Goal: Task Accomplishment & Management: Use online tool/utility

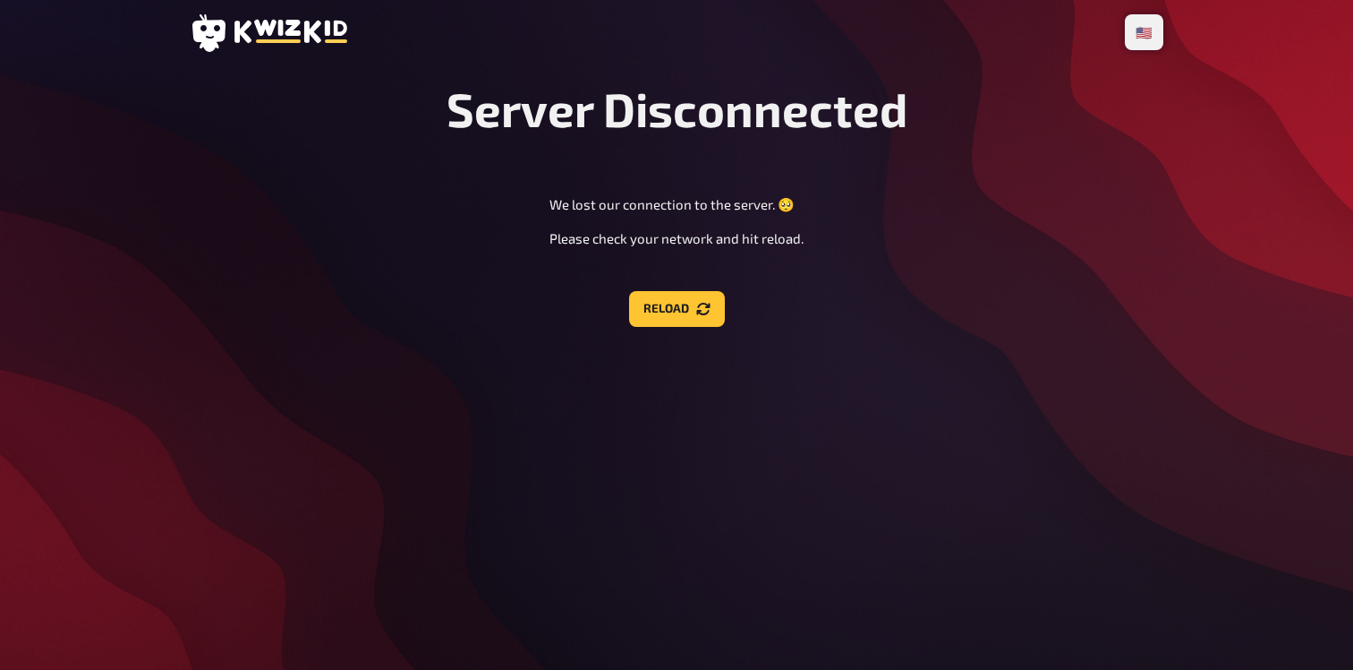
click at [633, 297] on button "Reload" at bounding box center [677, 309] width 96 height 36
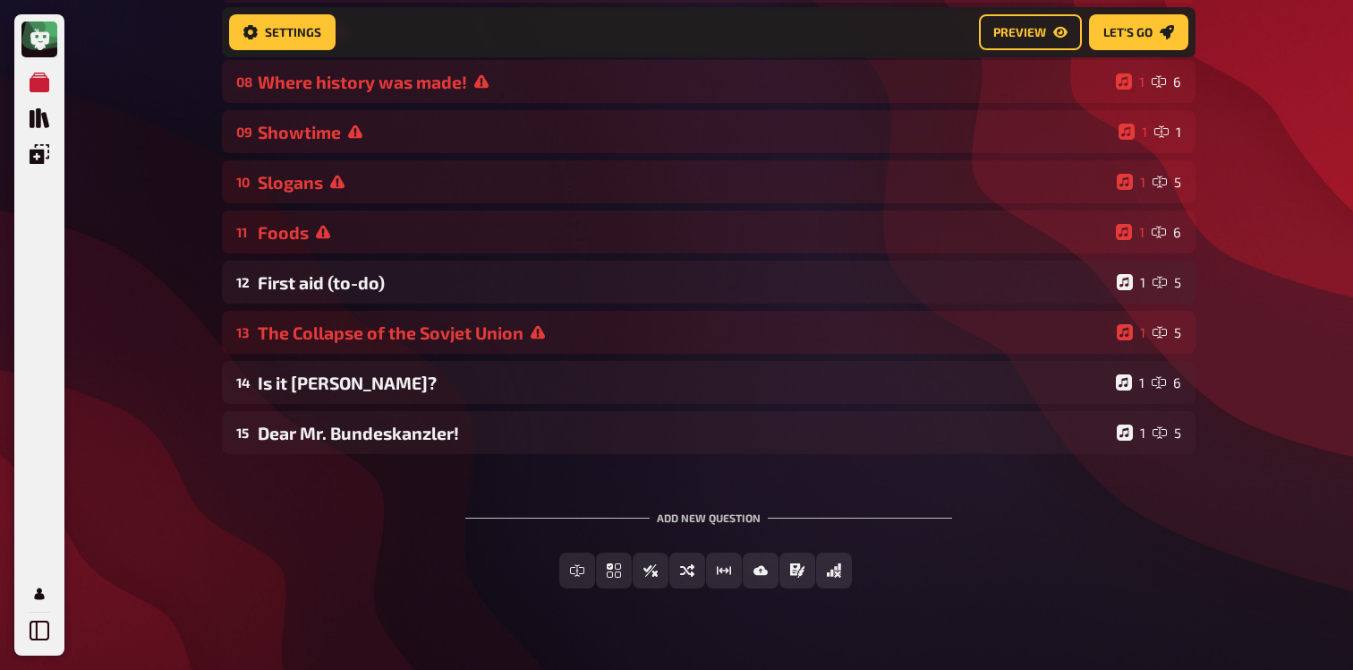
scroll to position [569, 0]
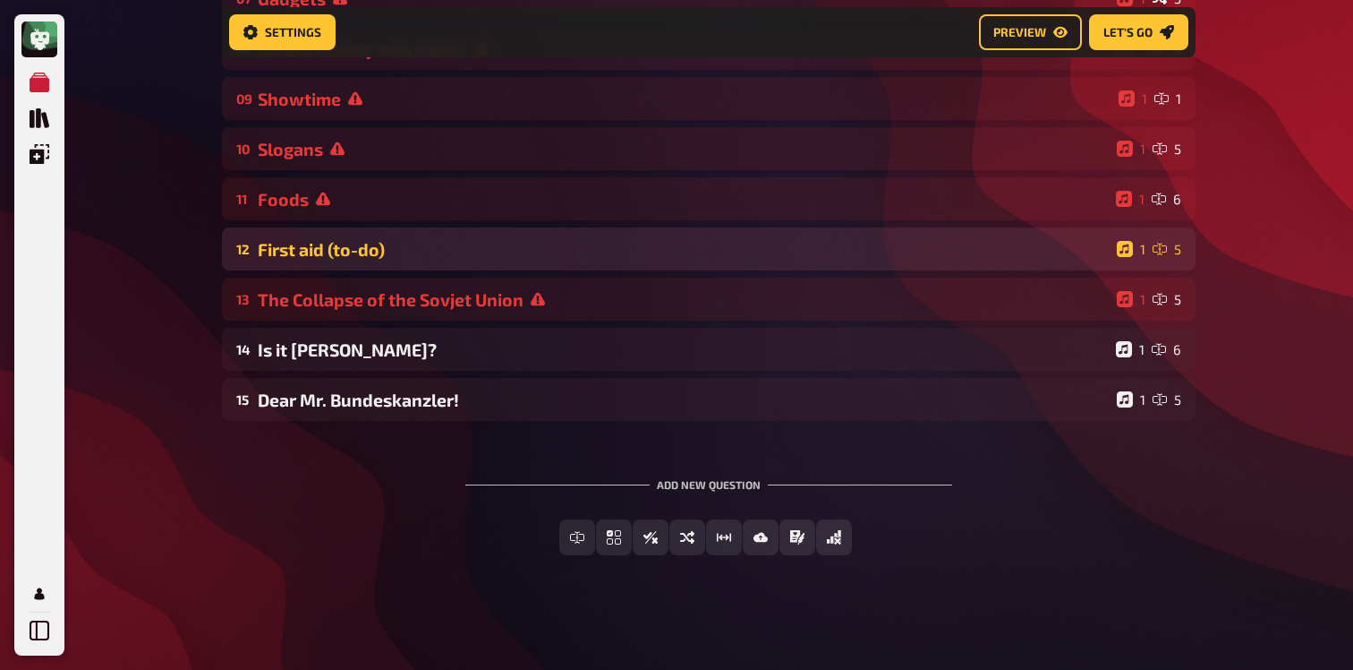
click at [456, 239] on div "First aid (to-do)" at bounding box center [684, 249] width 852 height 21
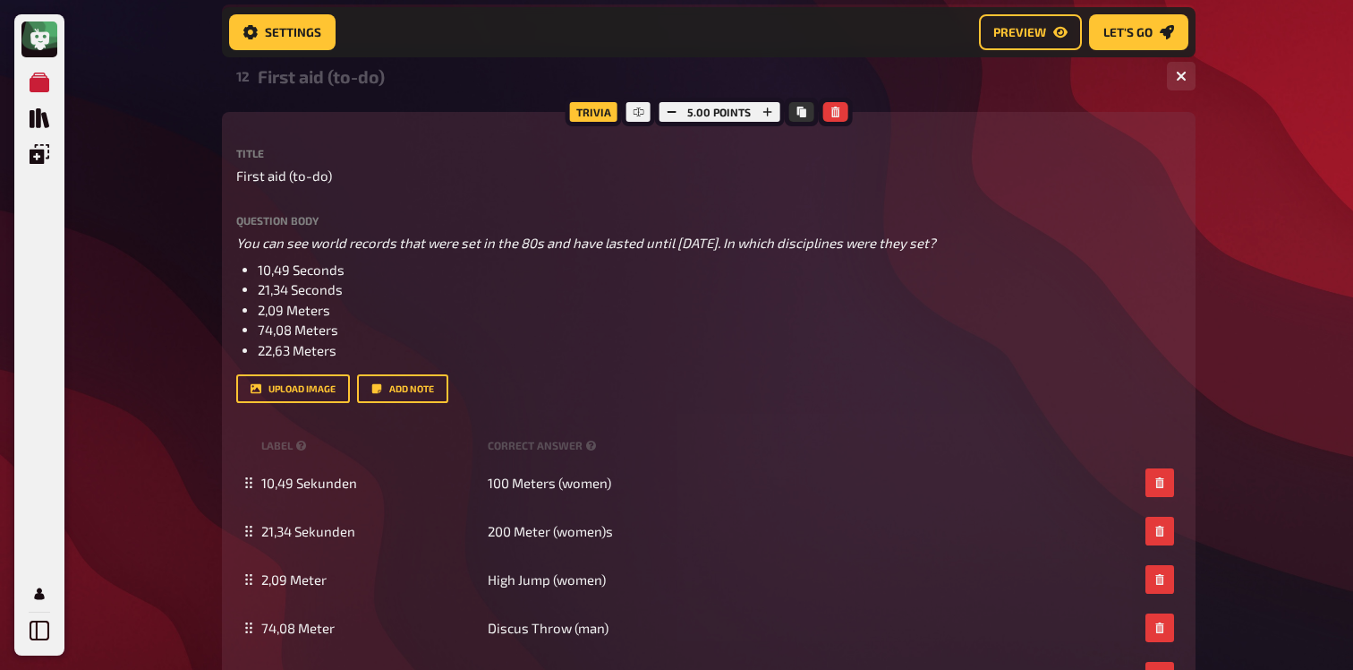
scroll to position [814, 0]
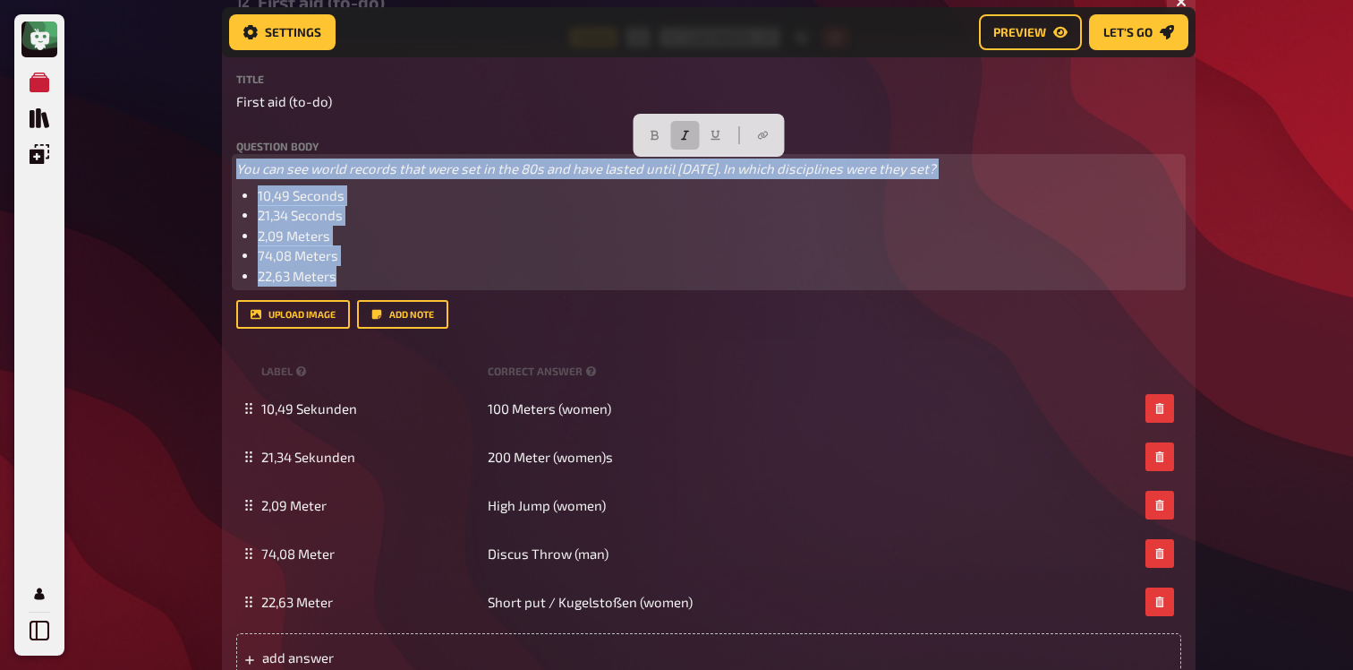
drag, startPoint x: 362, startPoint y: 279, endPoint x: 218, endPoint y: 163, distance: 185.2
click at [218, 163] on div "Home My Quizzes 80s [Remastered] ​🇬🇧​ Setup Setup Edit Content Quiz Lobby Hosti…" at bounding box center [709, 255] width 1003 height 2139
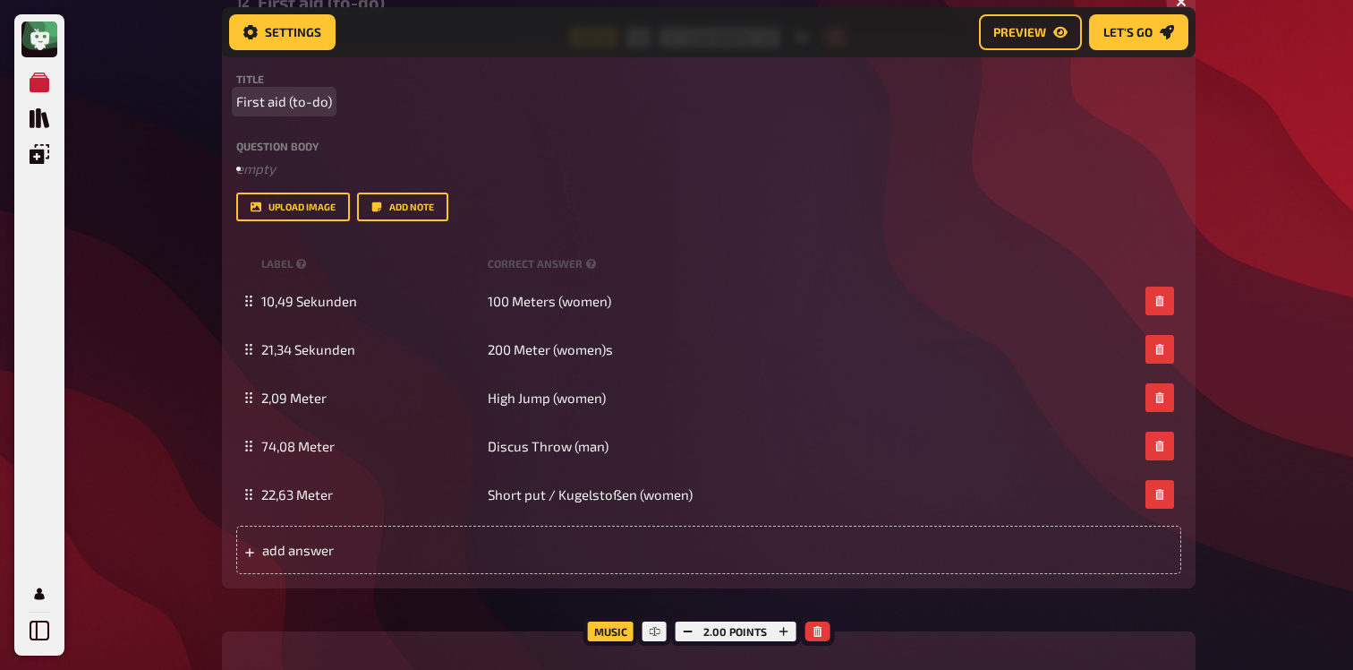
click at [327, 111] on span "First aid (to-do)" at bounding box center [284, 101] width 96 height 21
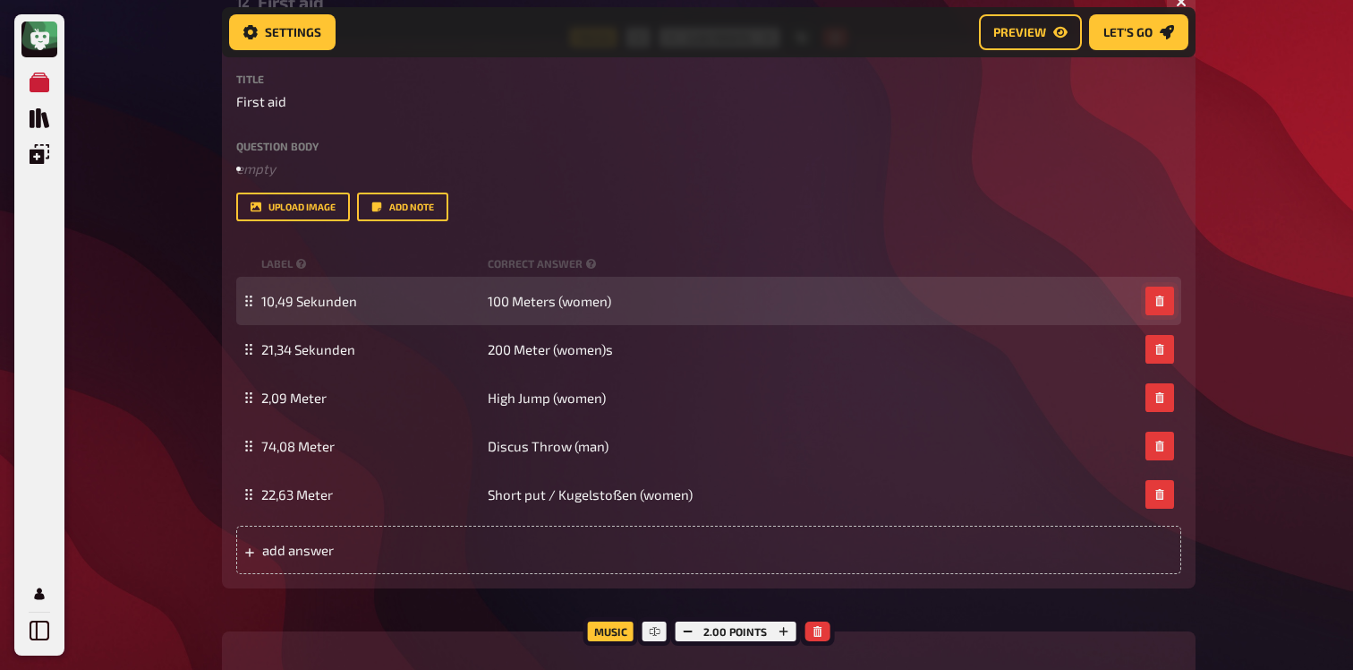
click at [1157, 311] on button "button" at bounding box center [1160, 300] width 29 height 29
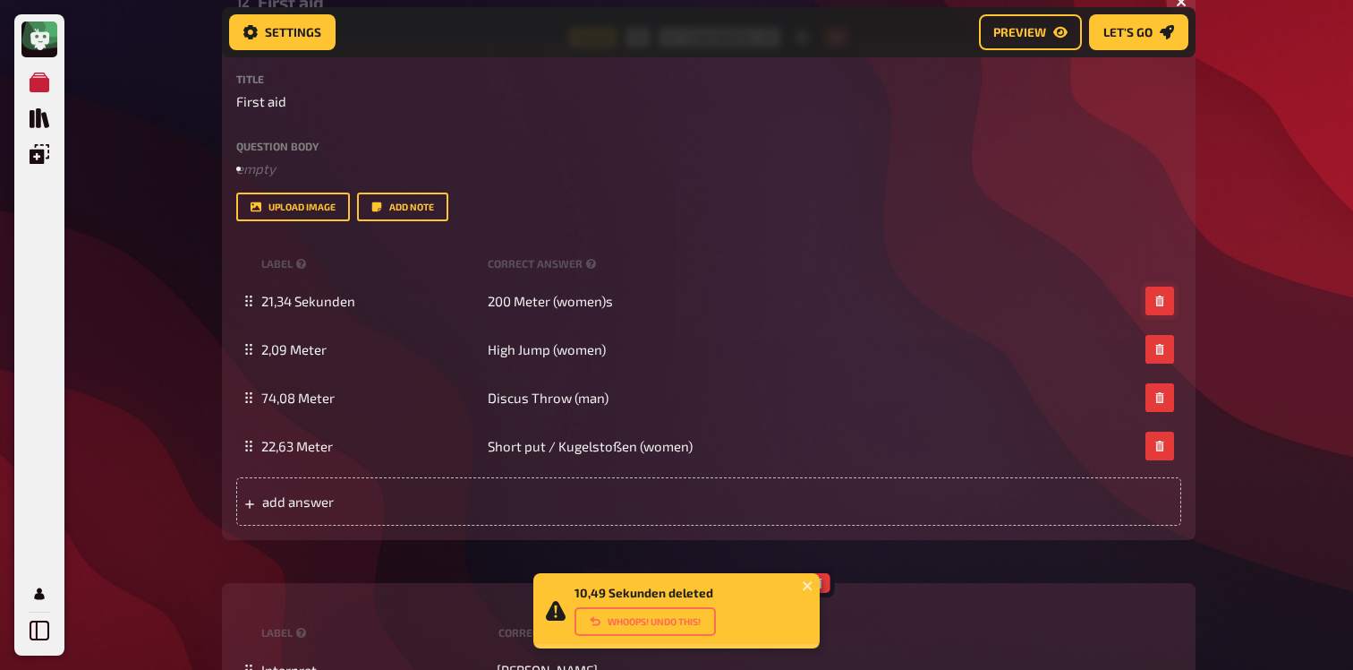
click at [1157, 311] on button "button" at bounding box center [1160, 300] width 29 height 29
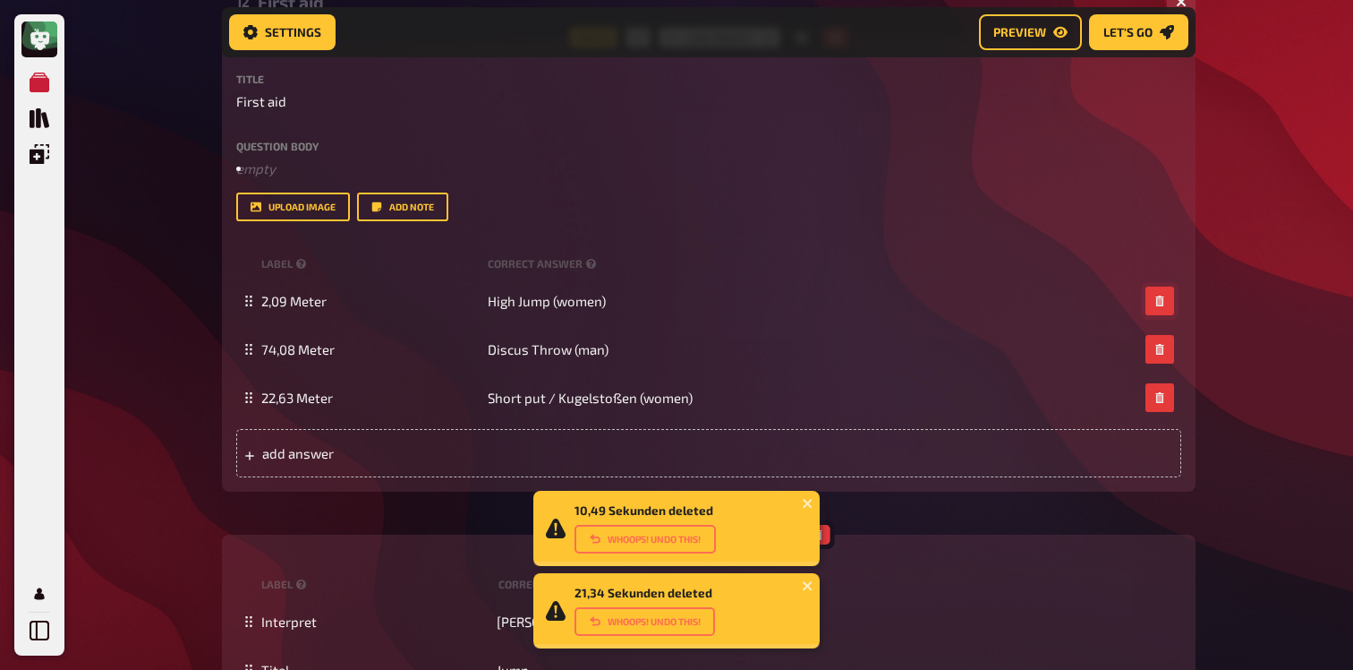
click at [1157, 311] on button "button" at bounding box center [1160, 300] width 29 height 29
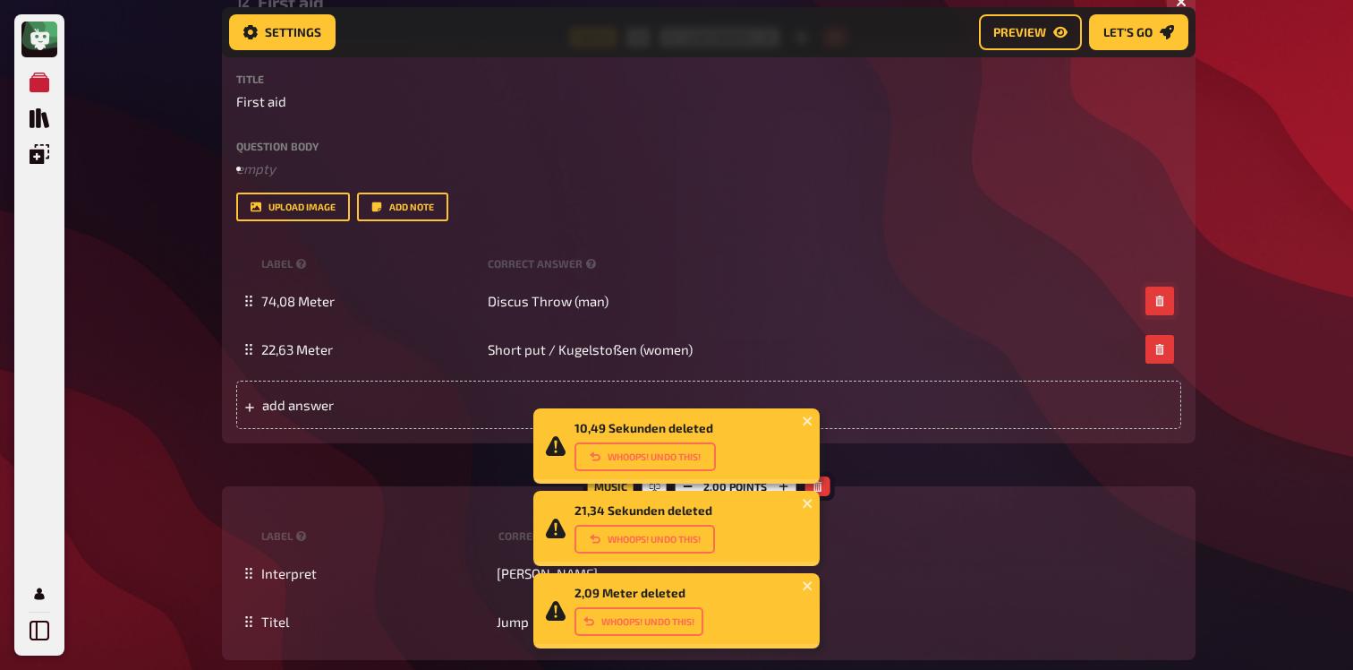
click at [1157, 311] on button "button" at bounding box center [1160, 300] width 29 height 29
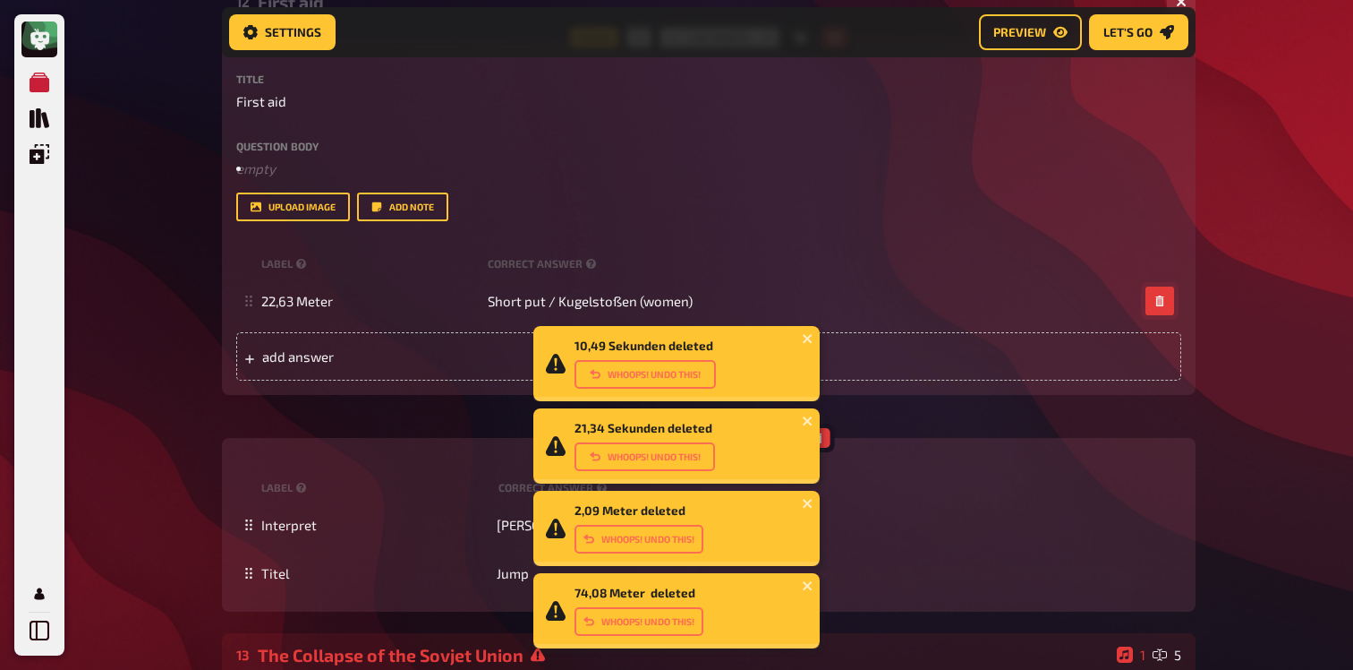
click at [1157, 311] on button "button" at bounding box center [1160, 300] width 29 height 29
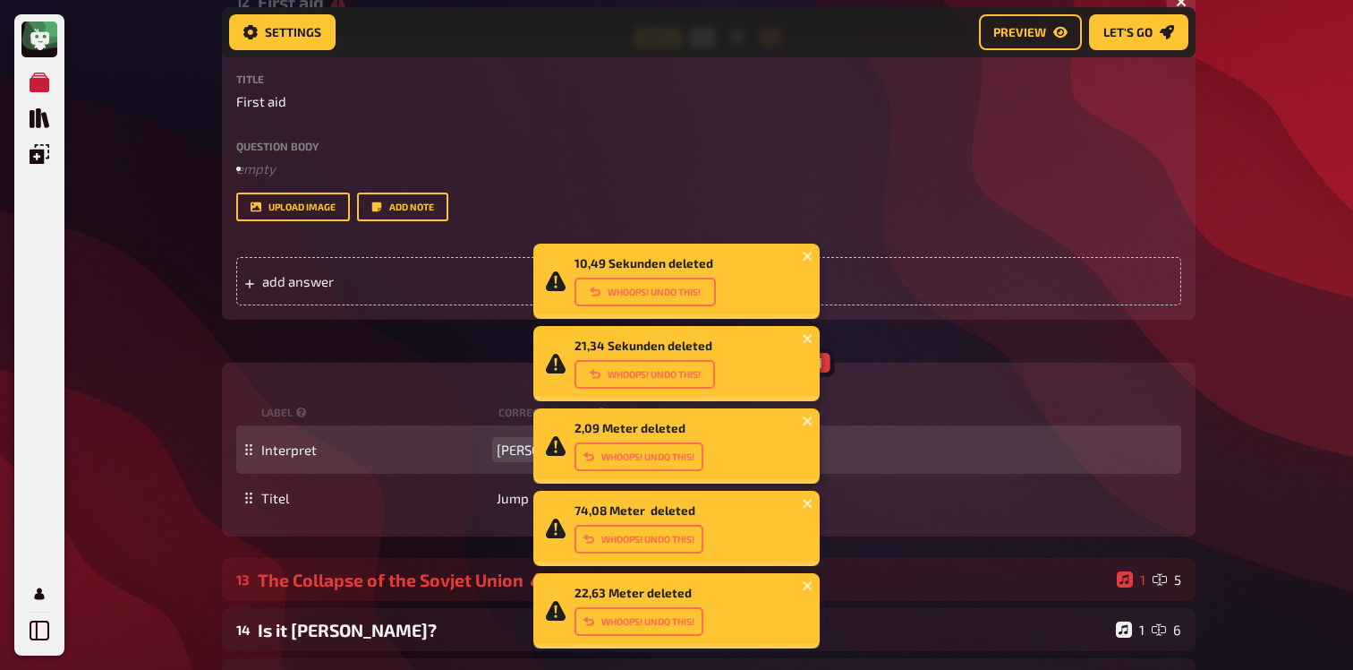
click at [508, 450] on span "[PERSON_NAME]" at bounding box center [547, 449] width 101 height 16
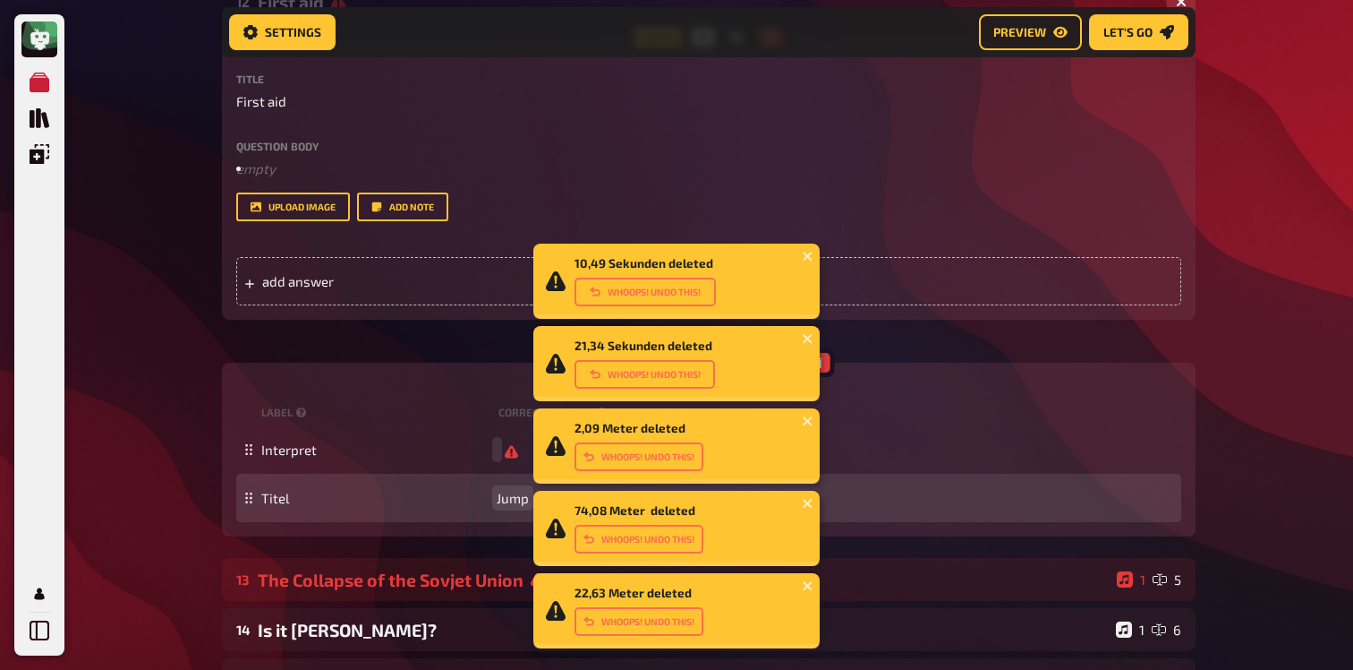
click at [508, 499] on span "Jump" at bounding box center [513, 498] width 32 height 16
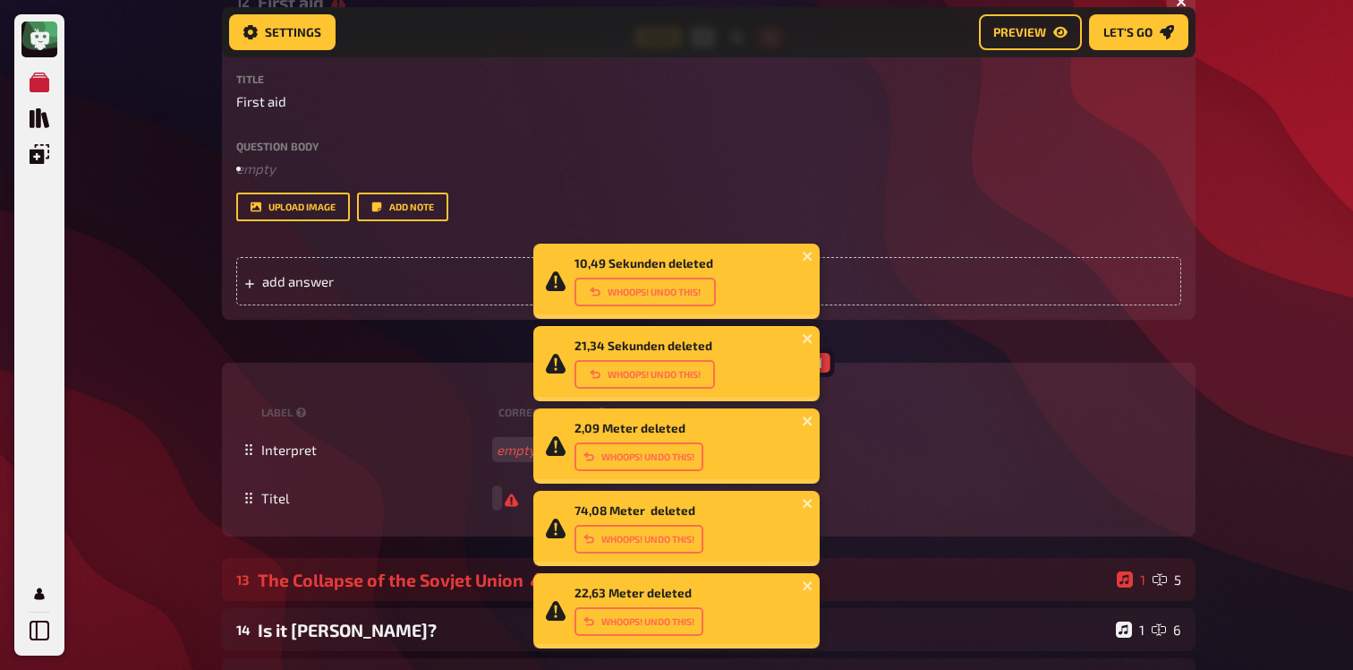
click at [175, 342] on div "Meine Quizze Quiz Sammlung Einblendungen Mein Konto 10,49 Sekunden deleted Whoo…" at bounding box center [676, 67] width 1353 height 1763
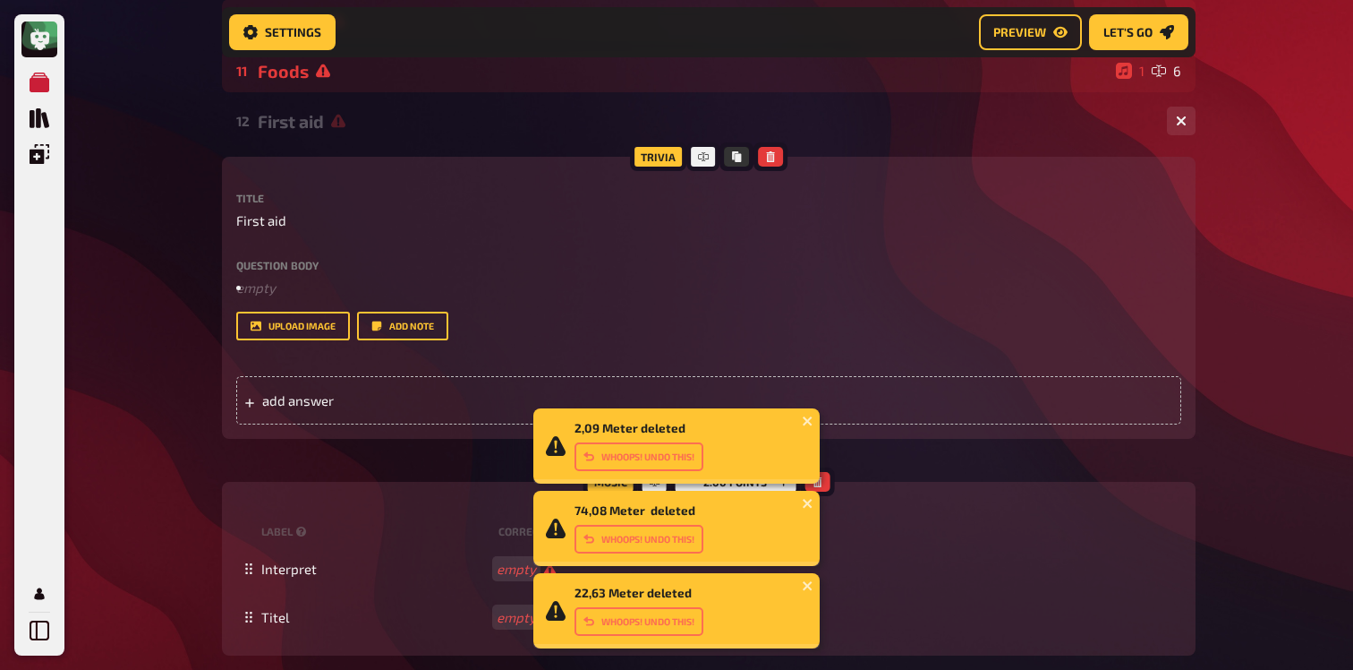
scroll to position [693, 0]
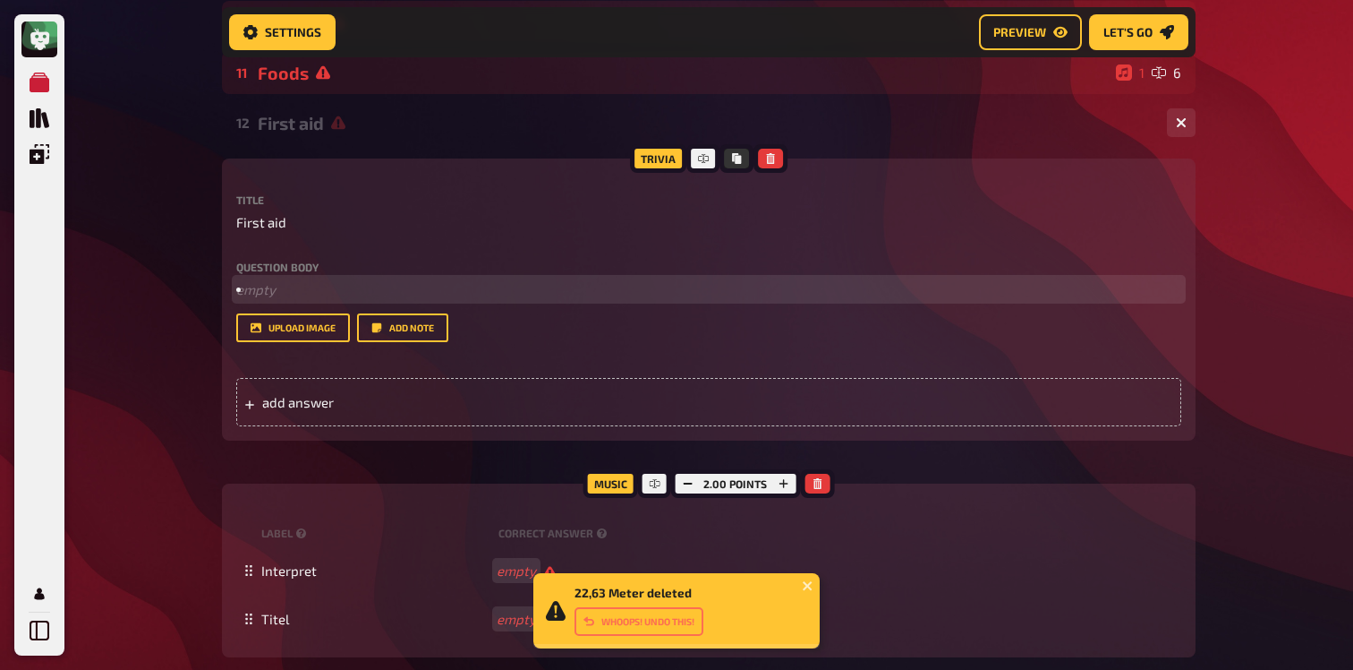
click at [516, 284] on li "﻿ empty" at bounding box center [708, 289] width 945 height 21
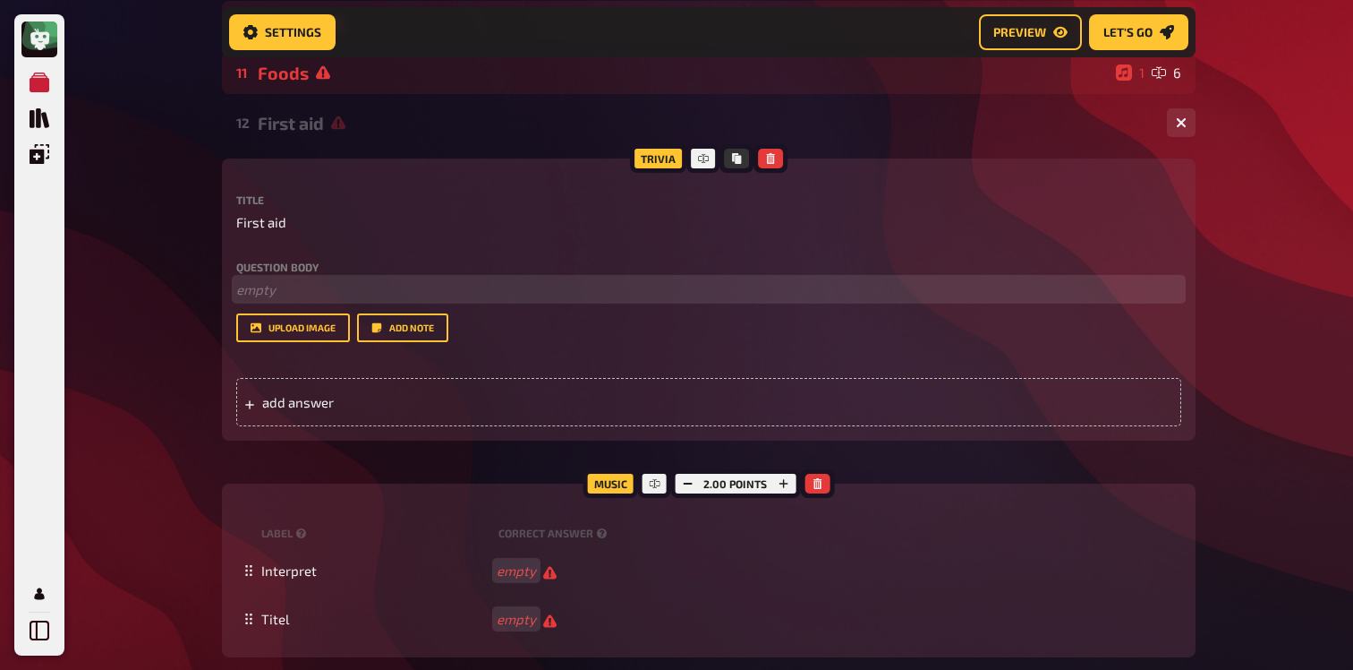
scroll to position [1097, 0]
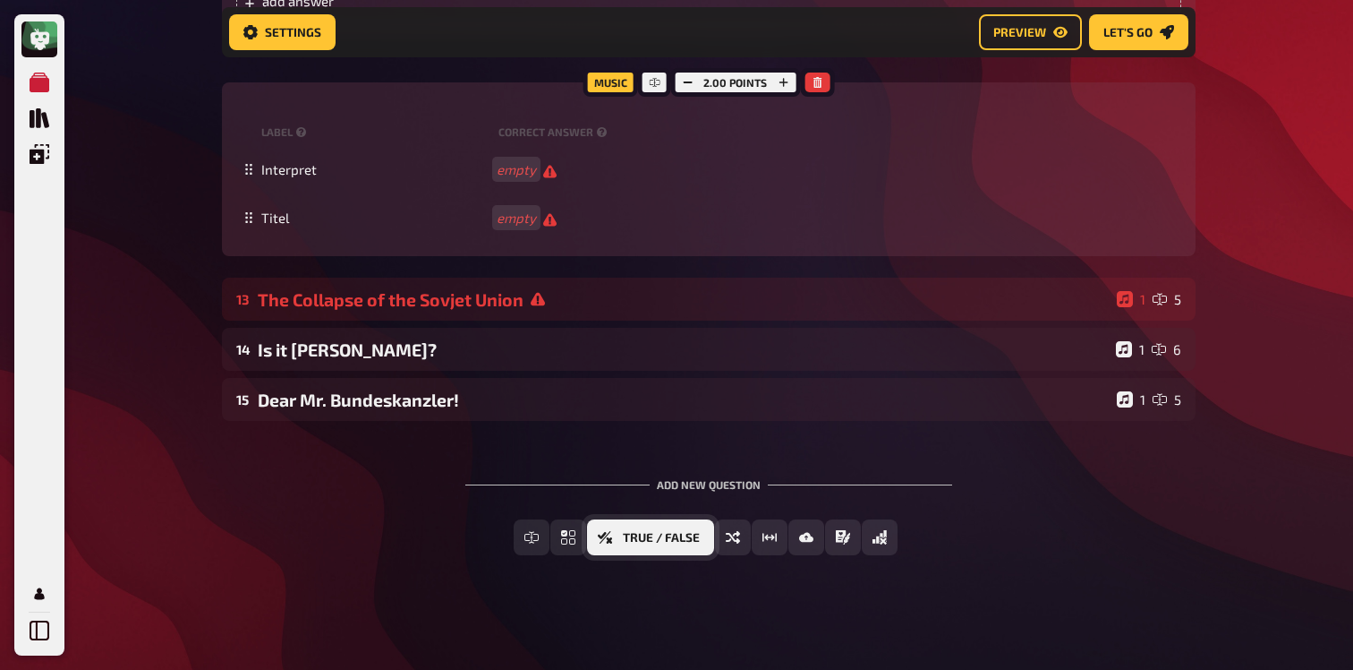
click at [605, 538] on icon "True / False" at bounding box center [605, 537] width 14 height 14
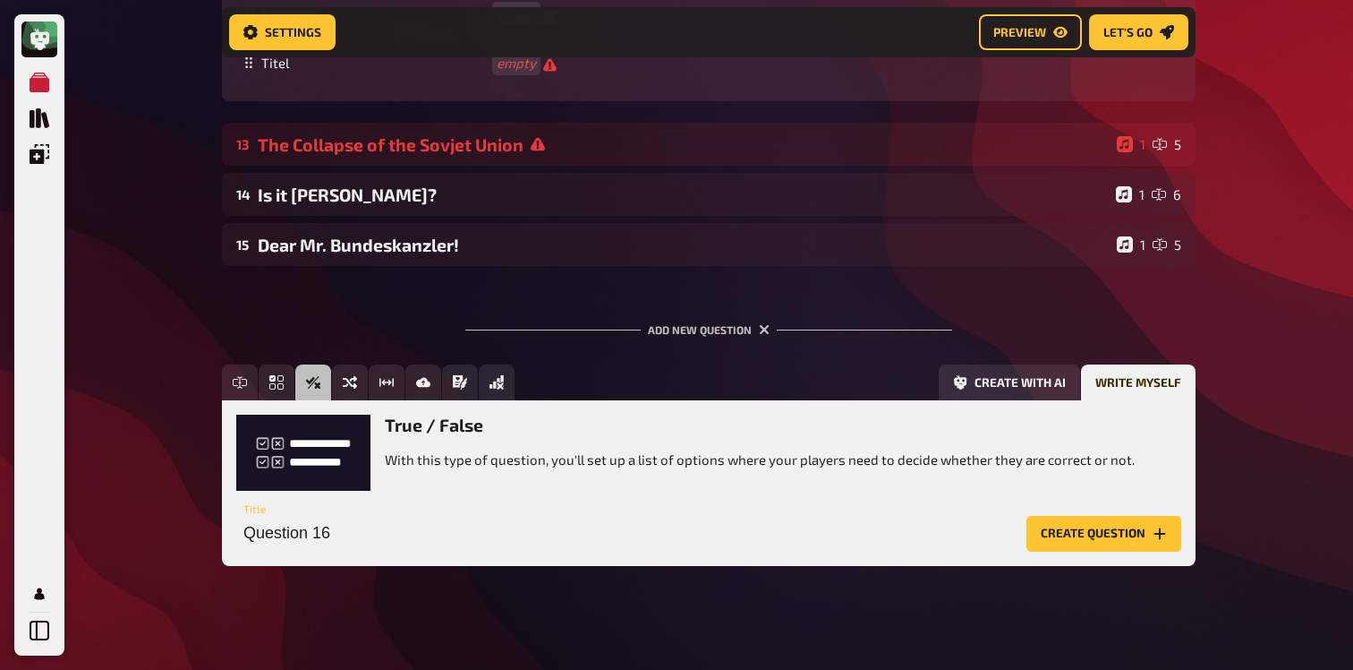
scroll to position [1261, 0]
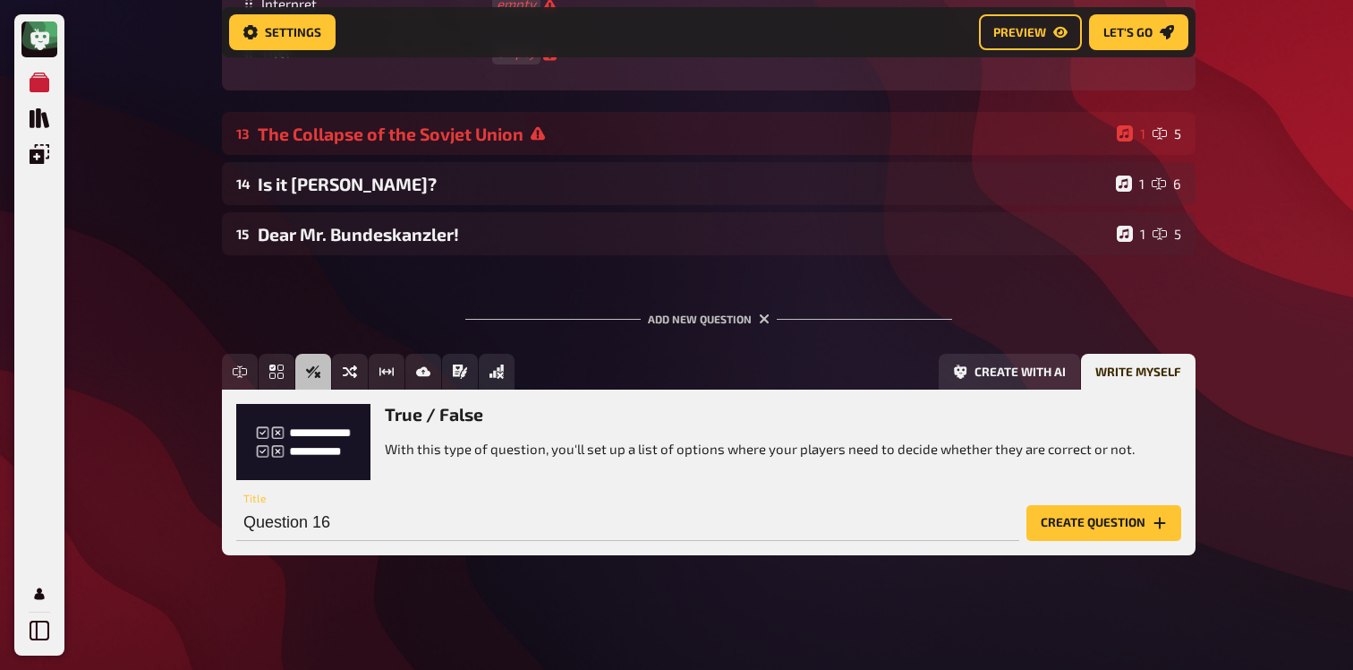
click at [1081, 542] on div "True / False With this type of question, you'll set up a list of options where …" at bounding box center [709, 471] width 974 height 165
click at [1081, 530] on button "Create question" at bounding box center [1104, 523] width 155 height 36
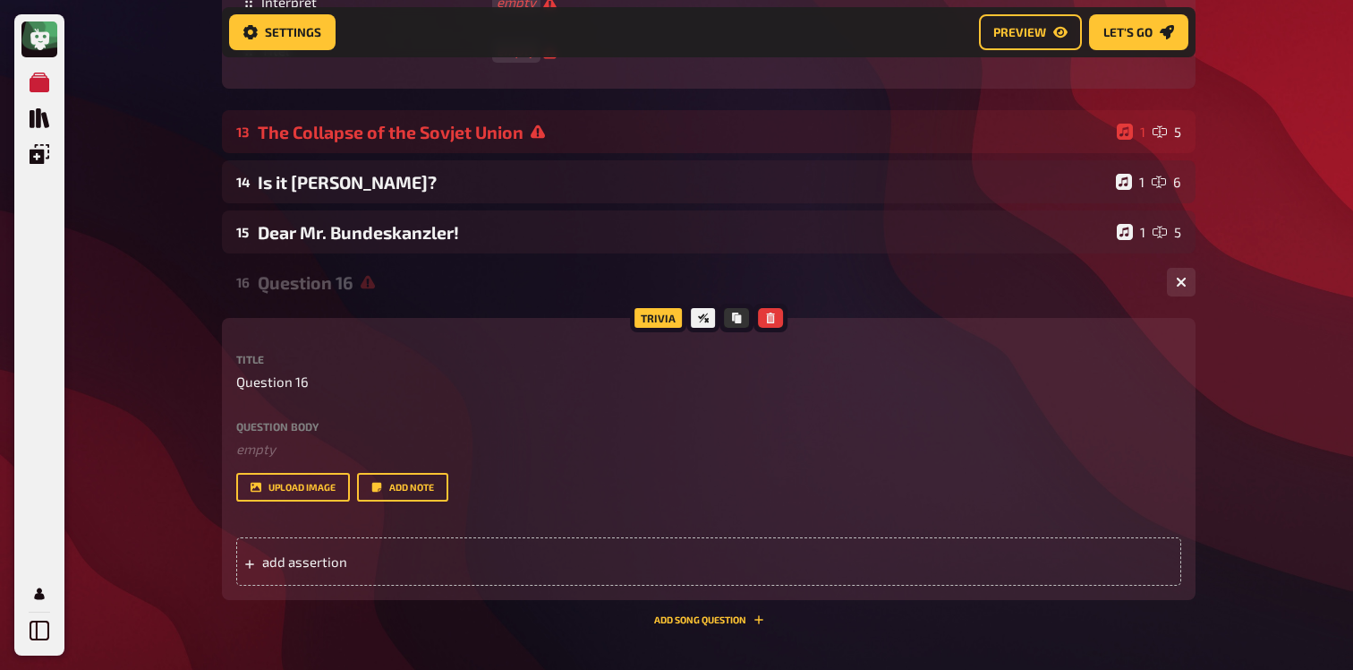
click at [353, 292] on div "Question 16" at bounding box center [705, 282] width 895 height 21
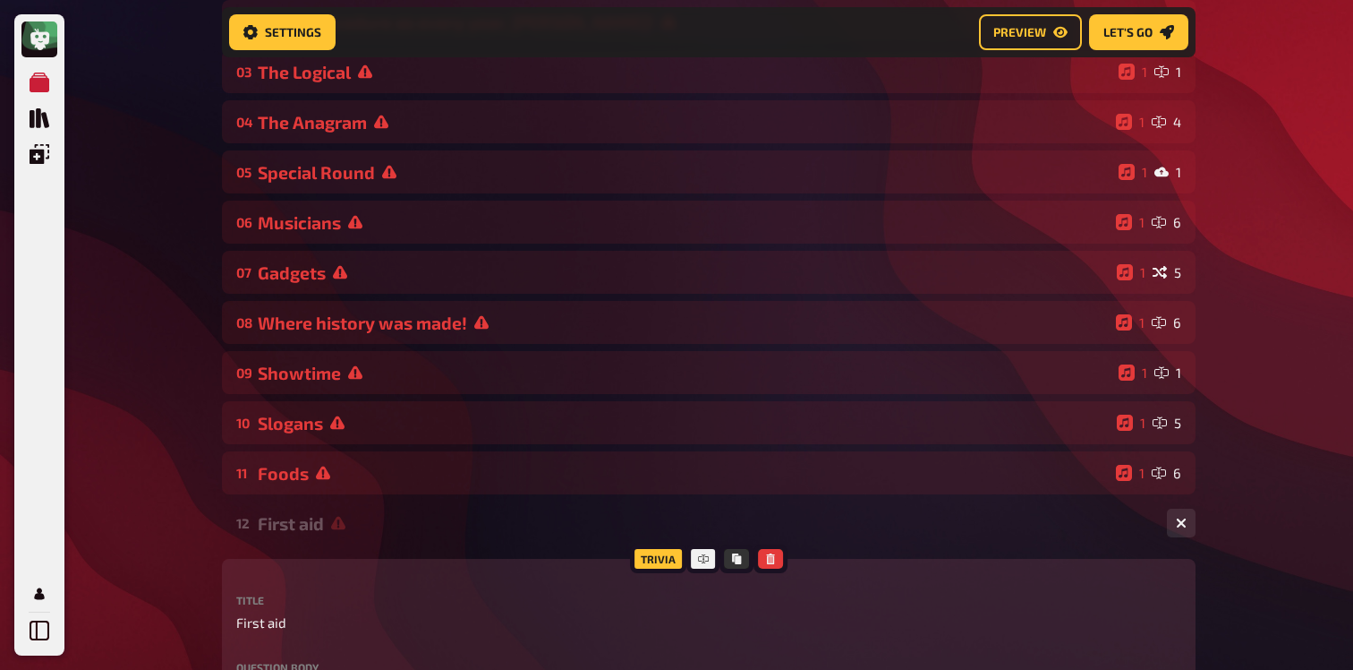
scroll to position [0, 0]
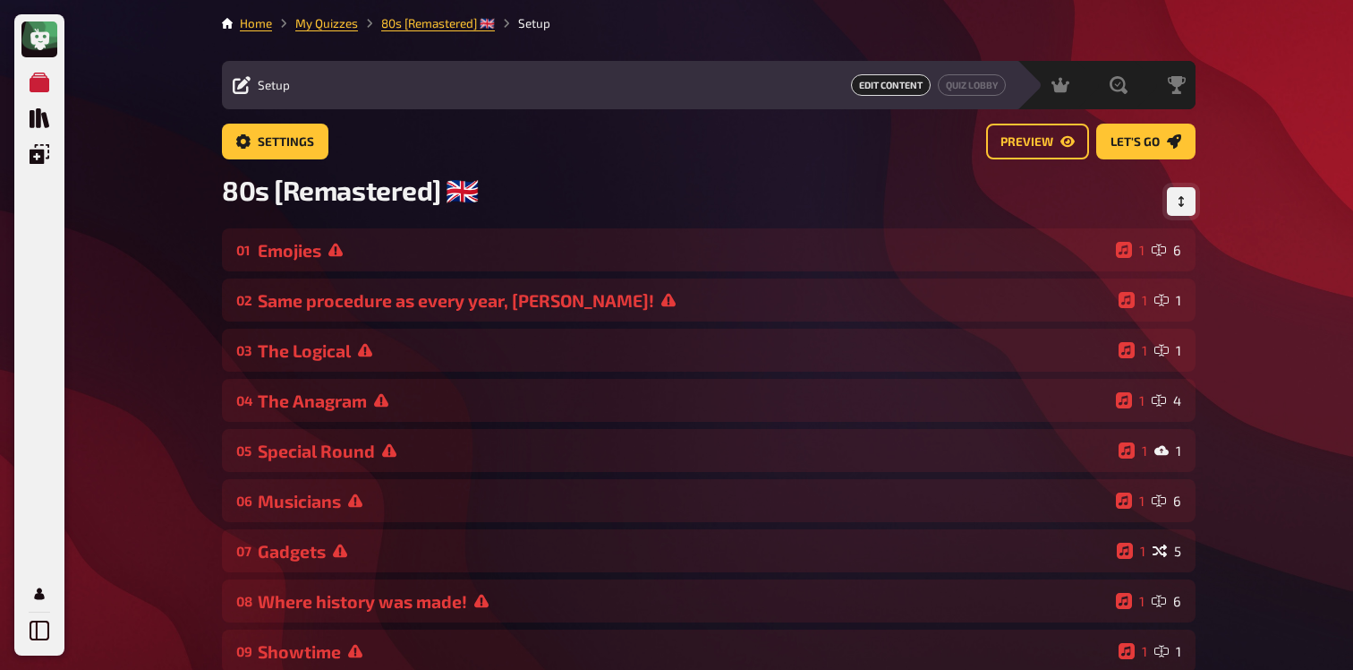
click at [1176, 201] on icon "Change Order" at bounding box center [1181, 201] width 11 height 11
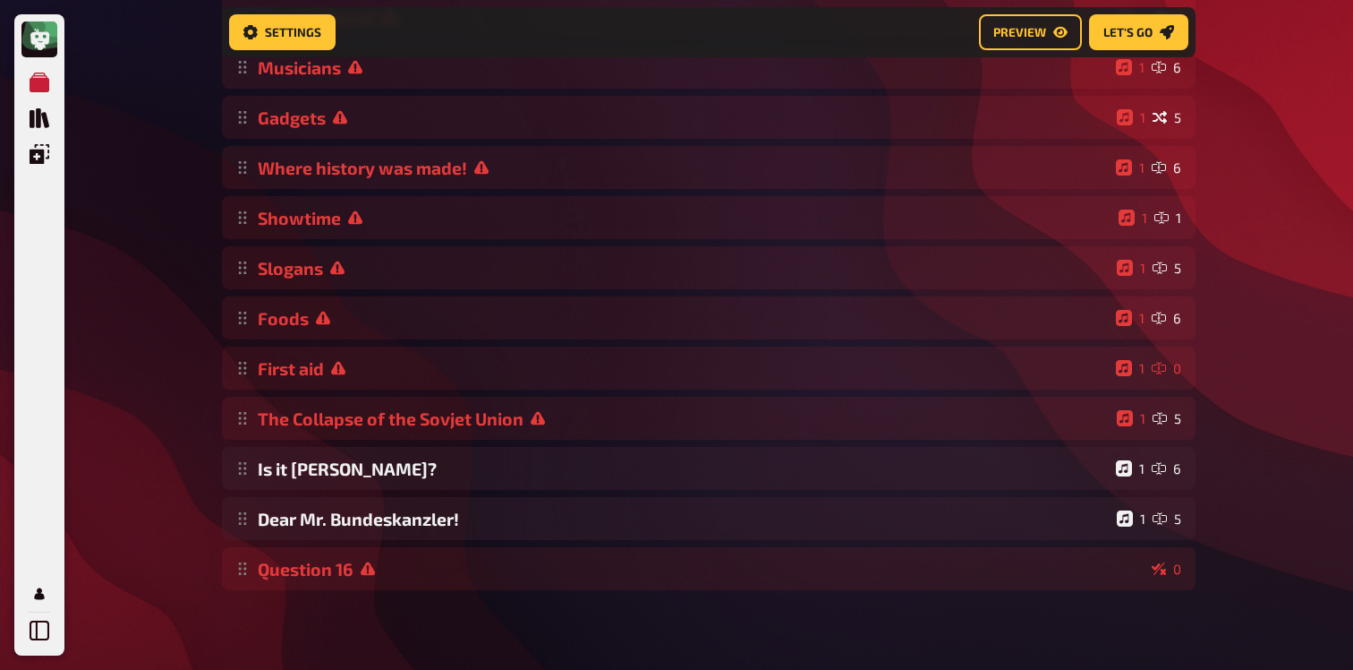
scroll to position [457, 0]
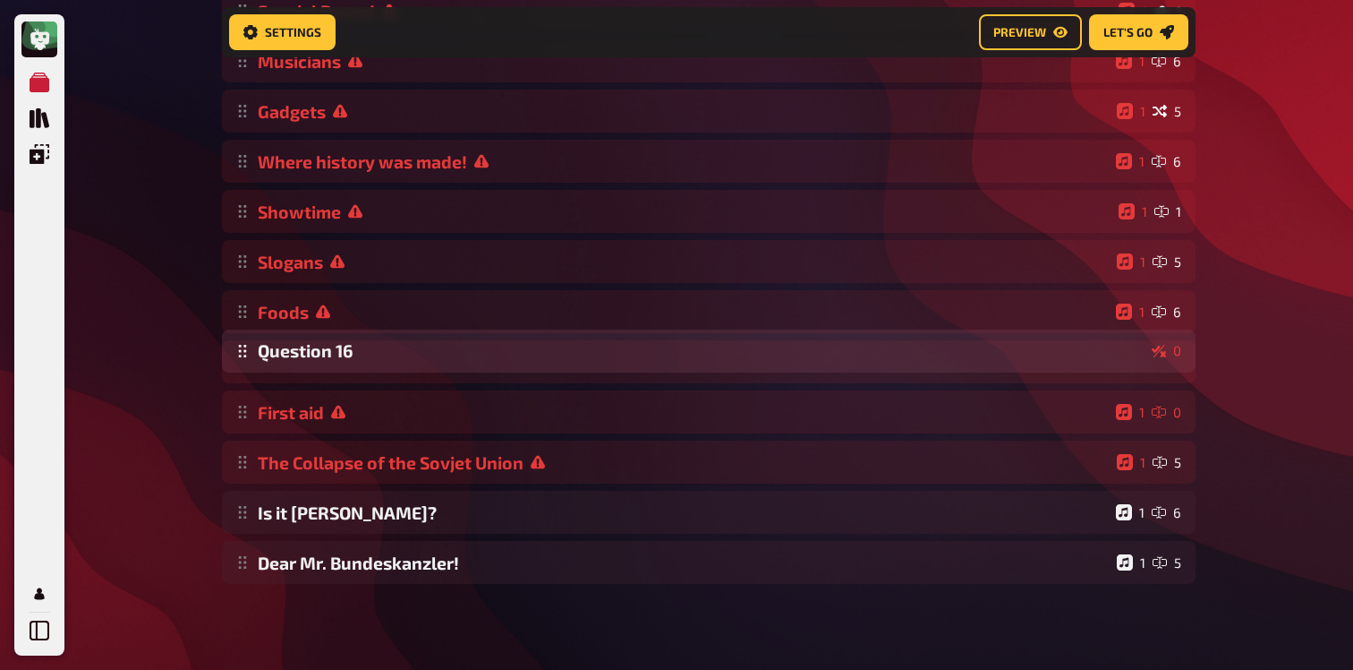
drag, startPoint x: 241, startPoint y: 578, endPoint x: 353, endPoint y: 367, distance: 239.1
click at [353, 367] on div "Emojies 1 6 Same procedure as every year, [PERSON_NAME]! 1 1 The Logical 1 1 Th…" at bounding box center [709, 186] width 974 height 795
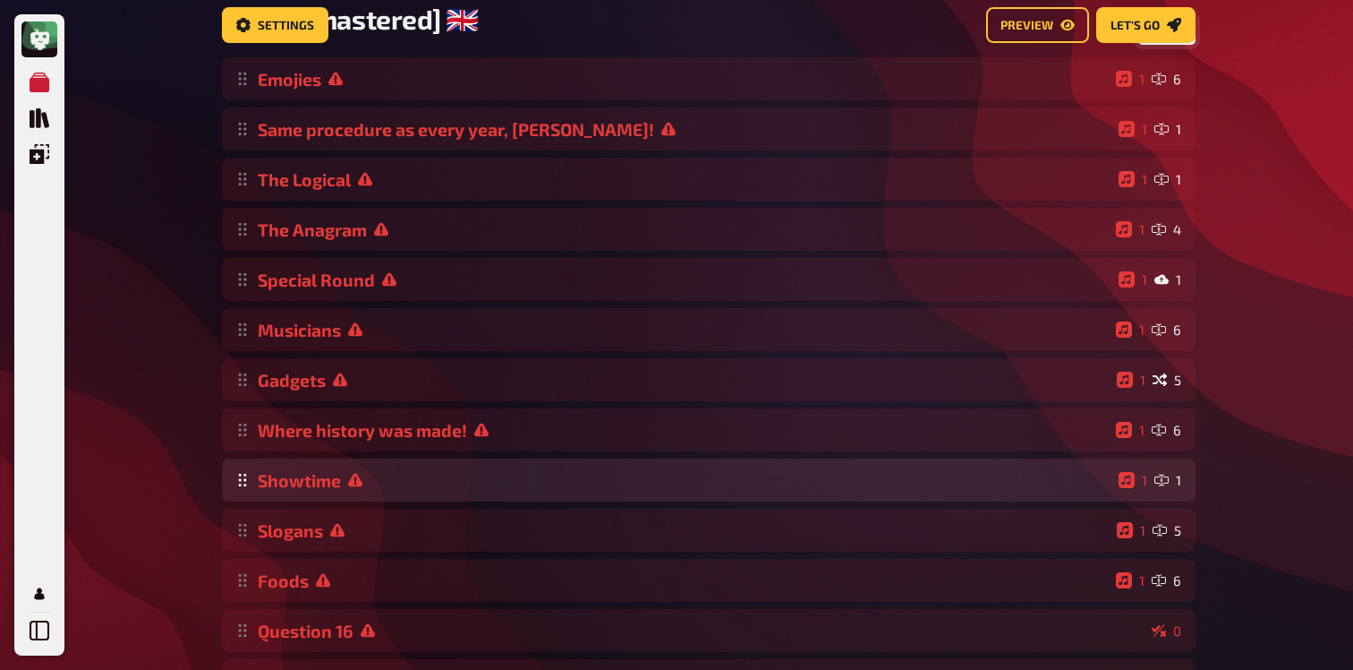
scroll to position [0, 0]
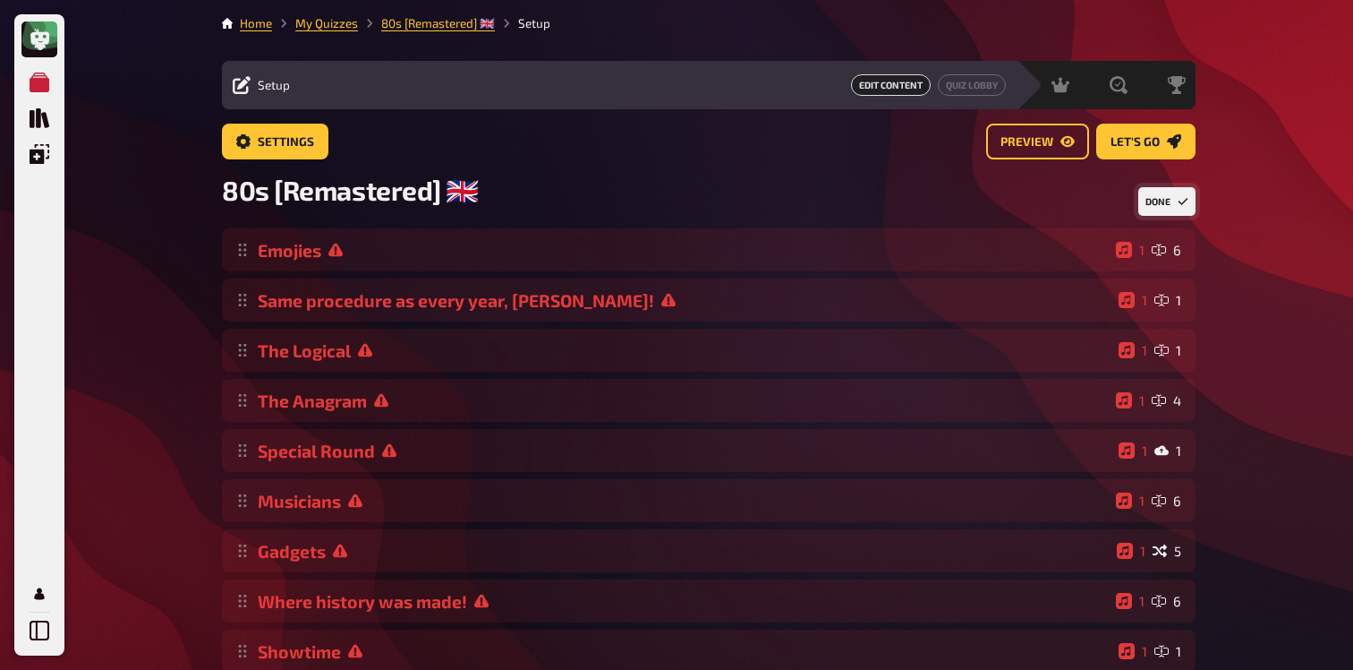
click at [1170, 200] on button "Done" at bounding box center [1167, 201] width 57 height 29
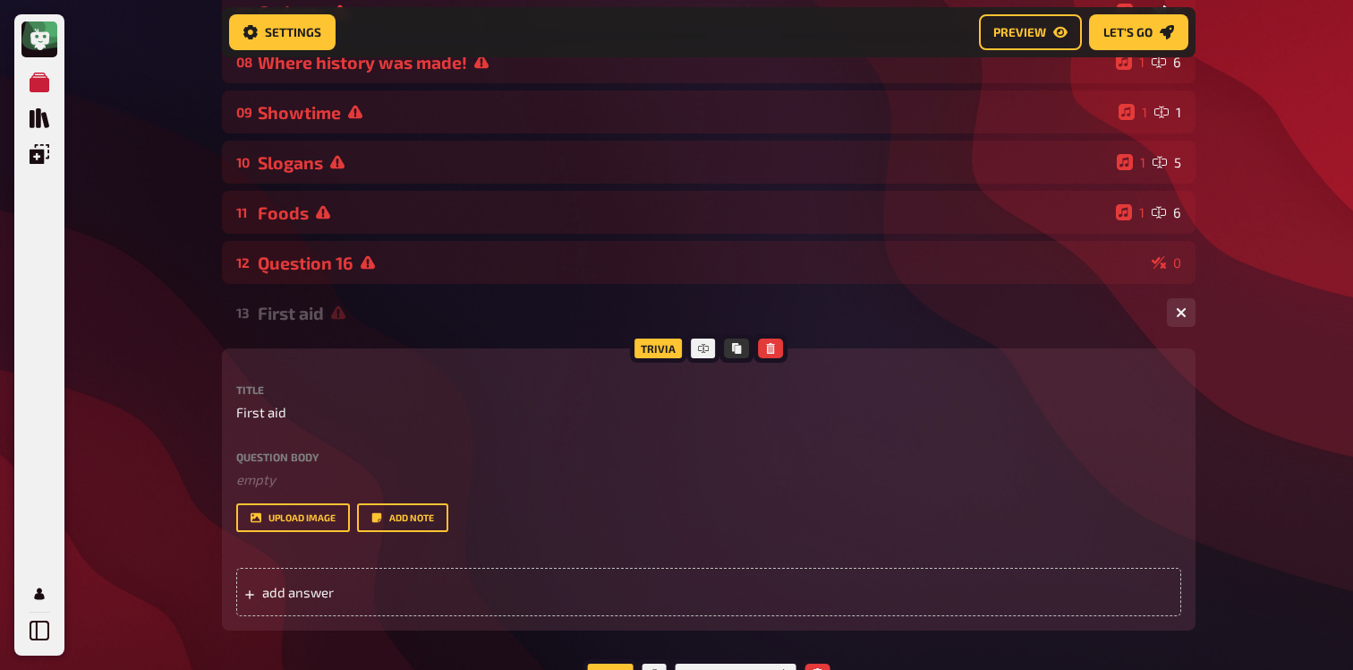
scroll to position [555, 0]
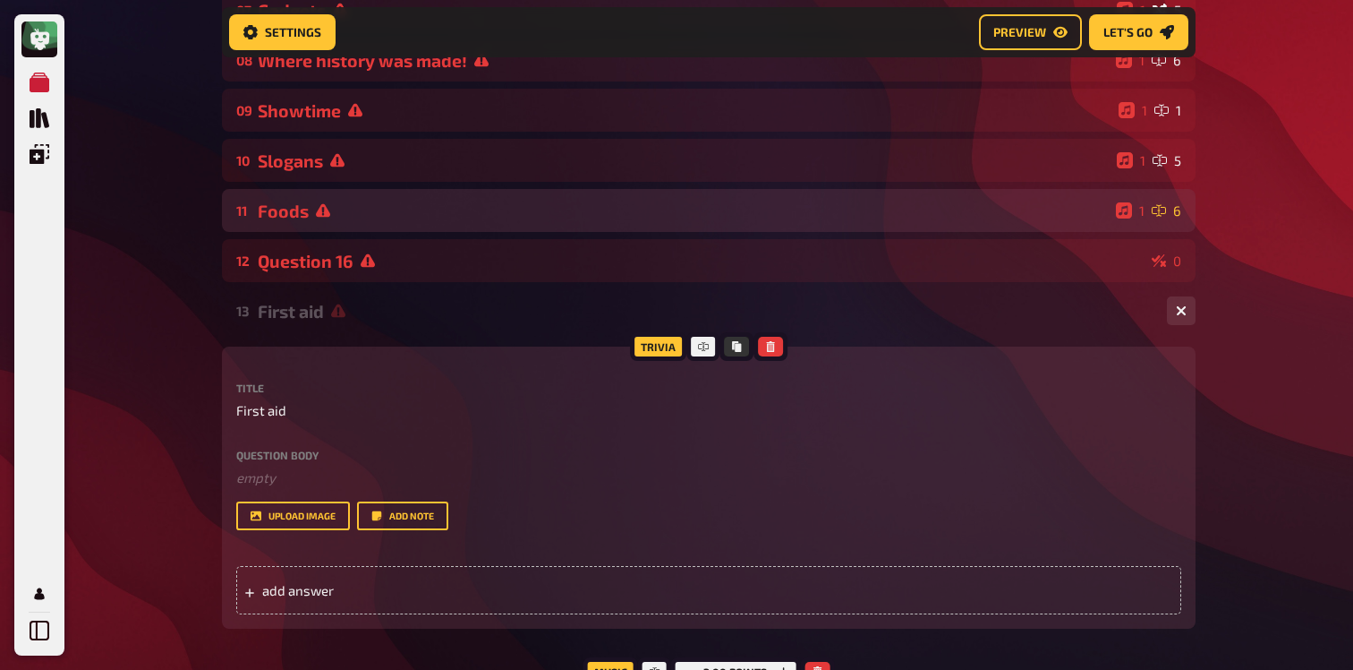
click at [335, 208] on div "Foods" at bounding box center [683, 211] width 851 height 21
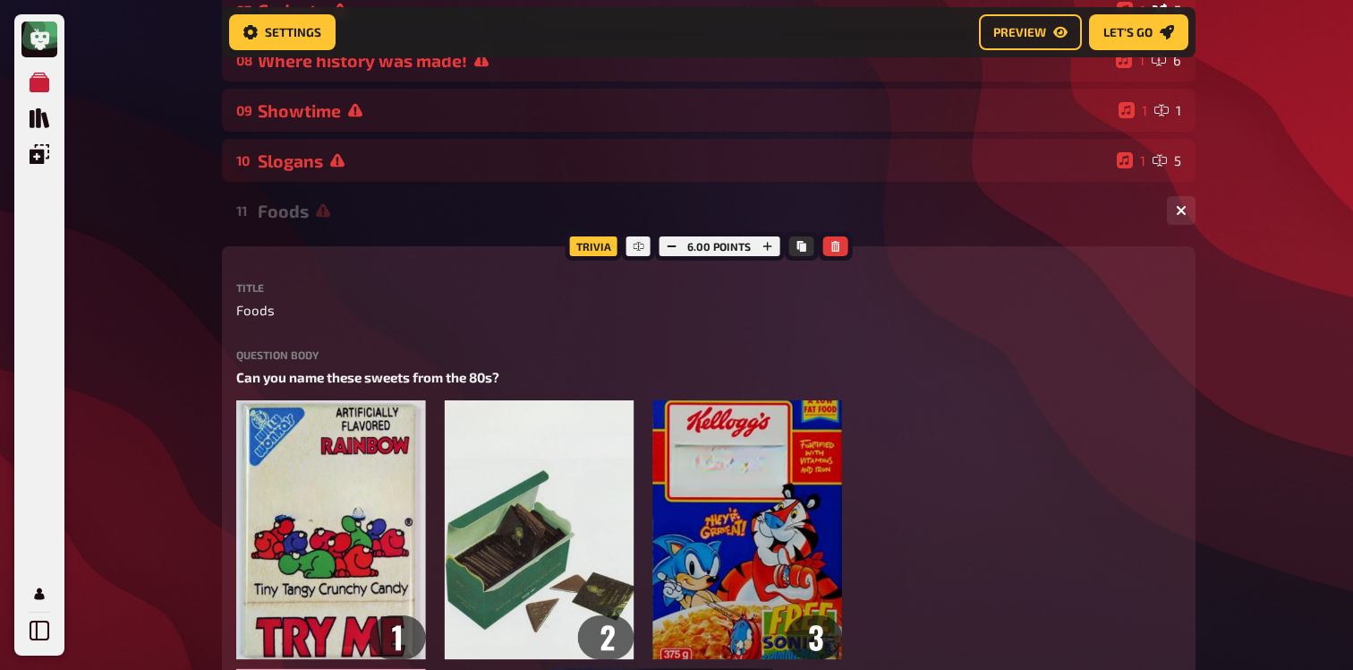
click at [355, 206] on div "Foods" at bounding box center [705, 211] width 895 height 21
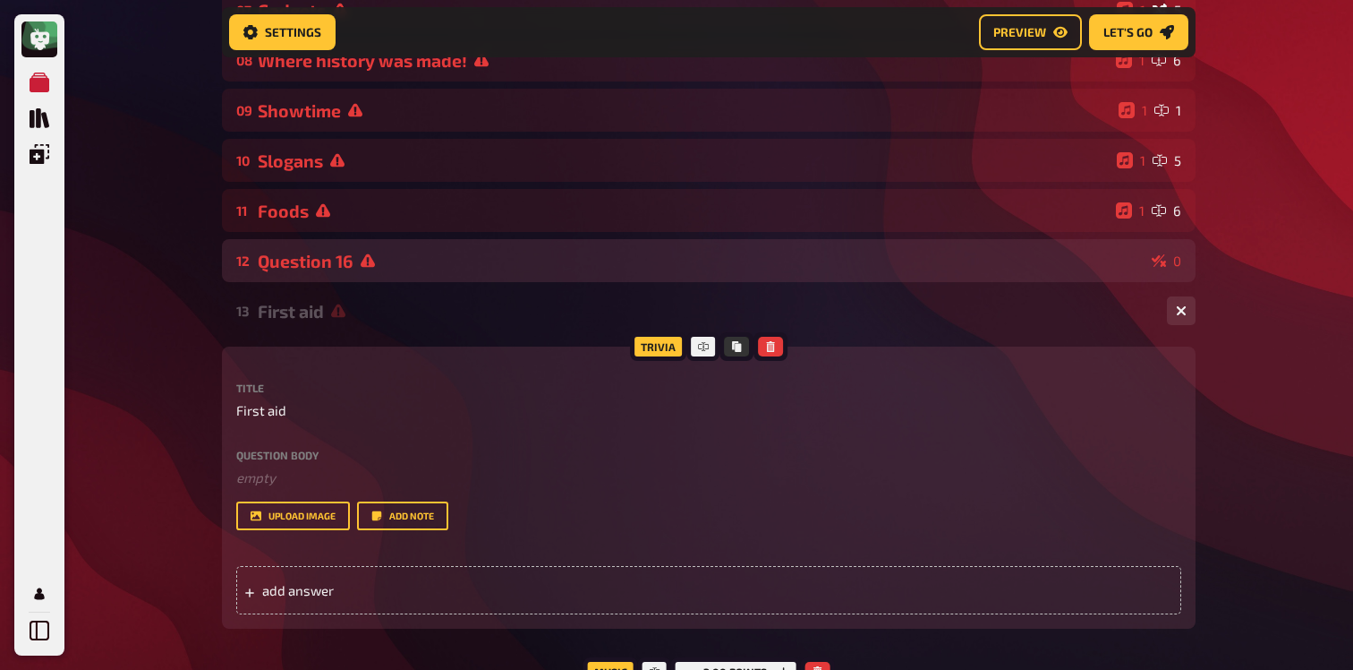
click at [355, 266] on div "Question 16" at bounding box center [701, 261] width 887 height 21
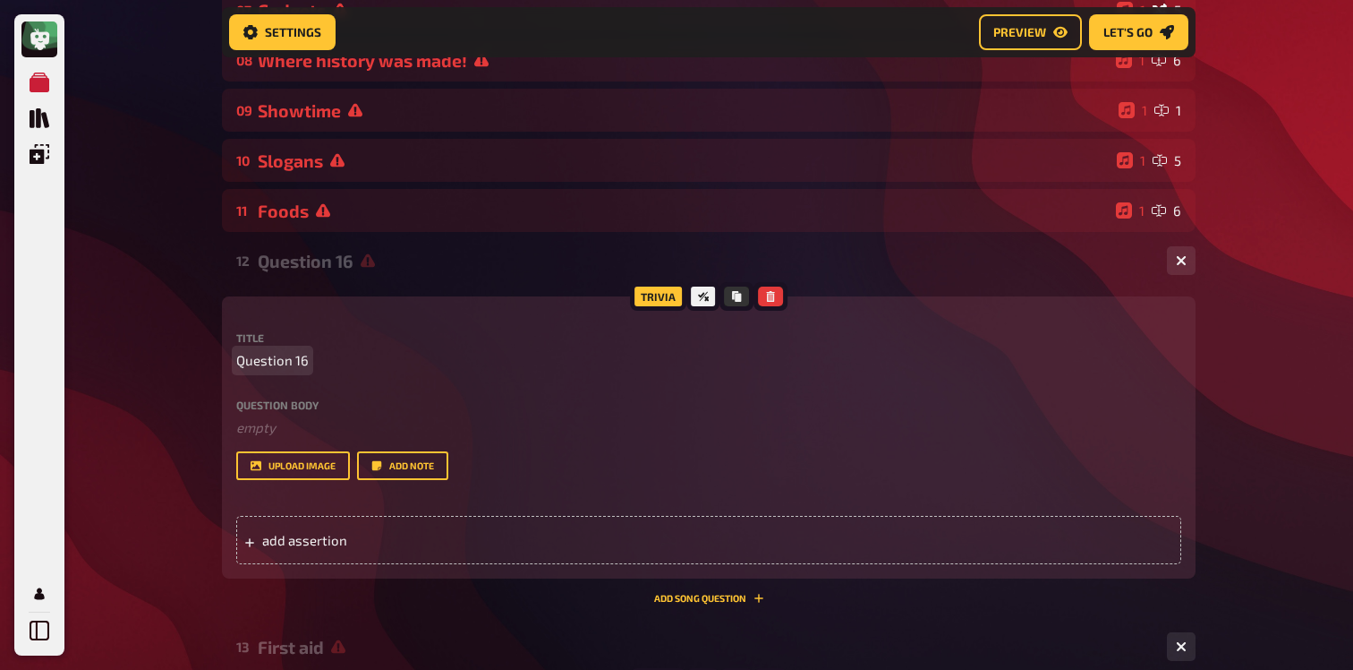
click at [267, 357] on span "Question 16" at bounding box center [272, 360] width 73 height 21
click at [331, 276] on div "12 First-aid 0" at bounding box center [709, 260] width 974 height 43
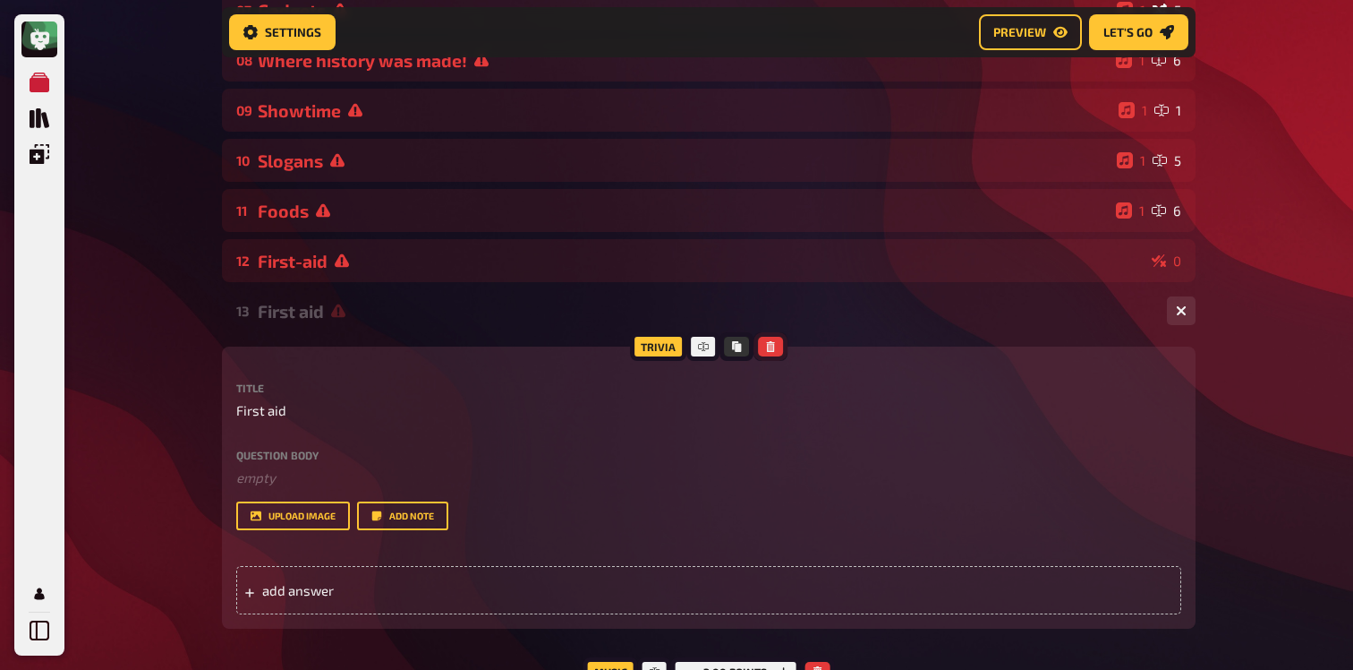
click at [770, 347] on icon "button" at bounding box center [770, 346] width 8 height 11
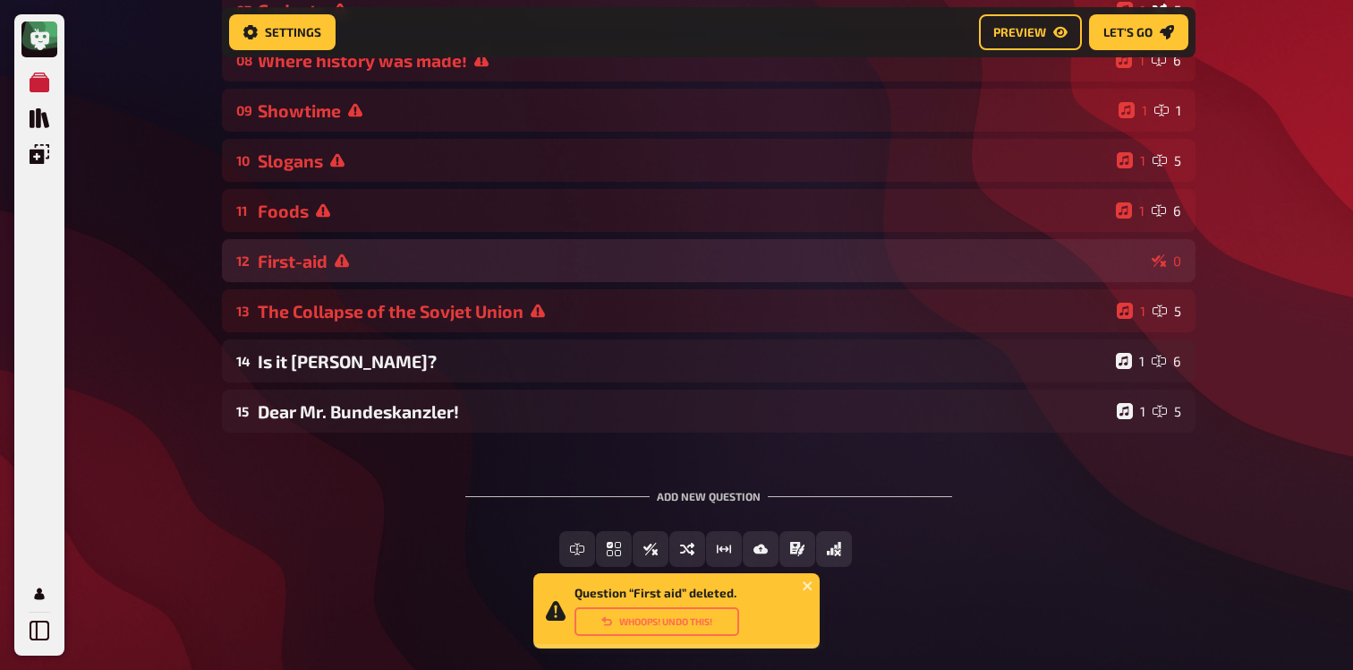
click at [440, 271] on div "First-aid" at bounding box center [701, 261] width 887 height 21
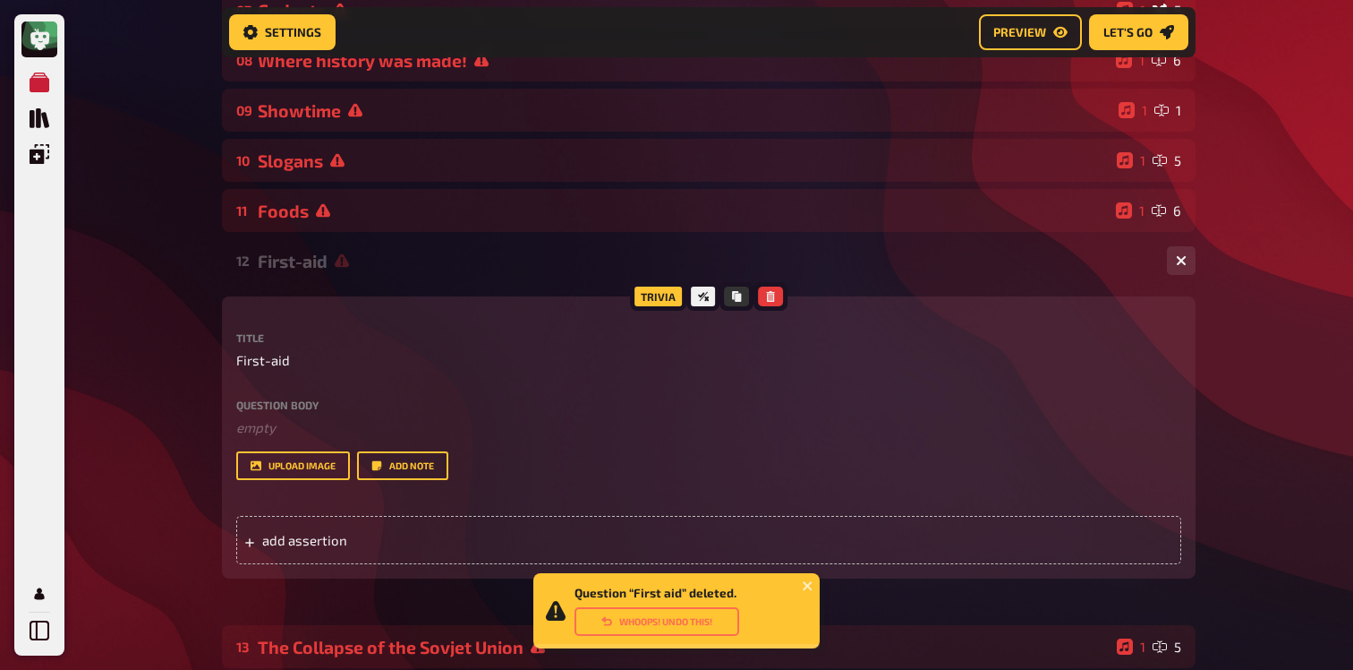
scroll to position [905, 0]
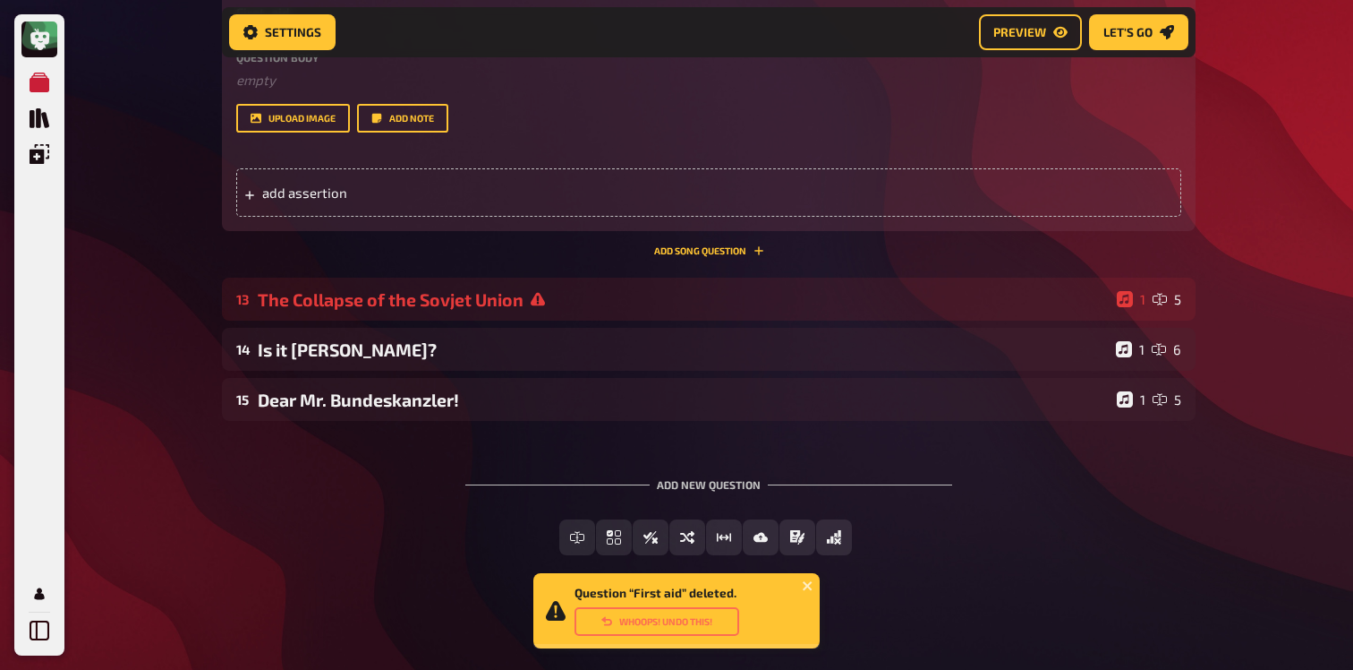
click at [681, 240] on div "Trivia Title First-aid Question body ﻿ empty Drop here to upload upload image A…" at bounding box center [709, 102] width 974 height 307
click at [681, 251] on button "Add Song question" at bounding box center [709, 250] width 110 height 11
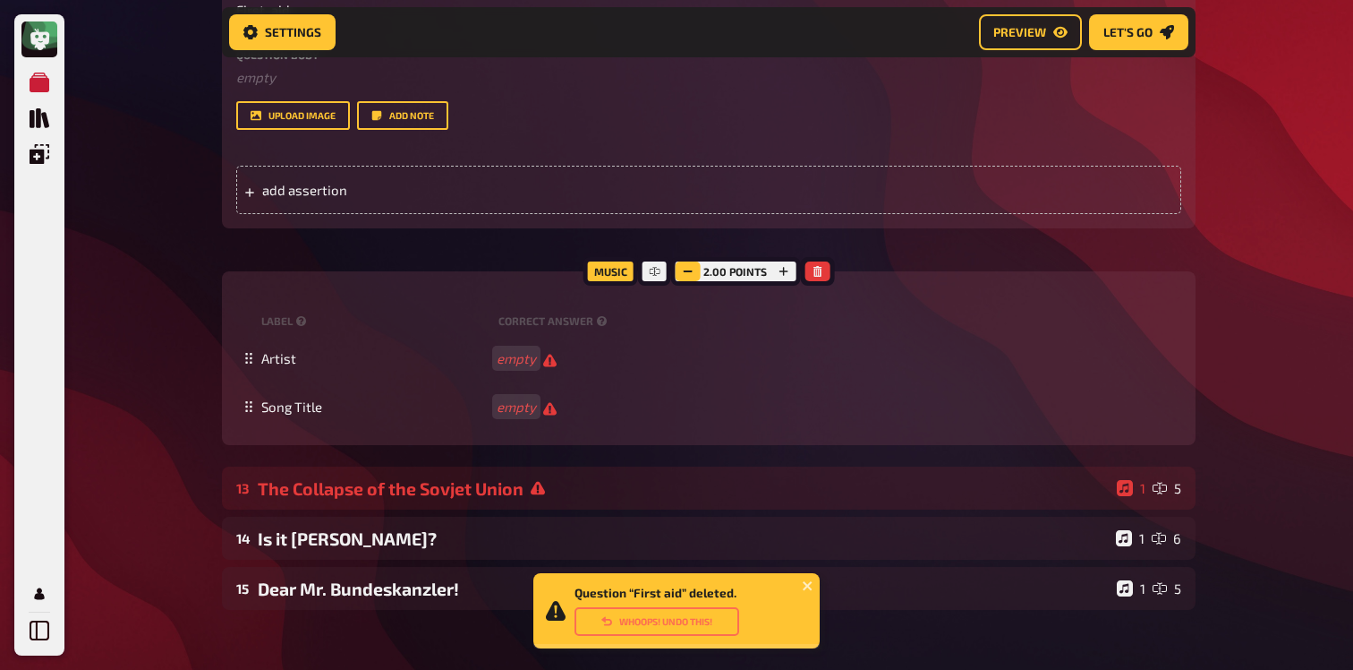
click at [695, 267] on button "button" at bounding box center [687, 271] width 25 height 20
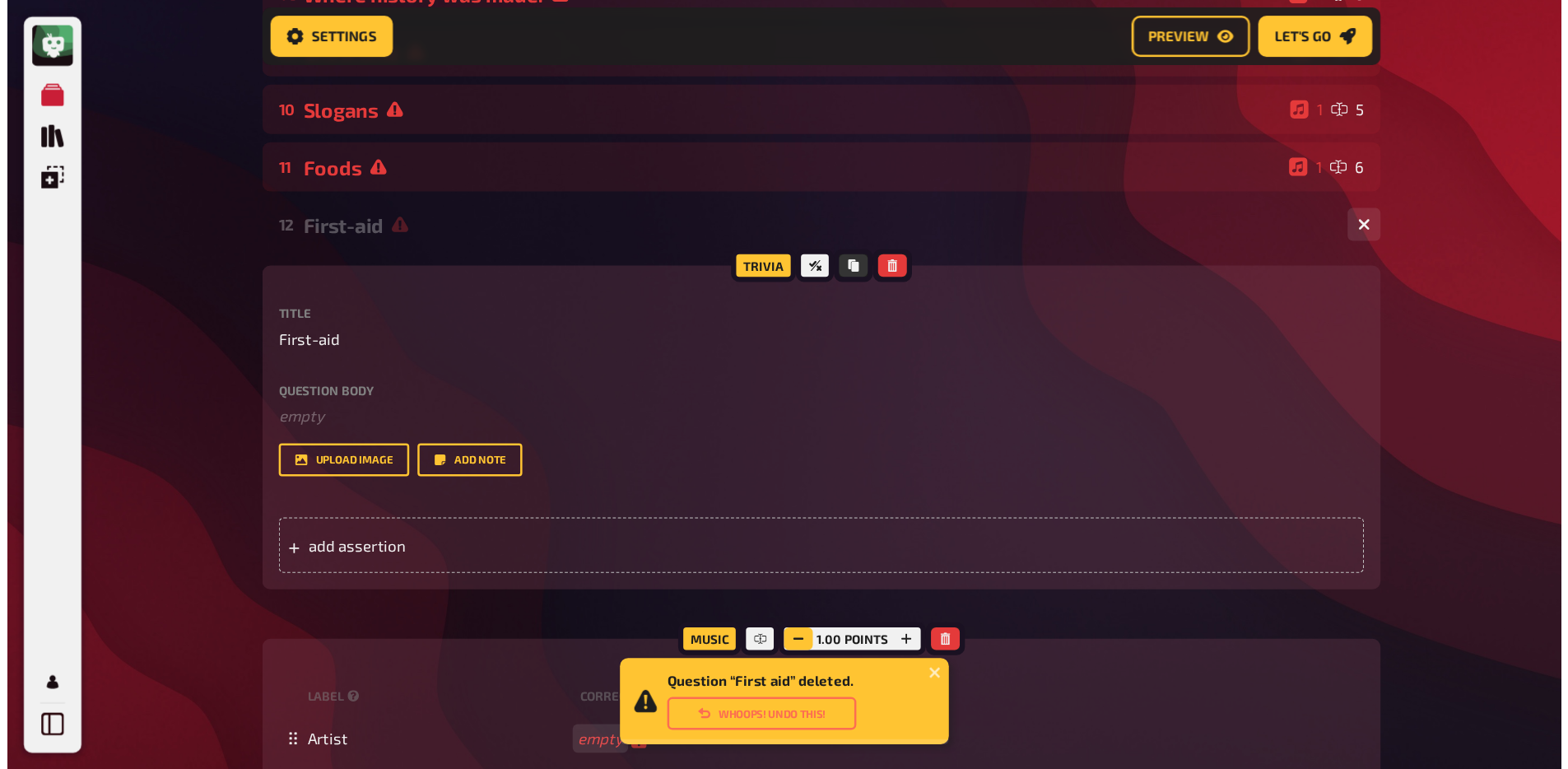
scroll to position [533, 0]
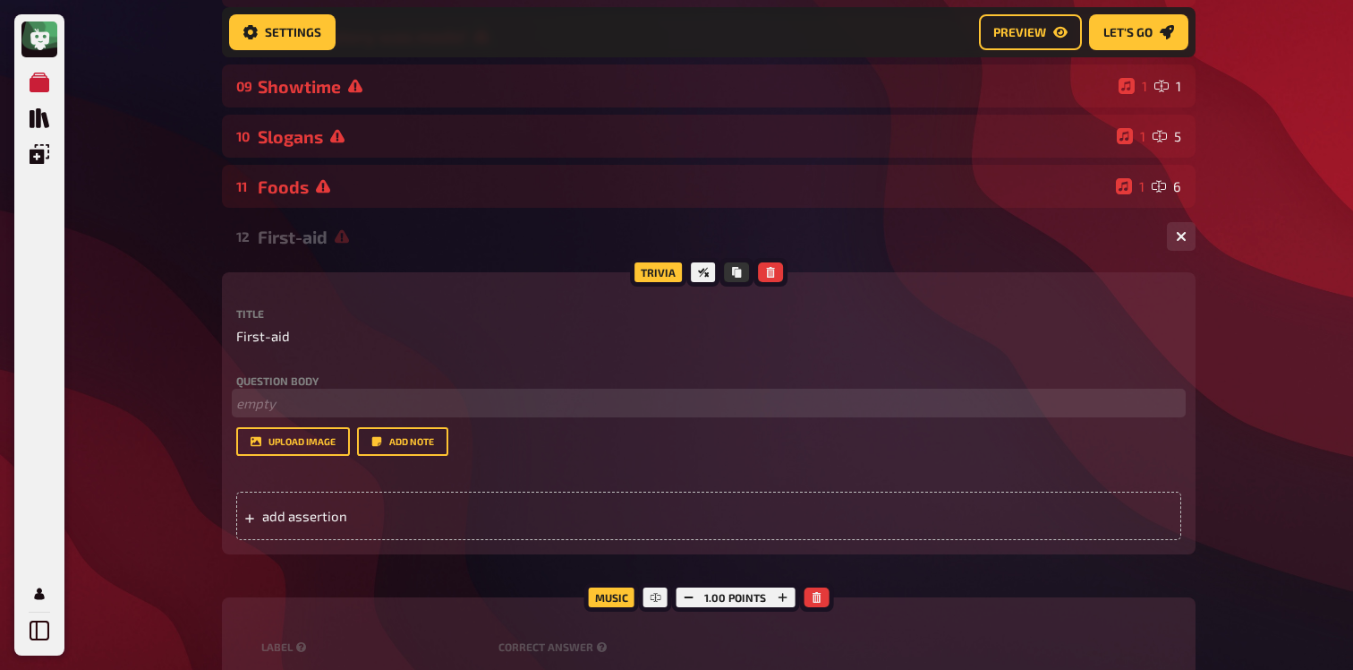
click at [300, 414] on p "﻿ empty" at bounding box center [708, 403] width 945 height 21
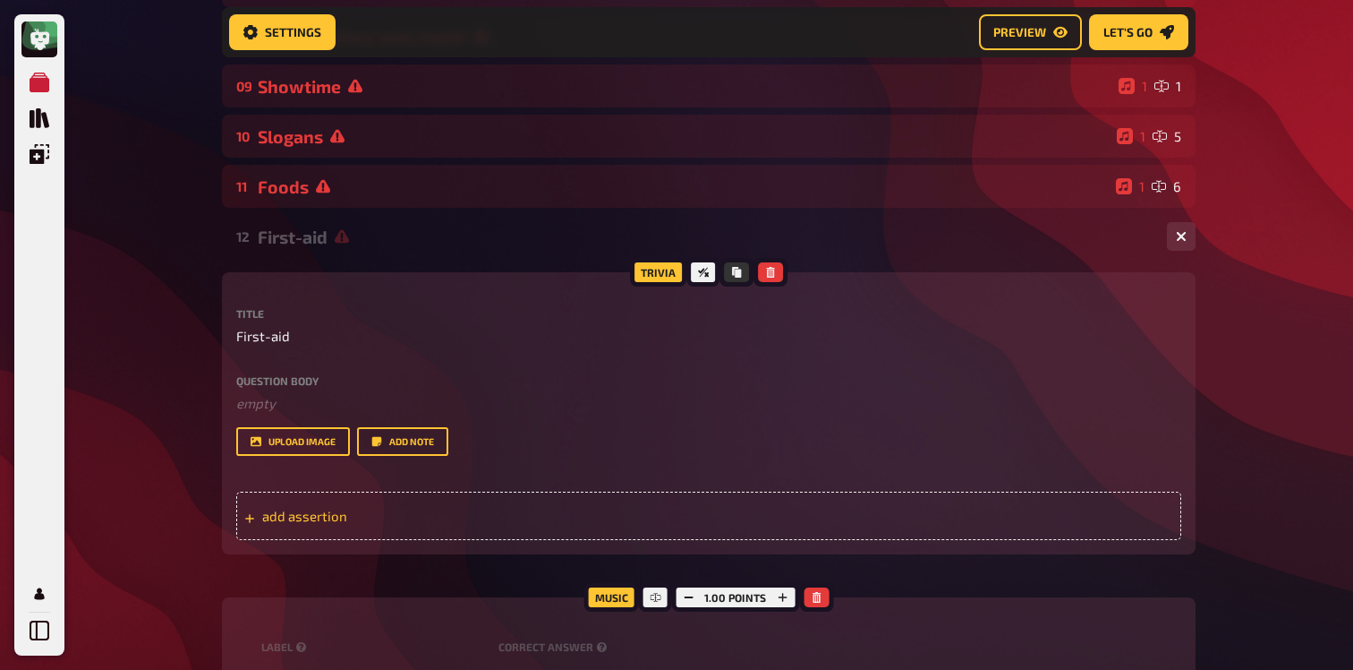
click at [294, 538] on div "add assertion" at bounding box center [708, 515] width 945 height 48
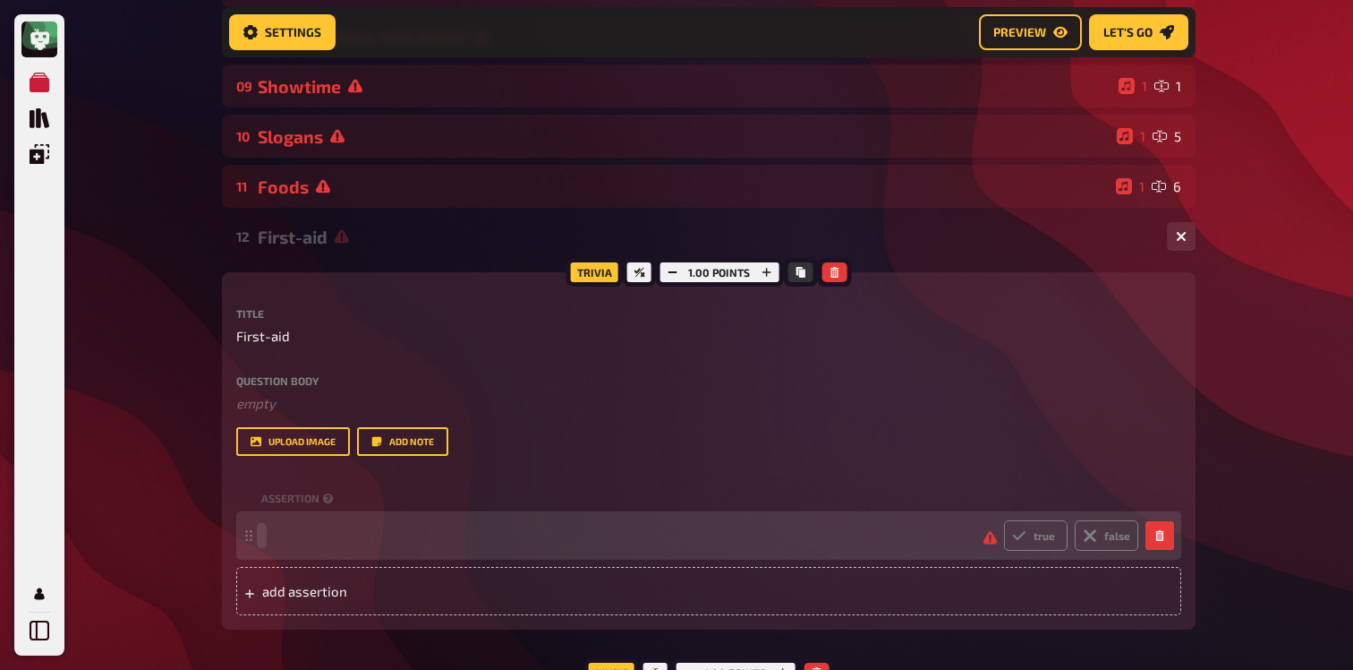
paste span
click at [1115, 533] on label "false" at bounding box center [1107, 535] width 64 height 30
click at [1004, 520] on input "false" at bounding box center [1003, 519] width 1 height 1
radio input "true"
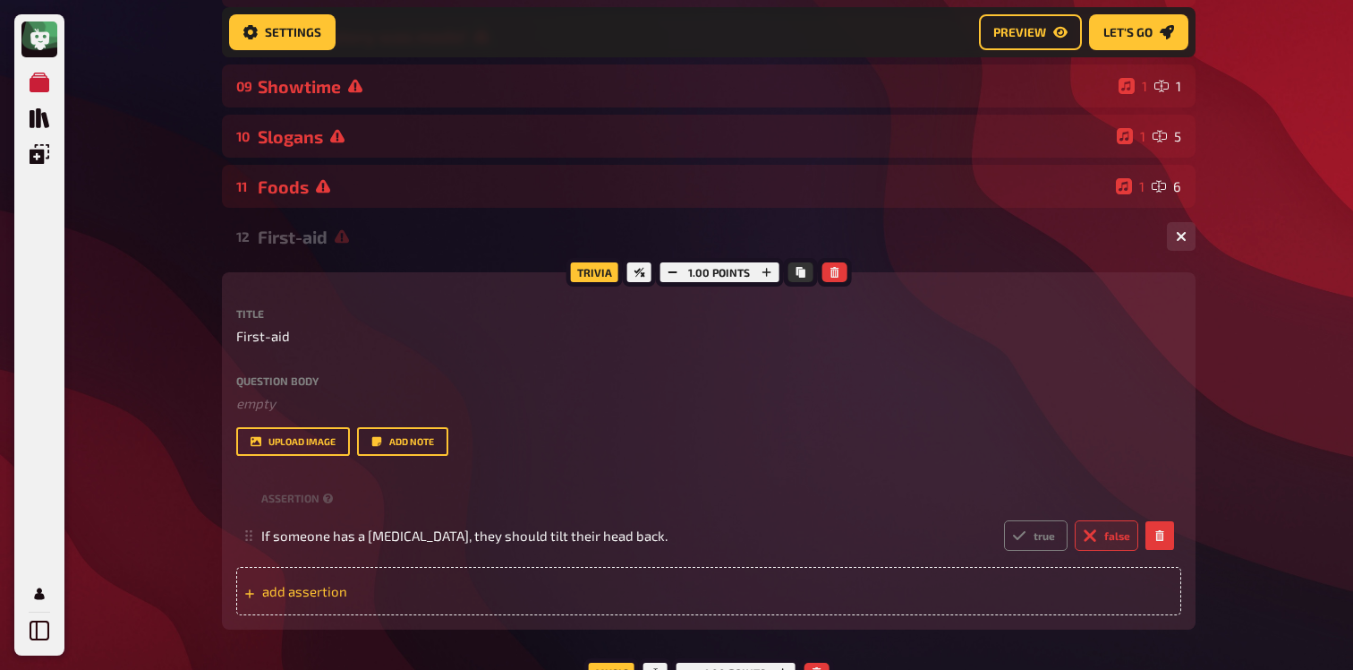
click at [325, 599] on span "add assertion" at bounding box center [401, 591] width 278 height 16
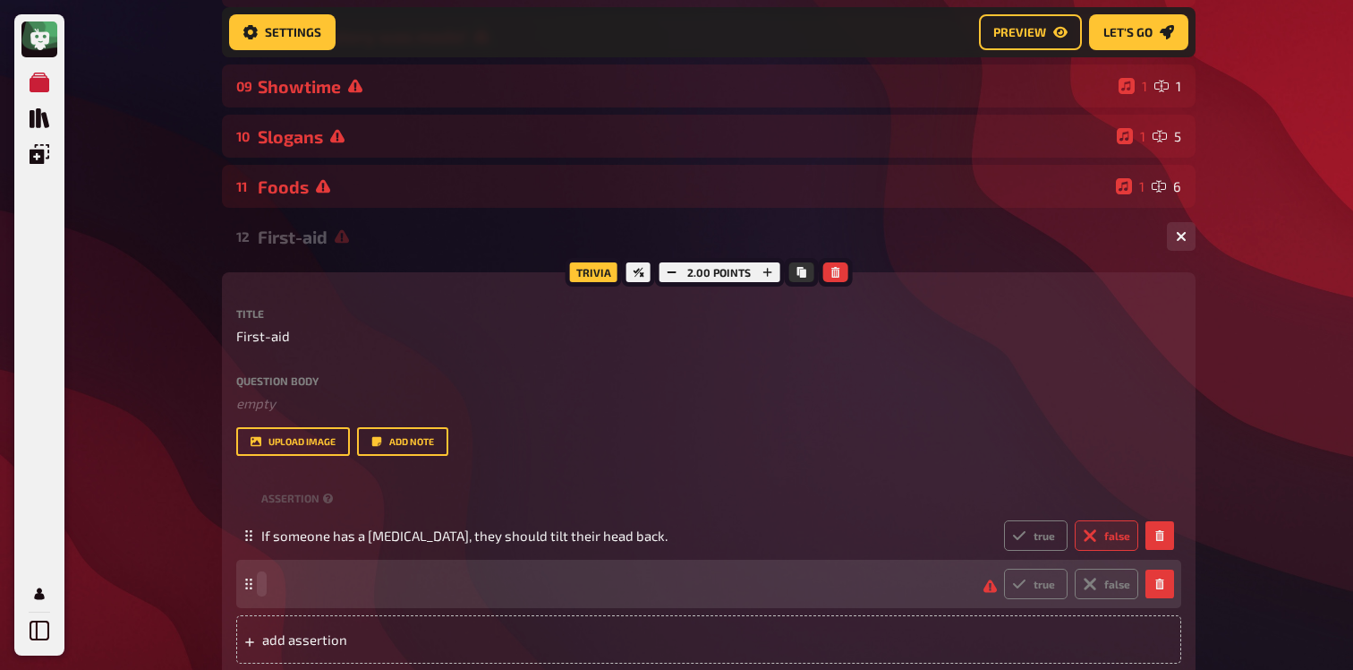
paste span
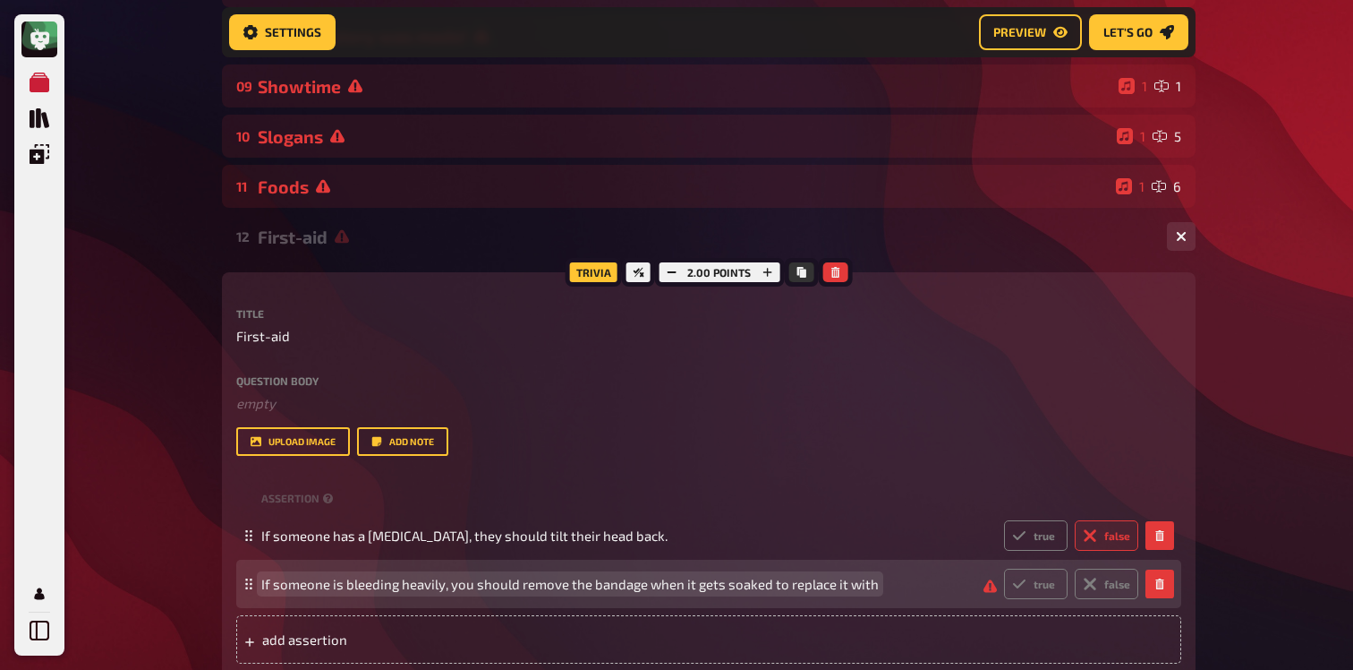
click at [779, 585] on span "If someone is bleeding heavily, you should remove the bandage when it gets soak…" at bounding box center [570, 584] width 618 height 16
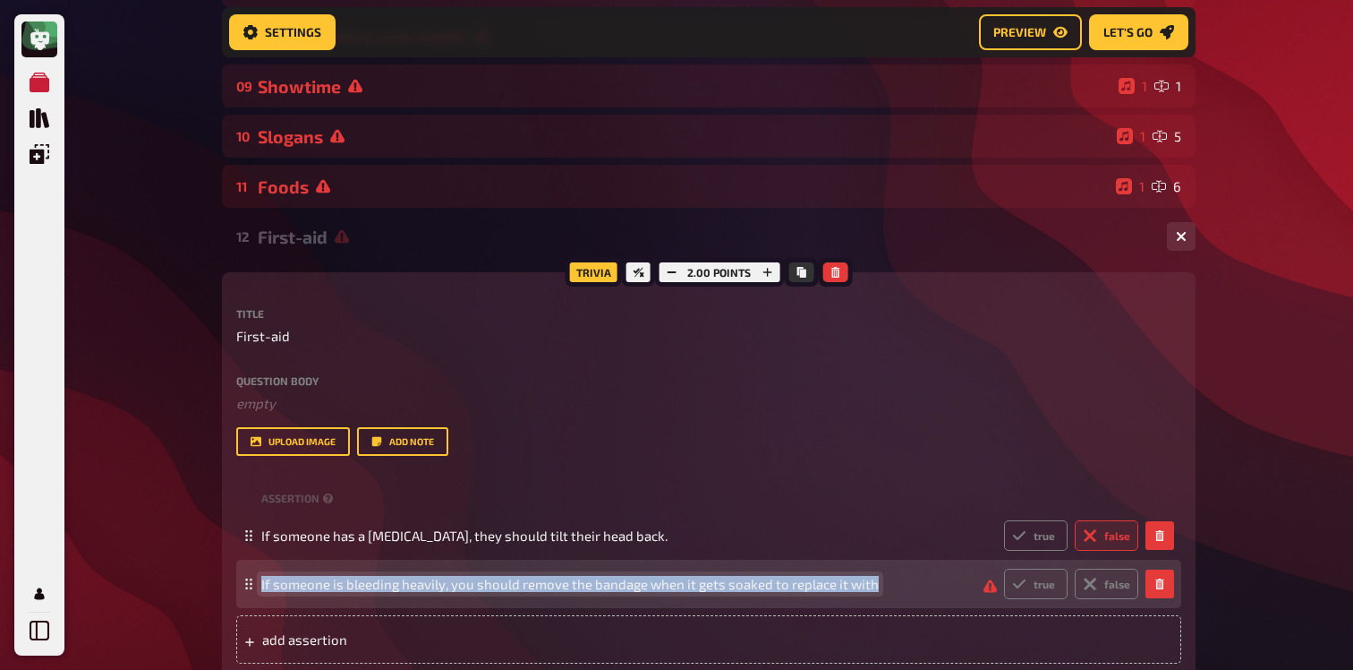
click at [779, 585] on span "If someone is bleeding heavily, you should remove the bandage when it gets soak…" at bounding box center [570, 584] width 618 height 16
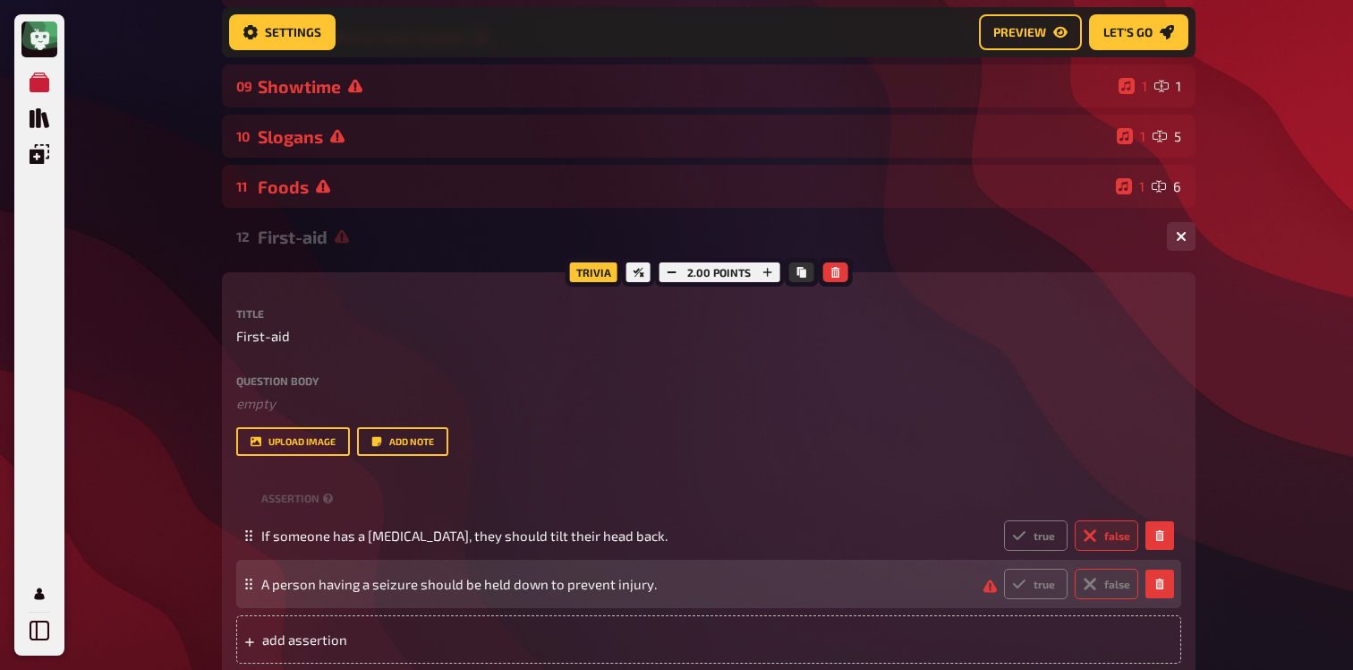
click at [1109, 593] on label "false" at bounding box center [1107, 583] width 64 height 30
click at [1004, 568] on input "false" at bounding box center [1003, 568] width 1 height 1
radio input "true"
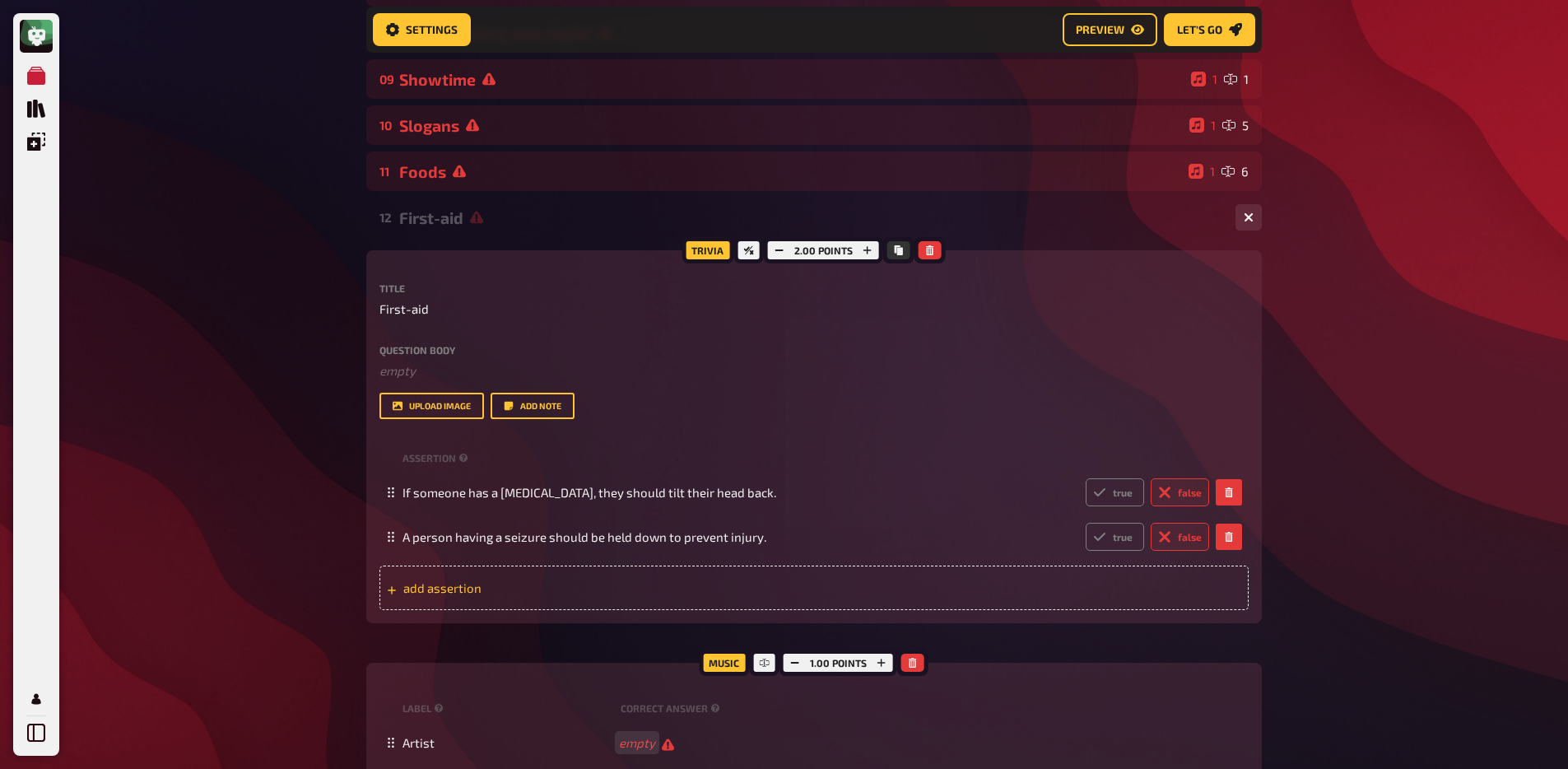
click at [507, 578] on div "add assertion" at bounding box center [814, 588] width 869 height 44
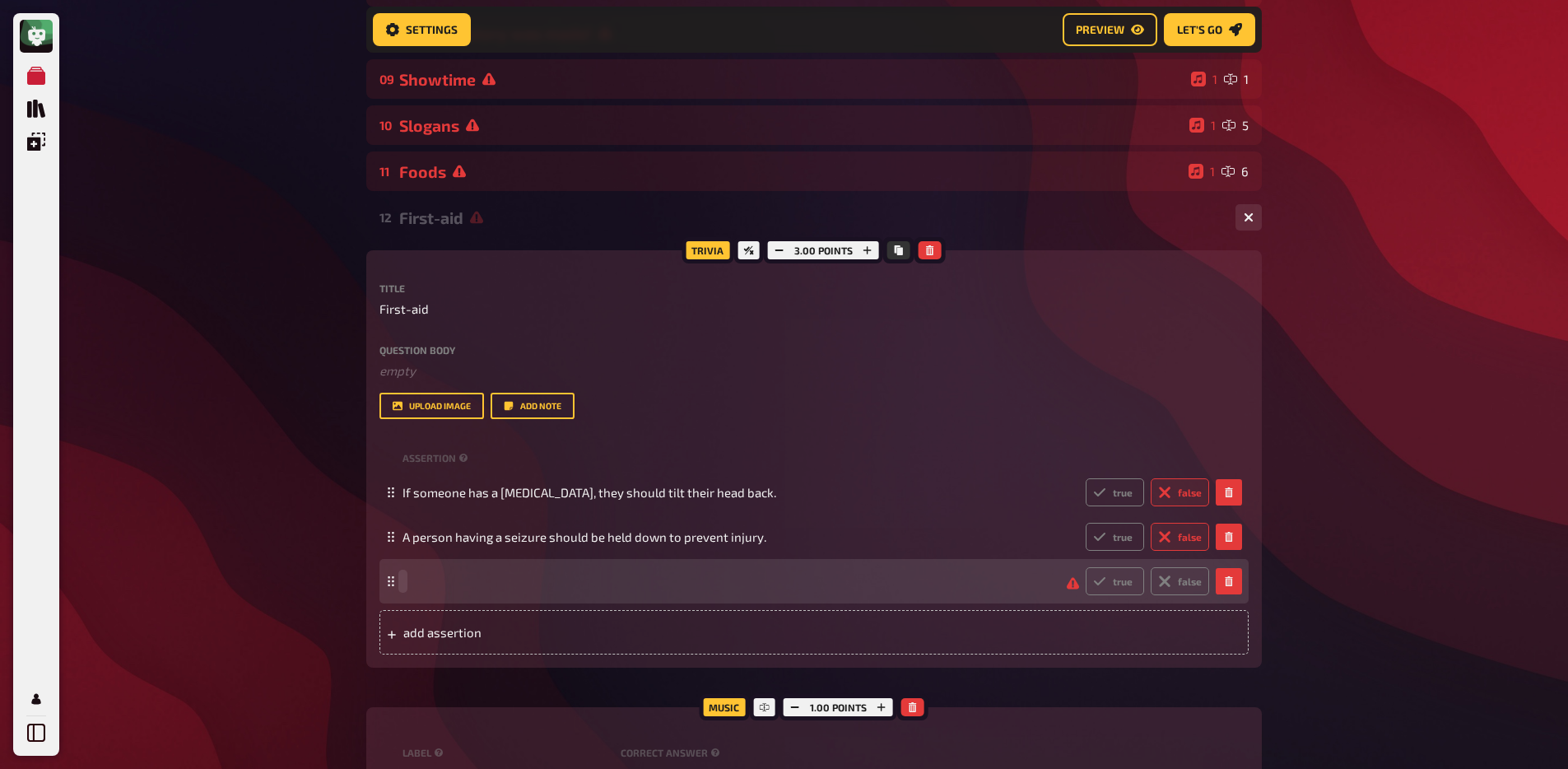
click at [462, 585] on span at bounding box center [728, 581] width 651 height 15
paste span
click at [1137, 591] on label "true" at bounding box center [1116, 581] width 59 height 28
click at [1086, 568] on input "true" at bounding box center [1085, 567] width 1 height 1
radio input "true"
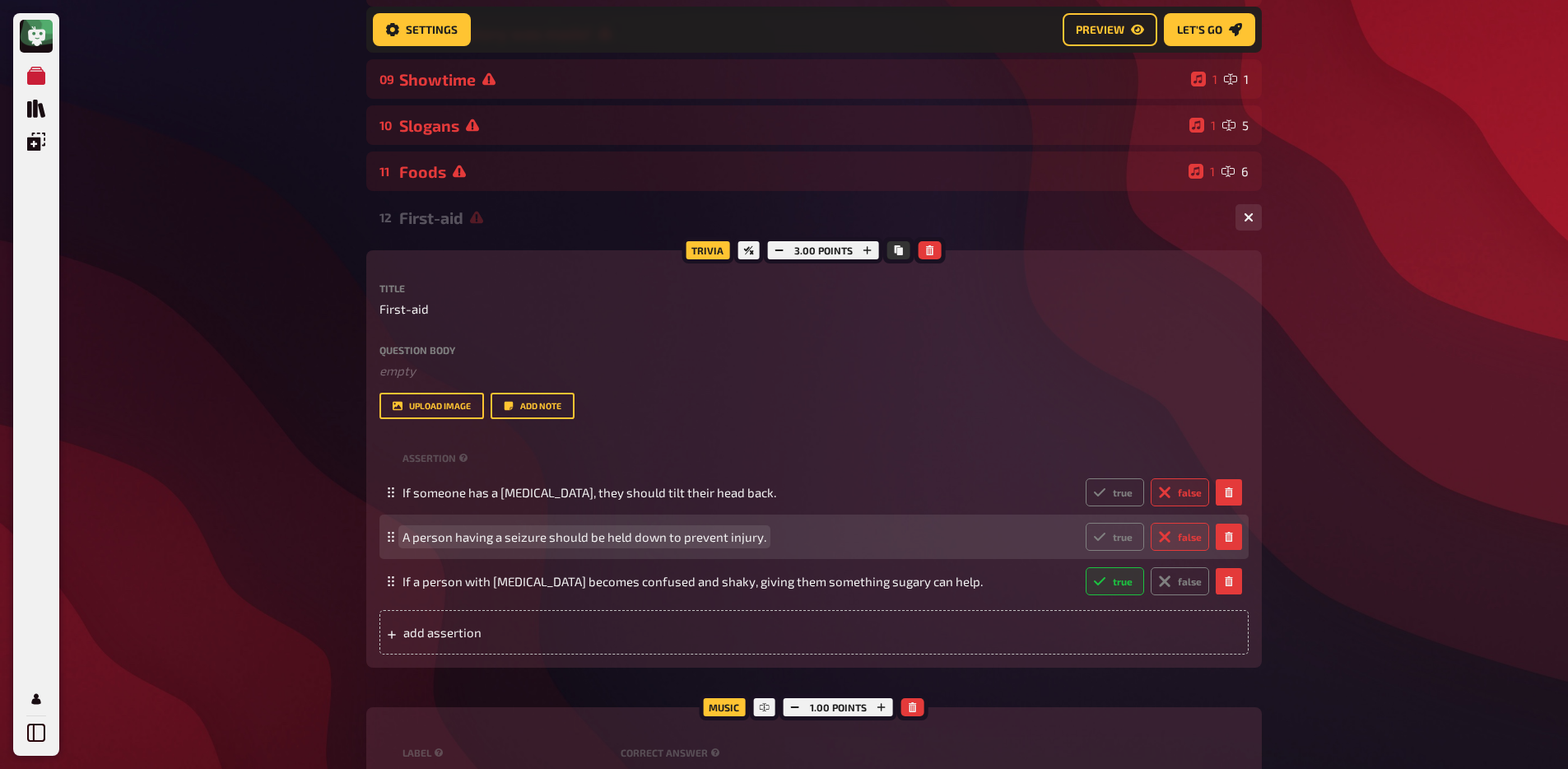
click at [561, 544] on span "A person having a seizure should be held down to prevent injury." at bounding box center [585, 537] width 364 height 15
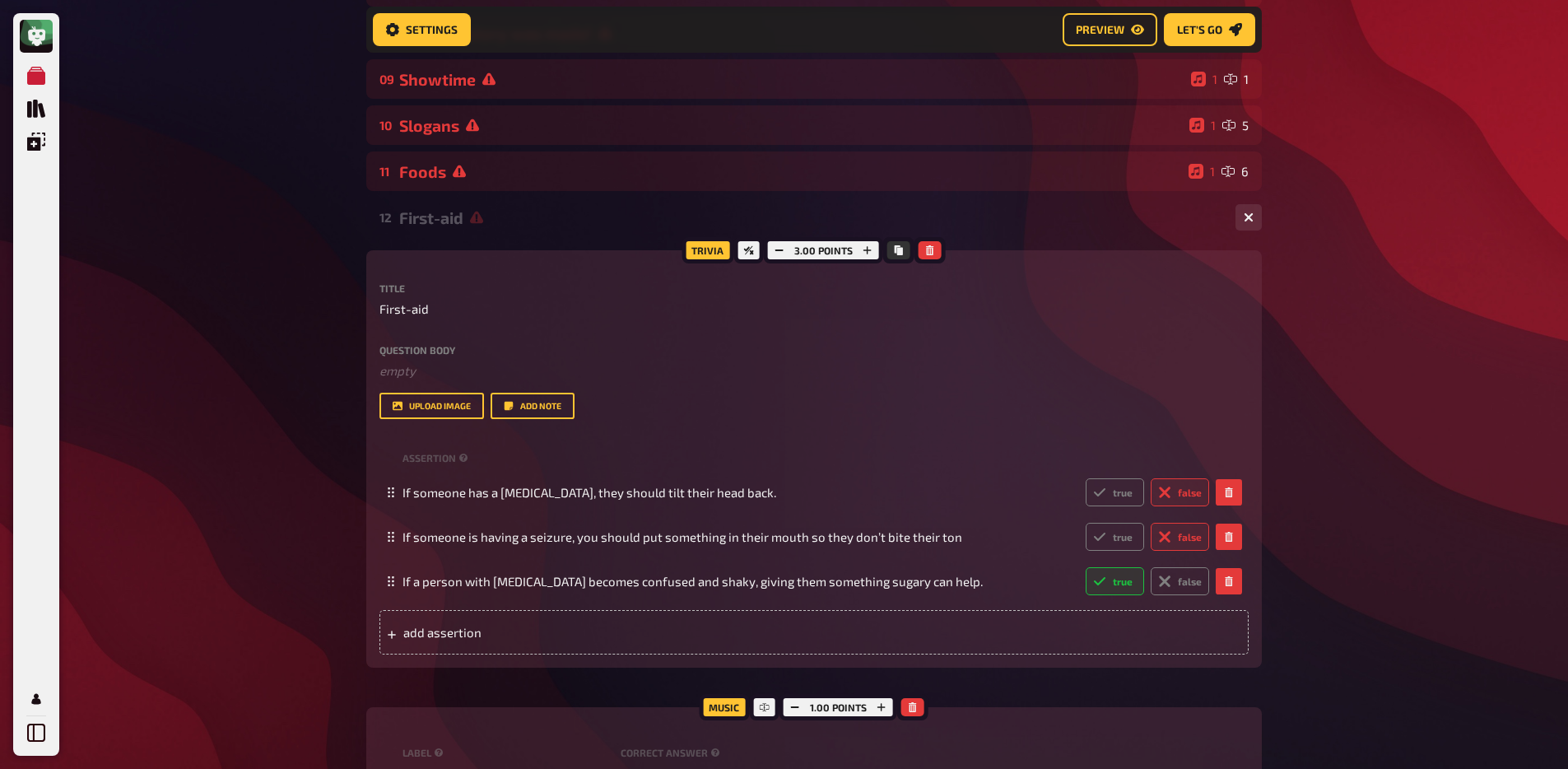
click at [83, 545] on div "Meine Quizze Quiz Sammlung Einblendungen Mein Konto Home My Quizzes 80s [Remast…" at bounding box center [784, 357] width 1568 height 1780
click at [153, 538] on div "Meine Quizze Quiz Sammlung Einblendungen Mein Konto Home My Quizzes 80s [Remast…" at bounding box center [784, 357] width 1568 height 1780
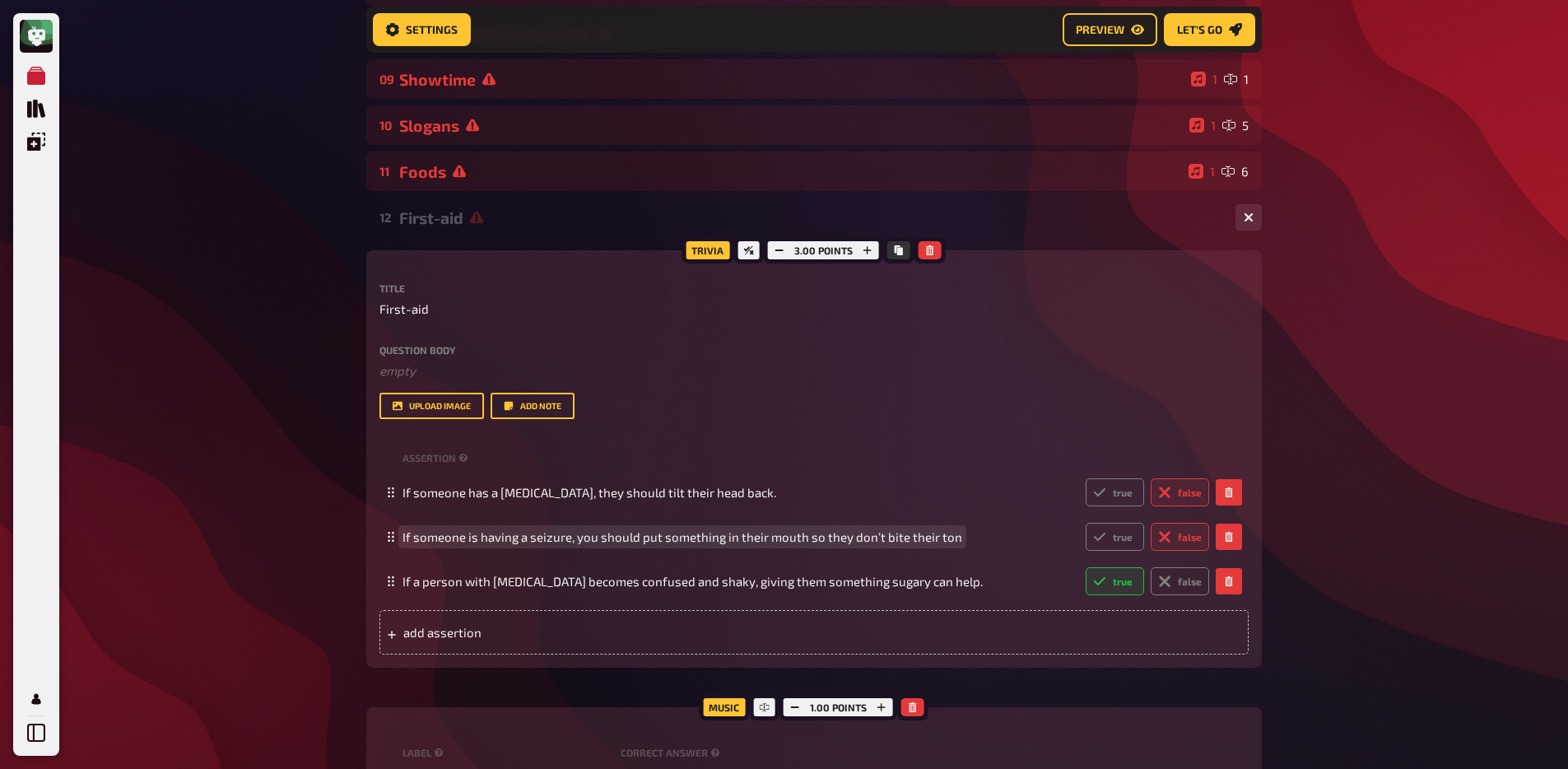
scroll to position [540, 0]
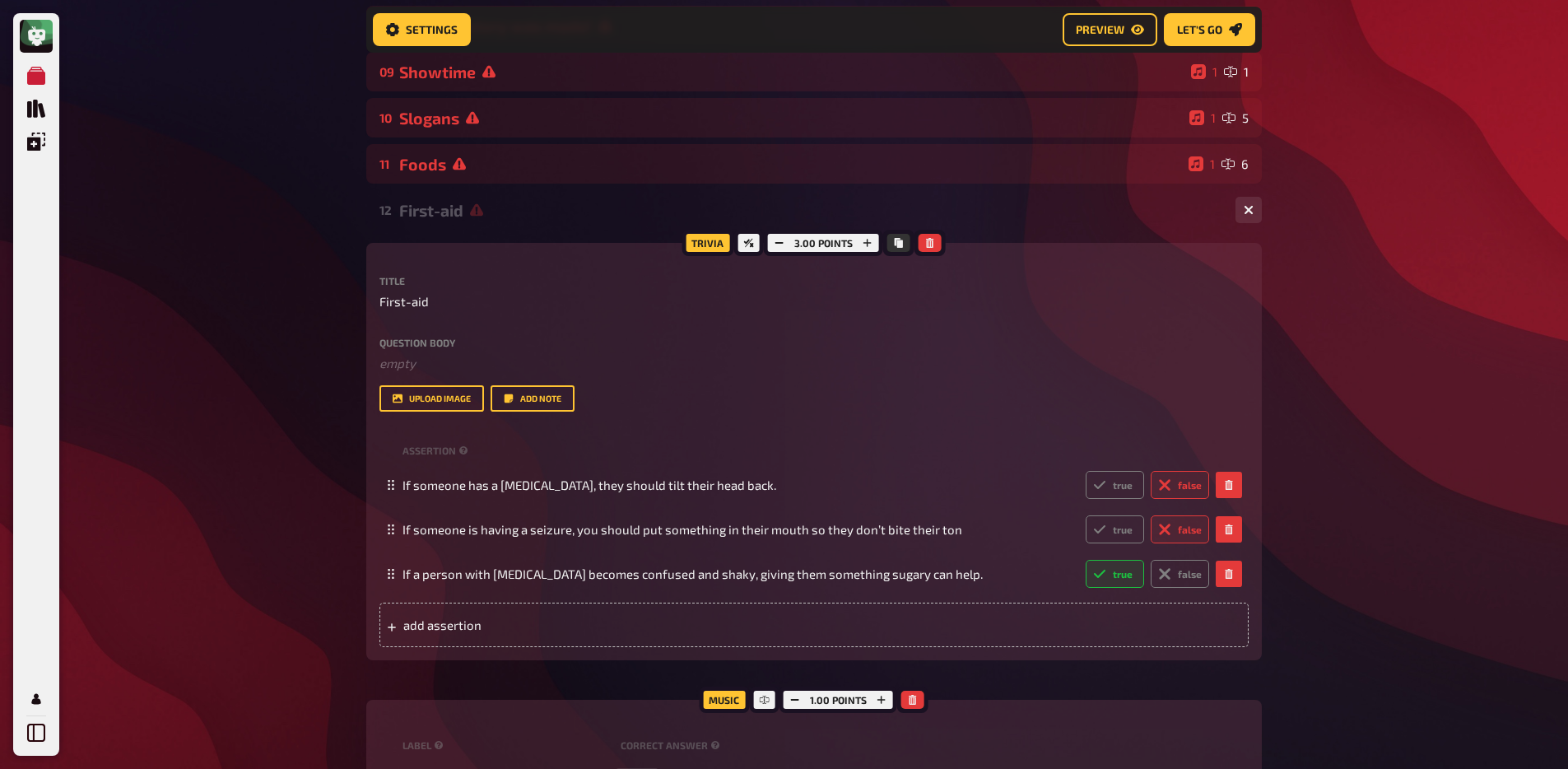
click at [184, 532] on div "Meine Quizze Quiz Sammlung Einblendungen Mein Konto Home My Quizzes 80s [Remast…" at bounding box center [784, 350] width 1568 height 1780
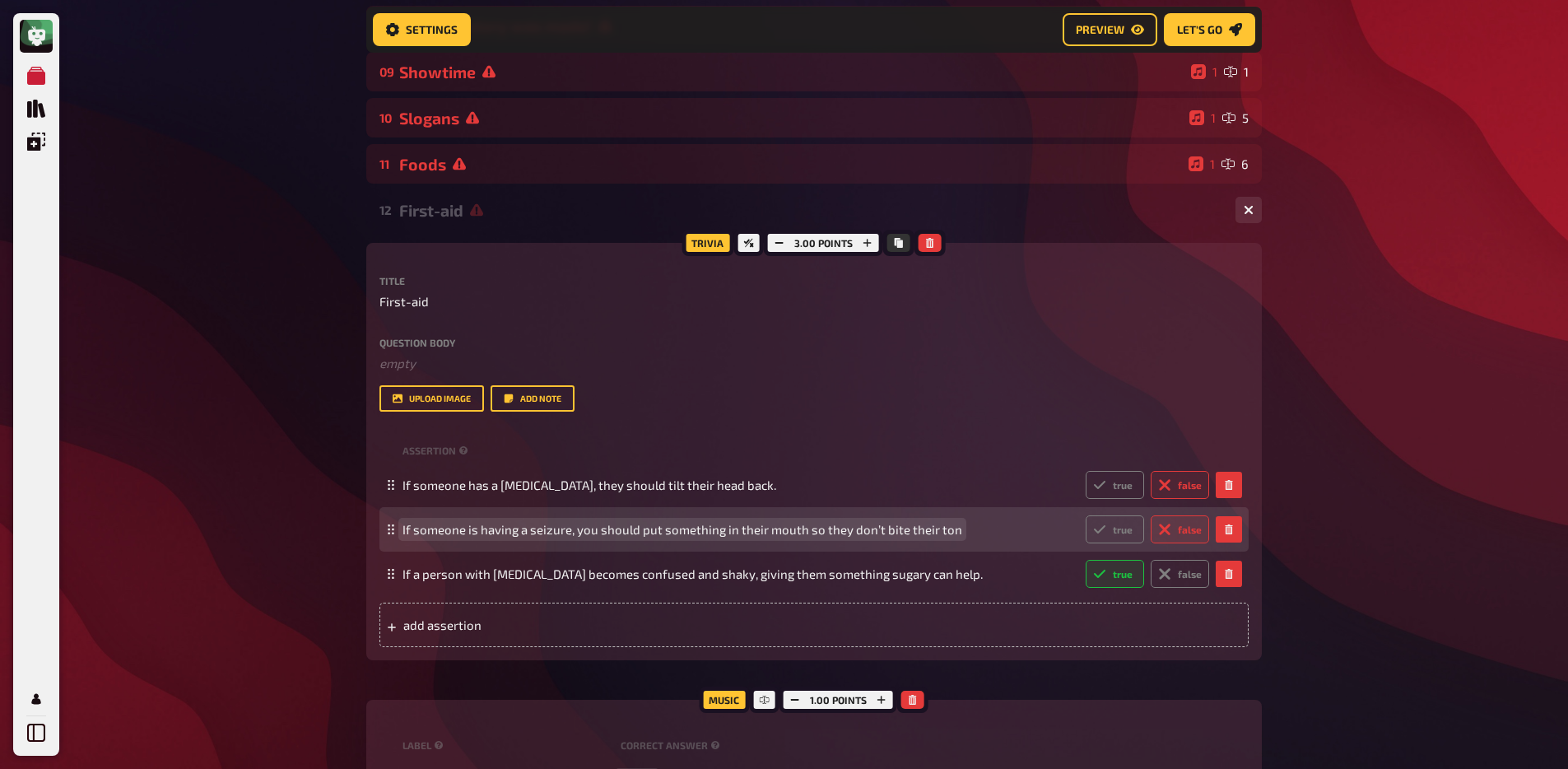
click at [703, 539] on div "If someone is having a seizure, you should put something in their mouth so they…" at bounding box center [806, 529] width 807 height 28
click at [704, 534] on span "If someone is having a seizure, you should put something in their mouth so they…" at bounding box center [682, 530] width 560 height 15
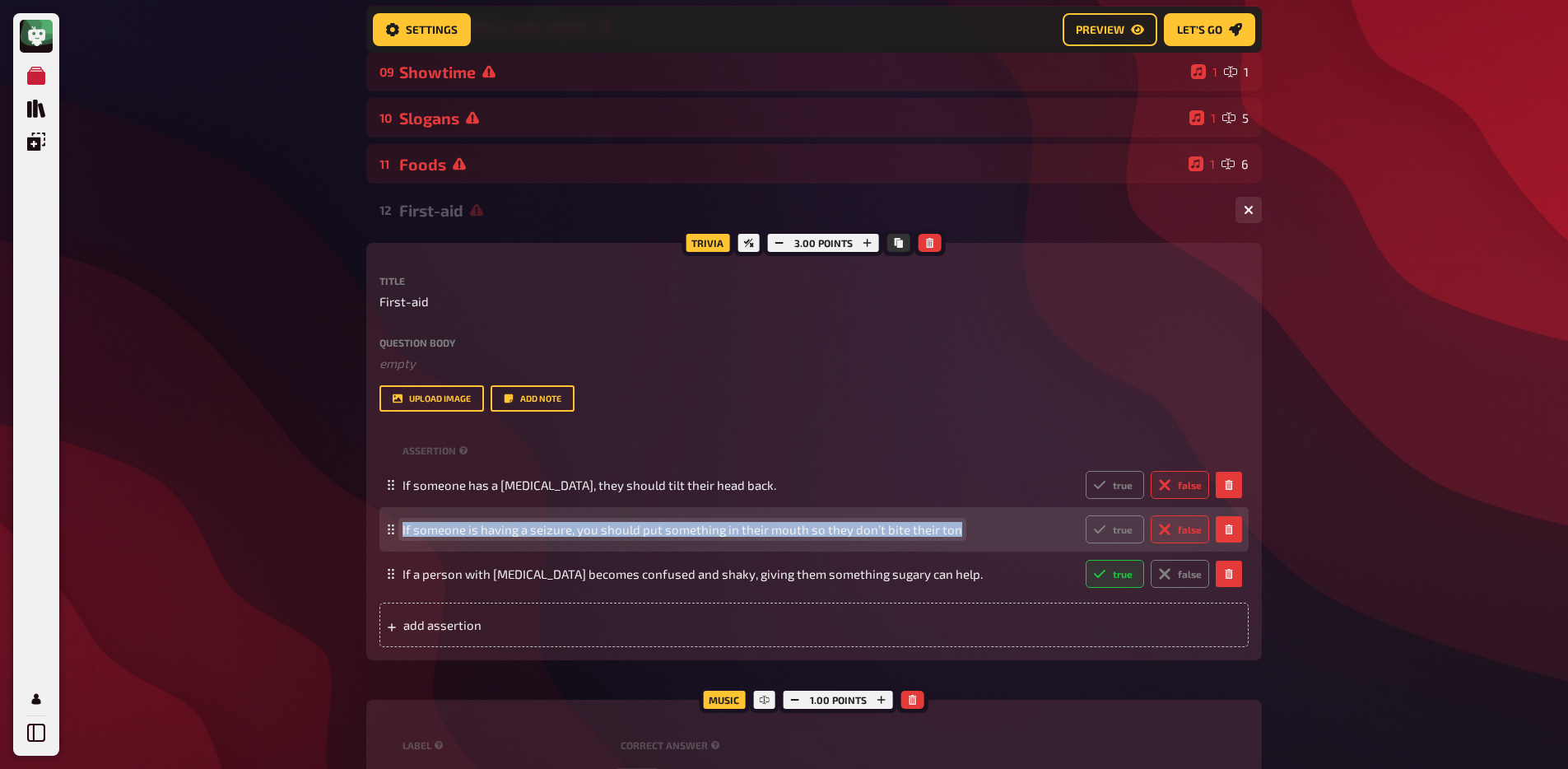
click at [704, 534] on span "If someone is having a seizure, you should put something in their mouth so they…" at bounding box center [682, 530] width 560 height 15
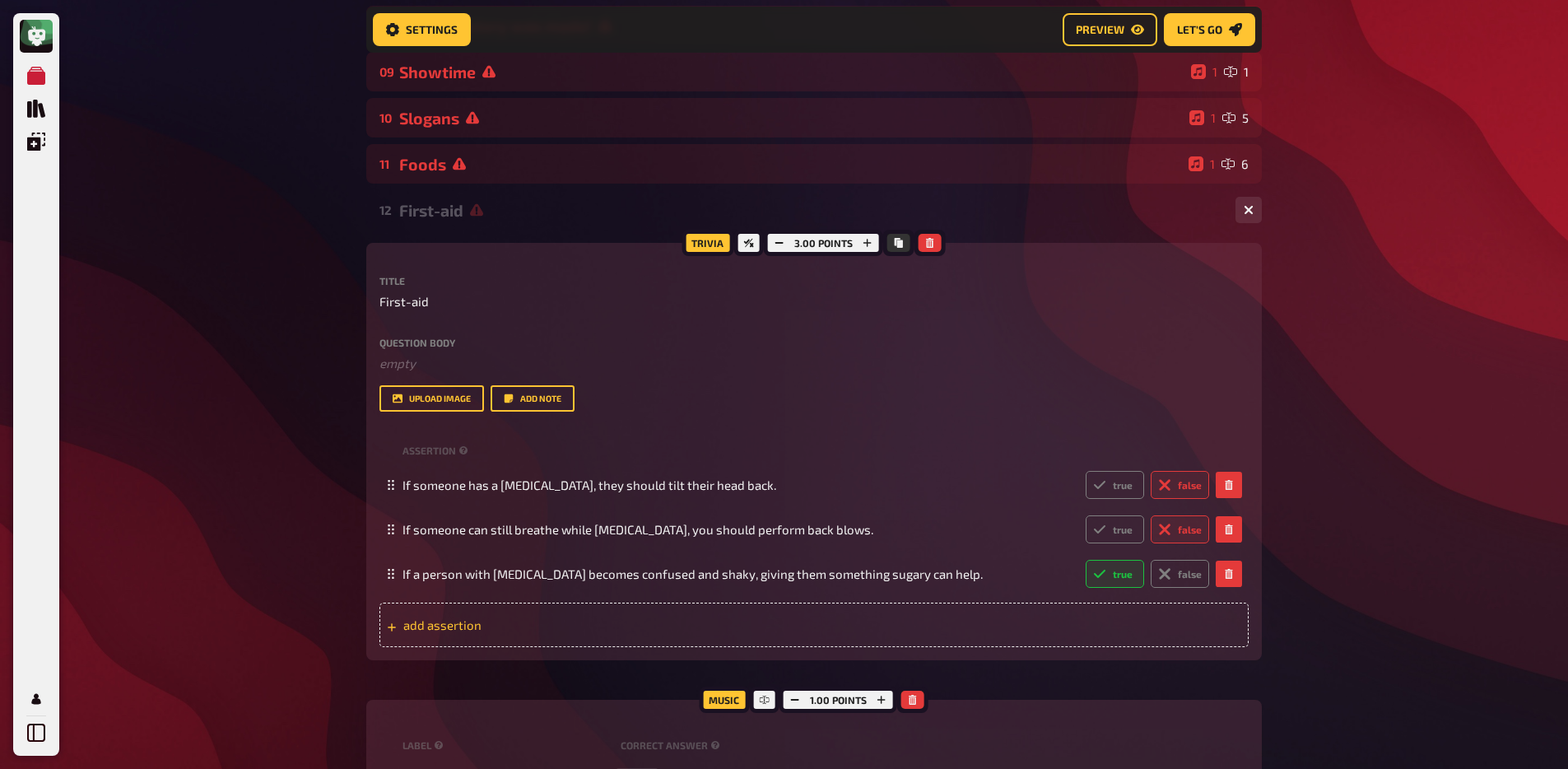
drag, startPoint x: 642, startPoint y: 606, endPoint x: 639, endPoint y: 616, distance: 10.4
click at [642, 608] on div "add assertion" at bounding box center [814, 625] width 869 height 44
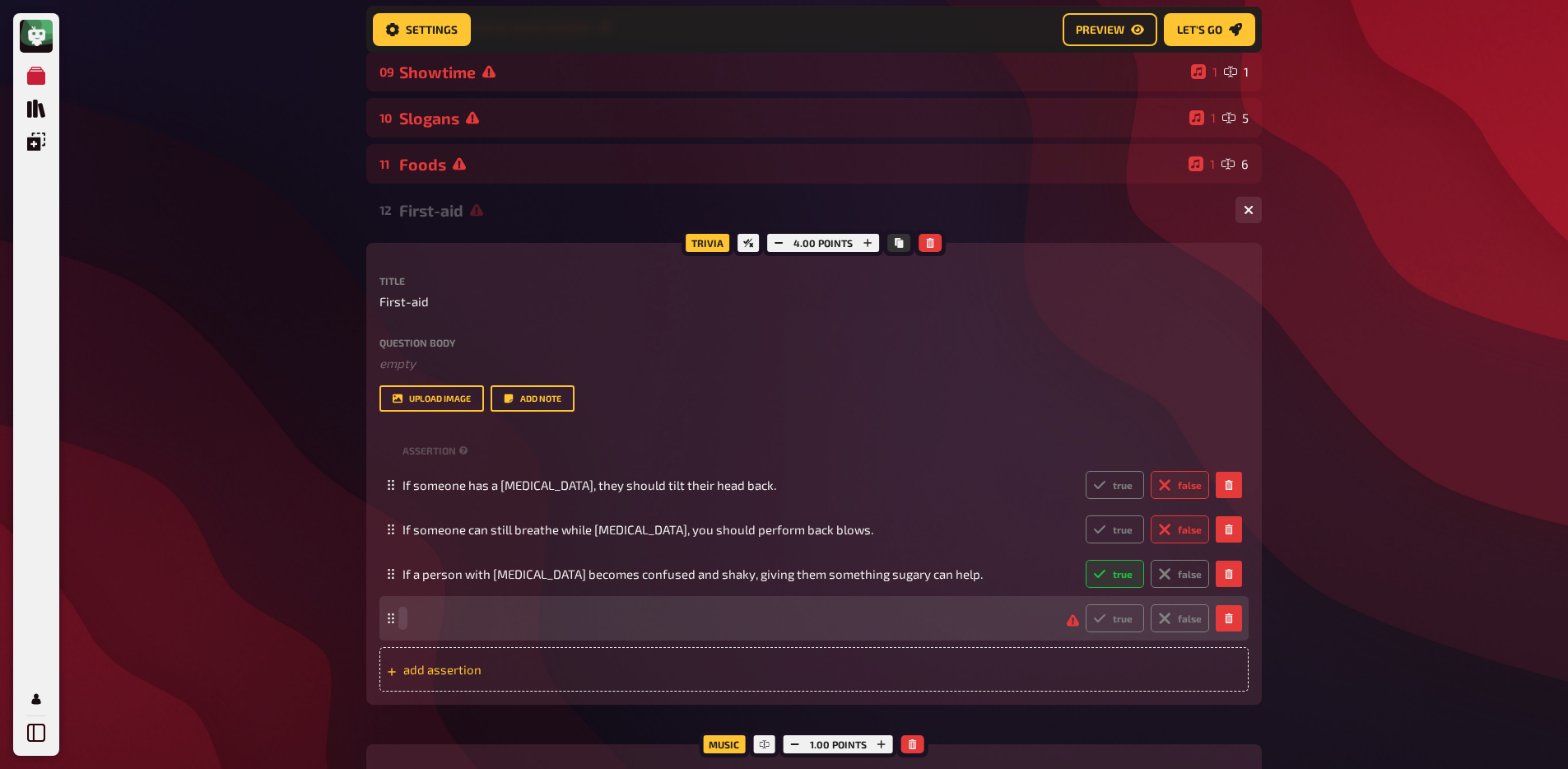
paste span
click at [1123, 615] on label "true" at bounding box center [1116, 618] width 59 height 28
click at [1086, 604] on input "true" at bounding box center [1085, 603] width 1 height 1
radio input "true"
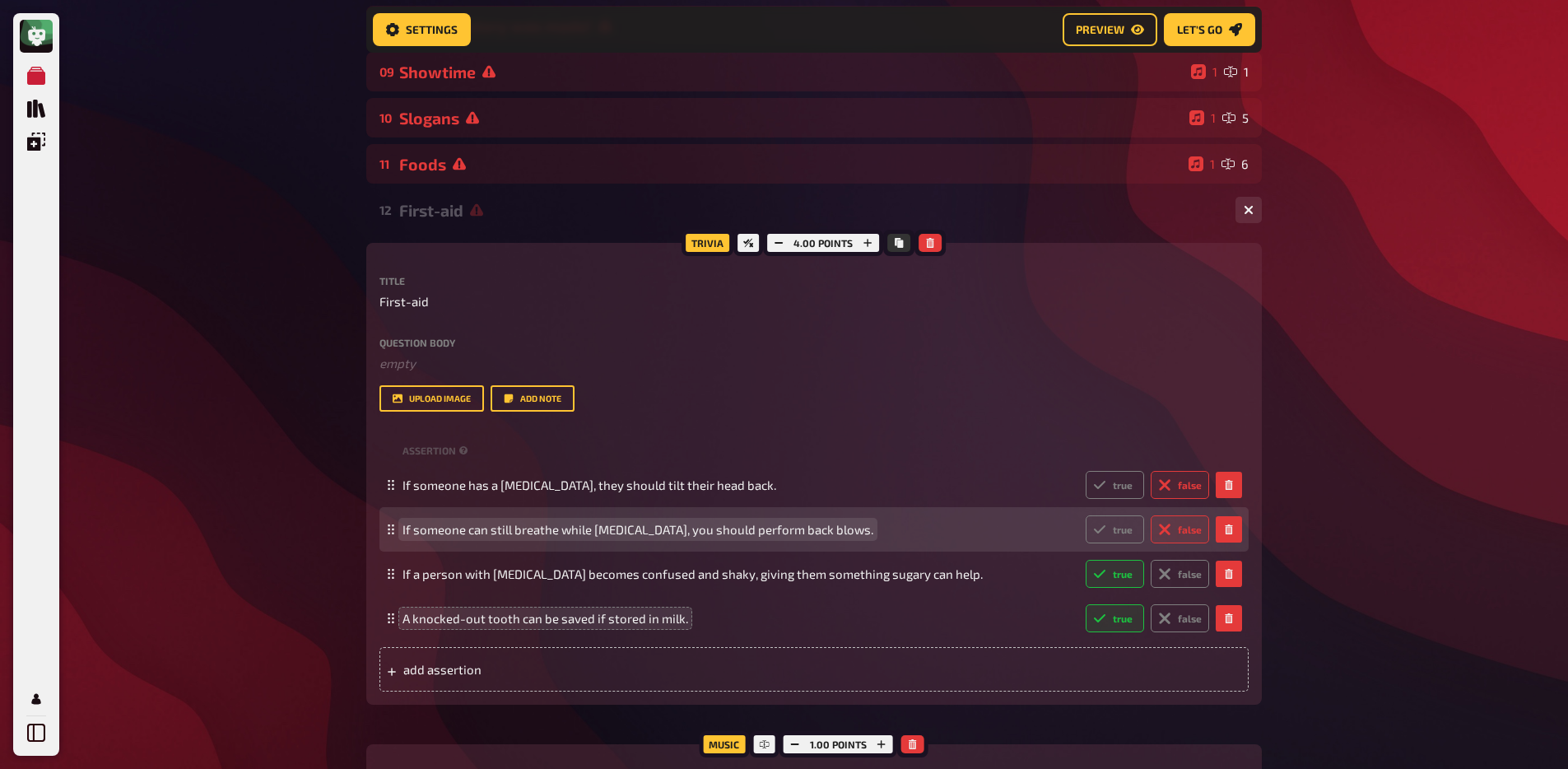
drag, startPoint x: 385, startPoint y: 569, endPoint x: 390, endPoint y: 552, distance: 17.7
click at [389, 550] on fieldset "If someone has a [MEDICAL_DATA], they should tilt their head back. true false I…" at bounding box center [814, 551] width 869 height 178
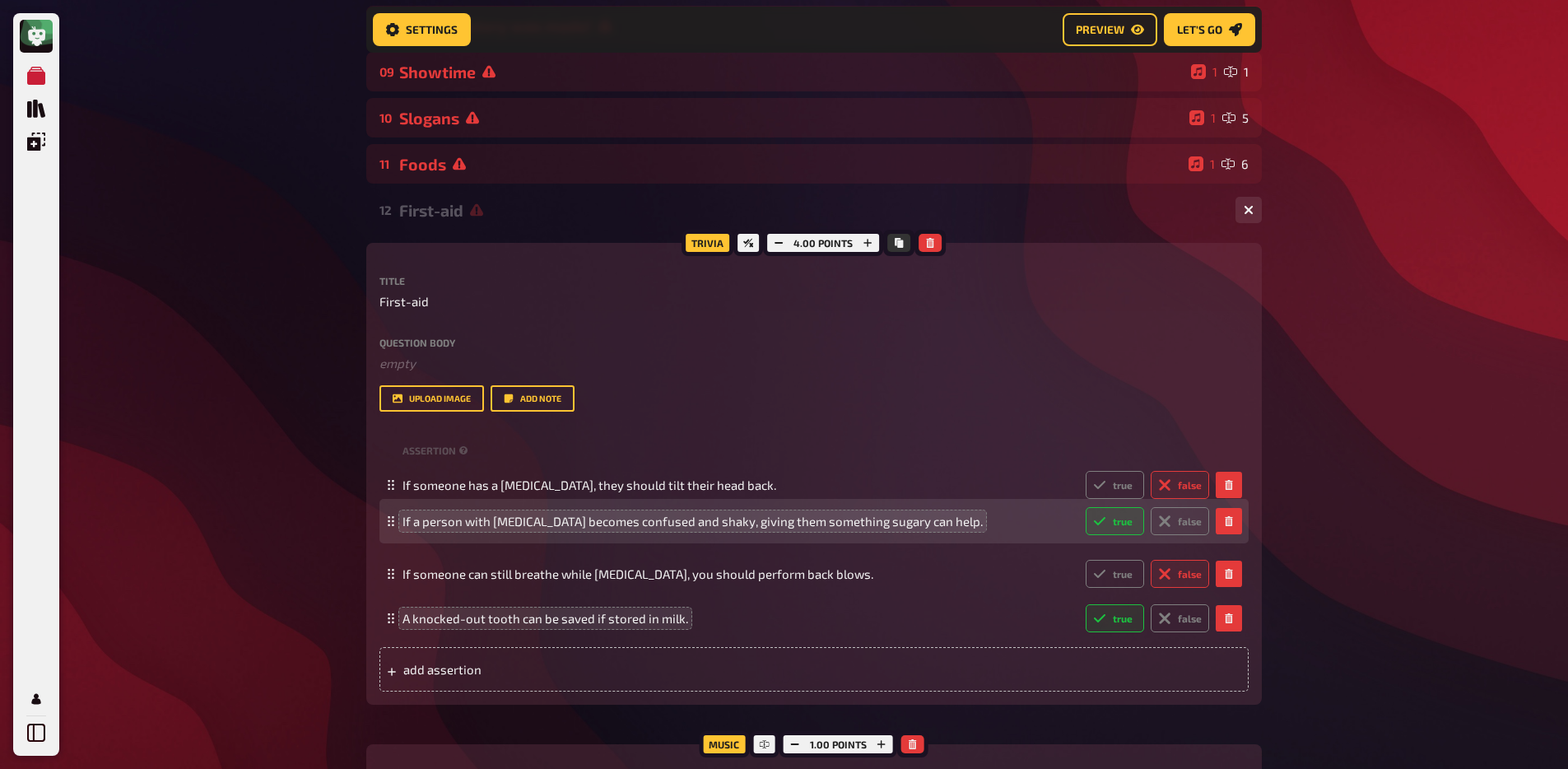
drag, startPoint x: 392, startPoint y: 577, endPoint x: 402, endPoint y: 523, distance: 54.9
click at [402, 523] on div "If a person with [MEDICAL_DATA] becomes confused and shaky, giving them somethi…" at bounding box center [814, 521] width 869 height 44
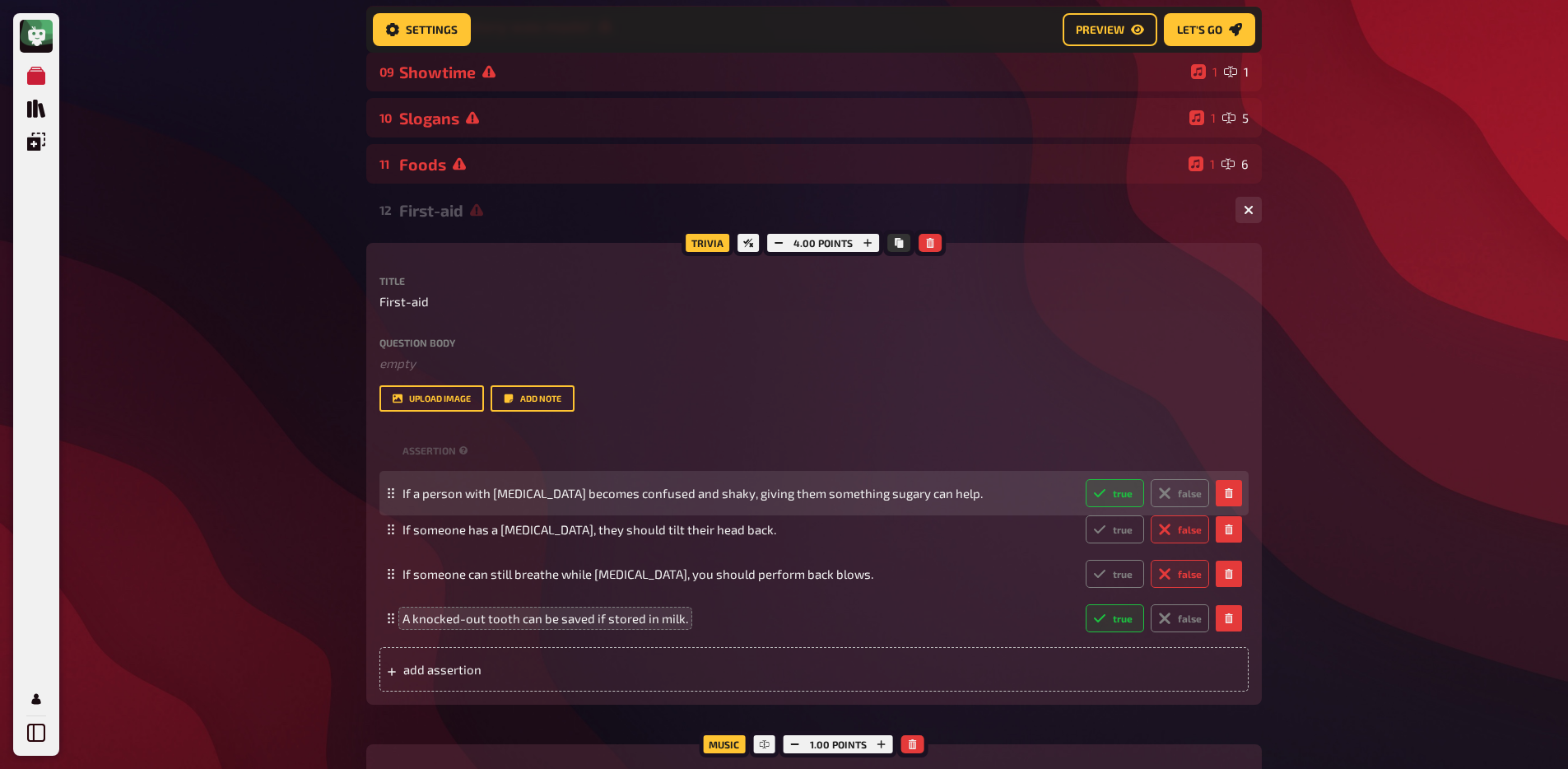
drag, startPoint x: 389, startPoint y: 531, endPoint x: 381, endPoint y: 495, distance: 36.9
click at [381, 495] on div "If a person with [MEDICAL_DATA] becomes confused and shaky, giving them somethi…" at bounding box center [814, 493] width 869 height 44
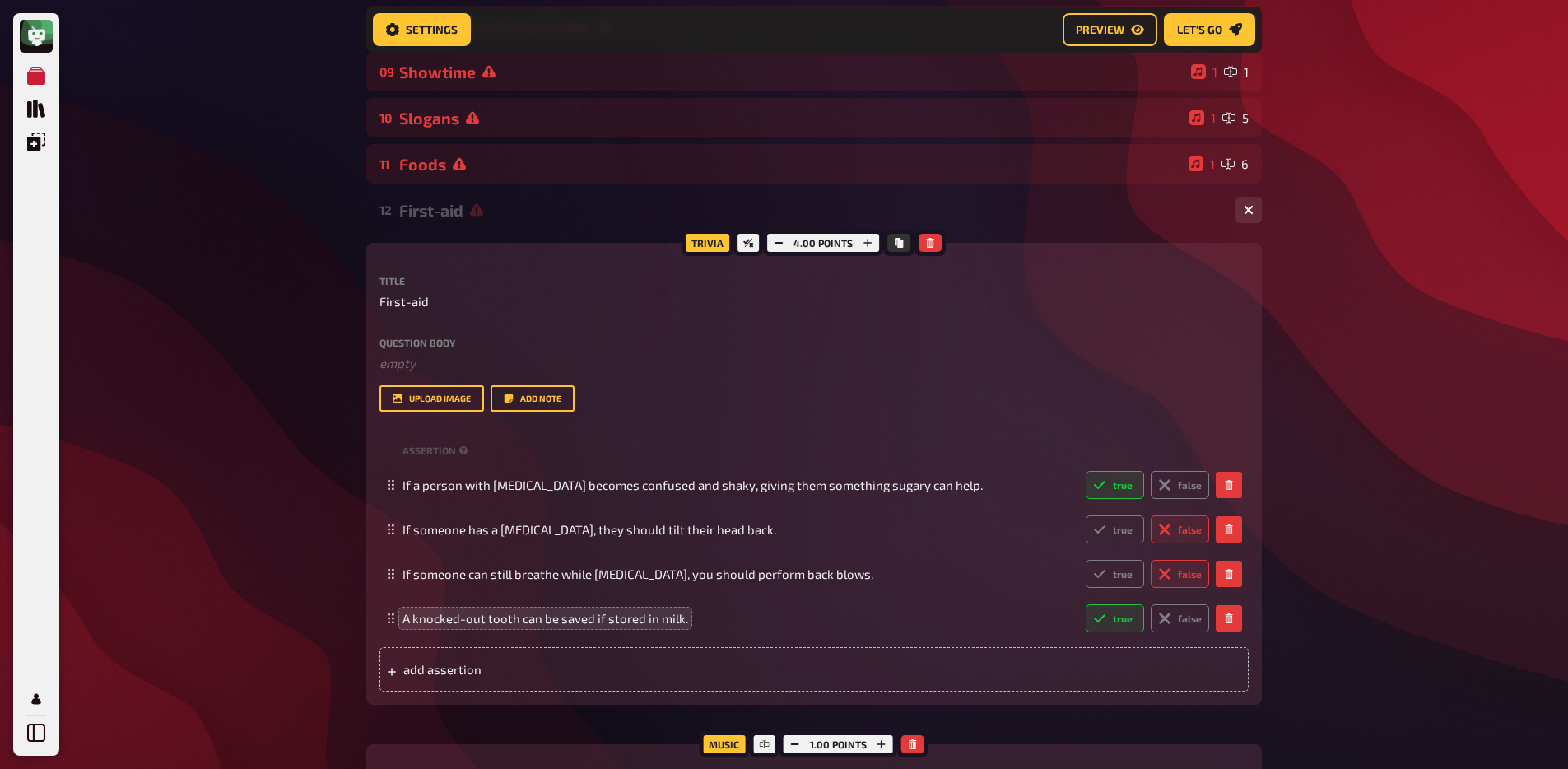
click at [212, 548] on div "Meine Quizze Quiz Sammlung Einblendungen Mein Konto Home My Quizzes 80s [Remast…" at bounding box center [784, 373] width 1568 height 1825
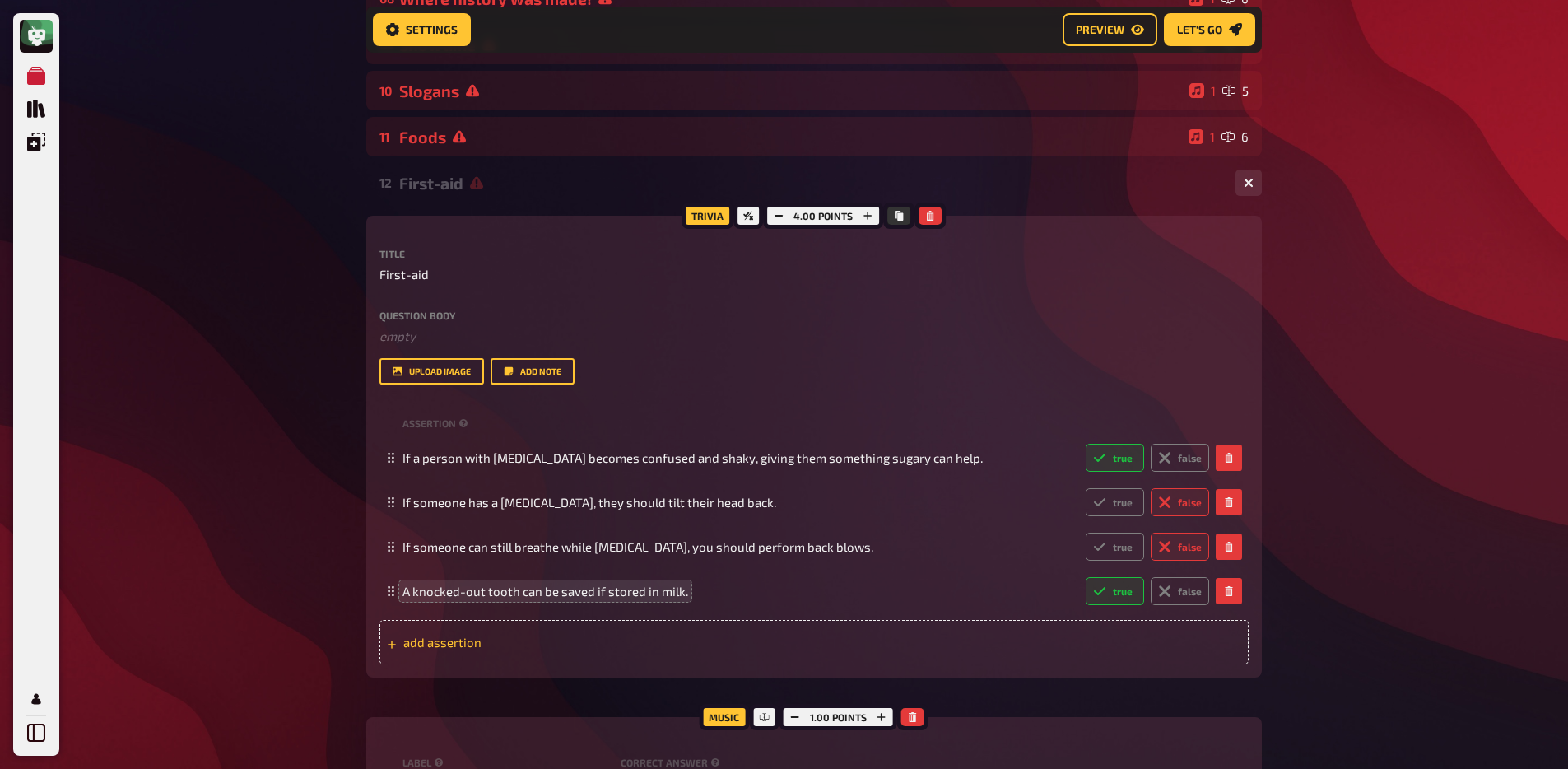
scroll to position [569, 0]
click at [507, 615] on span "add assertion" at bounding box center [532, 640] width 256 height 15
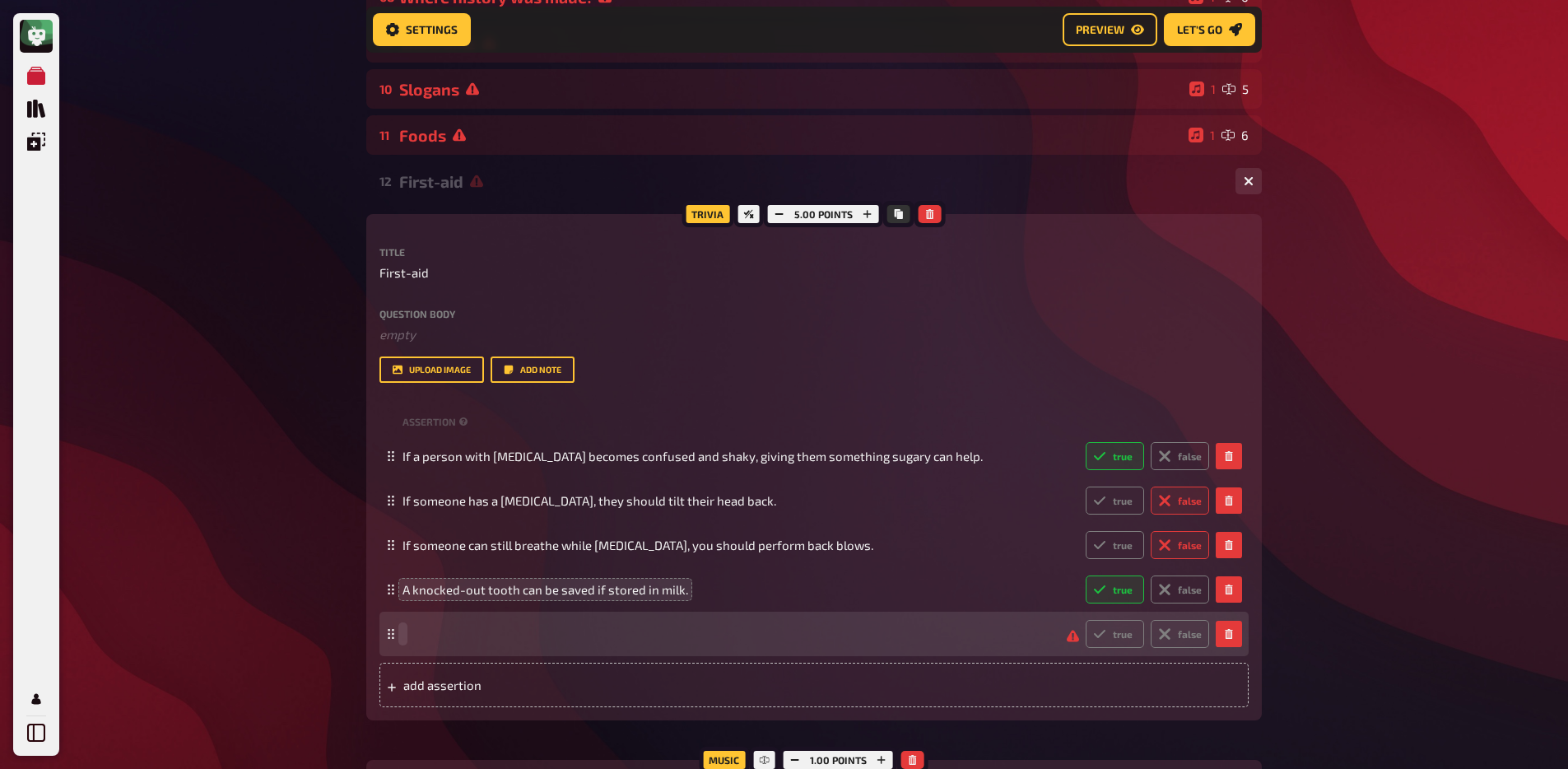
paste span
click at [1173, 615] on label "false" at bounding box center [1180, 634] width 59 height 28
click at [1086, 615] on input "false" at bounding box center [1085, 619] width 1 height 1
radio input "true"
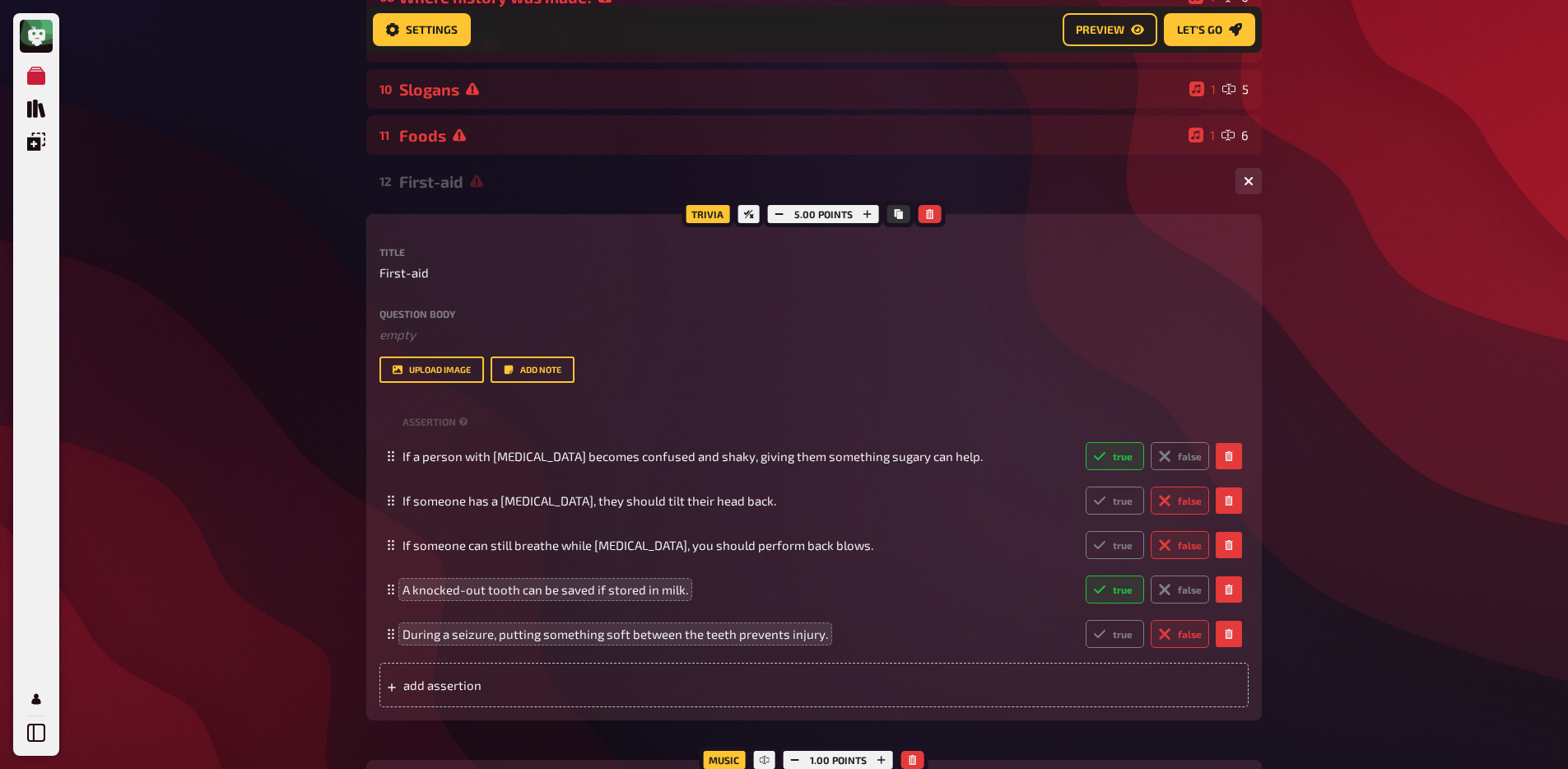
click at [1244, 591] on div "Meine Quizze Quiz Sammlung Einblendungen Mein Konto Home My Quizzes 80s [Remast…" at bounding box center [784, 365] width 1568 height 1869
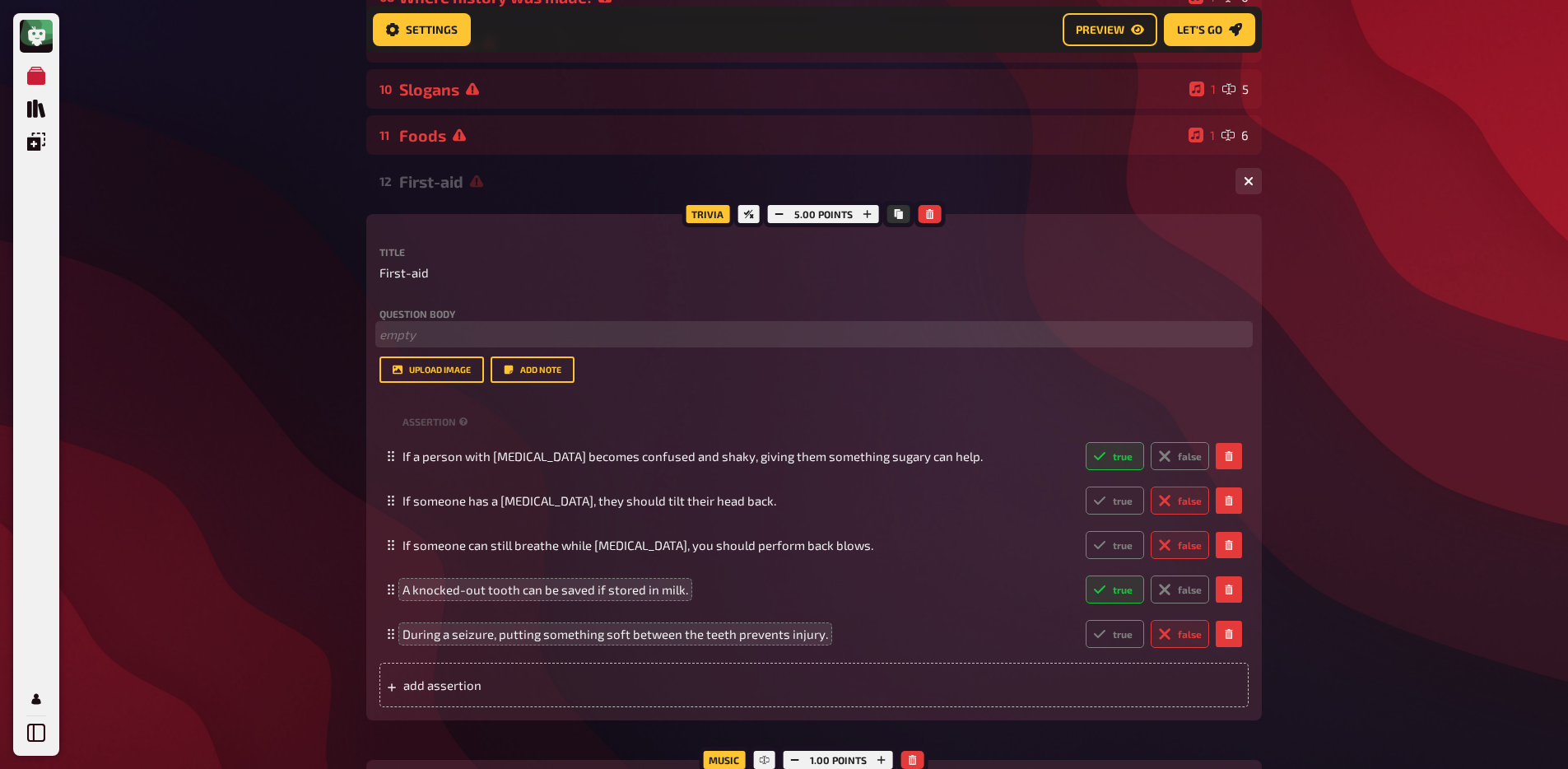
click at [431, 341] on p "﻿ empty" at bounding box center [814, 335] width 869 height 19
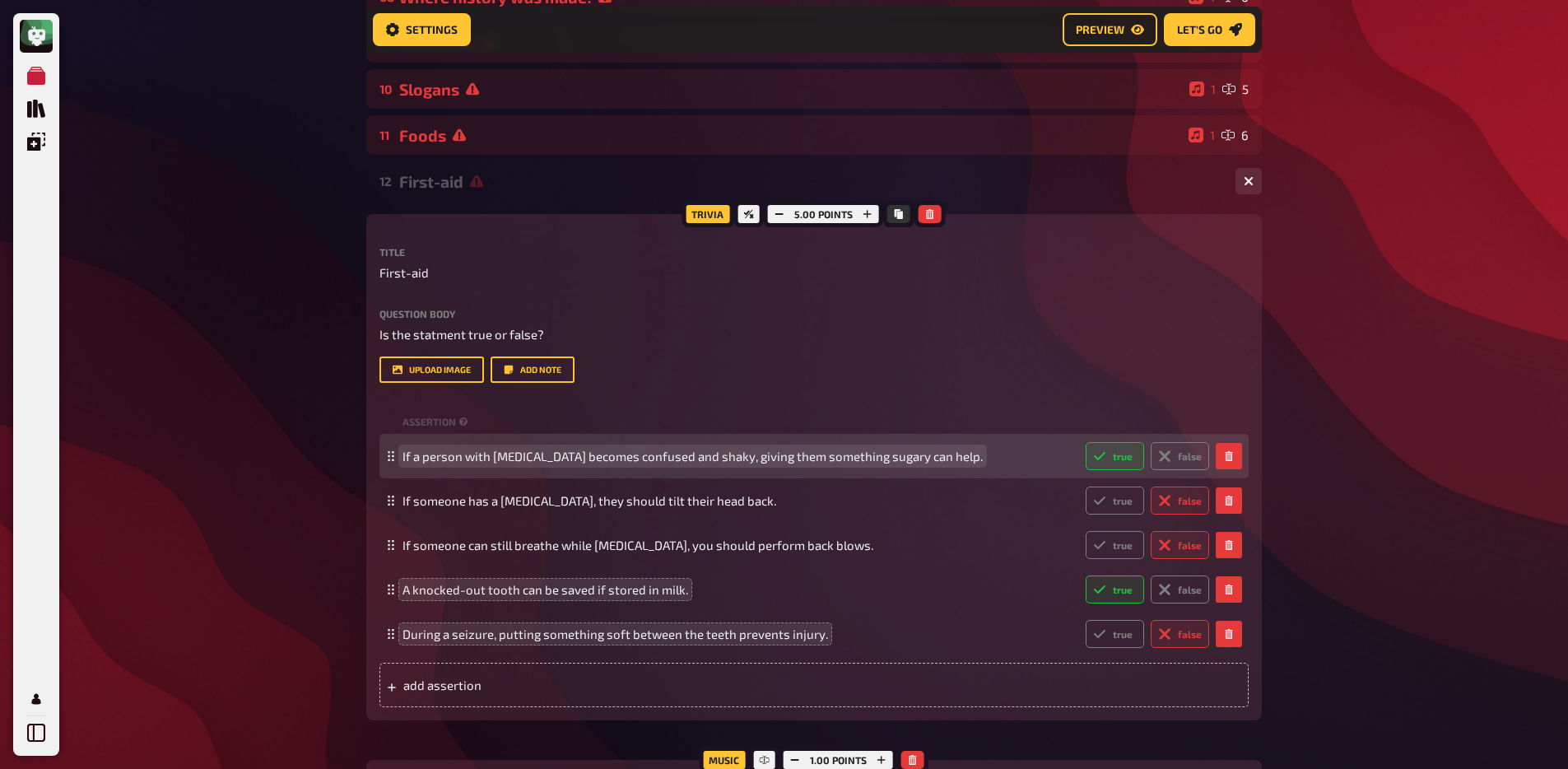
click at [715, 459] on span "If a person with [MEDICAL_DATA] becomes confused and shaky, giving them somethi…" at bounding box center [692, 456] width 580 height 15
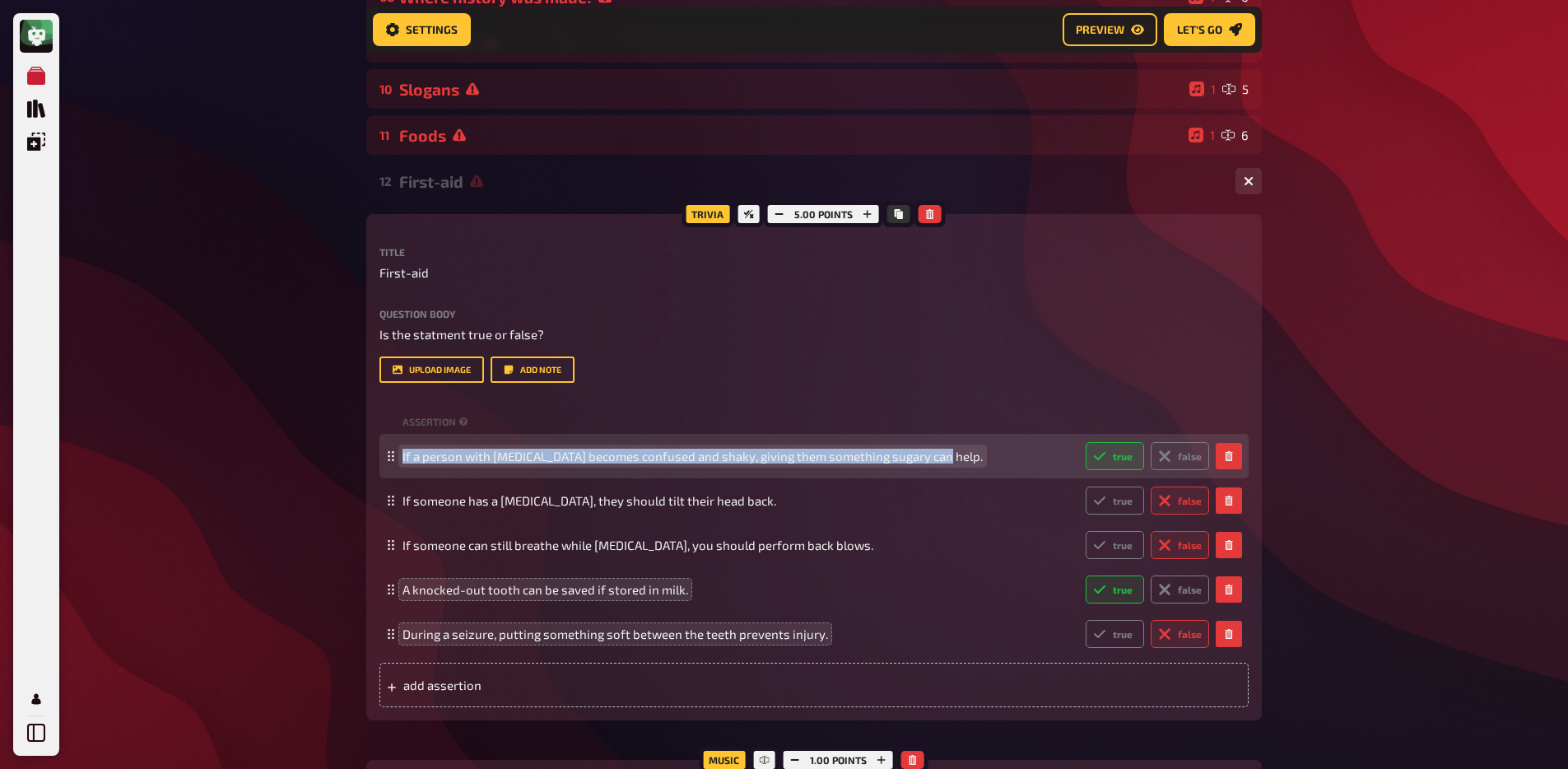
click at [715, 459] on span "If a person with [MEDICAL_DATA] becomes confused and shaky, giving them somethi…" at bounding box center [692, 456] width 580 height 15
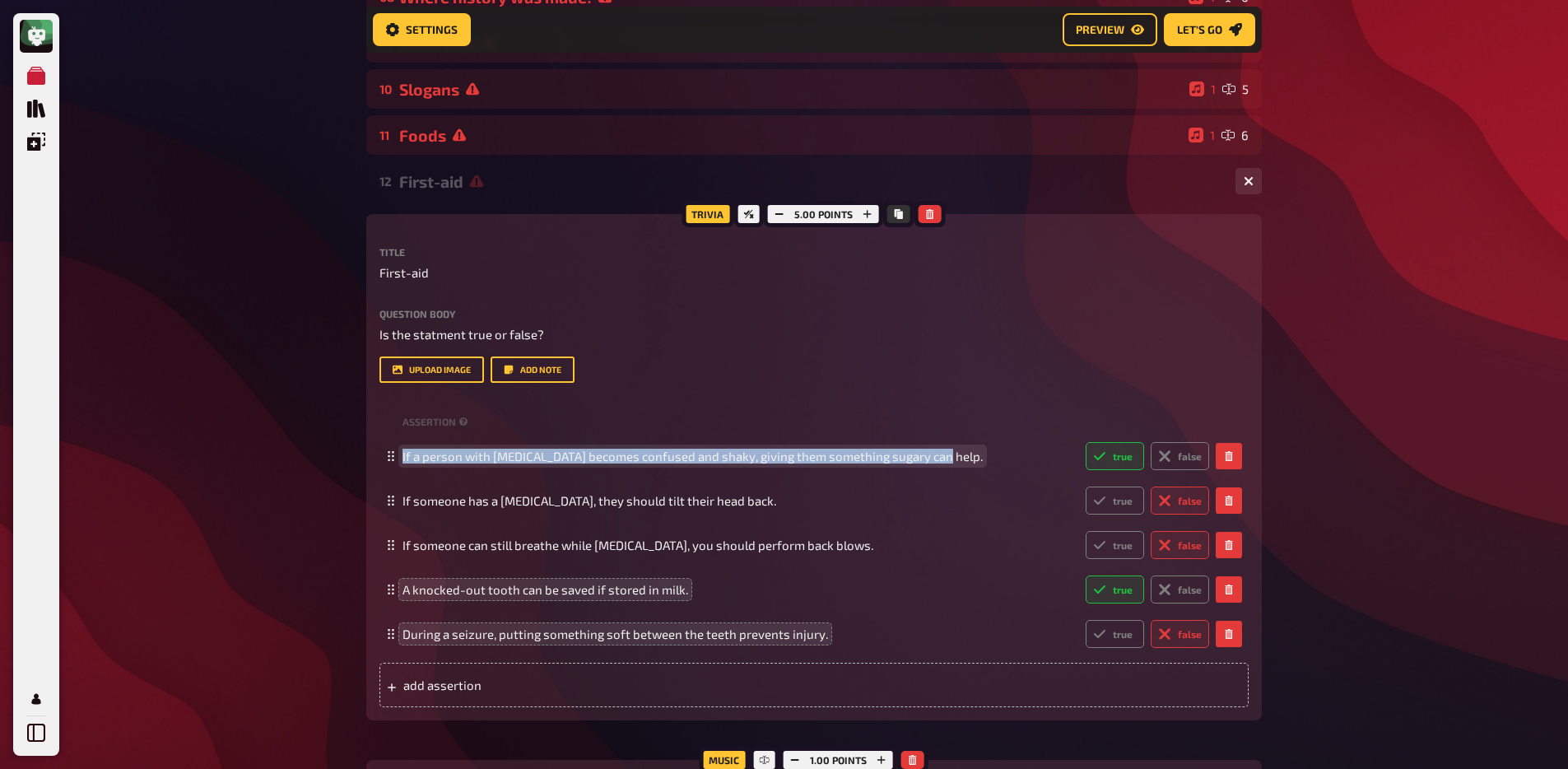
copy span "If a person with [MEDICAL_DATA] becomes confused and shaky, giving them somethi…"
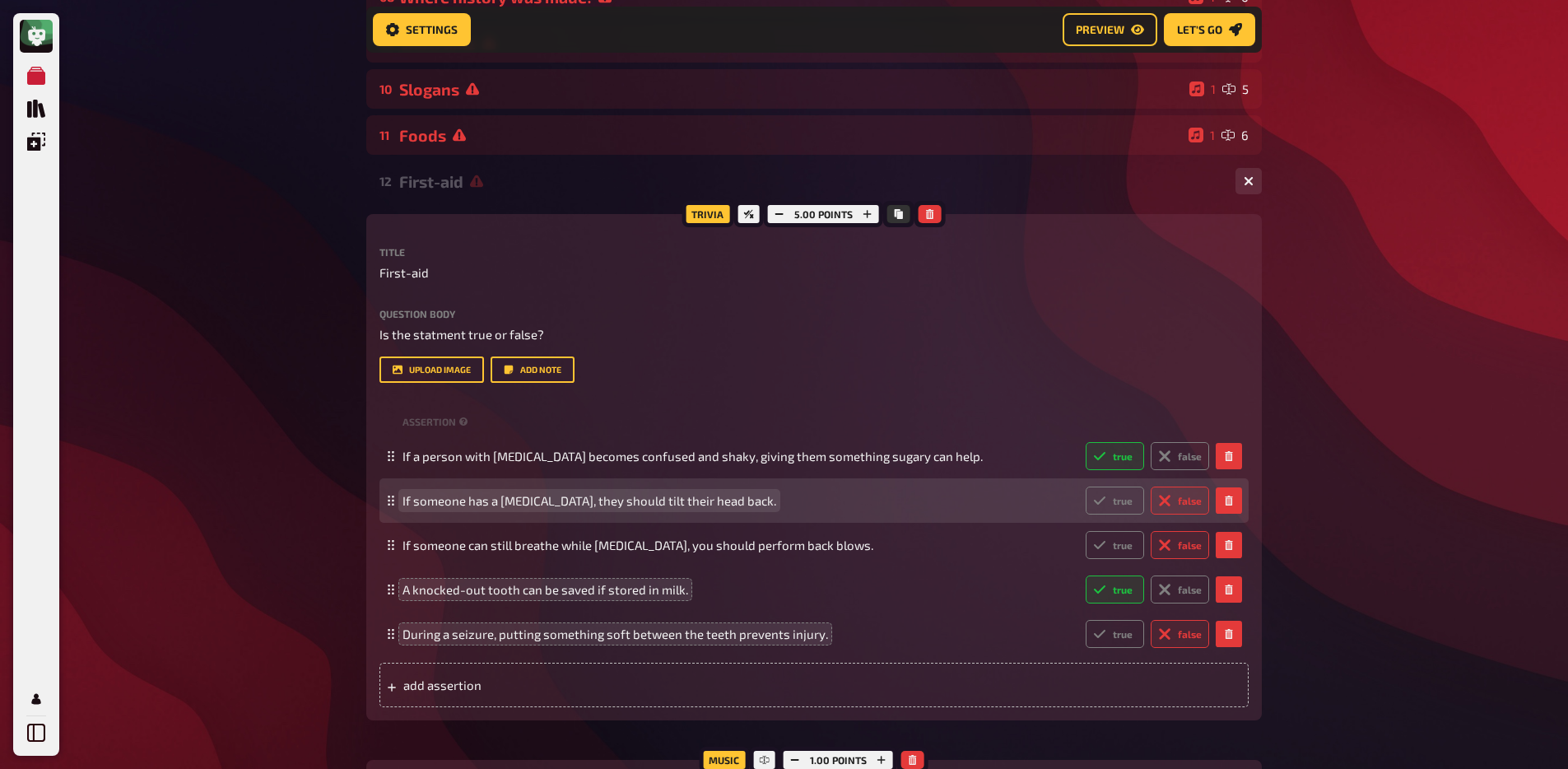
click at [569, 502] on span "If someone has a [MEDICAL_DATA], they should tilt their head back." at bounding box center [589, 500] width 373 height 15
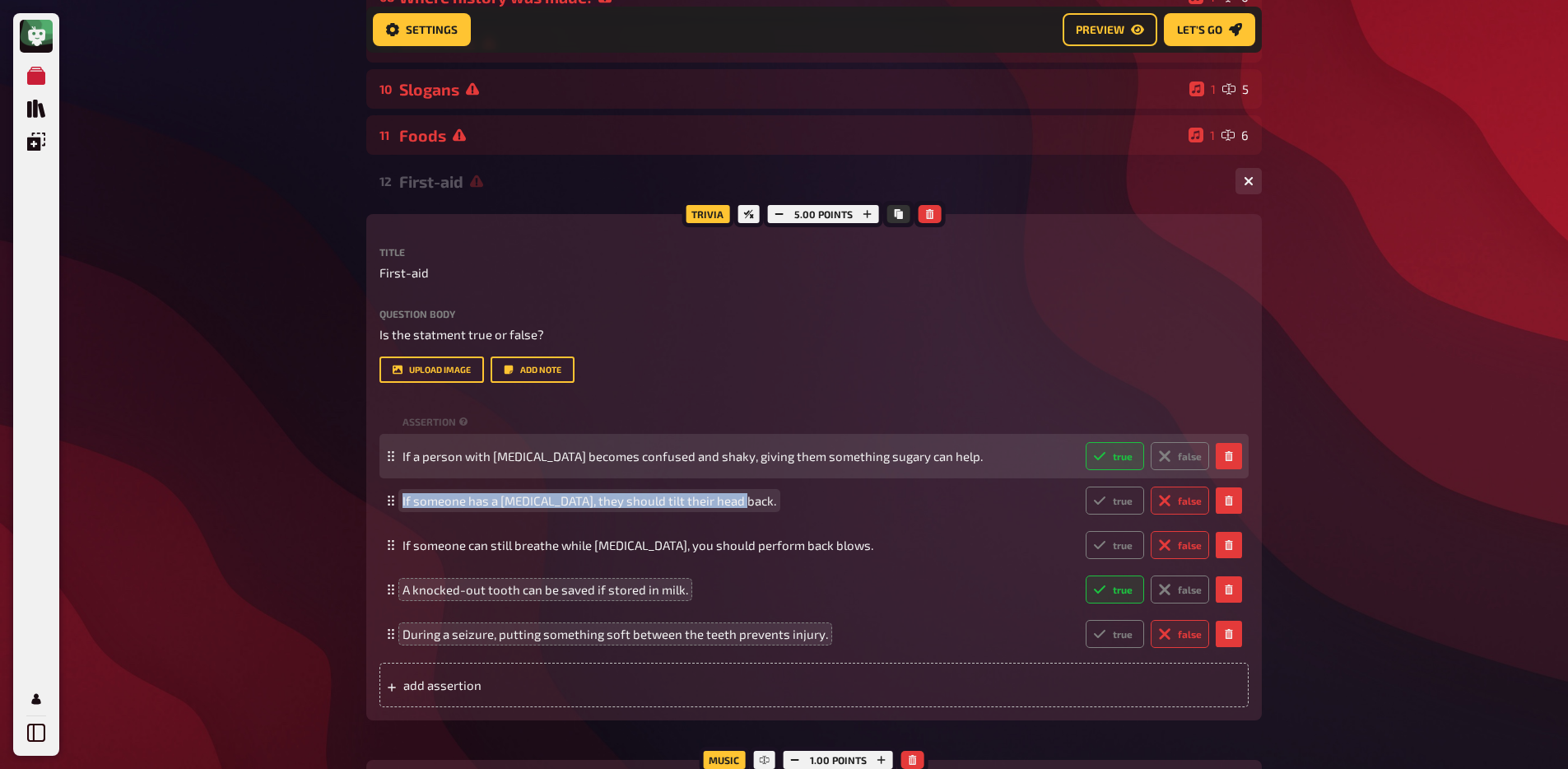
copy span "If someone has a [MEDICAL_DATA], they should tilt their head back."
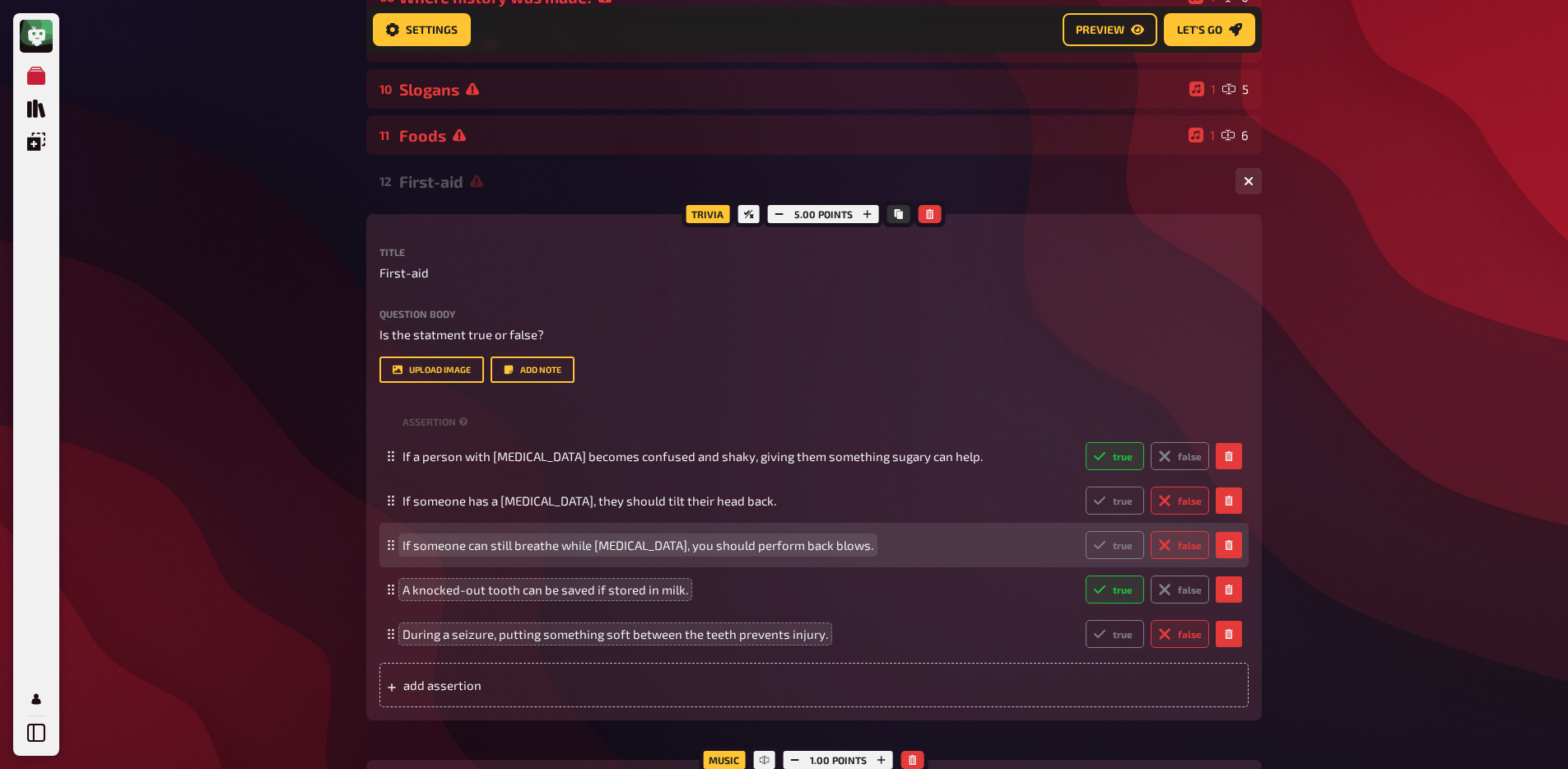
click at [505, 553] on span "If someone can still breathe while [MEDICAL_DATA], you should perform back blow…" at bounding box center [638, 545] width 471 height 15
copy span "If someone can still breathe while [MEDICAL_DATA], you should perform back blow…"
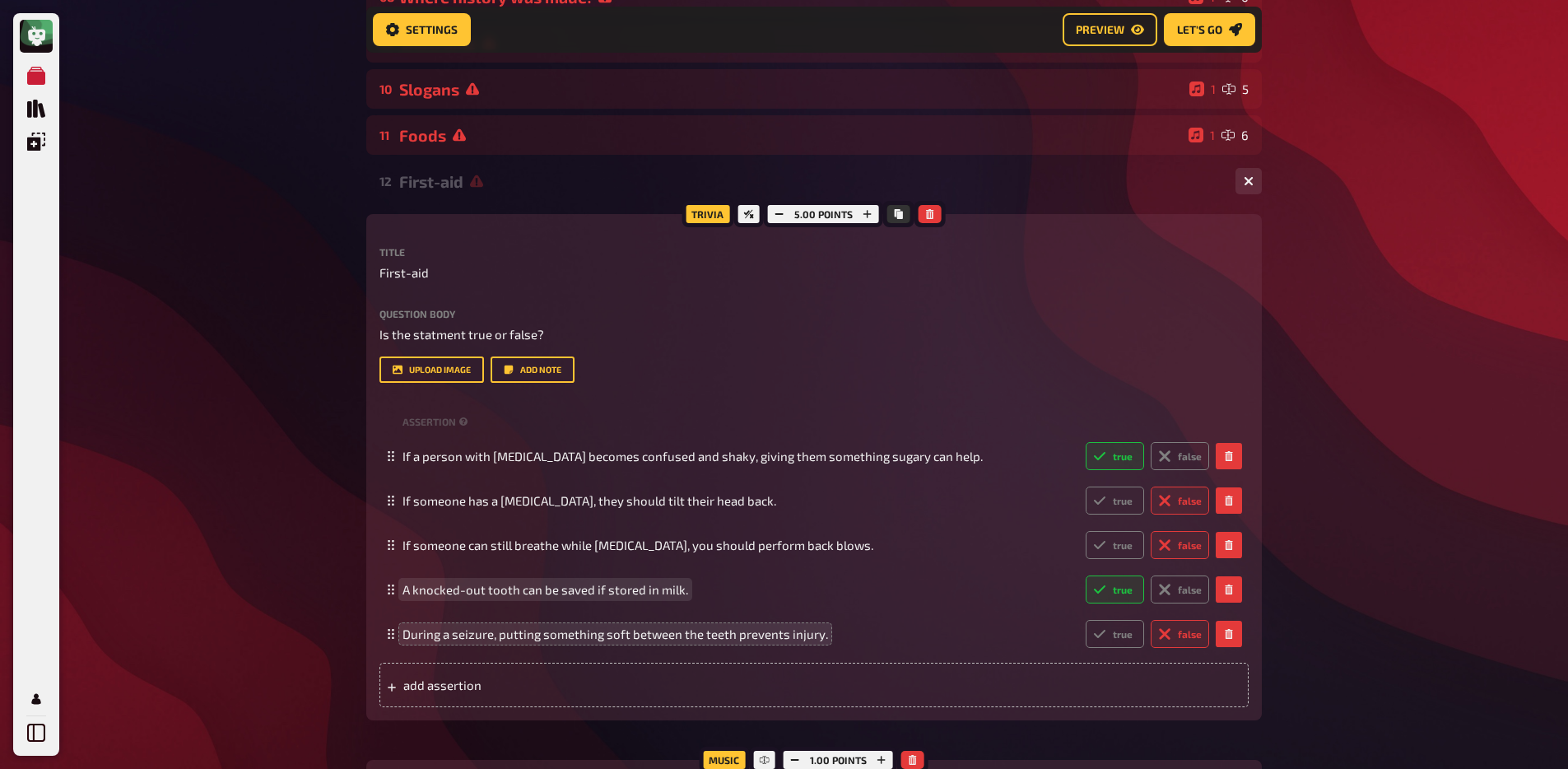
click at [526, 592] on span "A knocked-out tooth can be saved if stored in milk." at bounding box center [545, 590] width 286 height 15
copy span "A knocked-out tooth can be saved if stored in milk."
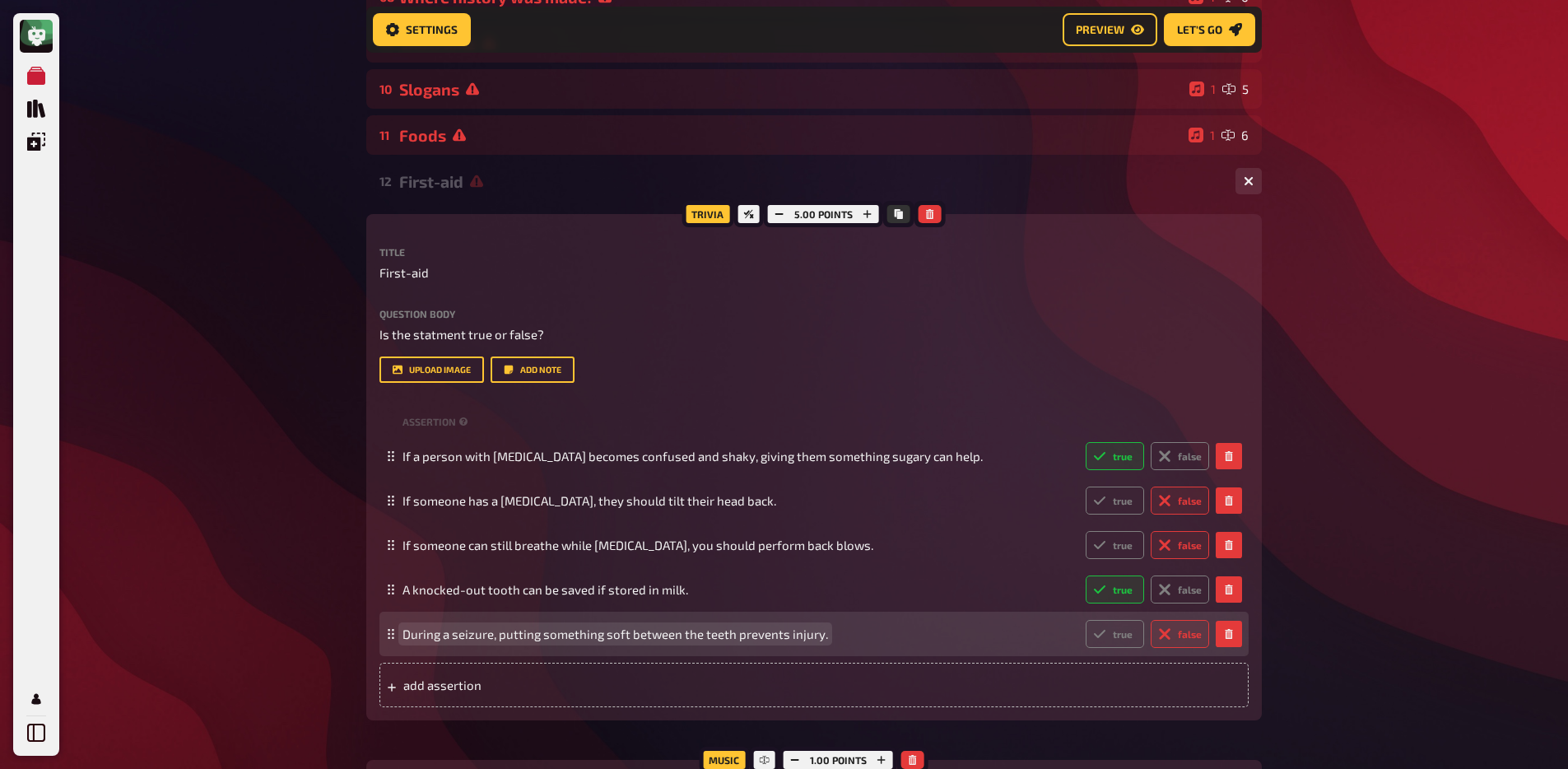
click at [516, 615] on div "During a seizure, putting something soft between the teeth prevents injury. tru…" at bounding box center [806, 634] width 807 height 28
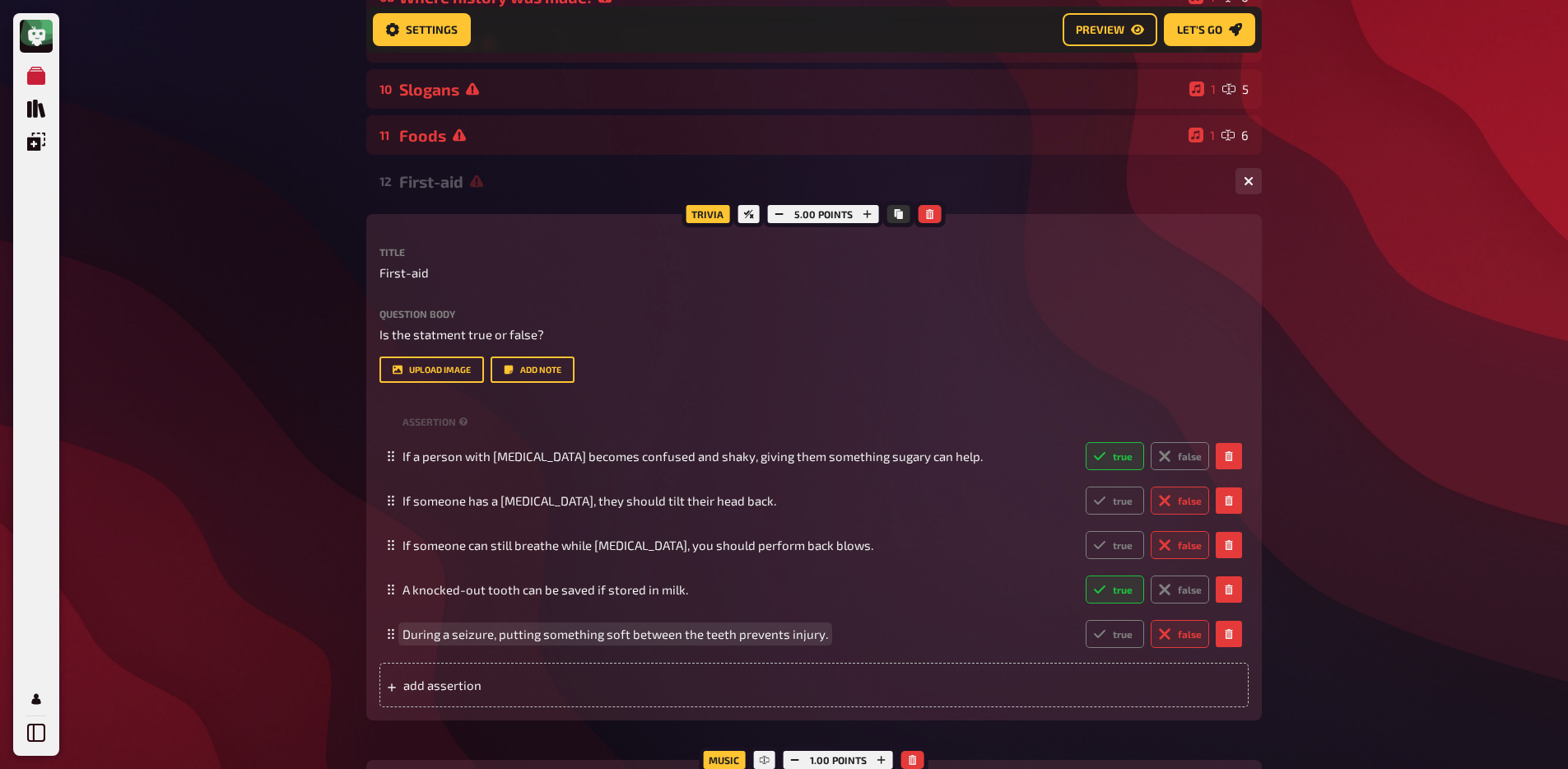
click at [524, 615] on span "During a seizure, putting something soft between the teeth prevents injury." at bounding box center [615, 634] width 426 height 15
copy span "During a seizure, putting something soft between the teeth prevents injury."
click at [305, 440] on div "Meine Quizze Quiz Sammlung Einblendungen Mein Konto Home My Quizzes 80s [Remast…" at bounding box center [784, 365] width 1568 height 1869
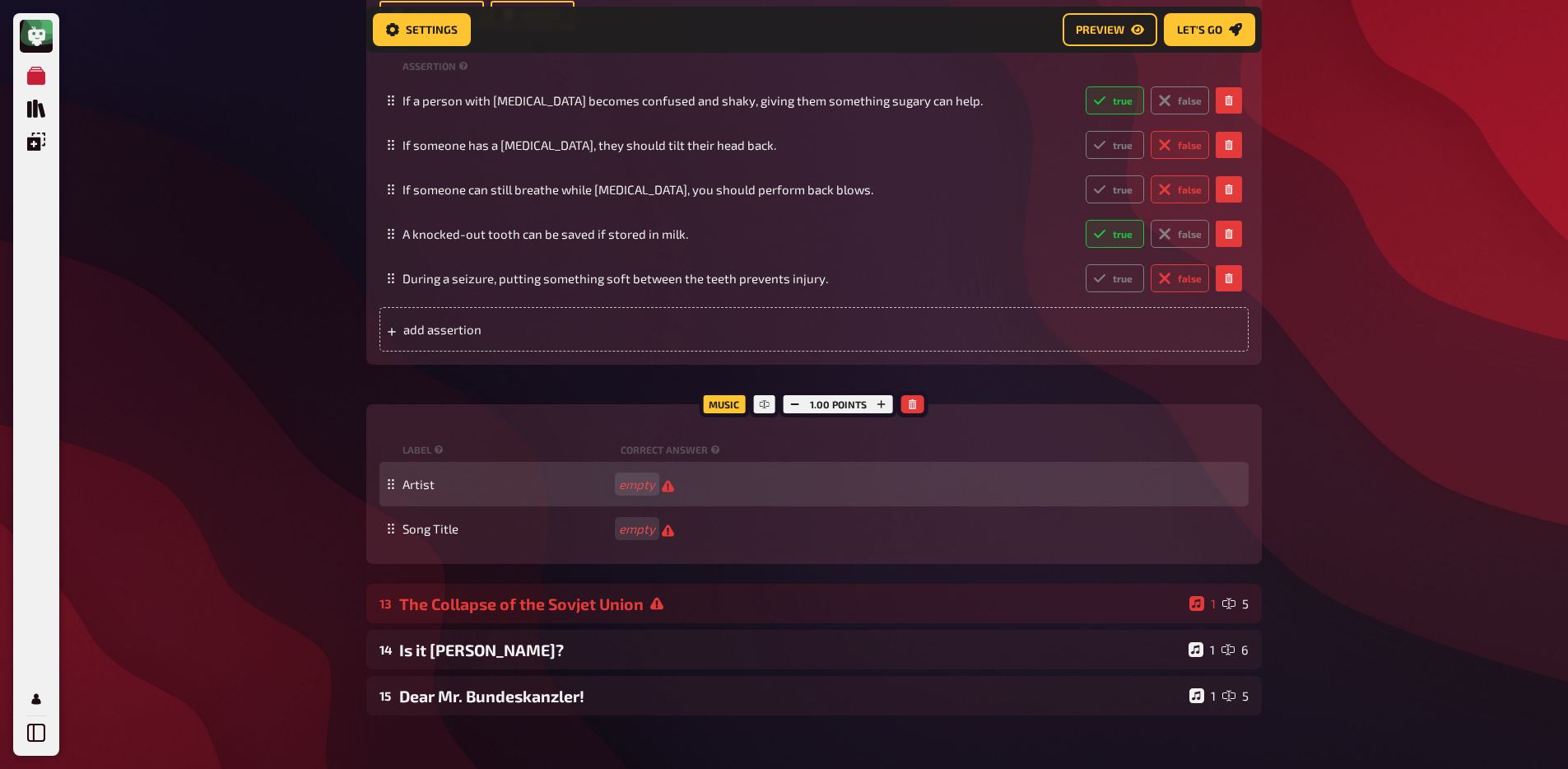
scroll to position [381, 0]
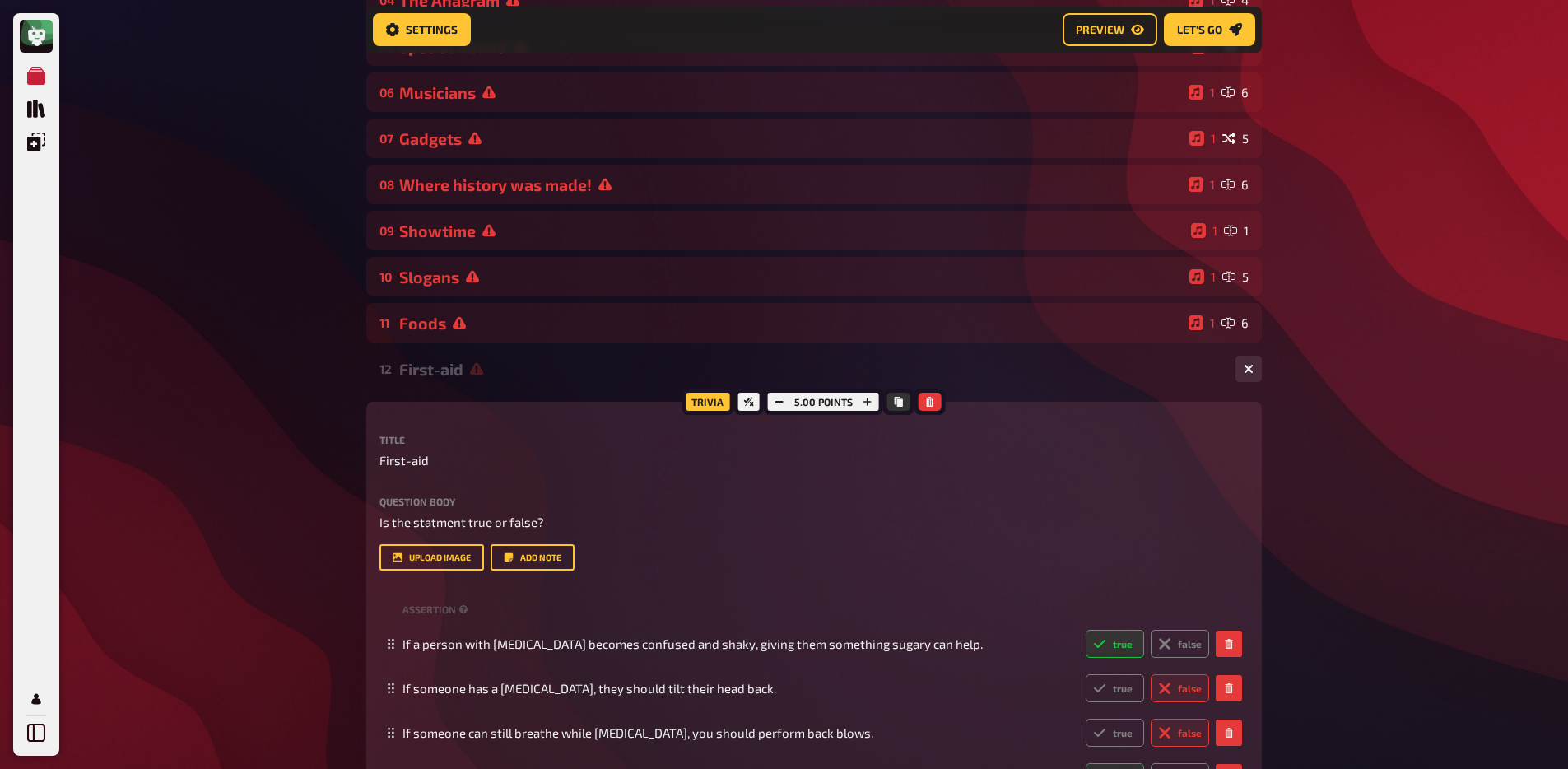
click at [509, 357] on div "12 First-aid 1 5" at bounding box center [814, 369] width 896 height 40
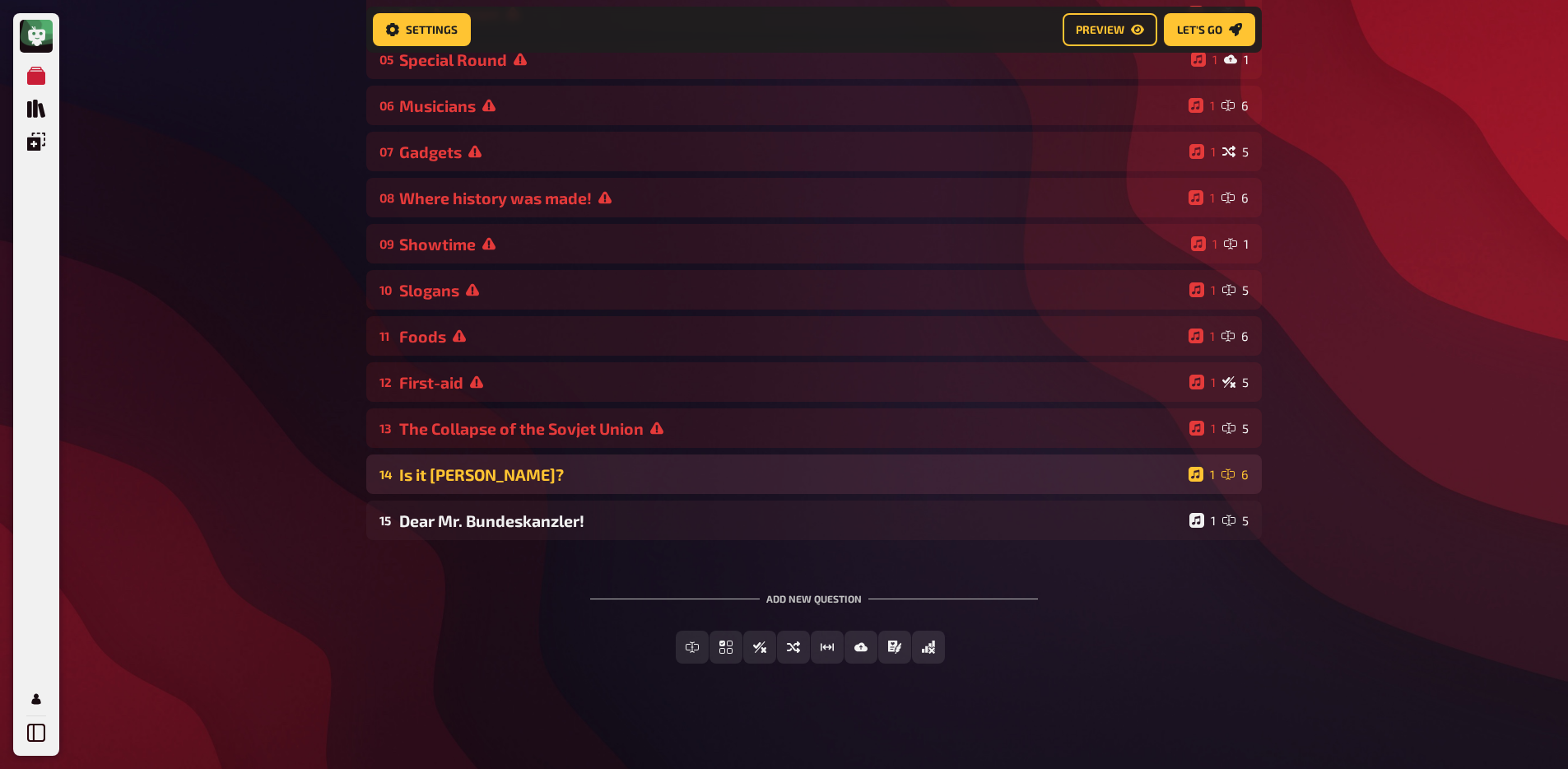
click at [485, 476] on div "Is it [PERSON_NAME]?" at bounding box center [790, 475] width 783 height 19
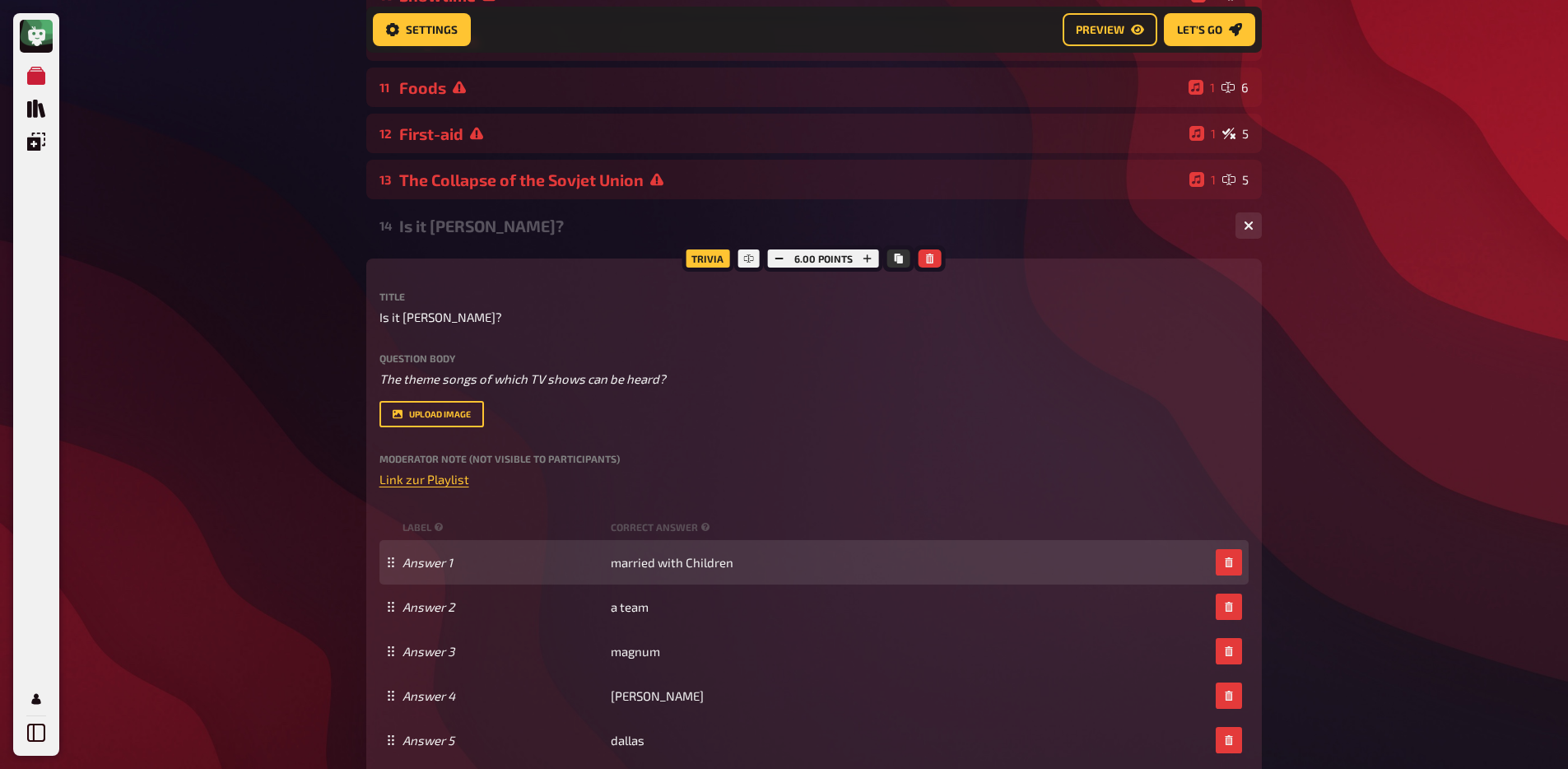
scroll to position [686, 0]
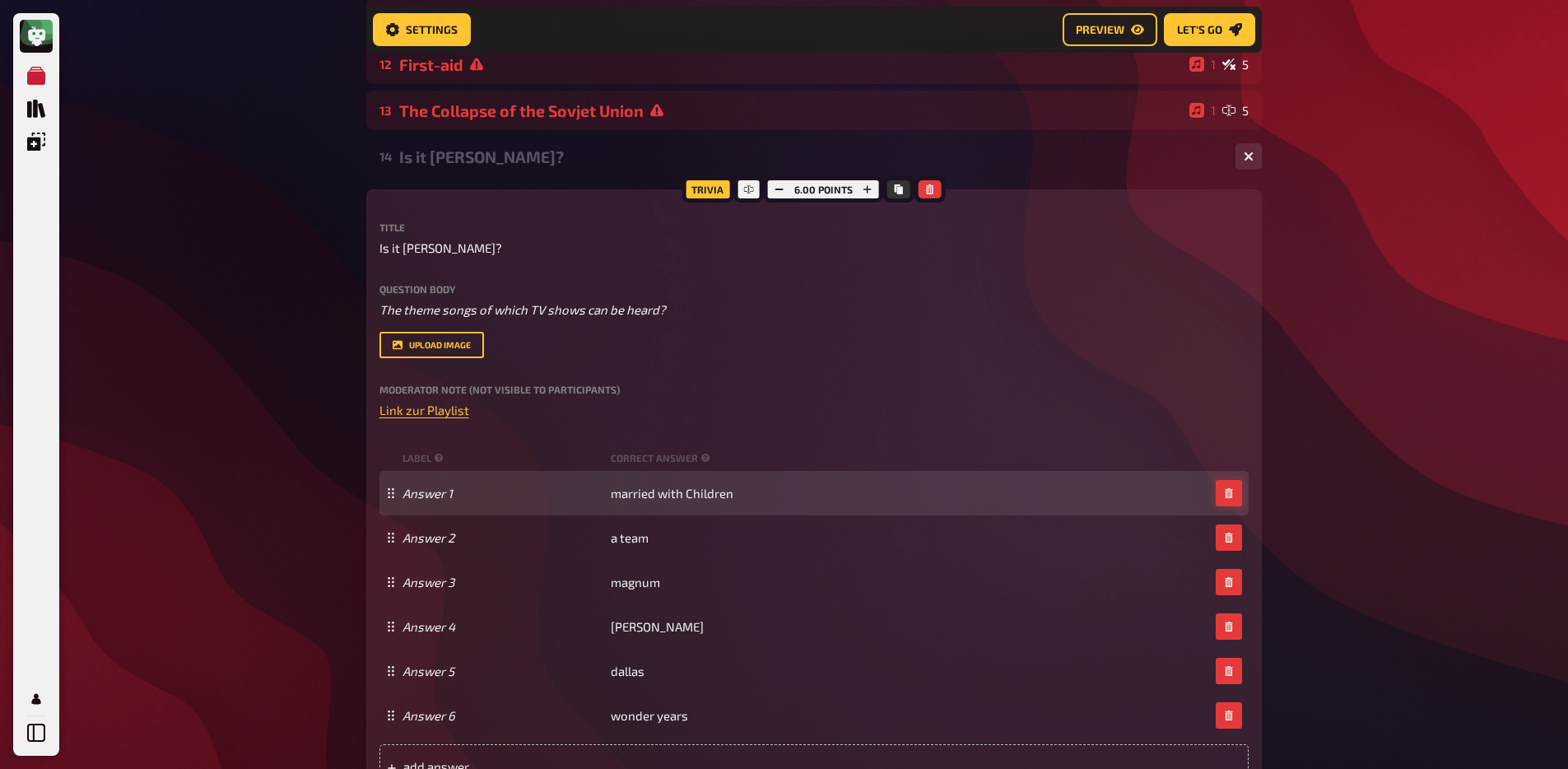
click at [1234, 503] on button "button" at bounding box center [1229, 493] width 27 height 27
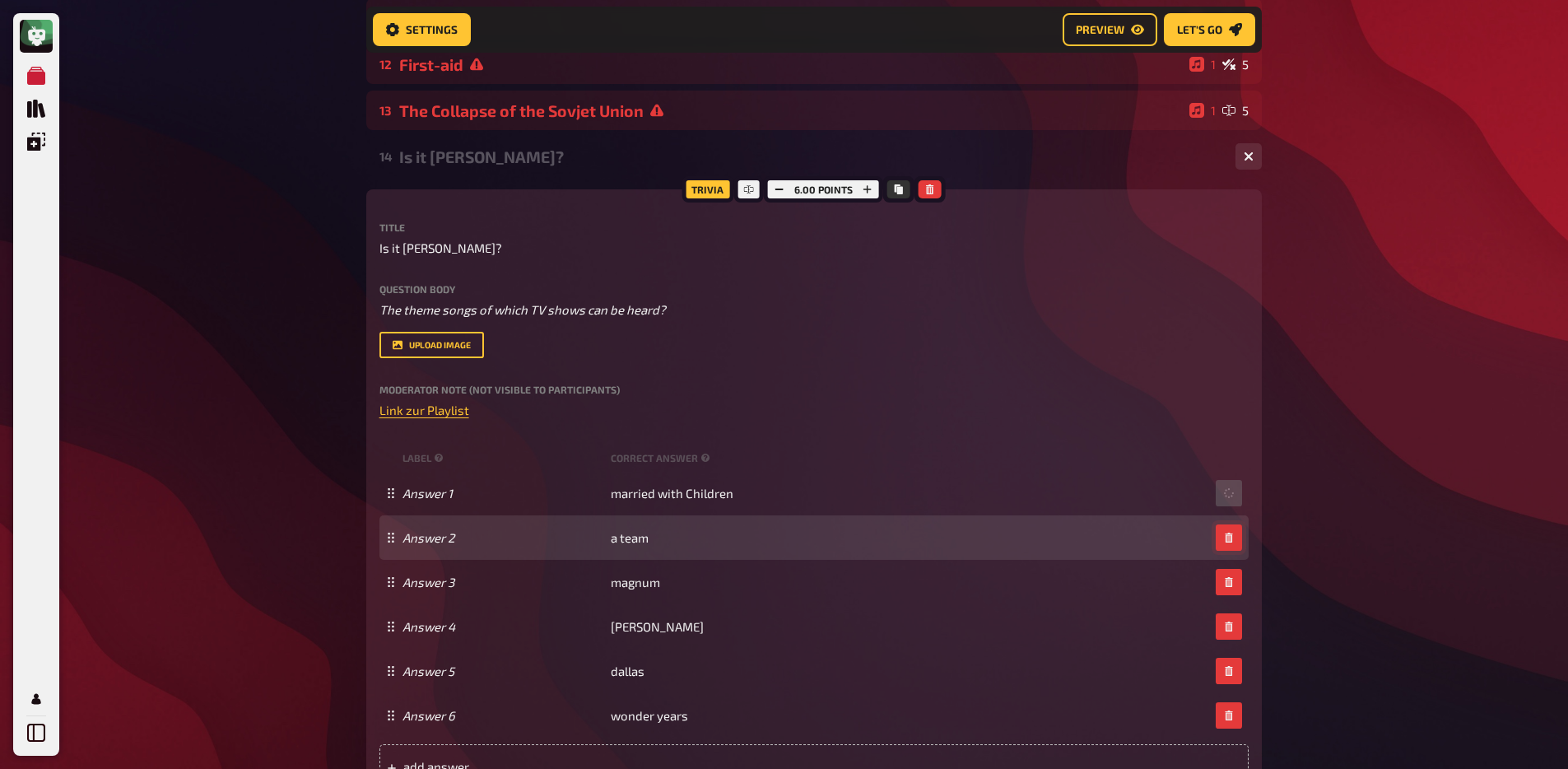
click at [1233, 524] on button "button" at bounding box center [1229, 537] width 27 height 27
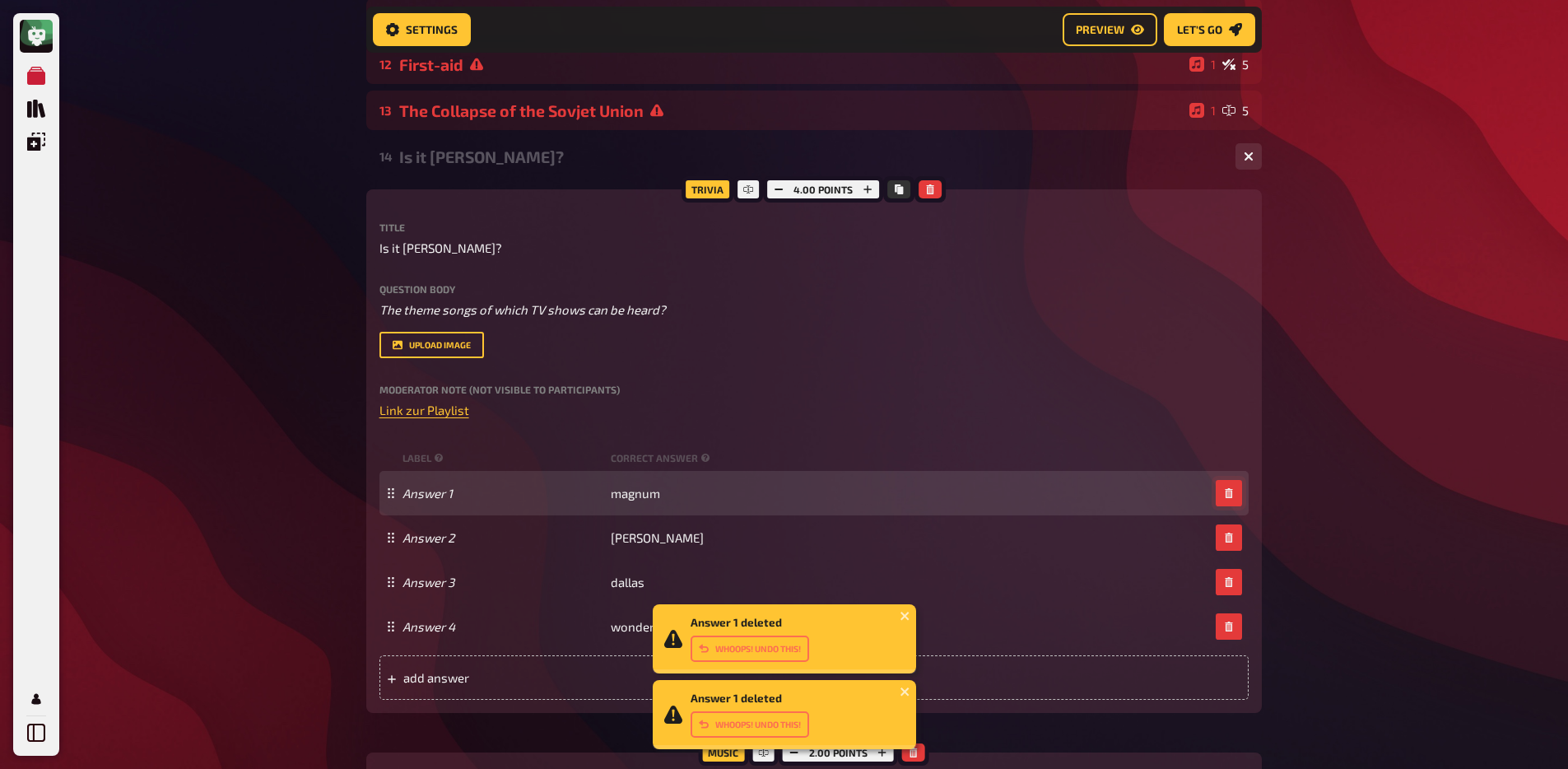
click at [1229, 502] on button "button" at bounding box center [1229, 493] width 27 height 27
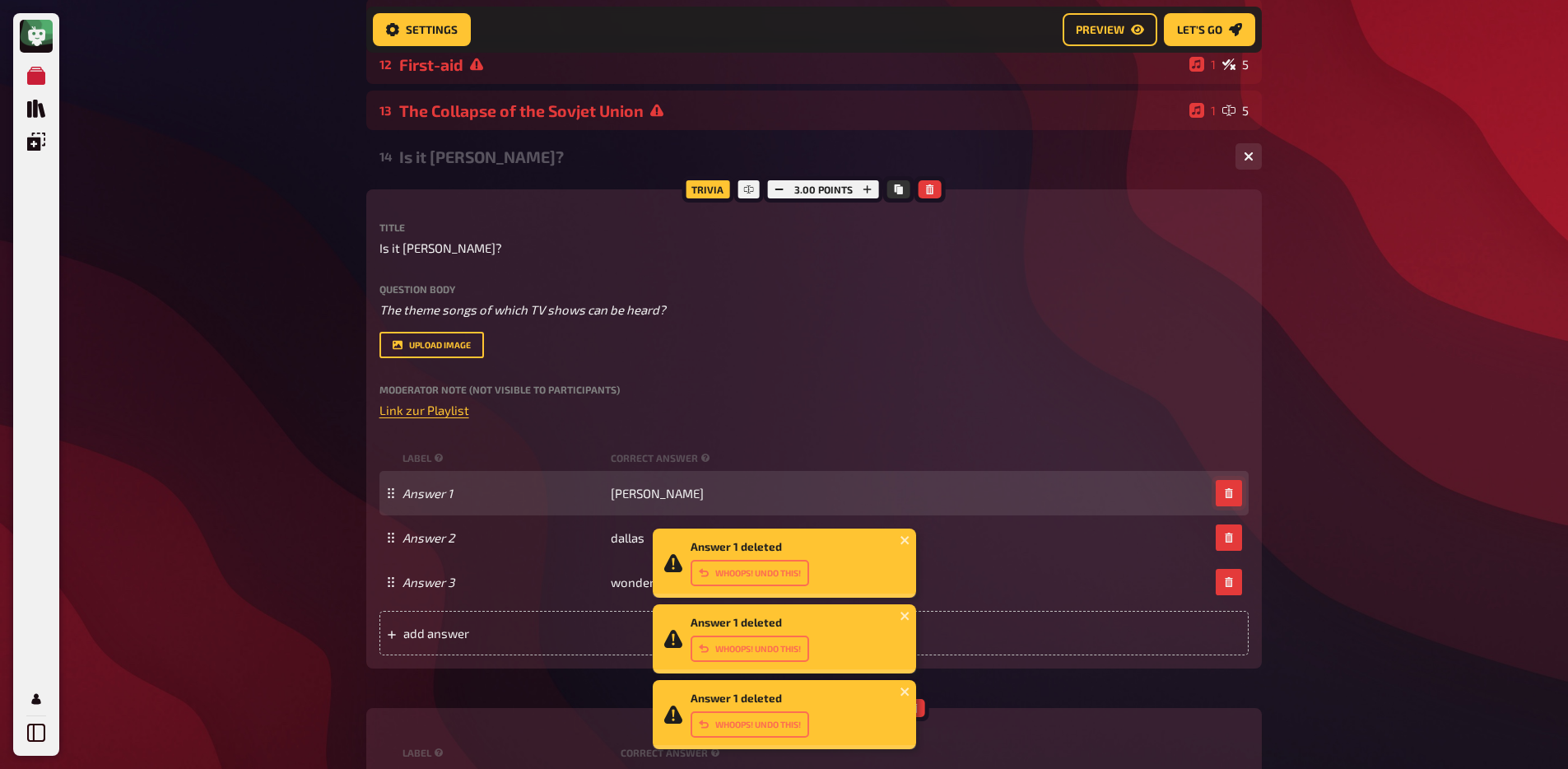
click at [1229, 501] on button "button" at bounding box center [1229, 493] width 27 height 27
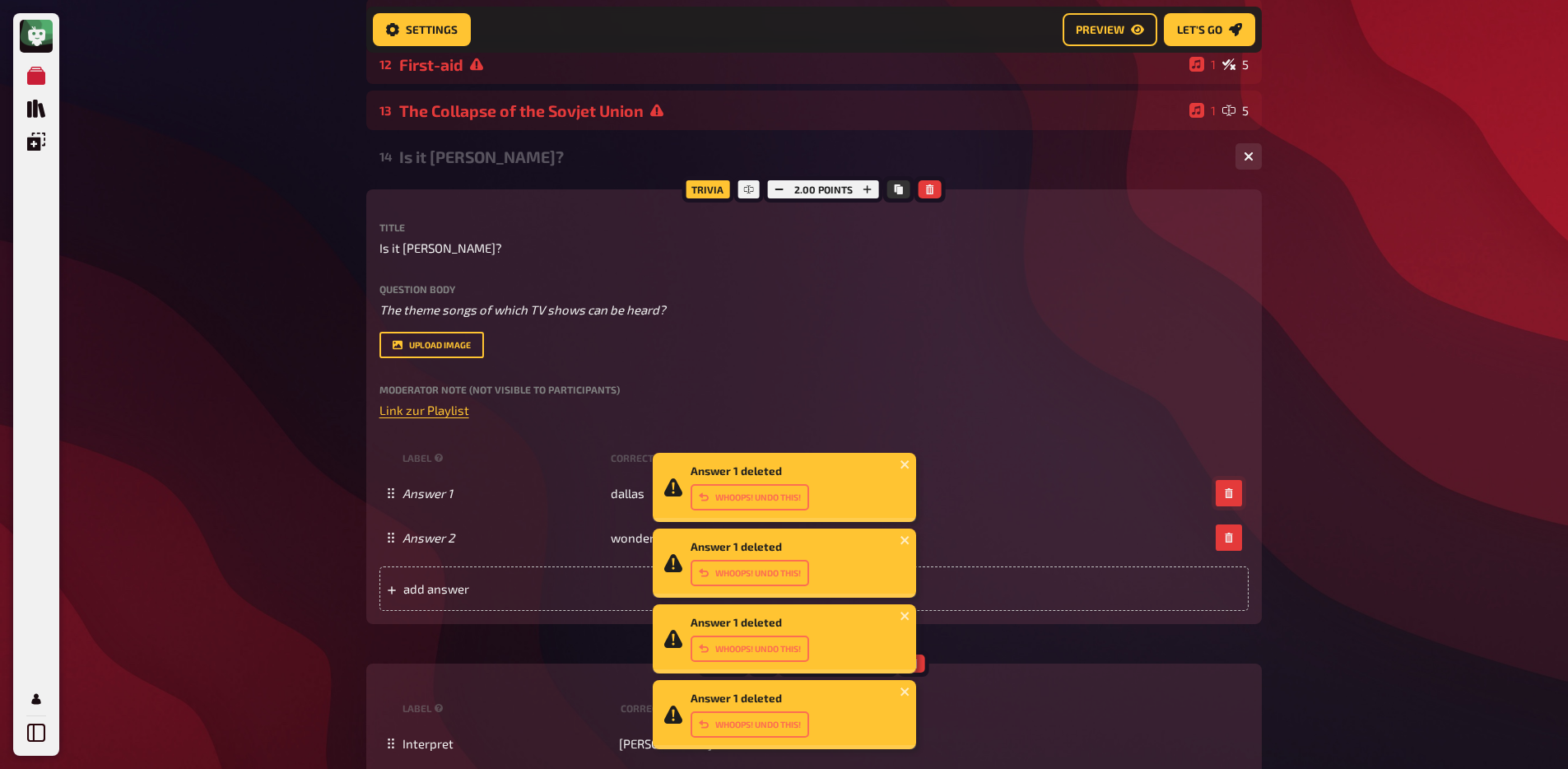
click at [1229, 501] on button "button" at bounding box center [1229, 493] width 27 height 27
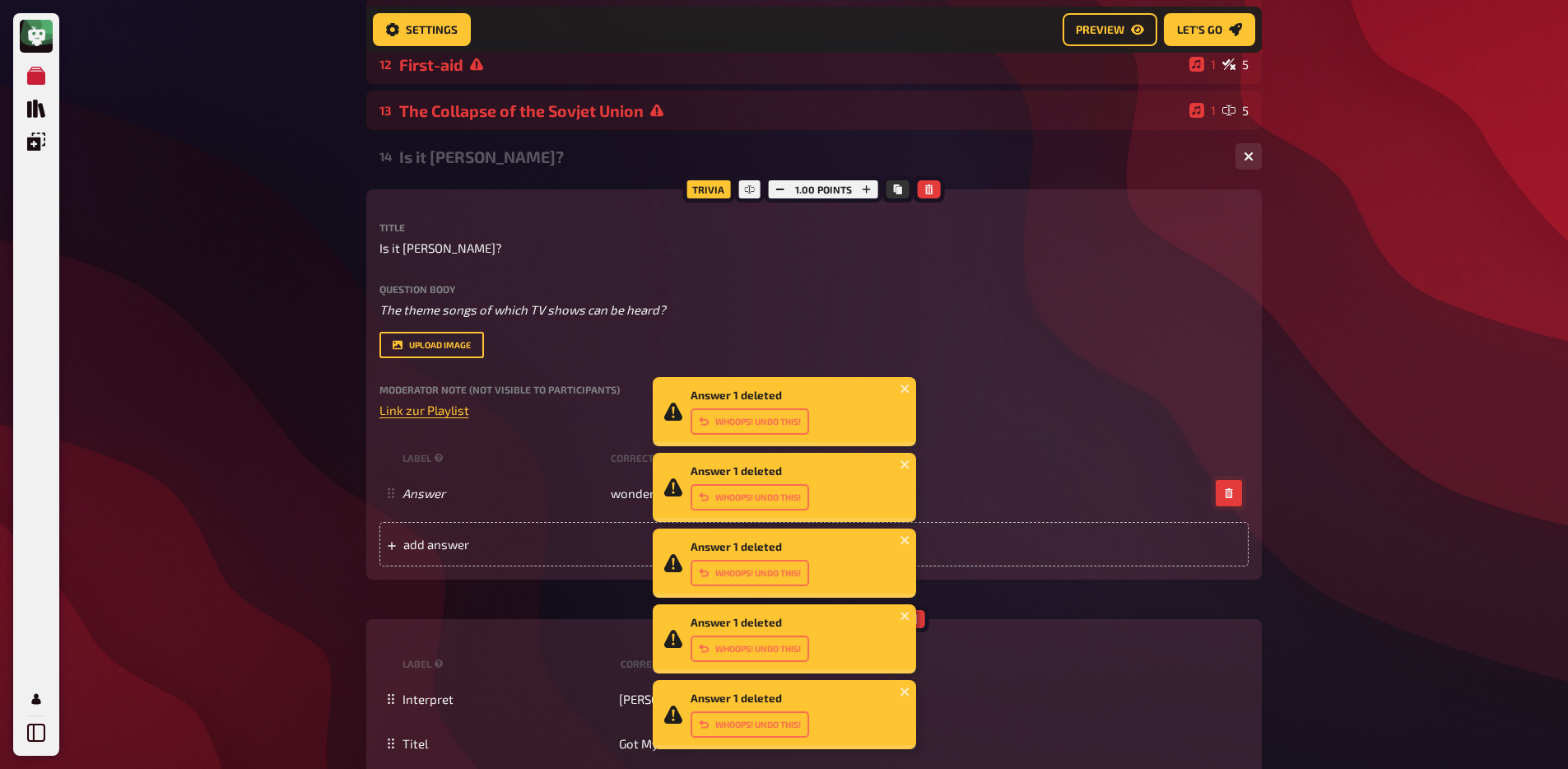
click at [1229, 501] on button "button" at bounding box center [1229, 493] width 27 height 27
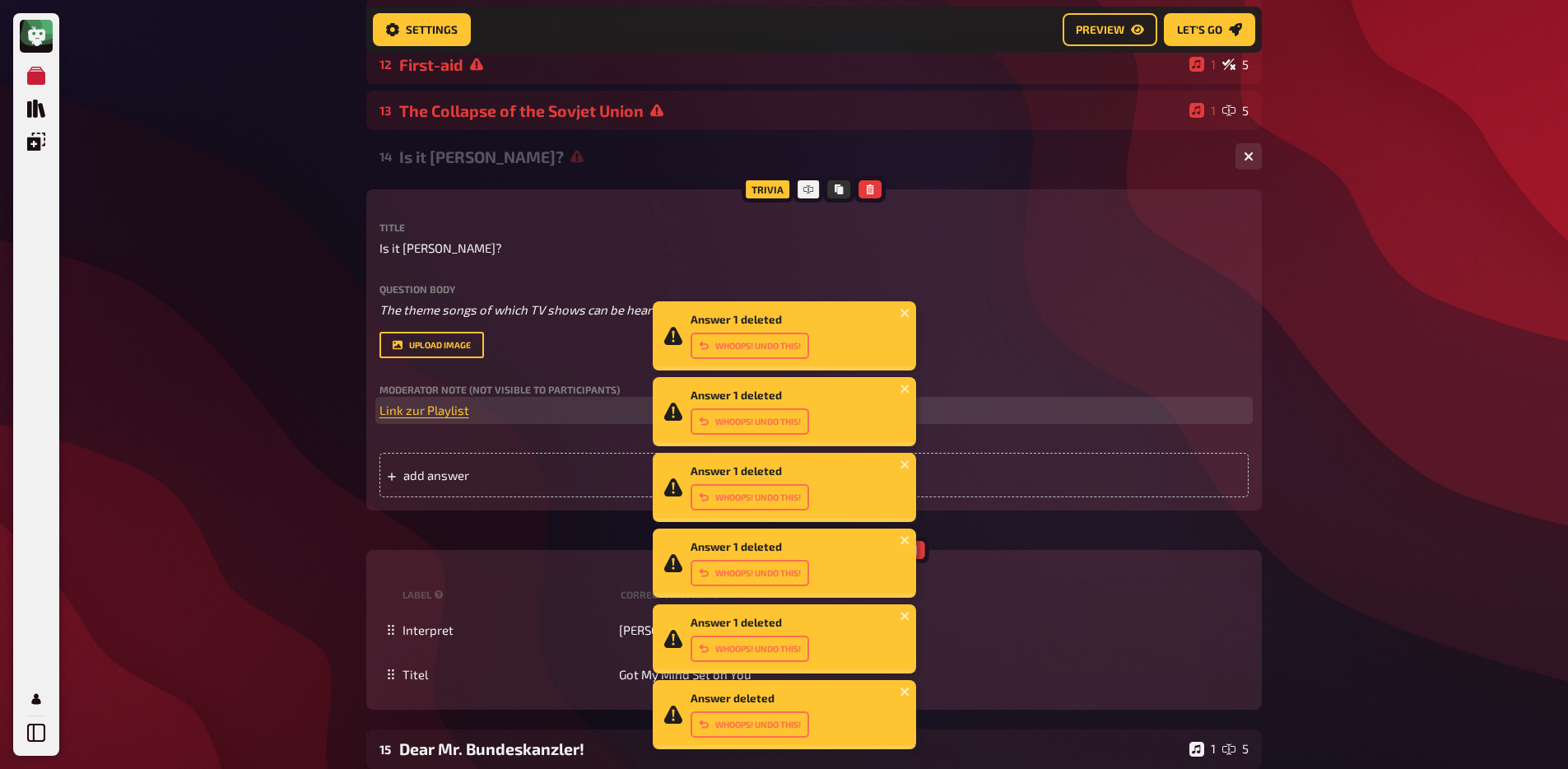
click at [475, 412] on p "﻿ Link zur Playlist" at bounding box center [814, 410] width 869 height 19
drag, startPoint x: 498, startPoint y: 419, endPoint x: 332, endPoint y: 409, distance: 166.3
click at [332, 409] on div "Meine Quizze Quiz Sammlung Einblendungen Mein Konto Answer 1 deleted Whoops! Un…" at bounding box center [784, 155] width 1568 height 1684
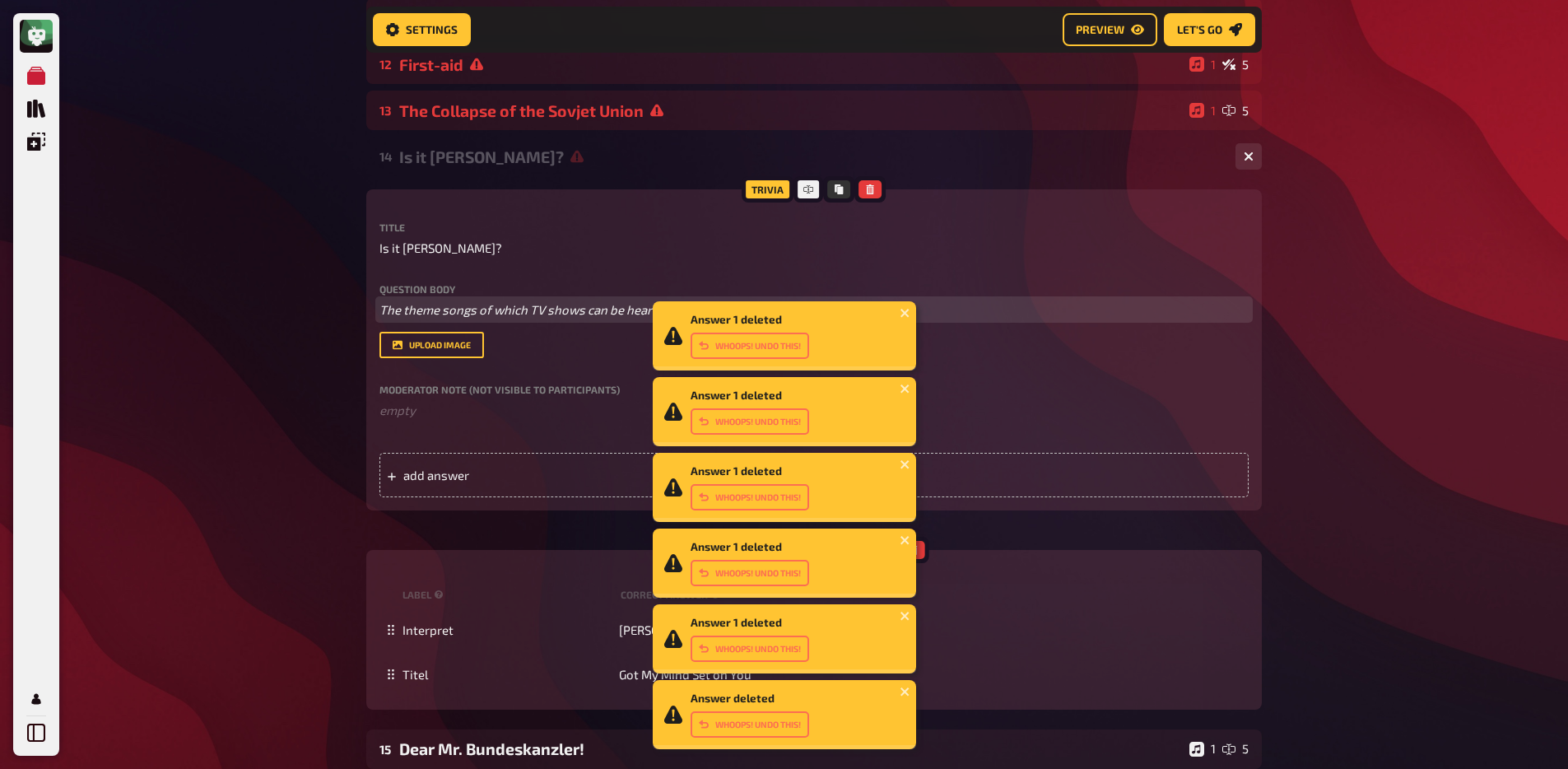
click at [429, 316] on span "The theme songs of which TV shows can be heard?" at bounding box center [523, 310] width 287 height 15
click at [429, 316] on span "The theme songs of which TV shows can be heard?" at bounding box center [523, 310] width 287 height 15
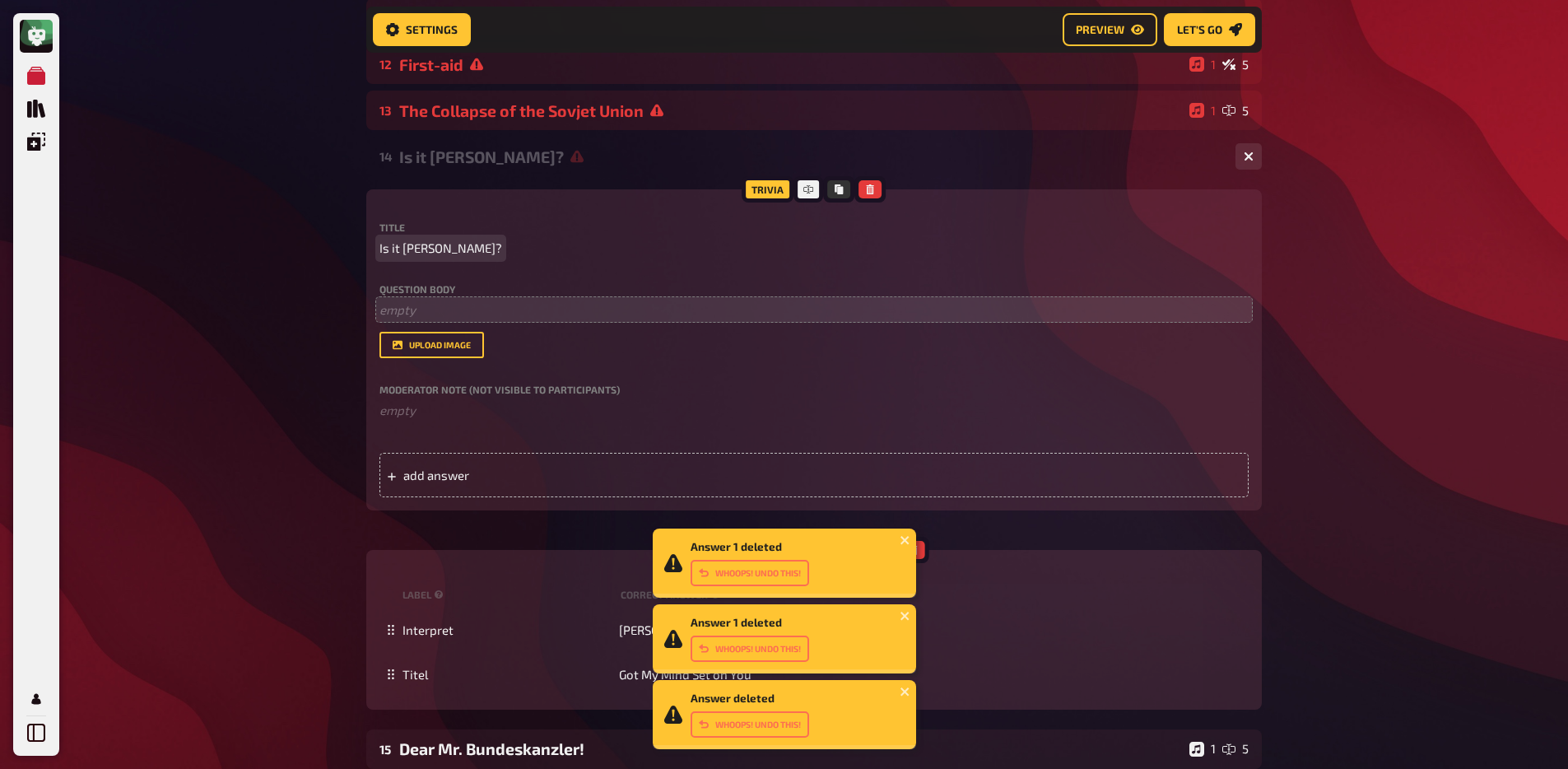
click at [402, 255] on span "Is it [PERSON_NAME]?" at bounding box center [441, 248] width 122 height 19
click at [403, 254] on span "Is it [PERSON_NAME]?" at bounding box center [441, 248] width 122 height 19
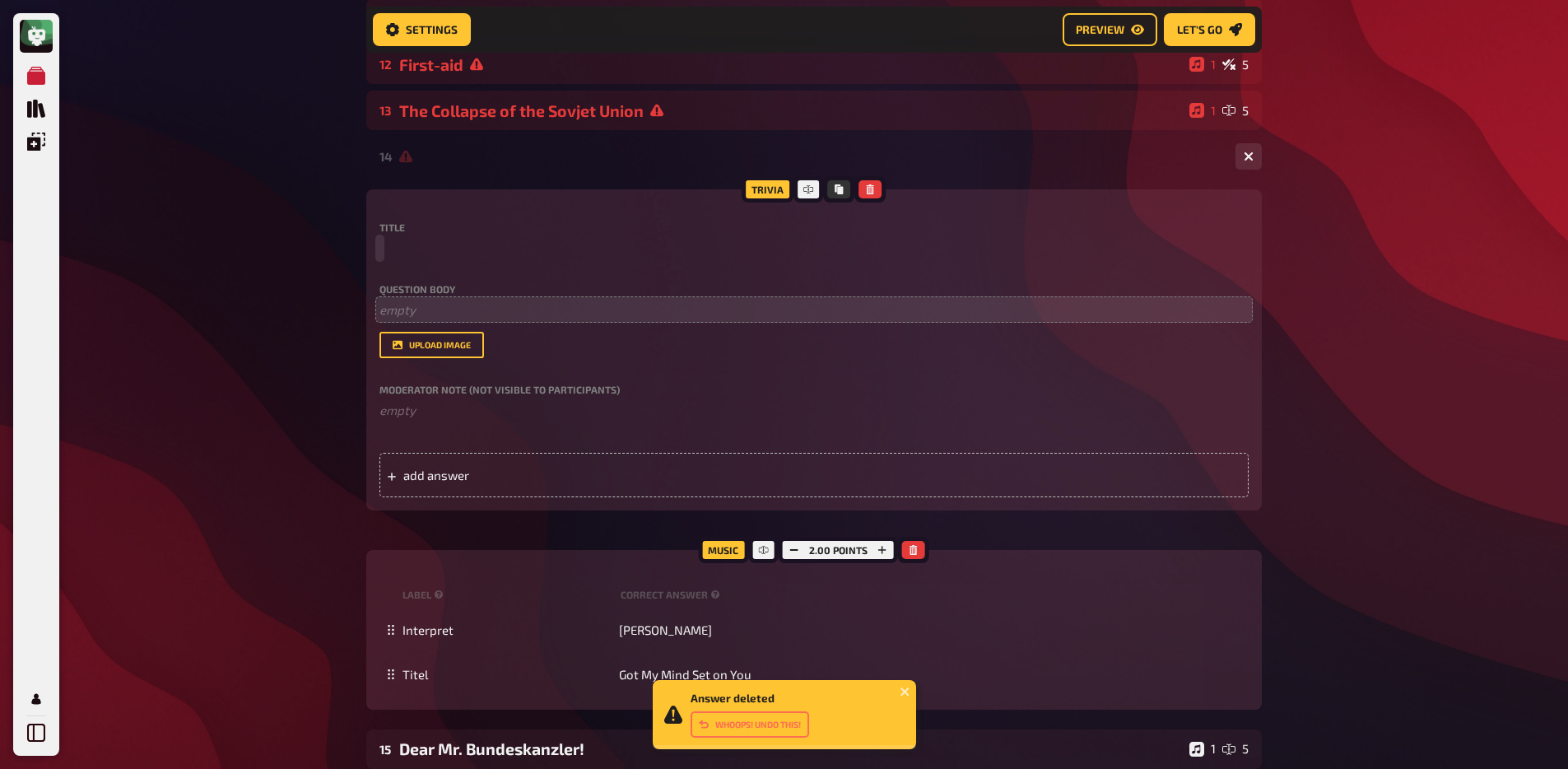
click at [336, 260] on div "Meine Quizze Quiz Sammlung Einblendungen Mein Konto Answer 1 deleted Whoops! Un…" at bounding box center [784, 155] width 1568 height 1684
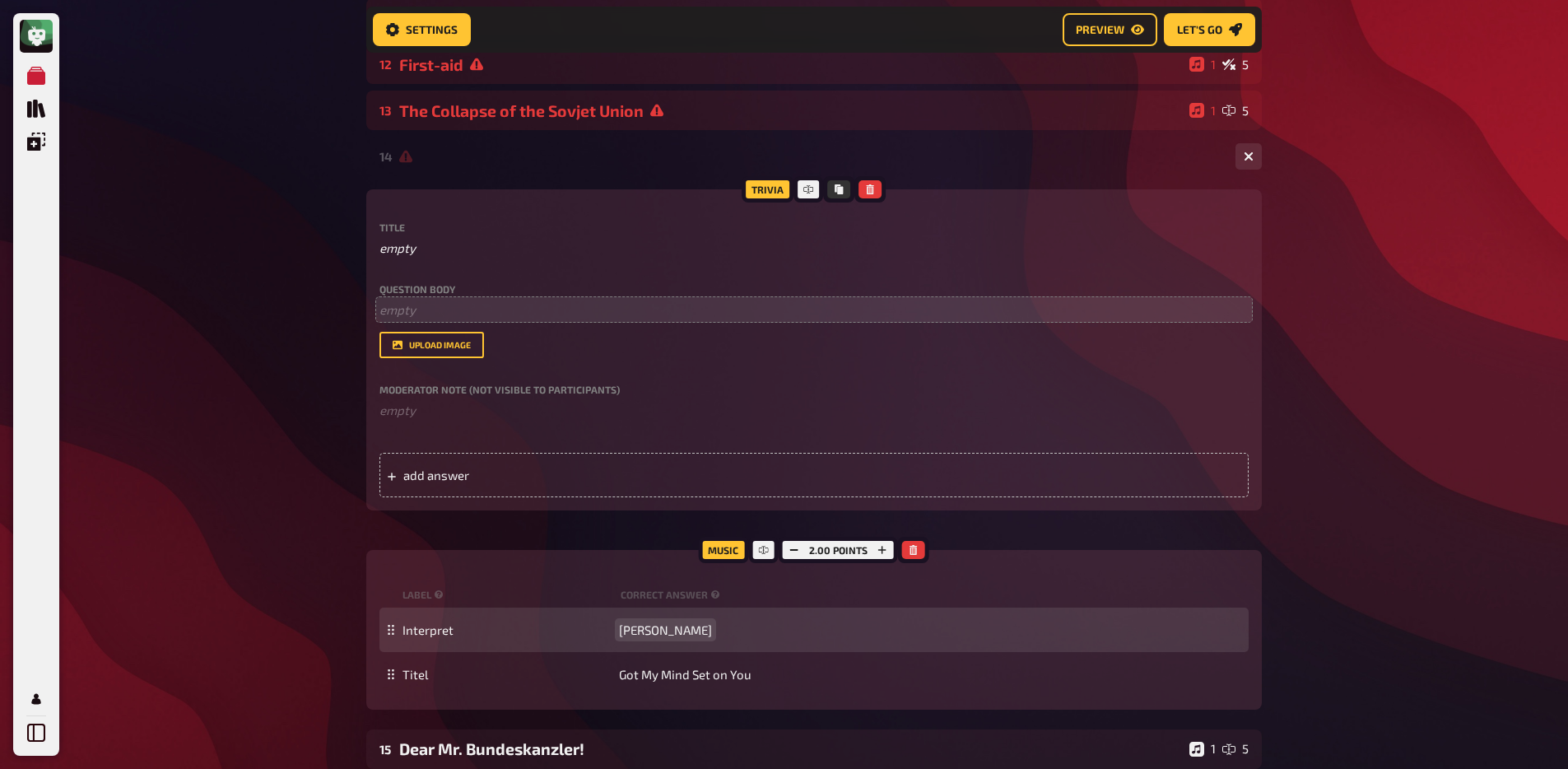
click at [670, 615] on span "[PERSON_NAME]" at bounding box center [665, 630] width 93 height 15
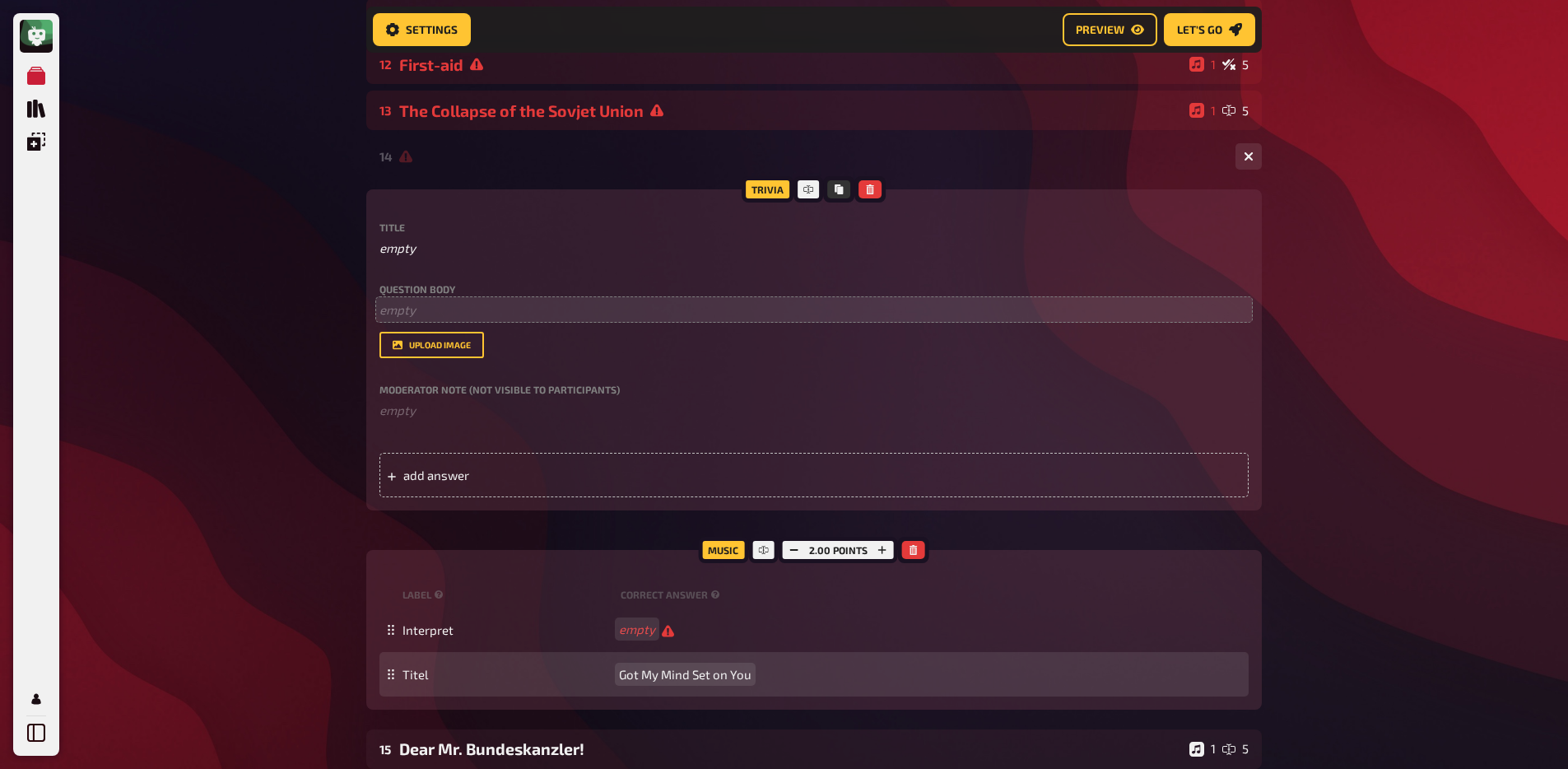
click at [693, 615] on span "Got My Mind Set on You" at bounding box center [685, 674] width 132 height 15
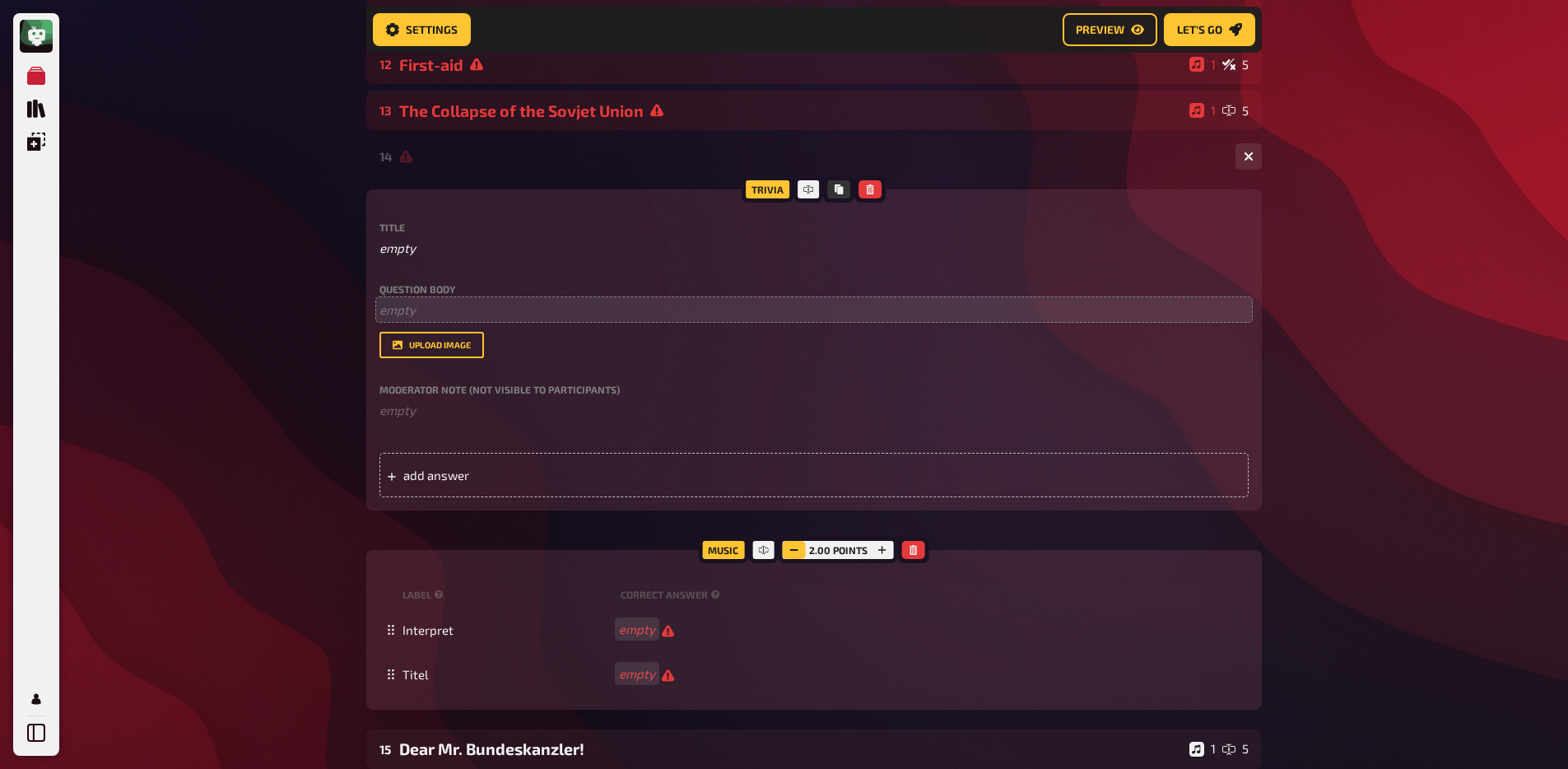
click at [789, 555] on icon "button" at bounding box center [794, 550] width 10 height 10
click at [175, 476] on div "Meine Quizze Quiz Sammlung Einblendungen Mein Konto Home My Quizzes 80s [Remast…" at bounding box center [784, 156] width 1568 height 1684
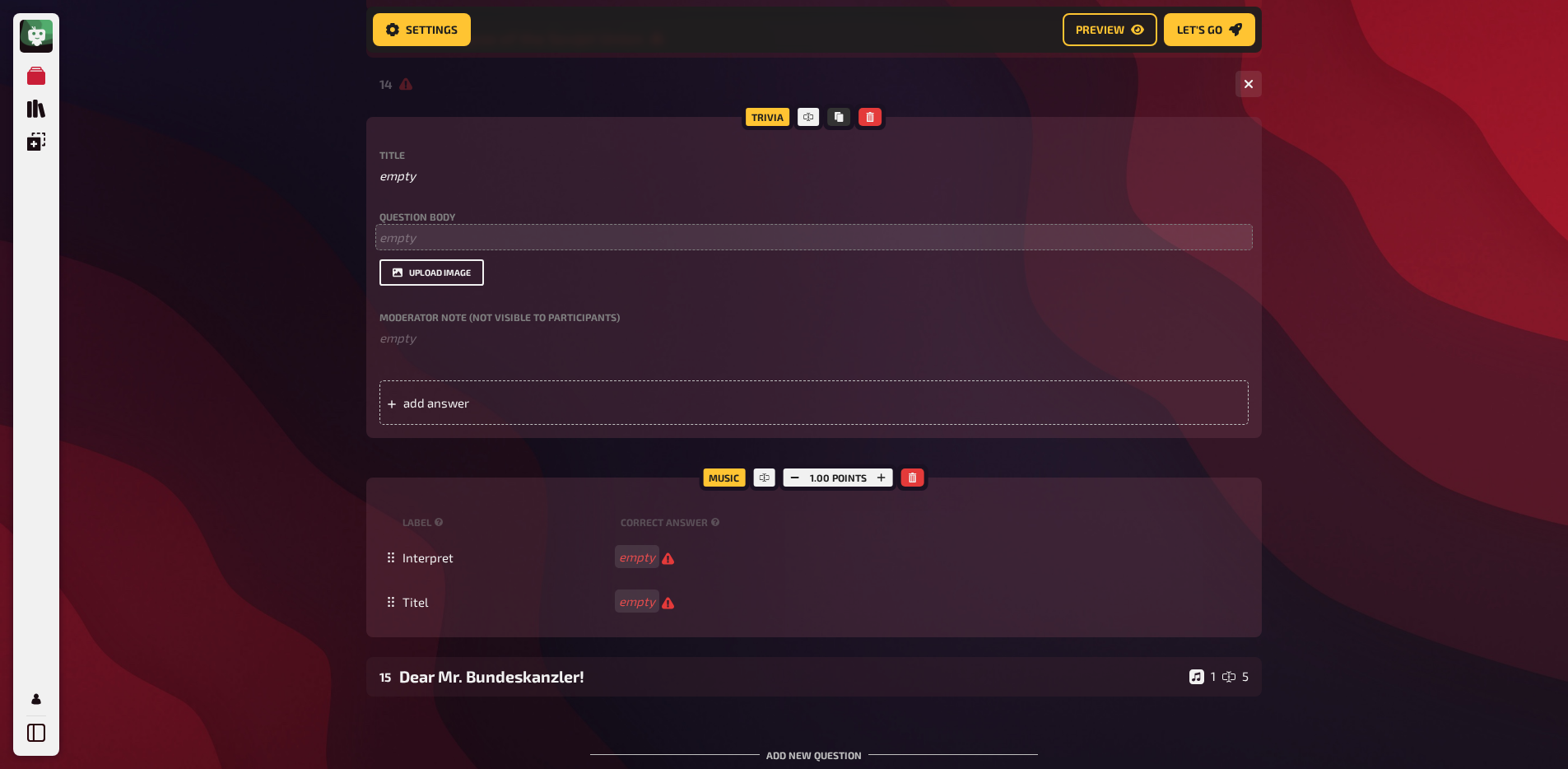
scroll to position [917, 0]
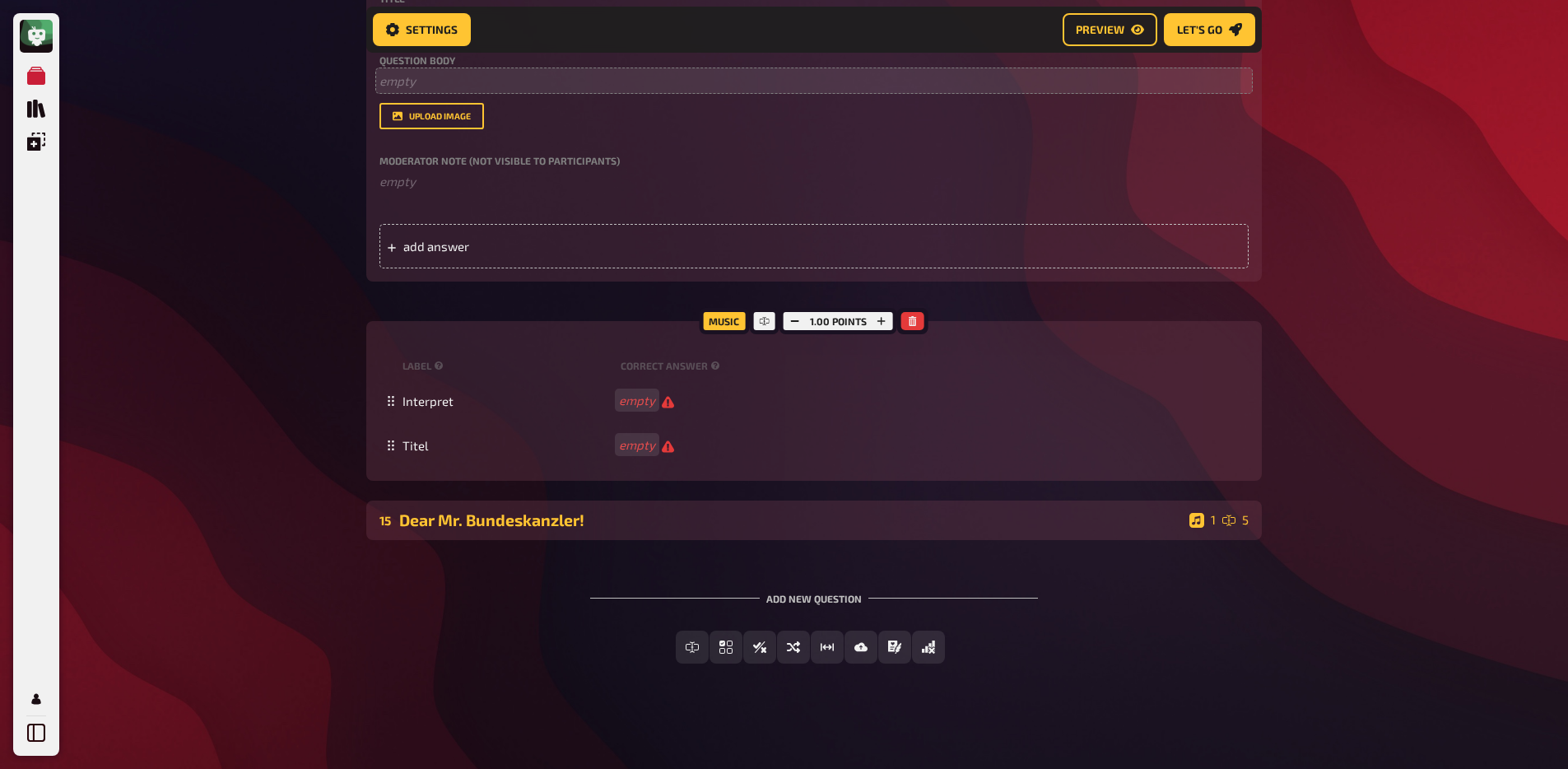
click at [498, 515] on div "Dear Mr. Bundeskanzler!" at bounding box center [791, 520] width 784 height 19
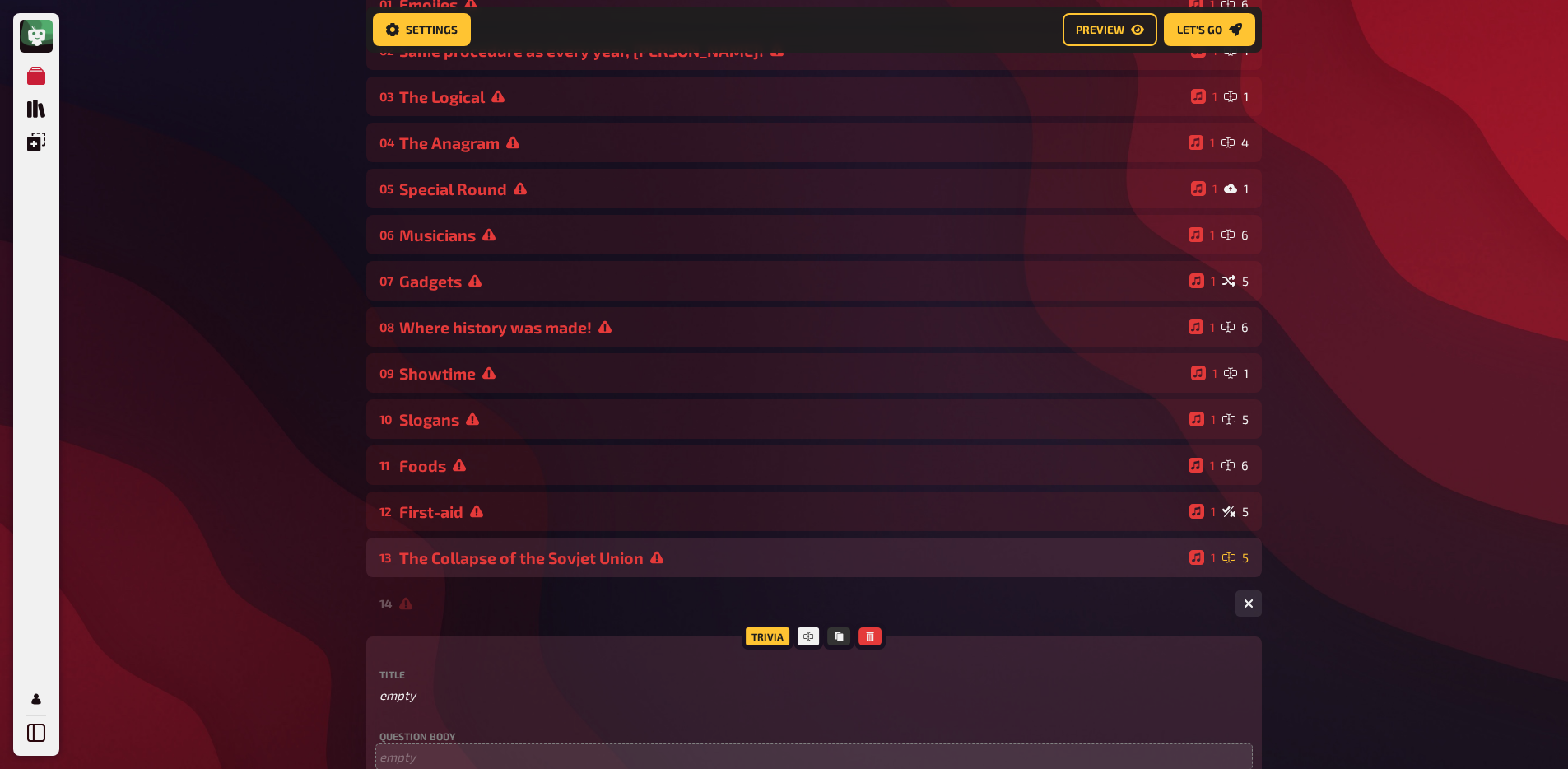
scroll to position [269, 0]
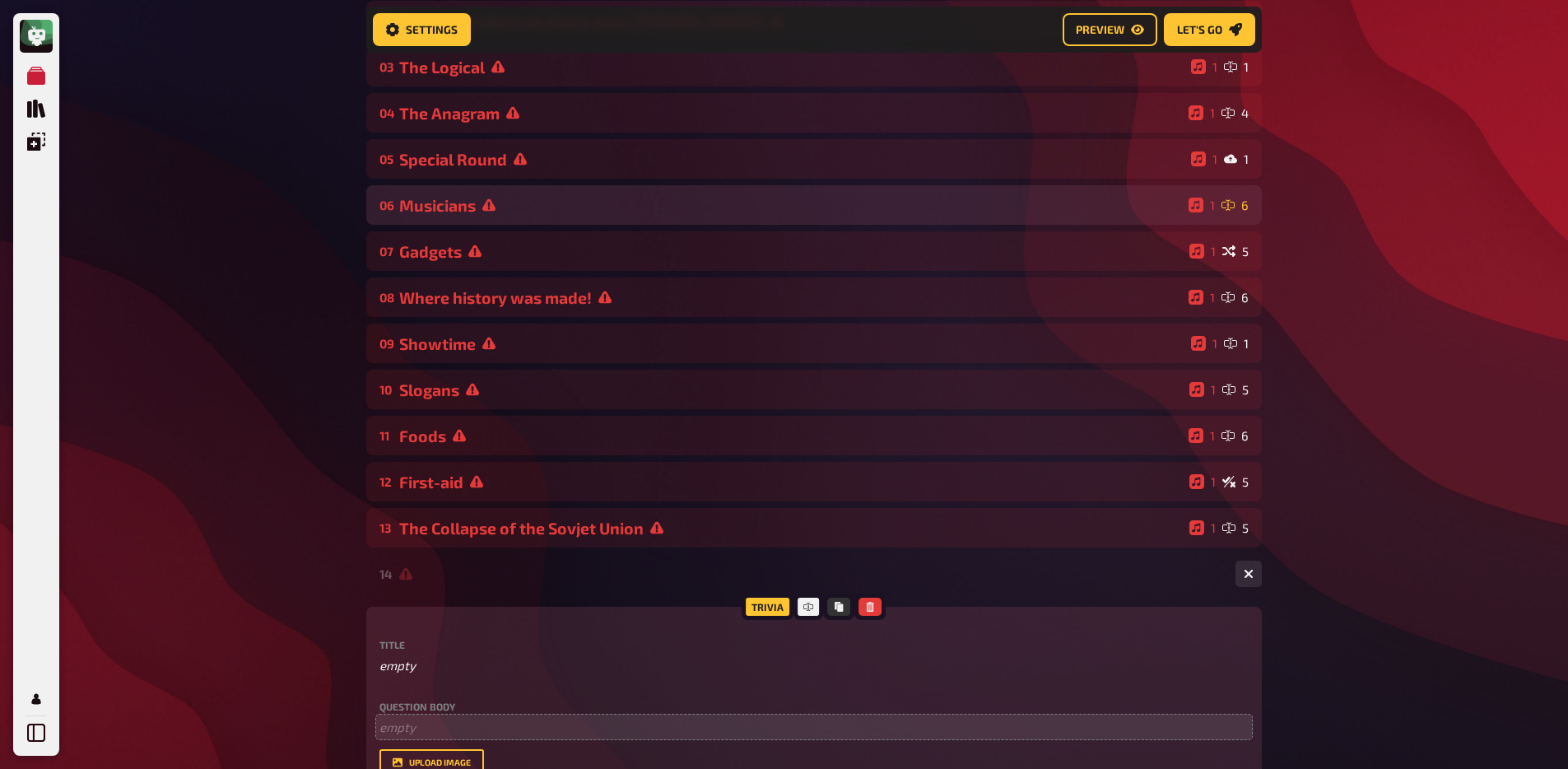
click at [458, 217] on div "06 Musicians 1 6" at bounding box center [814, 204] width 896 height 40
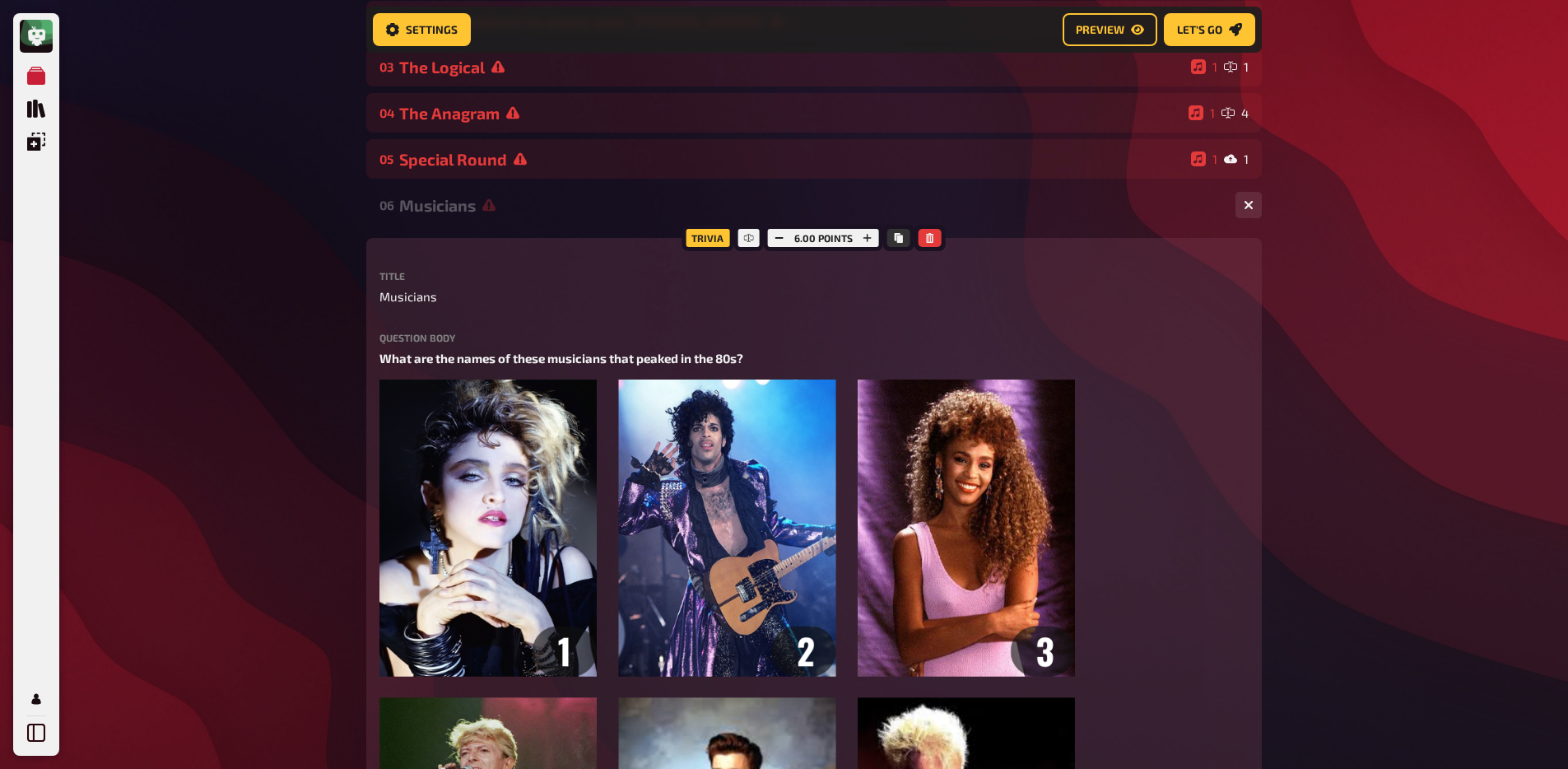
click at [458, 216] on div "06 Musicians 1 6" at bounding box center [814, 204] width 896 height 40
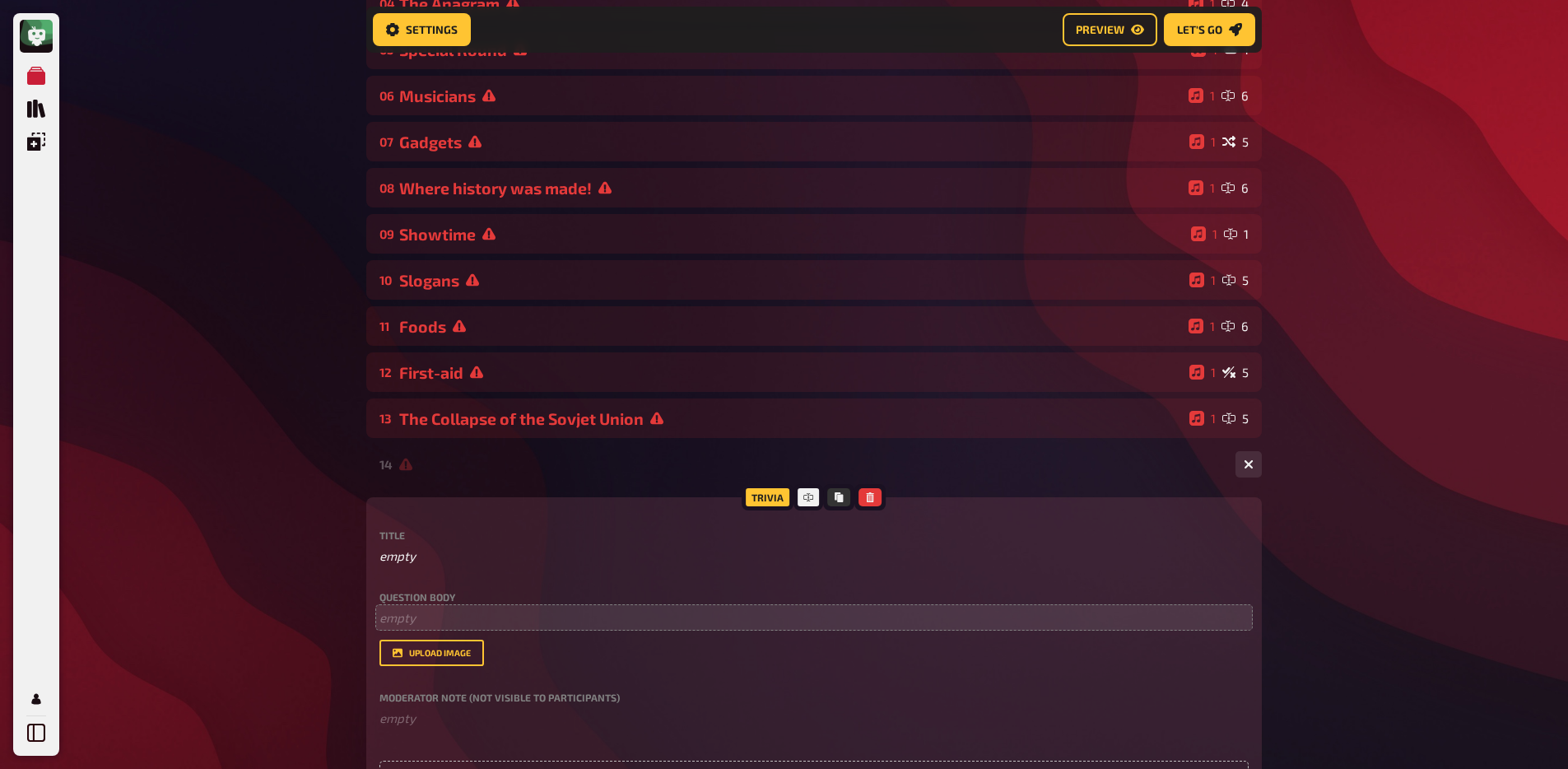
scroll to position [438, 0]
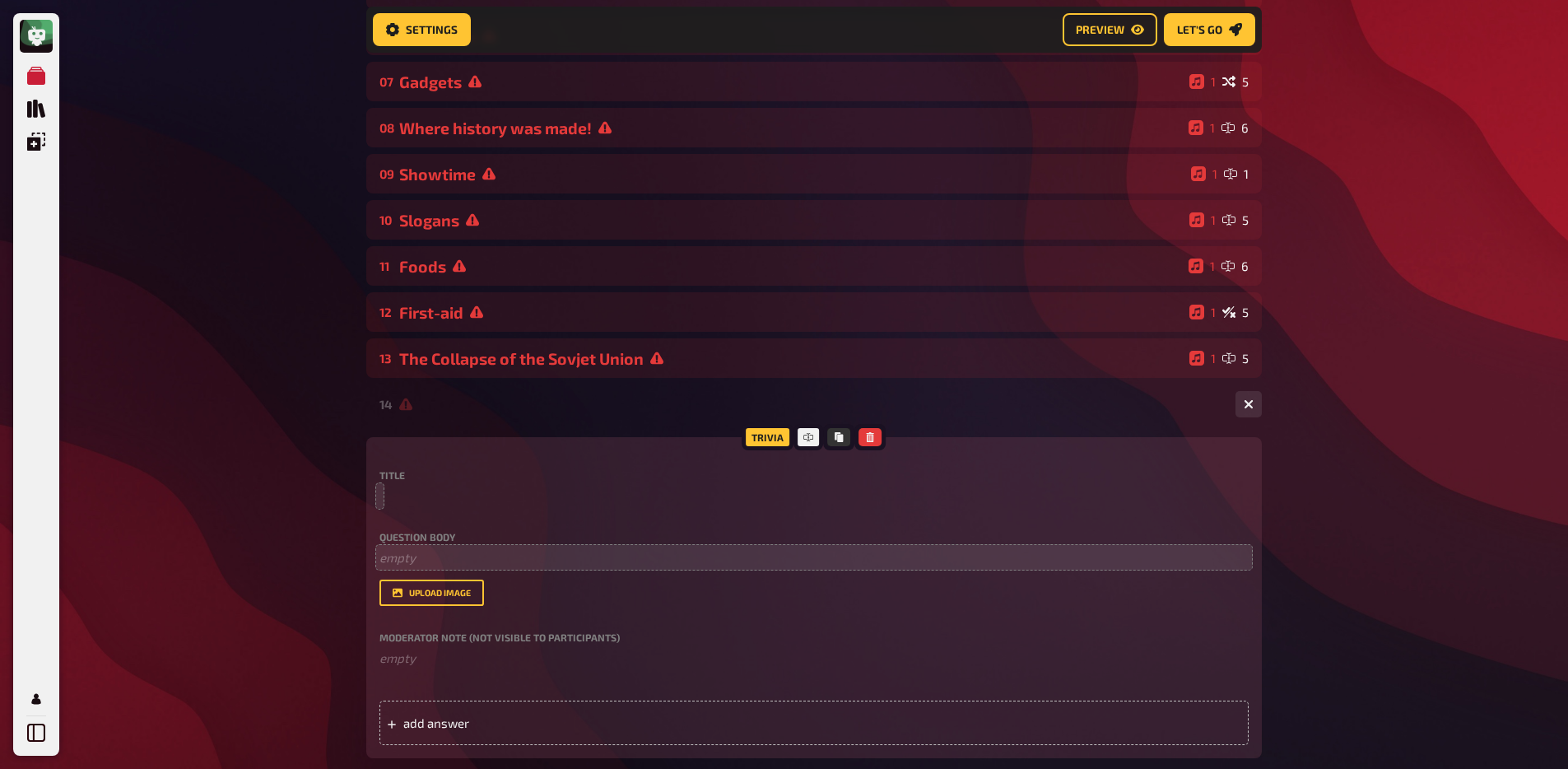
click at [468, 423] on div "14 1 0" at bounding box center [814, 404] width 896 height 40
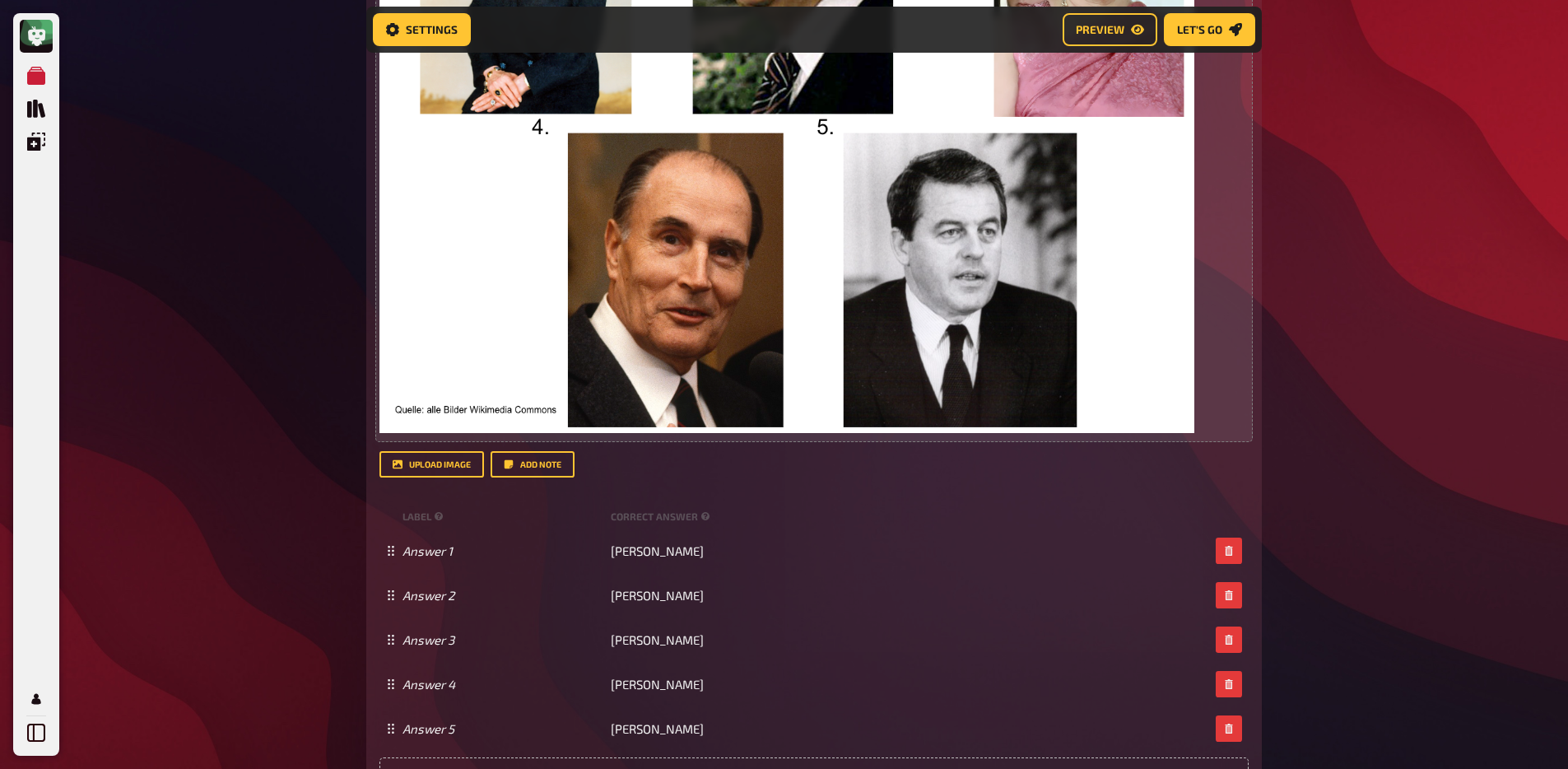
scroll to position [459, 0]
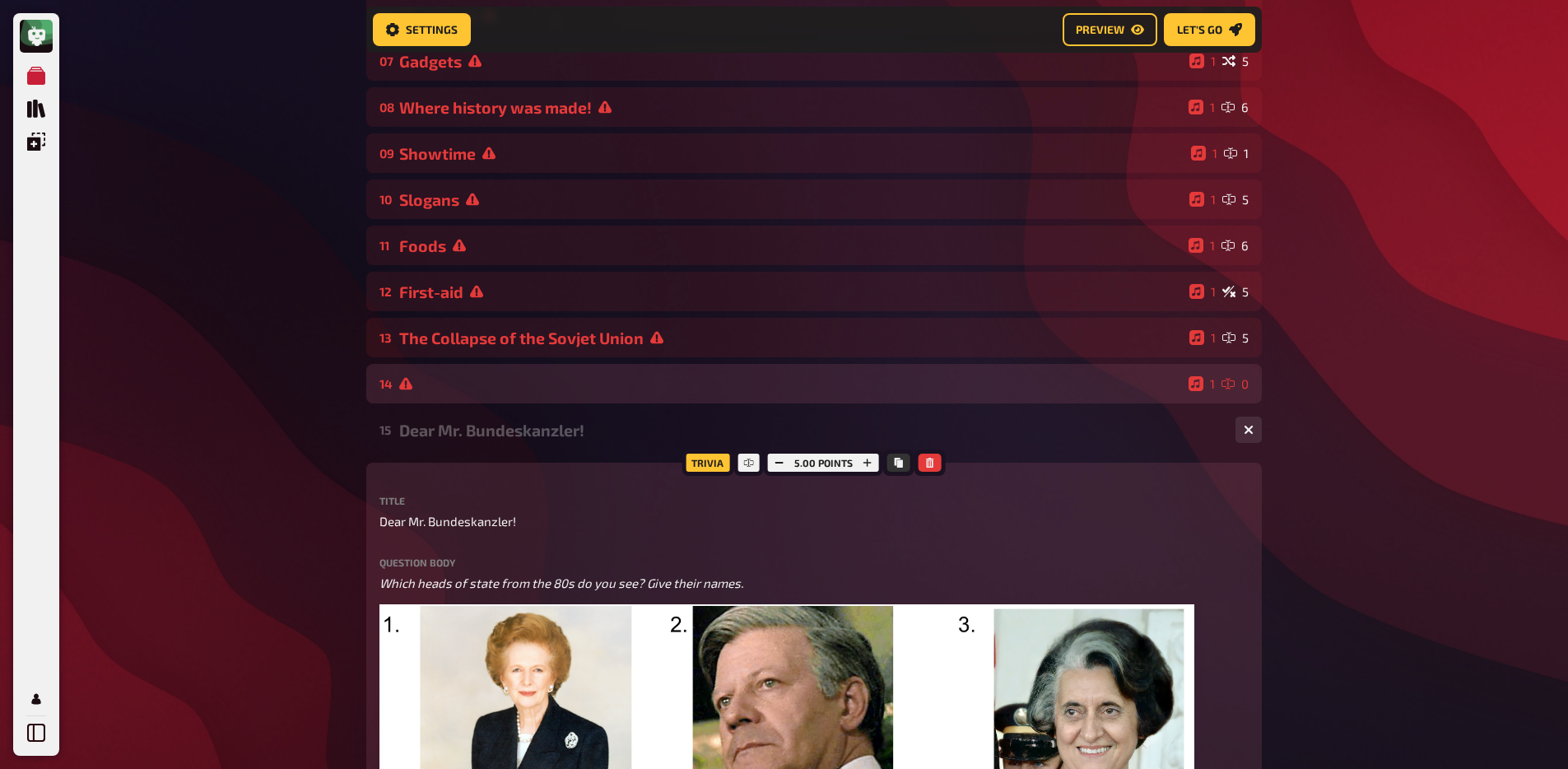
click at [534, 393] on div "14 1 0" at bounding box center [814, 384] width 896 height 40
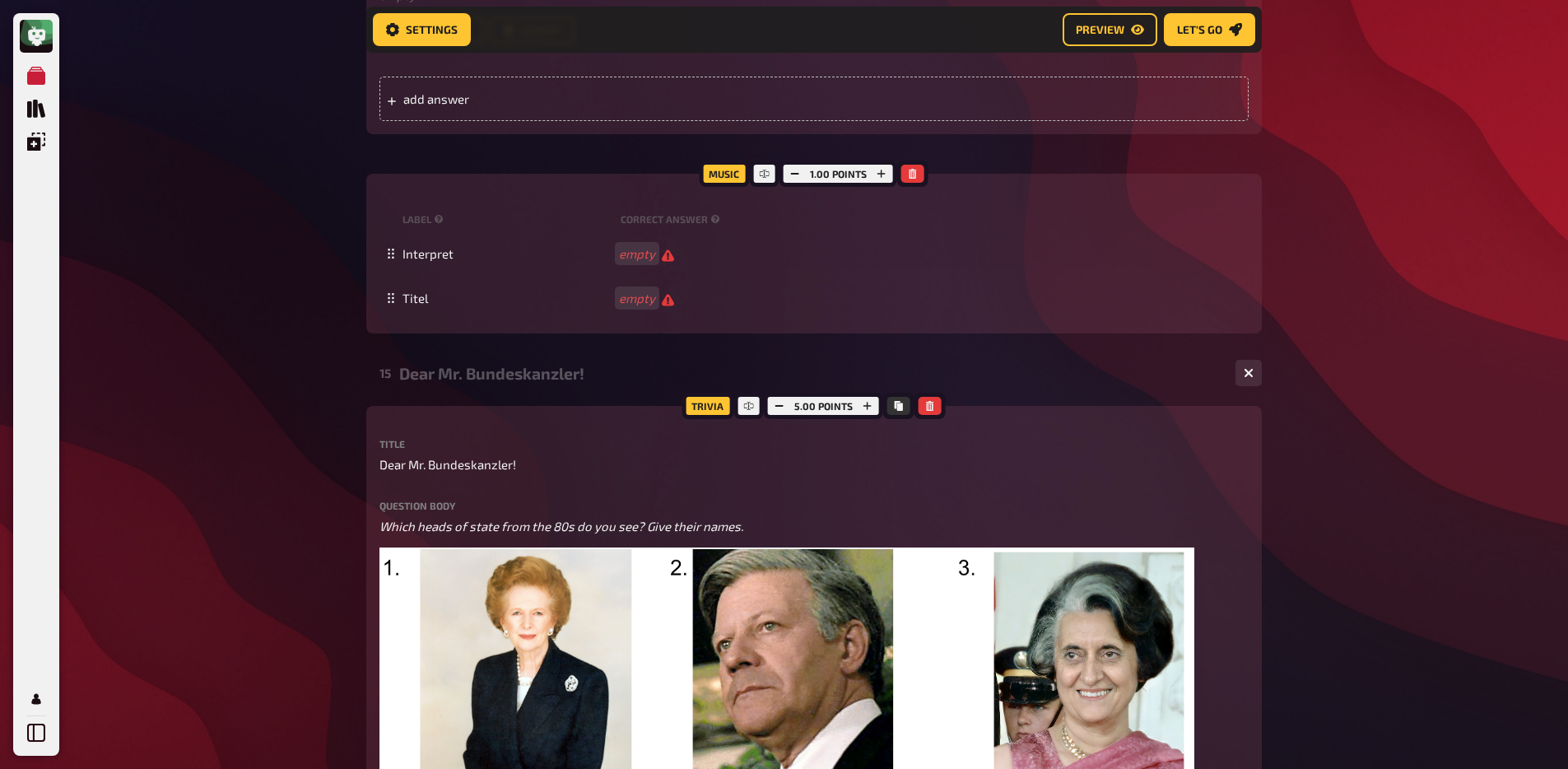
scroll to position [691, 0]
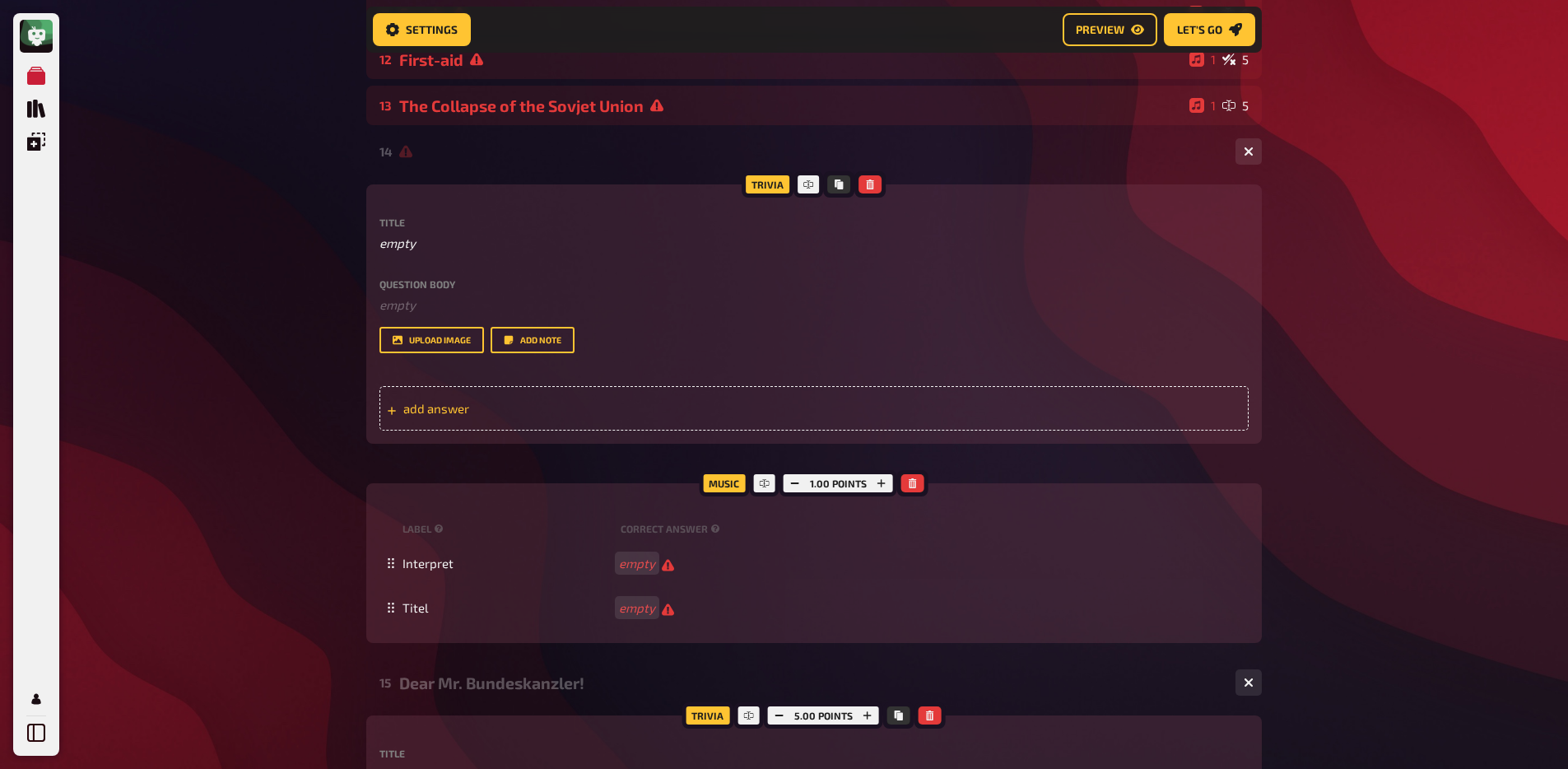
click at [476, 419] on div "add answer" at bounding box center [814, 408] width 869 height 44
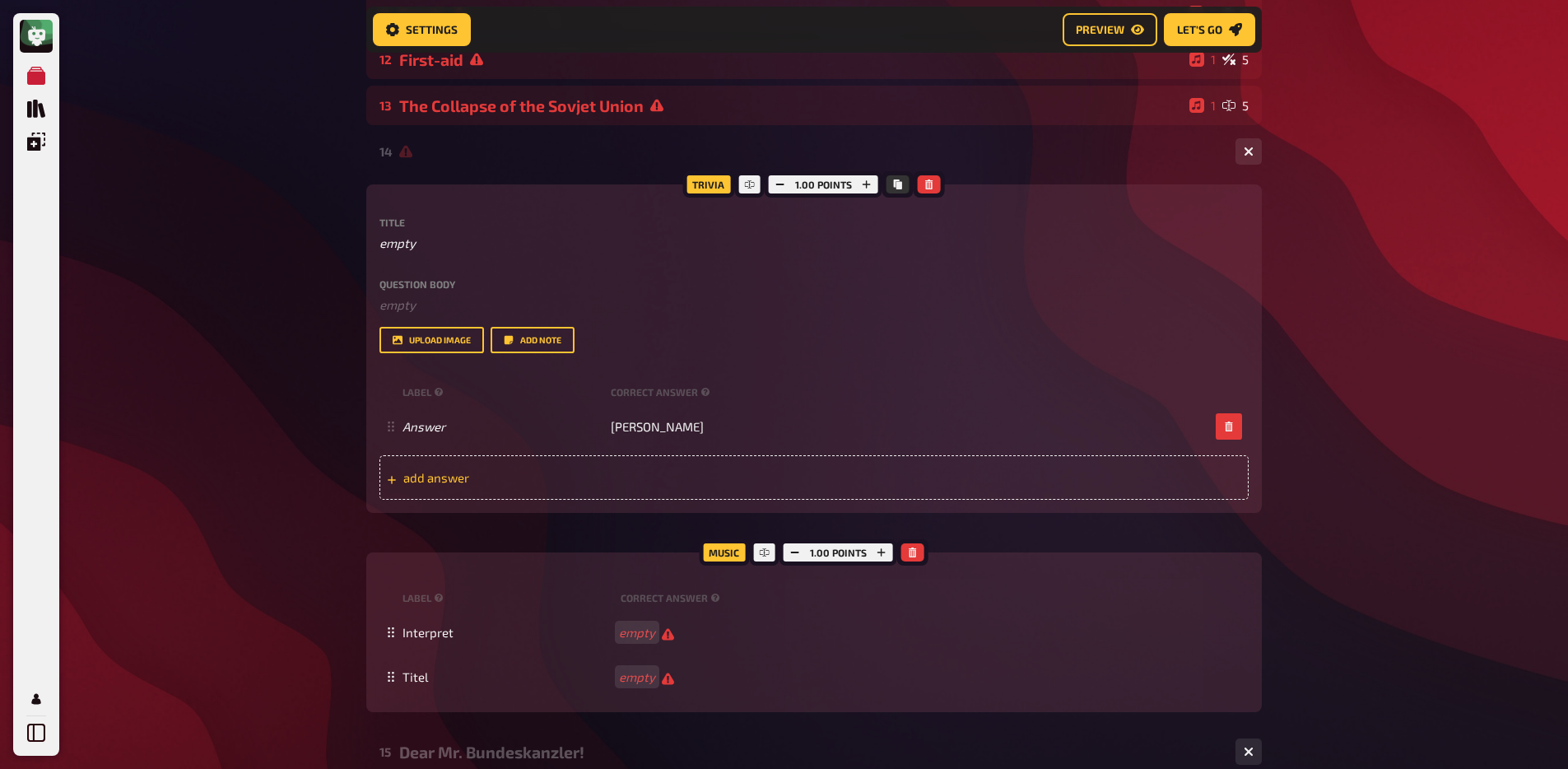
click at [508, 468] on div "add answer" at bounding box center [814, 477] width 869 height 44
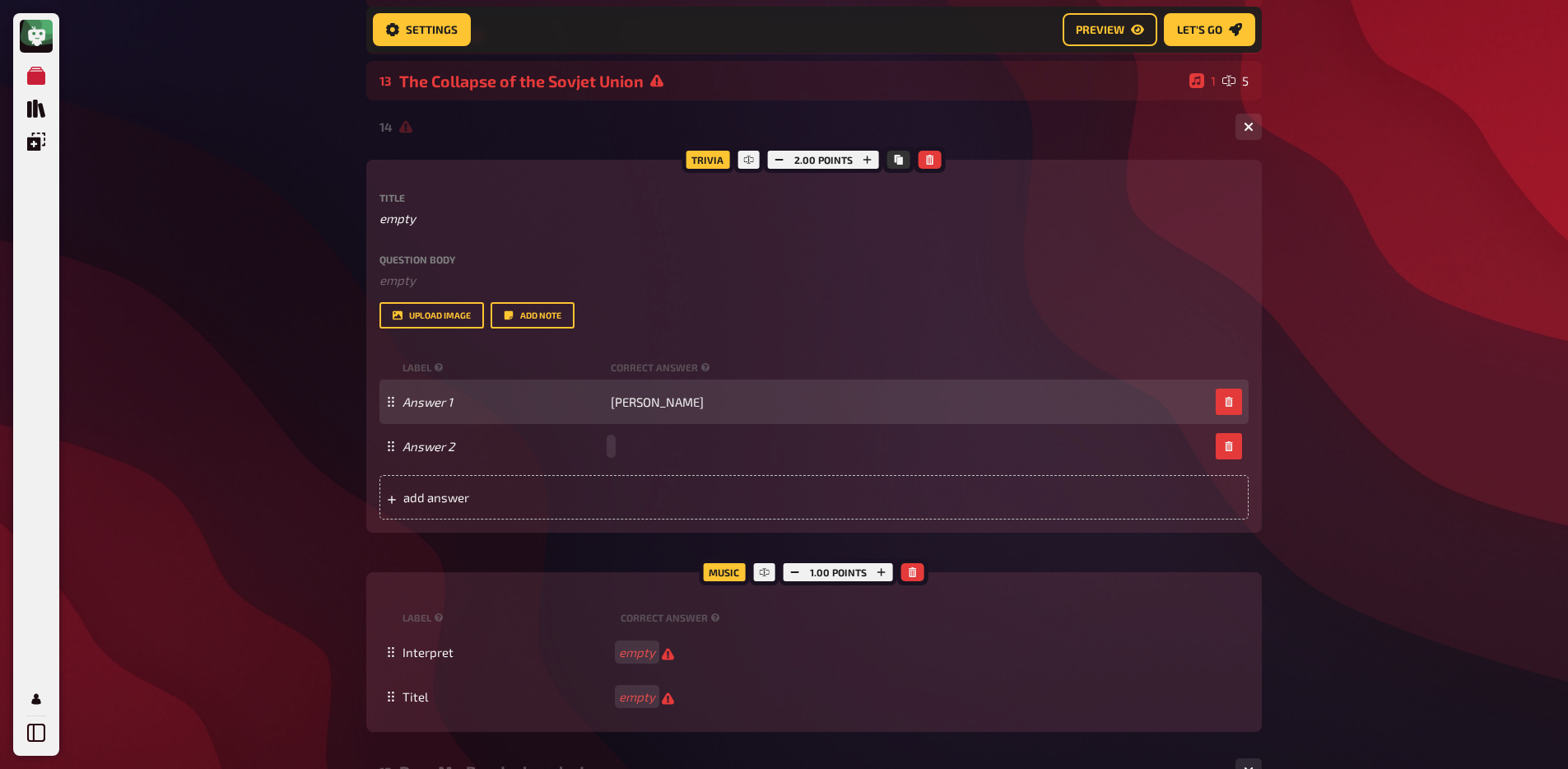
scroll to position [714, 0]
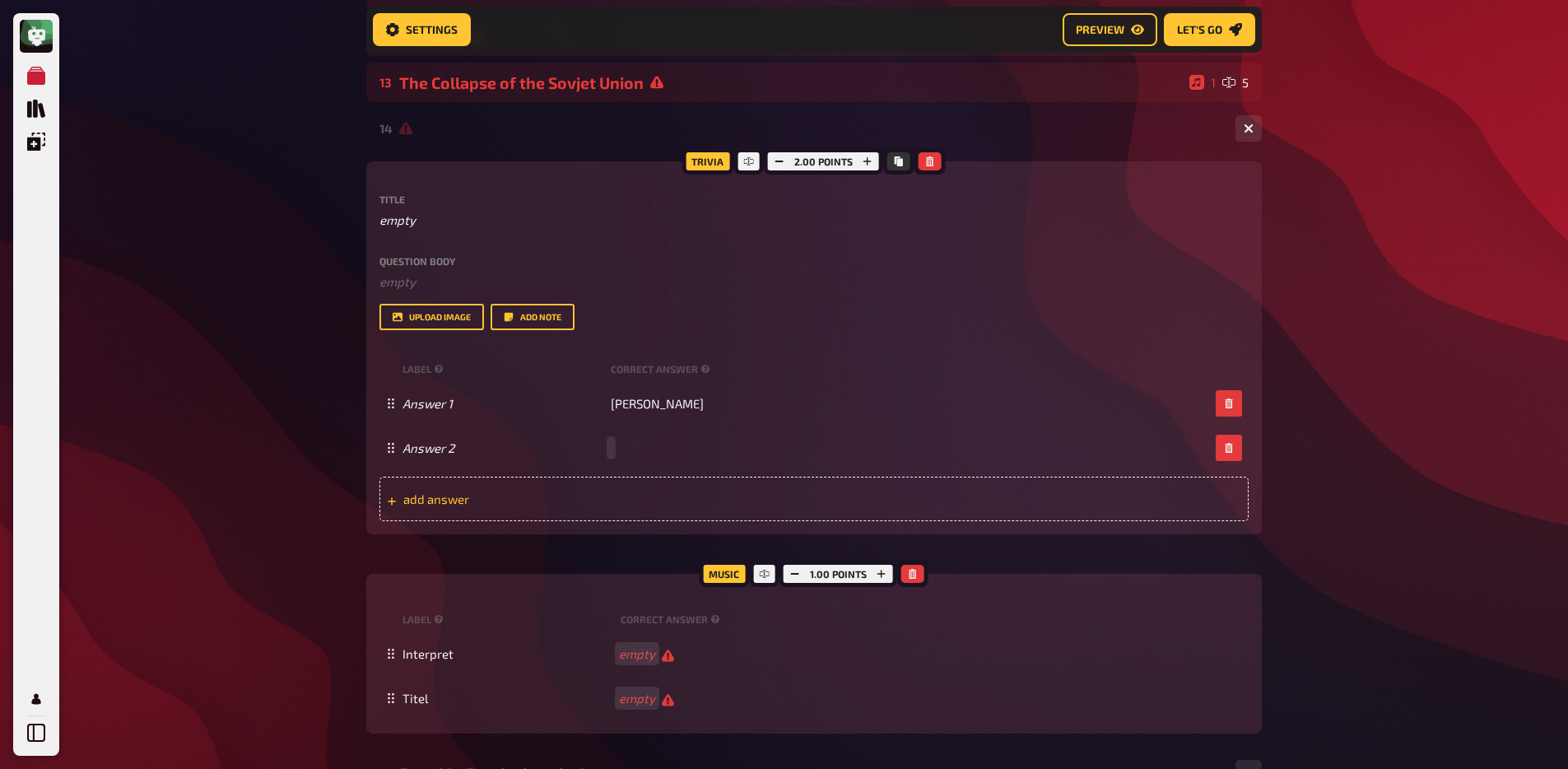
paste span
click at [683, 499] on div "add answer" at bounding box center [814, 499] width 869 height 44
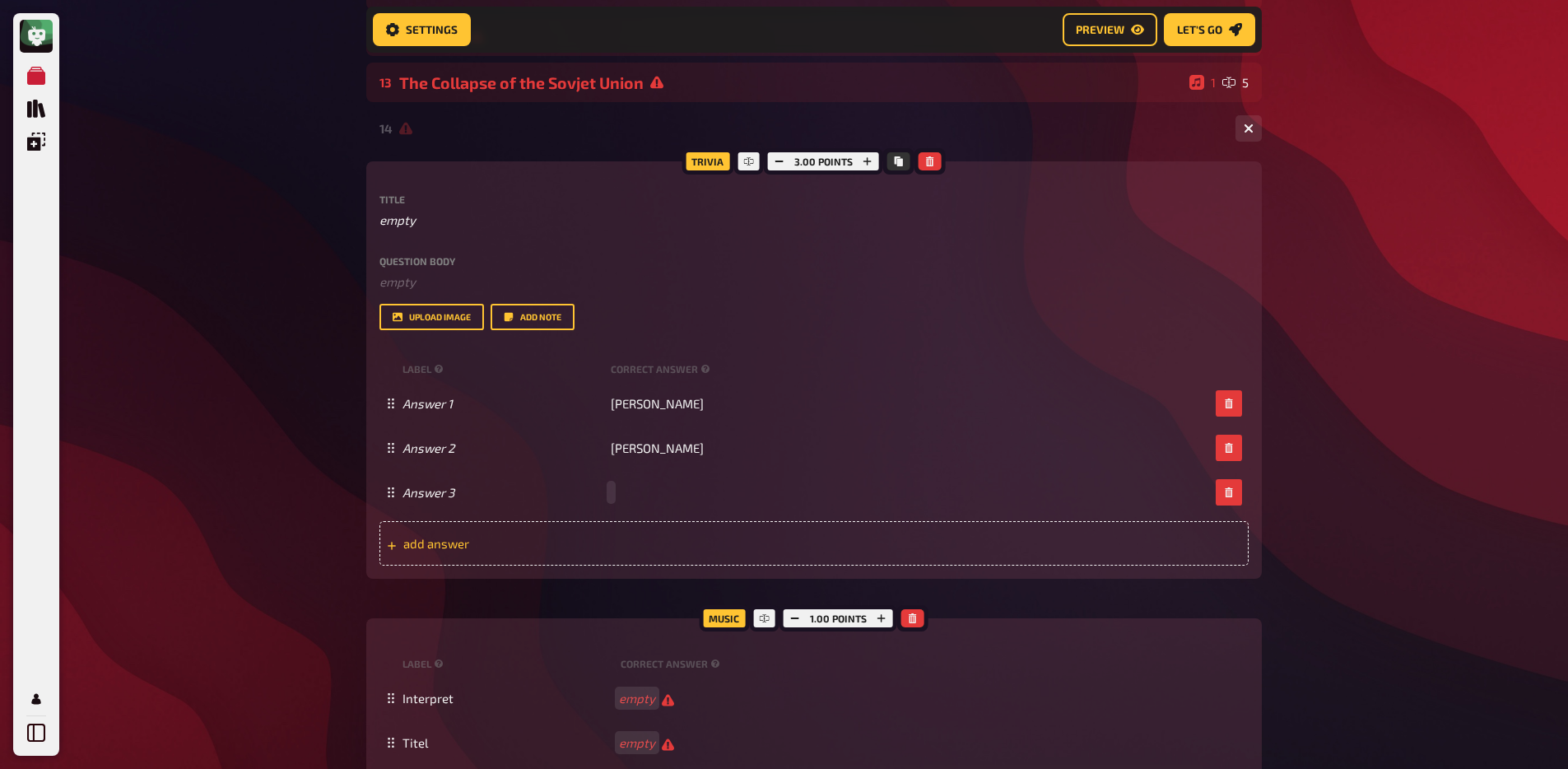
paste span
click at [606, 554] on div "add answer" at bounding box center [814, 544] width 869 height 44
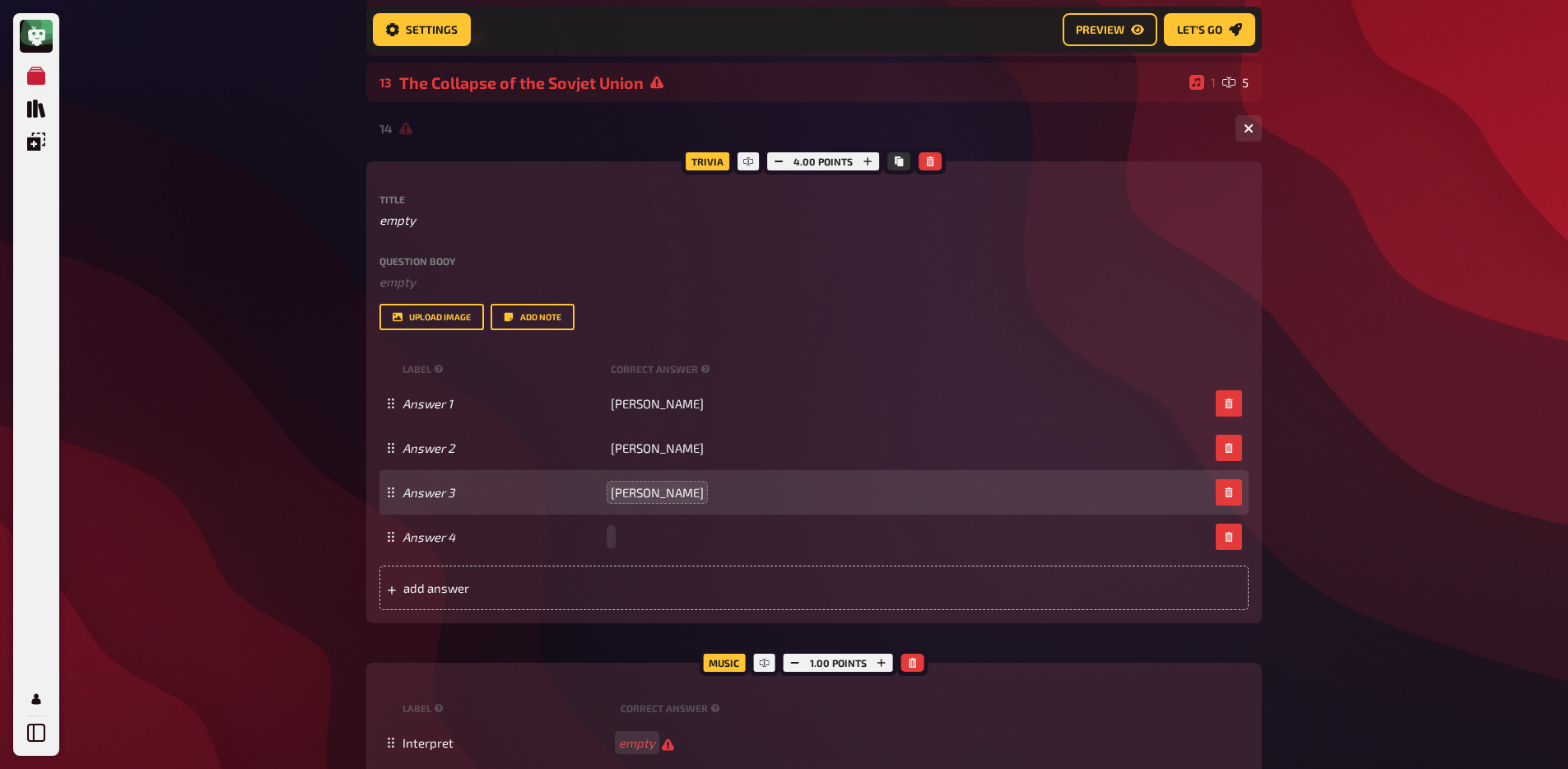
paste span
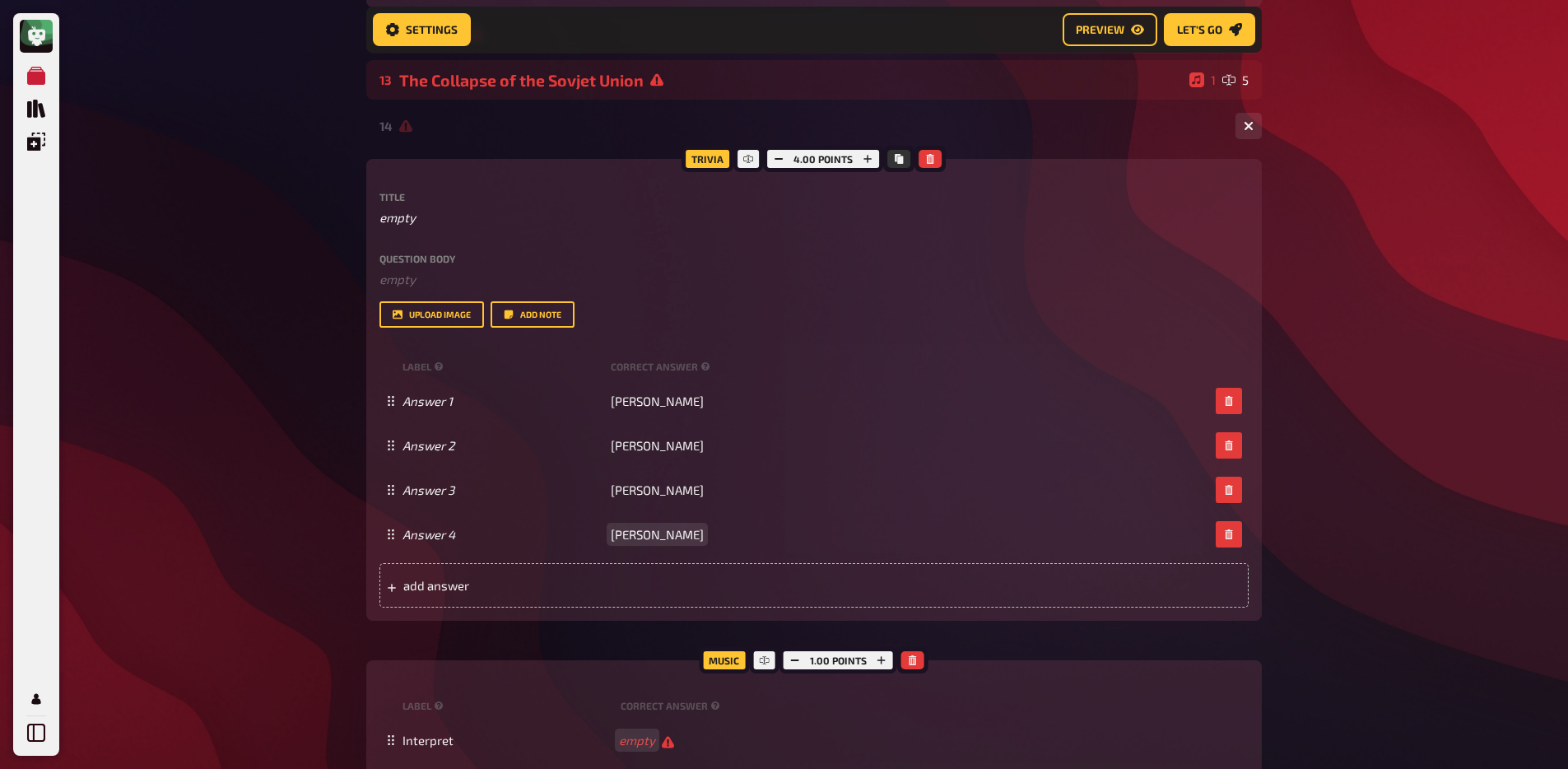
scroll to position [717, 0]
click at [591, 585] on span "add answer" at bounding box center [532, 584] width 256 height 15
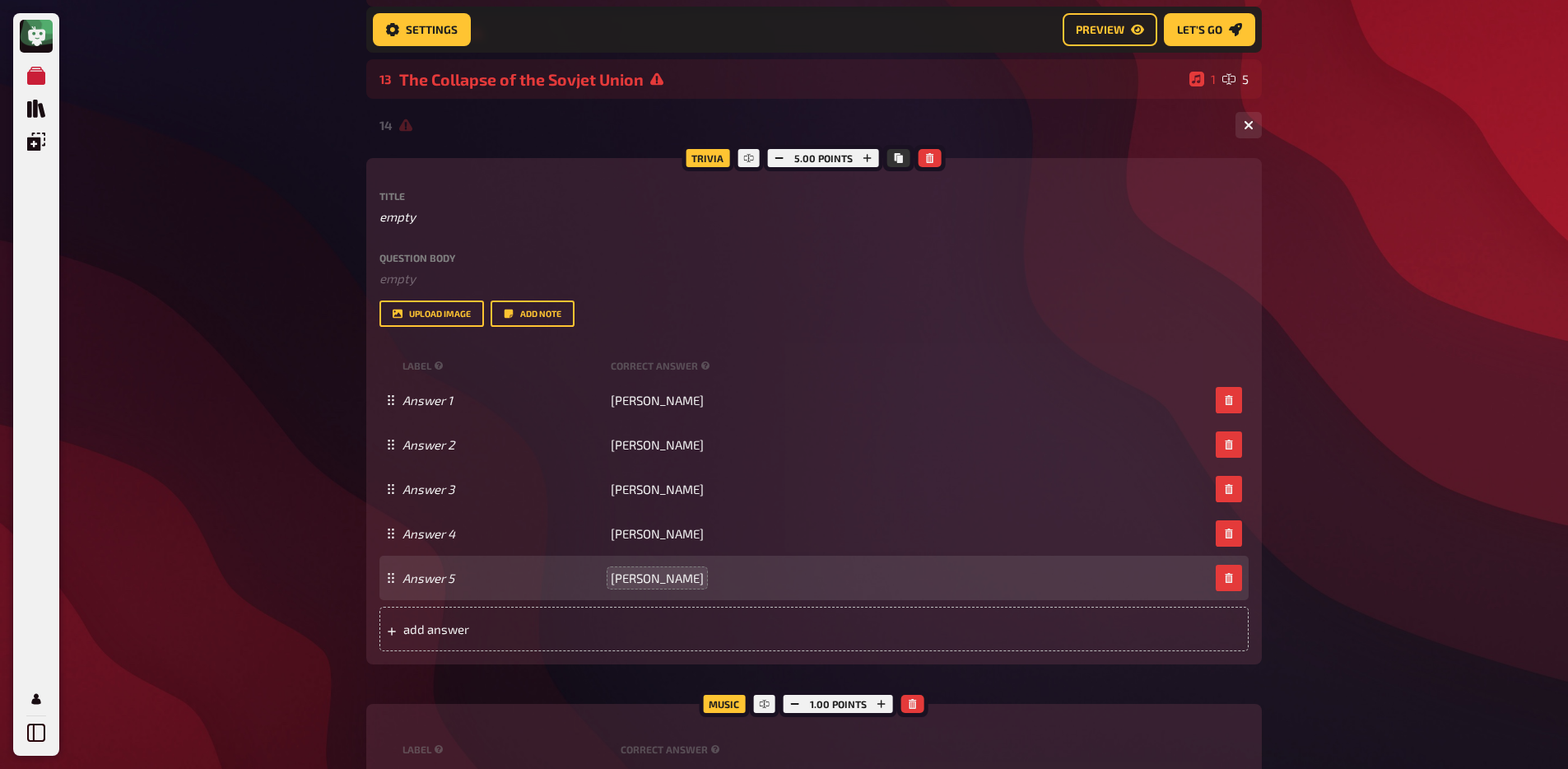
click at [612, 580] on span "[PERSON_NAME]" at bounding box center [657, 578] width 93 height 15
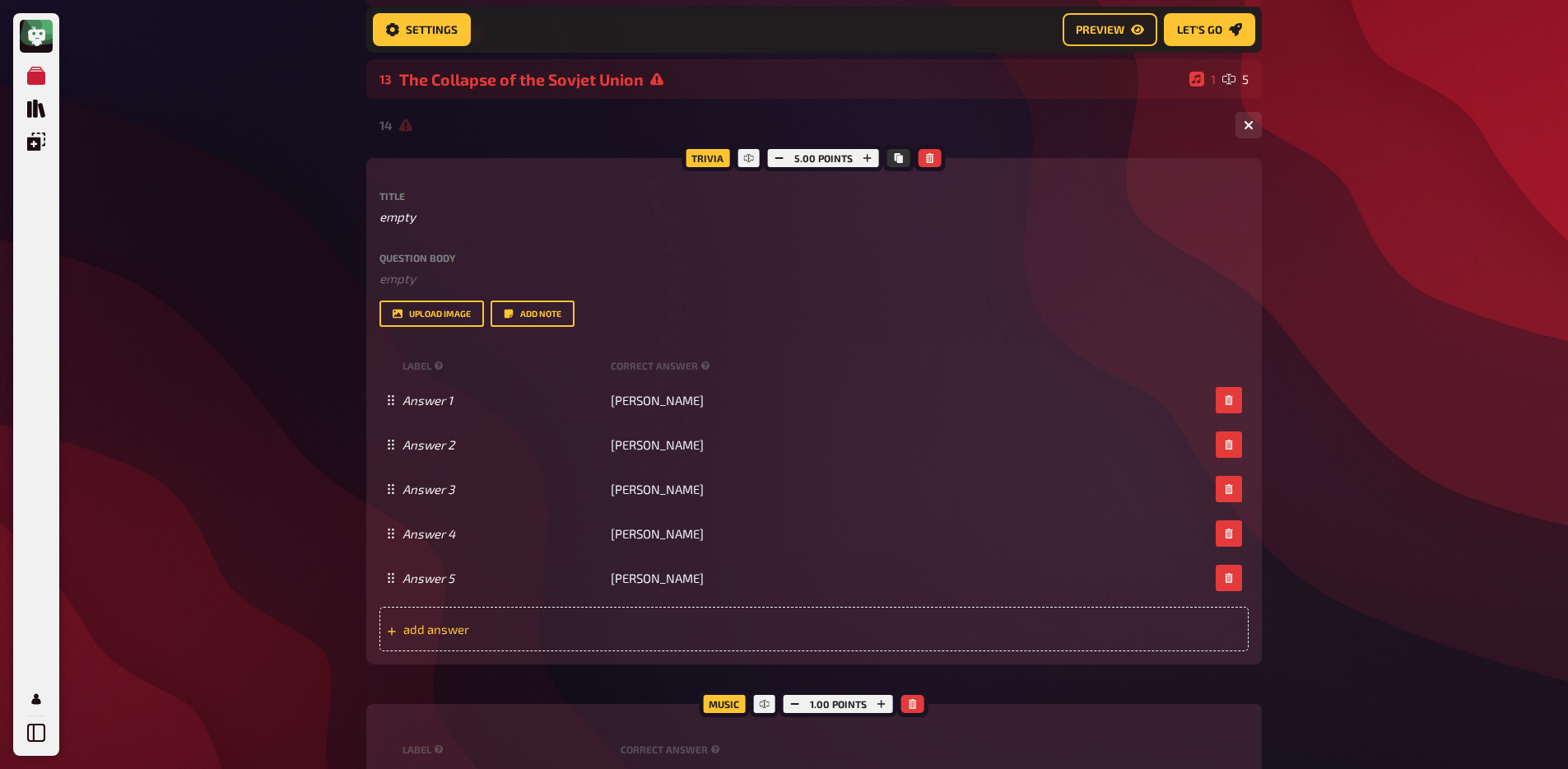
click at [592, 615] on span "add answer" at bounding box center [532, 629] width 256 height 15
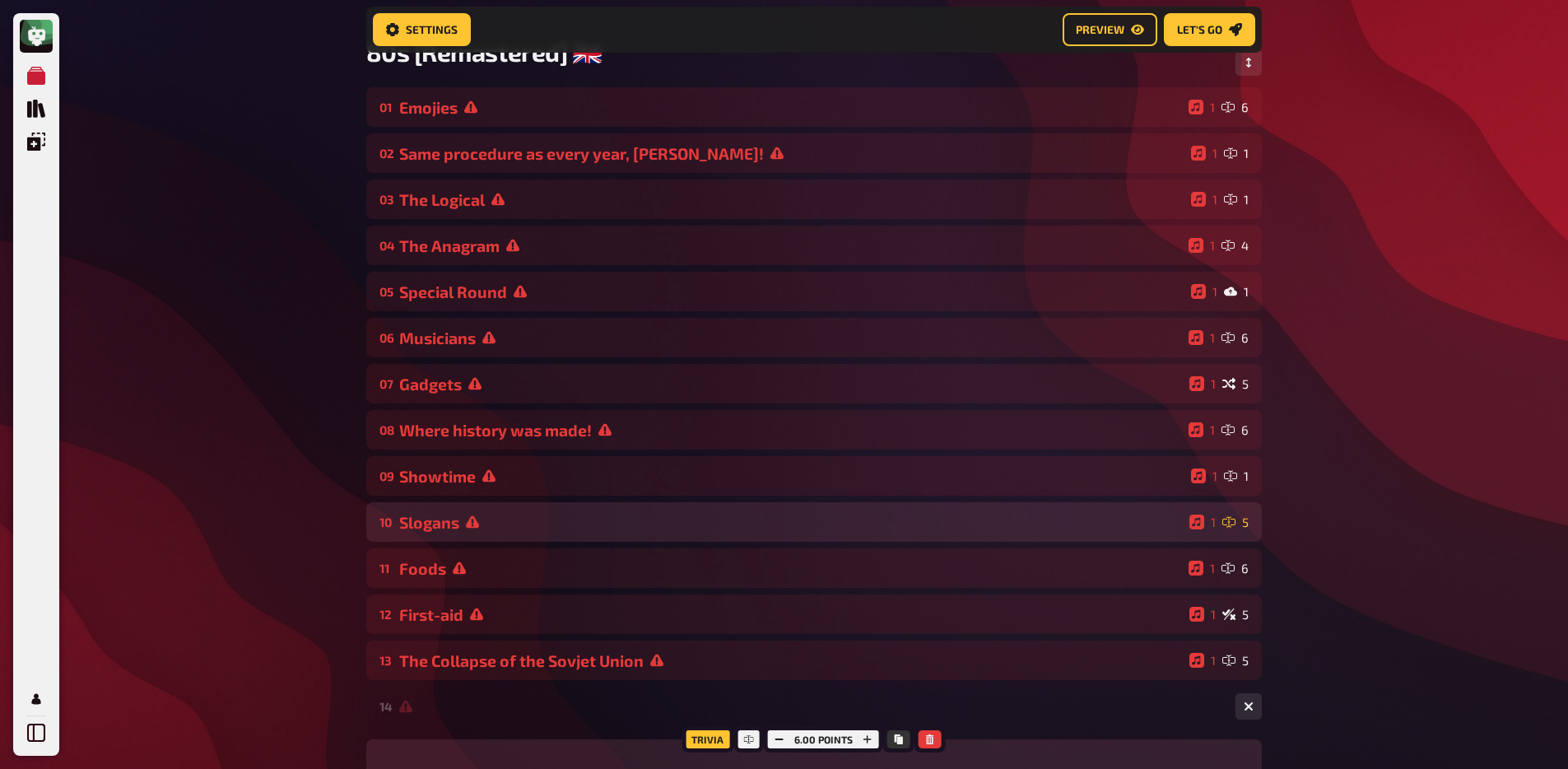
scroll to position [132, 0]
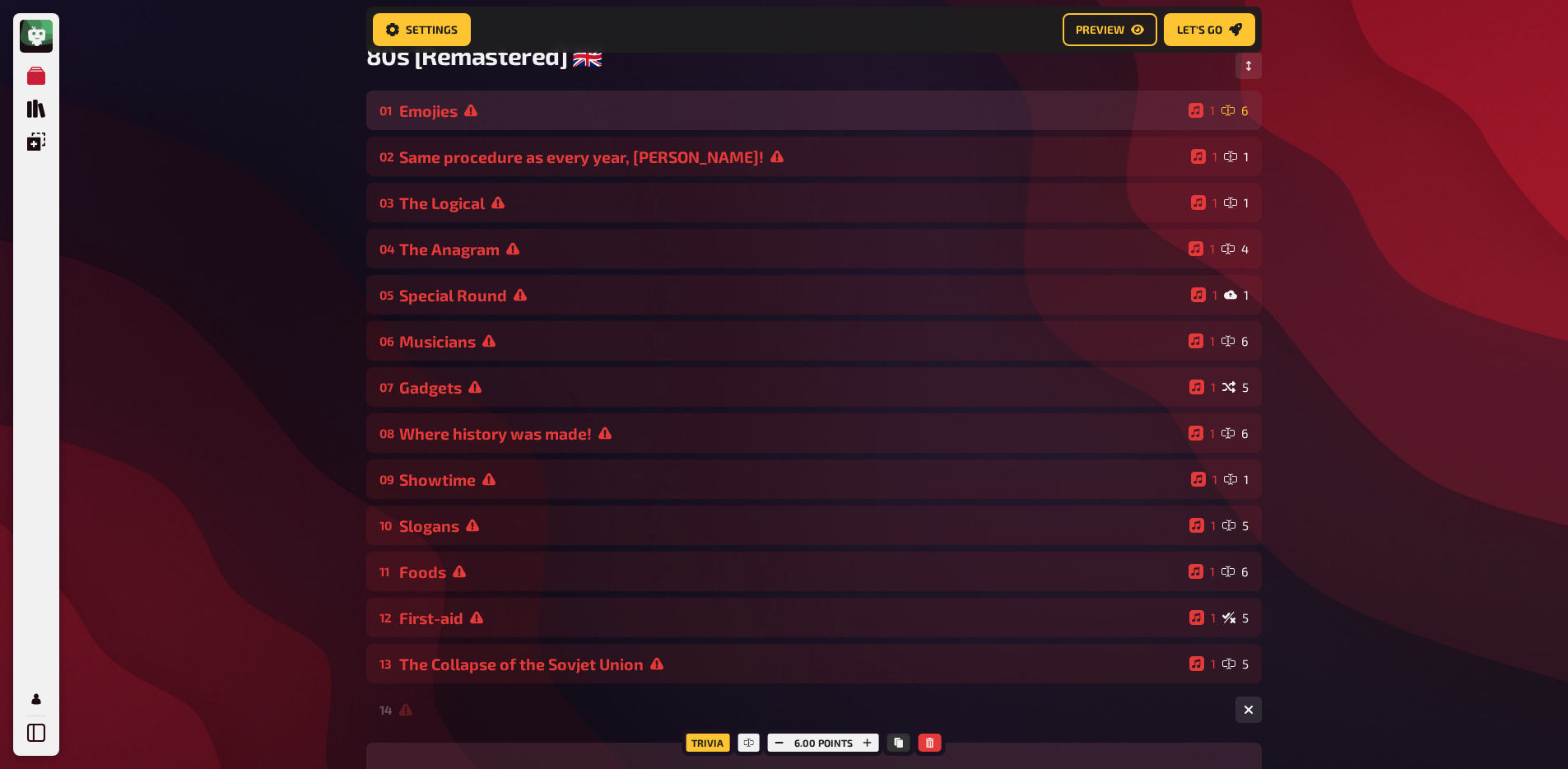
click at [476, 127] on div "01 Emojies 1 6" at bounding box center [814, 109] width 896 height 40
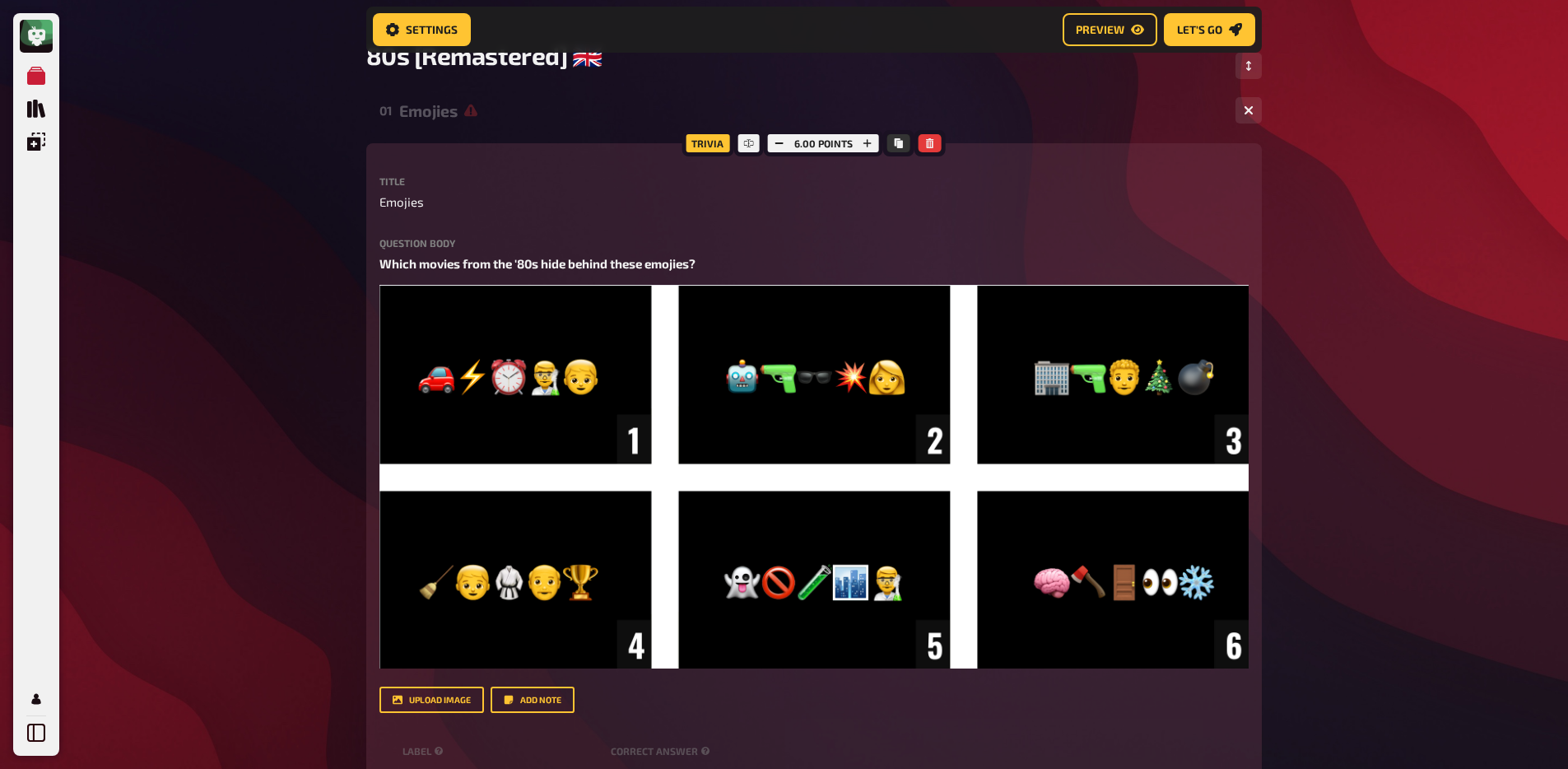
click at [480, 114] on div "Emojies" at bounding box center [810, 110] width 823 height 19
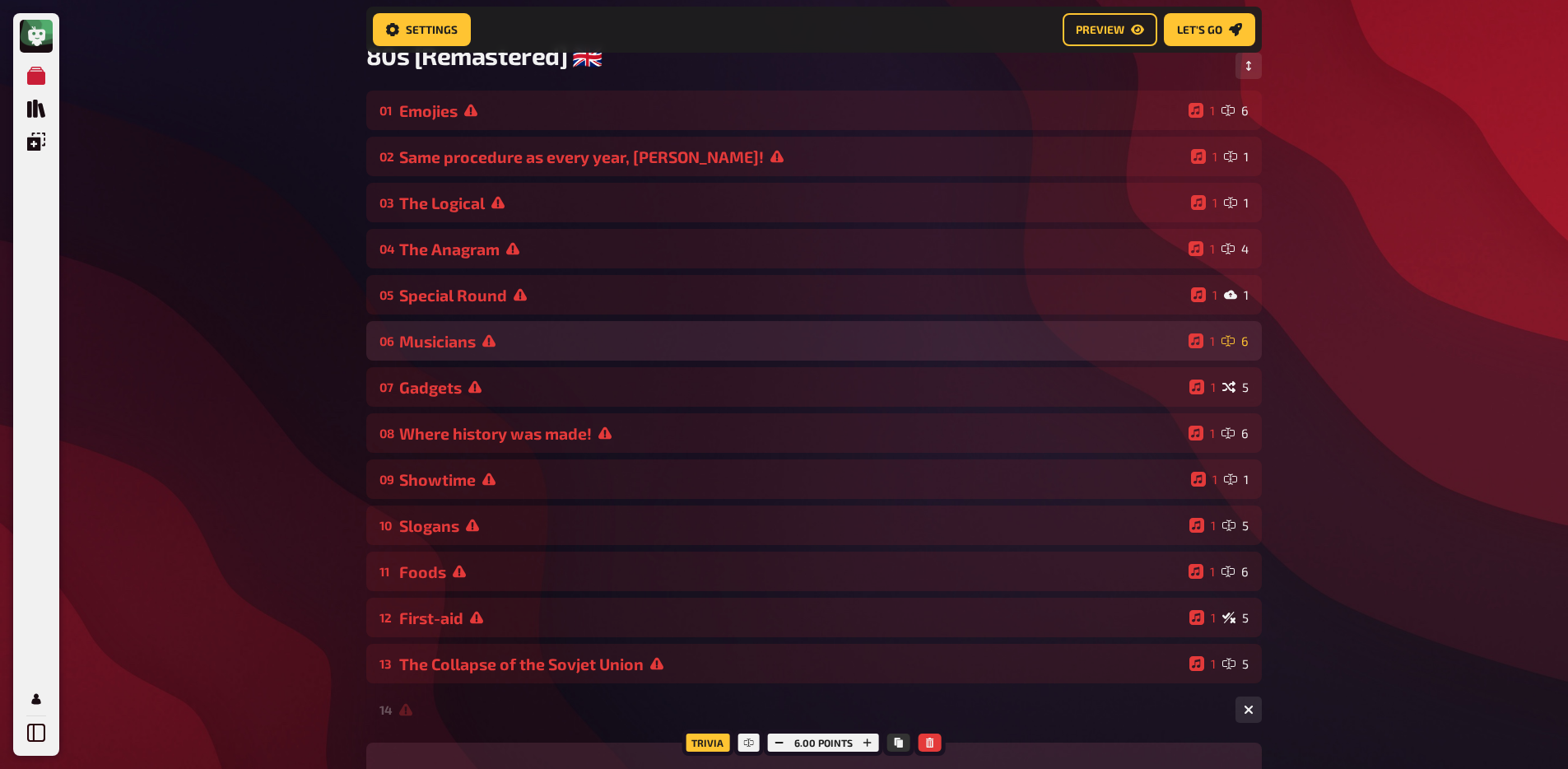
click at [504, 342] on div "Musicians" at bounding box center [790, 341] width 783 height 19
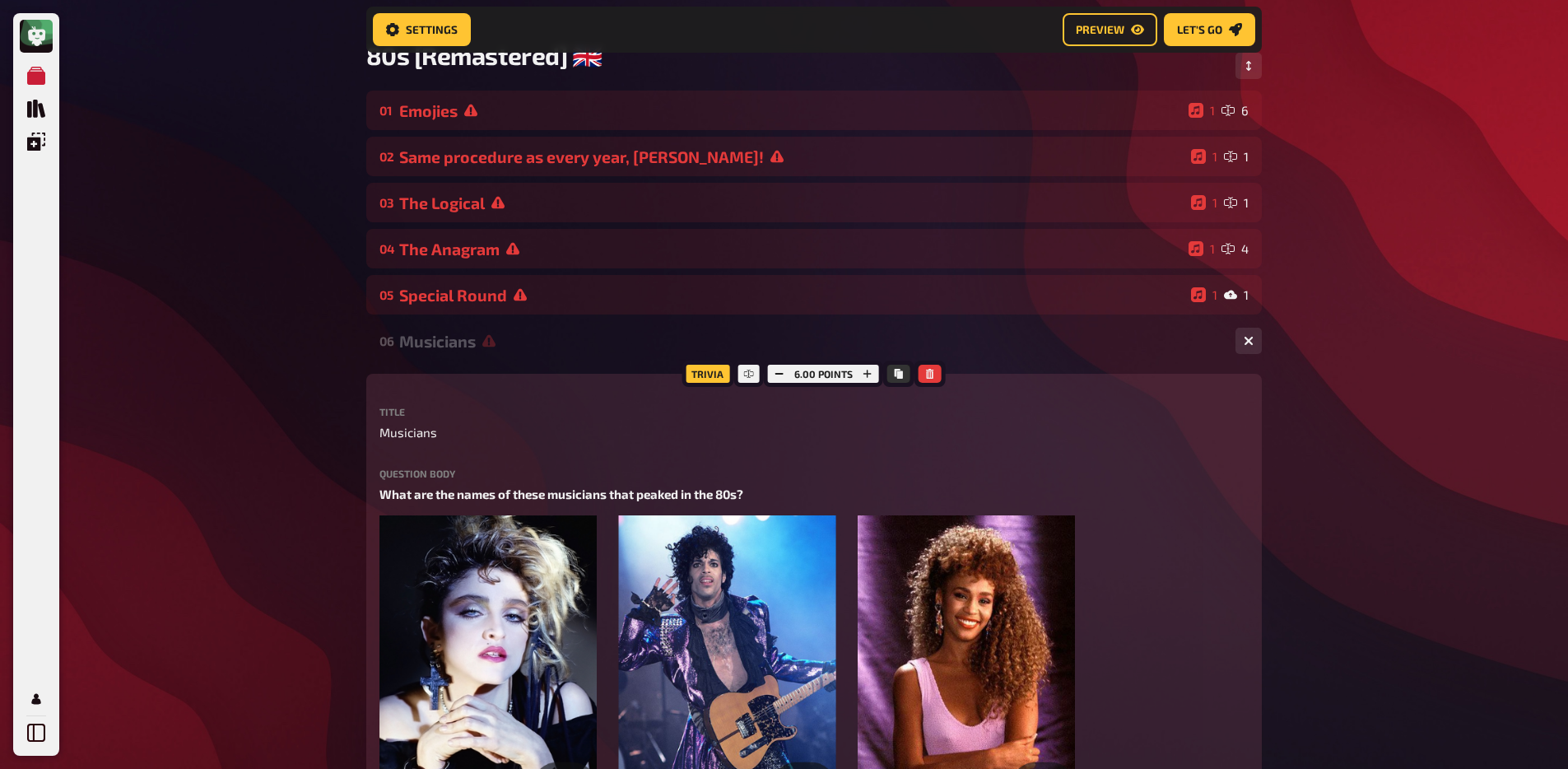
click at [504, 342] on div "Musicians" at bounding box center [810, 341] width 823 height 19
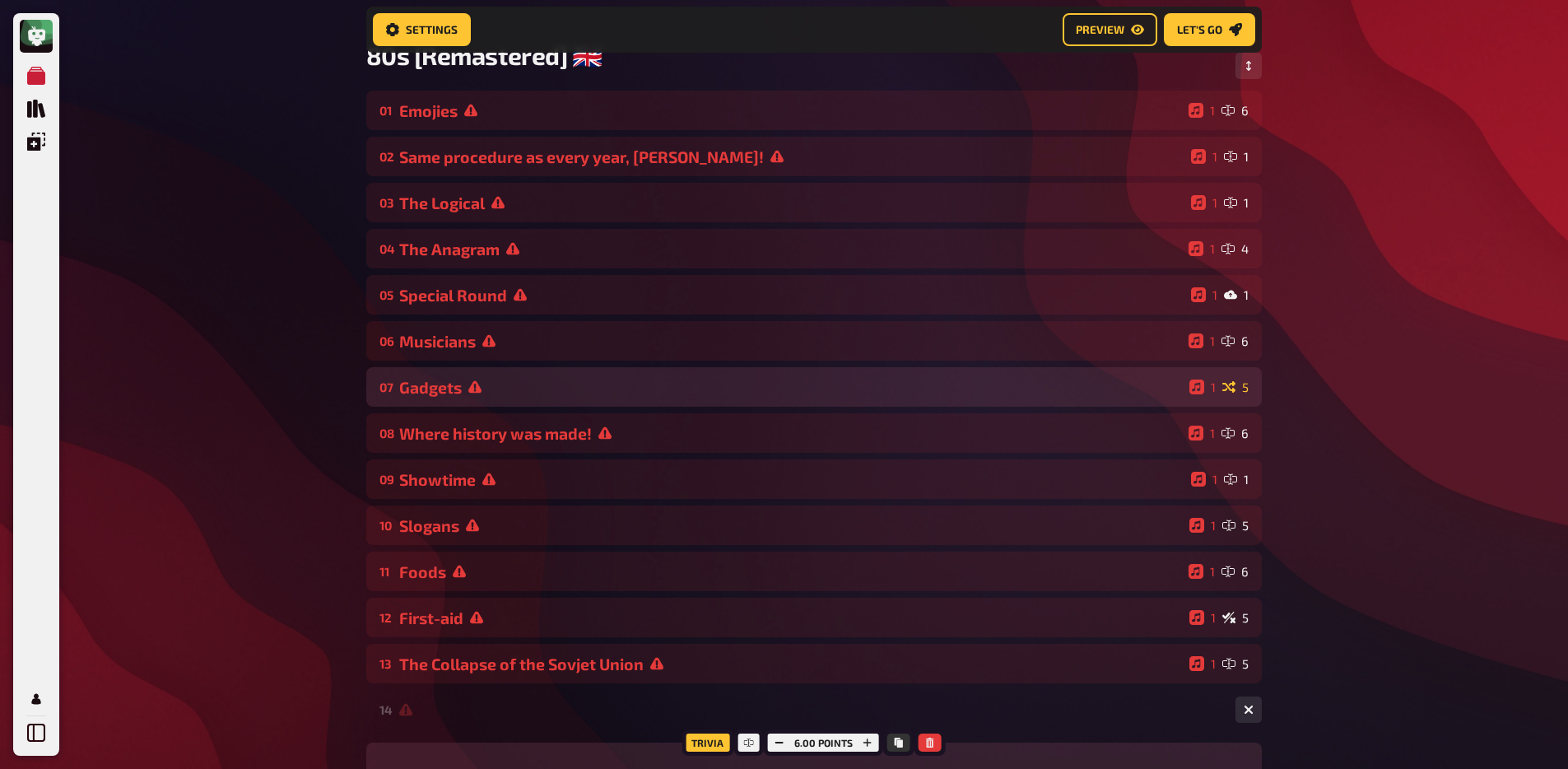
click at [501, 390] on div "Gadgets" at bounding box center [791, 387] width 784 height 19
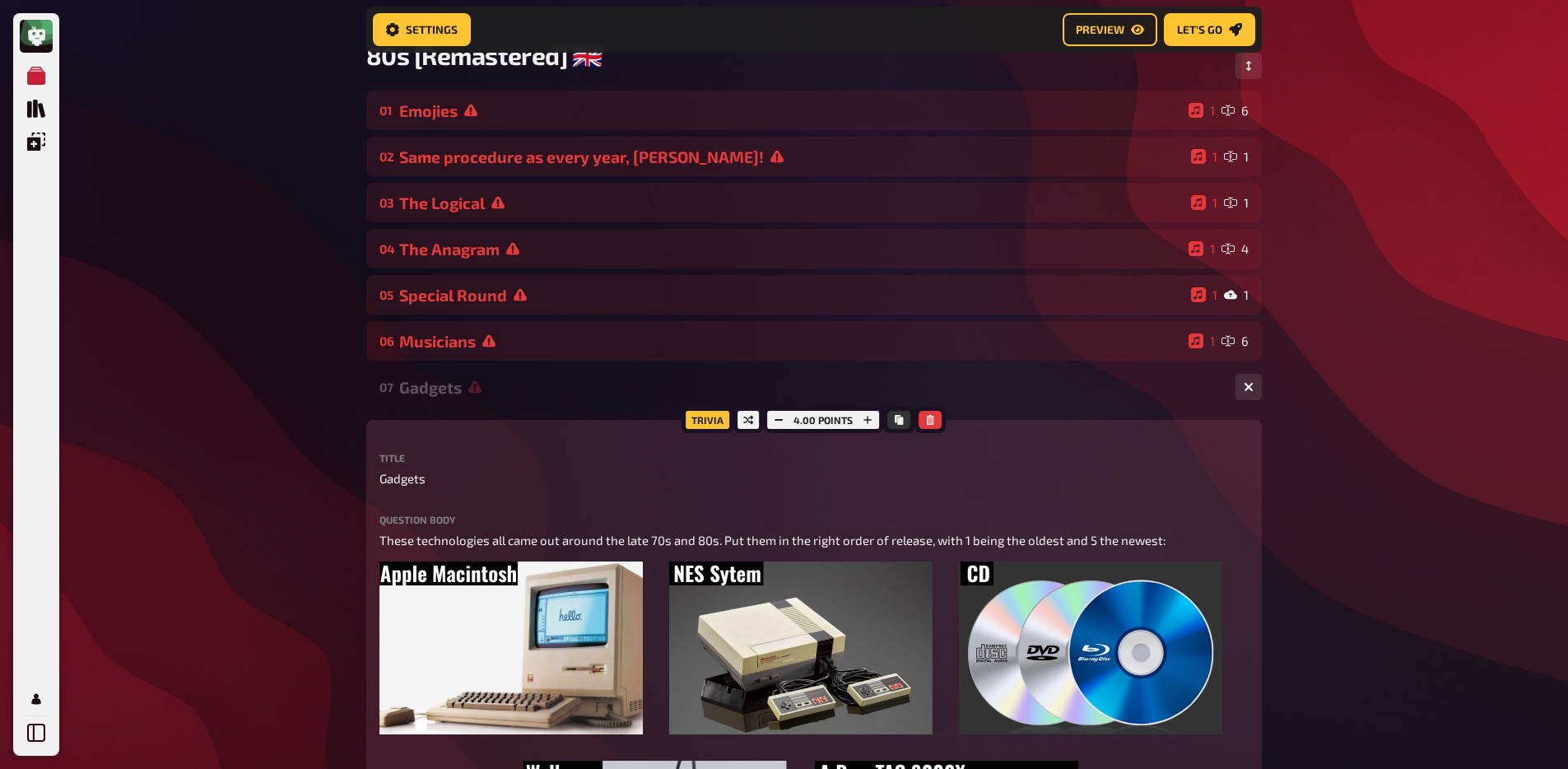
click at [501, 390] on div "Gadgets" at bounding box center [810, 387] width 823 height 19
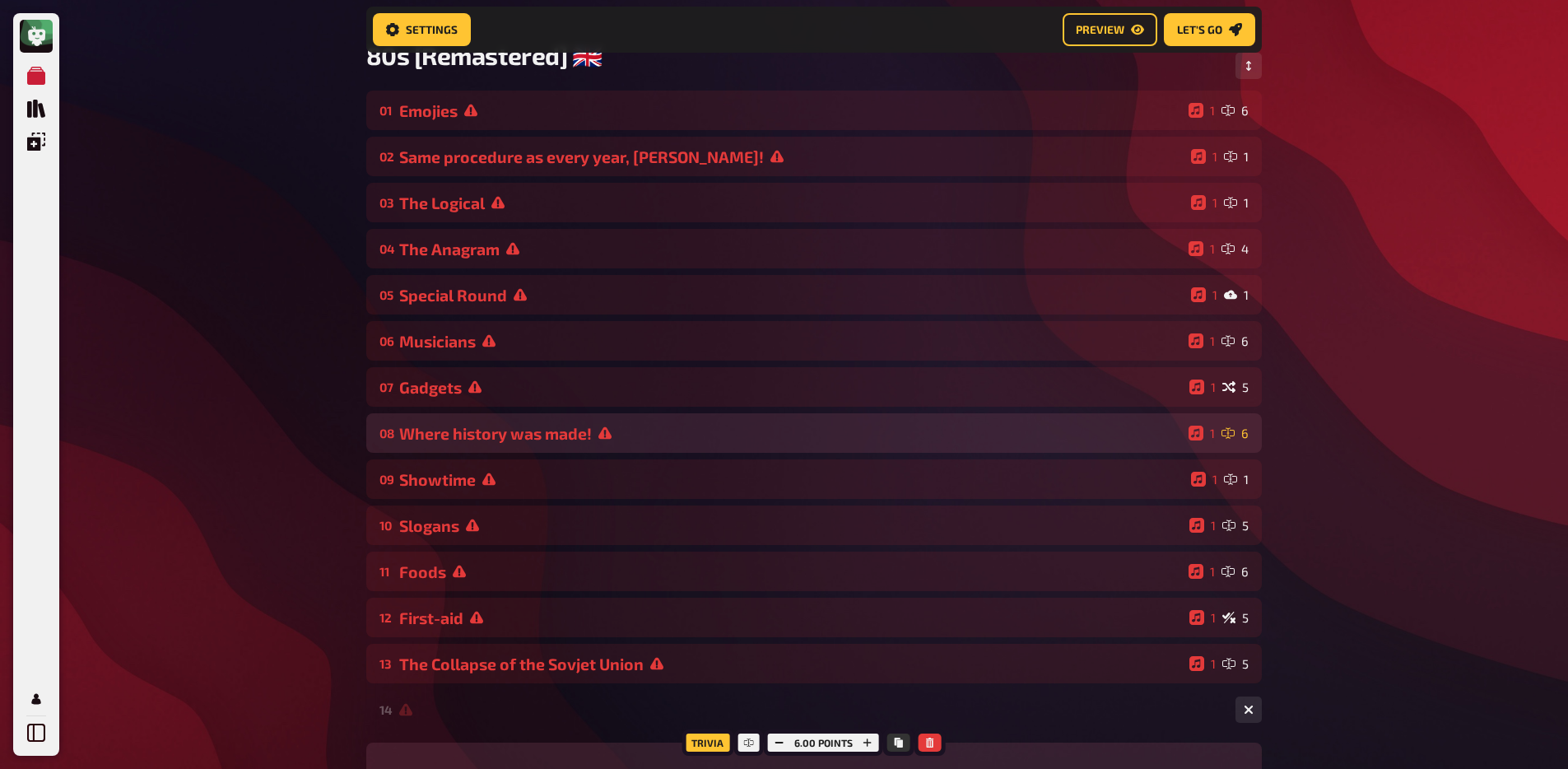
click at [509, 441] on div "Where history was made!" at bounding box center [790, 433] width 783 height 19
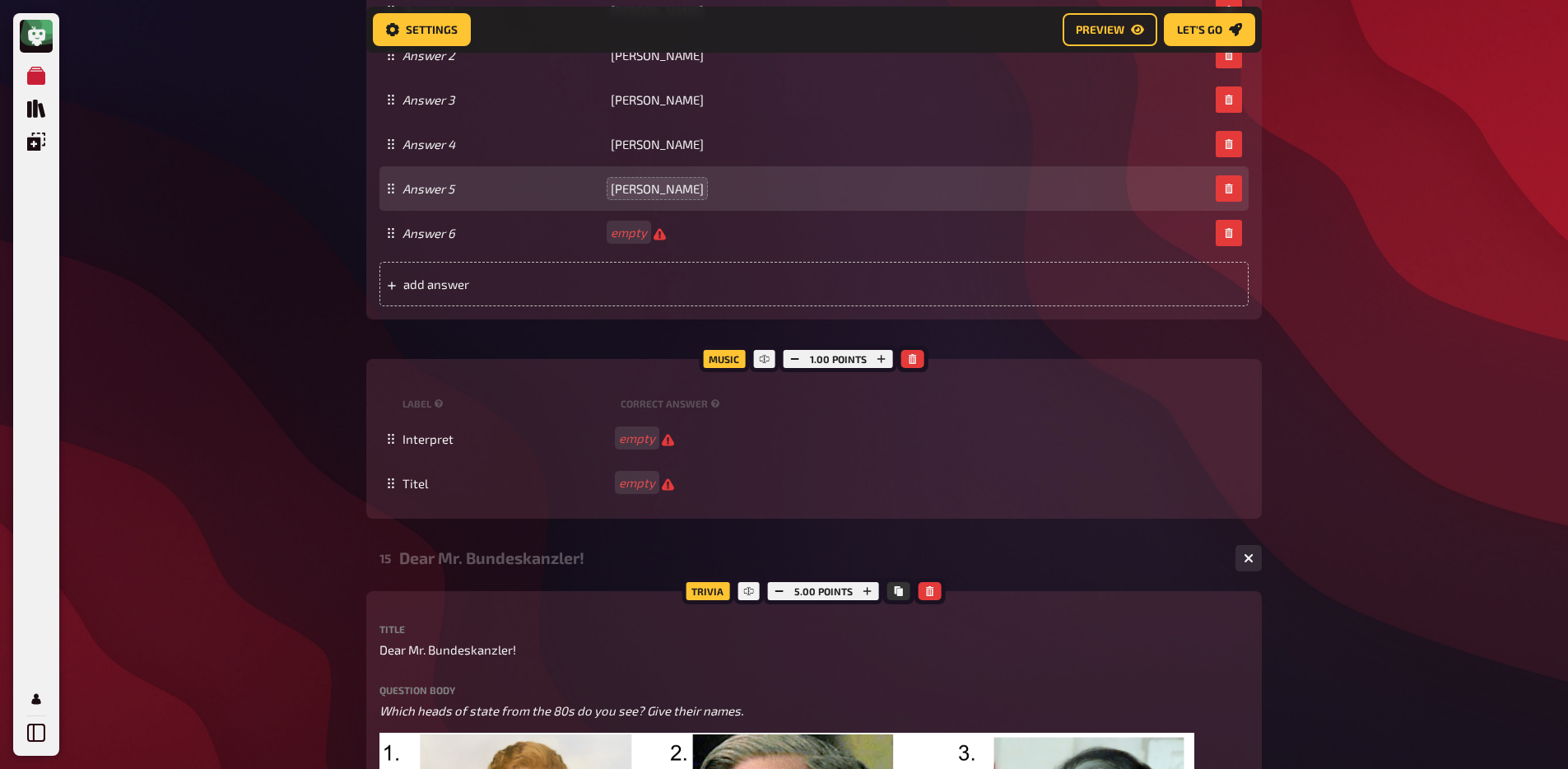
scroll to position [2191, 0]
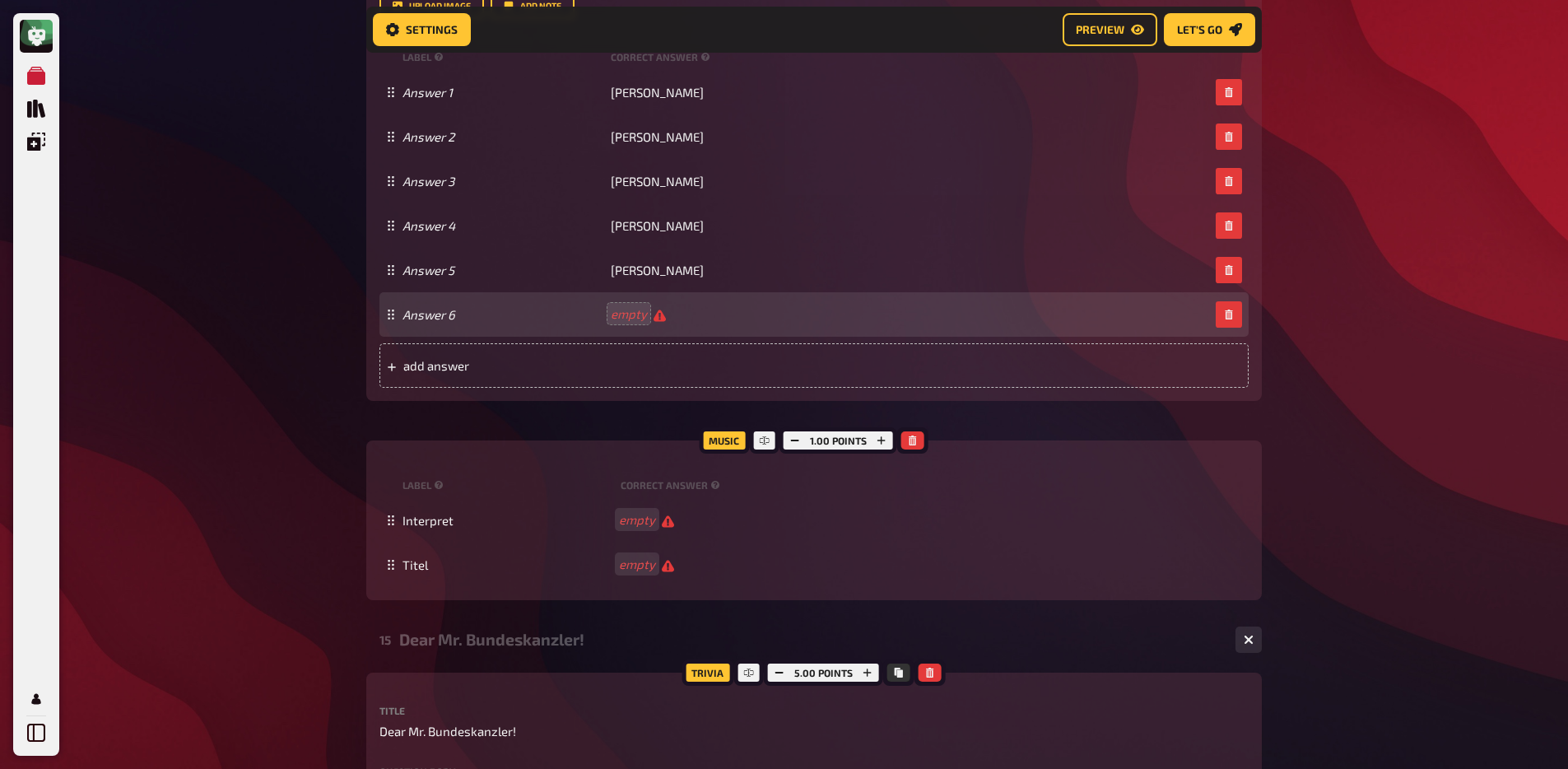
drag, startPoint x: 635, startPoint y: 303, endPoint x: 631, endPoint y: 310, distance: 8.1
click at [635, 303] on div "Answer 6 empty" at bounding box center [814, 315] width 869 height 44
click at [611, 316] on span at bounding box center [611, 315] width 1 height 15
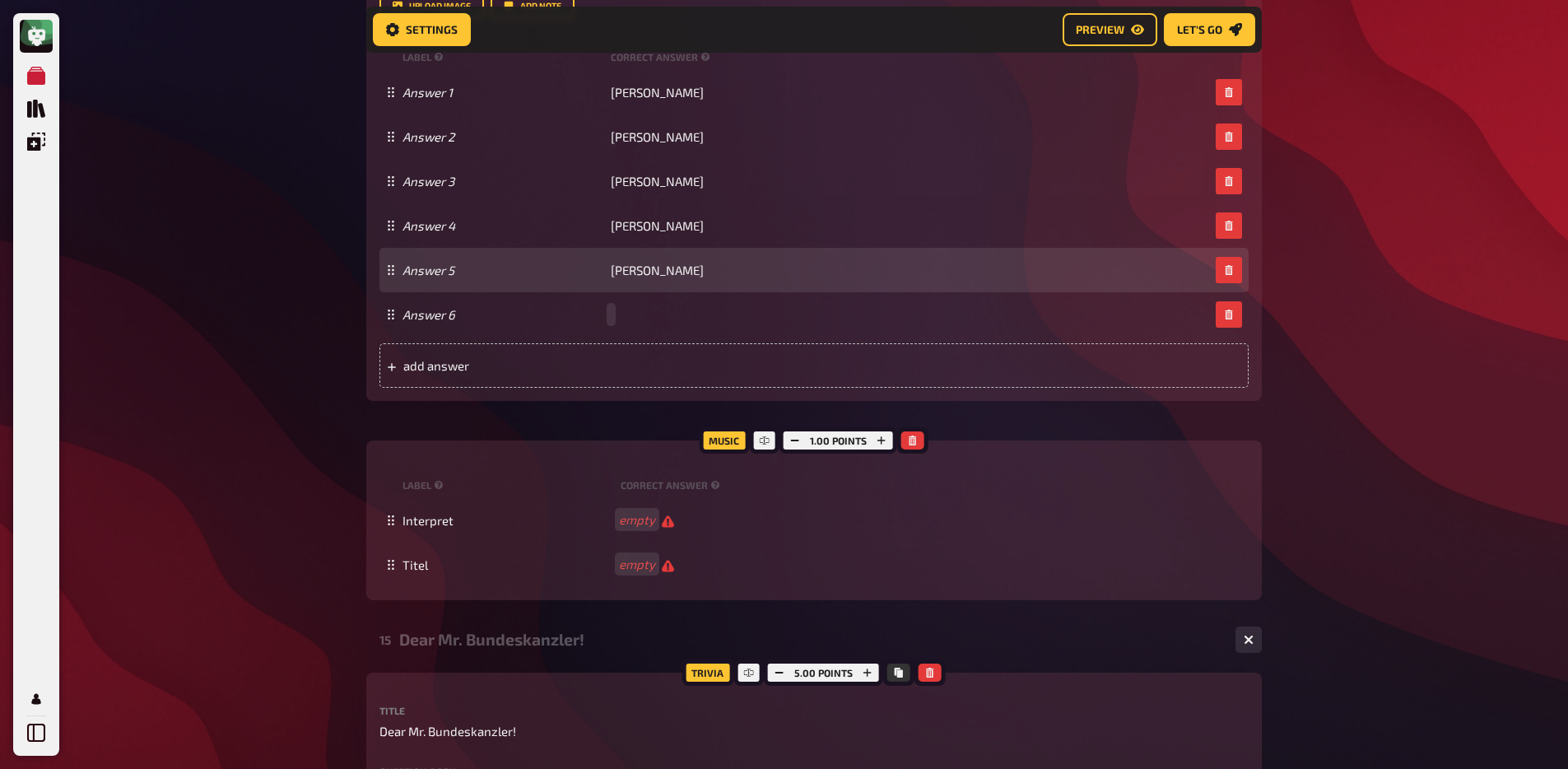
paste span
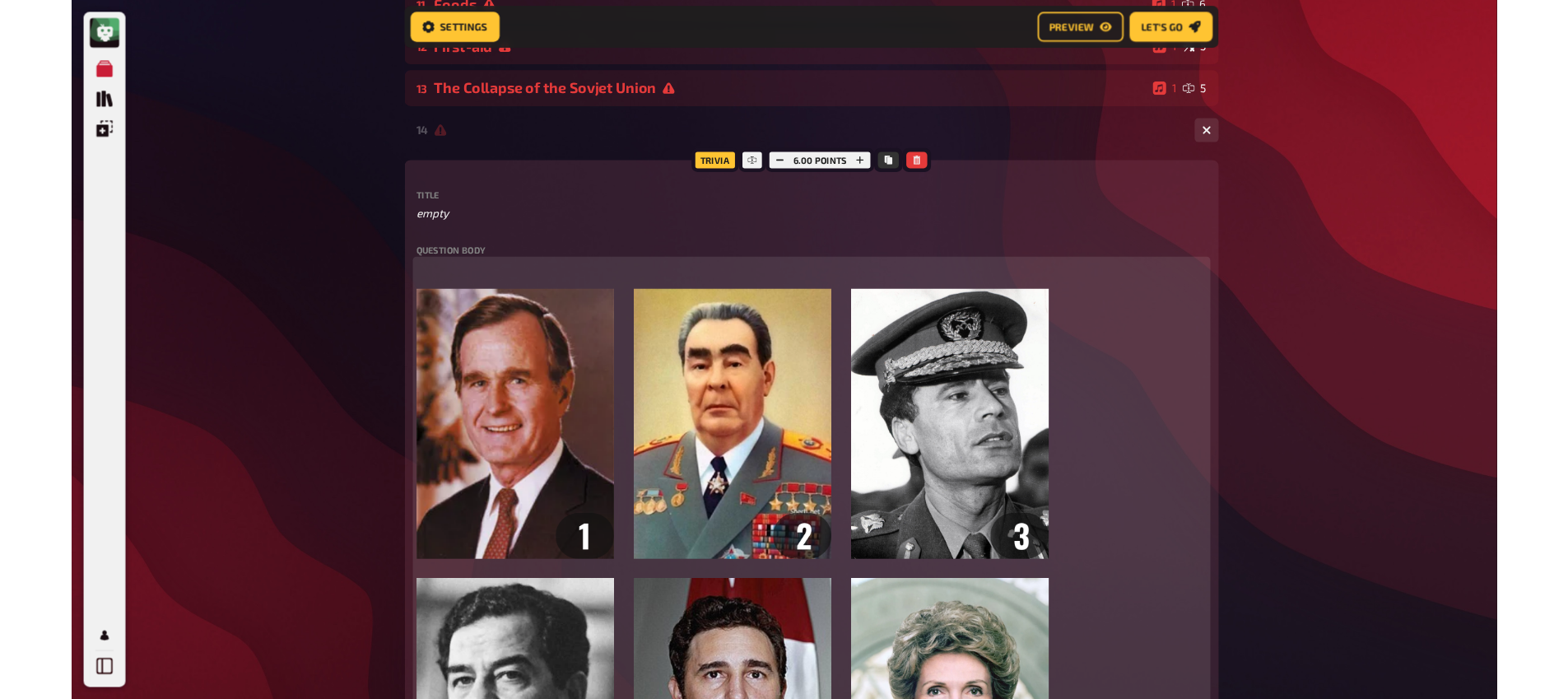
scroll to position [1864, 0]
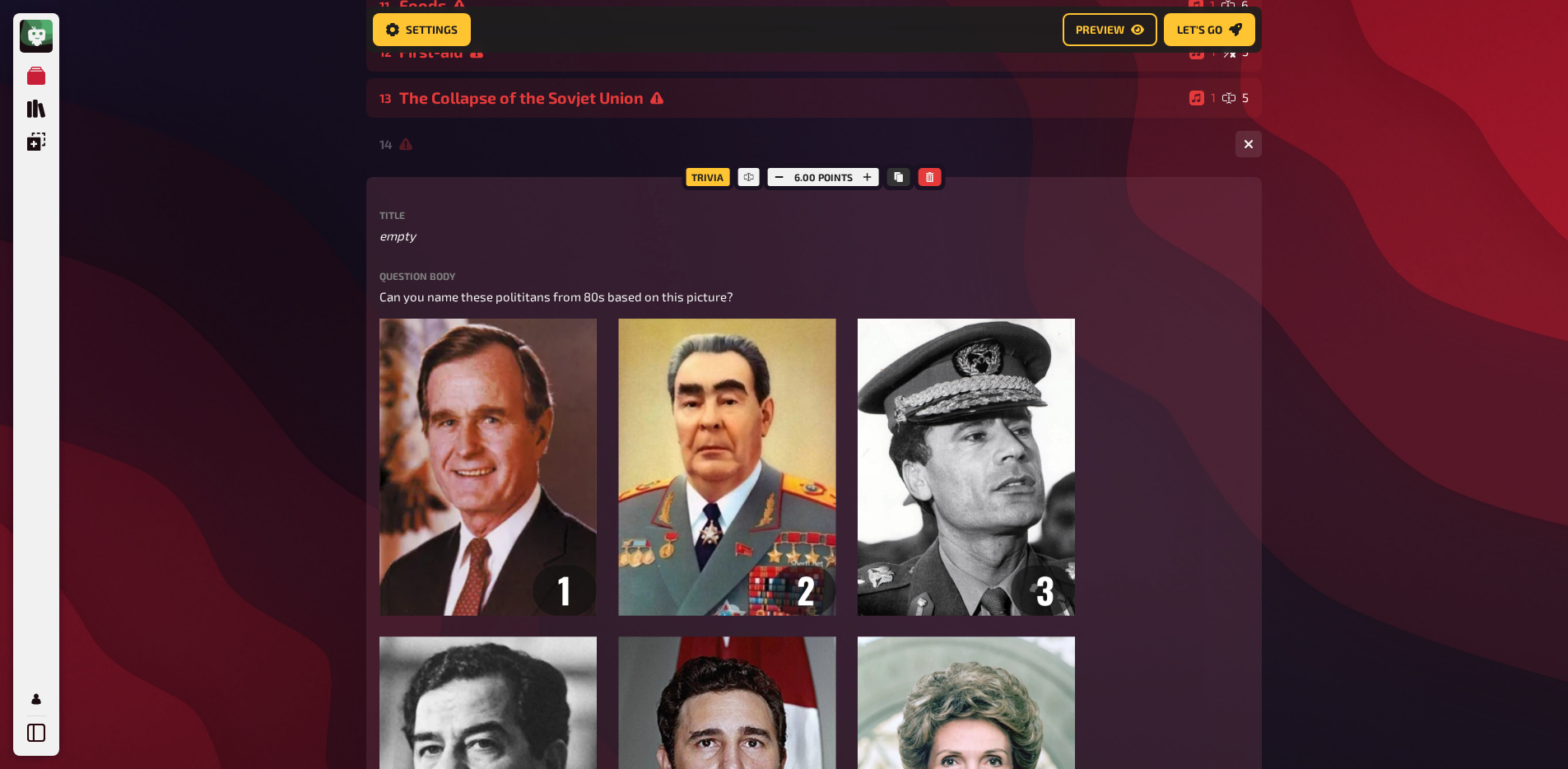
click at [496, 277] on label "Question body" at bounding box center [814, 275] width 869 height 10
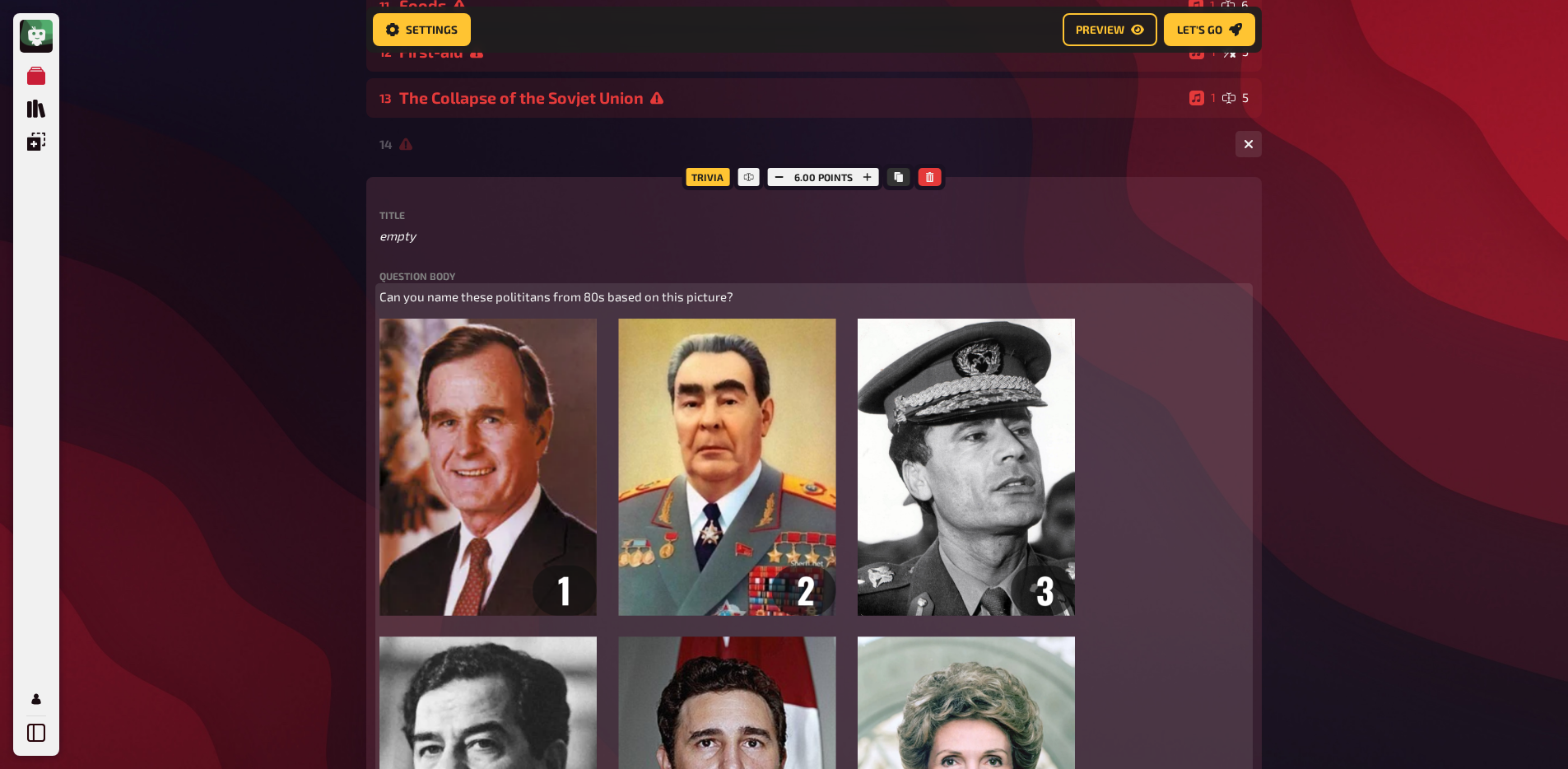
click at [520, 300] on span "Can you name these polititans from 80s based on this picture?" at bounding box center [556, 296] width 354 height 15
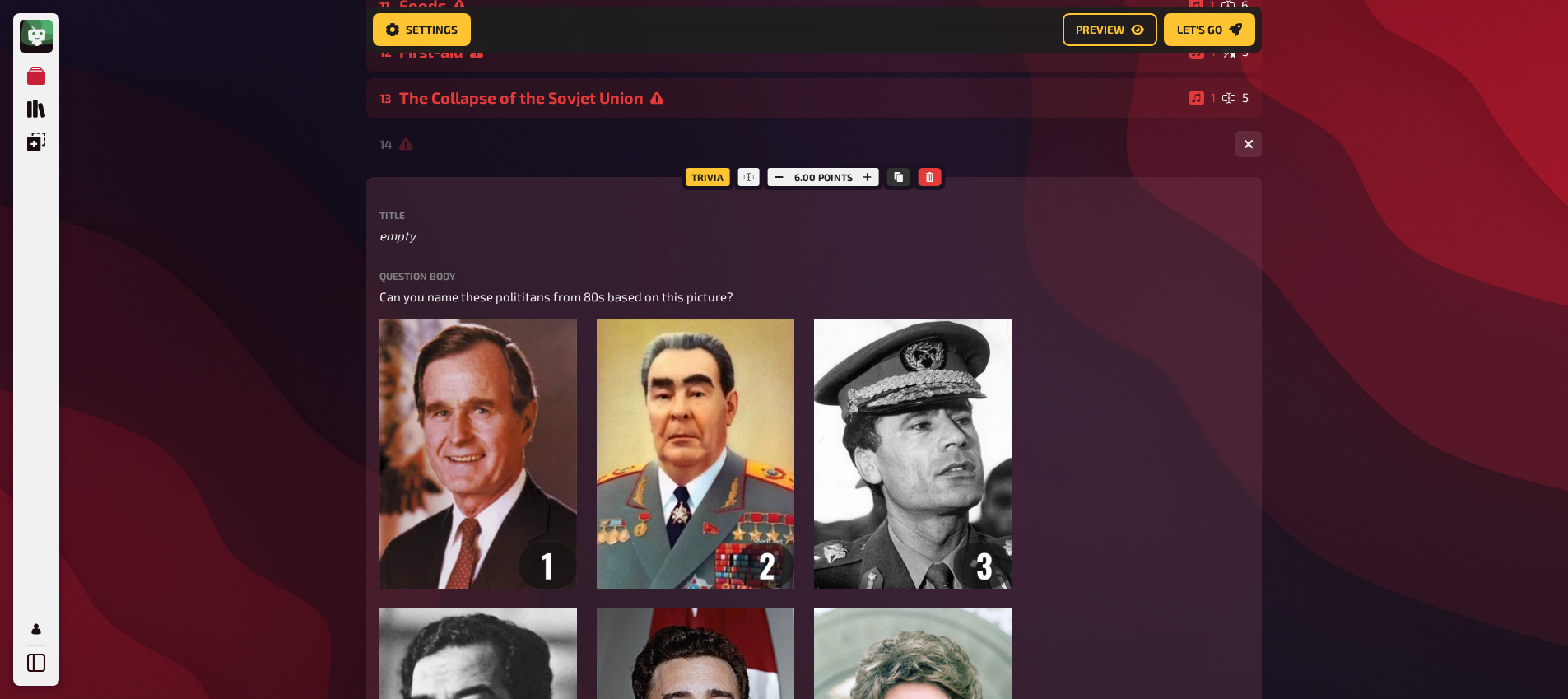
click at [237, 269] on div "Meine Quizze Quiz Sammlung Einblendungen Mein Konto Home My Quizzes 80s [Remast…" at bounding box center [784, 617] width 1568 height 4963
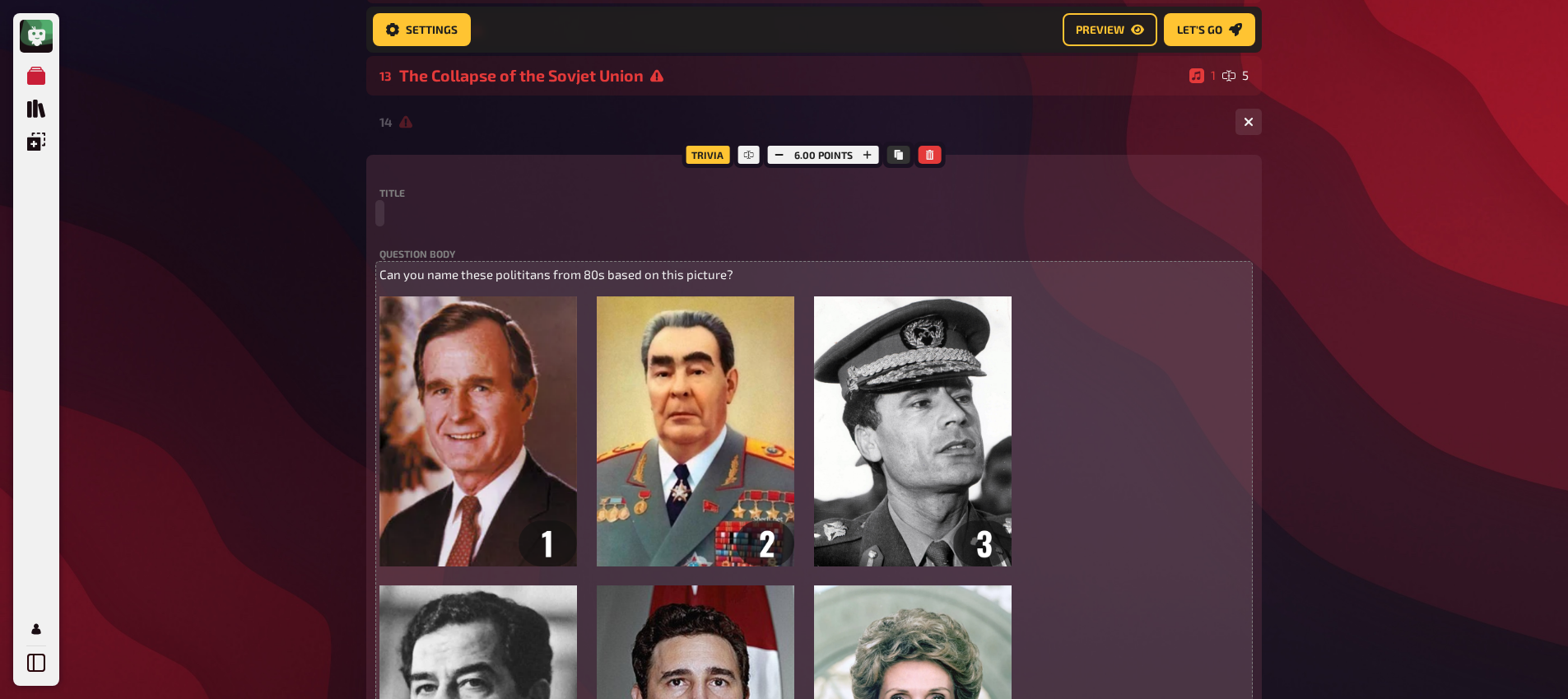
scroll to position [1887, 0]
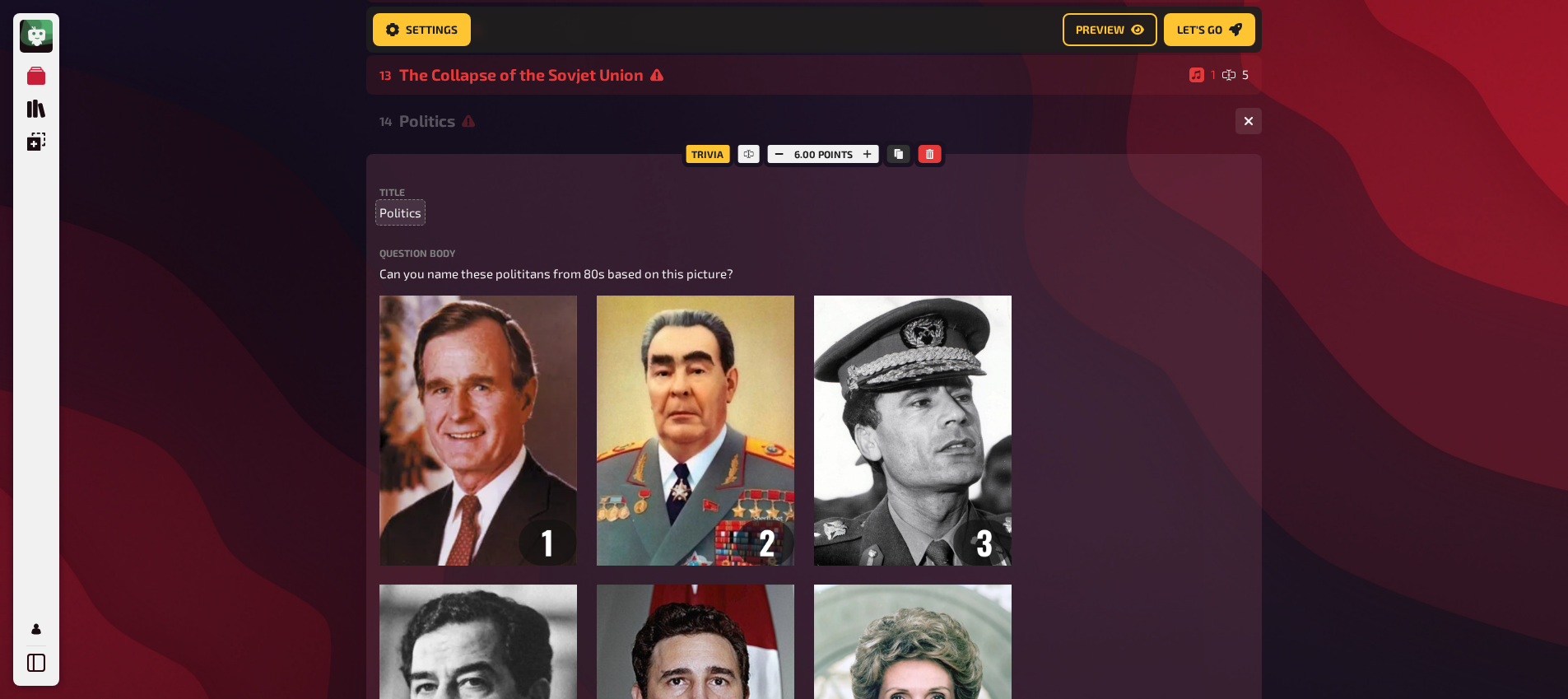
click at [249, 370] on div "Meine Quizze Quiz Sammlung Einblendungen Mein Konto Home My Quizzes 80s [Remast…" at bounding box center [784, 594] width 1568 height 4963
click at [396, 215] on span "Politics" at bounding box center [401, 212] width 42 height 19
copy span "Politics"
click at [312, 177] on div "Meine Quizze Quiz Sammlung Einblendungen Mein Konto Home My Quizzes 80s [Remast…" at bounding box center [784, 594] width 1568 height 4963
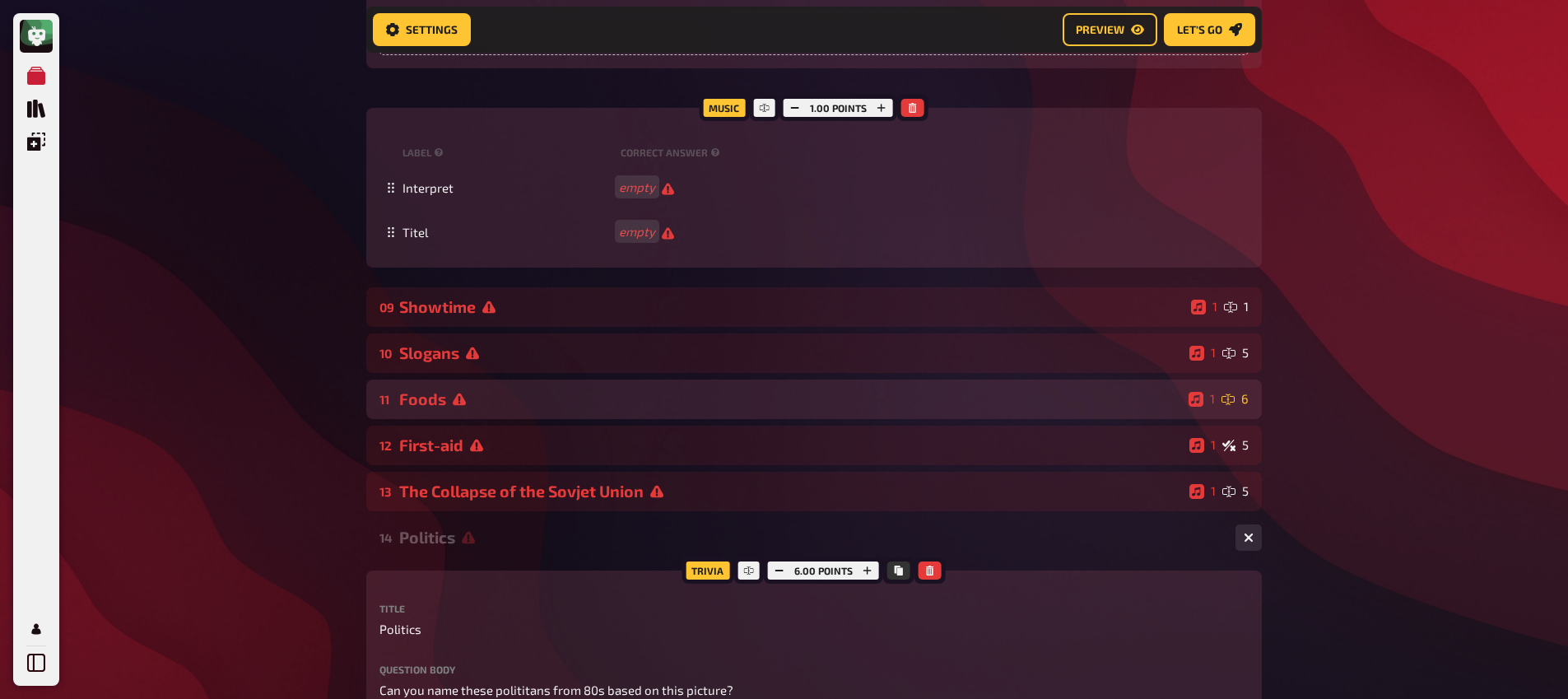
scroll to position [1543, 0]
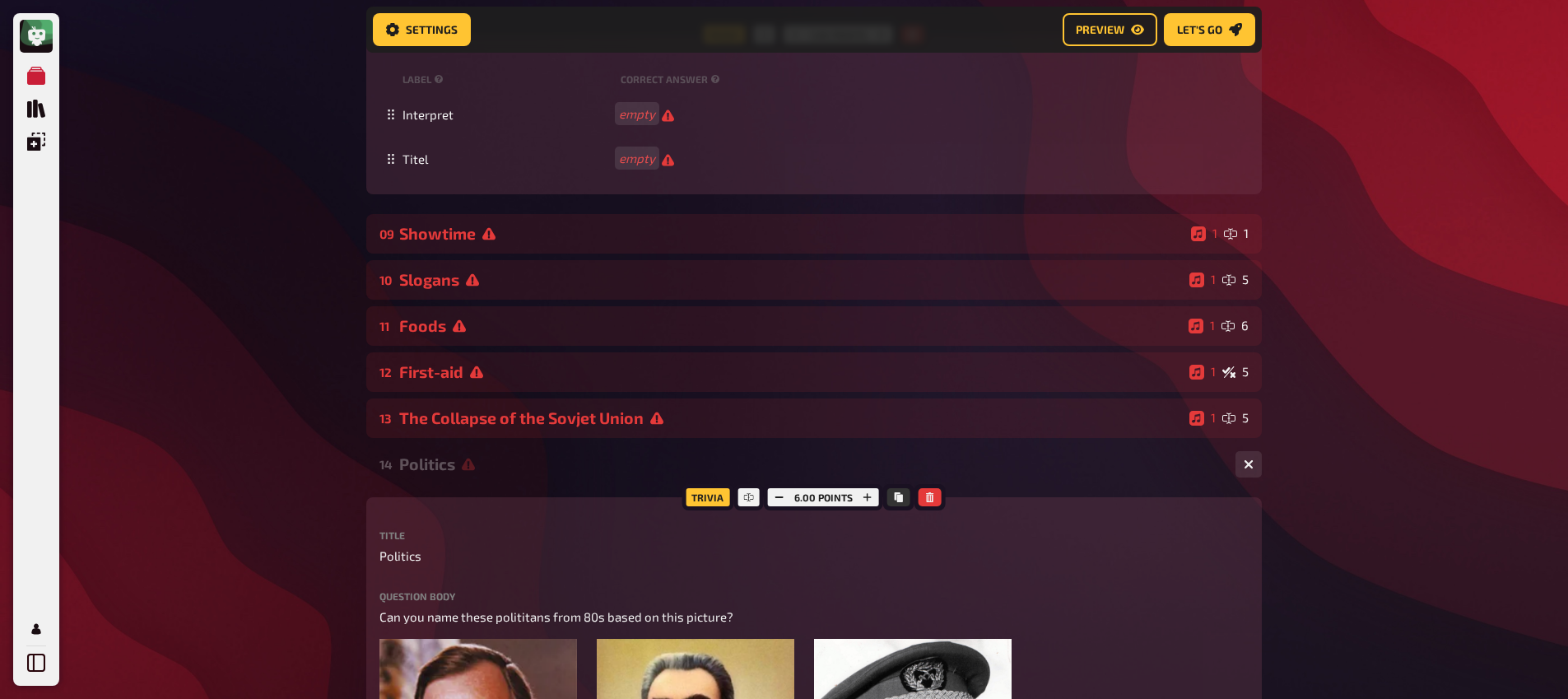
click at [436, 464] on div "Politics" at bounding box center [810, 464] width 823 height 19
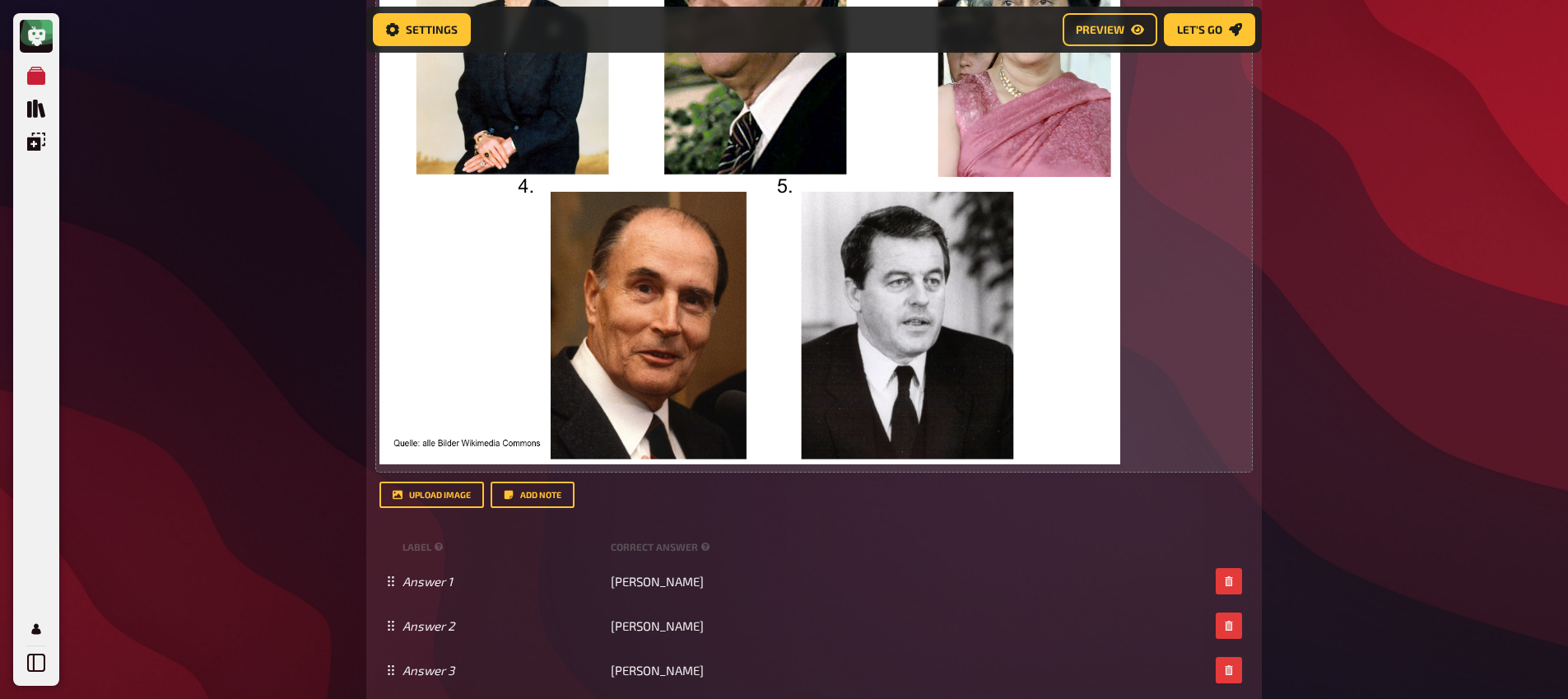
scroll to position [2162, 0]
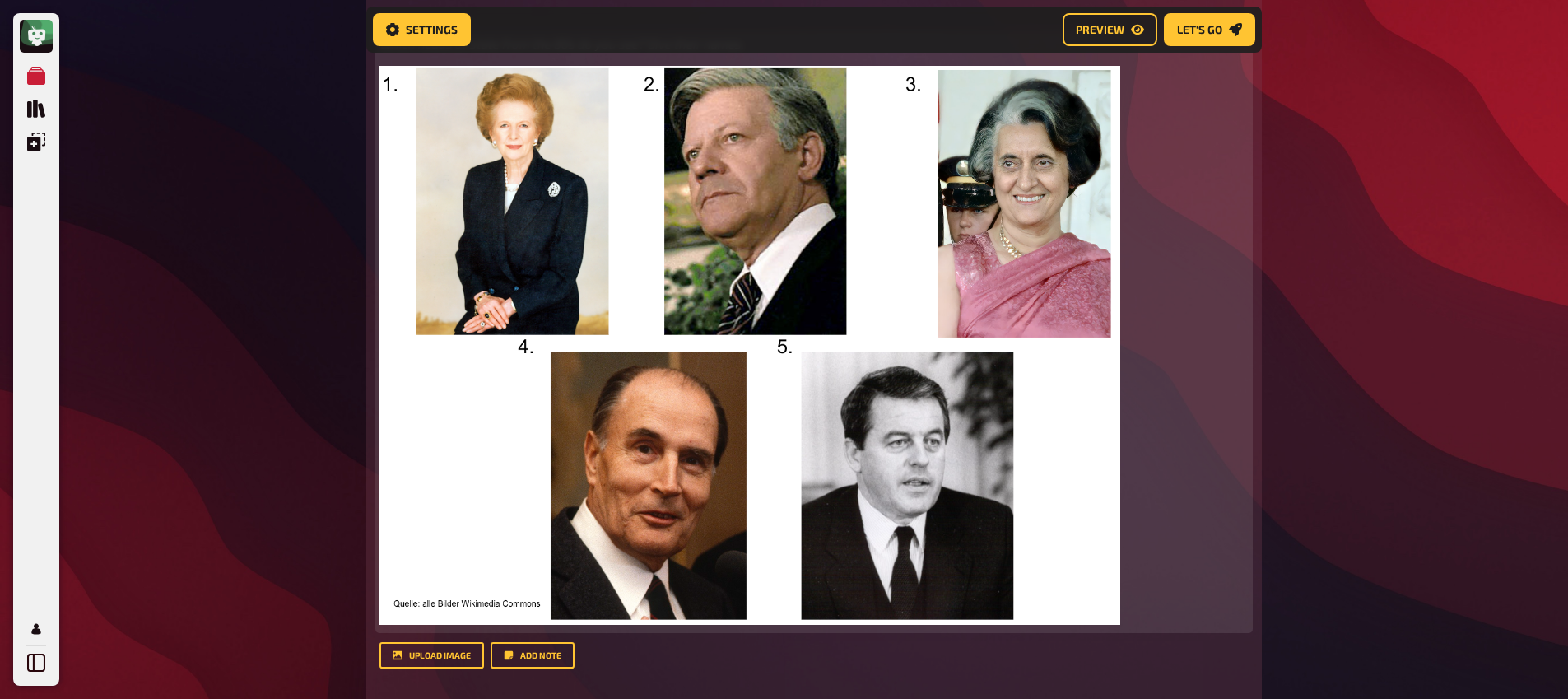
click at [626, 376] on img at bounding box center [750, 346] width 741 height 559
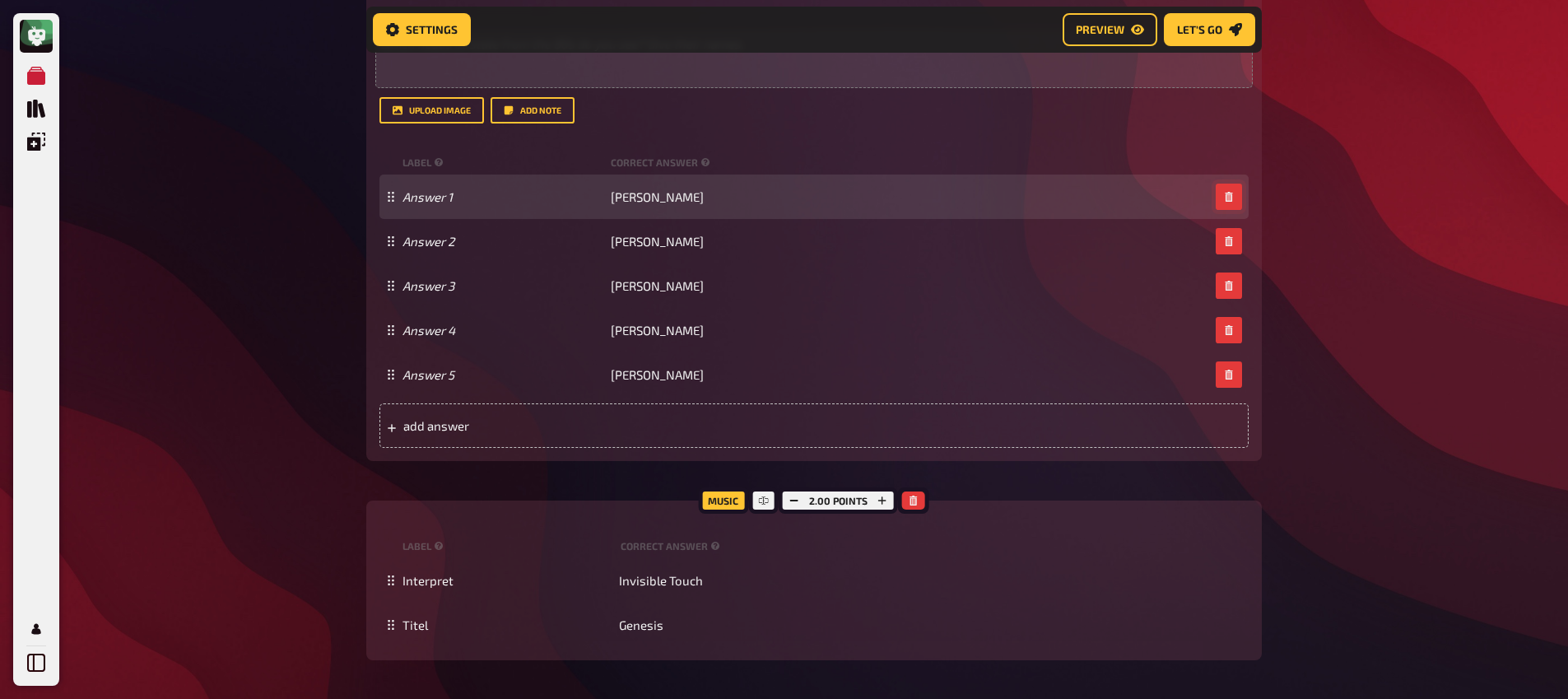
click at [1241, 192] on button "button" at bounding box center [1229, 197] width 27 height 27
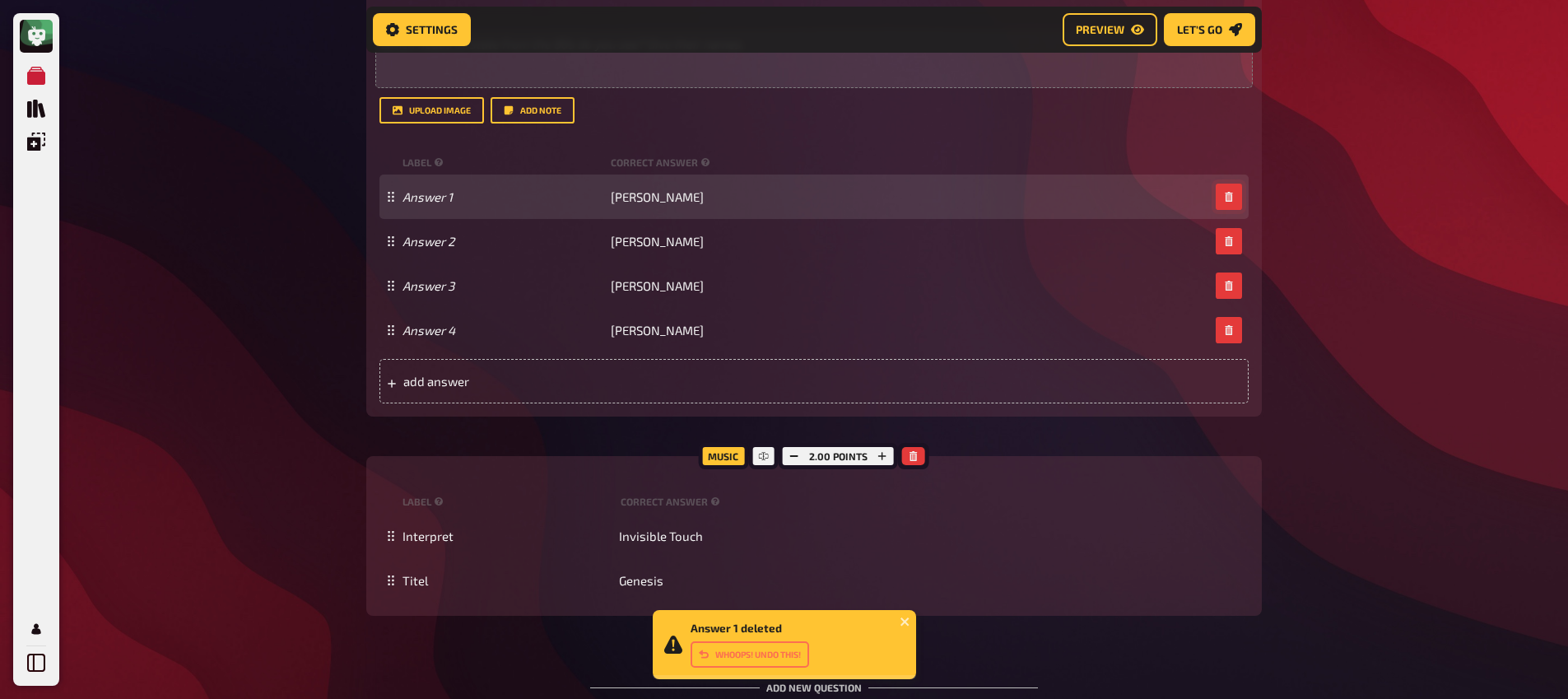
click at [1226, 201] on icon "button" at bounding box center [1229, 197] width 7 height 10
click at [1226, 236] on icon "button" at bounding box center [1229, 241] width 7 height 10
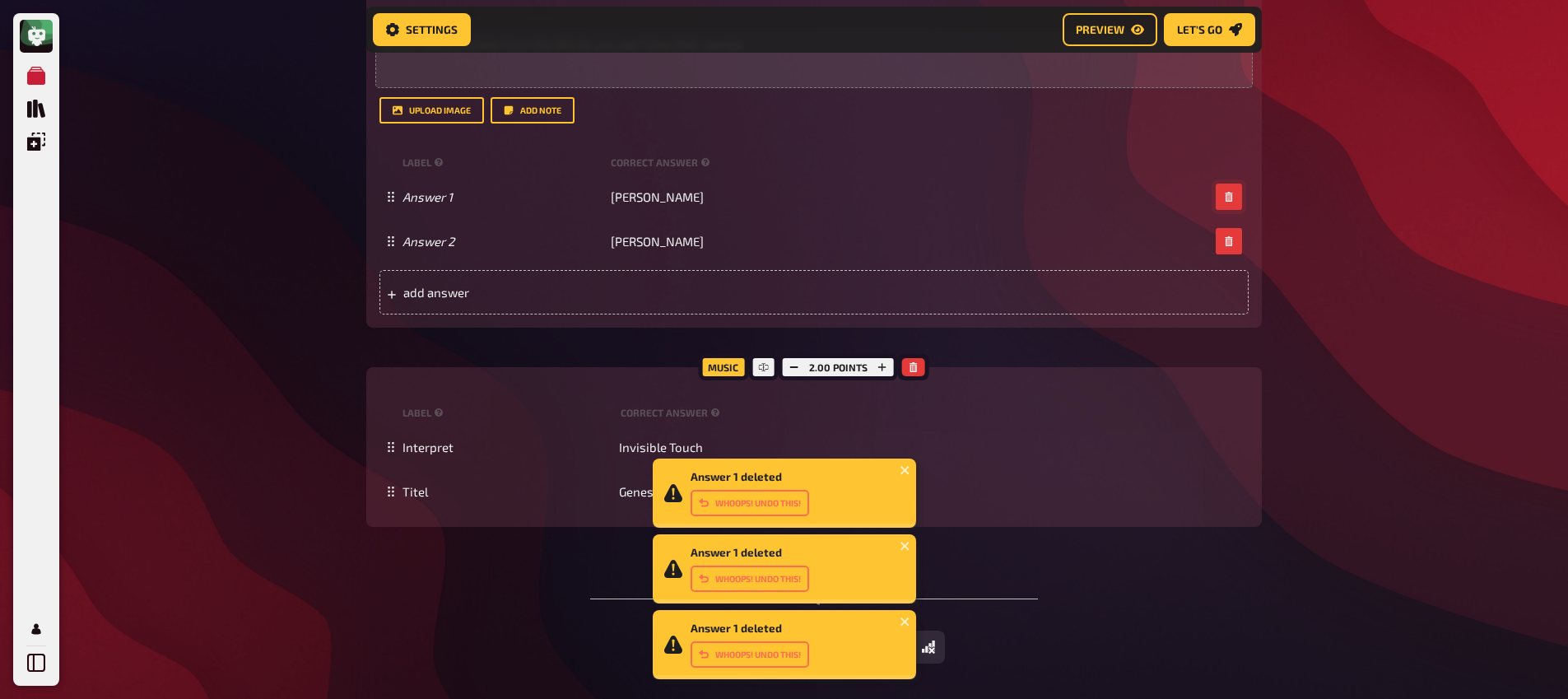
click at [1226, 201] on icon "button" at bounding box center [1229, 197] width 7 height 10
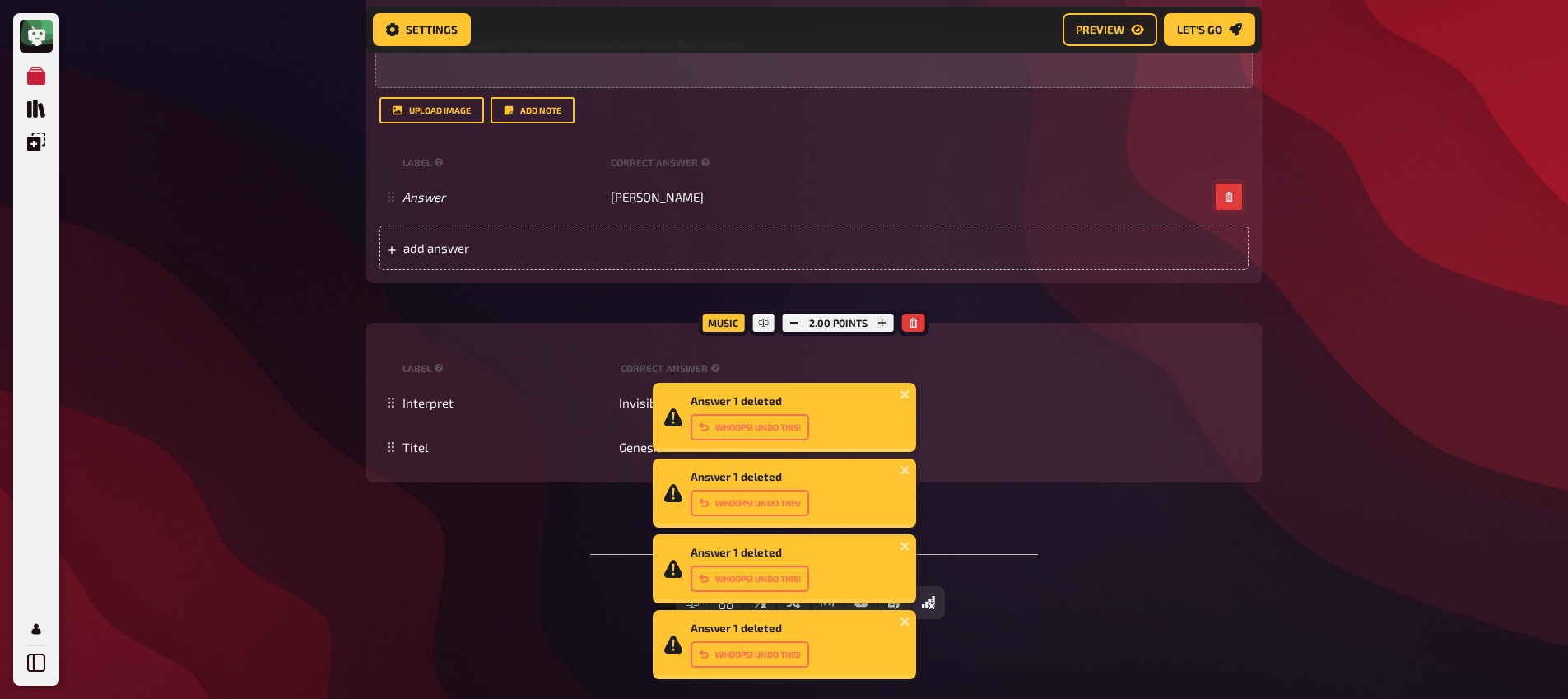
click at [1226, 201] on icon "button" at bounding box center [1229, 197] width 7 height 10
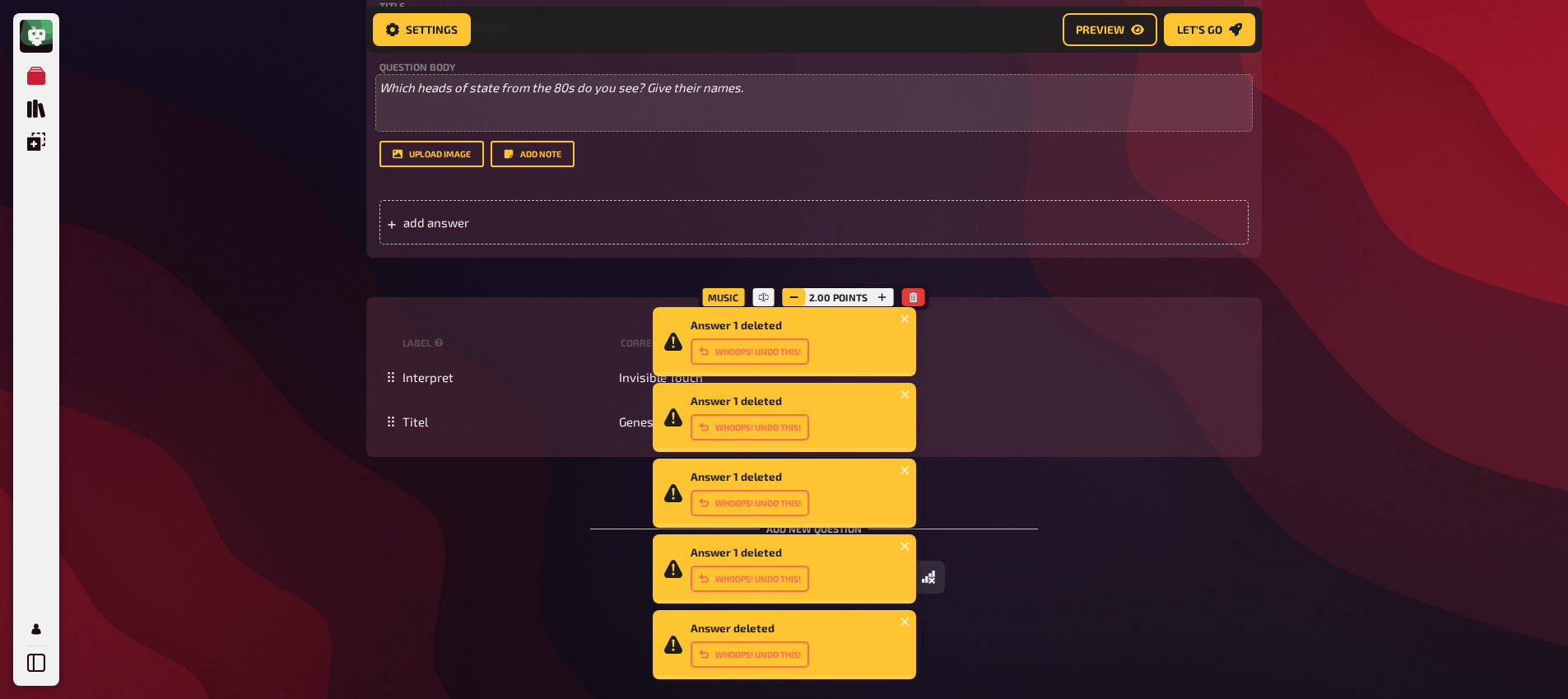
click at [788, 303] on button "button" at bounding box center [794, 297] width 23 height 18
click at [531, 336] on small "label" at bounding box center [509, 342] width 212 height 14
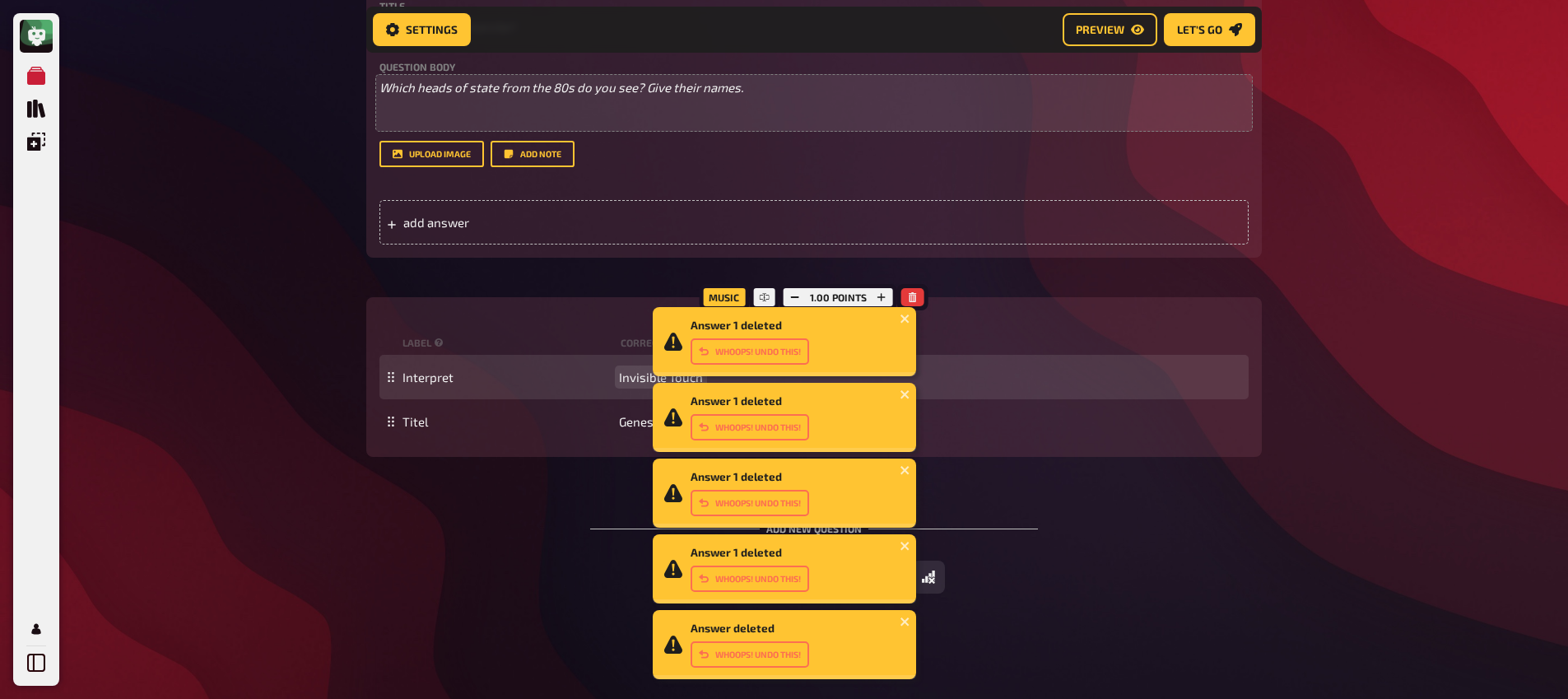
click at [630, 372] on span "Invisible Touch" at bounding box center [660, 377] width 84 height 15
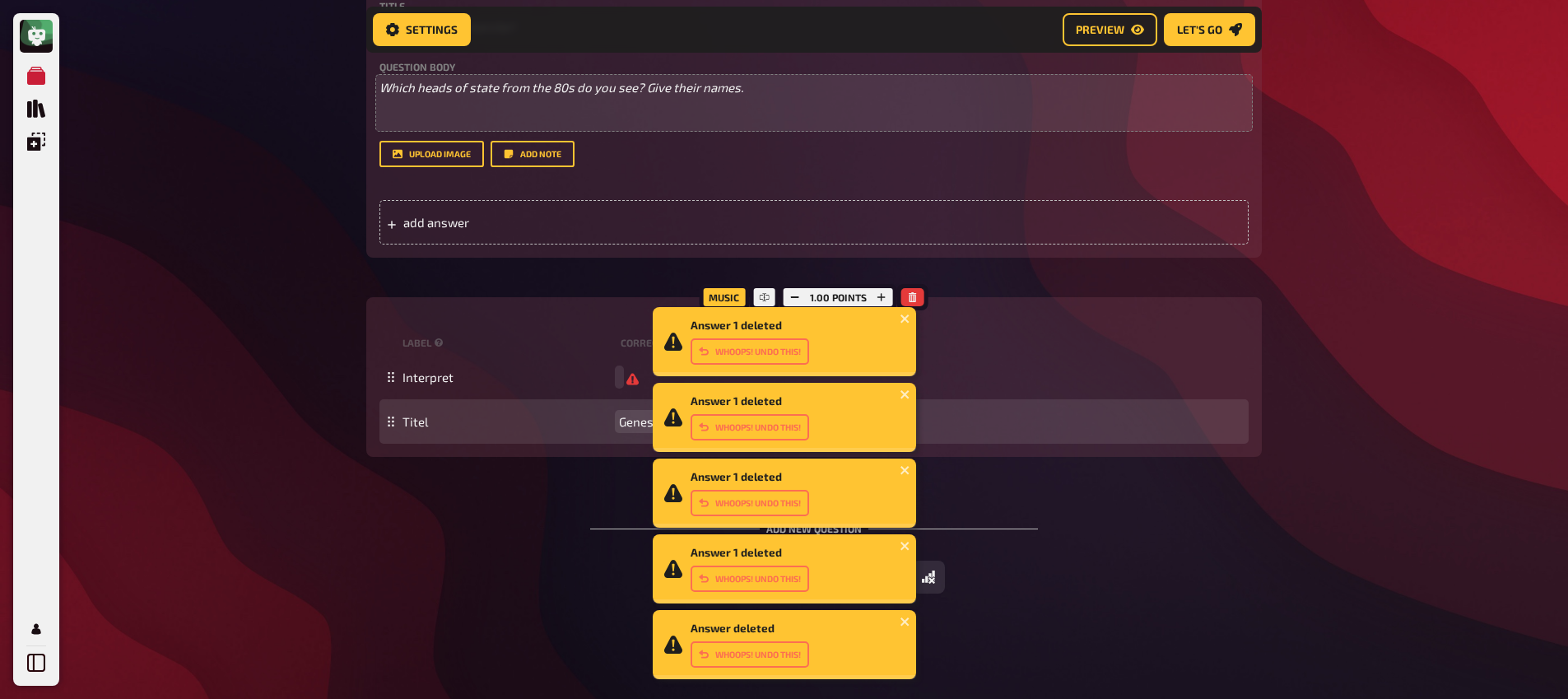
click at [626, 424] on span "Genesis" at bounding box center [641, 421] width 44 height 15
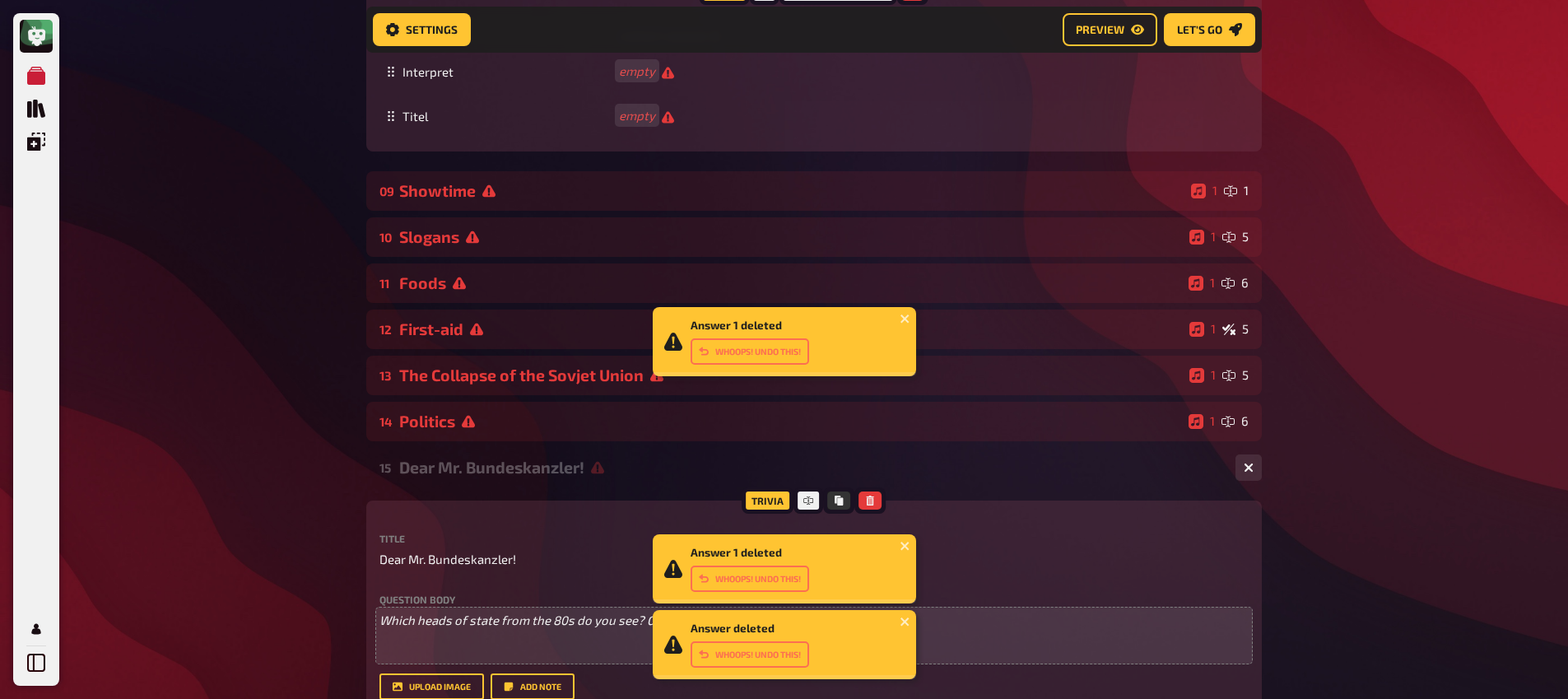
scroll to position [1605, 0]
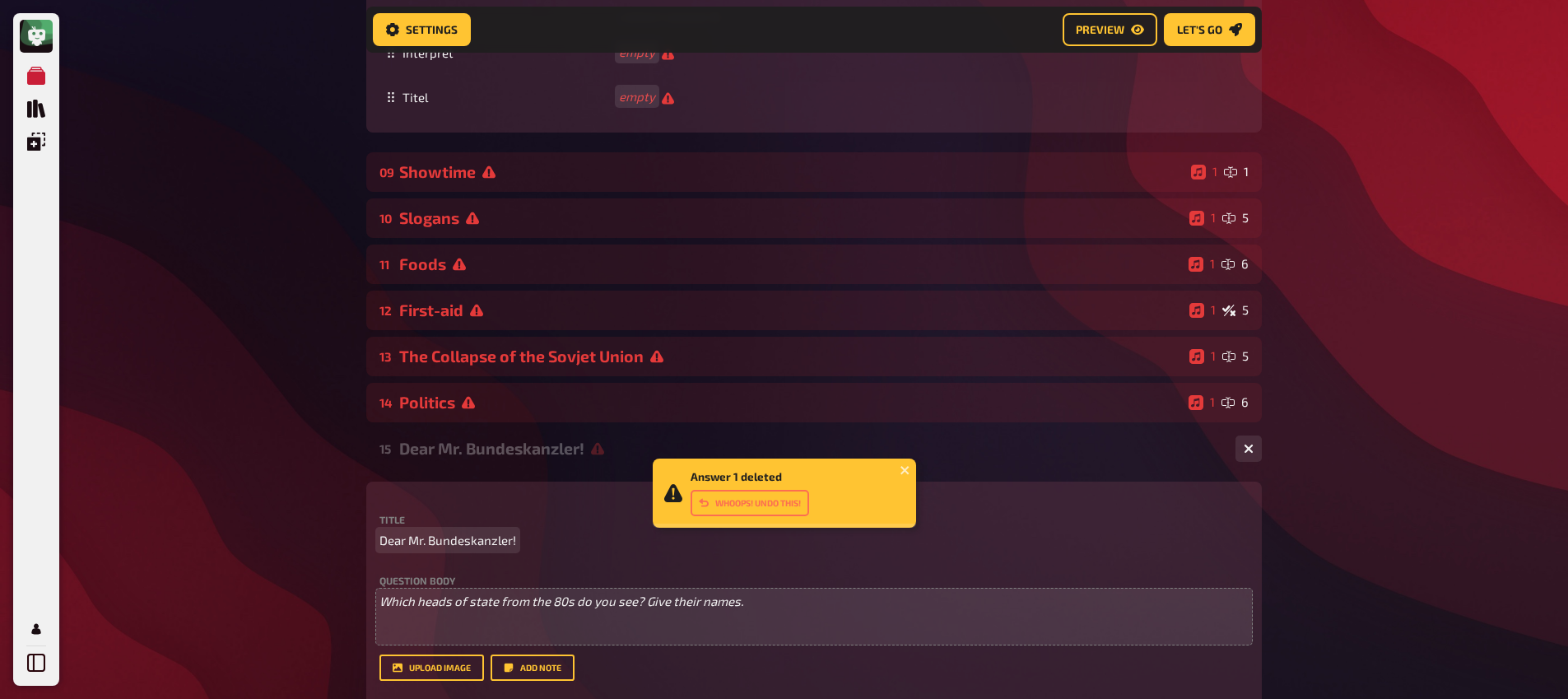
click at [465, 546] on span "Dear Mr. Bundeskanzler!" at bounding box center [448, 540] width 137 height 19
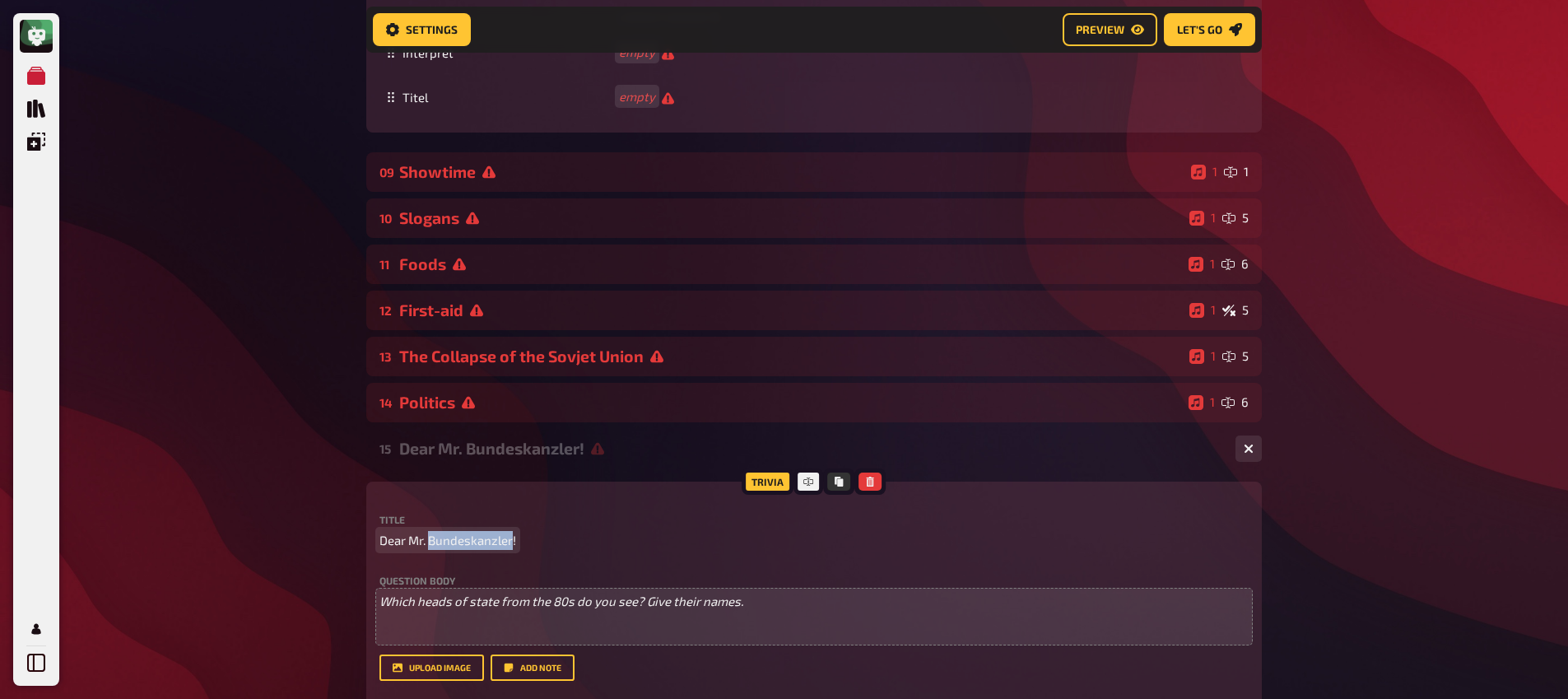
click at [465, 546] on span "Dear Mr. Bundeskanzler!" at bounding box center [448, 540] width 137 height 19
click at [482, 601] on span "Which heads of state from the 80s do you see? Give their names." at bounding box center [562, 601] width 364 height 15
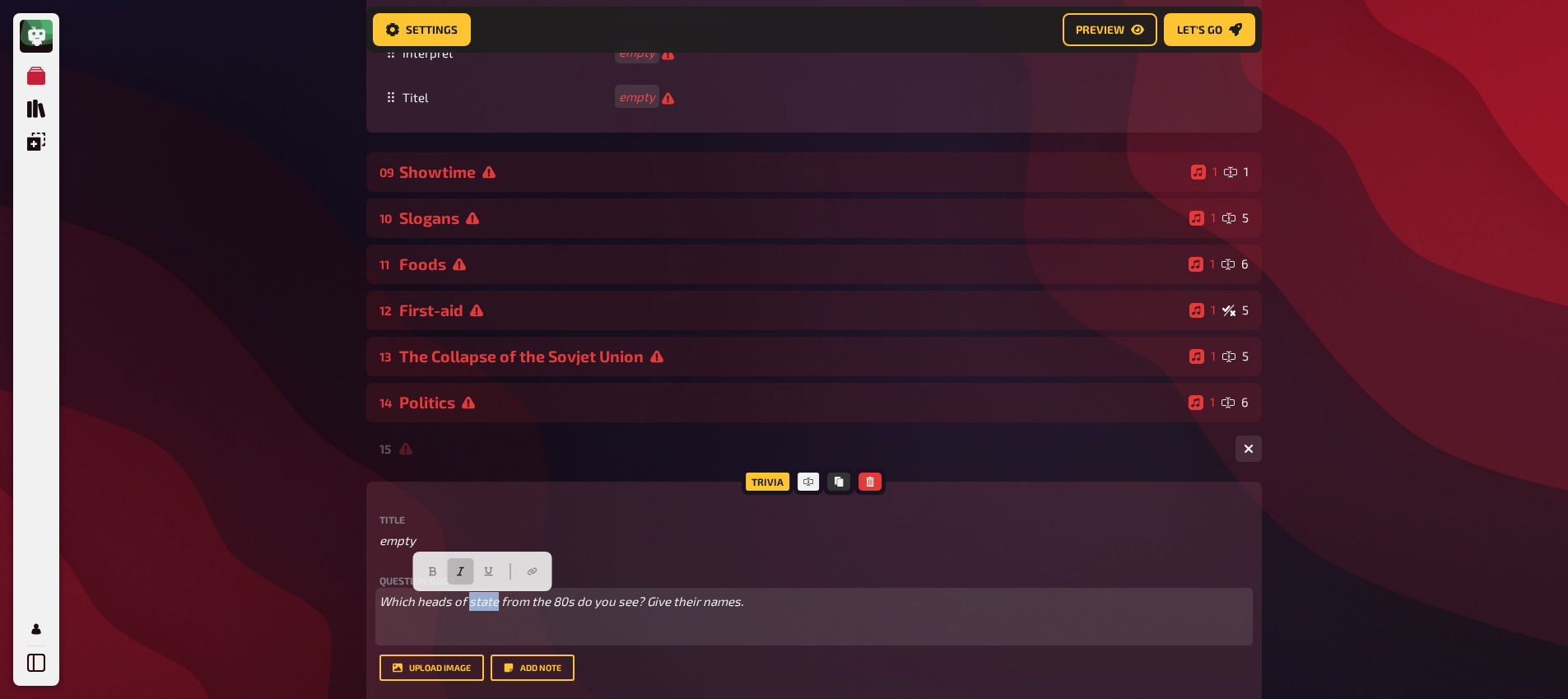
click at [482, 601] on span "Which heads of state from the 80s do you see? Give their names." at bounding box center [562, 601] width 364 height 15
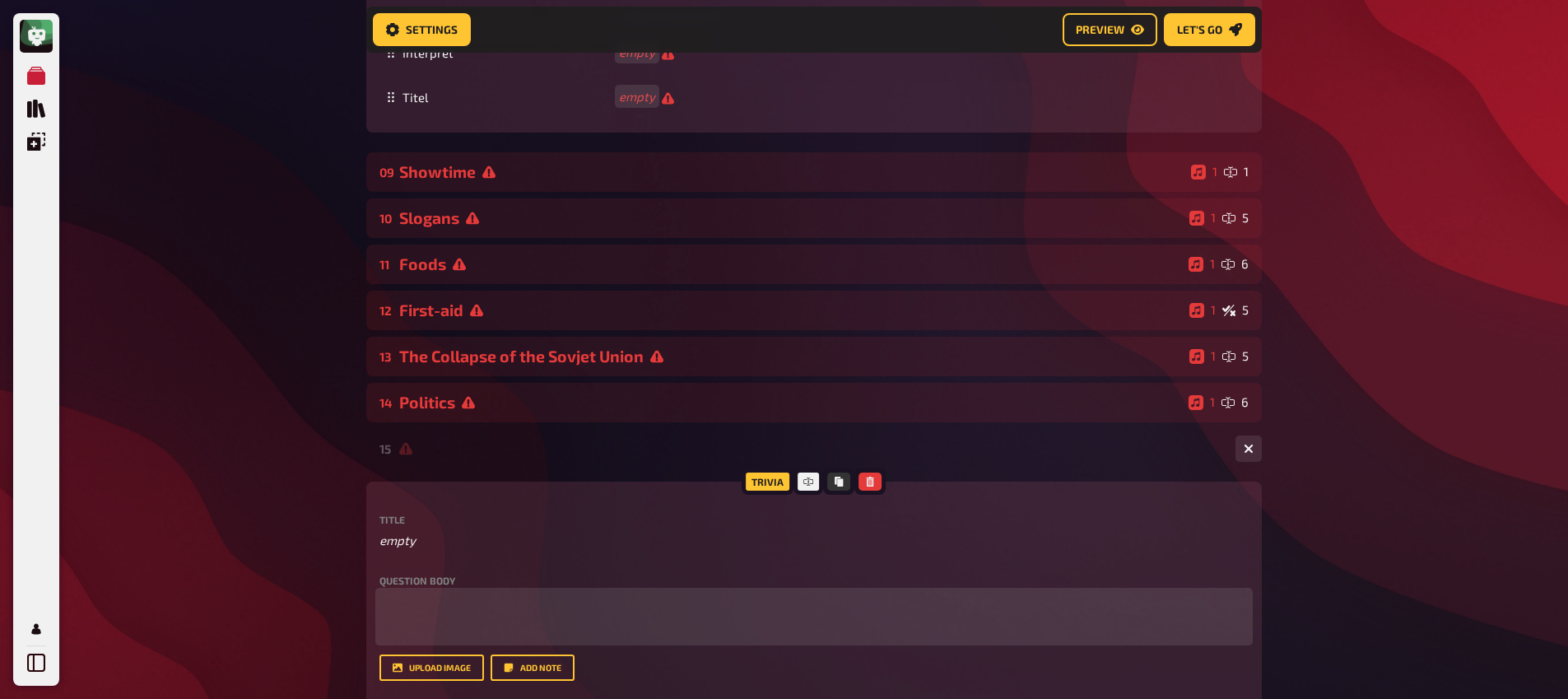
click at [473, 615] on p "﻿" at bounding box center [814, 633] width 869 height 19
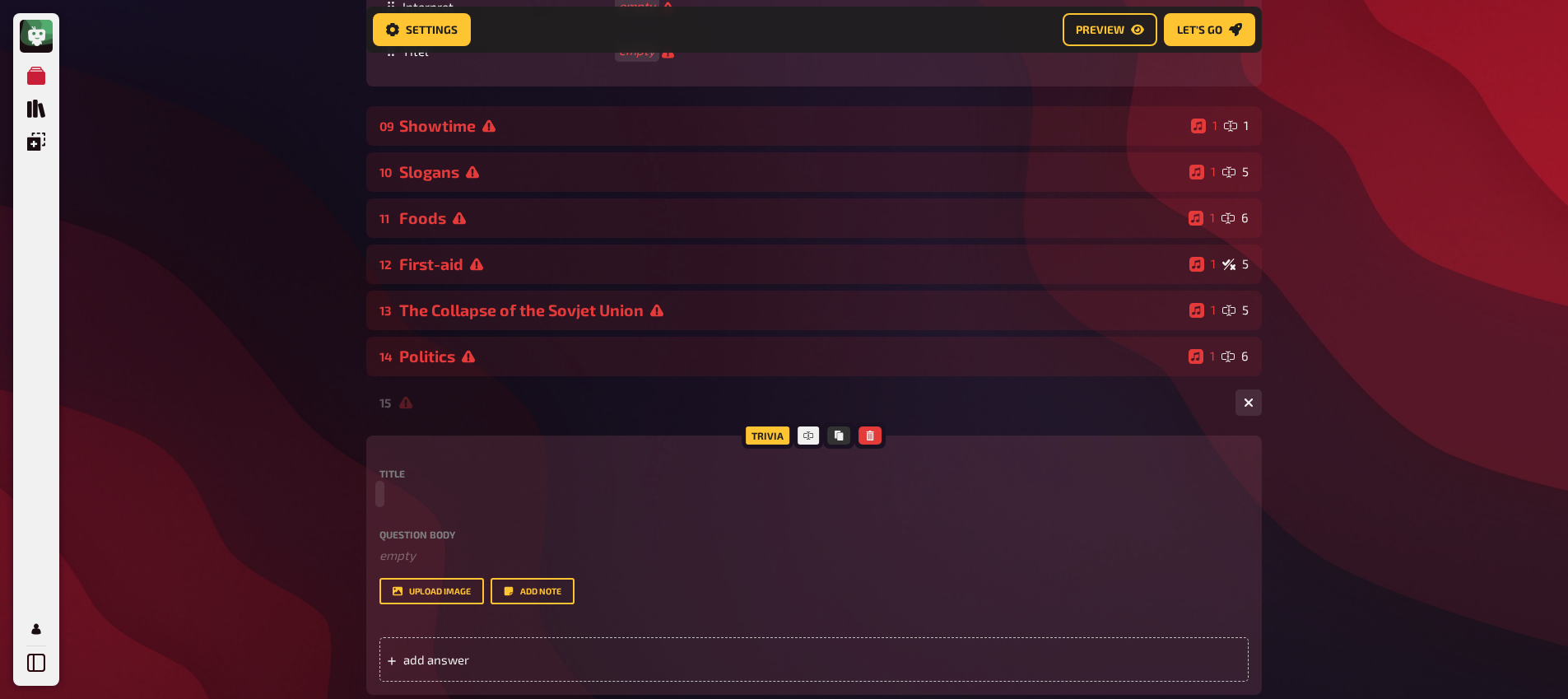
scroll to position [1987, 0]
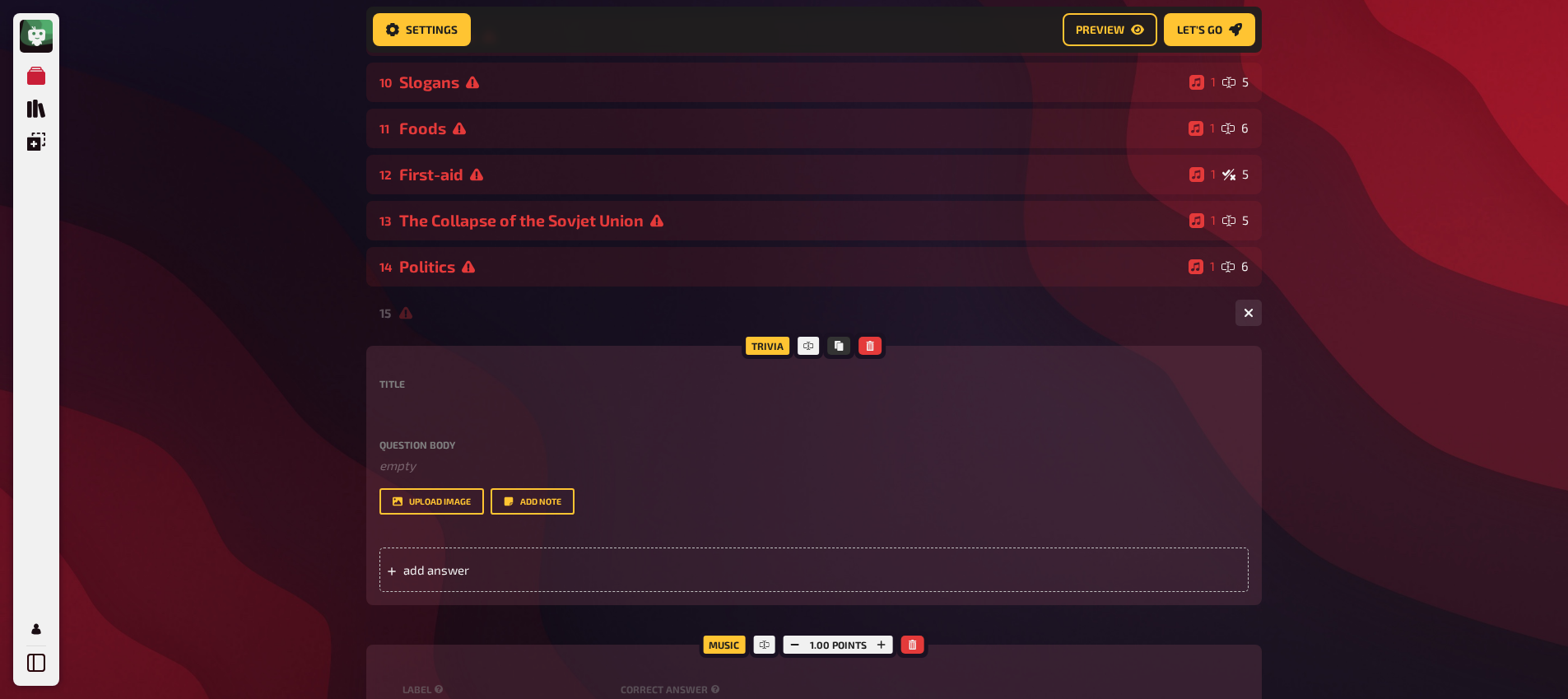
click at [464, 305] on div "15 1 0" at bounding box center [814, 313] width 896 height 40
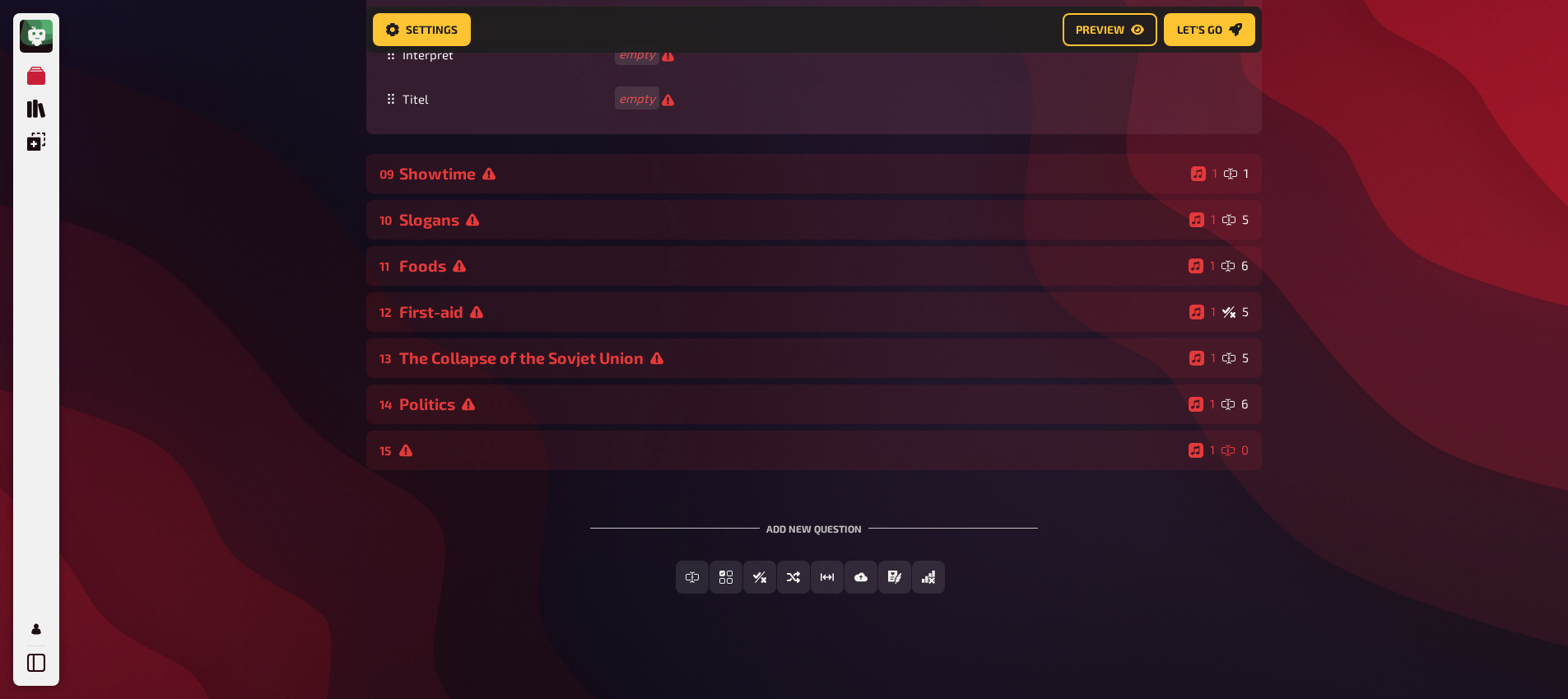
scroll to position [1606, 0]
click at [642, 580] on icon "Free Text Input" at bounding box center [640, 577] width 13 height 13
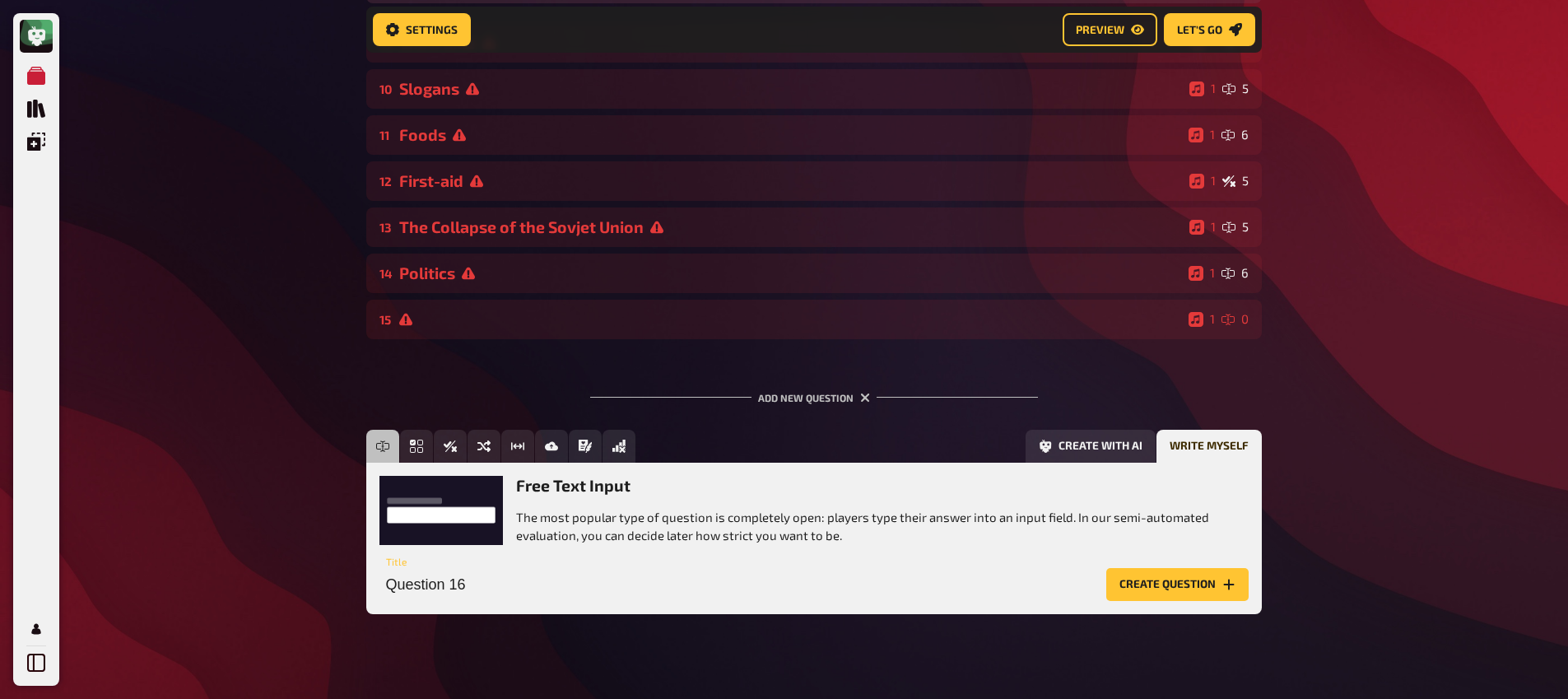
scroll to position [1758, 0]
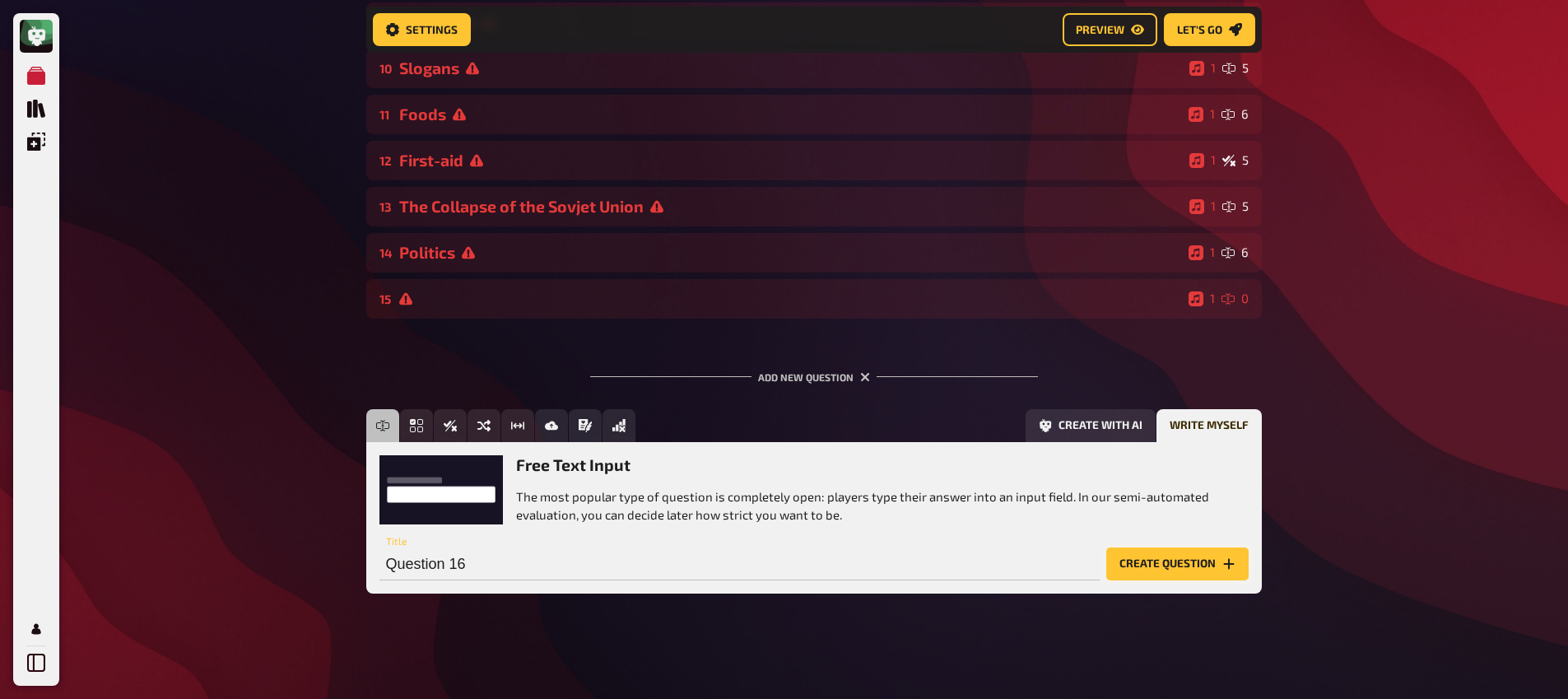
click at [1198, 562] on button "Create question" at bounding box center [1177, 564] width 143 height 33
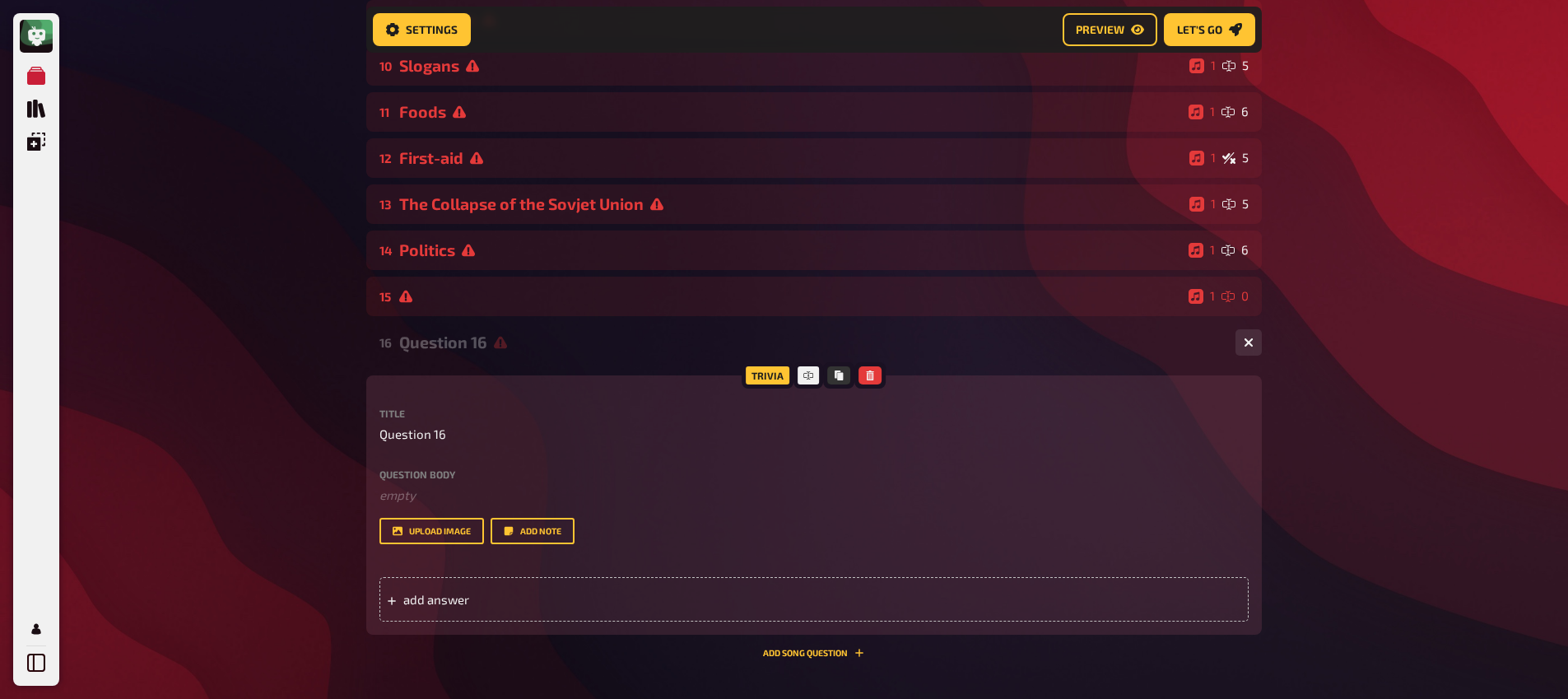
click at [406, 486] on div "Question body ﻿ empty Drop here to upload" at bounding box center [814, 487] width 869 height 35
click at [415, 440] on span "Question 16" at bounding box center [413, 434] width 67 height 19
click at [441, 484] on div "Question body ﻿ empty Drop here to upload" at bounding box center [814, 487] width 869 height 35
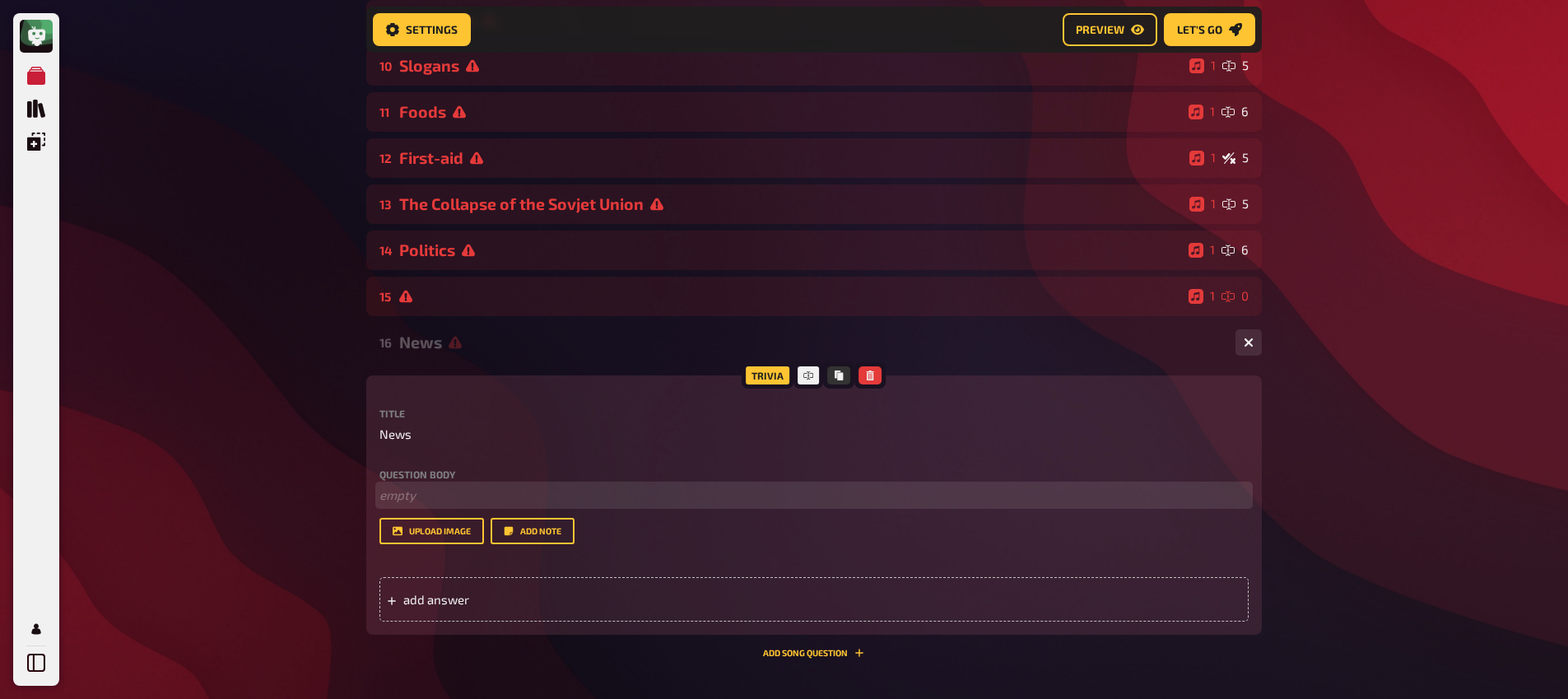
click at [453, 504] on p "﻿ empty" at bounding box center [814, 495] width 869 height 19
click at [443, 602] on span "add answer" at bounding box center [532, 600] width 256 height 15
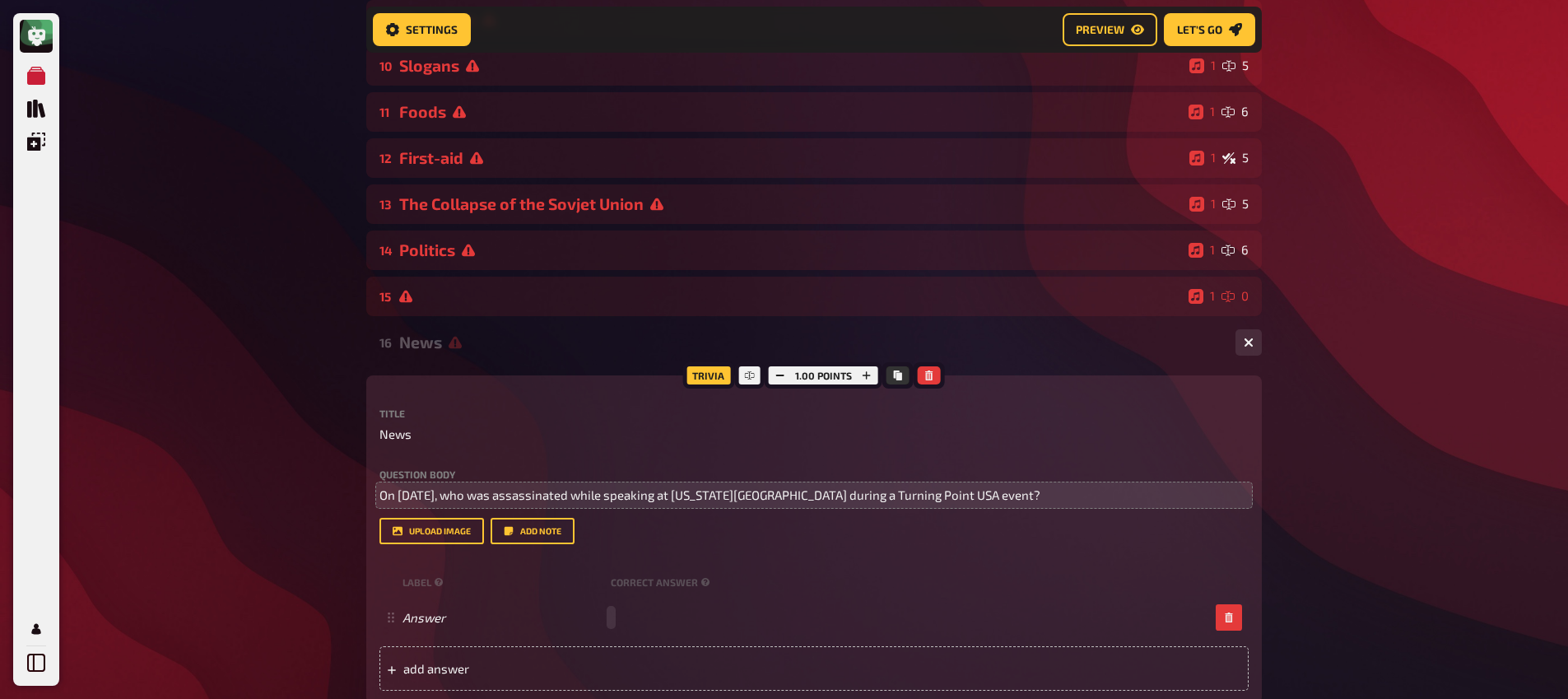
paste span
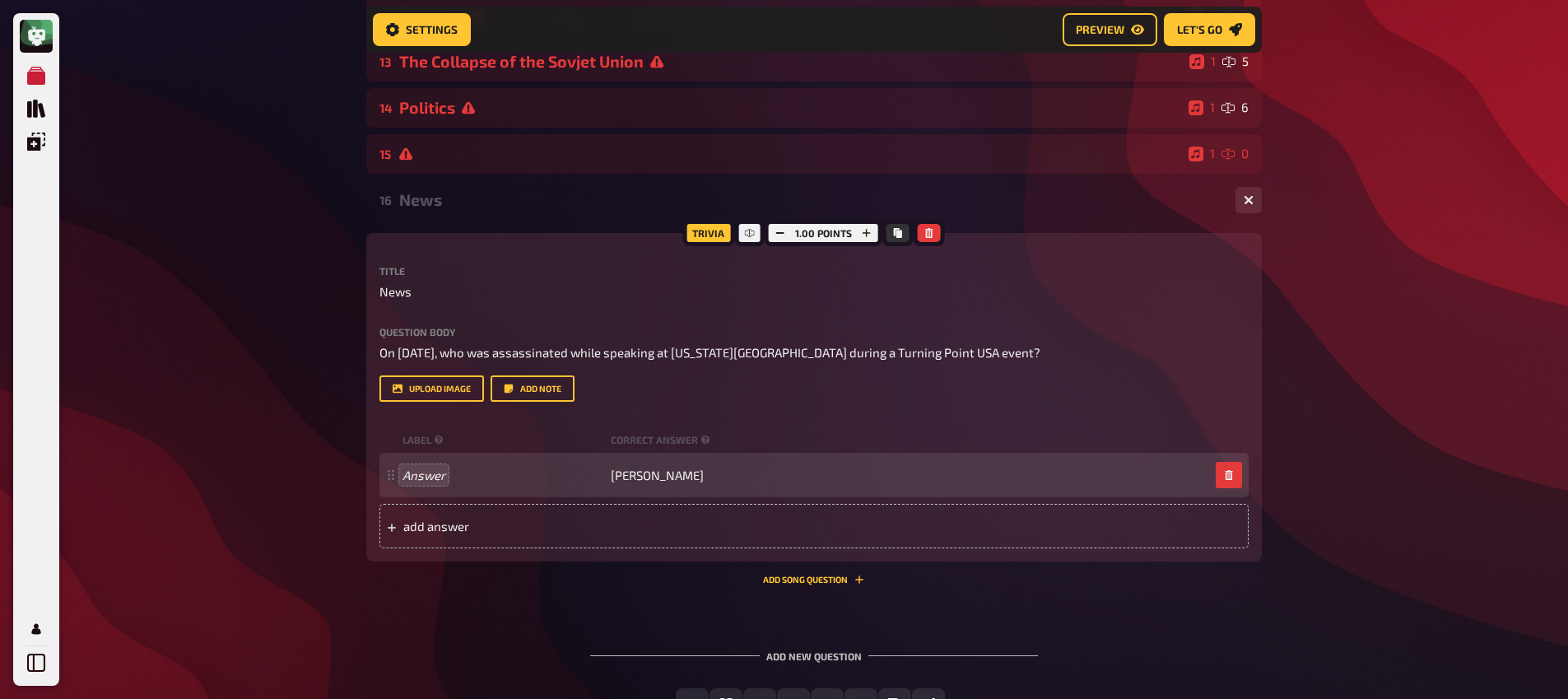
scroll to position [1900, 0]
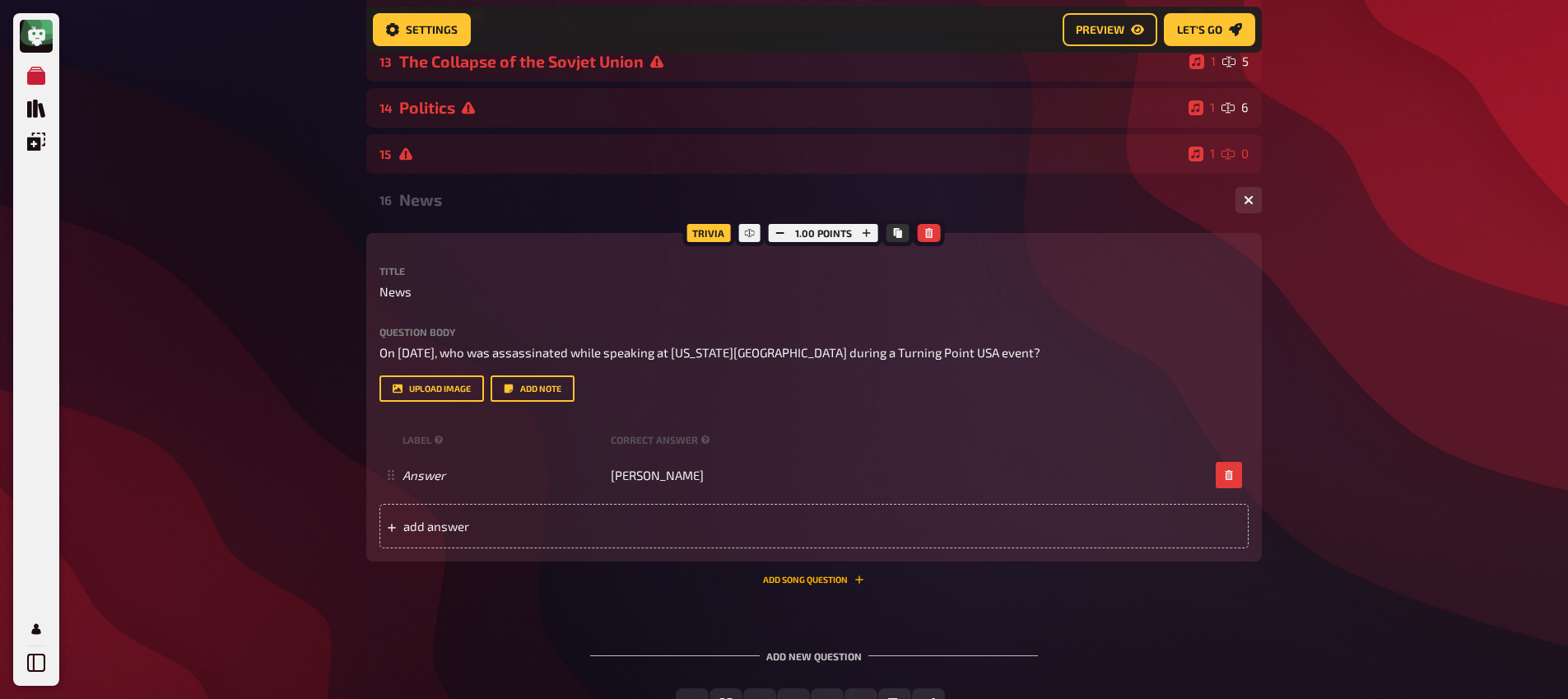
click at [833, 582] on button "Add Song question" at bounding box center [814, 579] width 101 height 10
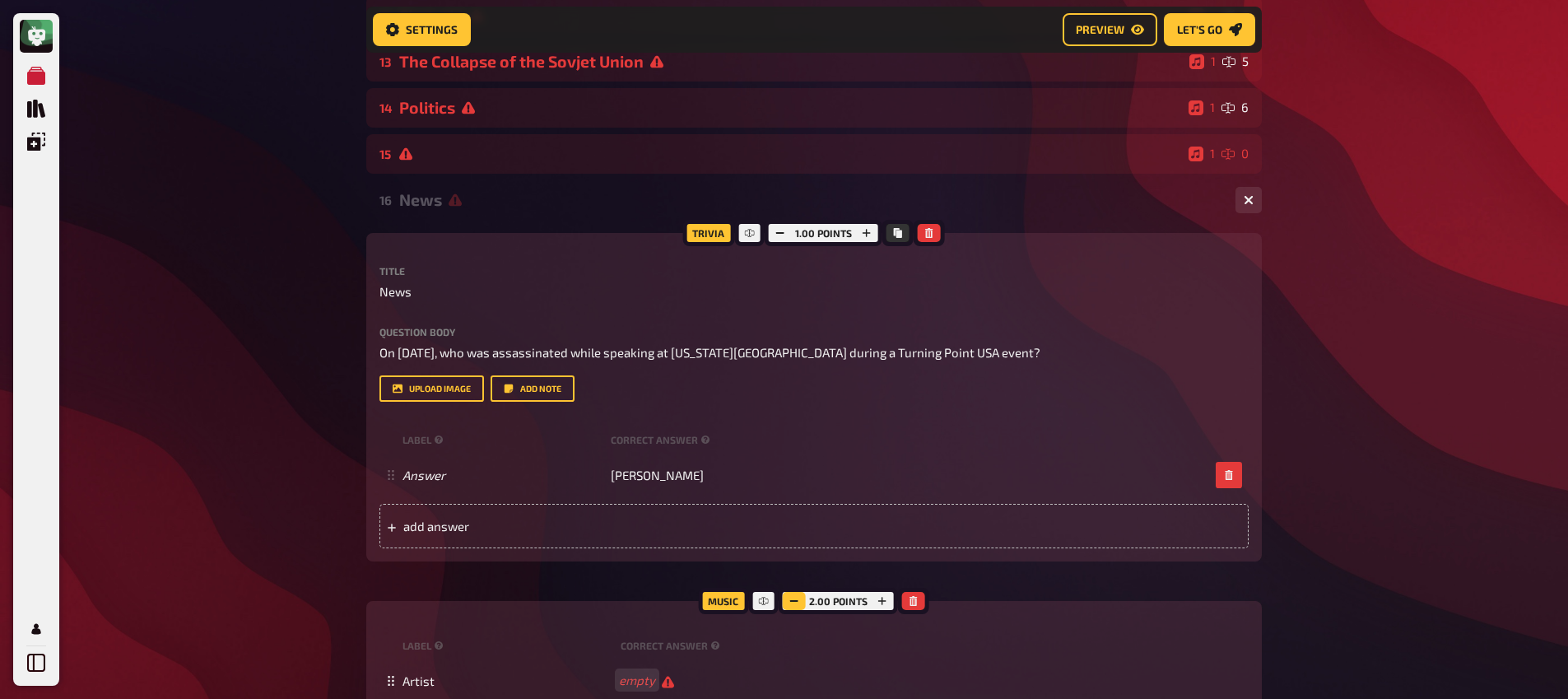
click at [802, 604] on button "button" at bounding box center [794, 602] width 23 height 18
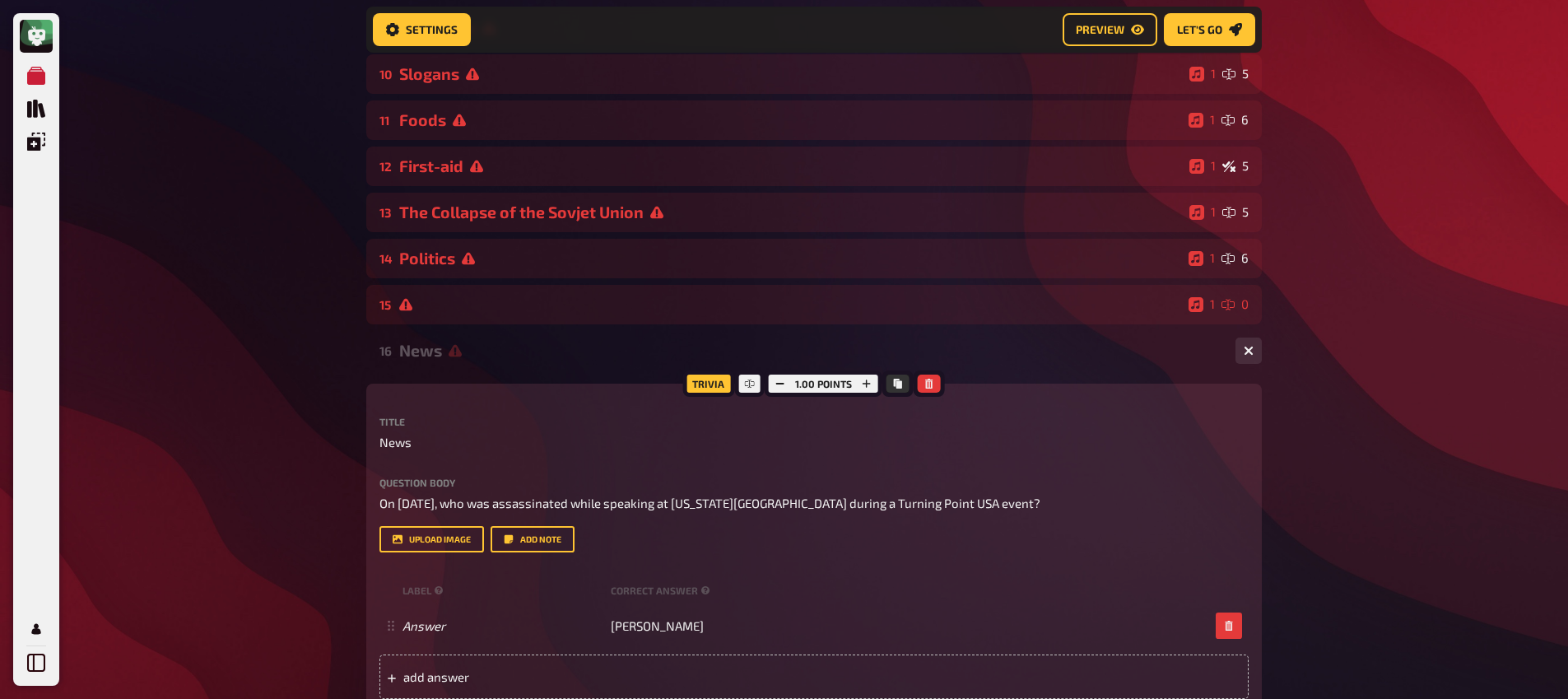
click at [475, 362] on div "16 News 1 1" at bounding box center [814, 350] width 896 height 40
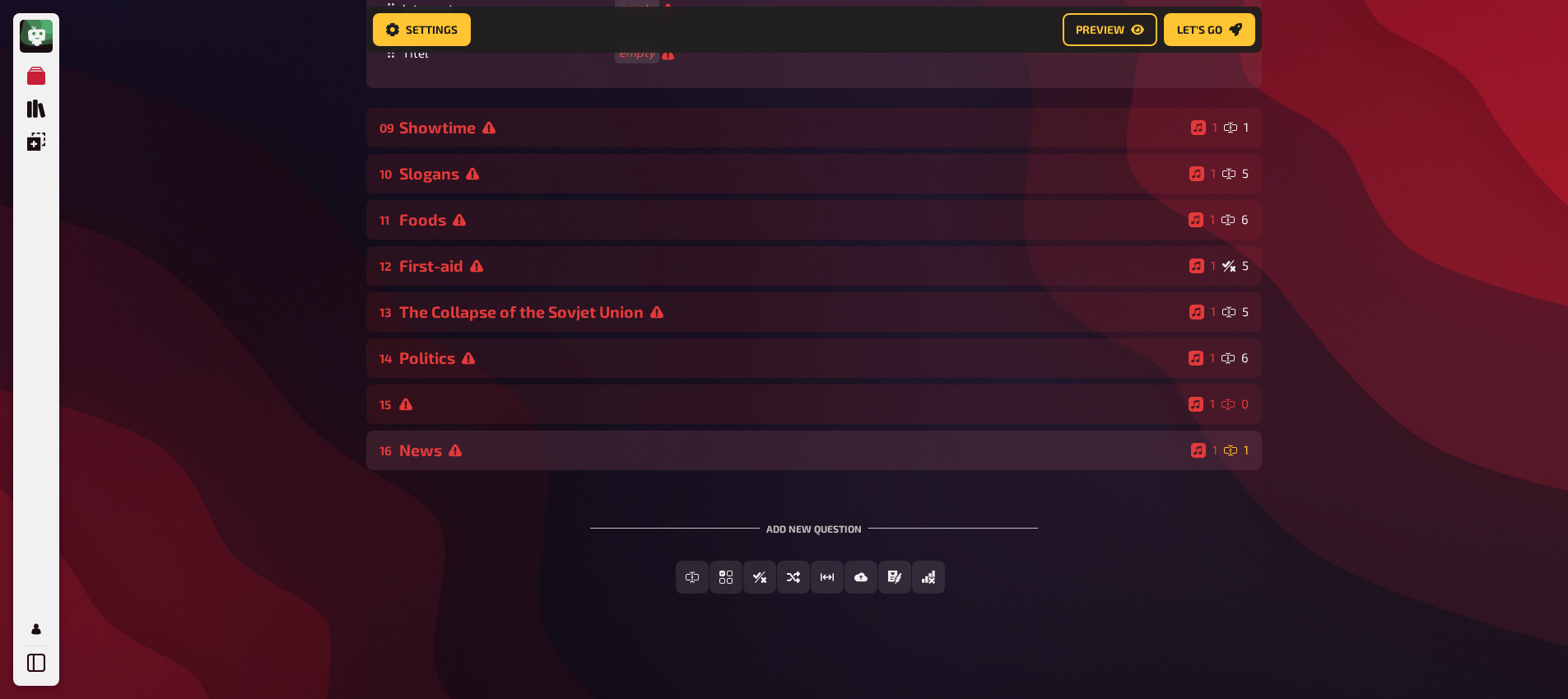
scroll to position [1653, 0]
click at [512, 453] on div "News" at bounding box center [792, 450] width 785 height 19
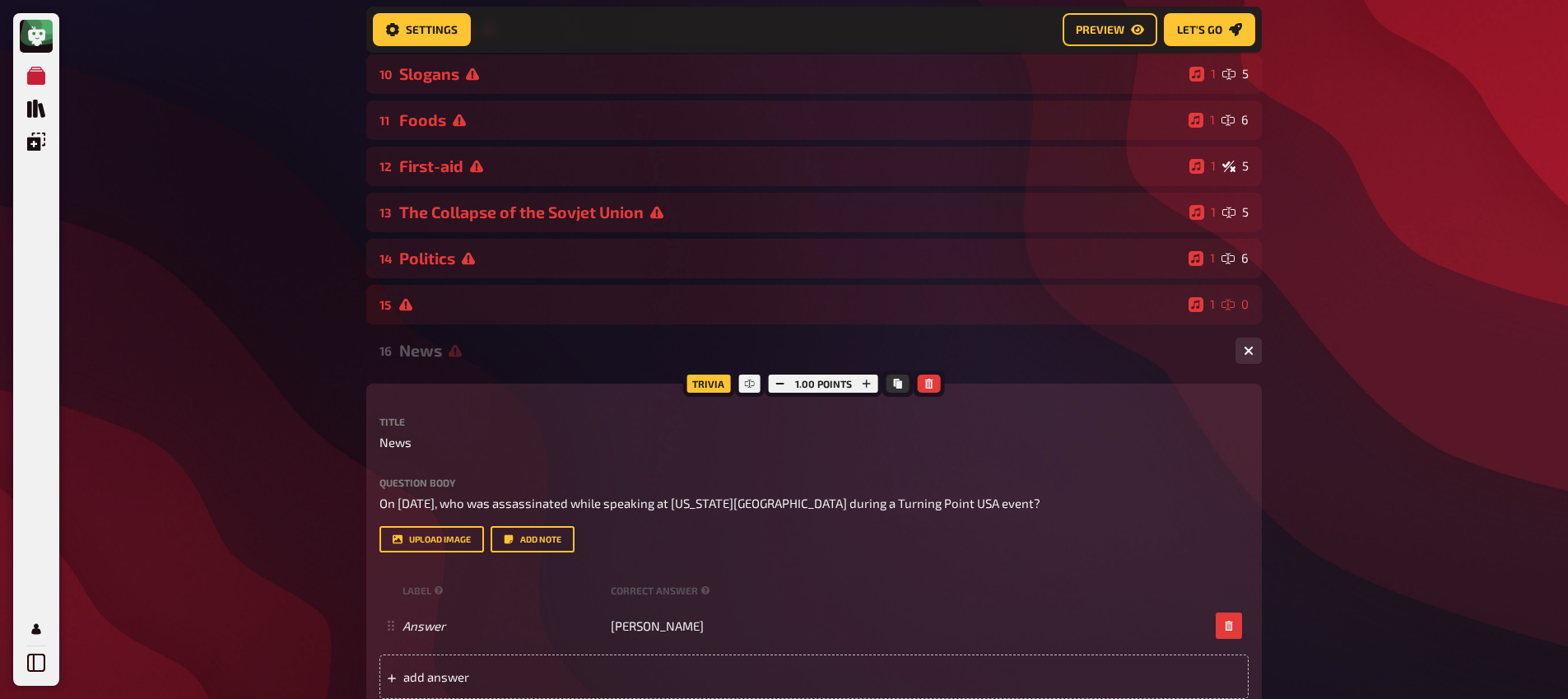
scroll to position [1753, 0]
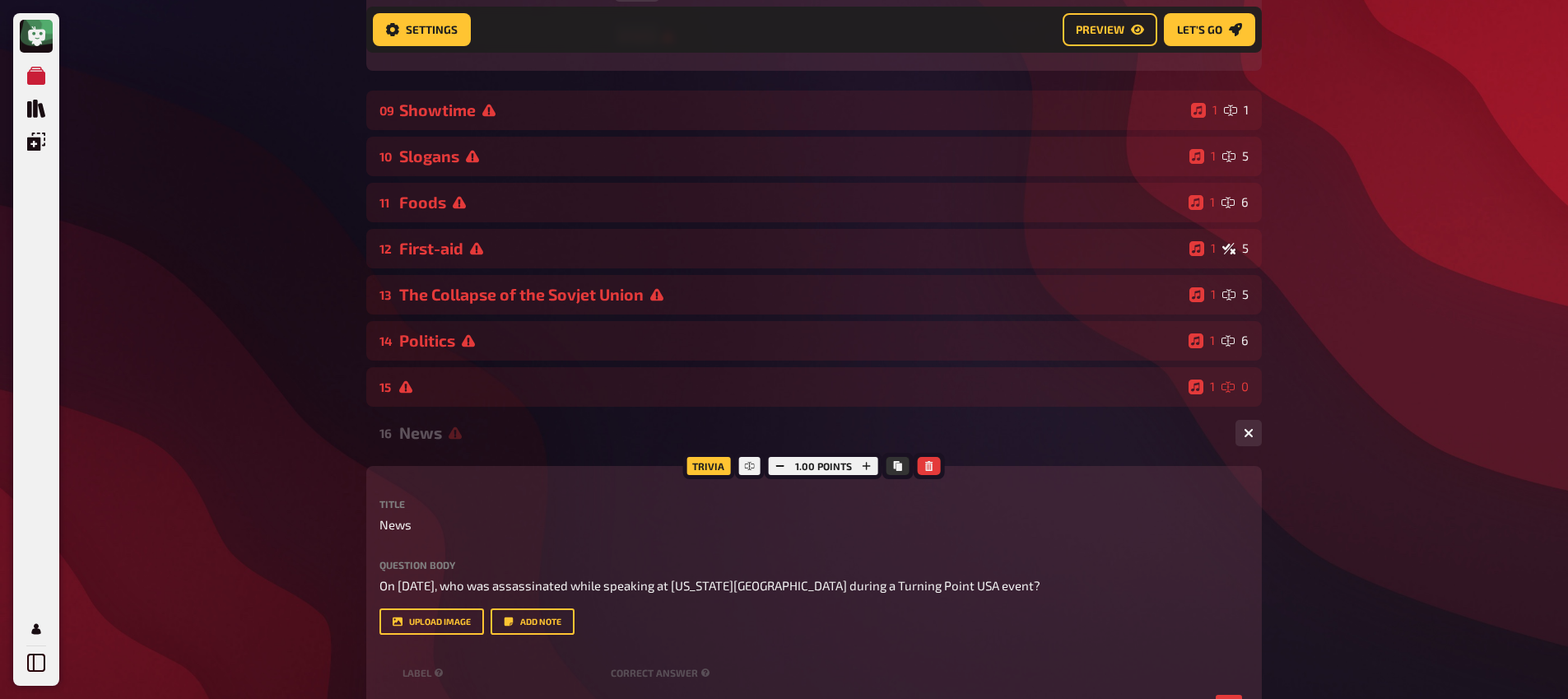
click at [455, 447] on div "16 News 1 1" at bounding box center [814, 432] width 896 height 40
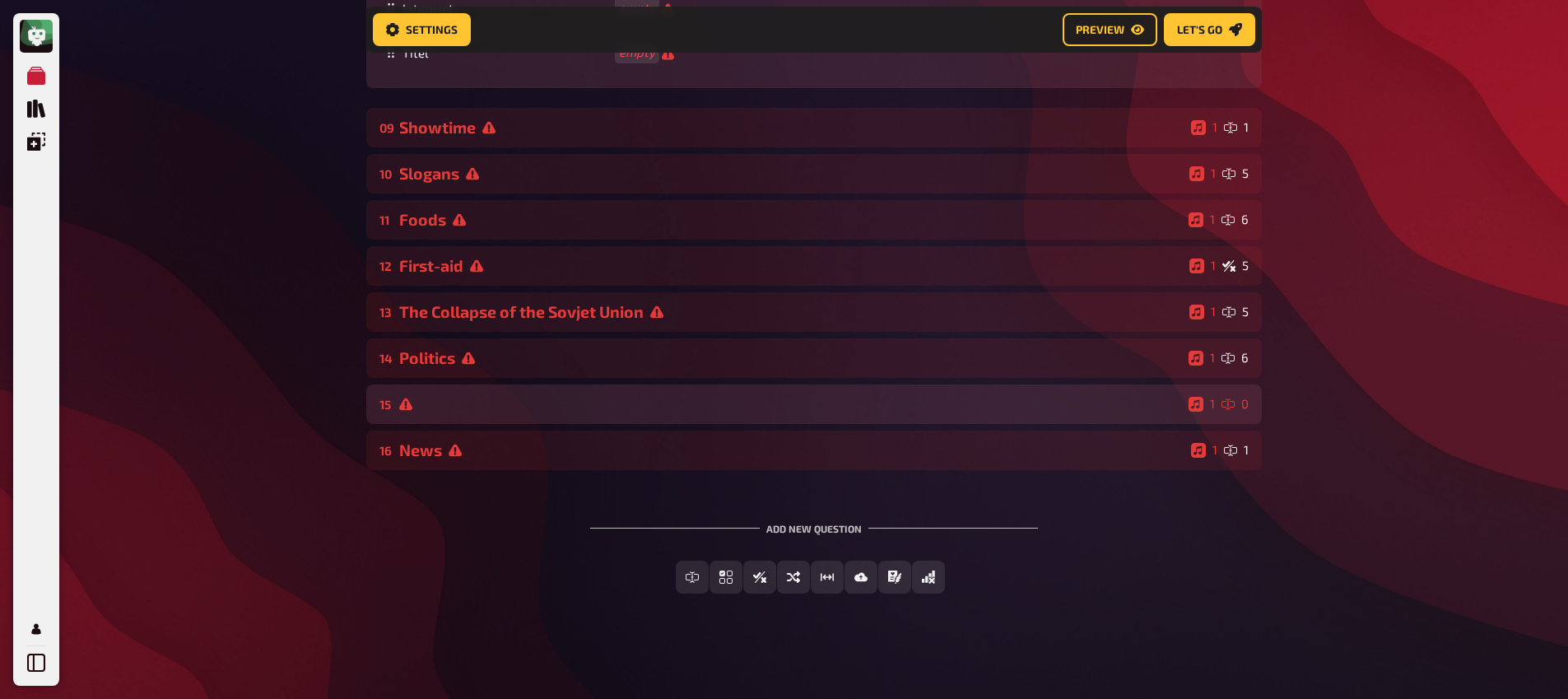
click at [444, 418] on div "15 1 0" at bounding box center [814, 404] width 896 height 40
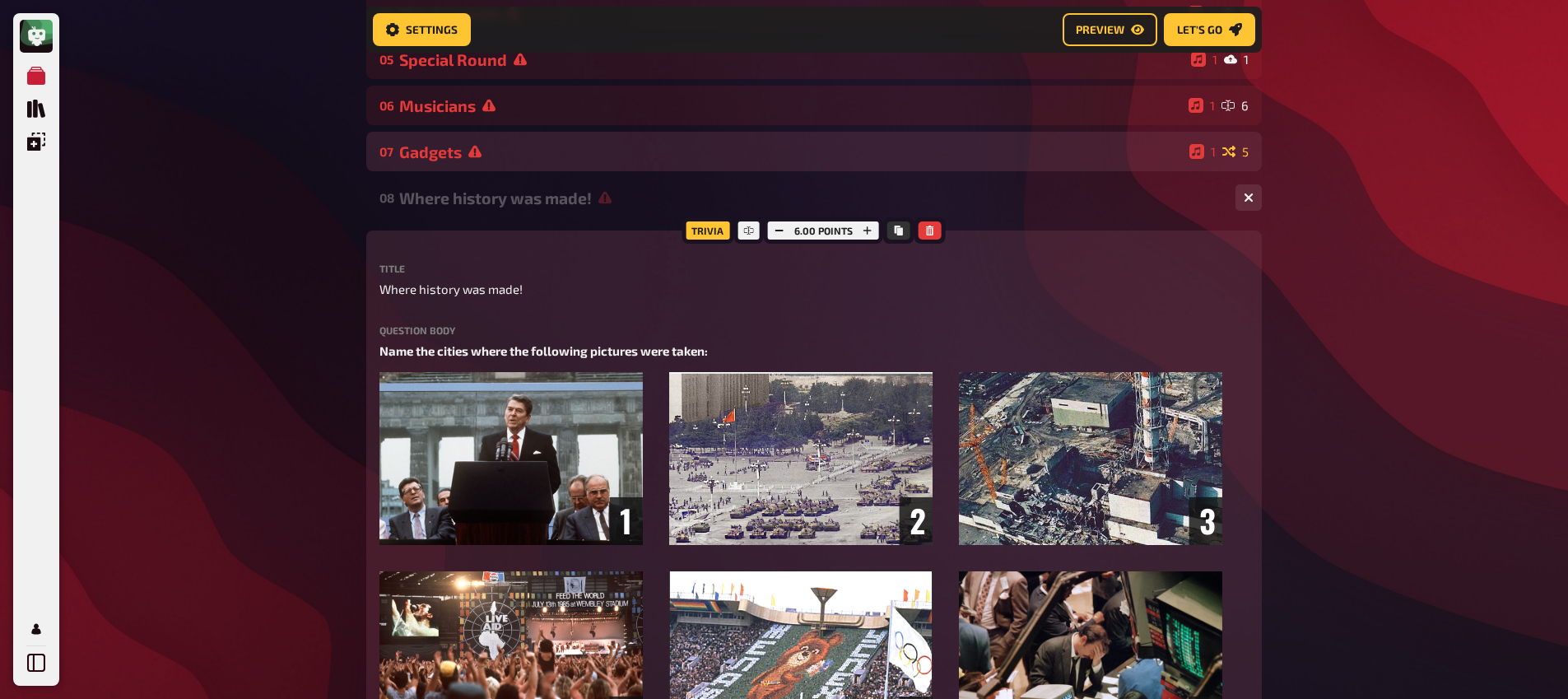
scroll to position [143, 0]
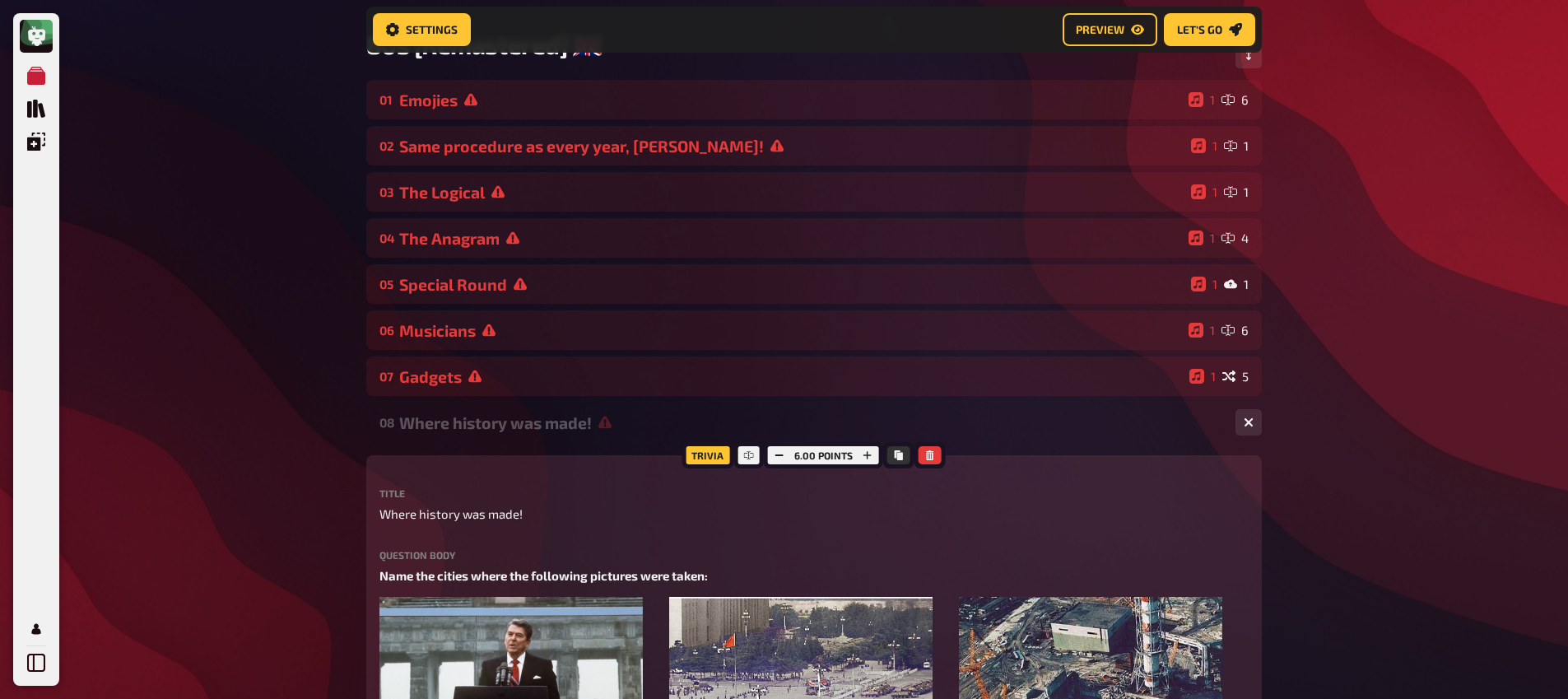
click at [502, 427] on div "Where history was made!" at bounding box center [810, 422] width 823 height 19
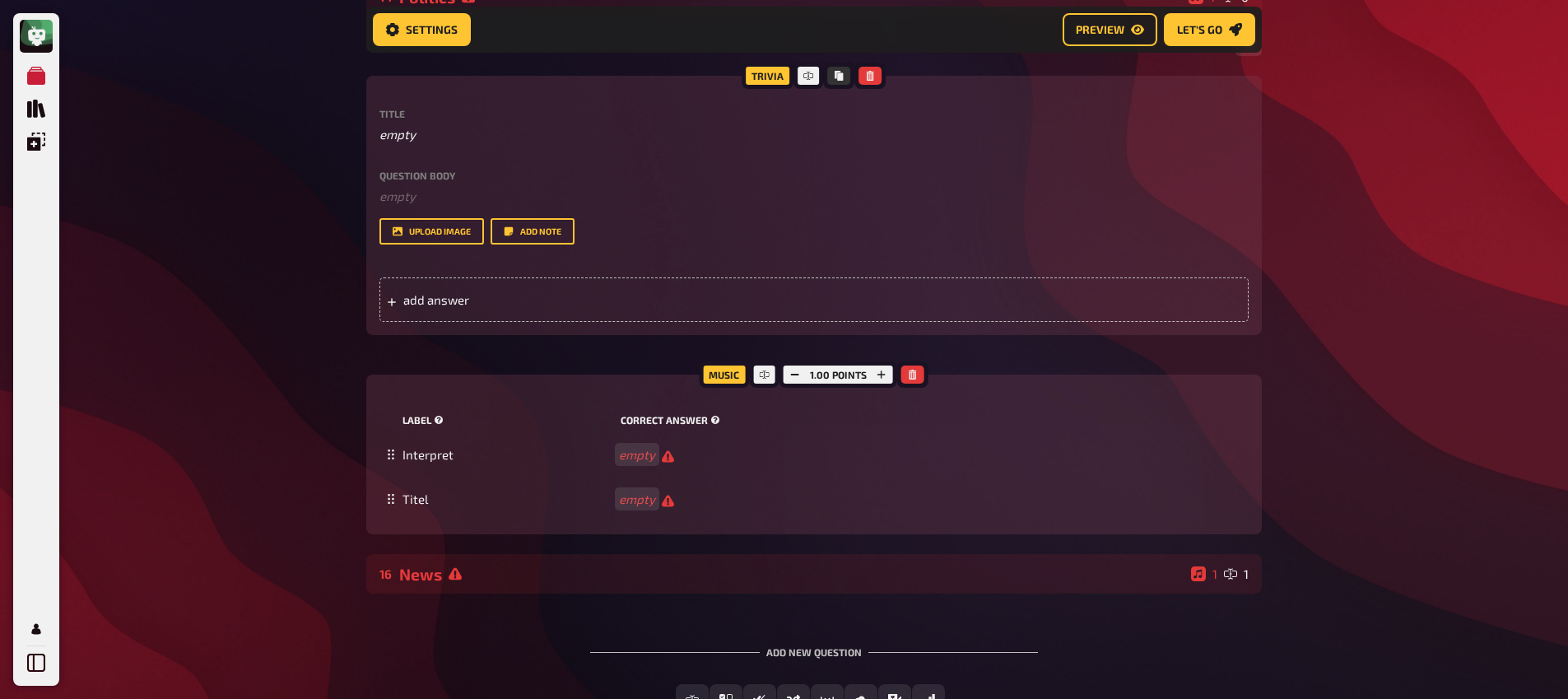
scroll to position [706, 0]
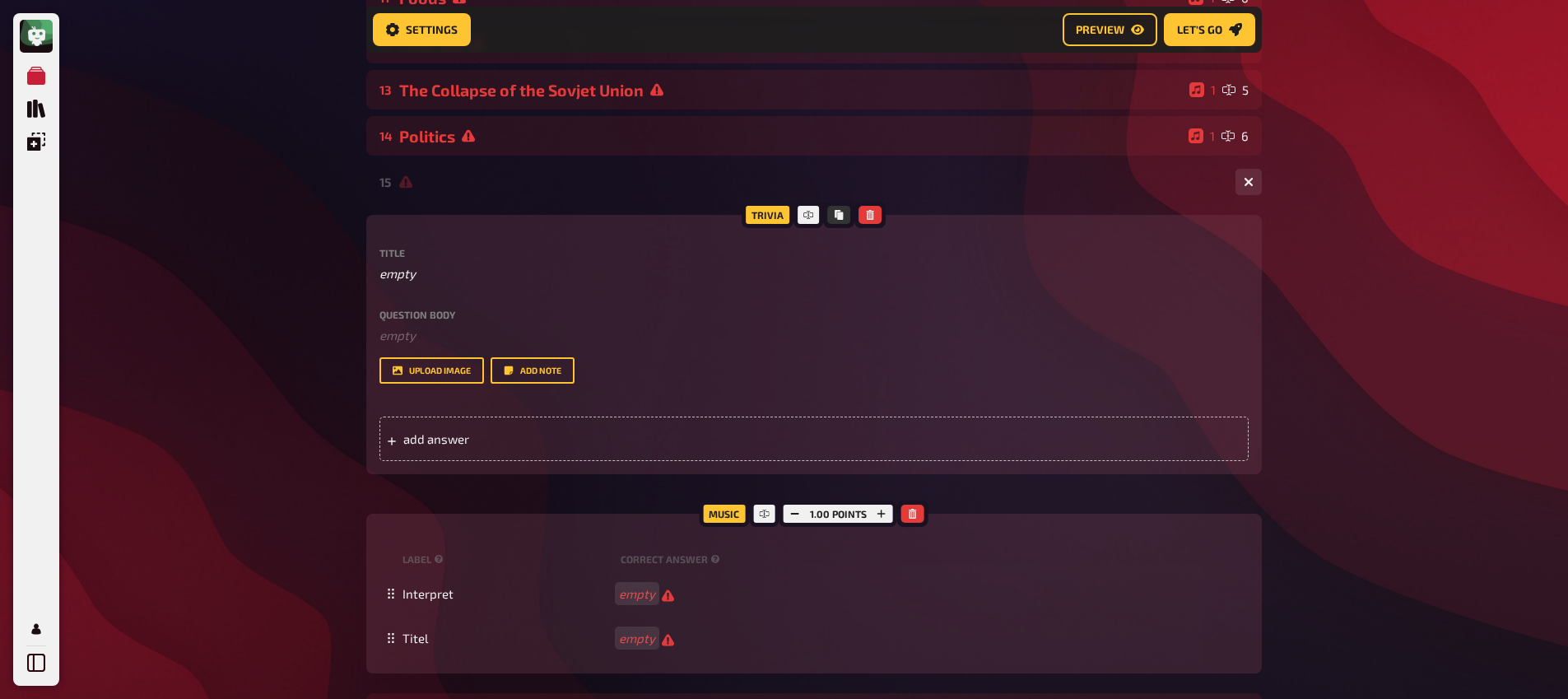
click at [443, 182] on div at bounding box center [810, 182] width 823 height 13
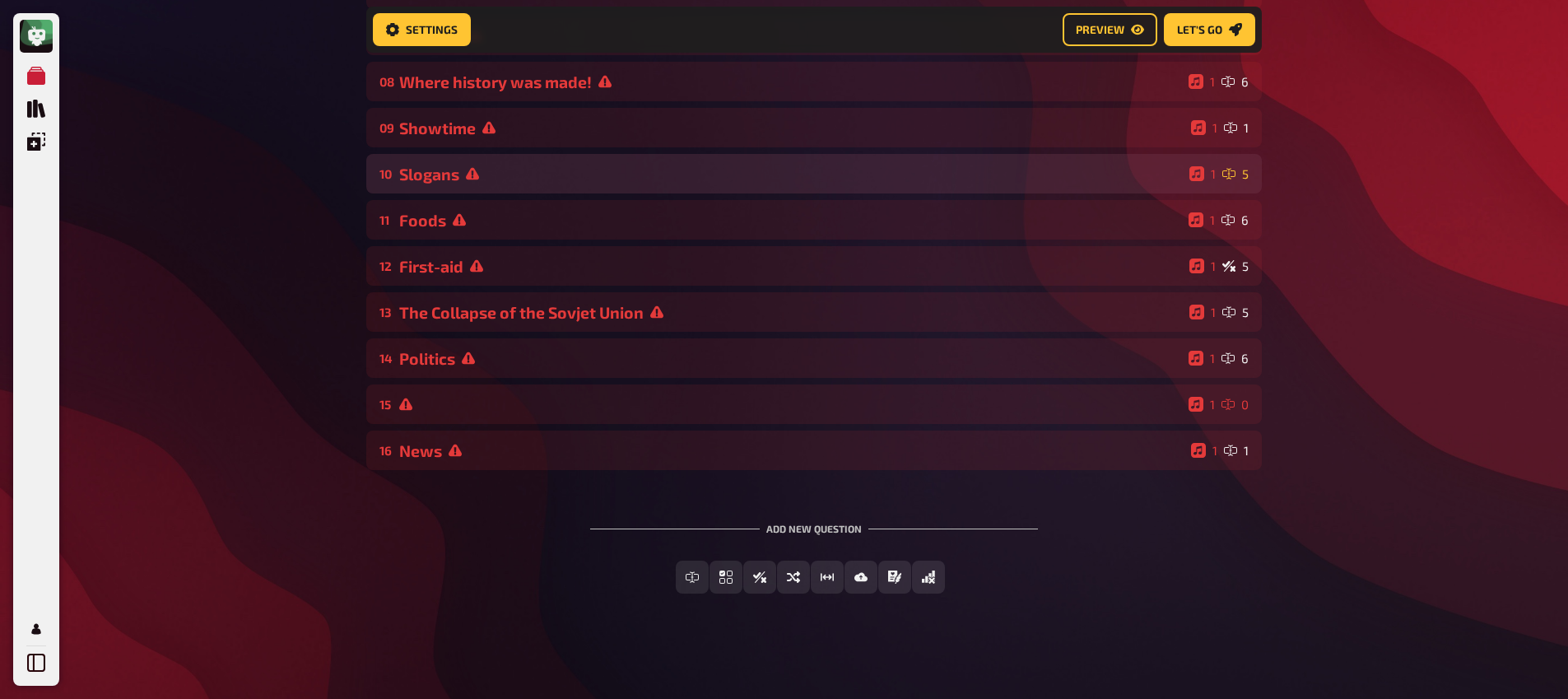
scroll to position [487, 0]
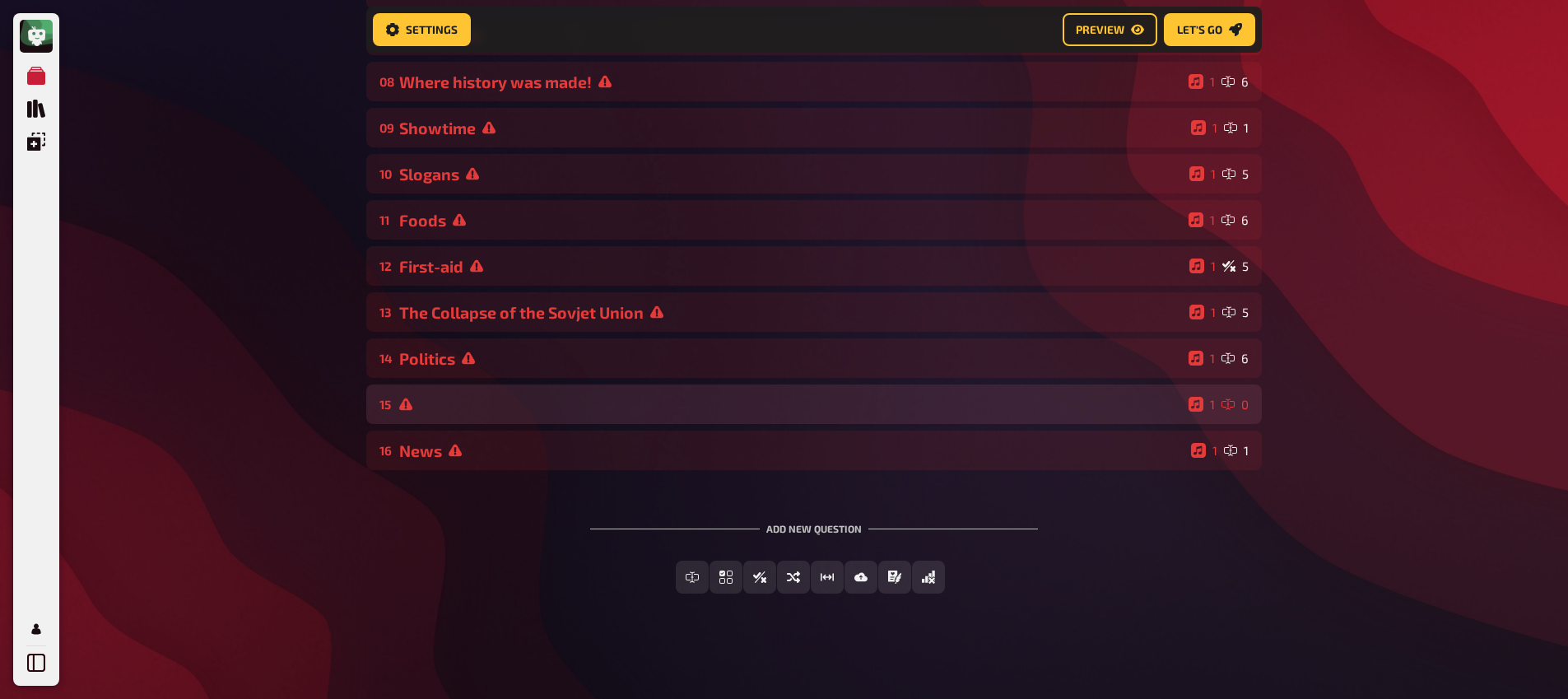
click at [499, 403] on div at bounding box center [790, 404] width 783 height 13
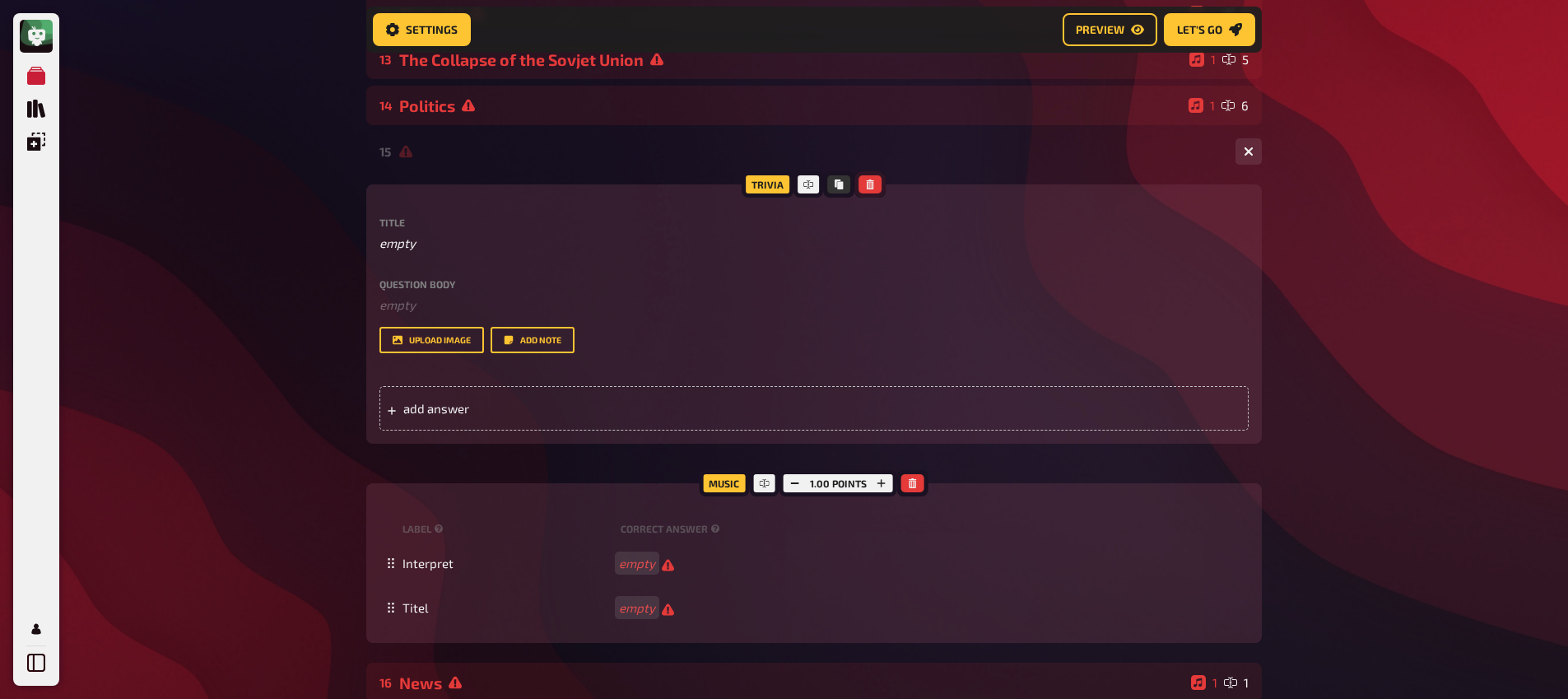
click at [876, 189] on button "button" at bounding box center [870, 185] width 23 height 18
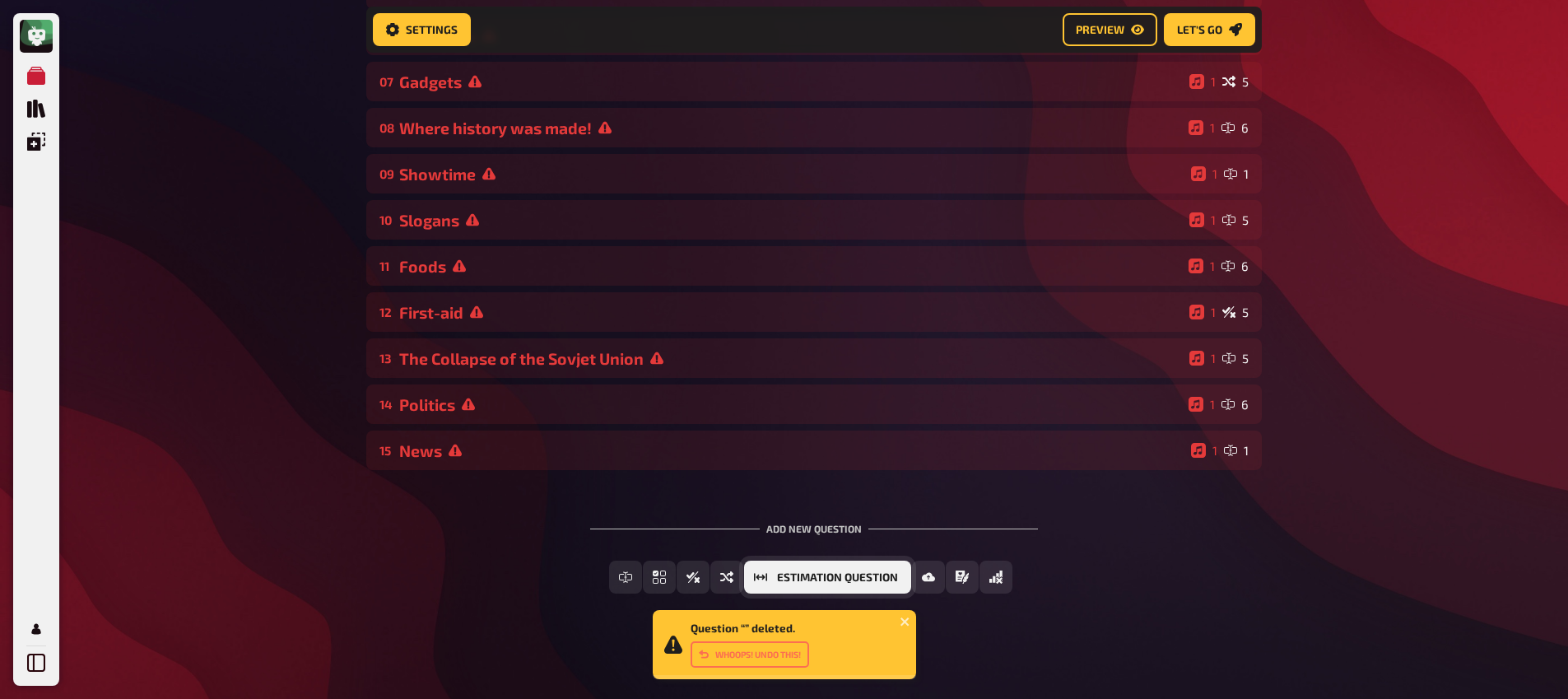
click at [858, 580] on span "Estimation Question" at bounding box center [838, 578] width 121 height 12
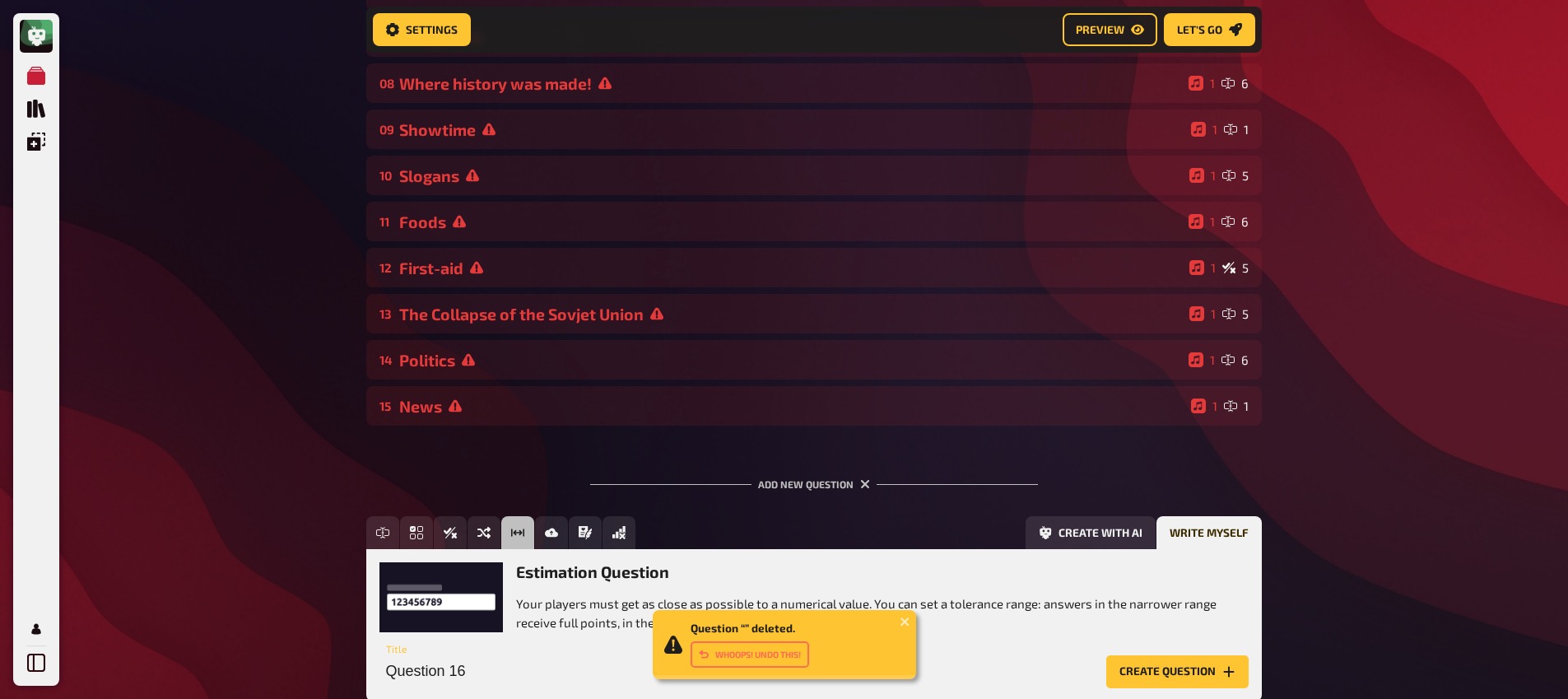
scroll to position [592, 0]
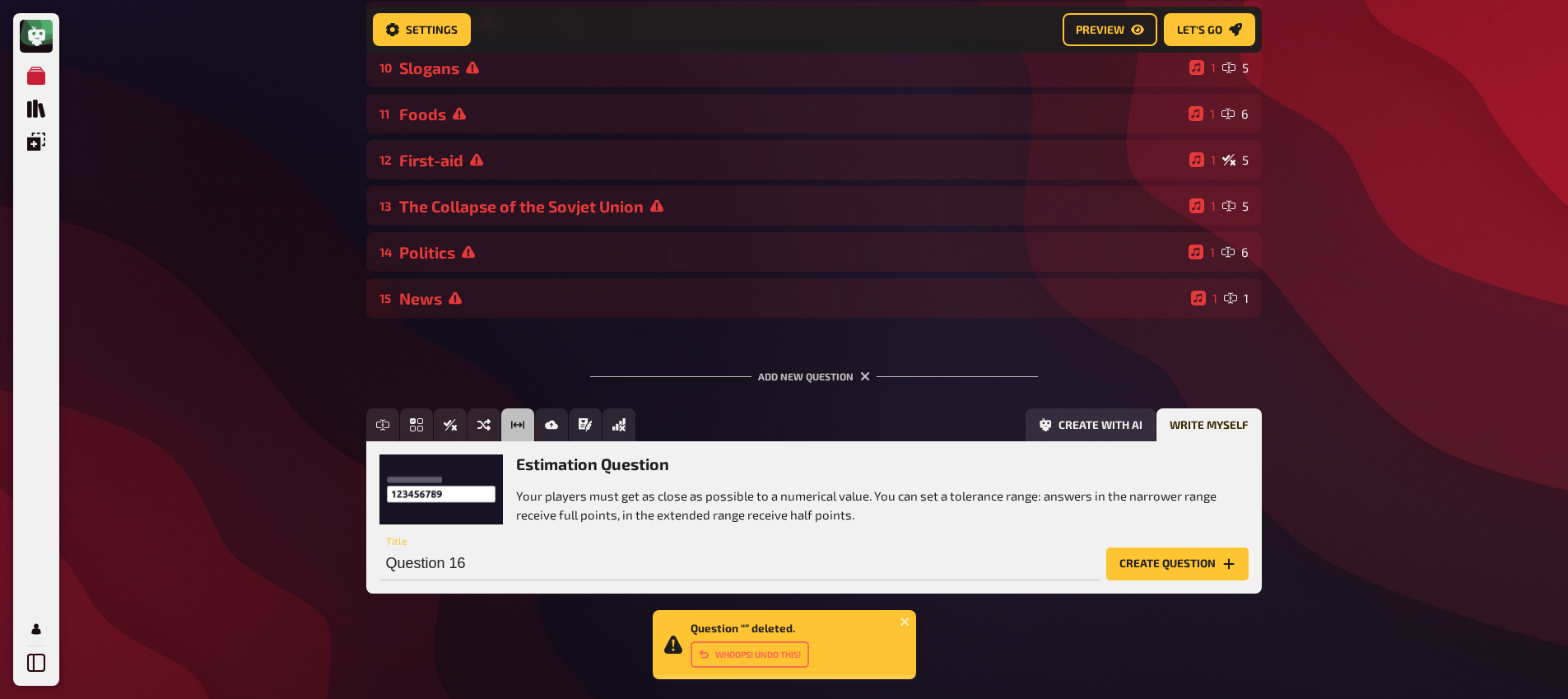
click at [1190, 567] on button "Create question" at bounding box center [1177, 564] width 143 height 33
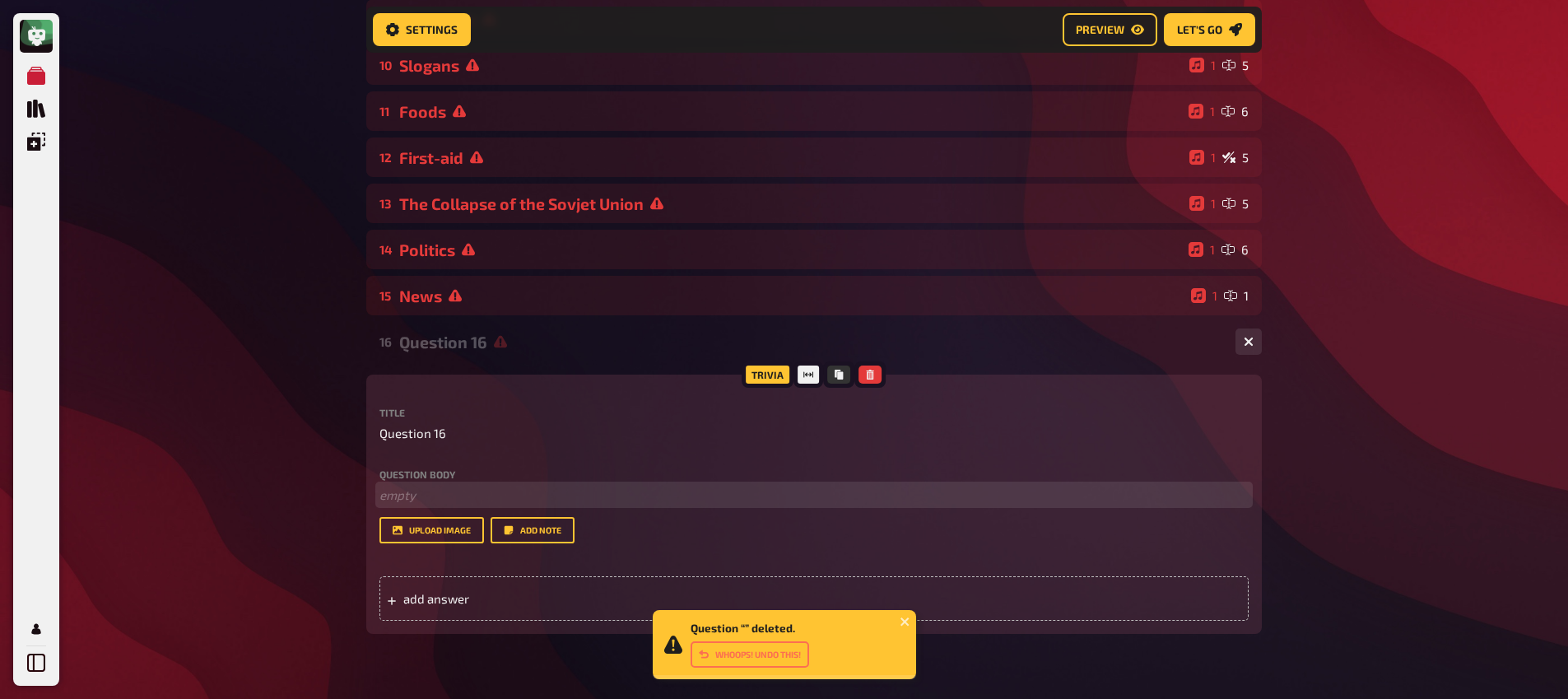
click at [624, 498] on p "﻿ empty" at bounding box center [814, 495] width 869 height 19
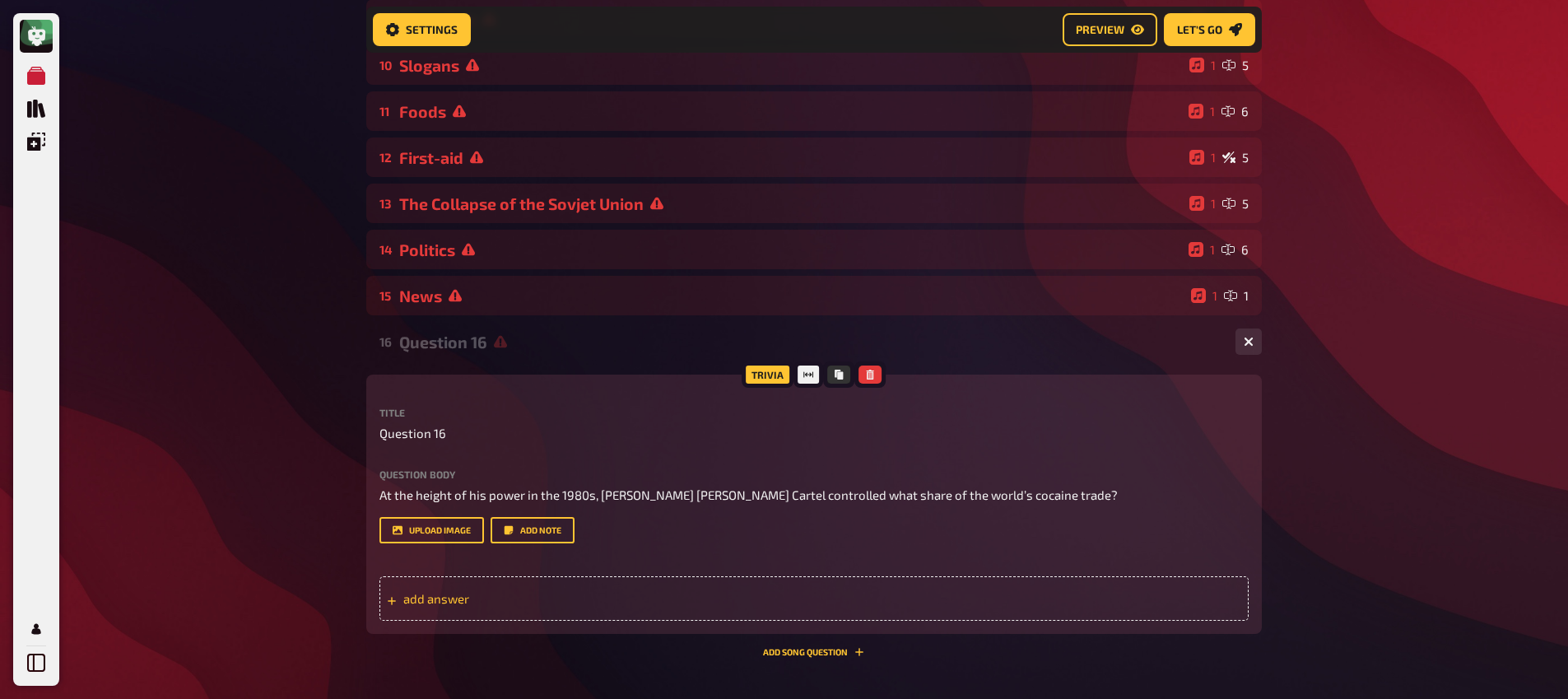
click at [594, 611] on div "add answer" at bounding box center [814, 599] width 869 height 44
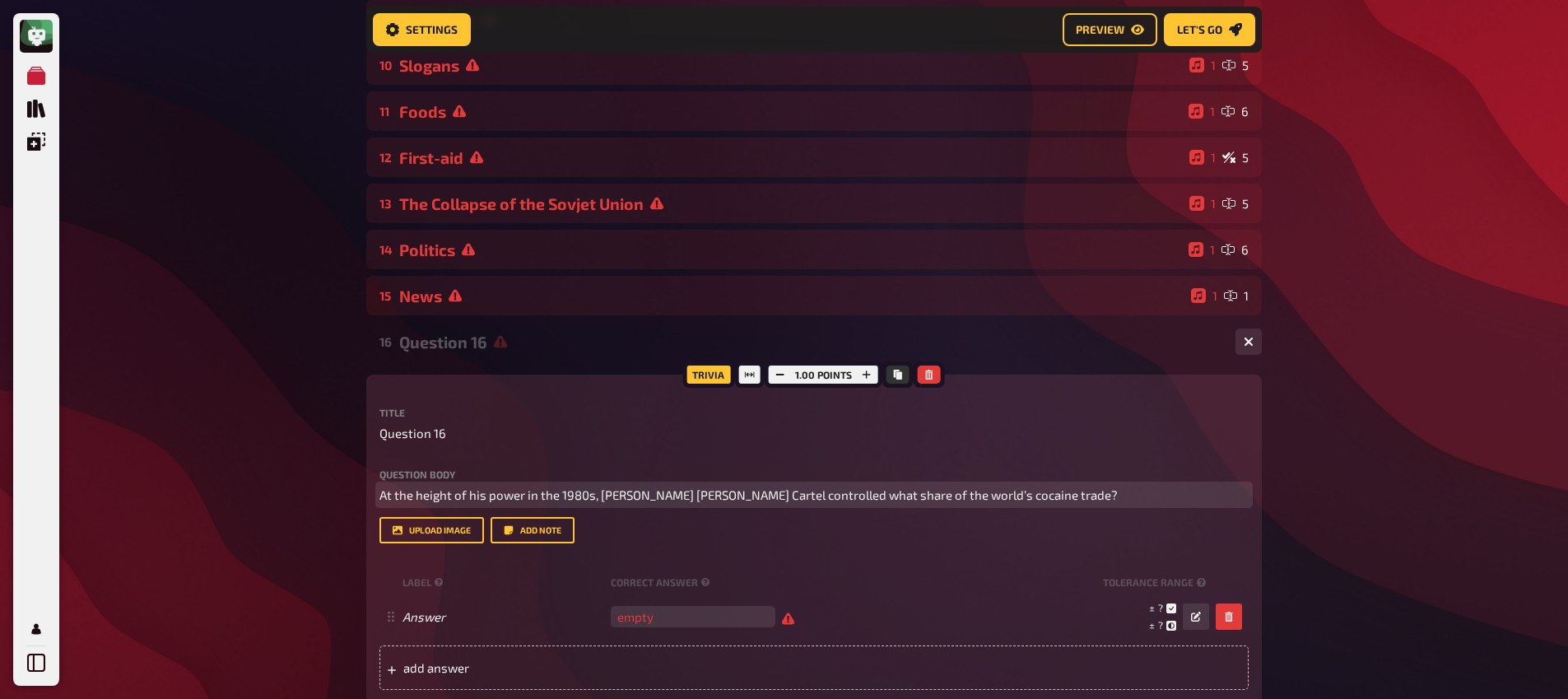
click at [535, 499] on span "At the height of his power in the 1980s, [PERSON_NAME] [PERSON_NAME] Cartel con…" at bounding box center [749, 495] width 738 height 15
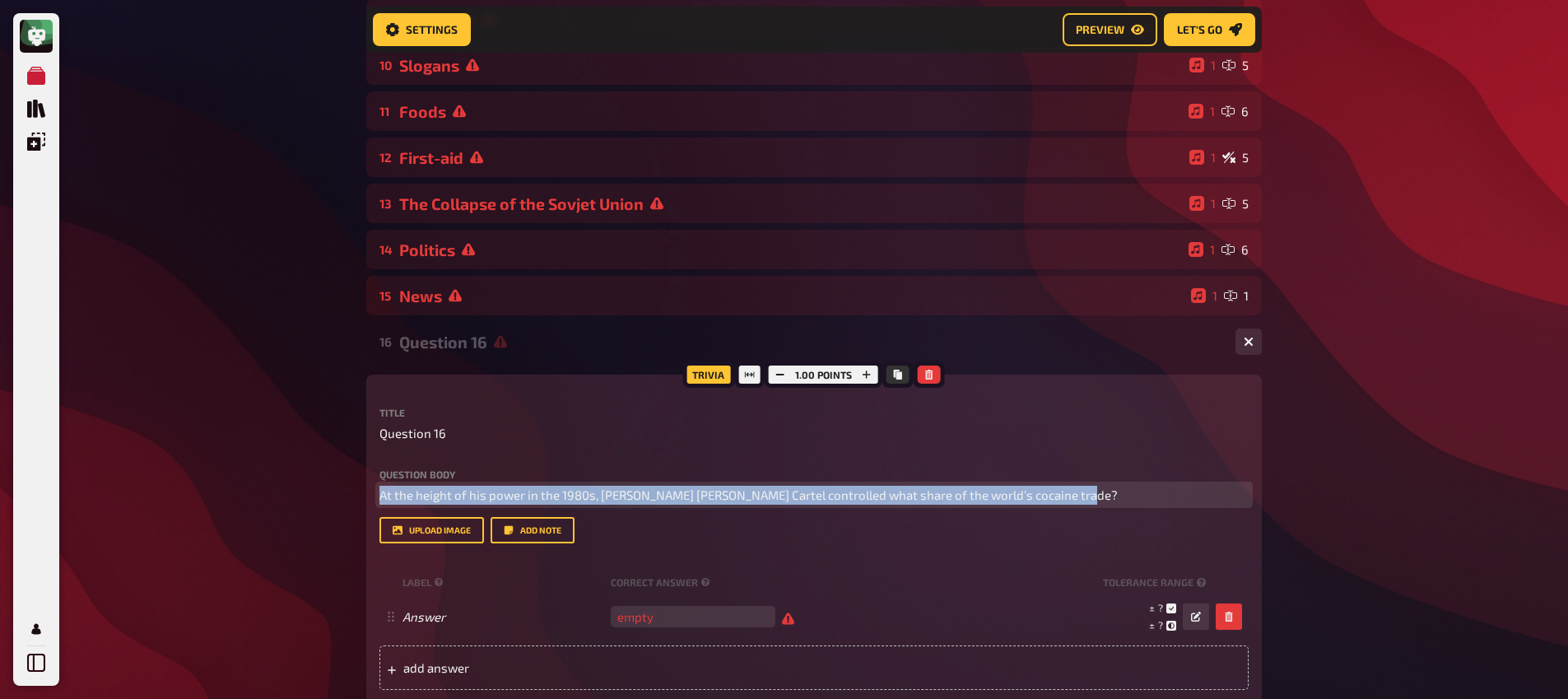
click at [535, 499] on span "At the height of his power in the 1980s, [PERSON_NAME] [PERSON_NAME] Cartel con…" at bounding box center [749, 495] width 738 height 15
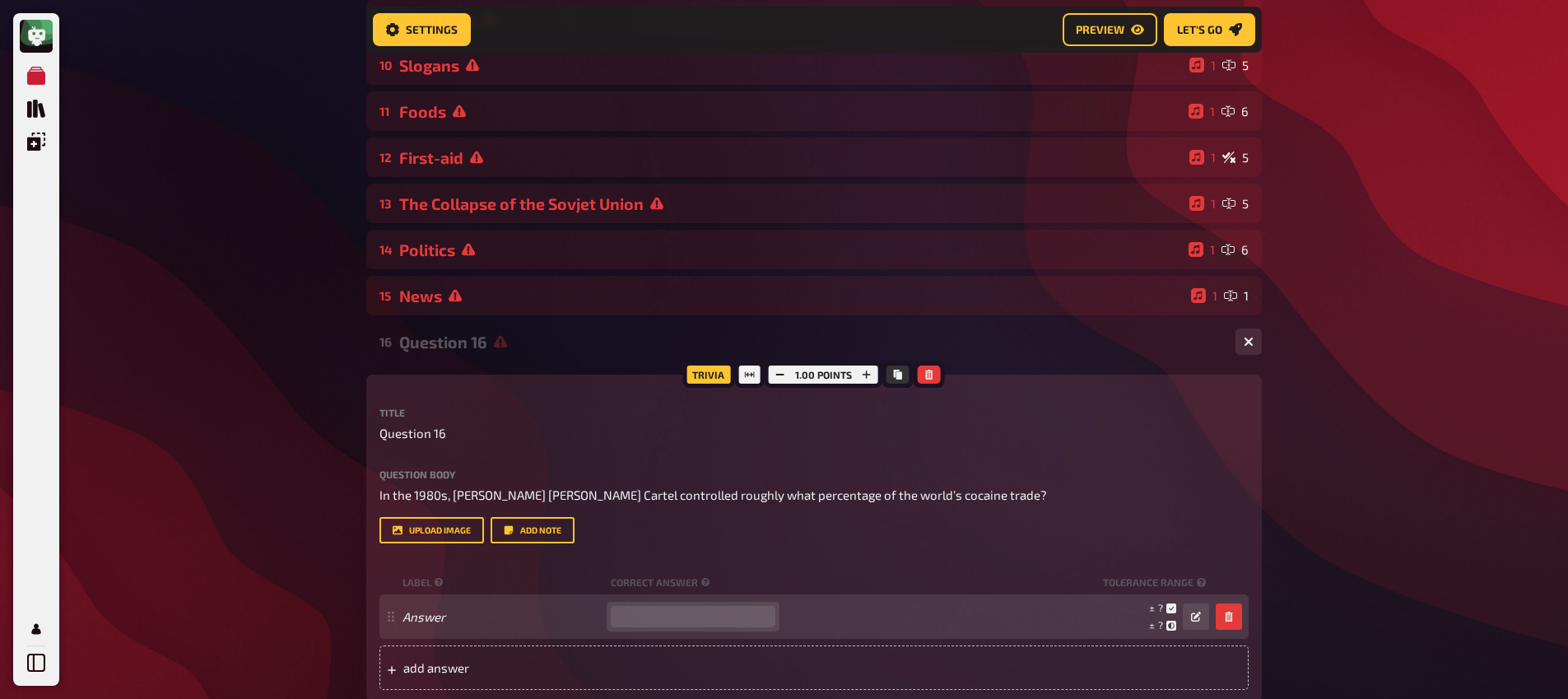
click at [656, 615] on input "number" at bounding box center [692, 616] width 165 height 21
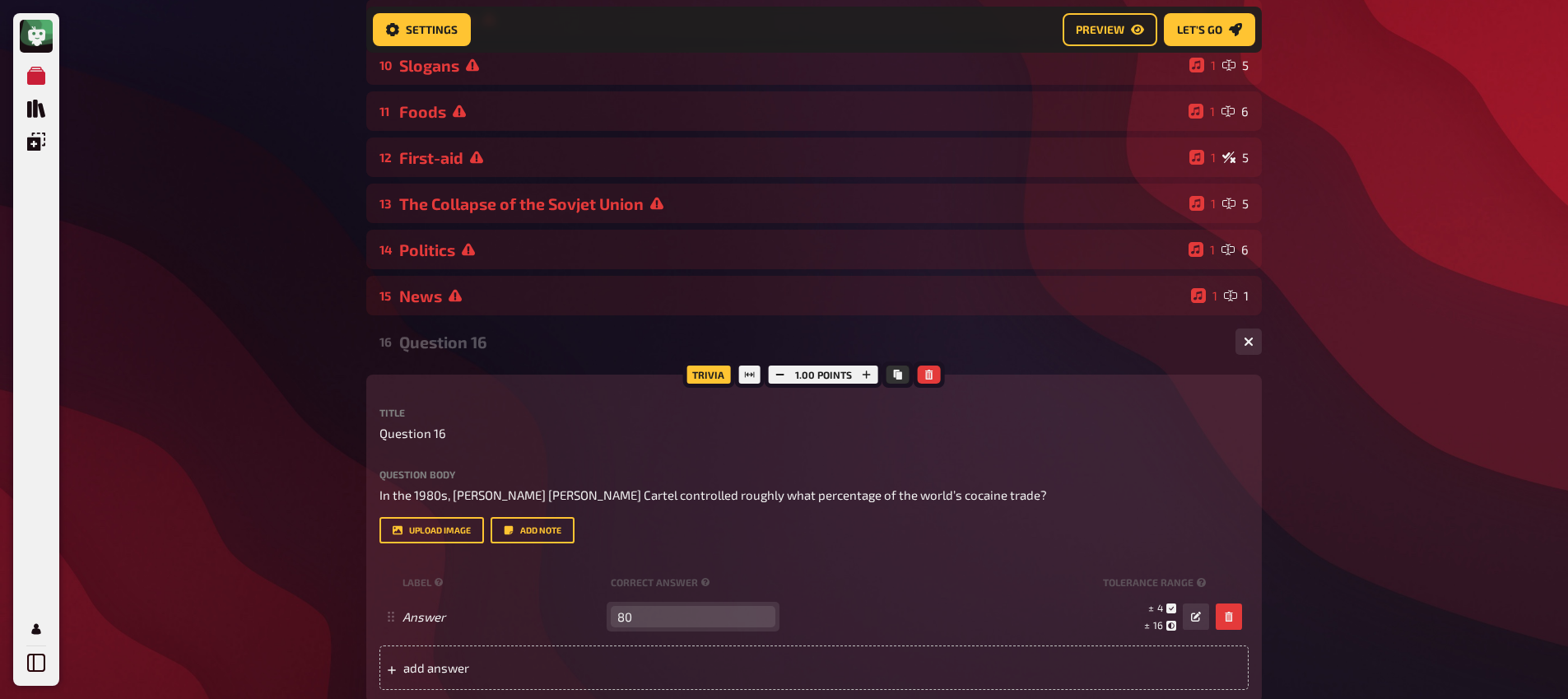
type input "80"
click at [929, 479] on label "Question body" at bounding box center [814, 474] width 869 height 10
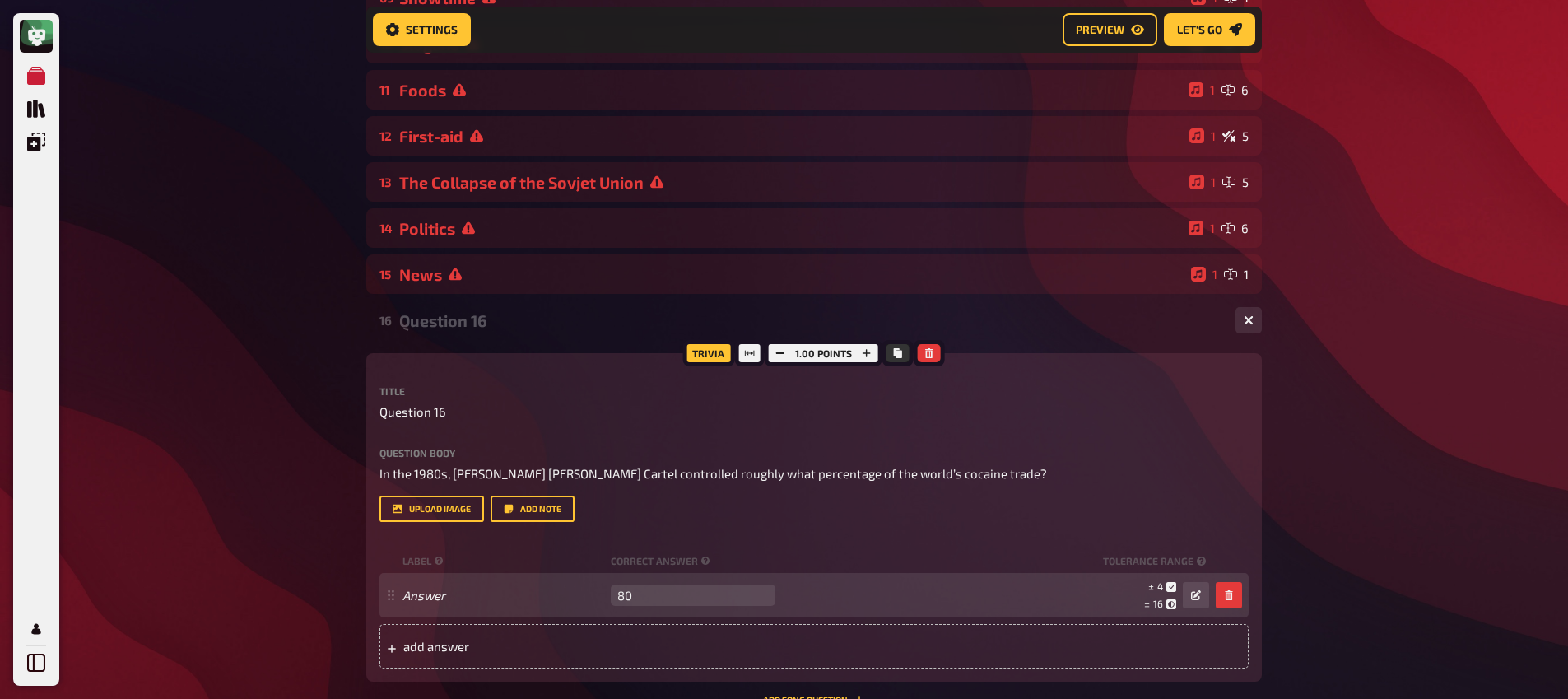
scroll to position [625, 0]
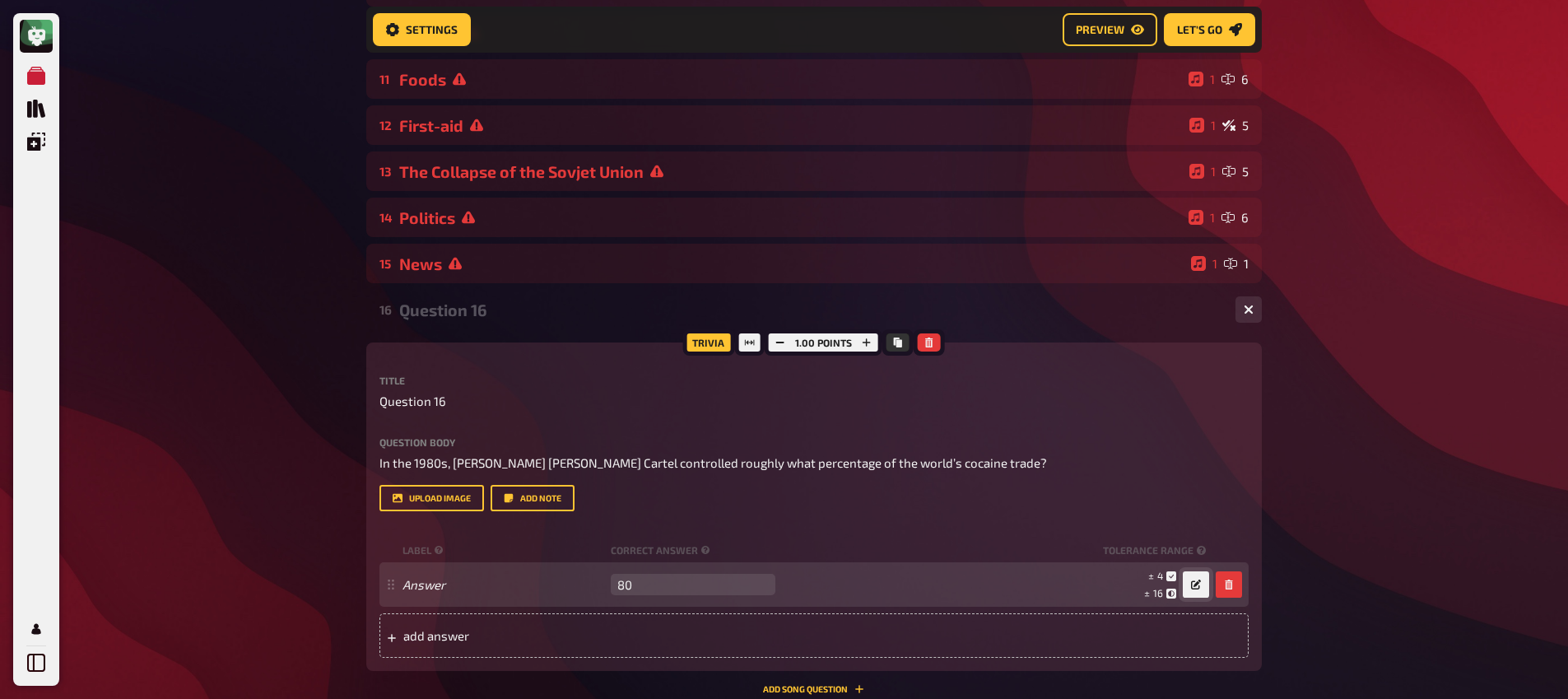
click at [1193, 590] on icon "button" at bounding box center [1196, 584] width 10 height 10
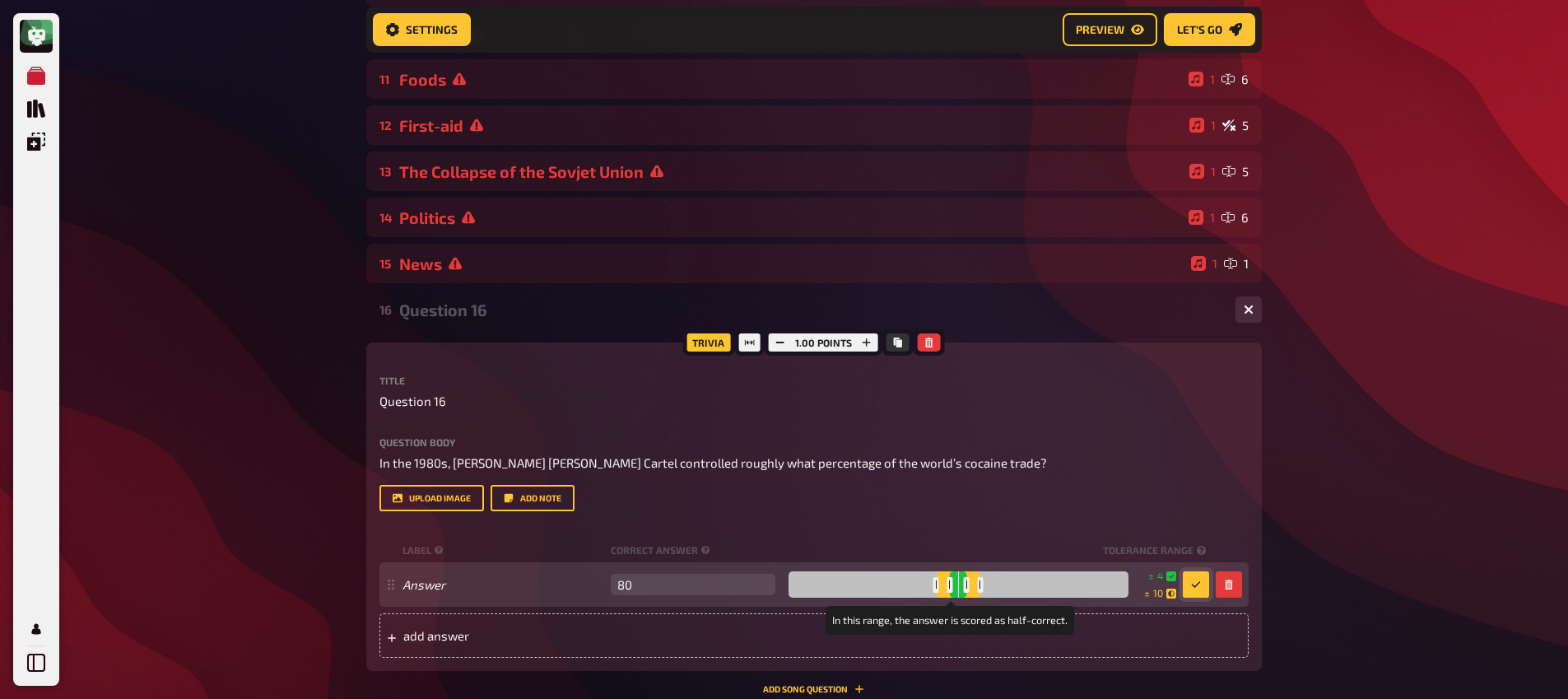
drag, startPoint x: 986, startPoint y: 587, endPoint x: 974, endPoint y: 589, distance: 12.2
click at [978, 589] on div at bounding box center [980, 584] width 6 height 16
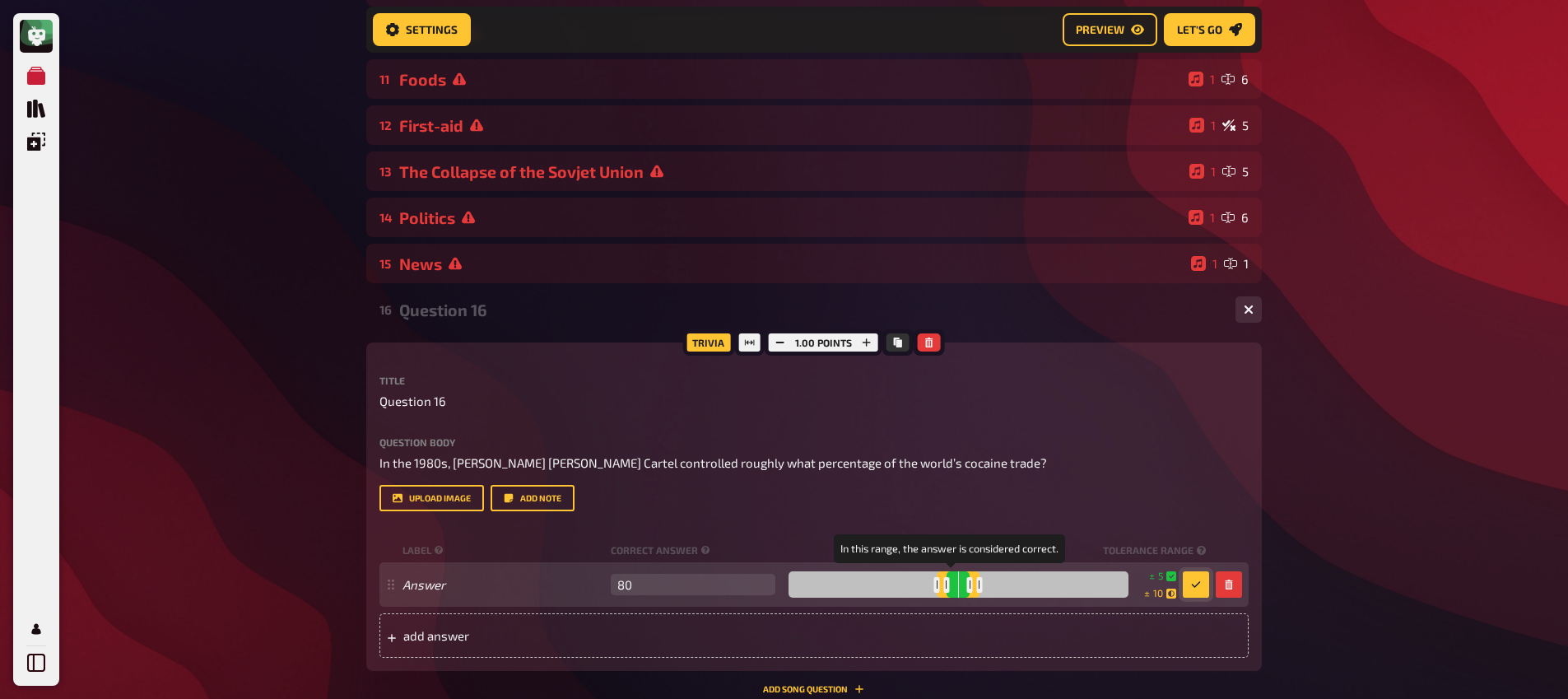
click at [967, 590] on div at bounding box center [970, 584] width 6 height 16
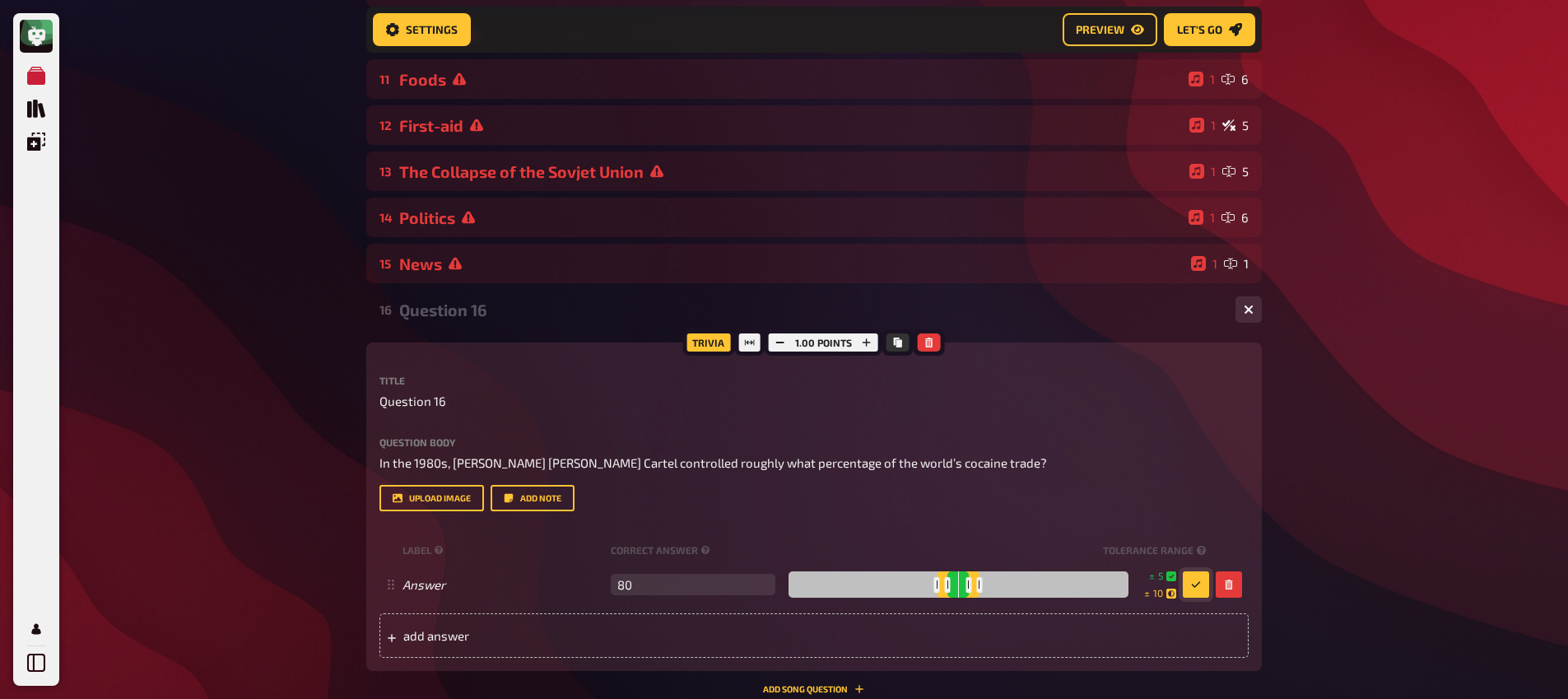
click at [1244, 480] on div "Meine Quizze Quiz Sammlung Einblendungen Mein Konto Home My Quizzes 80s [Remast…" at bounding box center [784, 155] width 1568 height 1561
click at [1189, 589] on button "button" at bounding box center [1196, 584] width 27 height 27
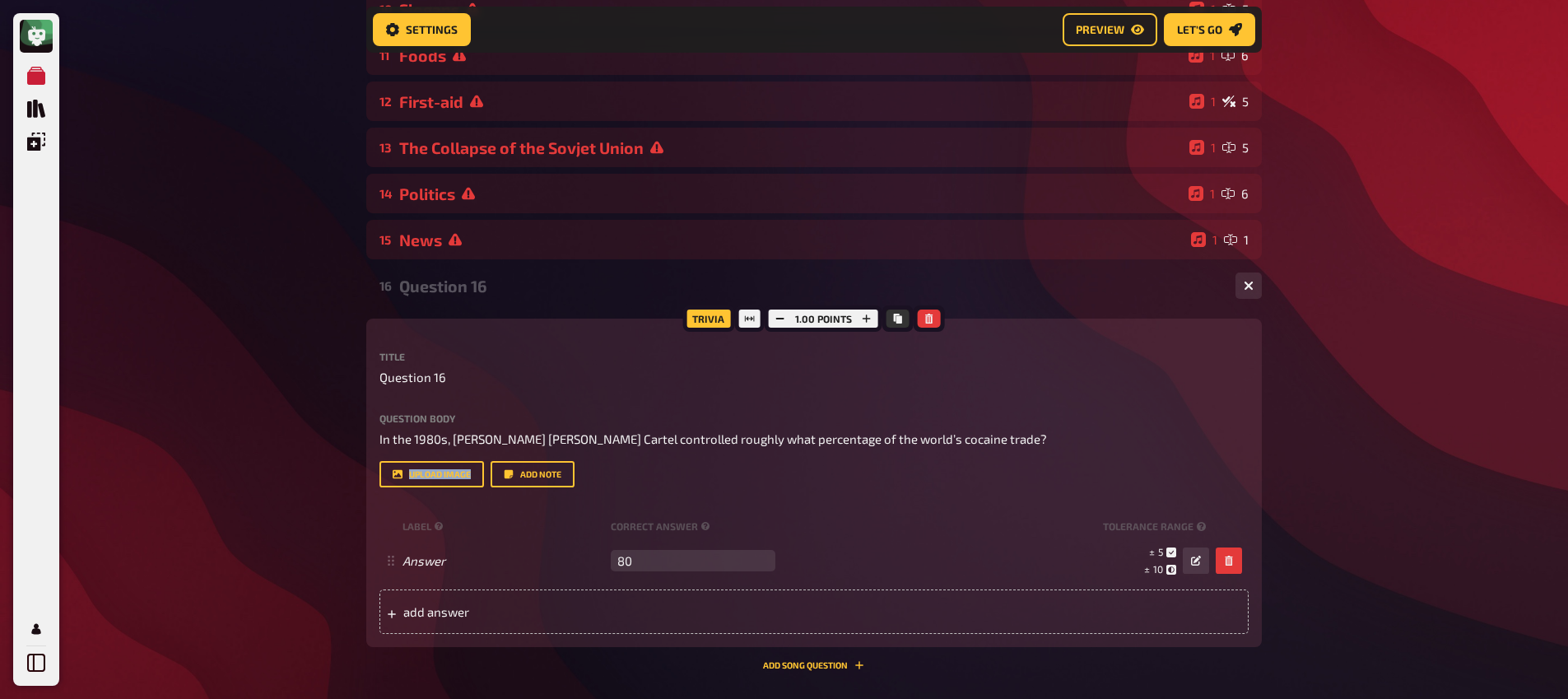
scroll to position [865, 0]
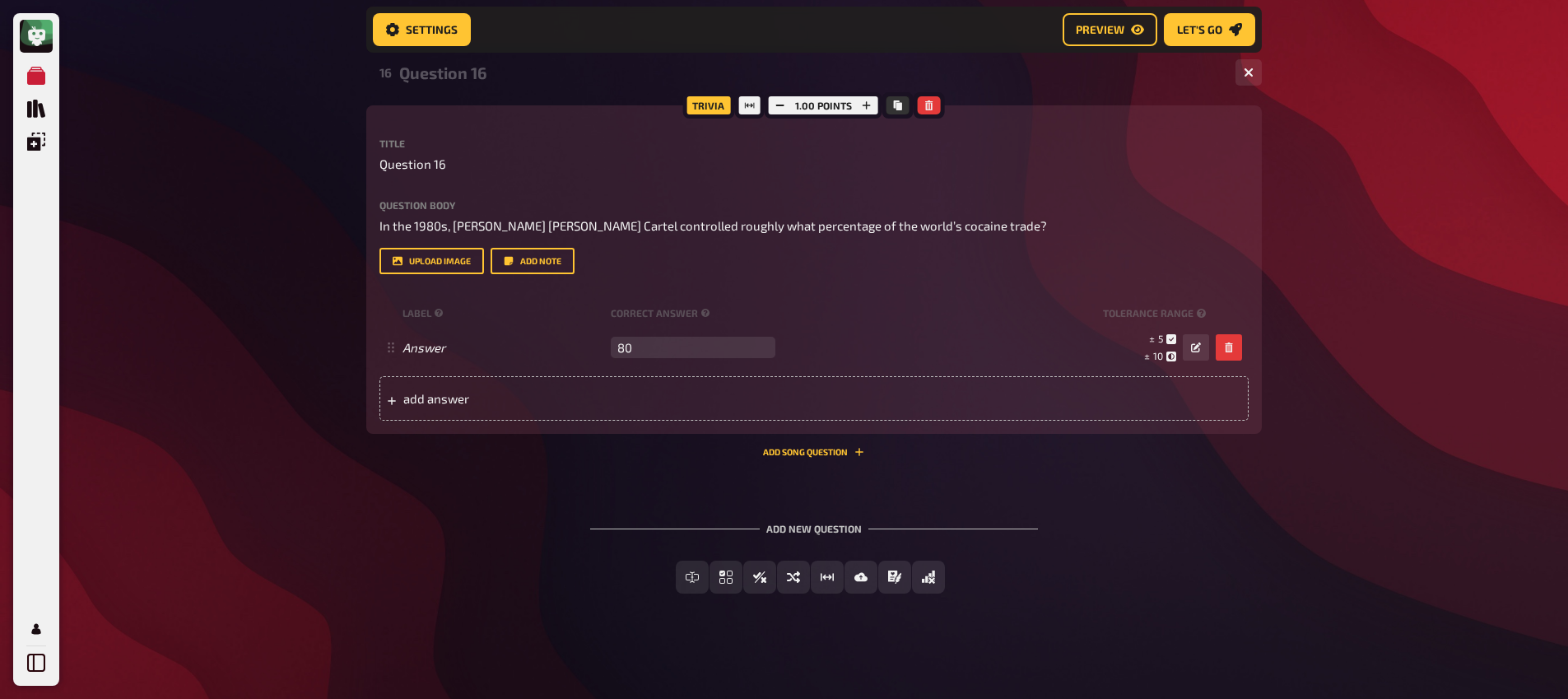
click at [486, 528] on div "Add new question Free Text Input Multiple Choice True / False Sorting Question …" at bounding box center [814, 558] width 896 height 123
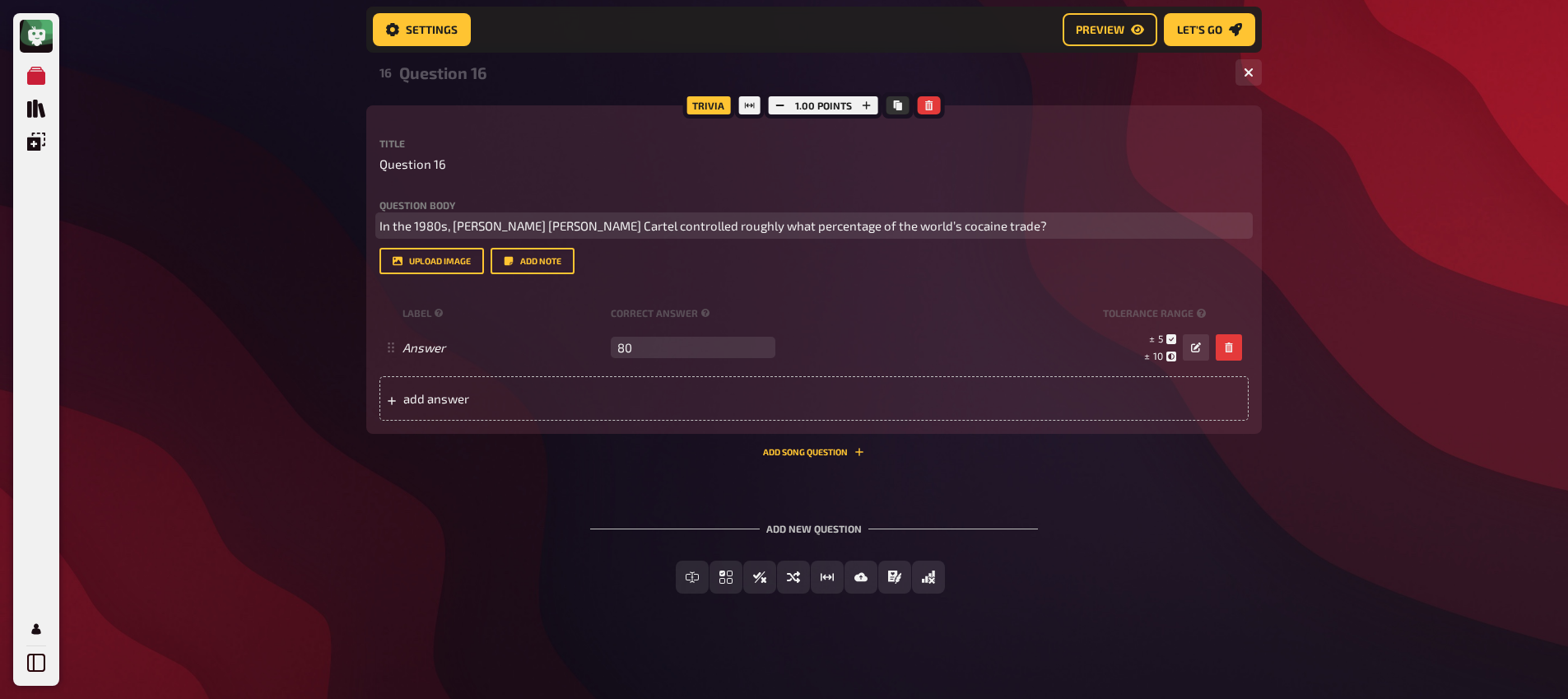
click at [1047, 231] on p "In the 1980s, [PERSON_NAME] [PERSON_NAME] Cartel controlled roughly what percen…" at bounding box center [814, 225] width 869 height 19
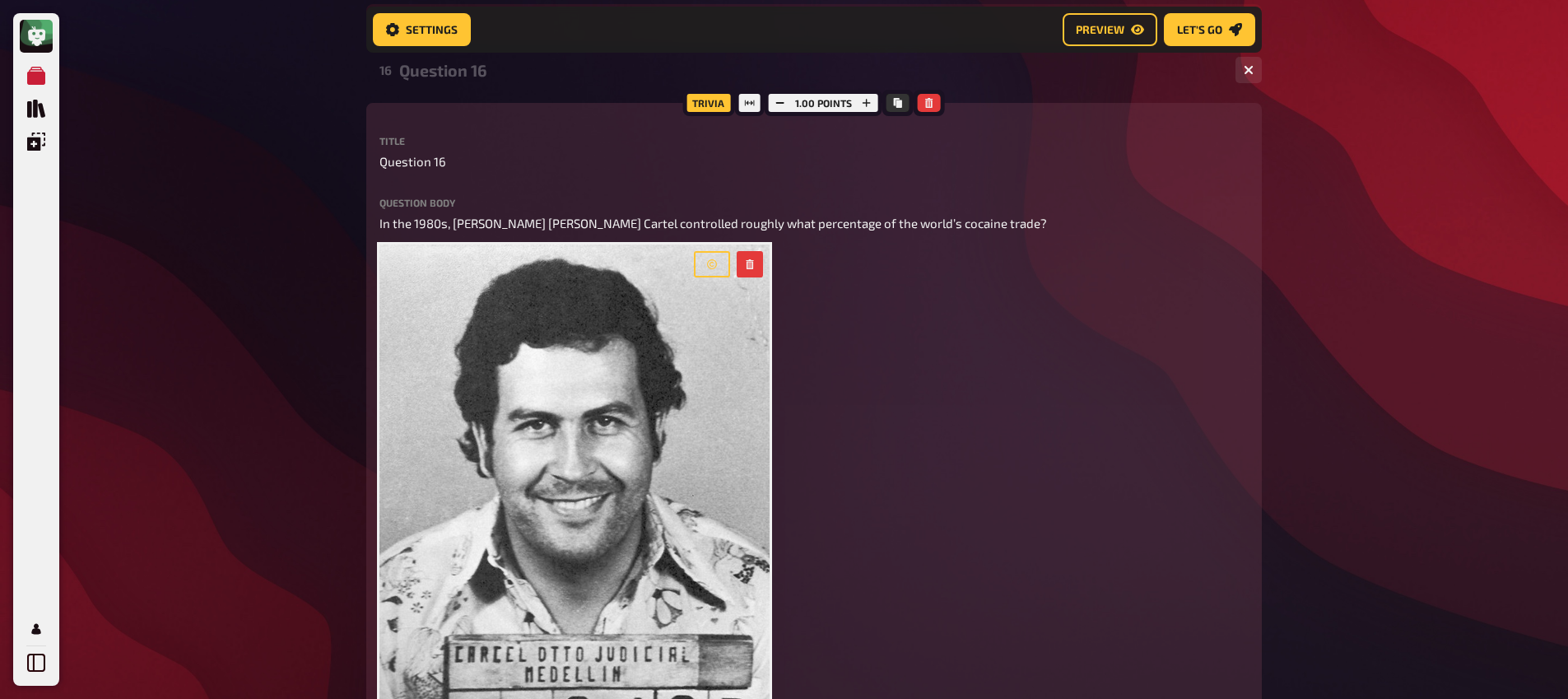
click at [319, 300] on div "Meine Quizze Quiz Sammlung Einblendungen Mein Konto Home My Quizzes 80s [Remast…" at bounding box center [784, 204] width 1568 height 2137
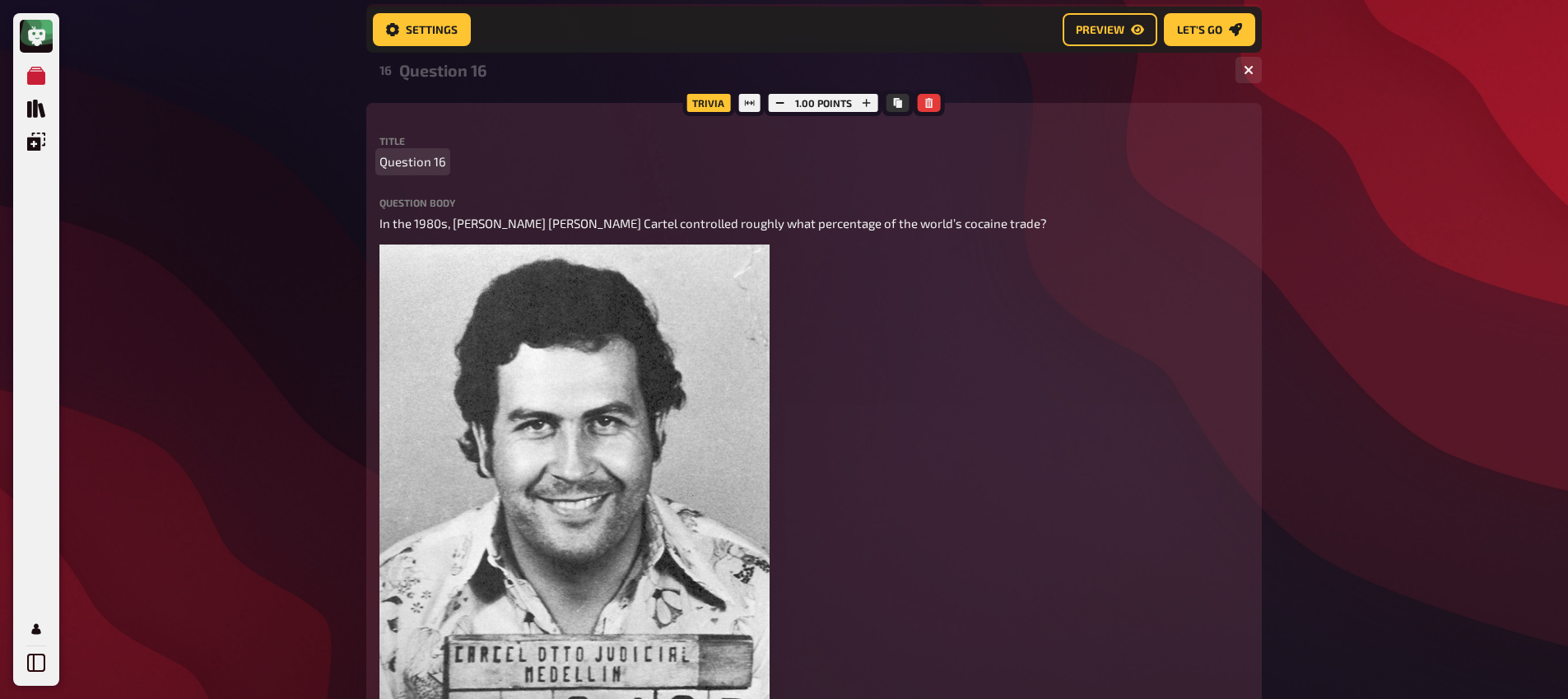
click at [411, 162] on span "Question 16" at bounding box center [413, 162] width 67 height 19
click at [396, 159] on span "Cocaina" at bounding box center [402, 162] width 44 height 19
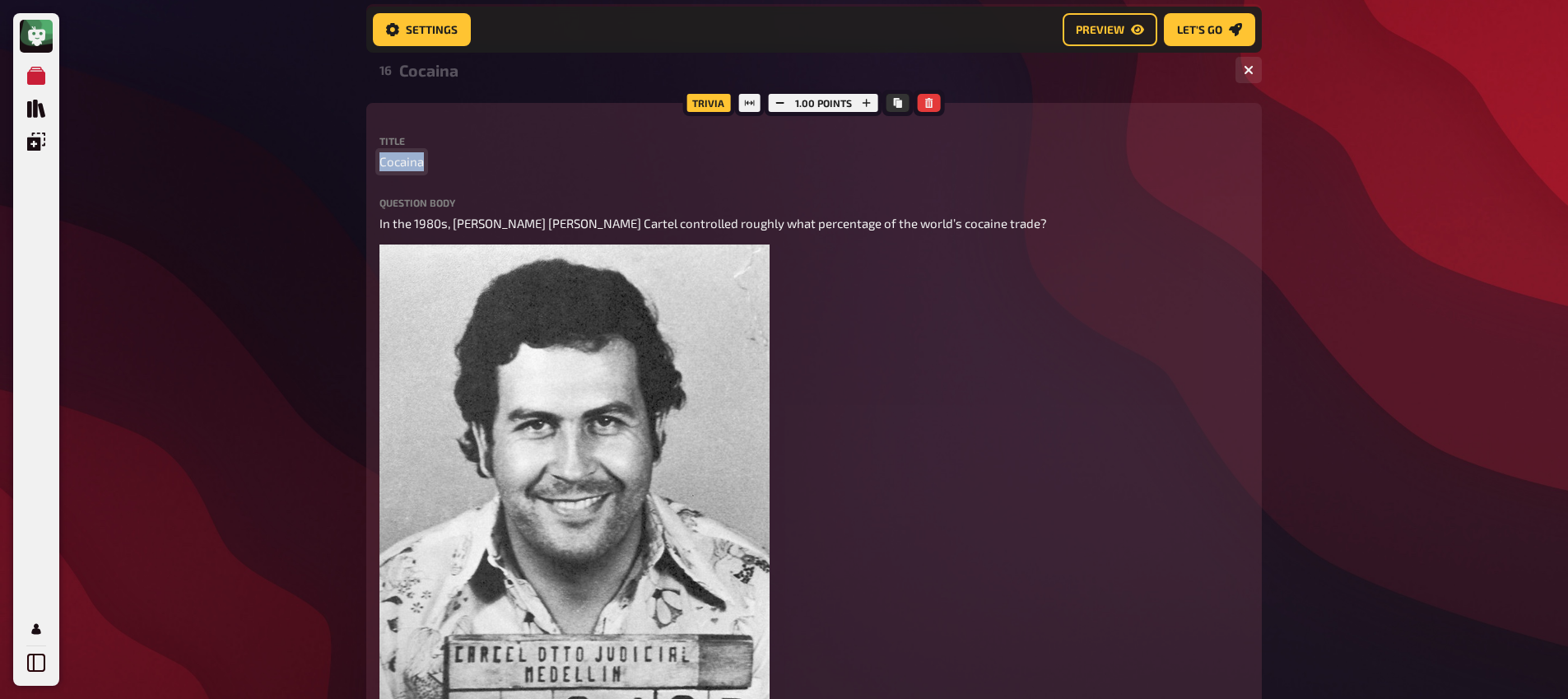
click at [396, 159] on span "Cocaina" at bounding box center [402, 162] width 44 height 19
click at [239, 185] on div "Meine Quizze Quiz Sammlung Einblendungen Mein Konto Home My Quizzes 80s [Remast…" at bounding box center [784, 204] width 1568 height 2137
click at [860, 98] on button "button" at bounding box center [866, 103] width 23 height 18
click at [860, 98] on button "button" at bounding box center [865, 103] width 23 height 18
click at [857, 100] on button "button" at bounding box center [867, 103] width 23 height 18
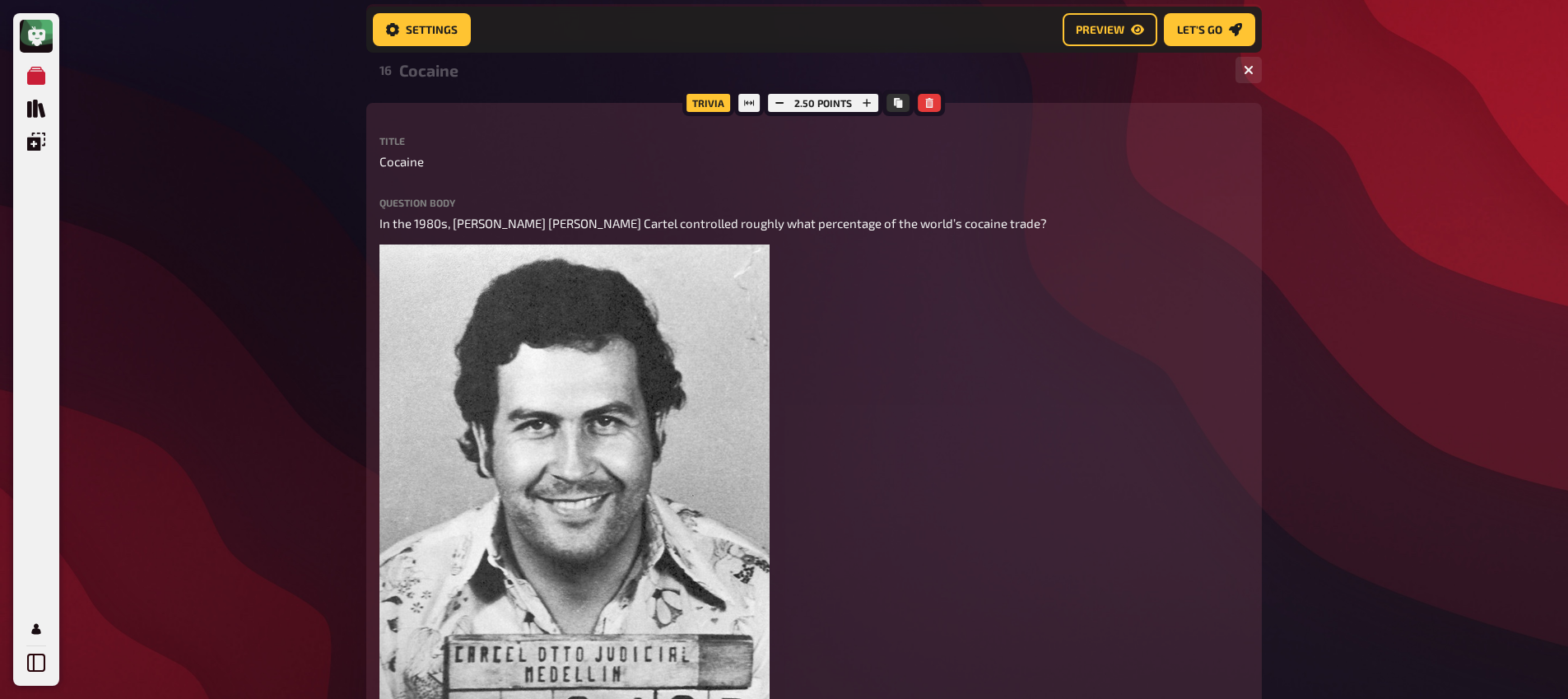
click at [428, 74] on div "Cocaine" at bounding box center [810, 70] width 823 height 19
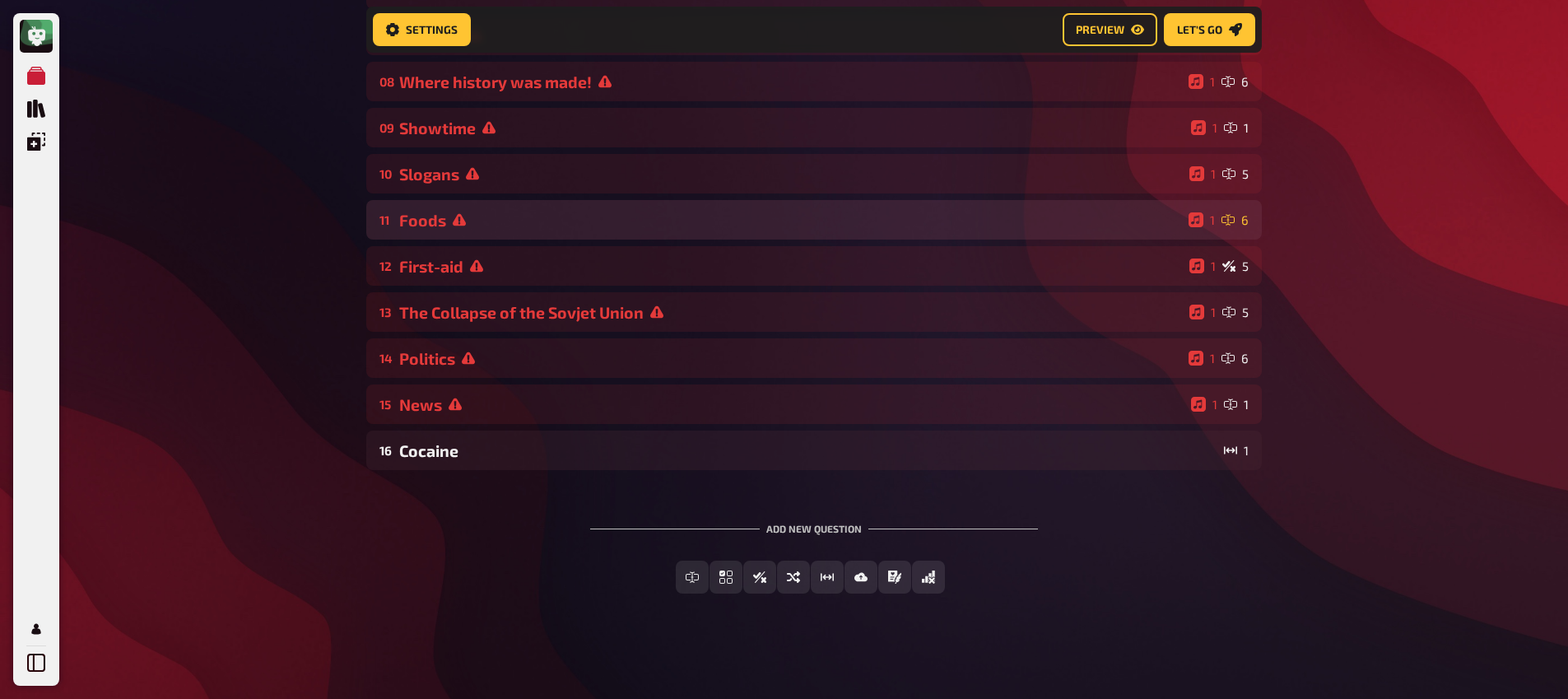
scroll to position [487, 0]
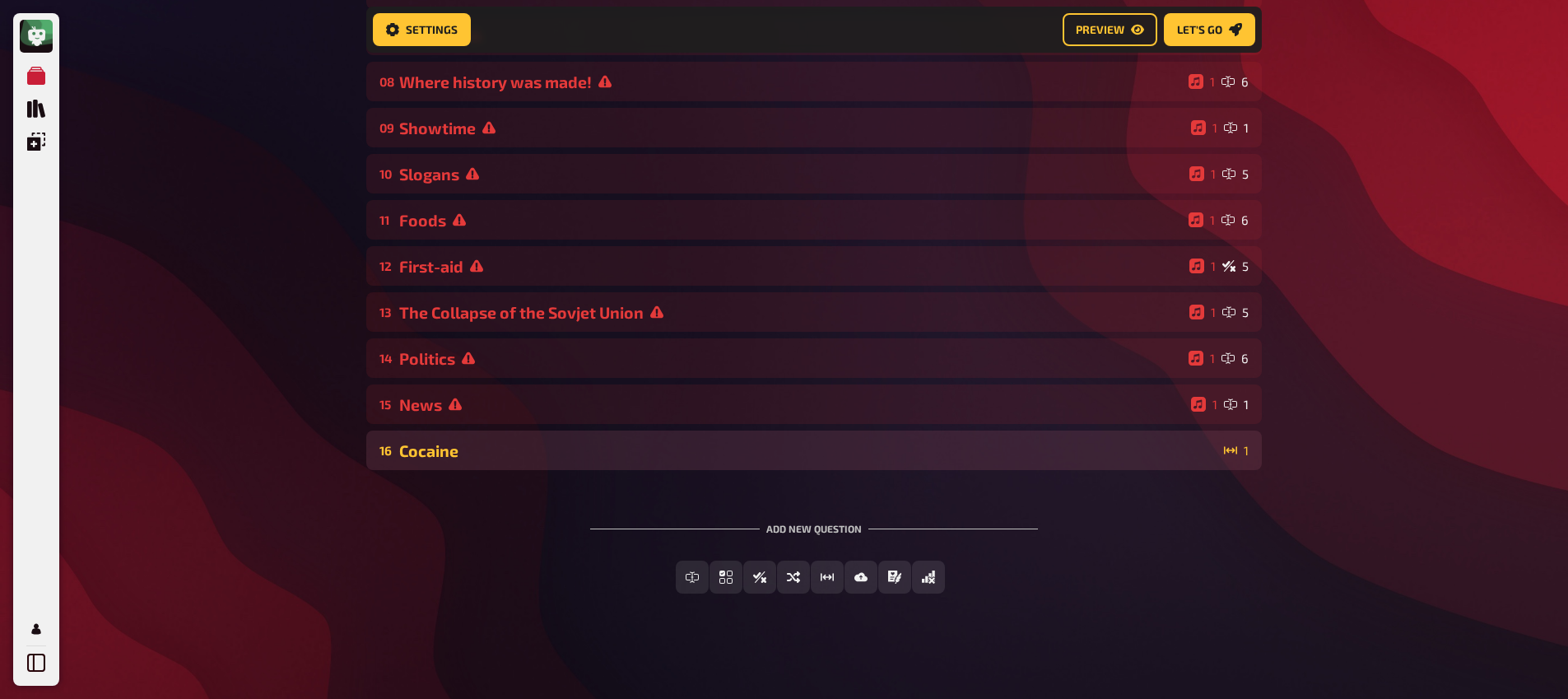
click at [911, 455] on div "Cocaine" at bounding box center [808, 451] width 818 height 19
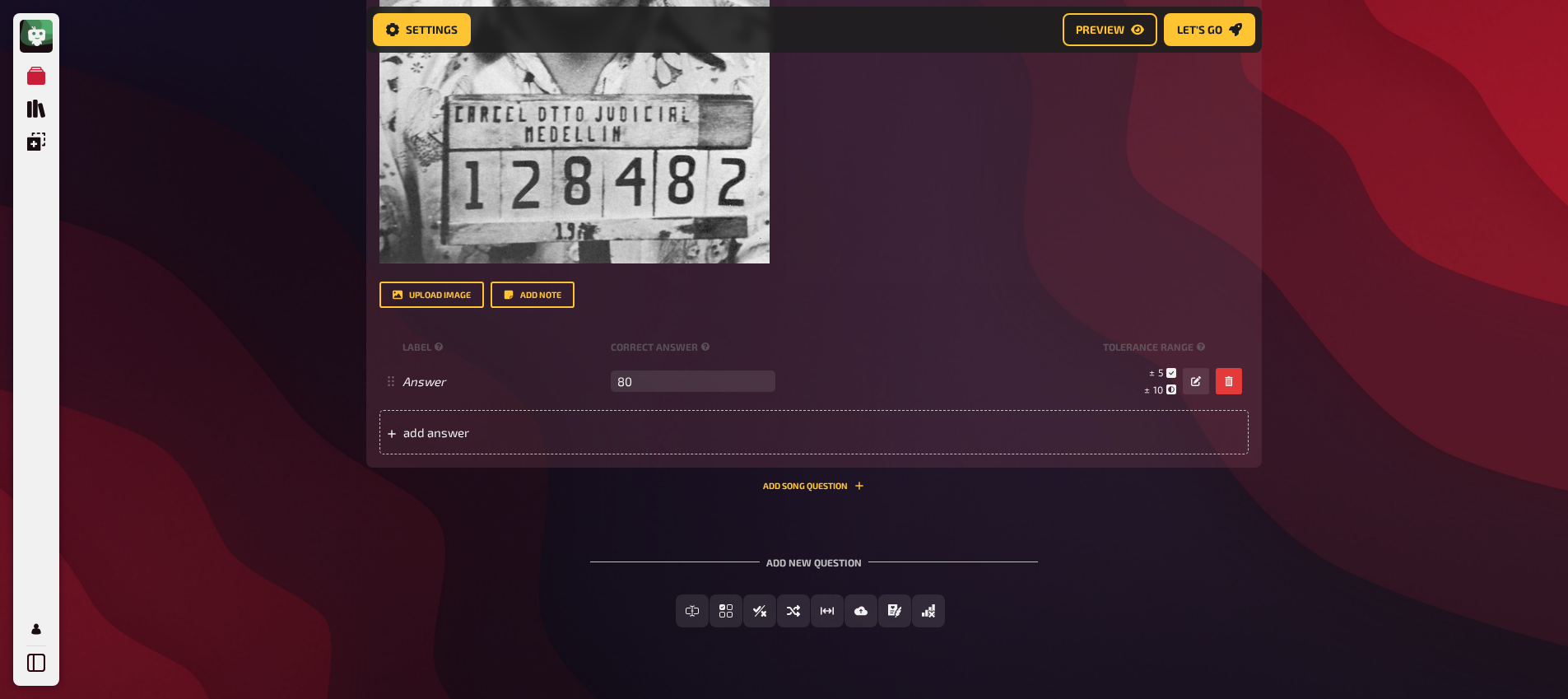
scroll to position [1440, 0]
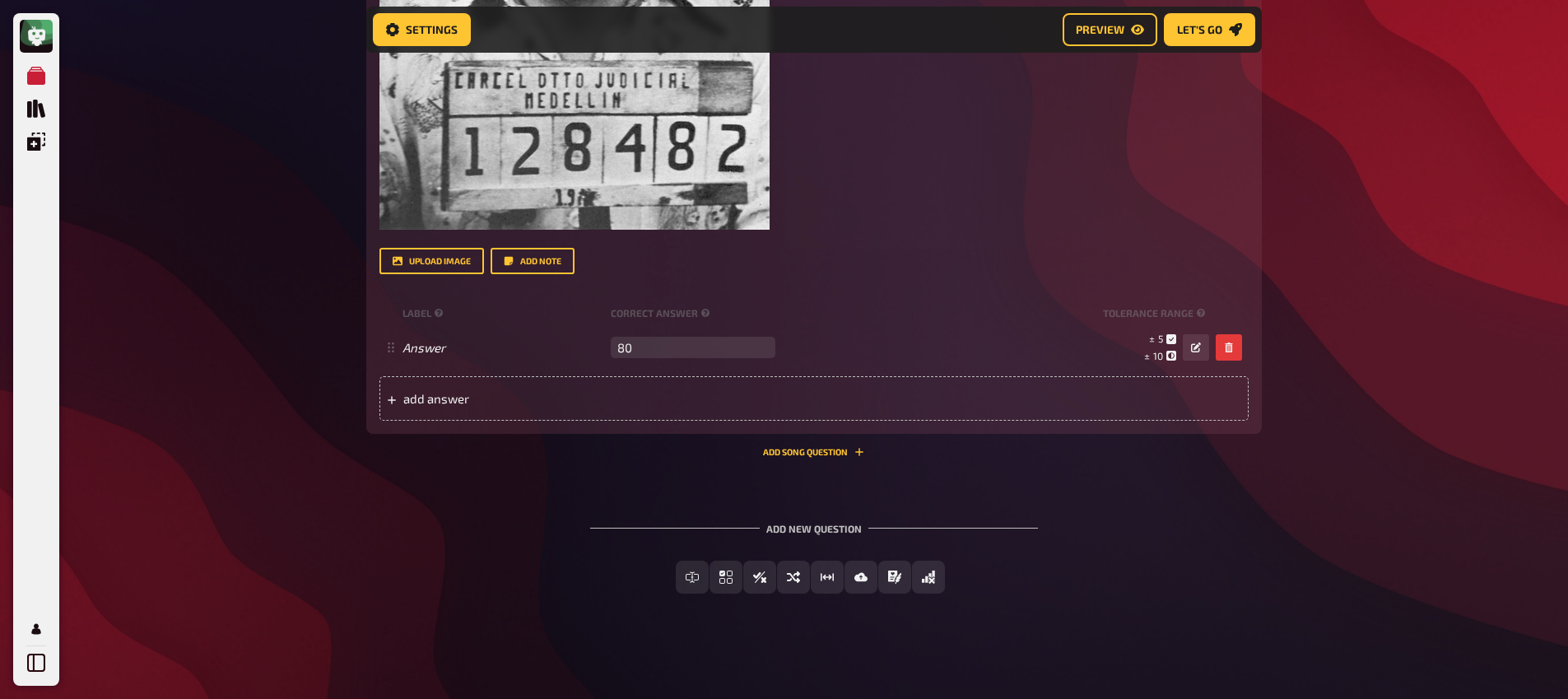
click at [815, 452] on button "Add Song question" at bounding box center [814, 452] width 101 height 10
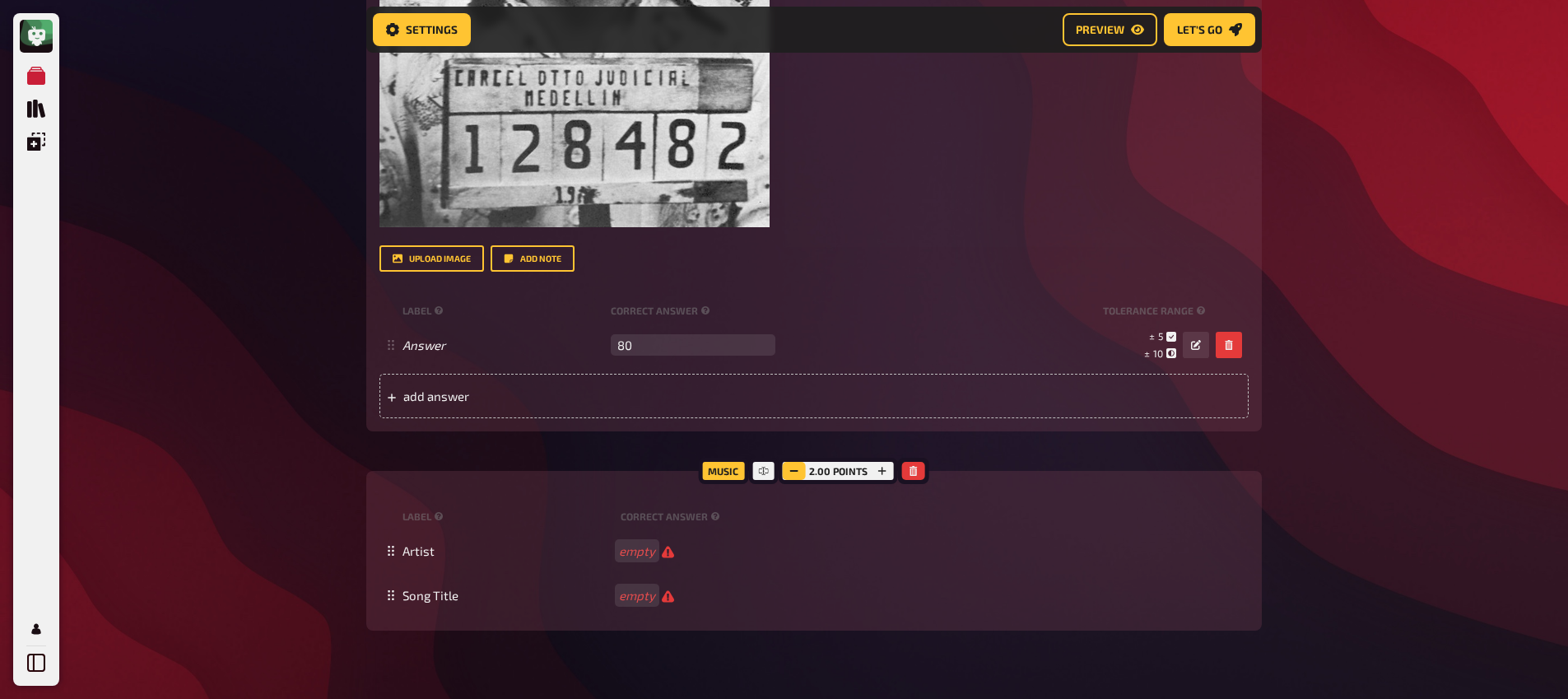
click at [792, 471] on icon "button" at bounding box center [794, 471] width 10 height 10
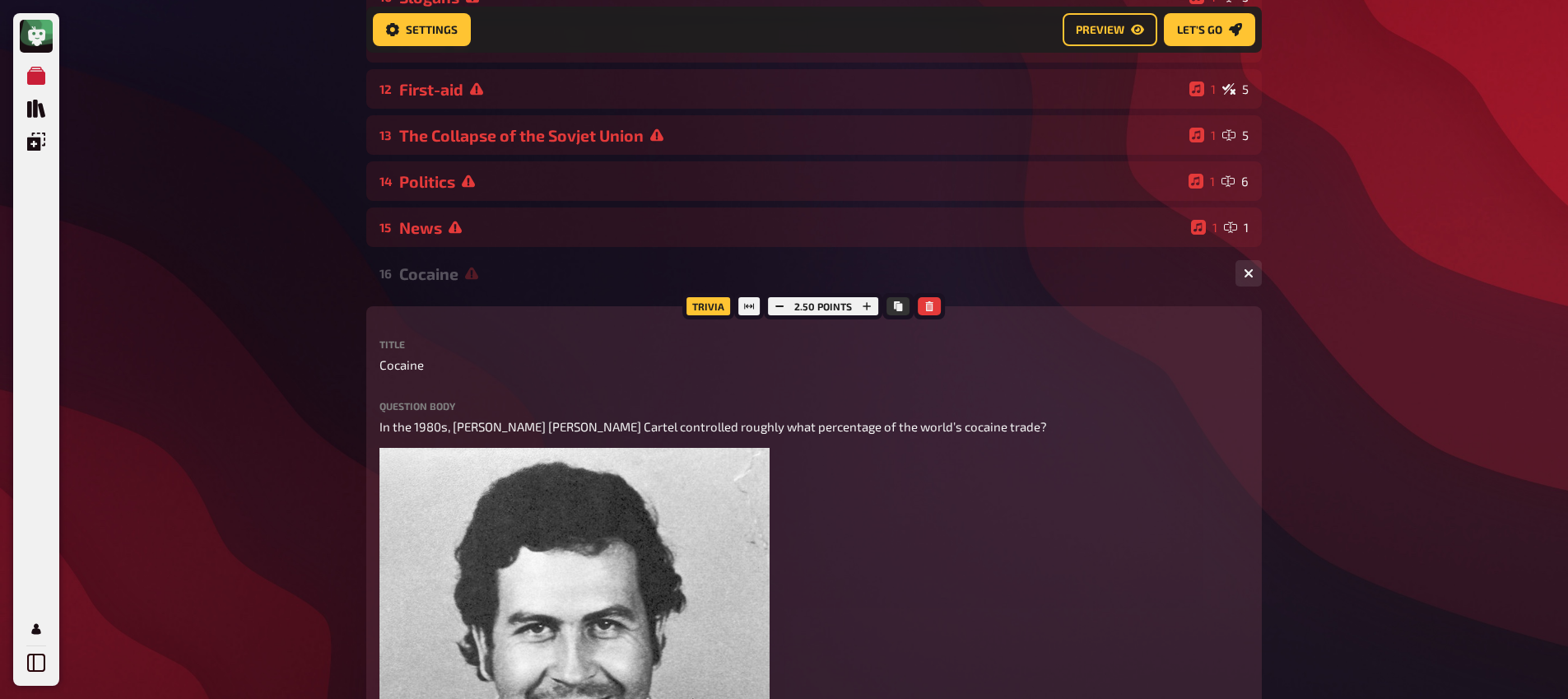
click at [541, 285] on div "16 Cocaine 1 1" at bounding box center [814, 273] width 896 height 40
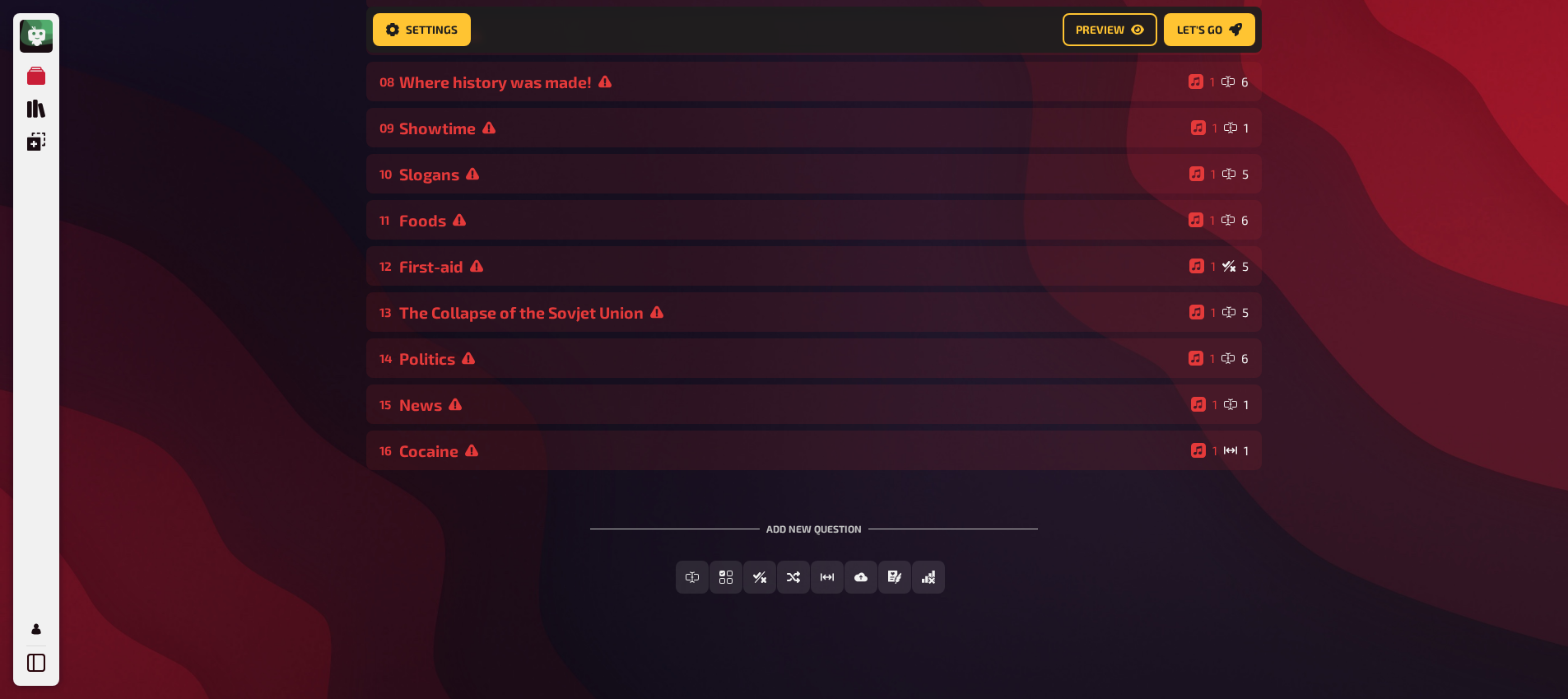
scroll to position [0, 0]
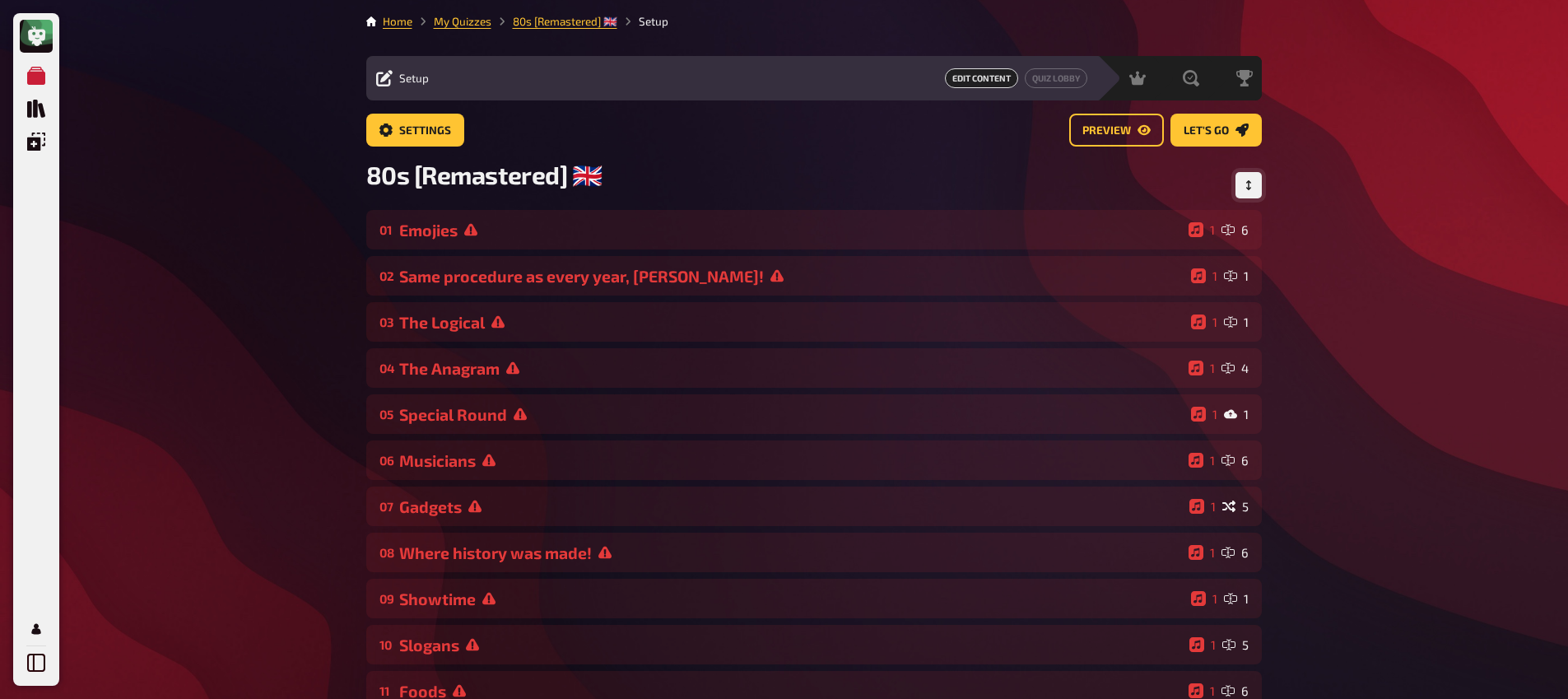
click at [1244, 181] on icon "Change Order" at bounding box center [1249, 185] width 10 height 10
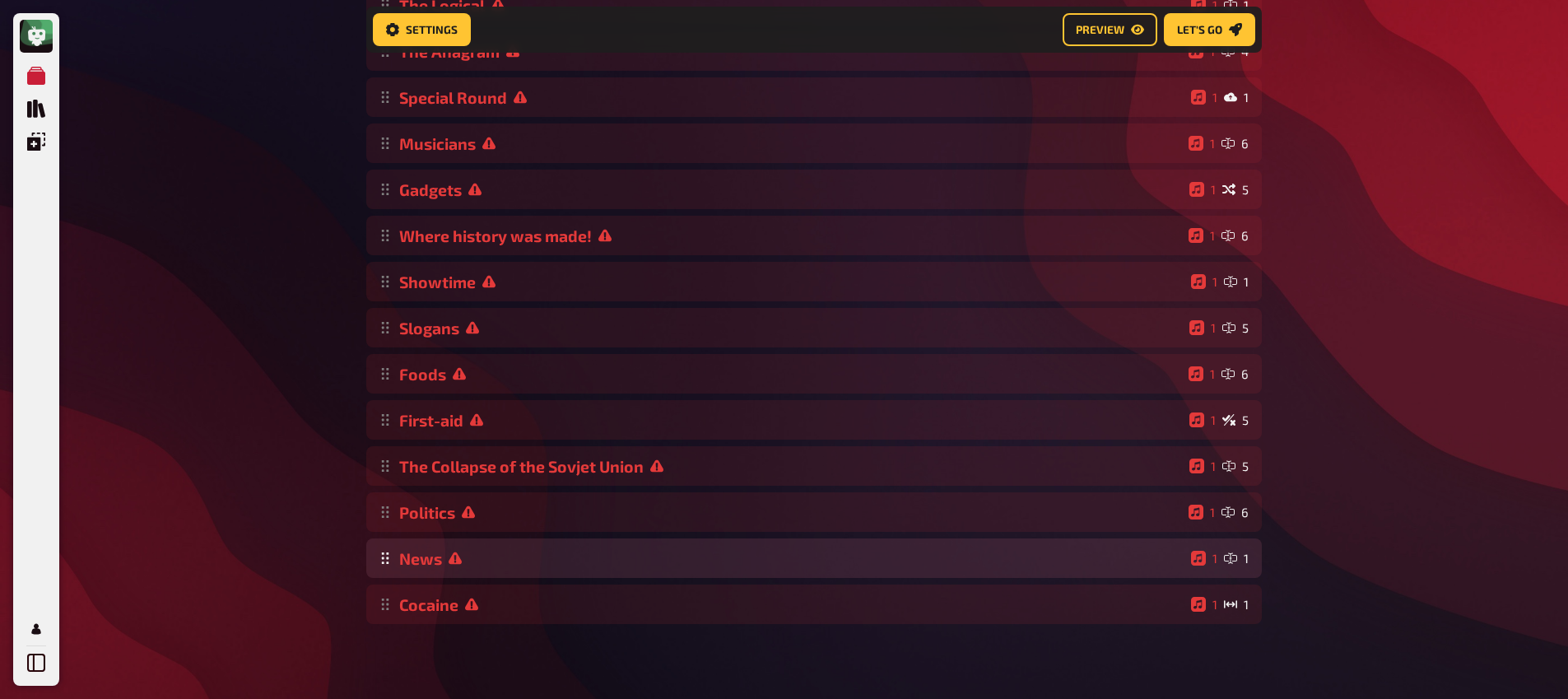
scroll to position [337, 0]
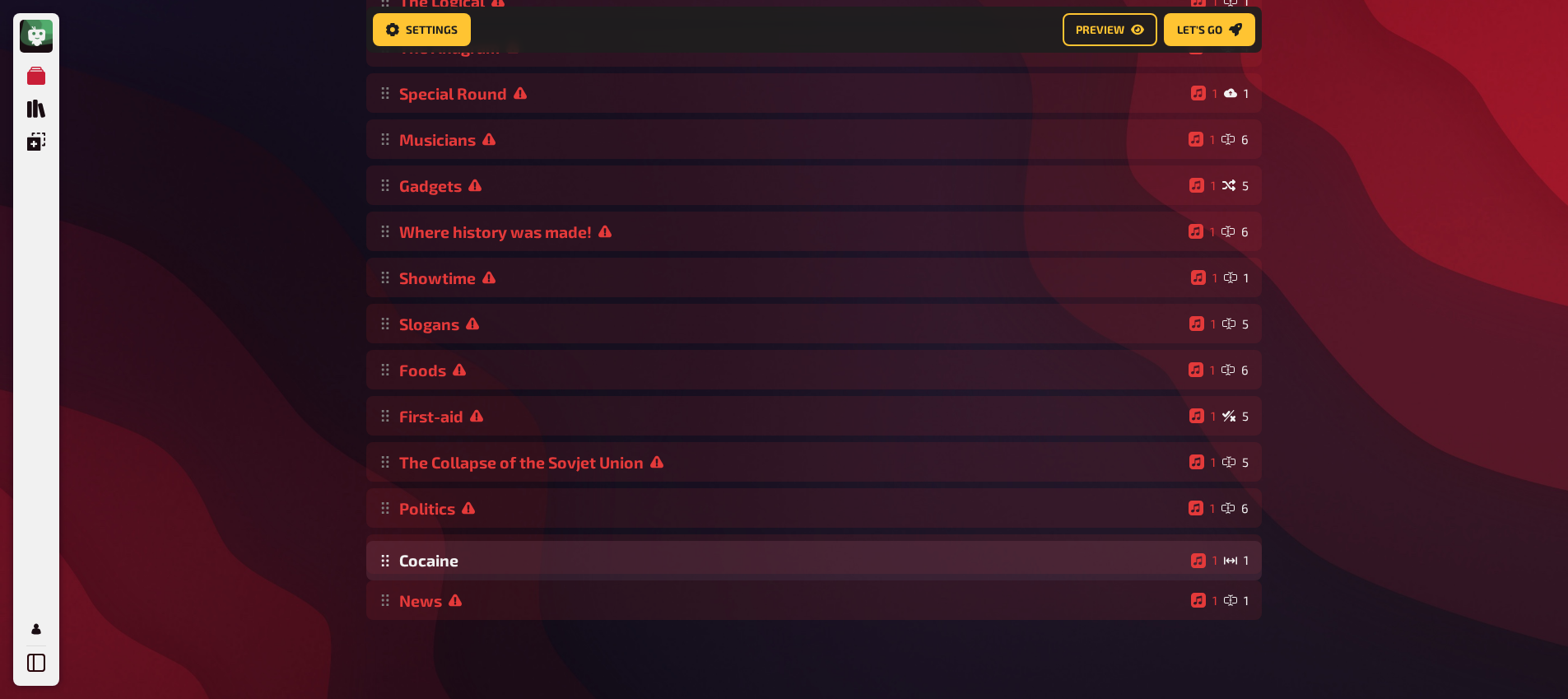
drag, startPoint x: 390, startPoint y: 603, endPoint x: 416, endPoint y: 558, distance: 52.0
click at [416, 558] on div "Emojies 1 6 Same procedure as every year, [PERSON_NAME]! 1 1 The Logical 1 1 Th…" at bounding box center [814, 254] width 896 height 731
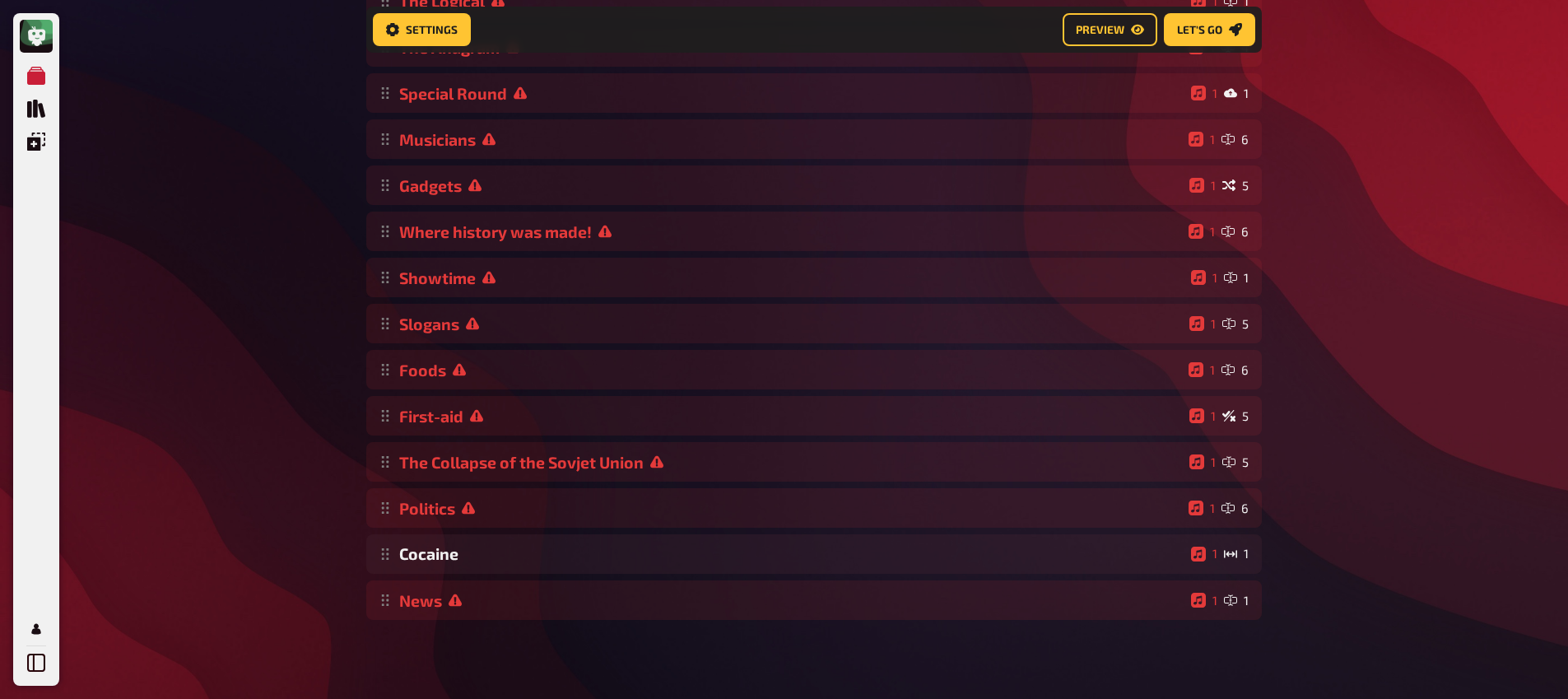
click at [339, 567] on div "Meine Quizze Quiz Sammlung Einblendungen Mein Konto Home My Quizzes 80s [Remast…" at bounding box center [784, 182] width 1568 height 1033
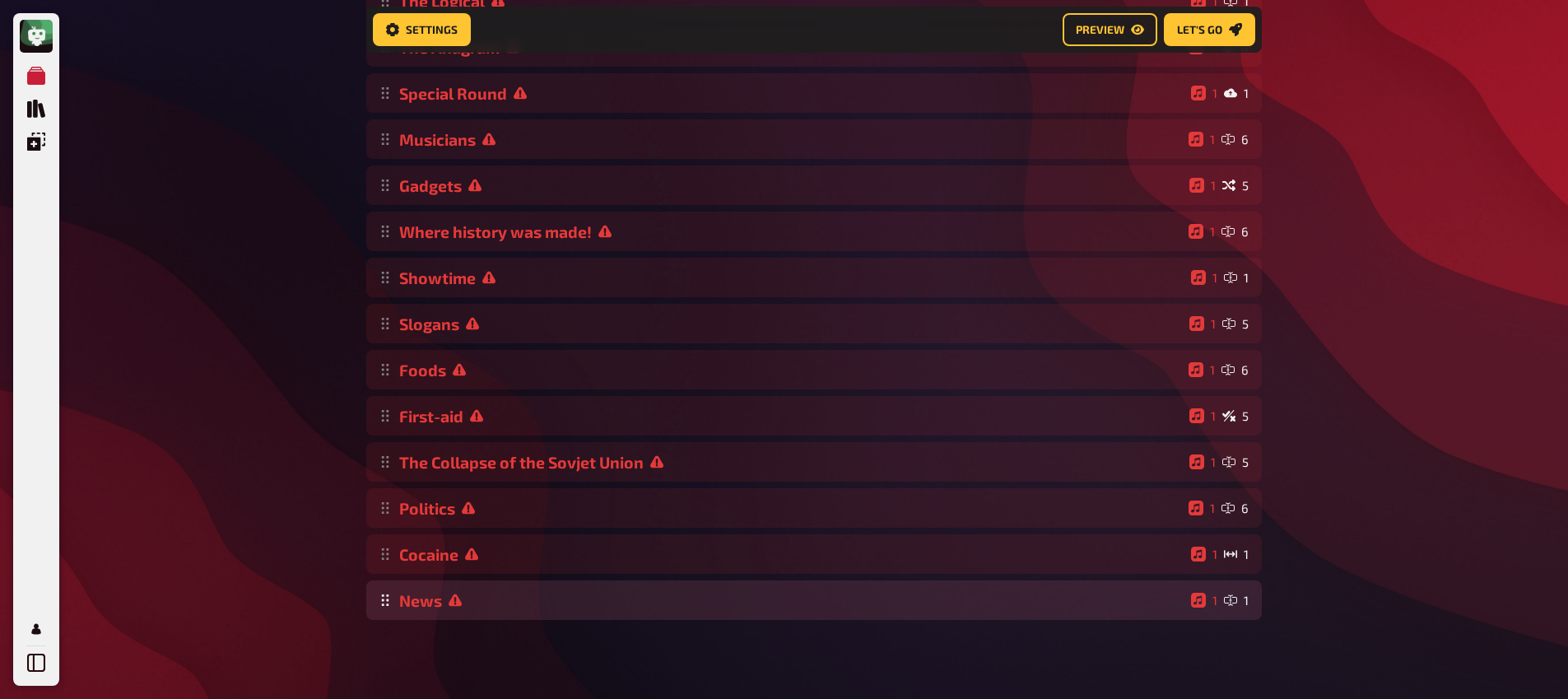
click at [433, 605] on div "Emojies 1 6 Same procedure as every year, [PERSON_NAME]! 1 1 The Logical 1 1 Th…" at bounding box center [814, 254] width 896 height 731
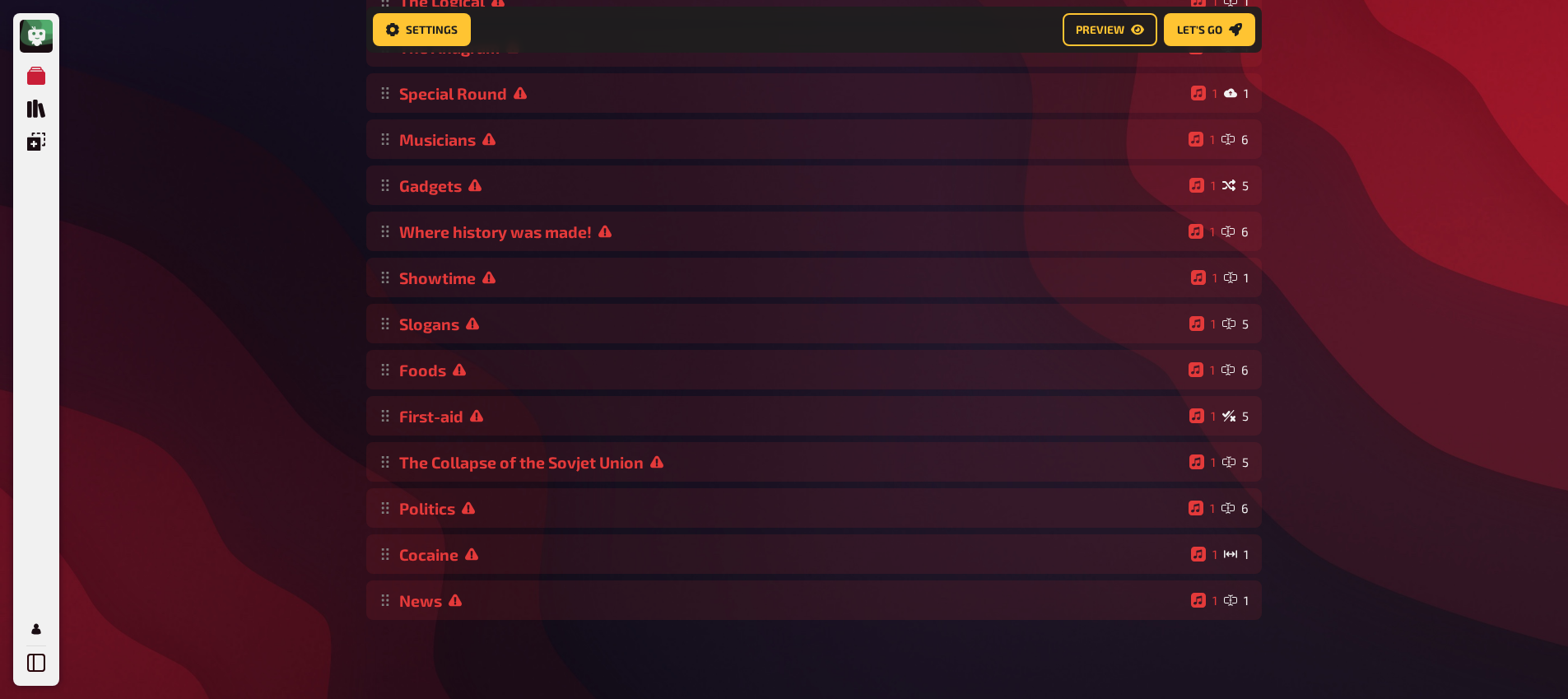
click at [323, 529] on div "Meine Quizze Quiz Sammlung Einblendungen Mein Konto Home My Quizzes 80s [Remast…" at bounding box center [784, 182] width 1568 height 1033
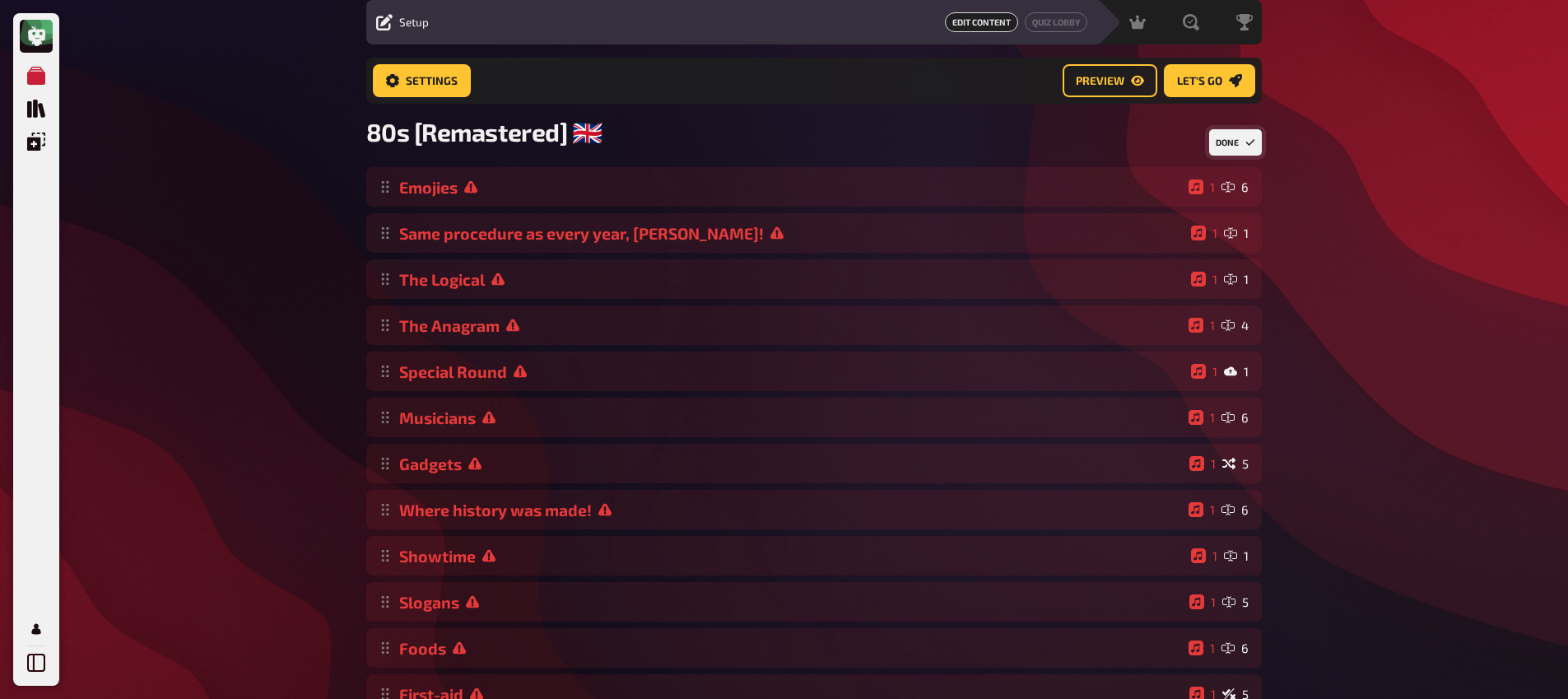
scroll to position [0, 0]
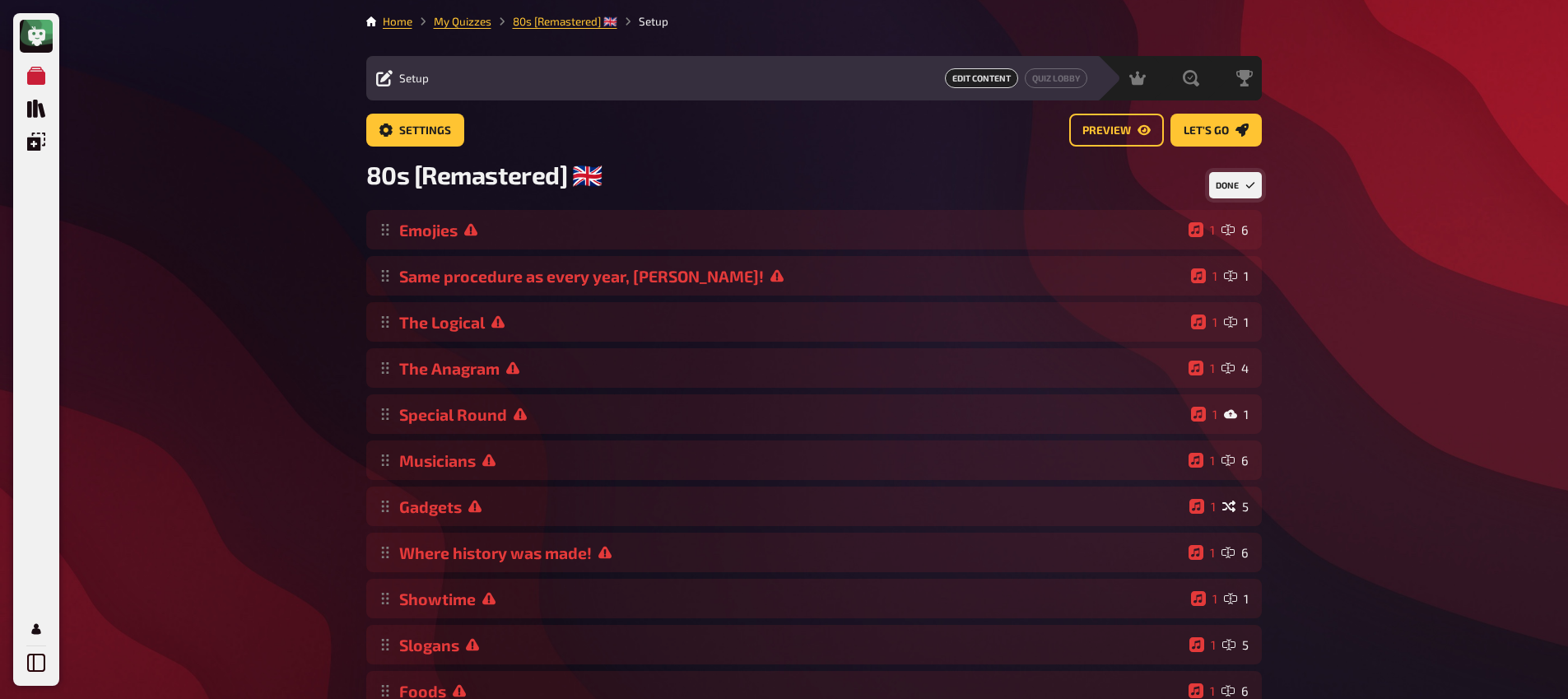
click at [1244, 186] on button "Done" at bounding box center [1235, 185] width 52 height 27
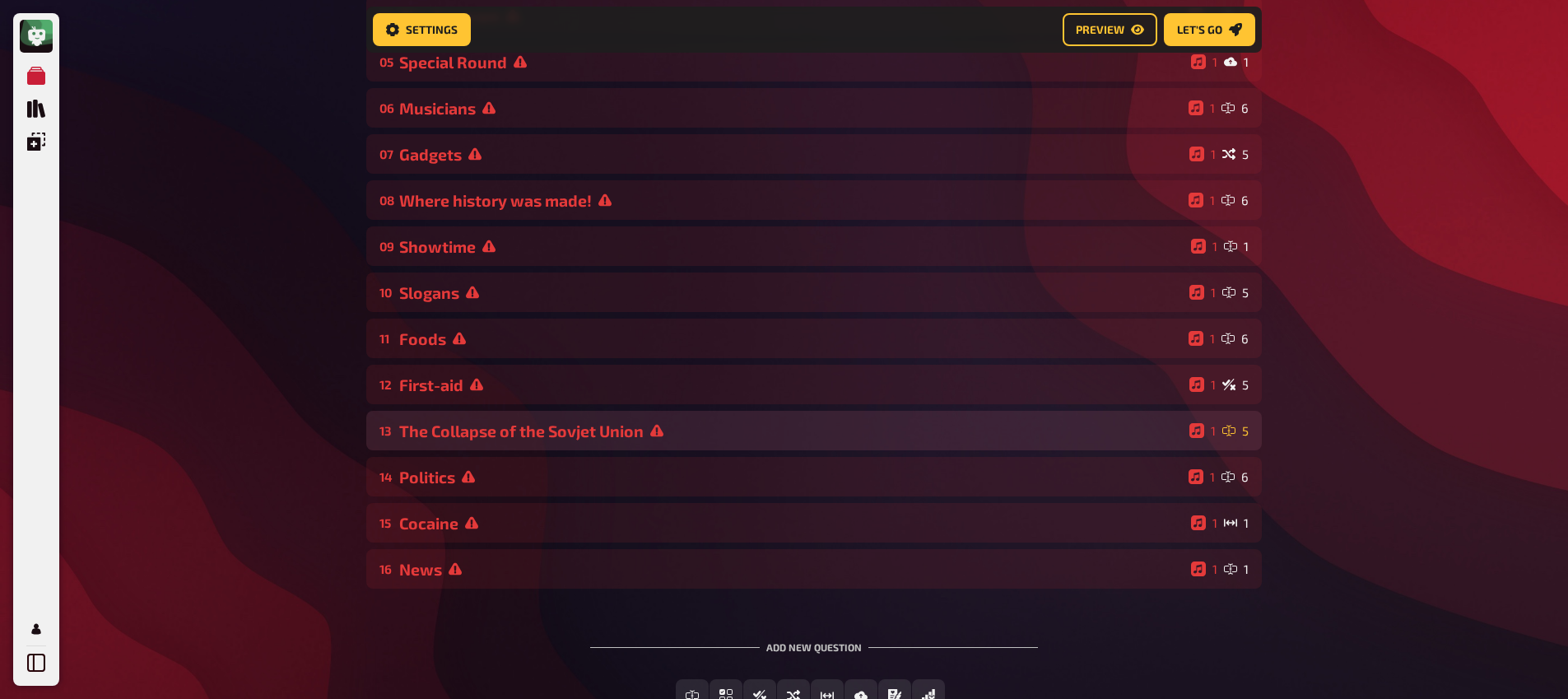
scroll to position [362, 0]
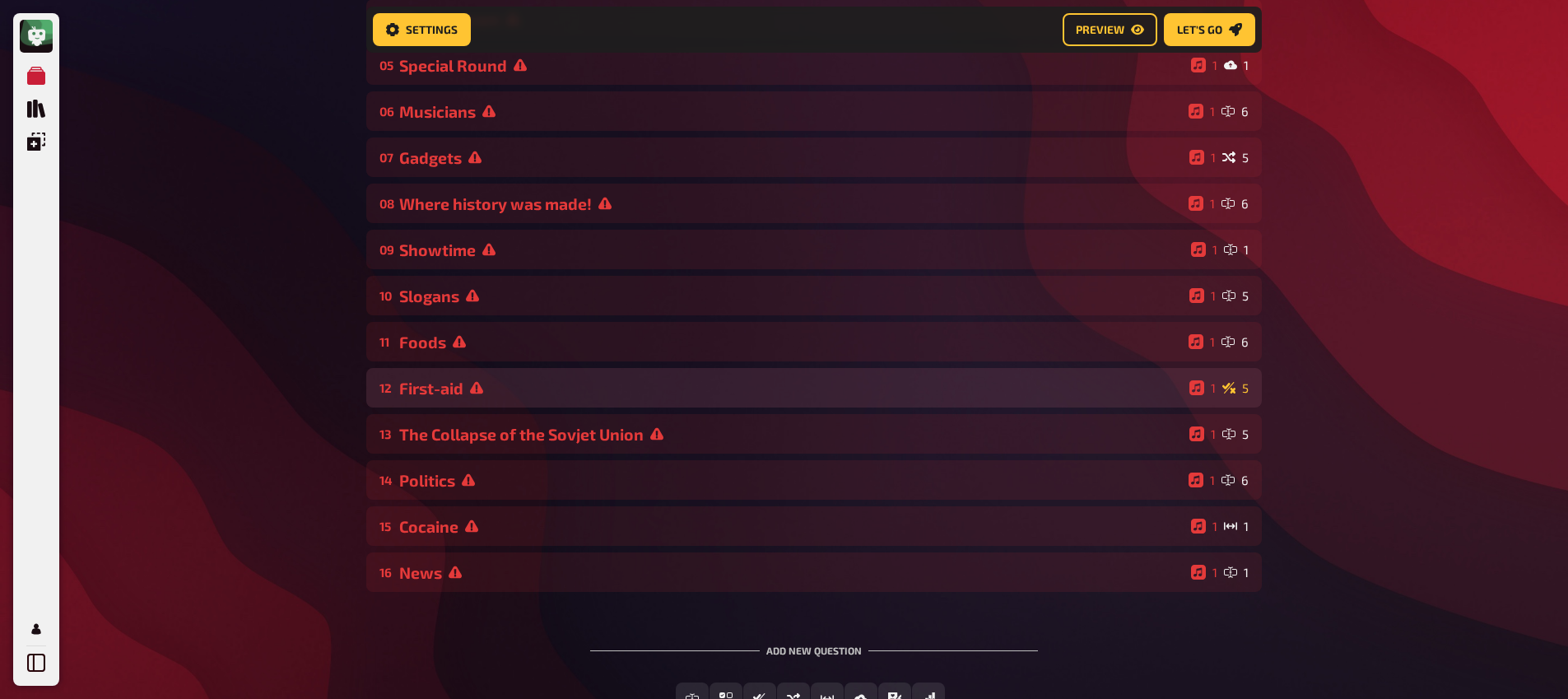
click at [532, 396] on div "First-aid" at bounding box center [791, 388] width 784 height 19
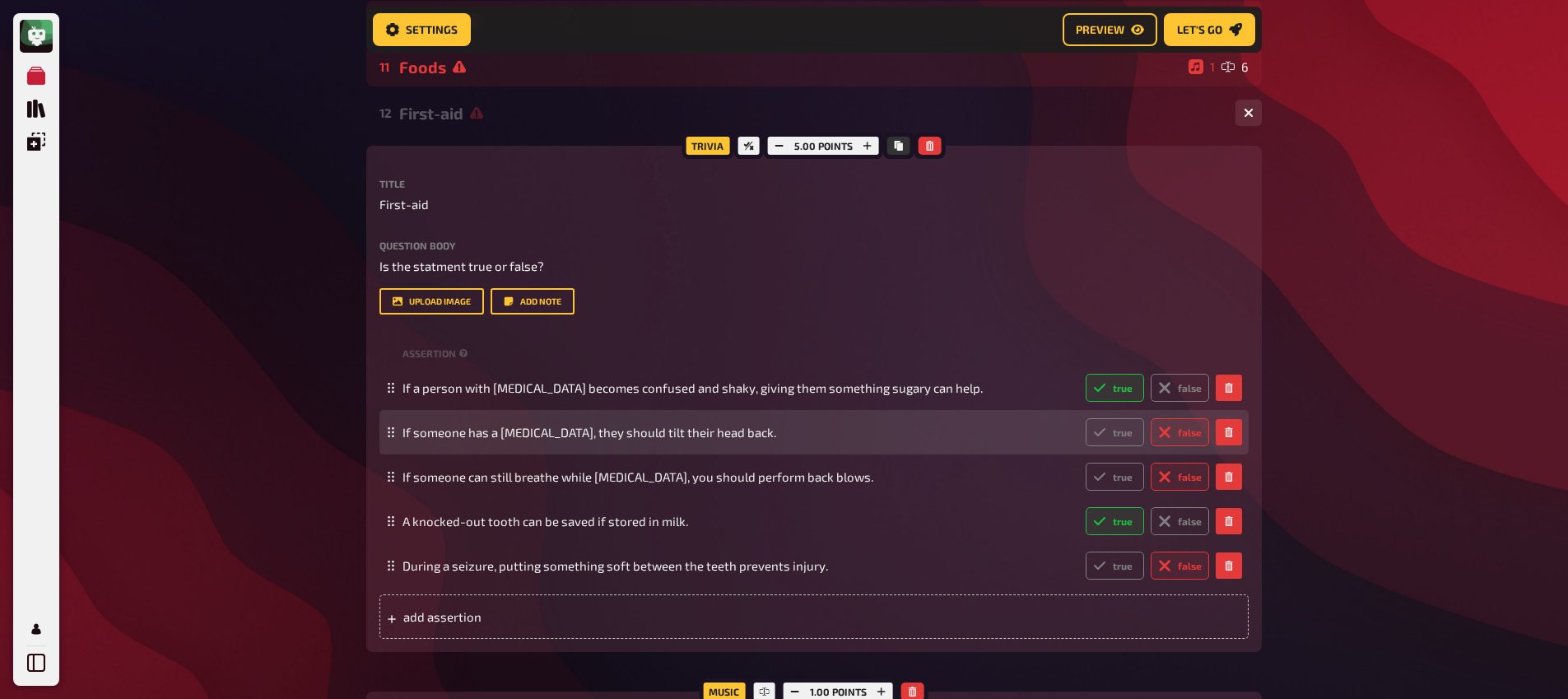
scroll to position [639, 0]
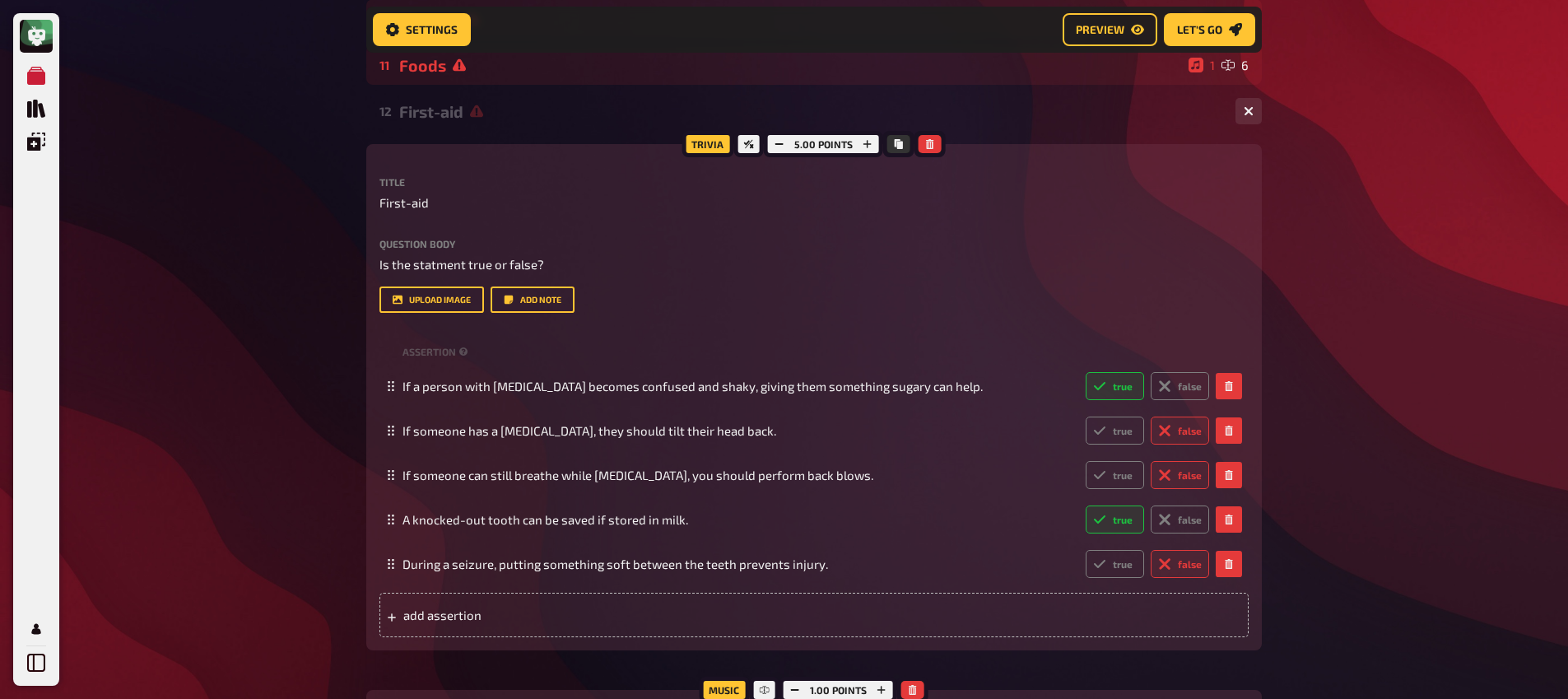
click at [422, 109] on div "First-aid" at bounding box center [810, 111] width 823 height 19
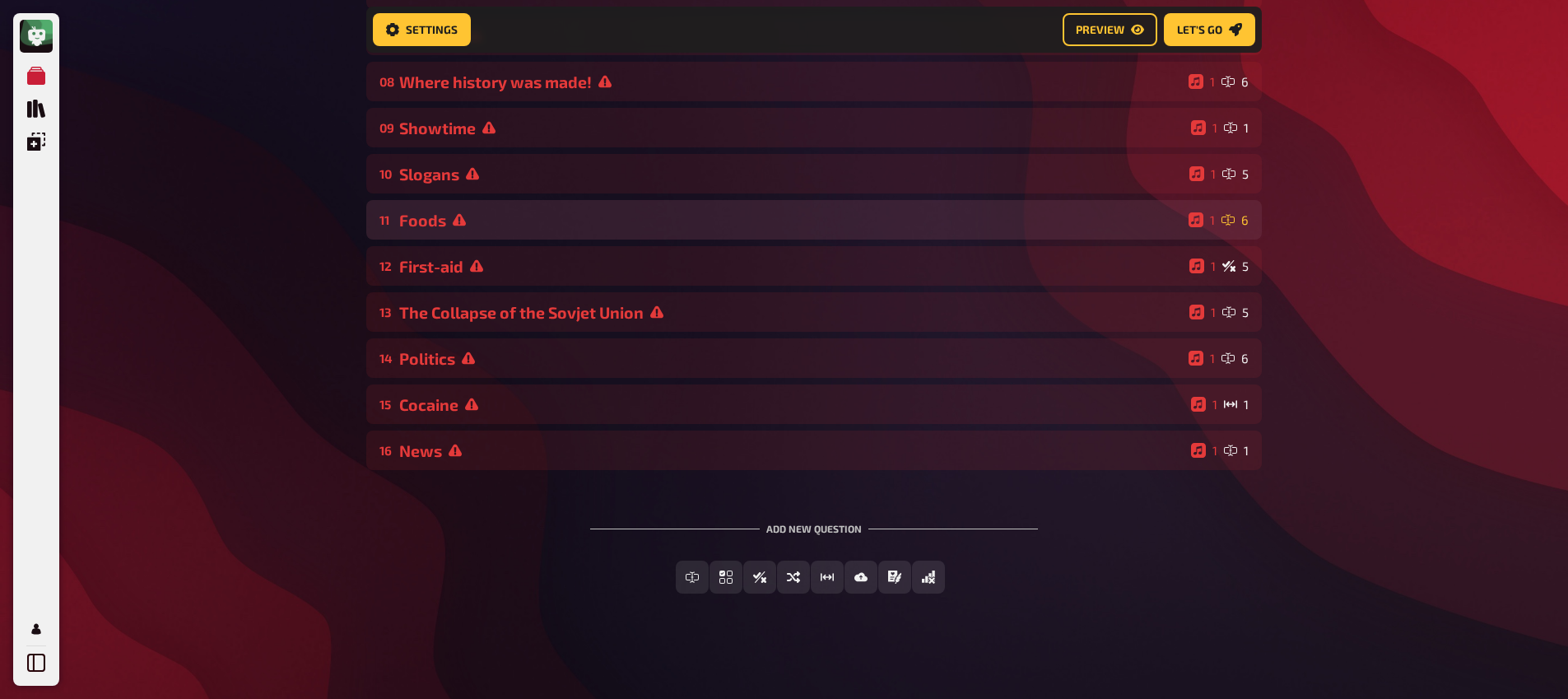
click at [452, 215] on icon at bounding box center [459, 220] width 13 height 13
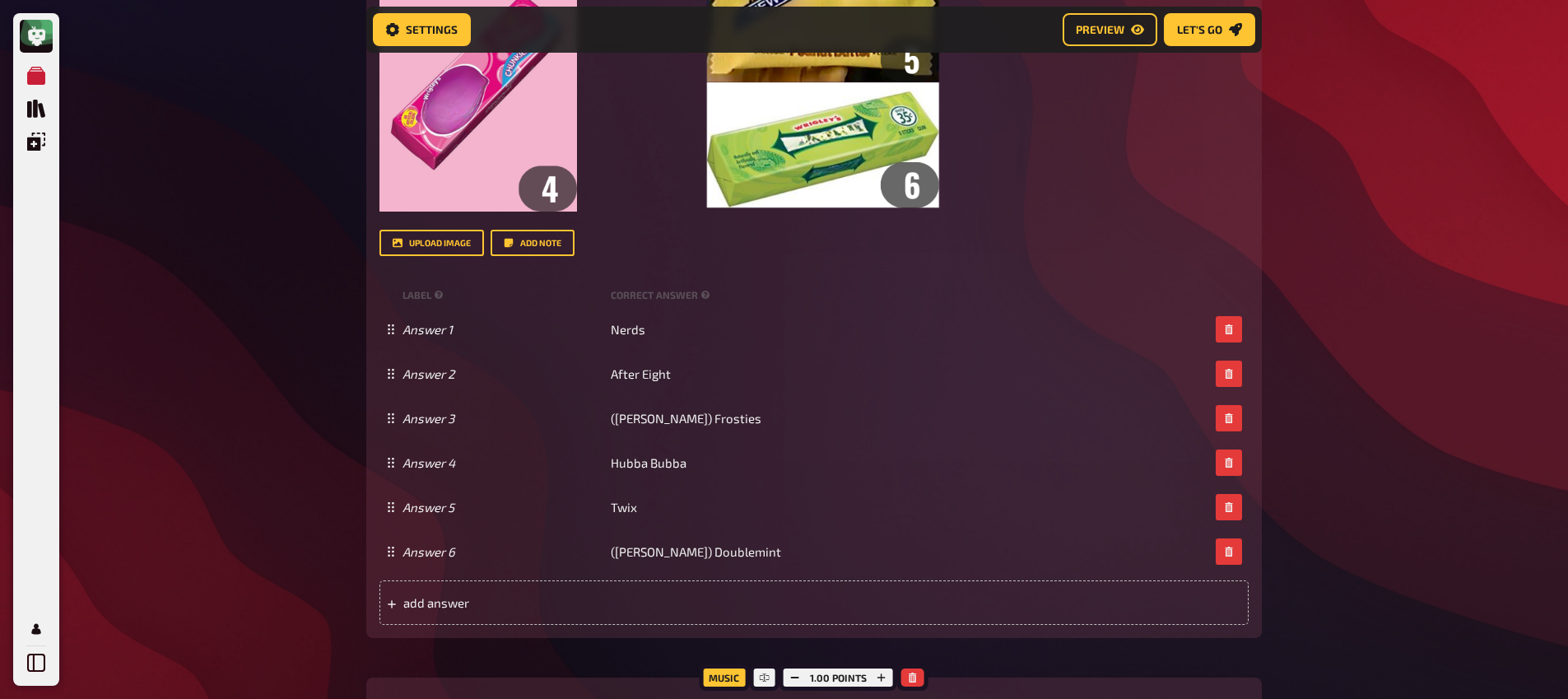
scroll to position [1236, 0]
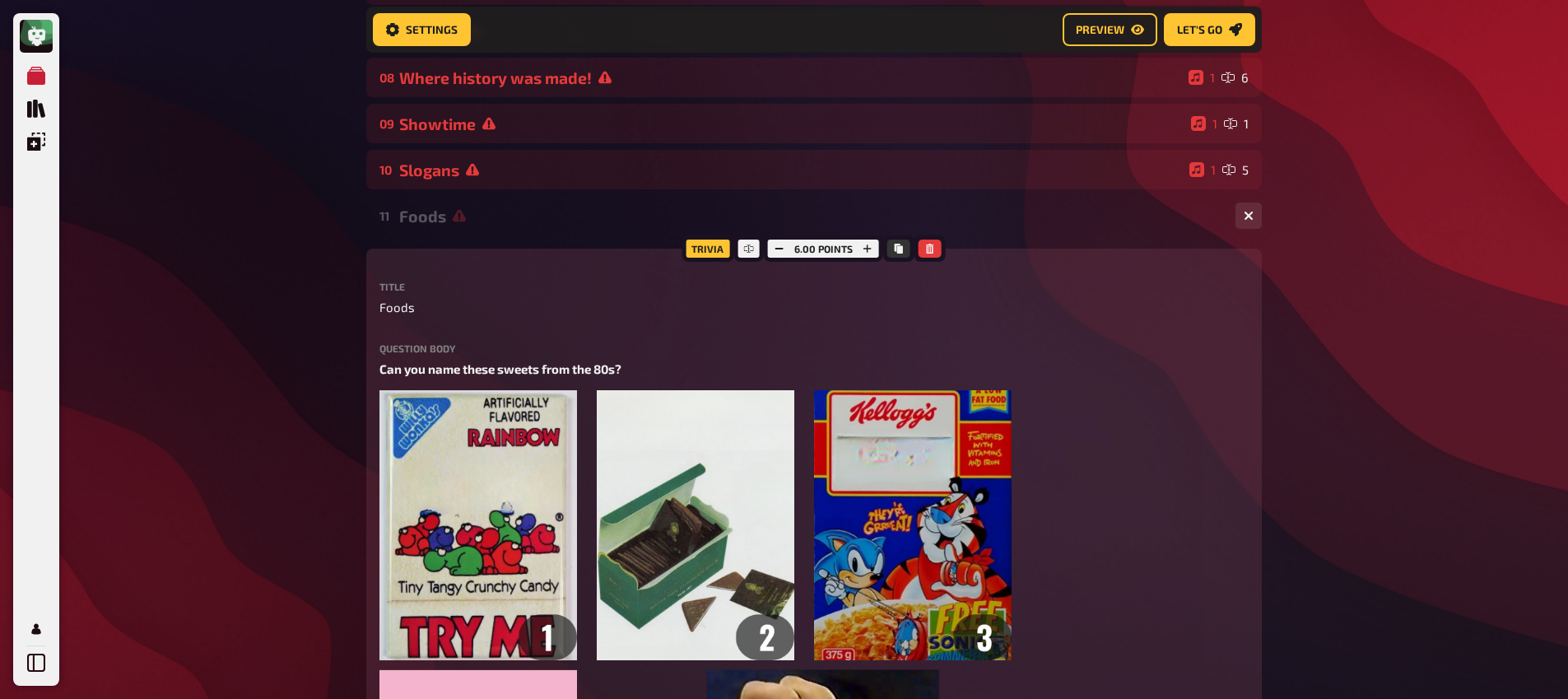
click at [432, 206] on div "11 Foods 1 6" at bounding box center [814, 215] width 896 height 40
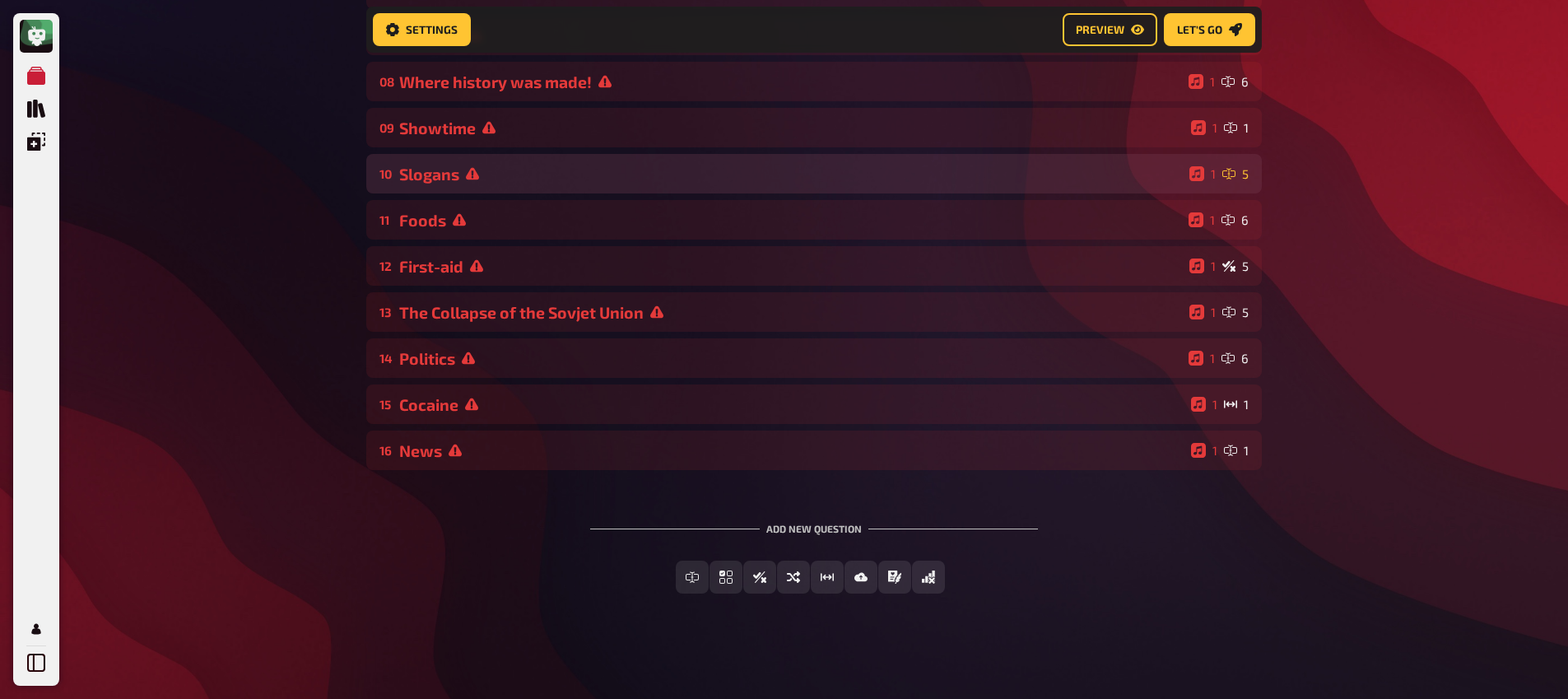
click at [441, 190] on div "10 Slogans 1 5" at bounding box center [814, 173] width 896 height 40
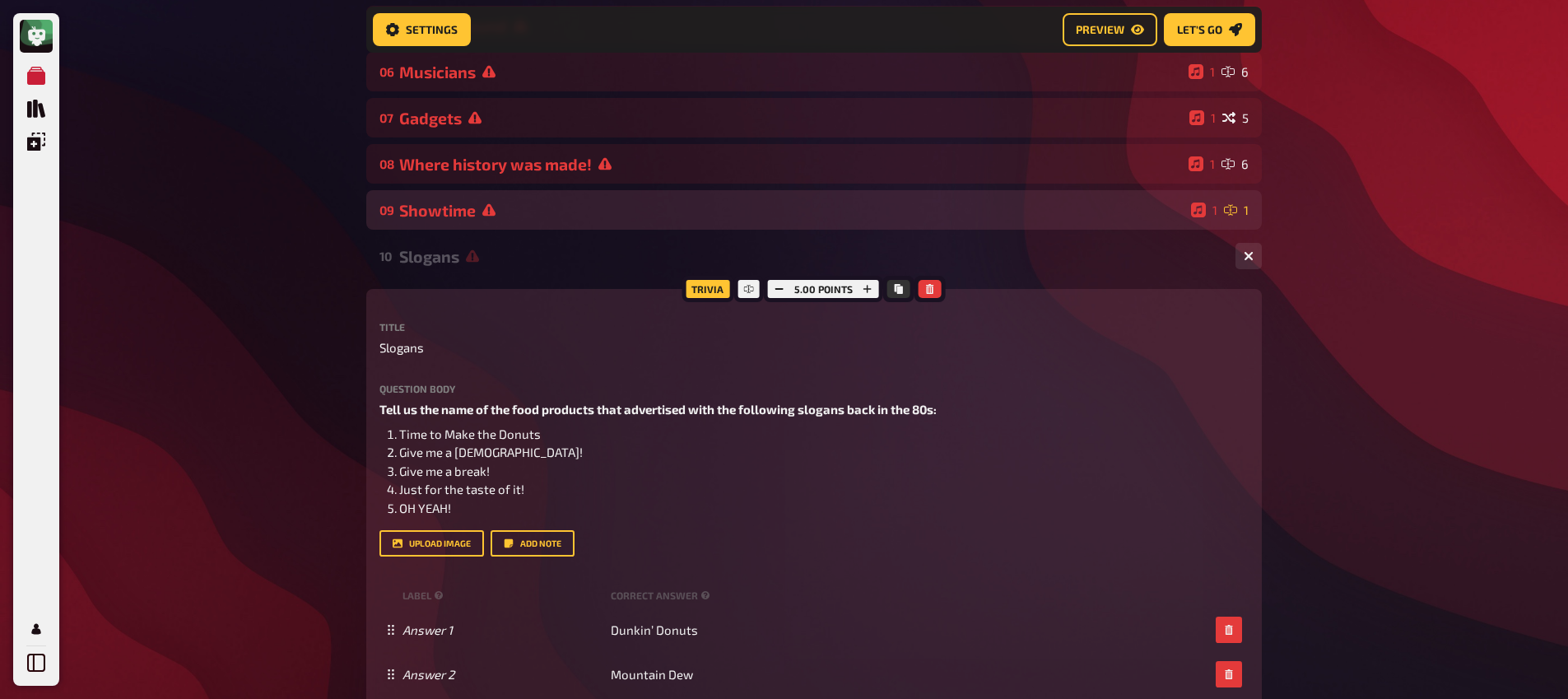
scroll to position [396, 0]
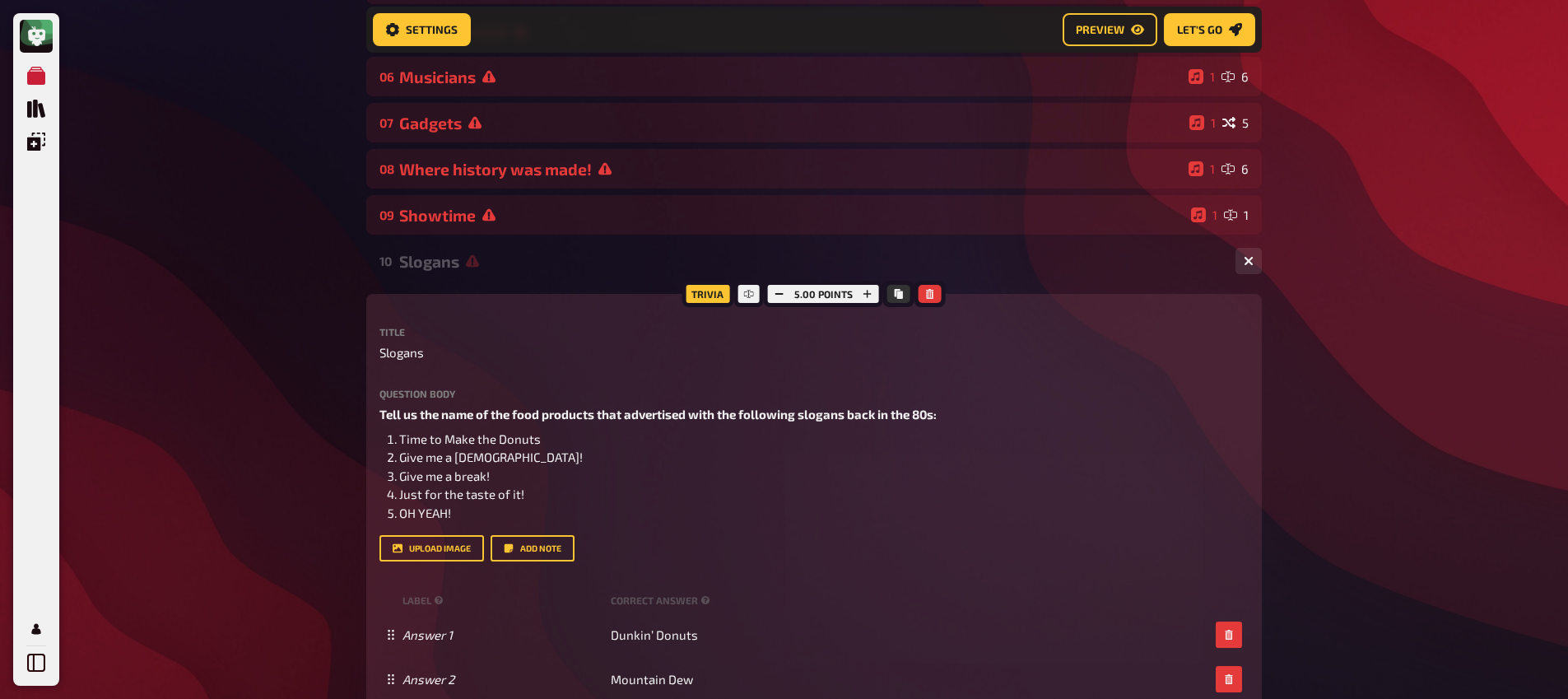
click at [462, 255] on div "Slogans" at bounding box center [810, 261] width 823 height 19
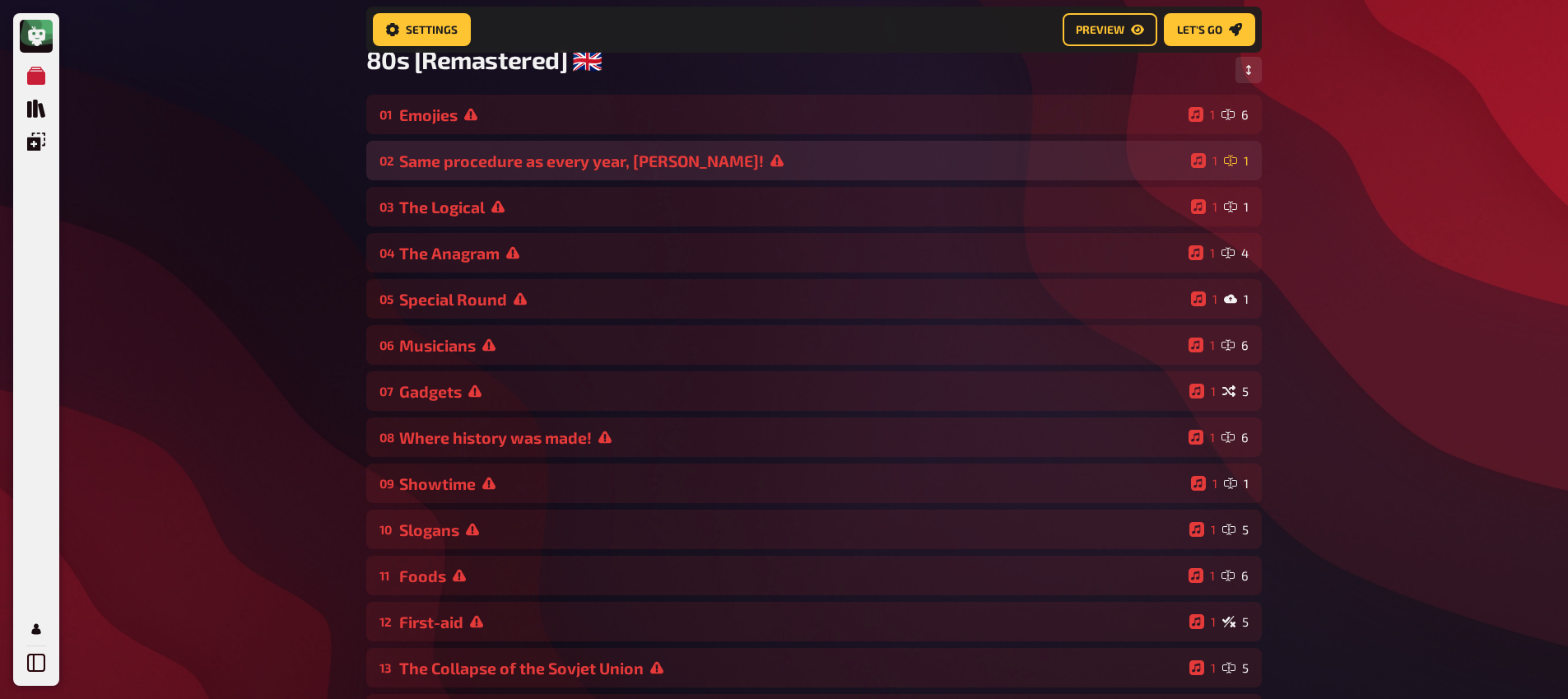
scroll to position [0, 0]
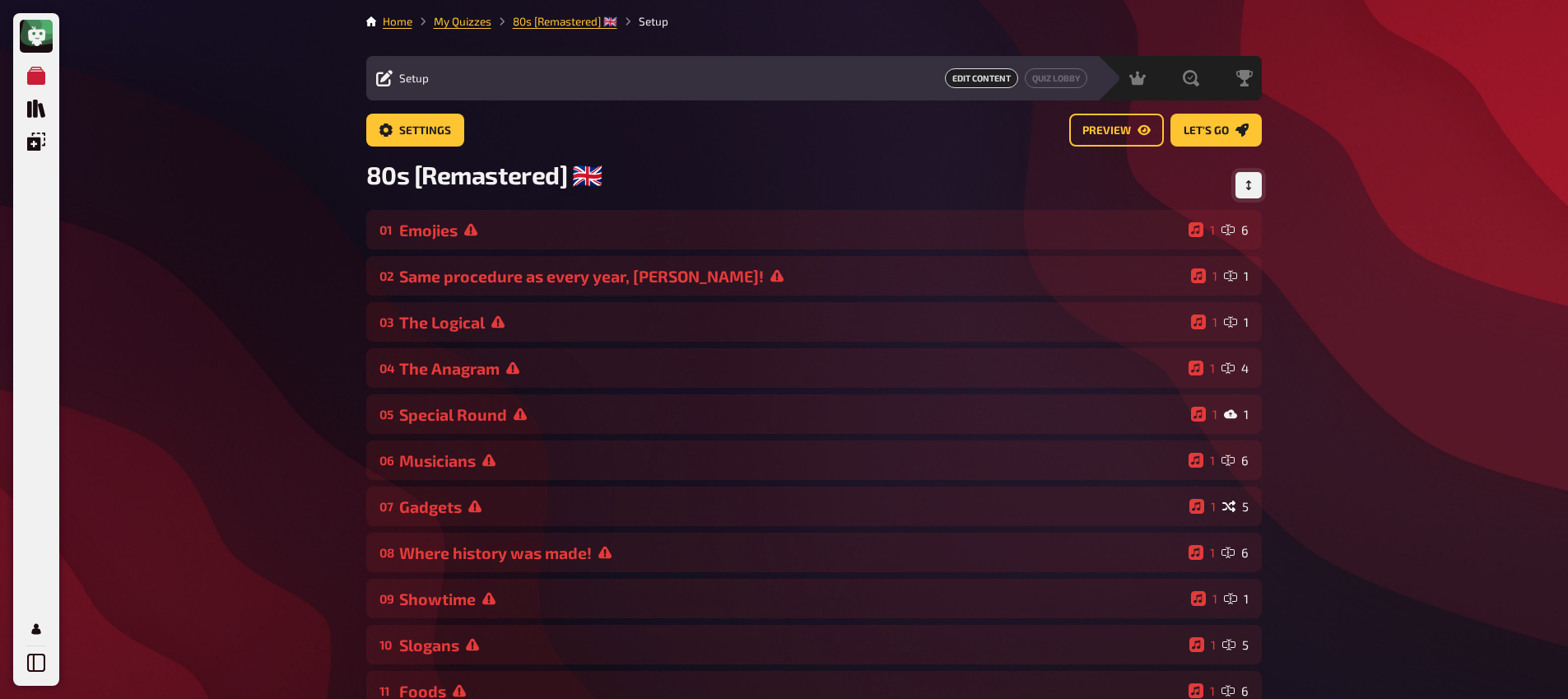
click at [1244, 185] on icon "Change Order" at bounding box center [1249, 185] width 10 height 10
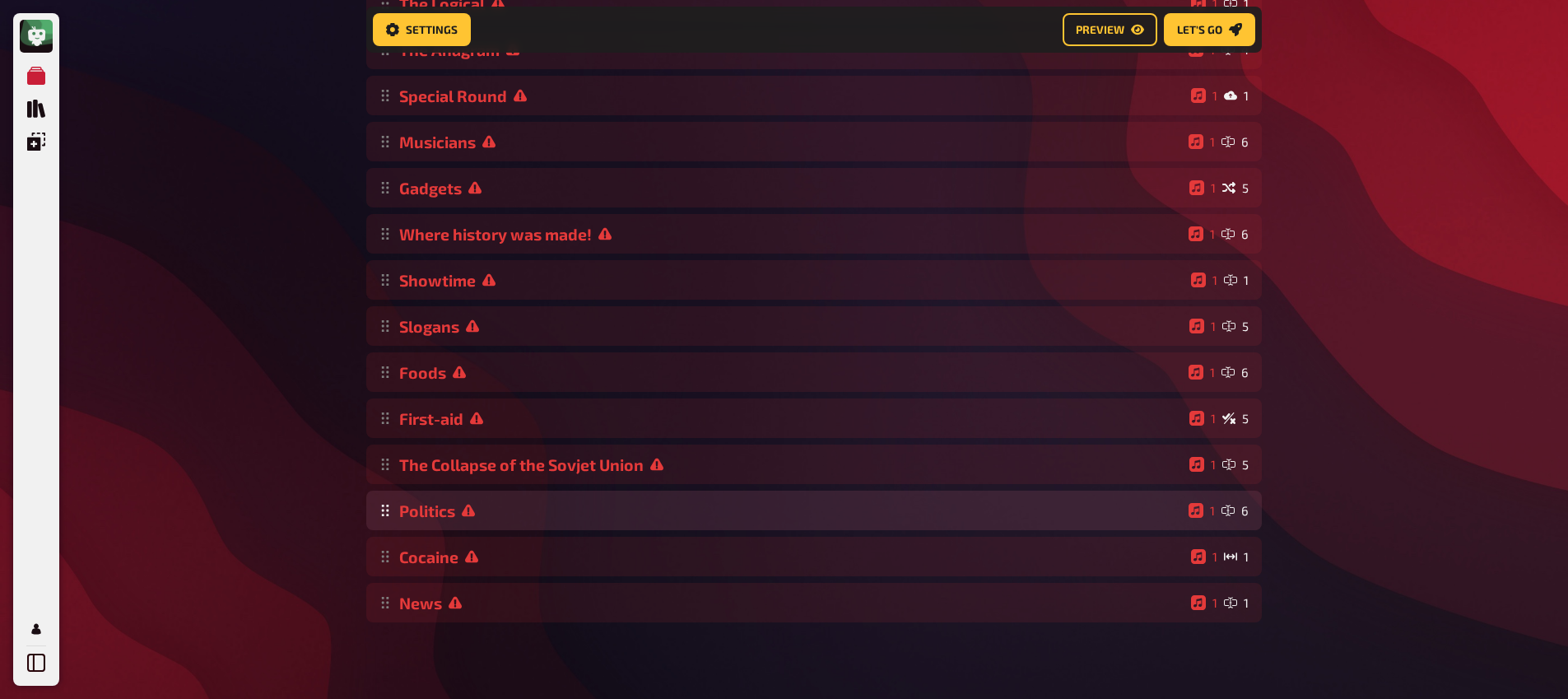
scroll to position [337, 0]
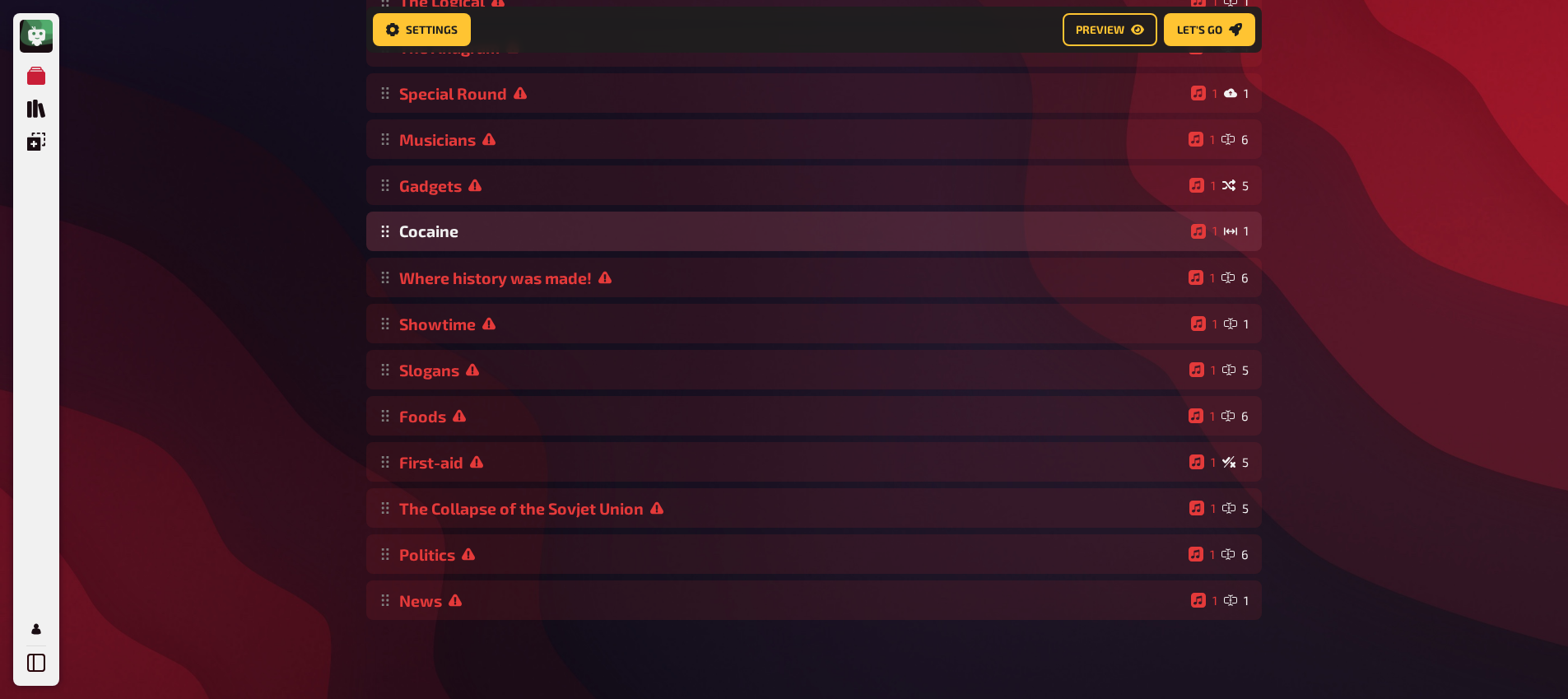
drag, startPoint x: 388, startPoint y: 560, endPoint x: 490, endPoint y: 244, distance: 332.1
click at [490, 244] on div "Emojies 1 6 Same procedure as every year, [PERSON_NAME]! 1 1 The Logical 1 1 Th…" at bounding box center [814, 254] width 896 height 731
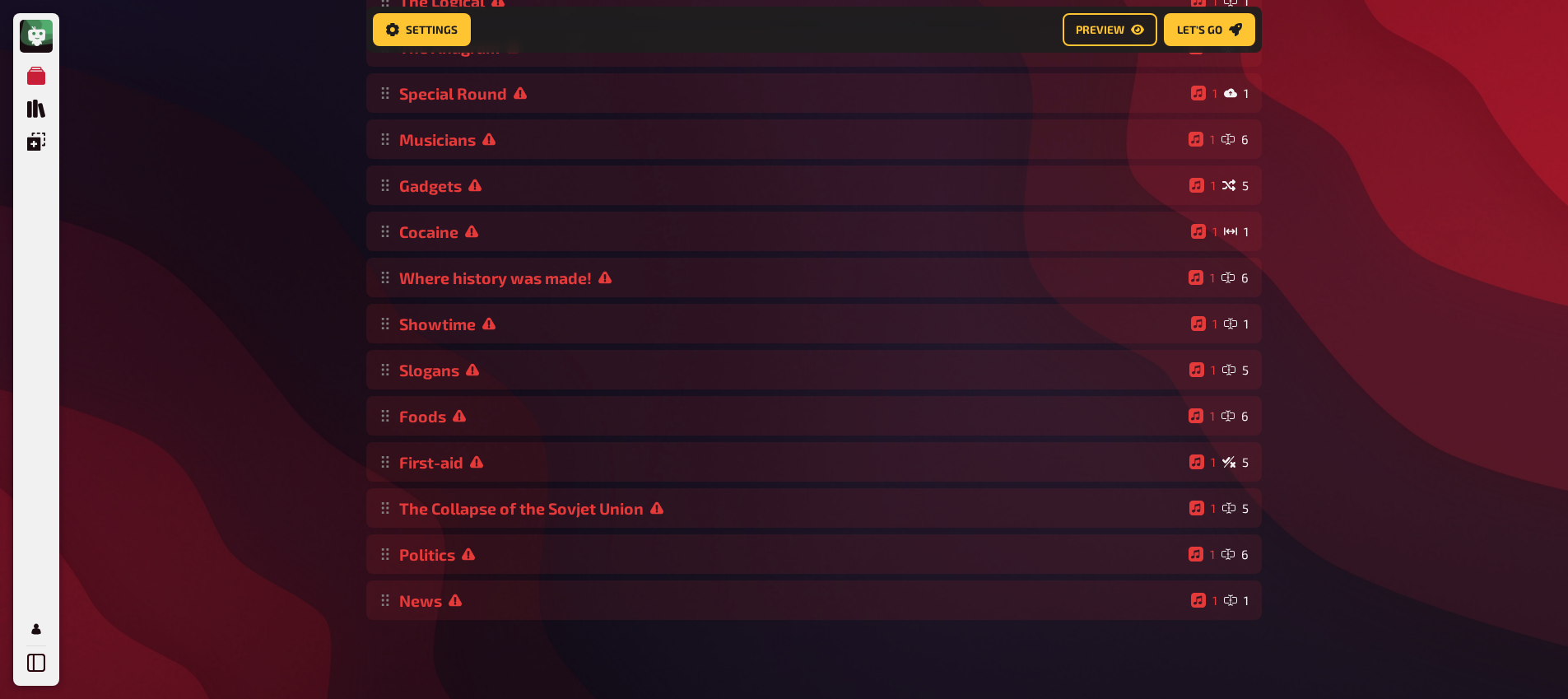
click at [280, 266] on div "Meine Quizze Quiz Sammlung Einblendungen Mein Konto Home My Quizzes 80s [Remast…" at bounding box center [784, 182] width 1568 height 1033
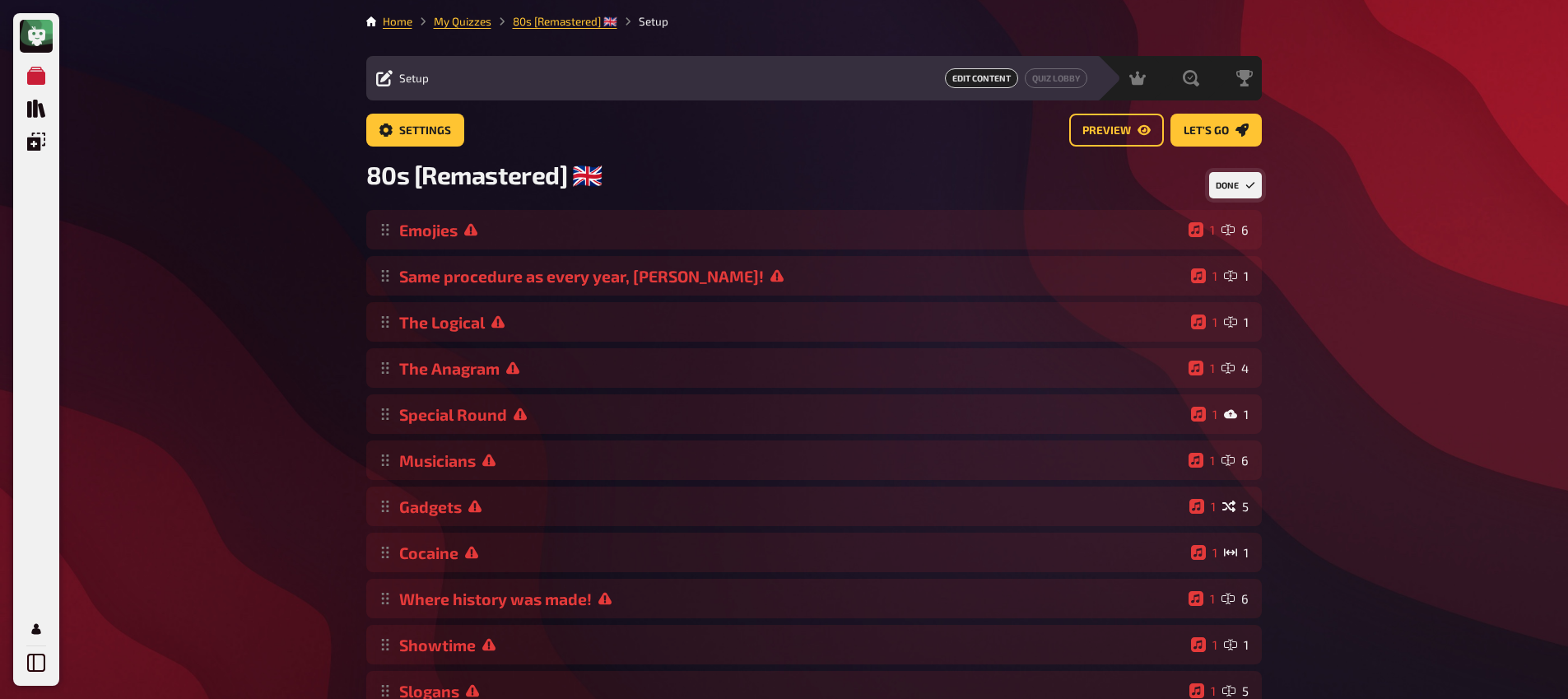
click at [1239, 195] on button "Done" at bounding box center [1235, 185] width 52 height 27
click at [317, 295] on div "Meine Quizze Quiz Sammlung Einblendungen Mein Konto Home My Quizzes 80s [Remast…" at bounding box center [784, 585] width 1568 height 1170
click at [457, 255] on div "01 Emojies 1 6 02 Same procedure as every year, [PERSON_NAME]! 1 1 03 The Logic…" at bounding box center [814, 575] width 896 height 731
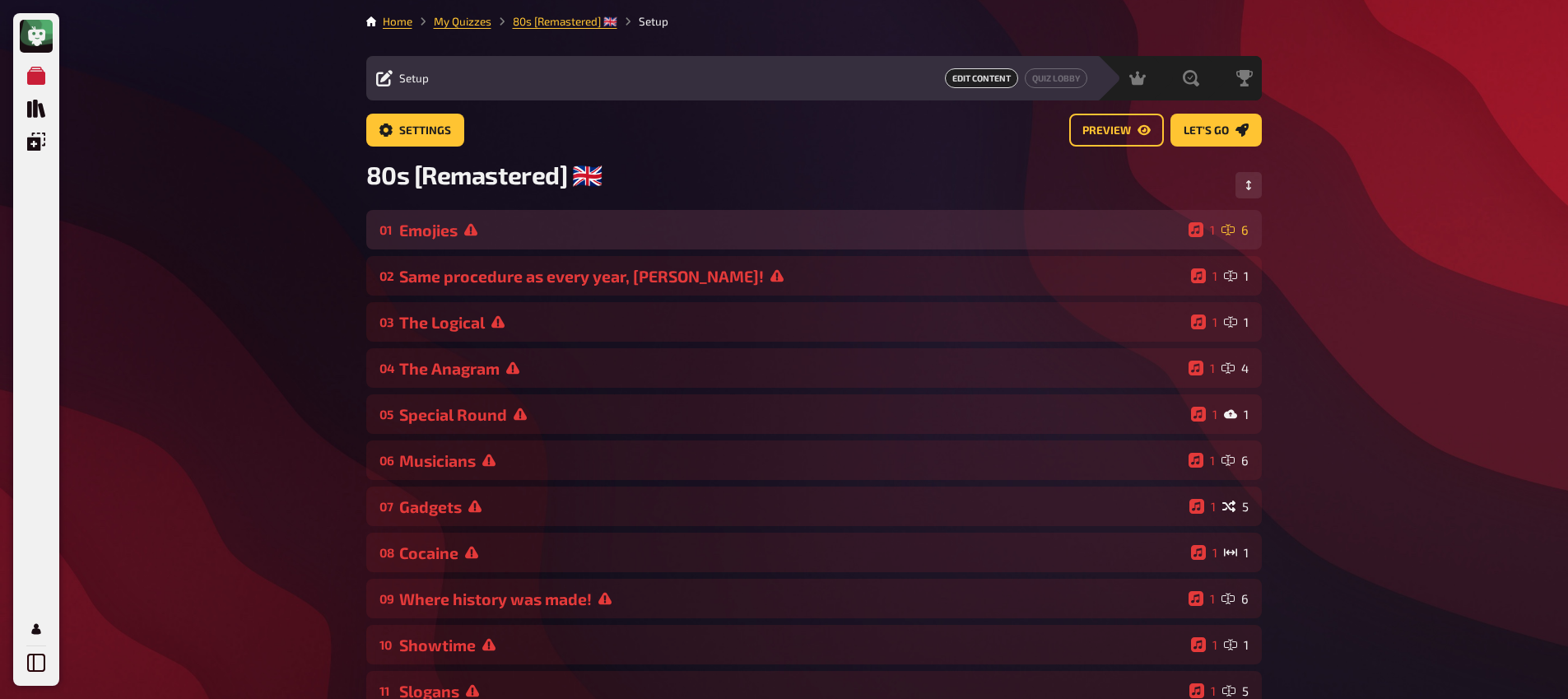
click at [473, 236] on icon at bounding box center [471, 230] width 13 height 13
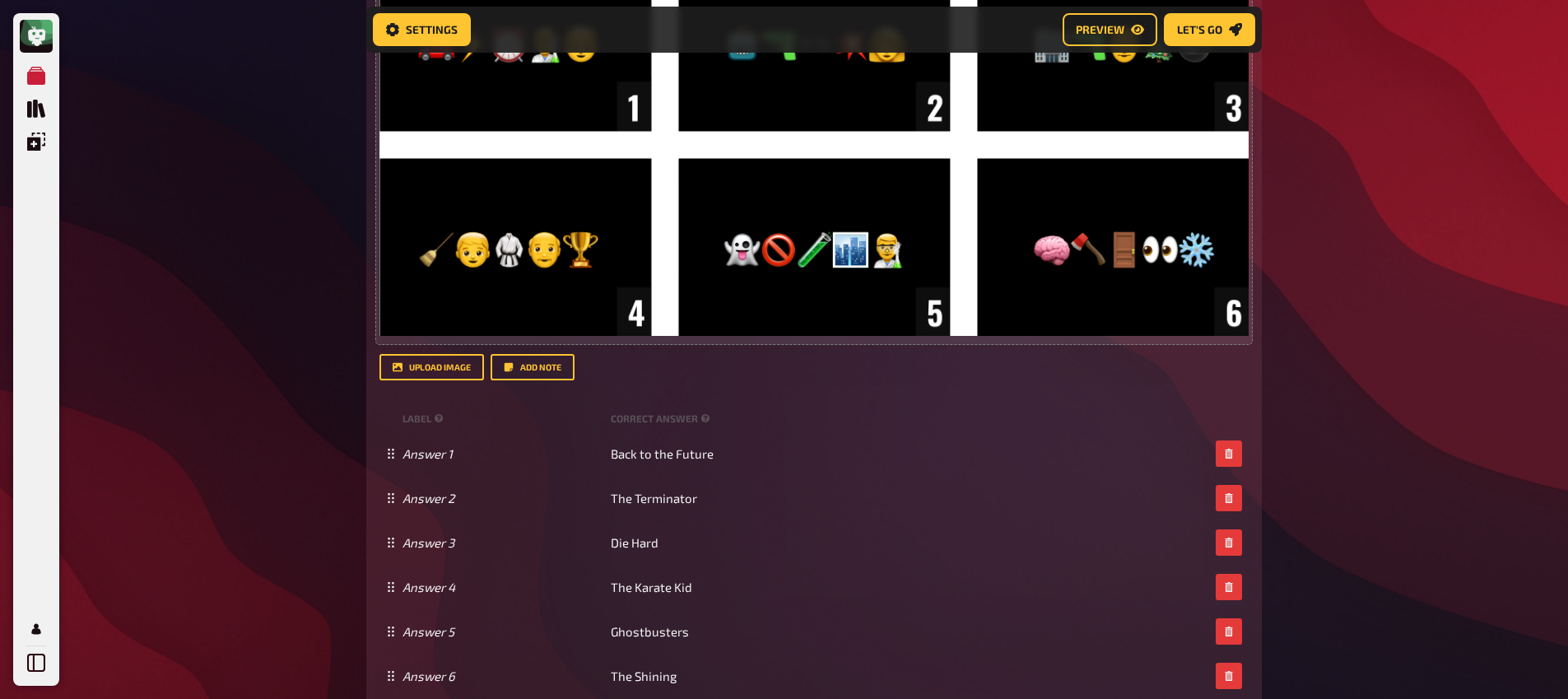
scroll to position [789, 0]
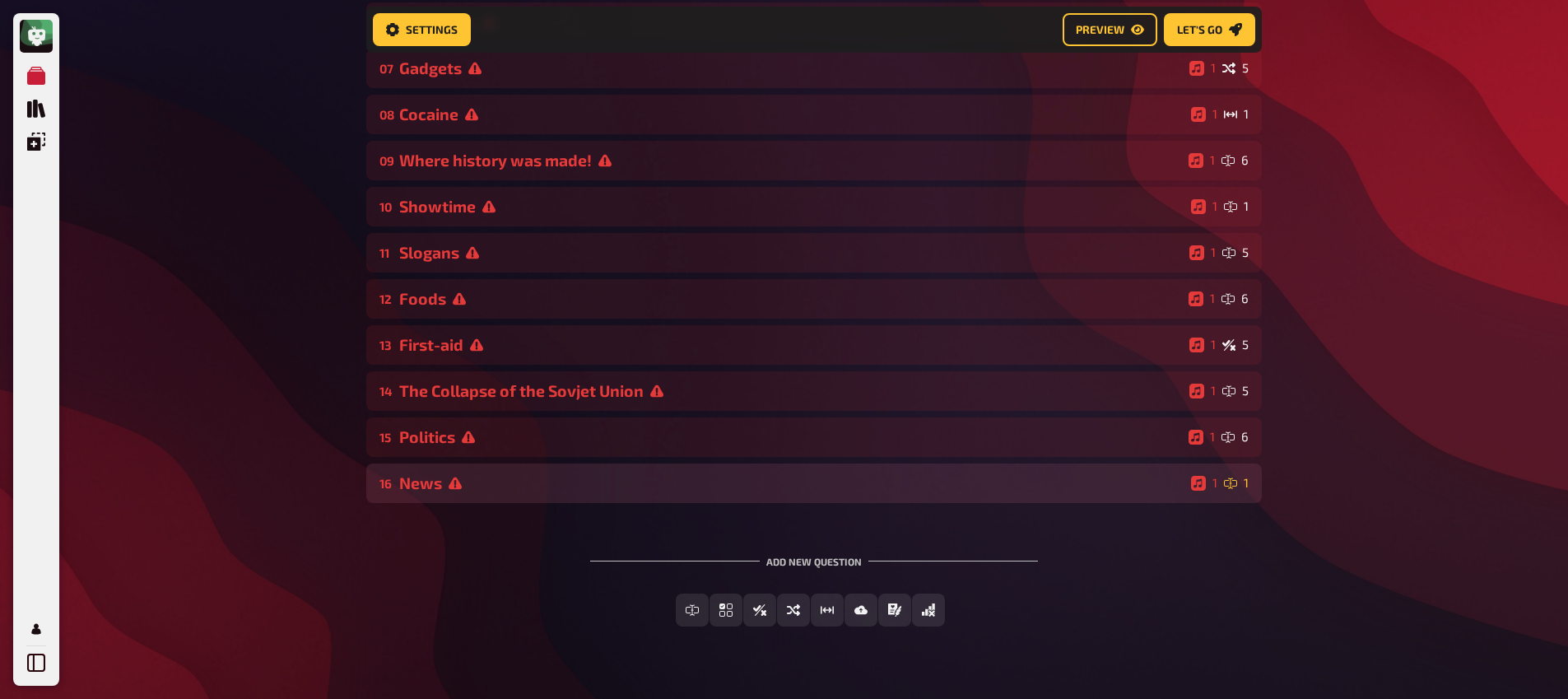
click at [497, 491] on div "News" at bounding box center [792, 483] width 785 height 19
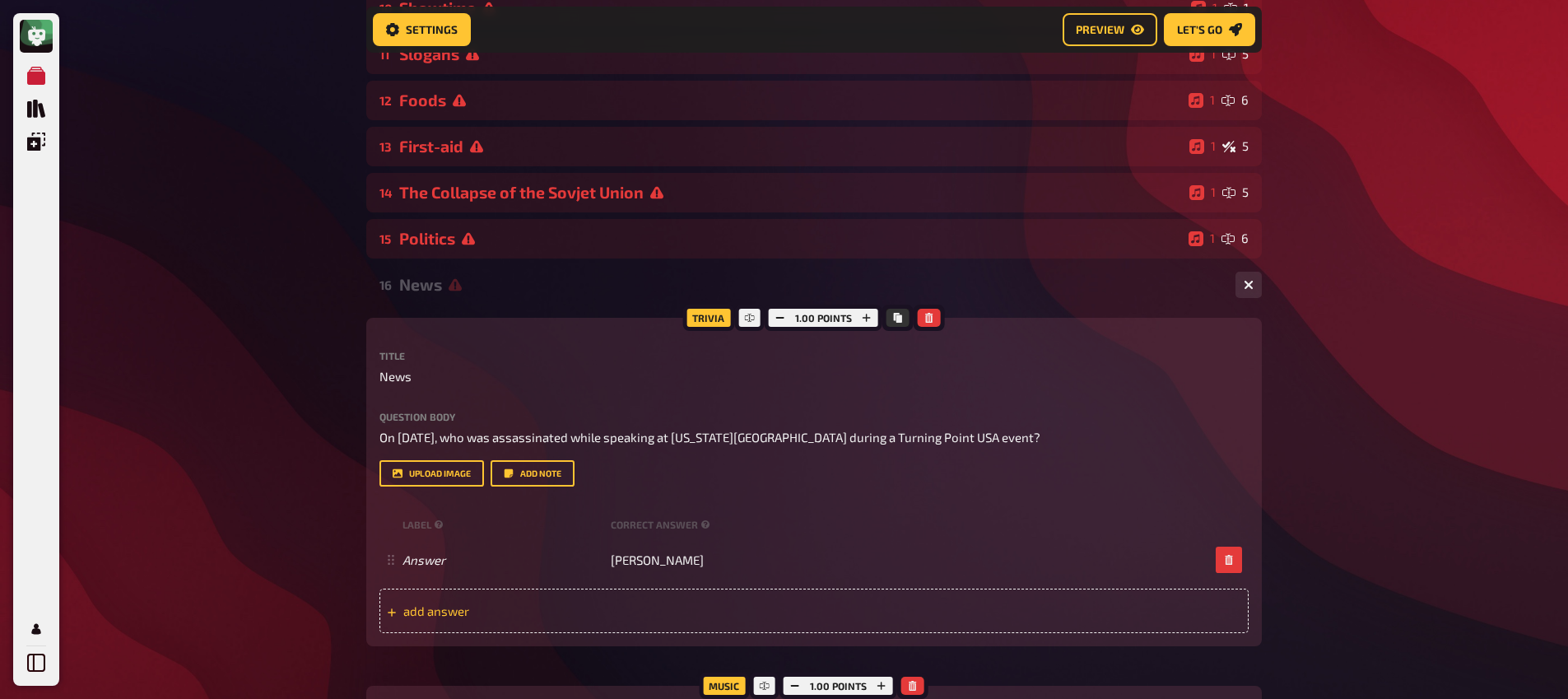
scroll to position [1967, 0]
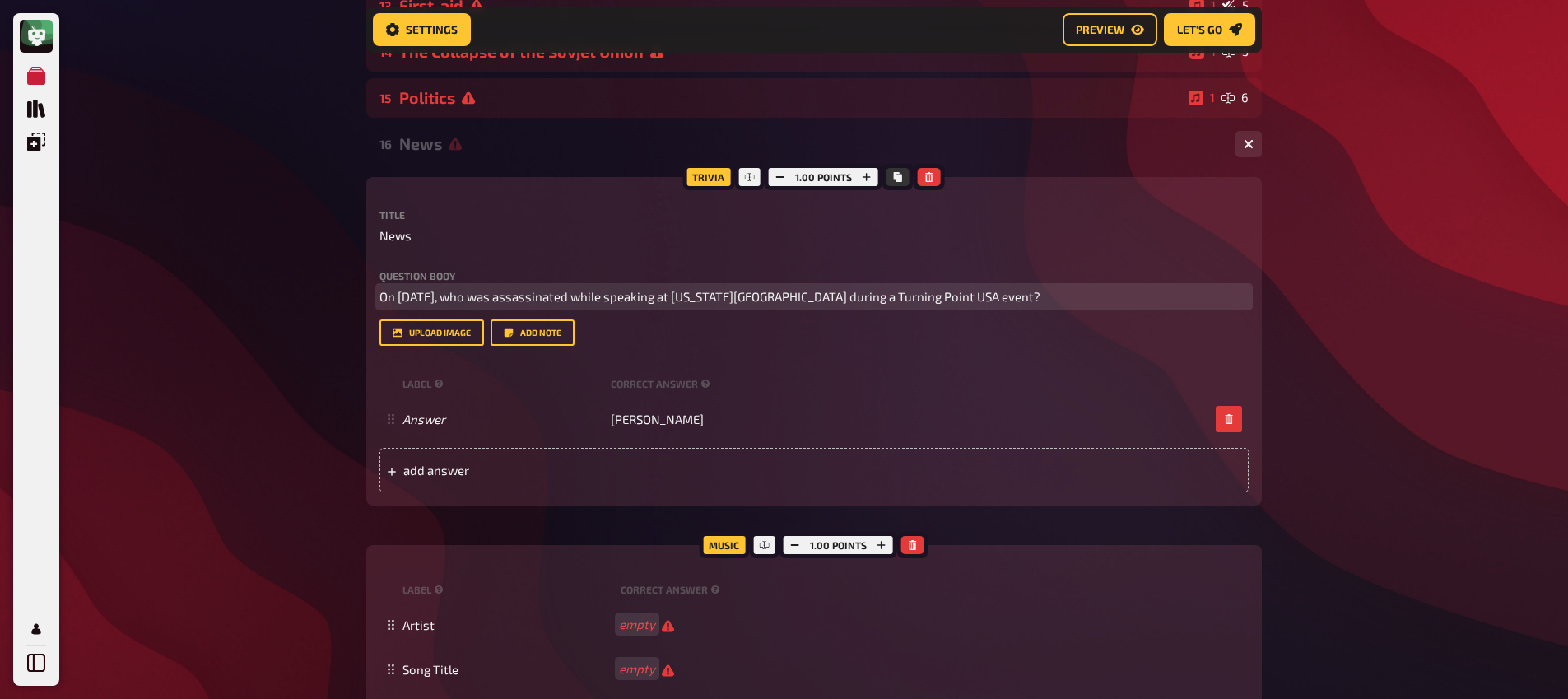
click at [544, 296] on span "On [DATE], who was assassinated while speaking at [US_STATE][GEOGRAPHIC_DATA] d…" at bounding box center [710, 296] width 661 height 15
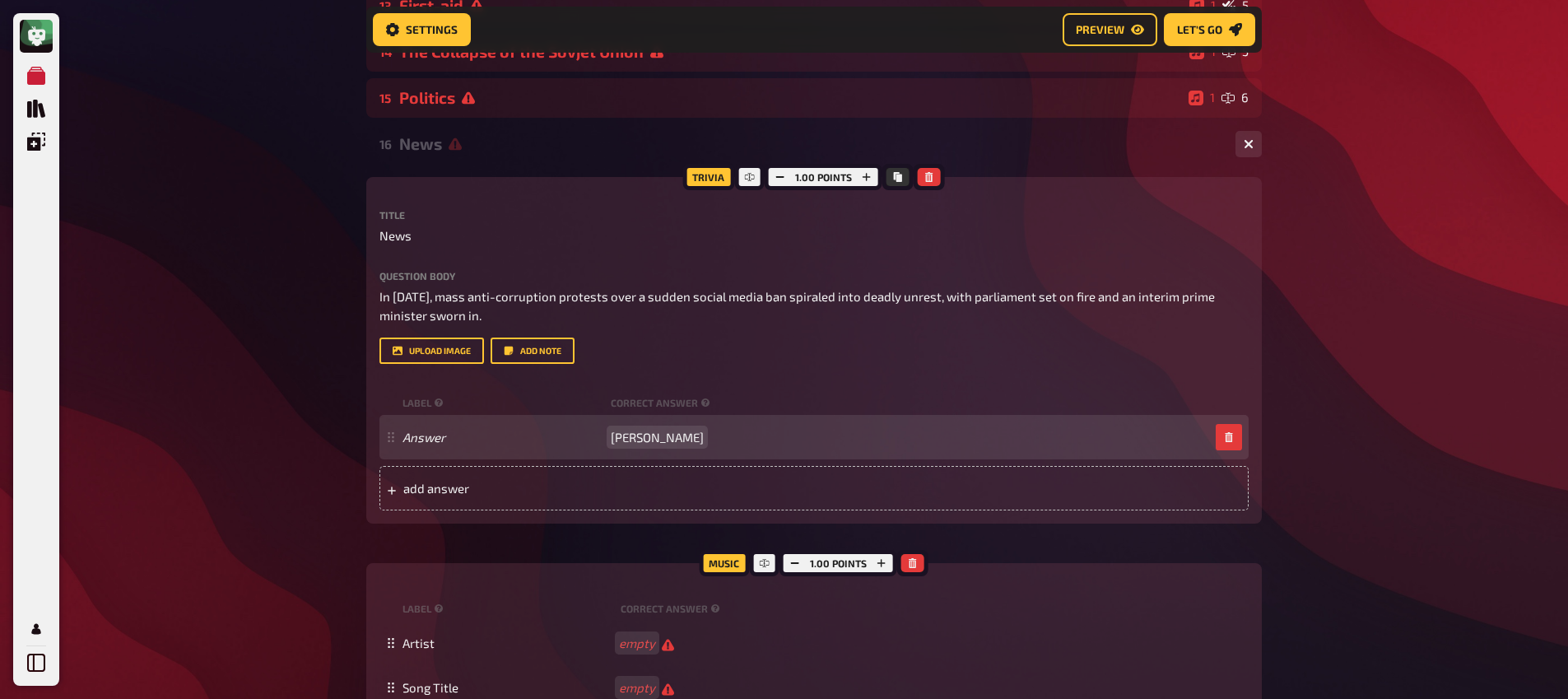
click at [651, 423] on div "Answer [PERSON_NAME]" at bounding box center [814, 437] width 869 height 44
click at [646, 435] on span "[PERSON_NAME]" at bounding box center [657, 437] width 93 height 15
click at [624, 436] on span "Napal" at bounding box center [627, 437] width 33 height 15
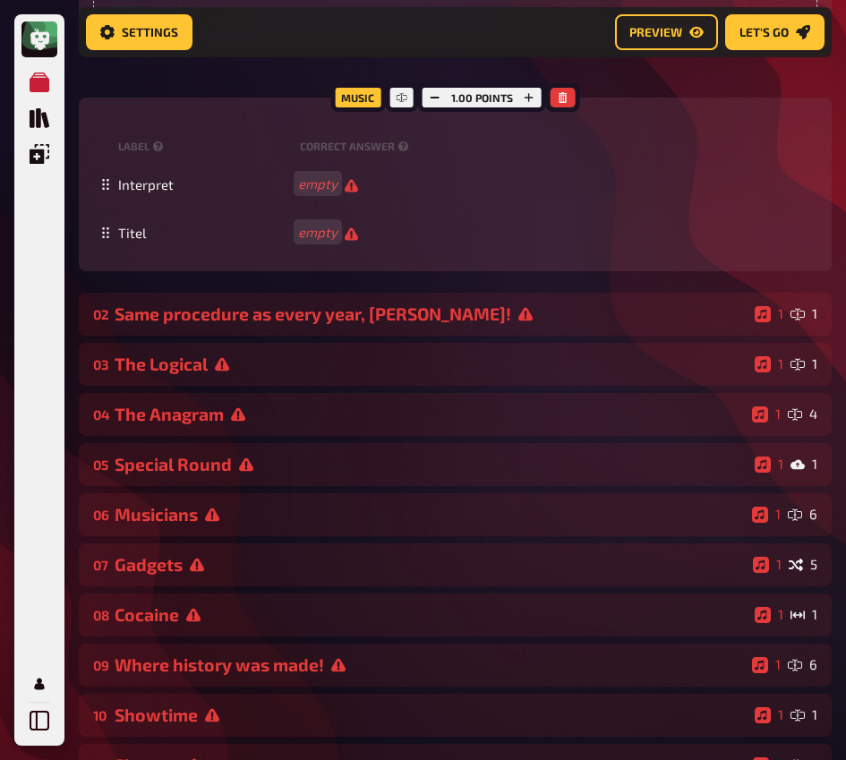
scroll to position [933, 0]
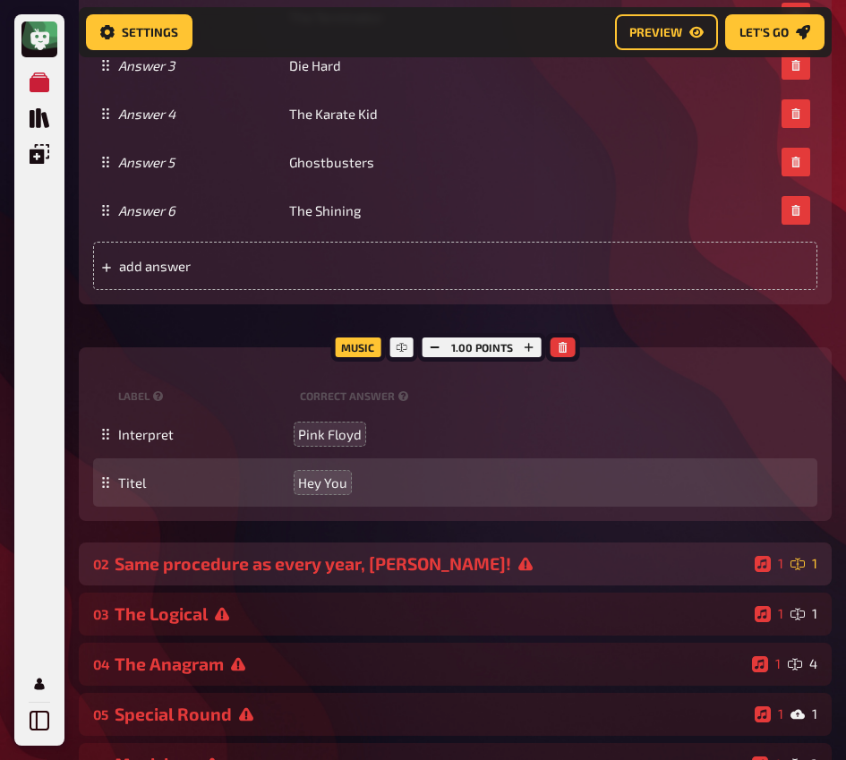
click at [362, 565] on div "Same procedure as every year, [PERSON_NAME]!" at bounding box center [431, 563] width 633 height 21
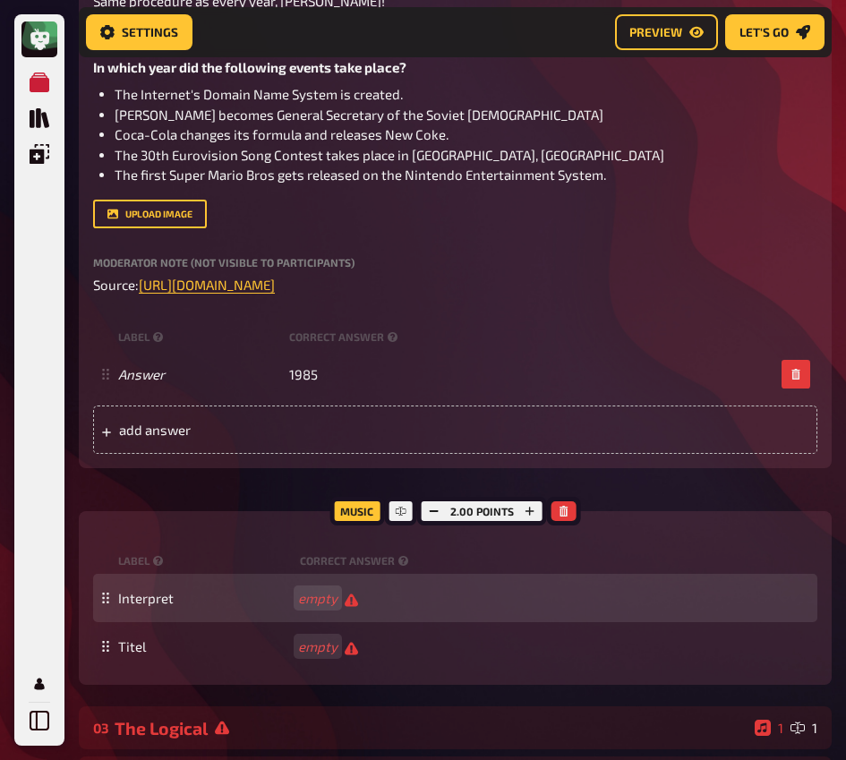
scroll to position [1609, 0]
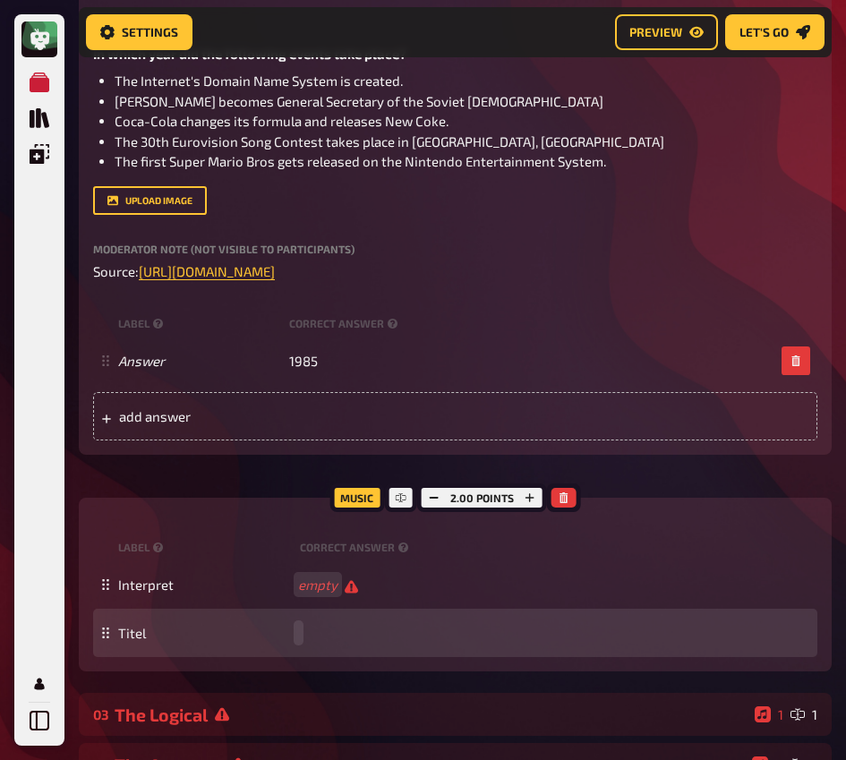
paste span
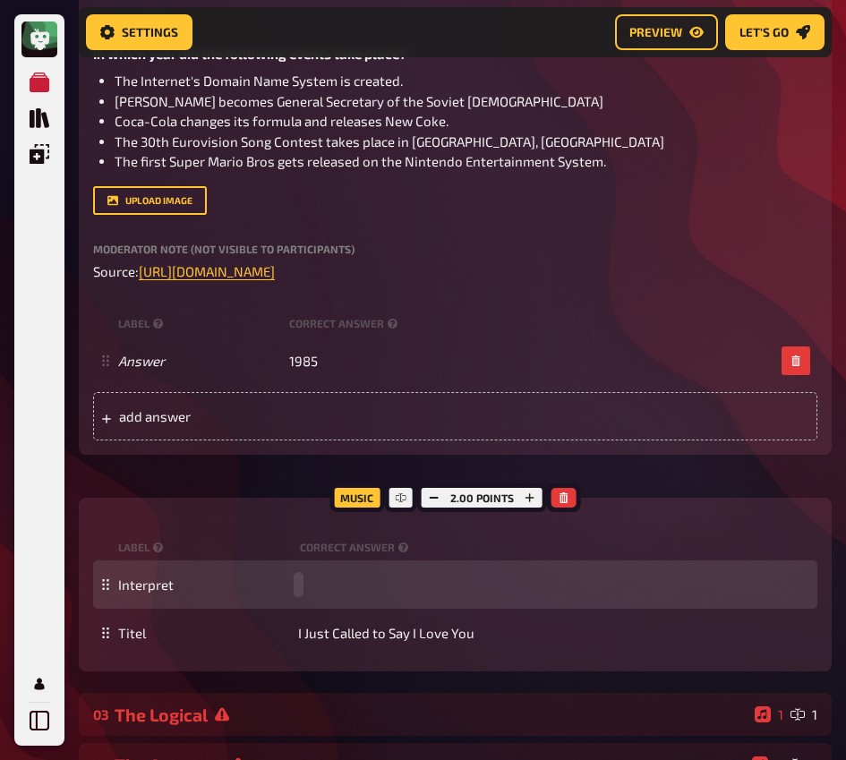
paste span
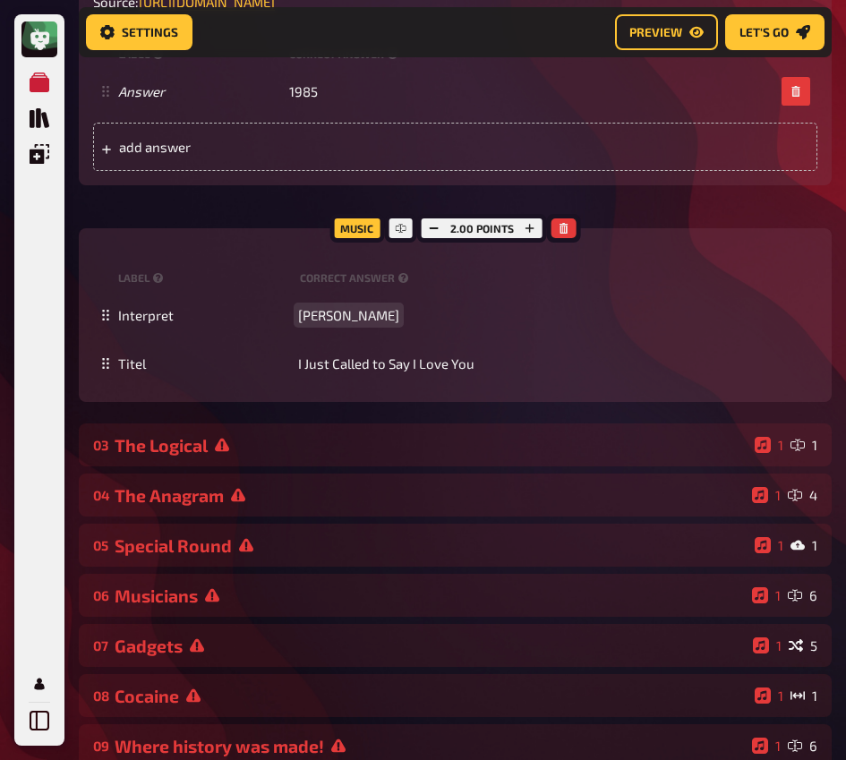
scroll to position [1972, 0]
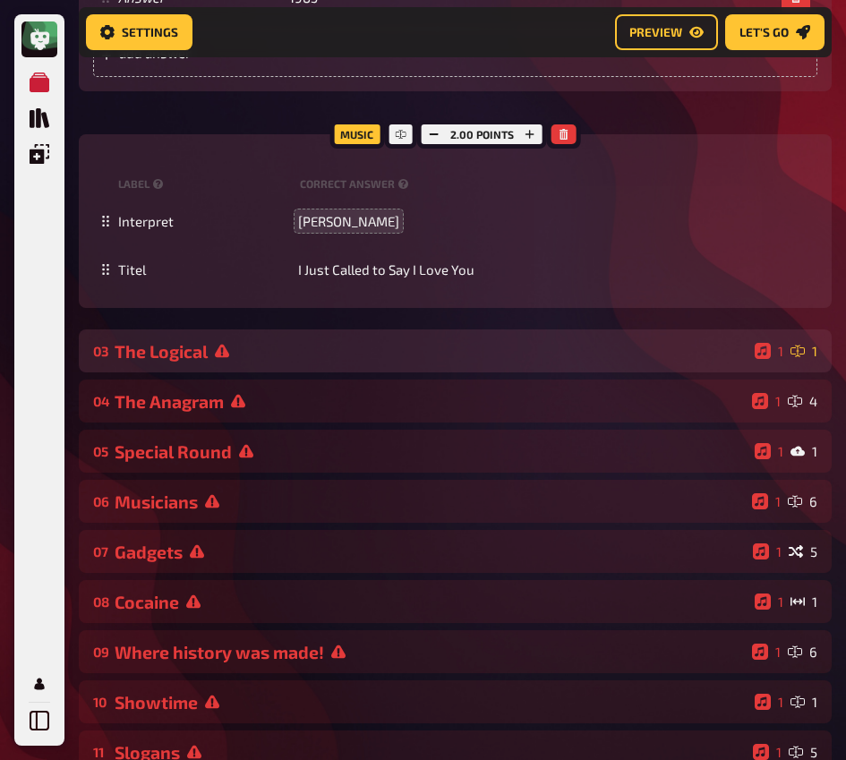
click at [279, 349] on div "The Logical" at bounding box center [431, 351] width 633 height 21
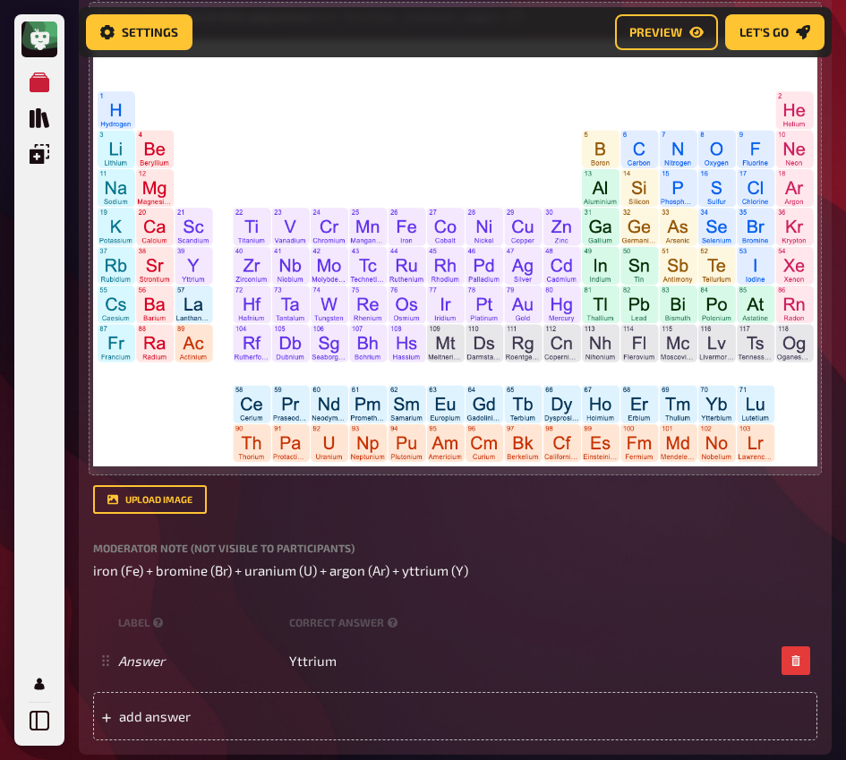
scroll to position [3018, 0]
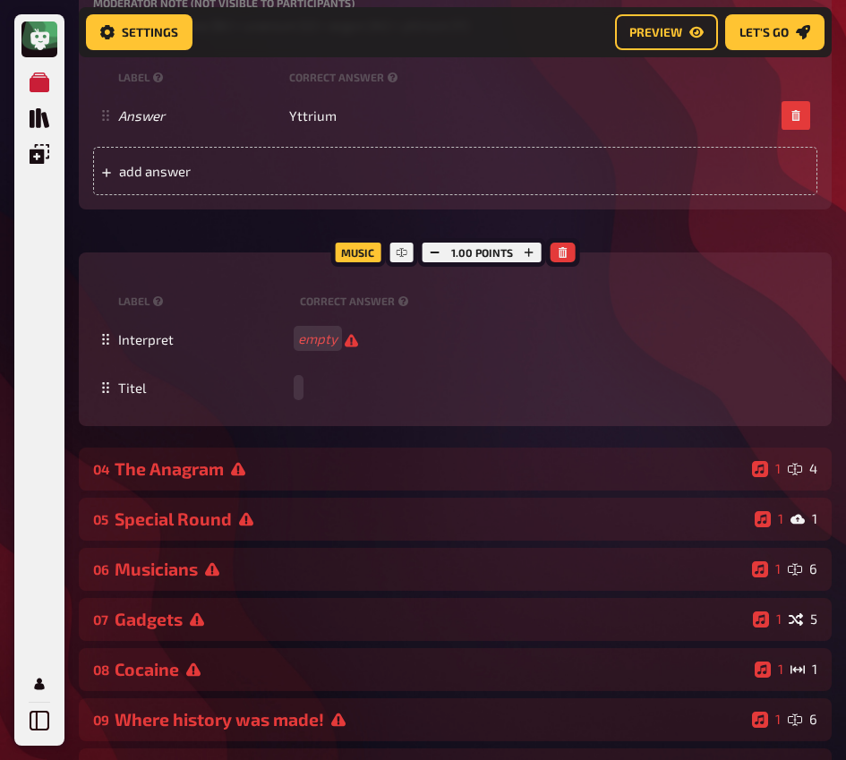
paste span
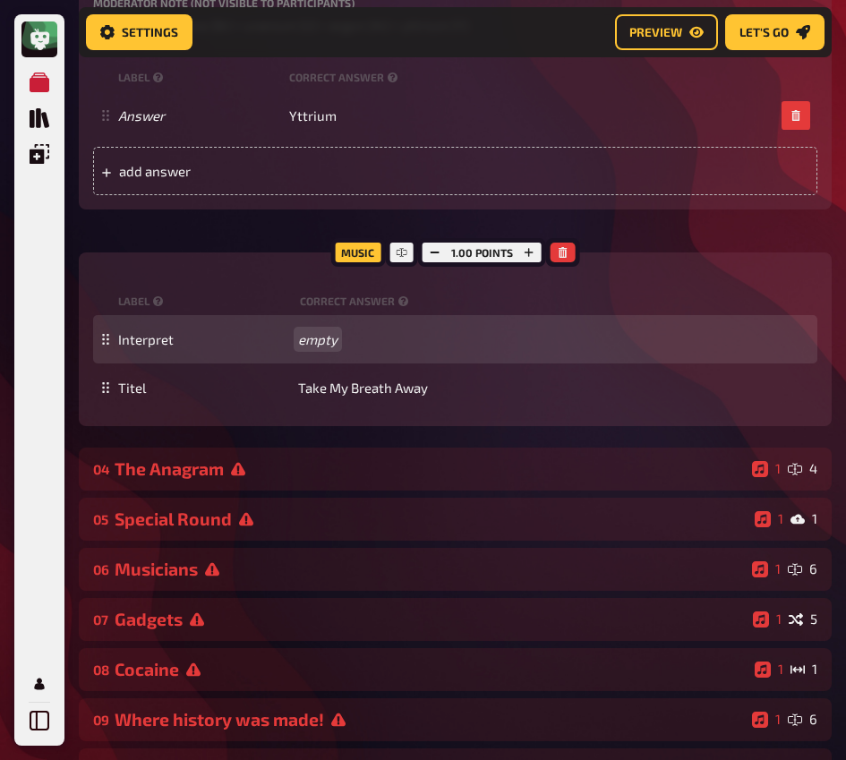
click at [328, 347] on div "Interpret empty" at bounding box center [464, 339] width 692 height 16
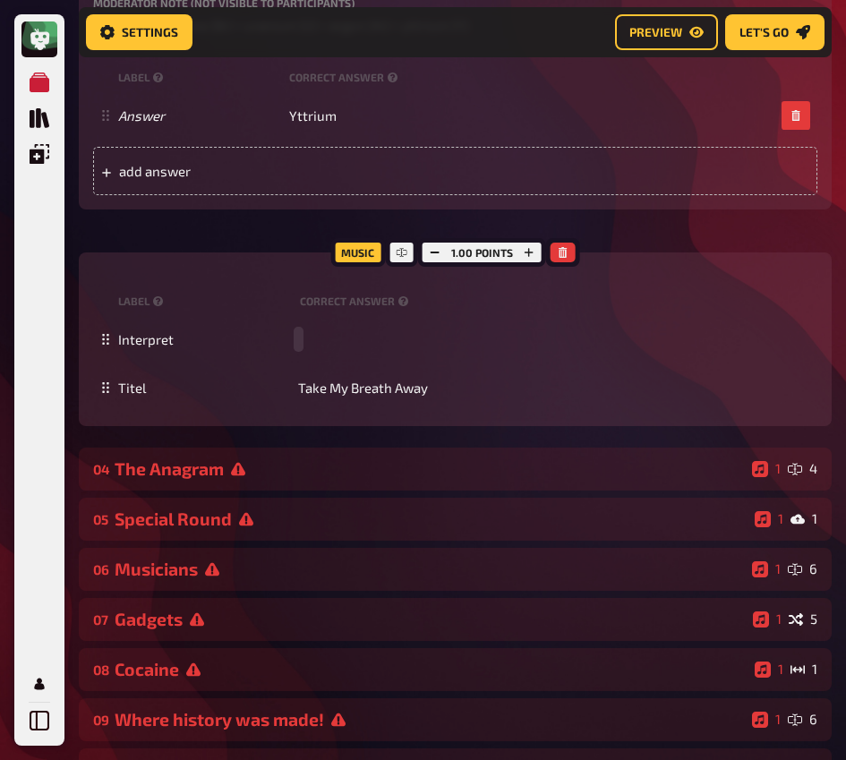
paste span
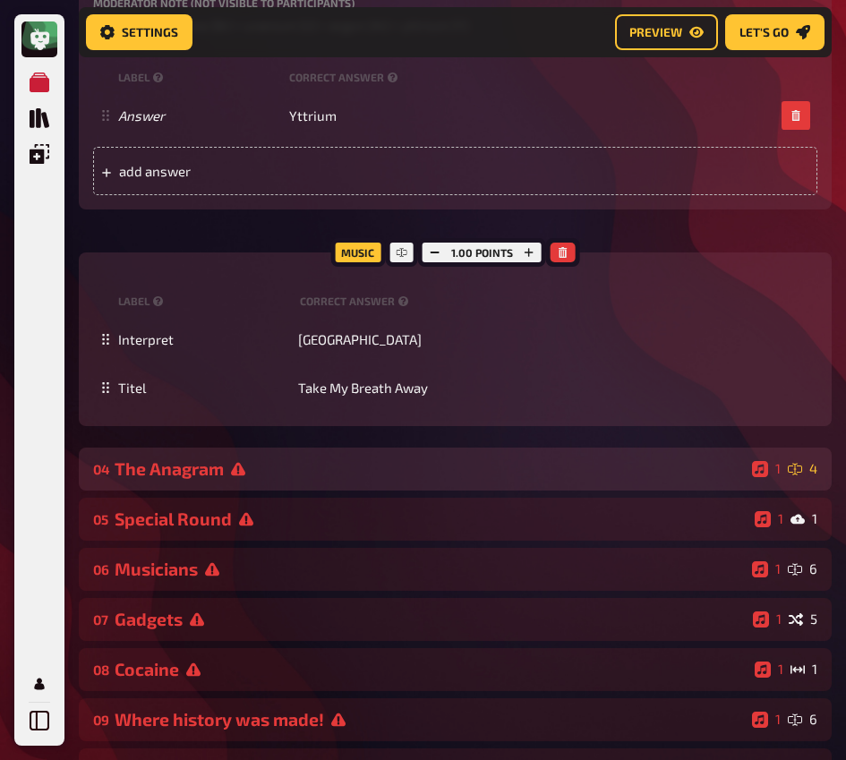
click at [309, 470] on div "04 The Anagram 1 4" at bounding box center [455, 469] width 753 height 43
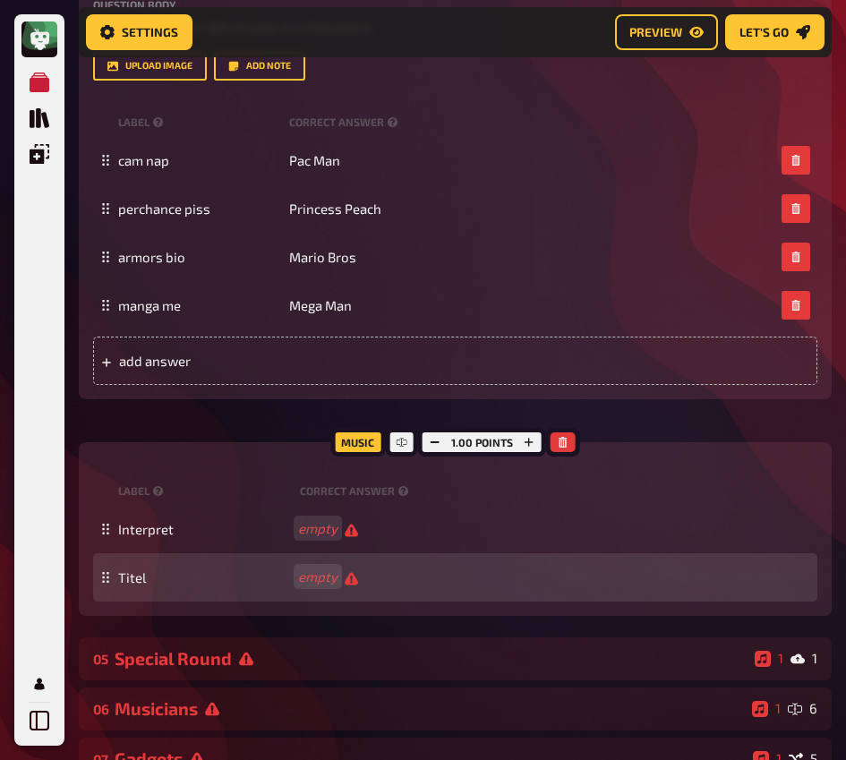
scroll to position [3743, 0]
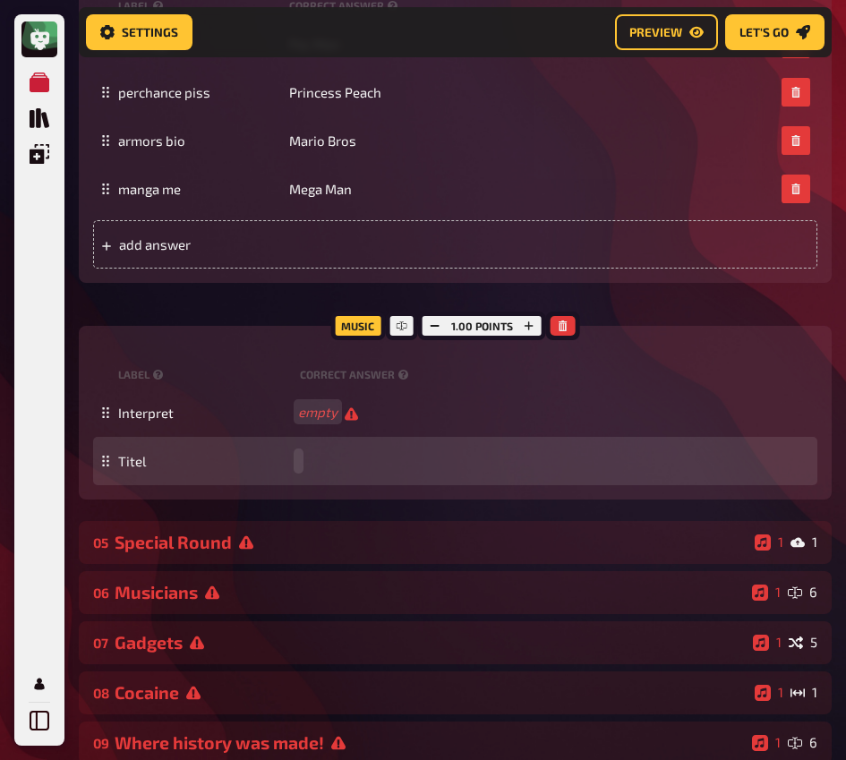
paste span
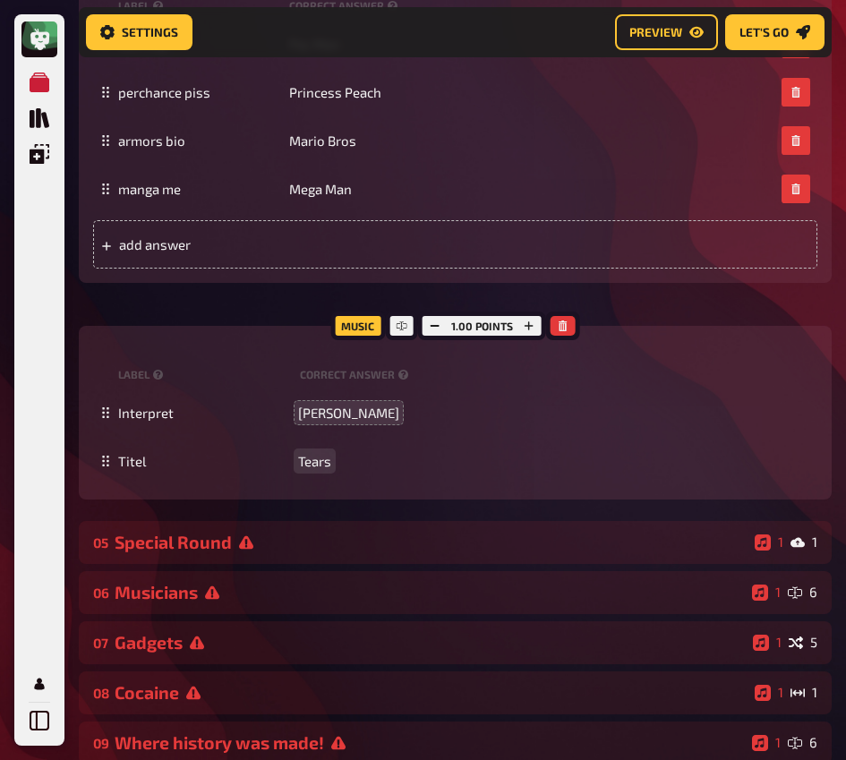
click at [297, 514] on div "04 The Anagram 1 4 Trivia 4.00 points Title The Anagram Question body We are lo…" at bounding box center [455, 118] width 753 height 790
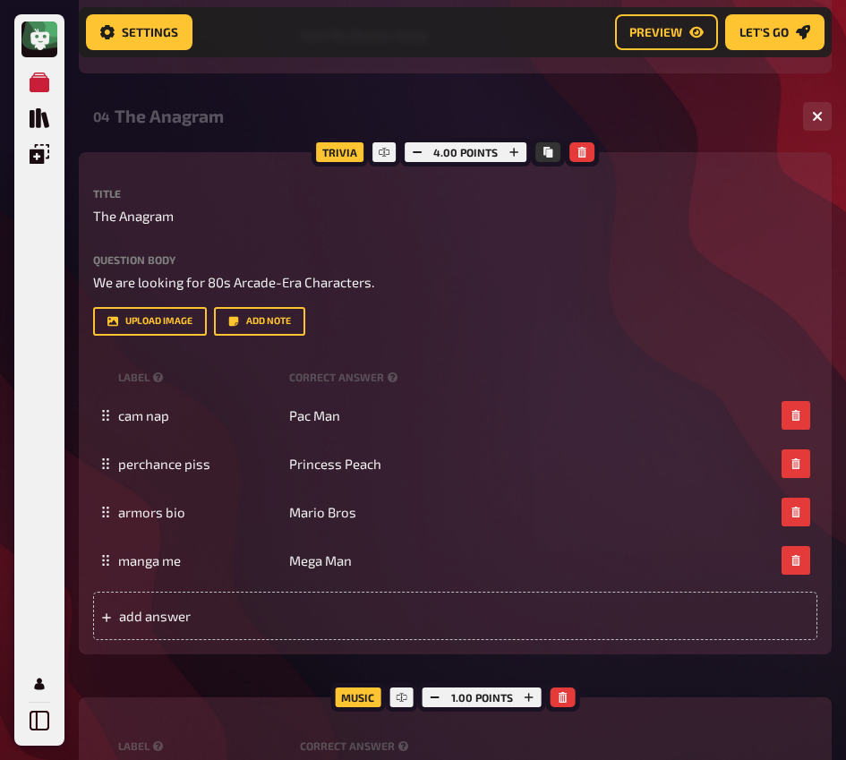
click at [194, 126] on div "The Anagram" at bounding box center [452, 116] width 674 height 21
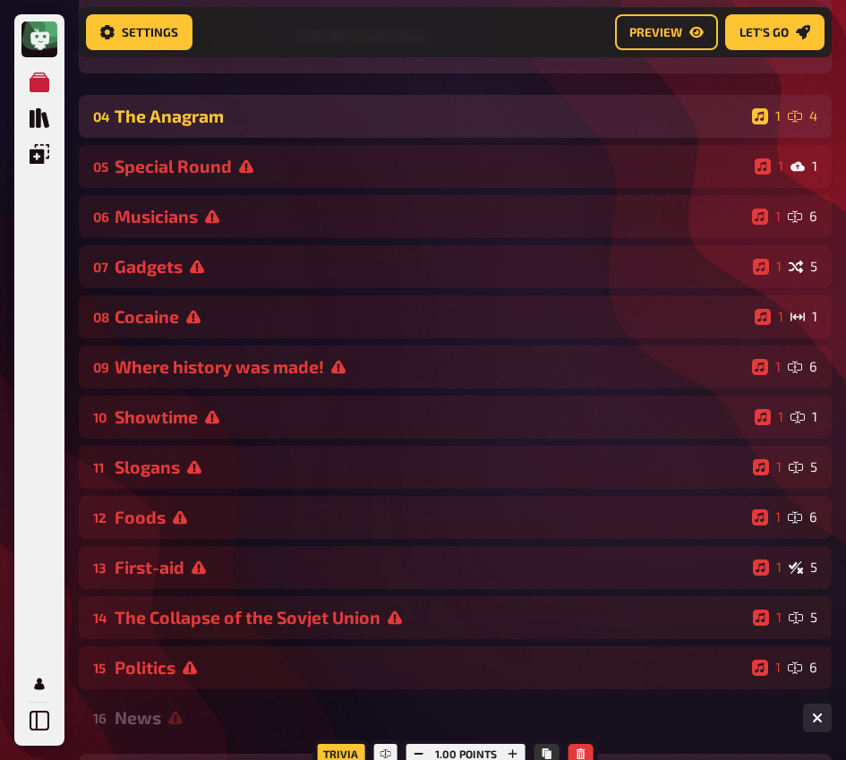
click at [194, 126] on div "The Anagram" at bounding box center [430, 116] width 630 height 21
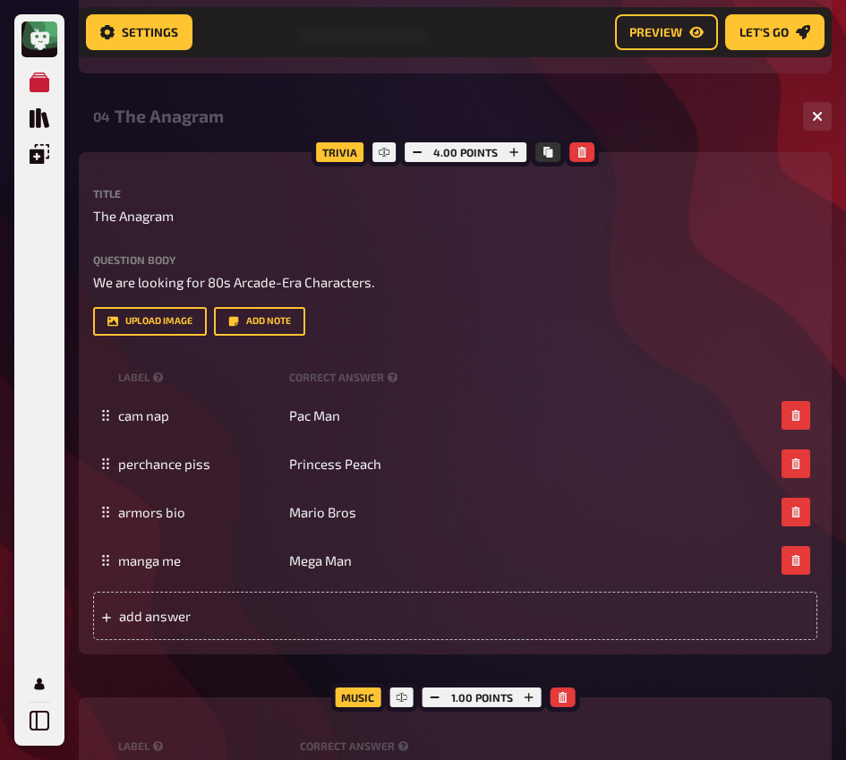
click at [194, 126] on div "The Anagram" at bounding box center [452, 116] width 674 height 21
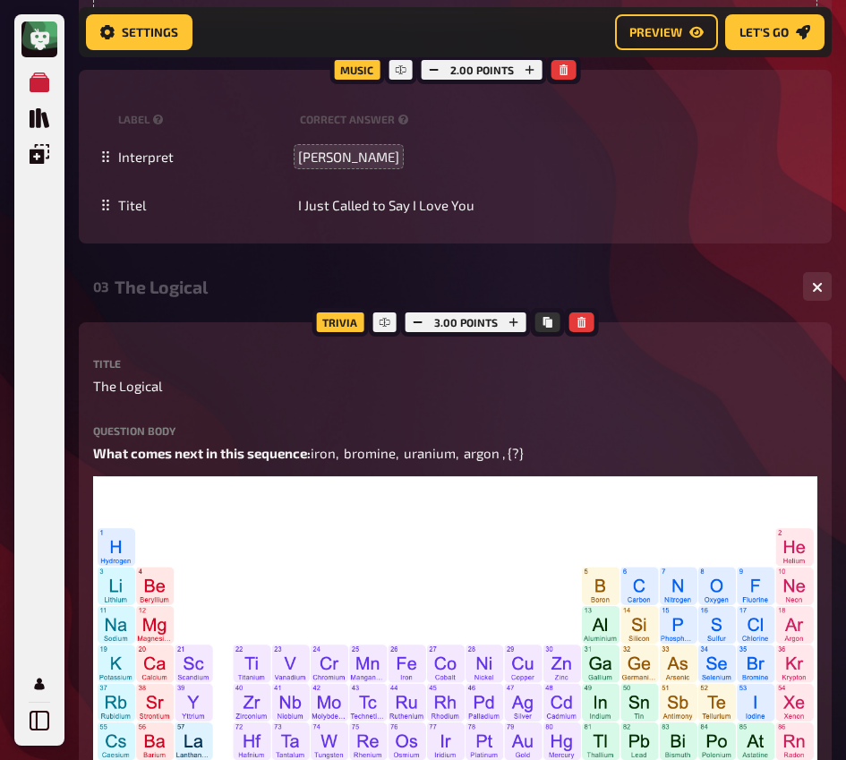
click at [177, 297] on div "The Logical" at bounding box center [452, 287] width 674 height 21
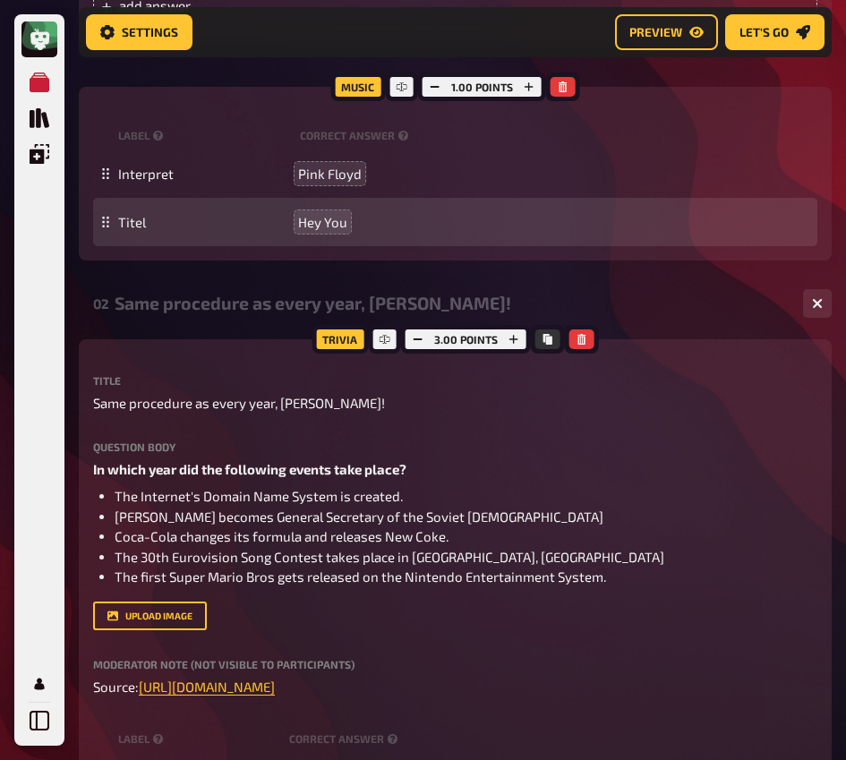
scroll to position [864, 0]
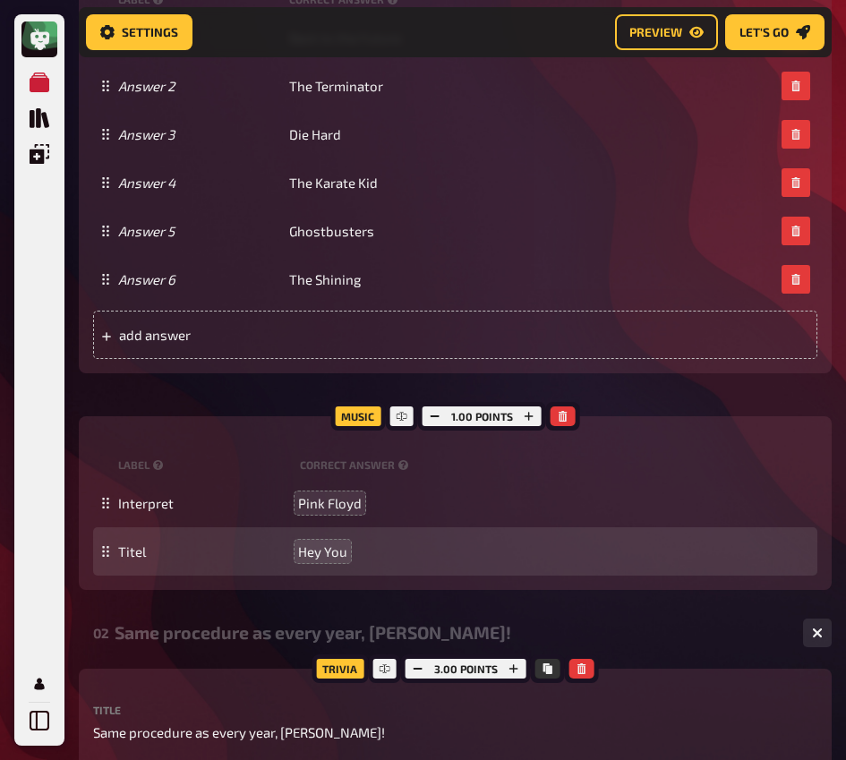
click at [195, 643] on div "Same procedure as every year, [PERSON_NAME]!" at bounding box center [452, 632] width 674 height 21
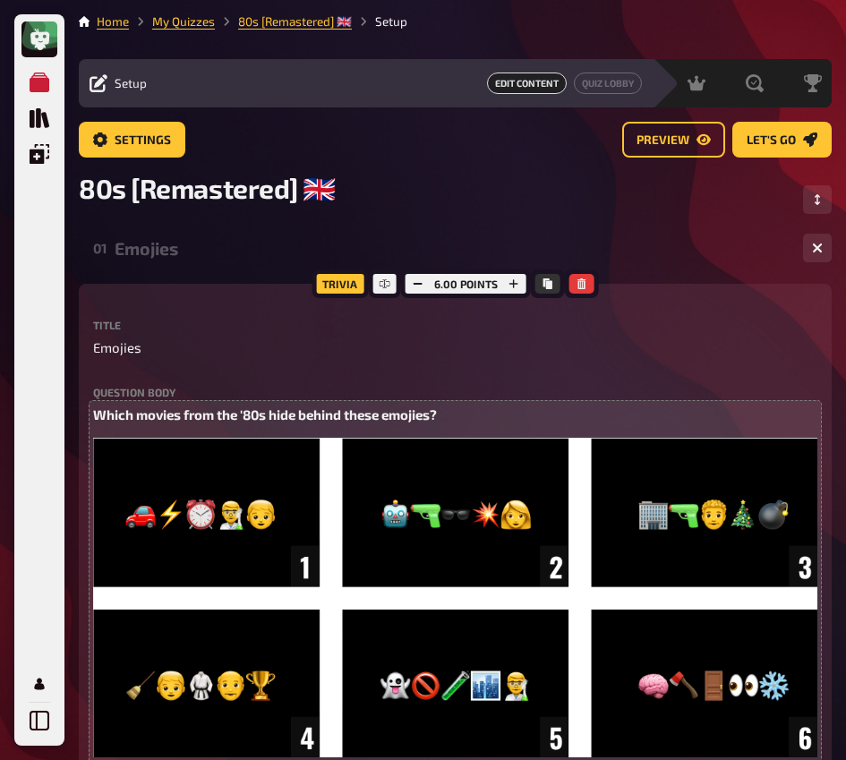
scroll to position [0, 0]
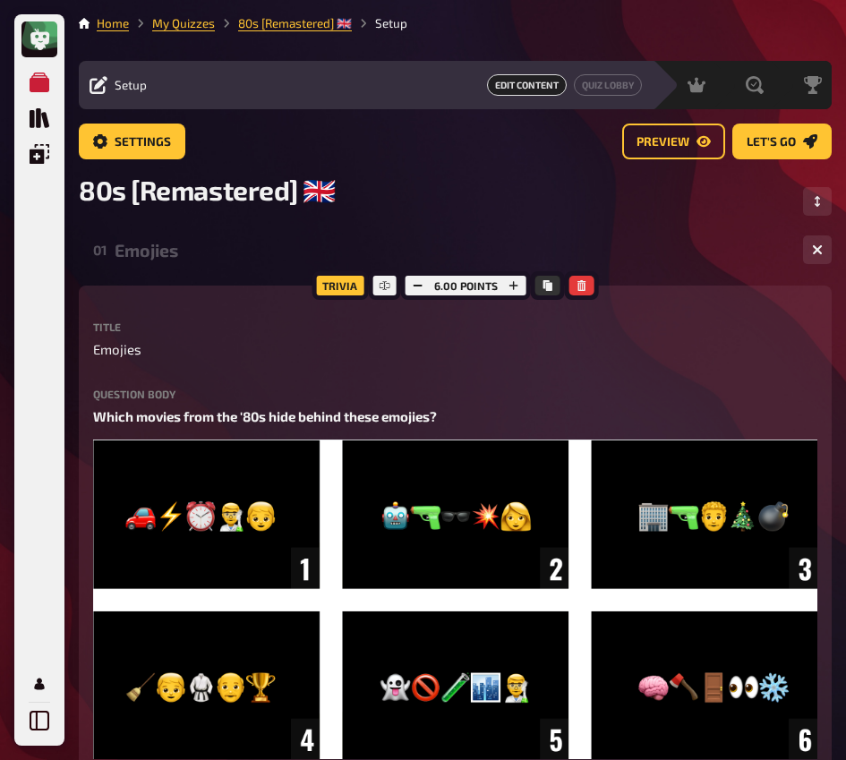
click at [189, 243] on div "Emojies" at bounding box center [452, 250] width 674 height 21
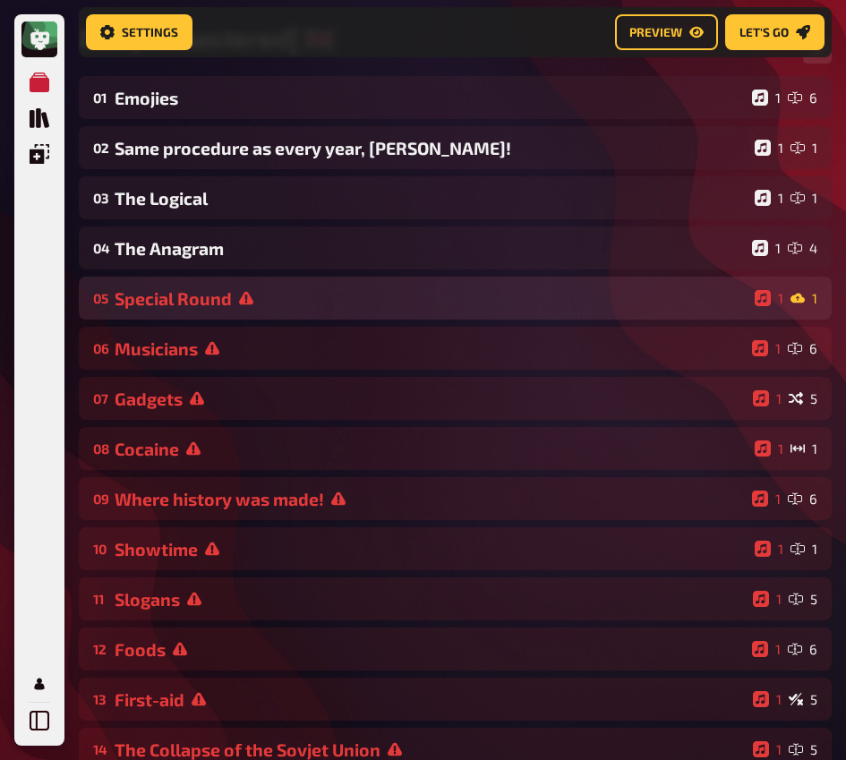
click at [216, 309] on div "Special Round" at bounding box center [431, 298] width 633 height 21
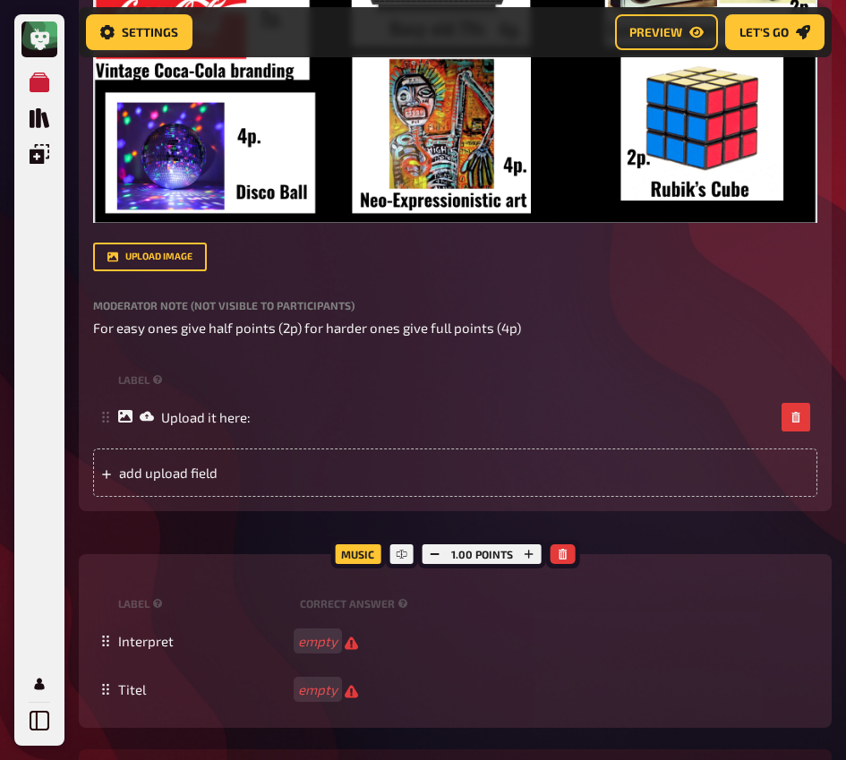
scroll to position [772, 0]
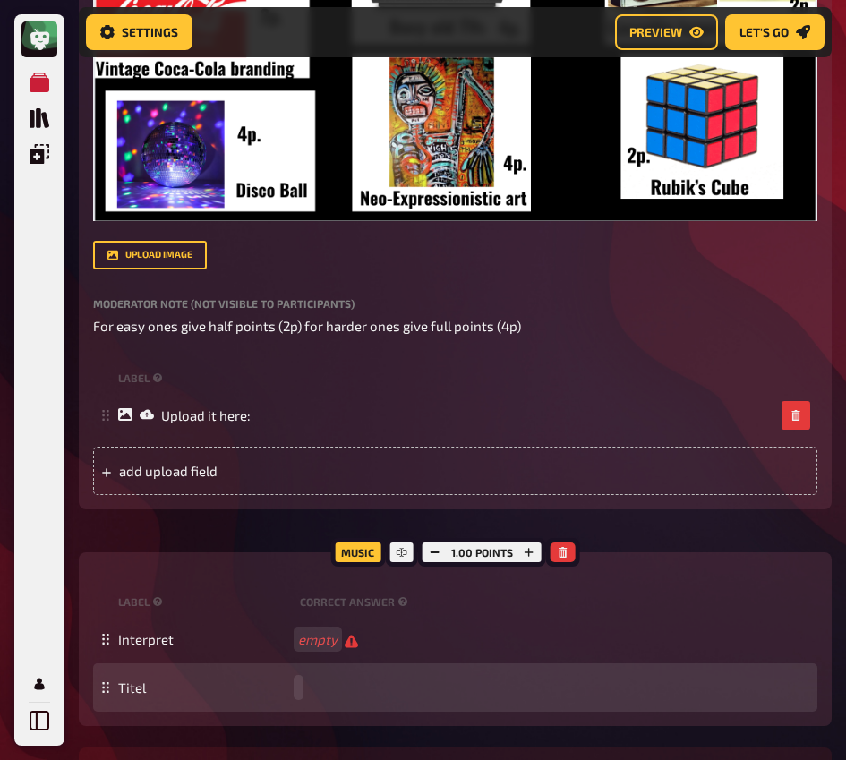
paste span
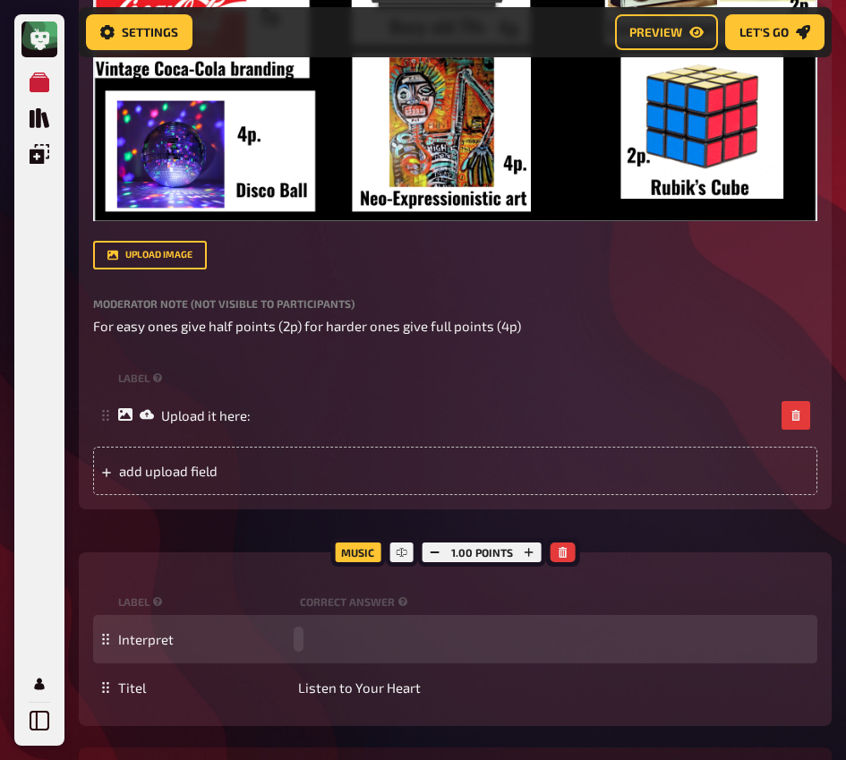
paste span
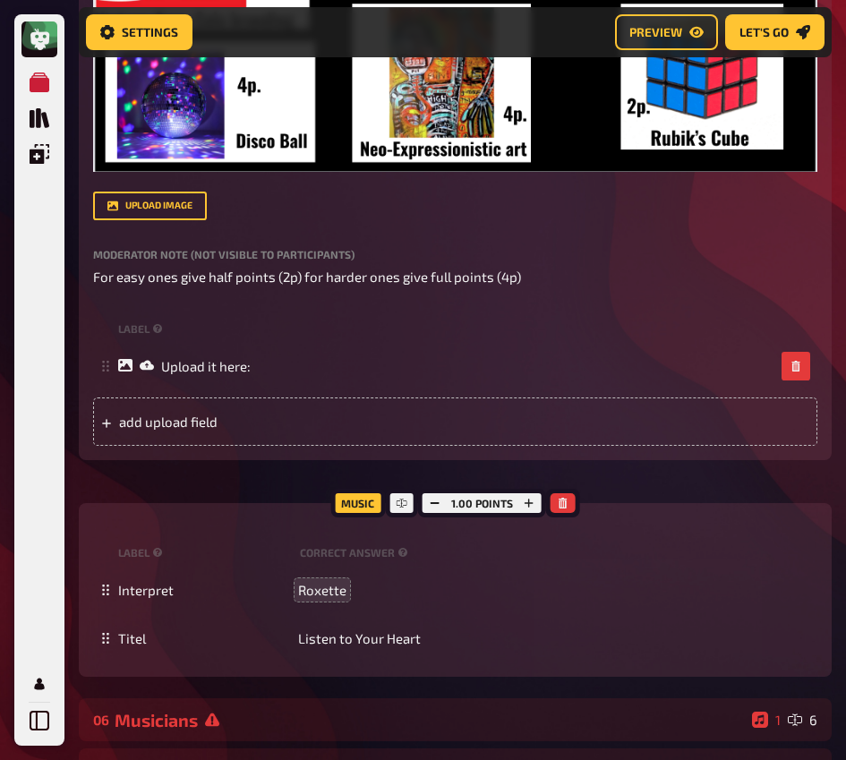
scroll to position [1086, 0]
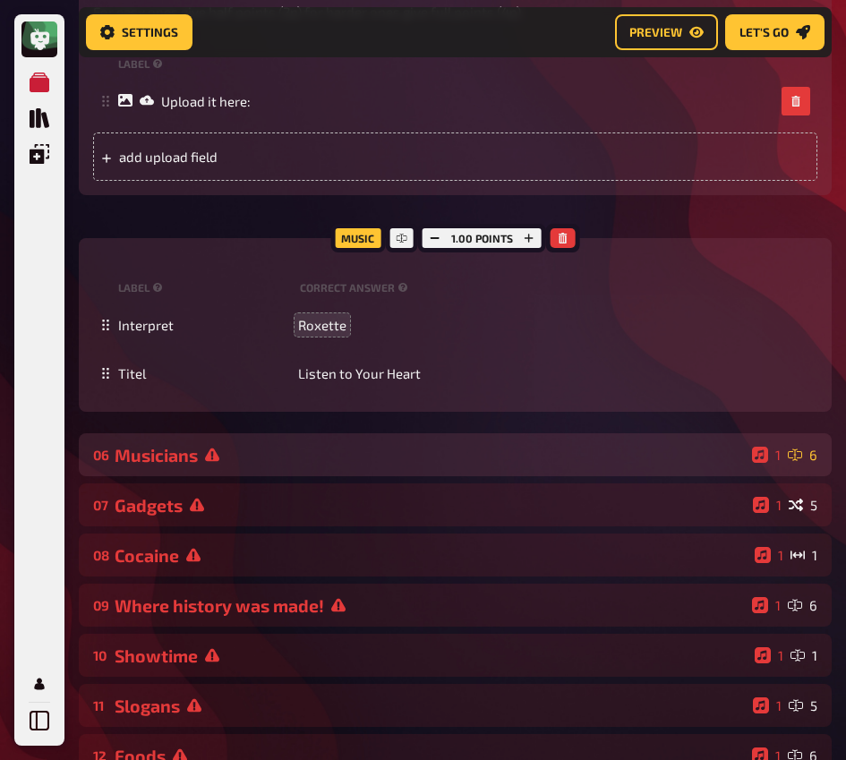
click at [288, 451] on div "Musicians" at bounding box center [430, 455] width 630 height 21
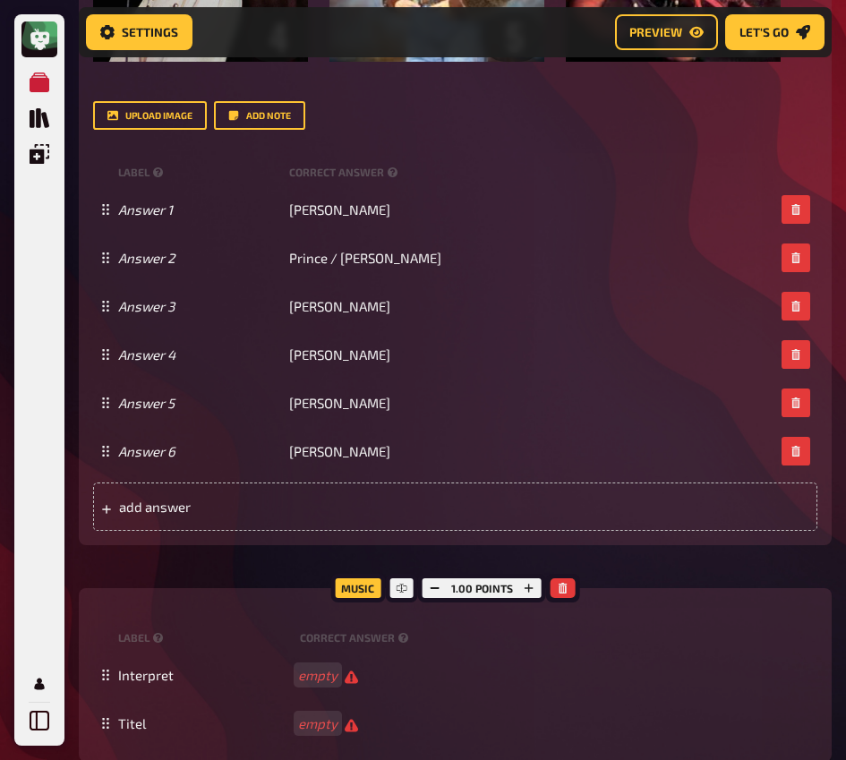
scroll to position [2343, 0]
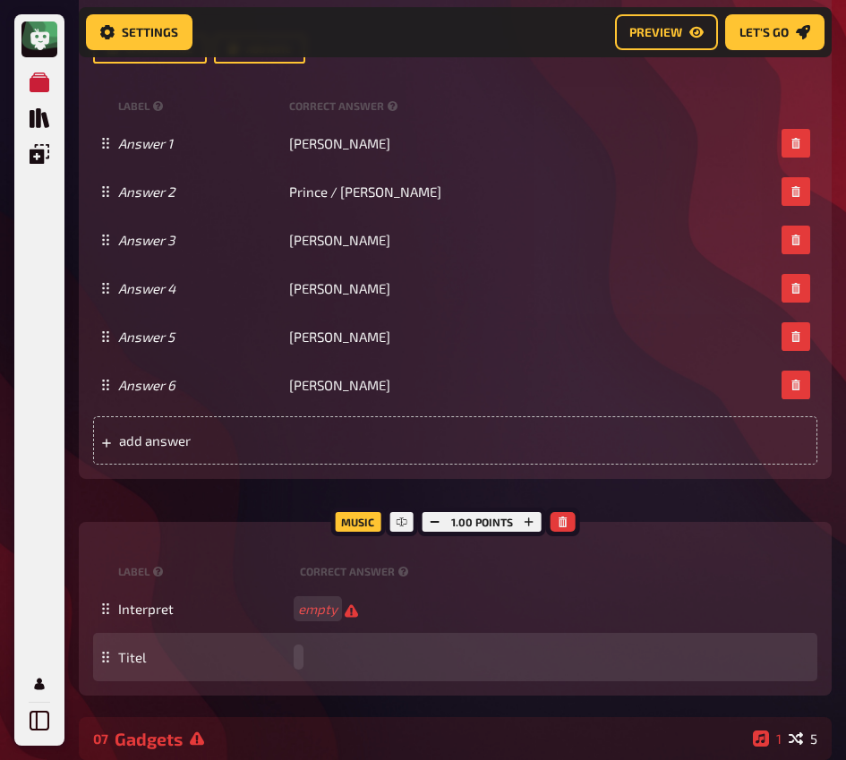
paste span
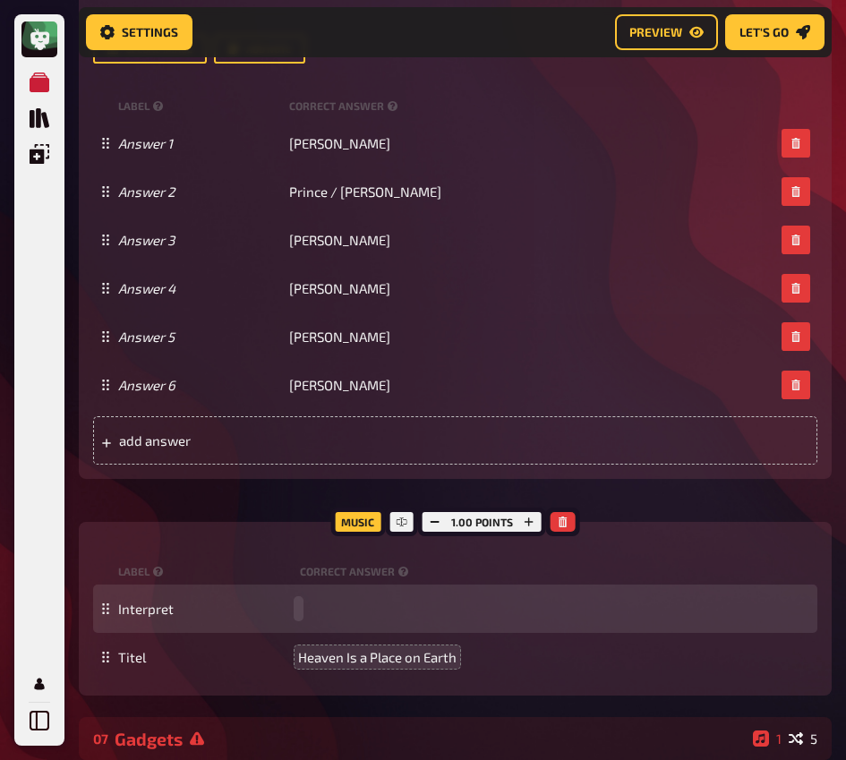
paste span
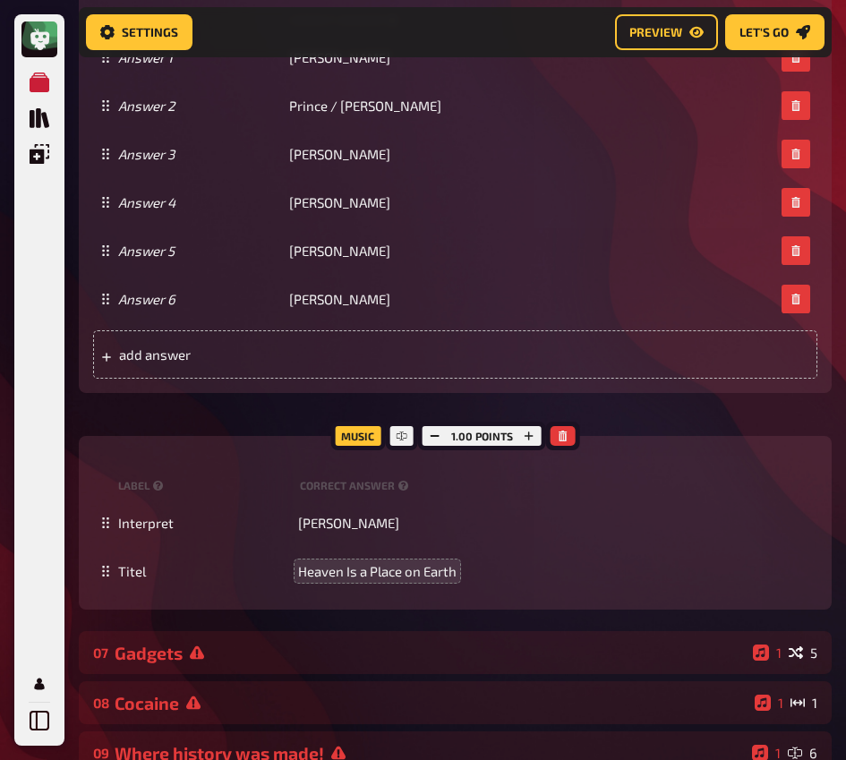
scroll to position [2685, 0]
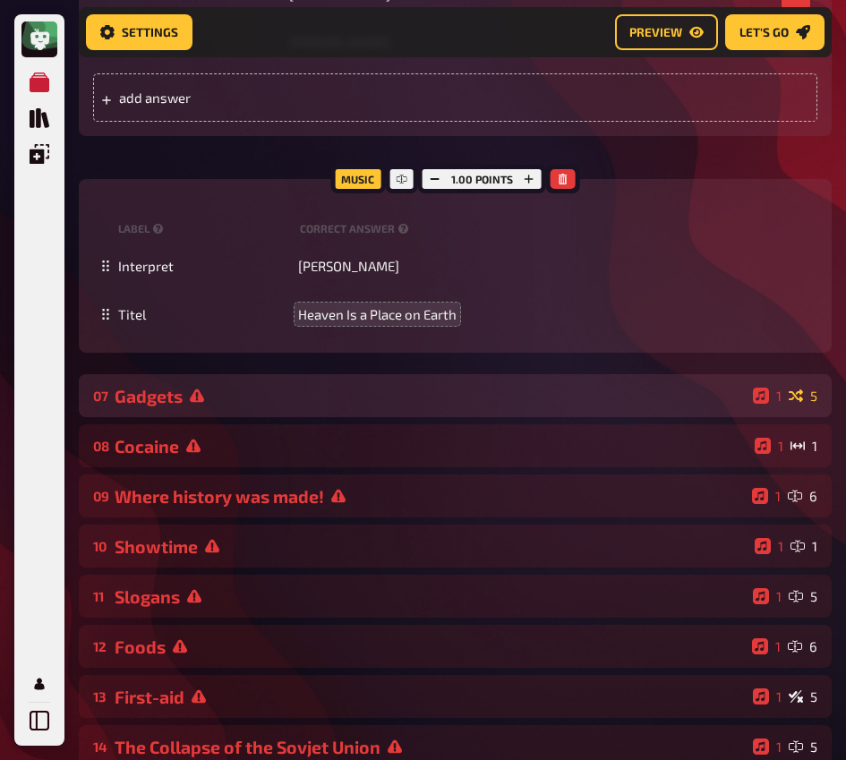
click at [257, 403] on div "Gadgets" at bounding box center [430, 396] width 631 height 21
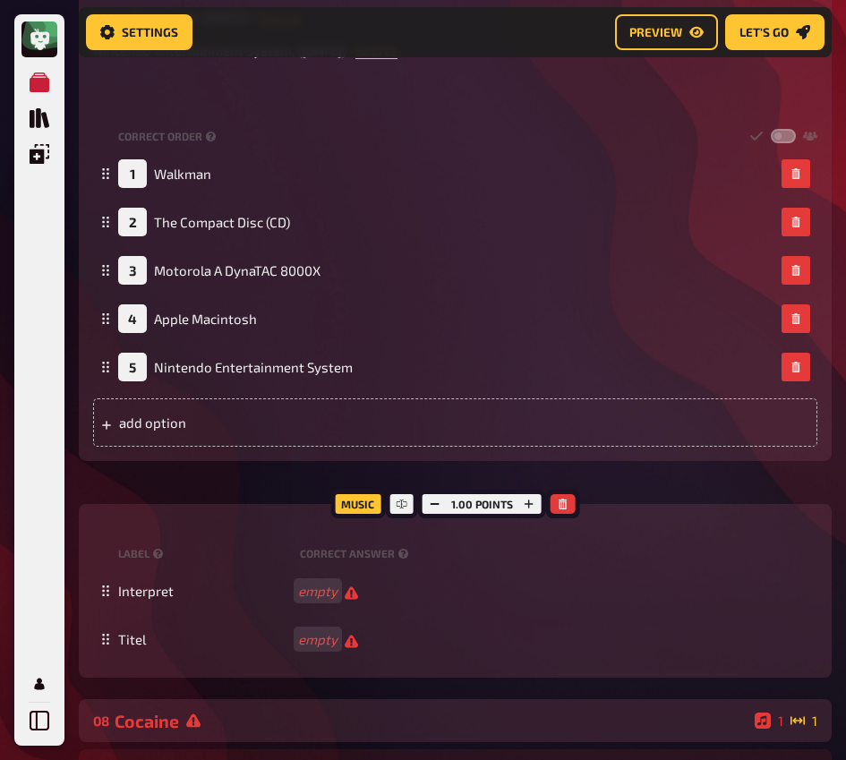
scroll to position [3888, 0]
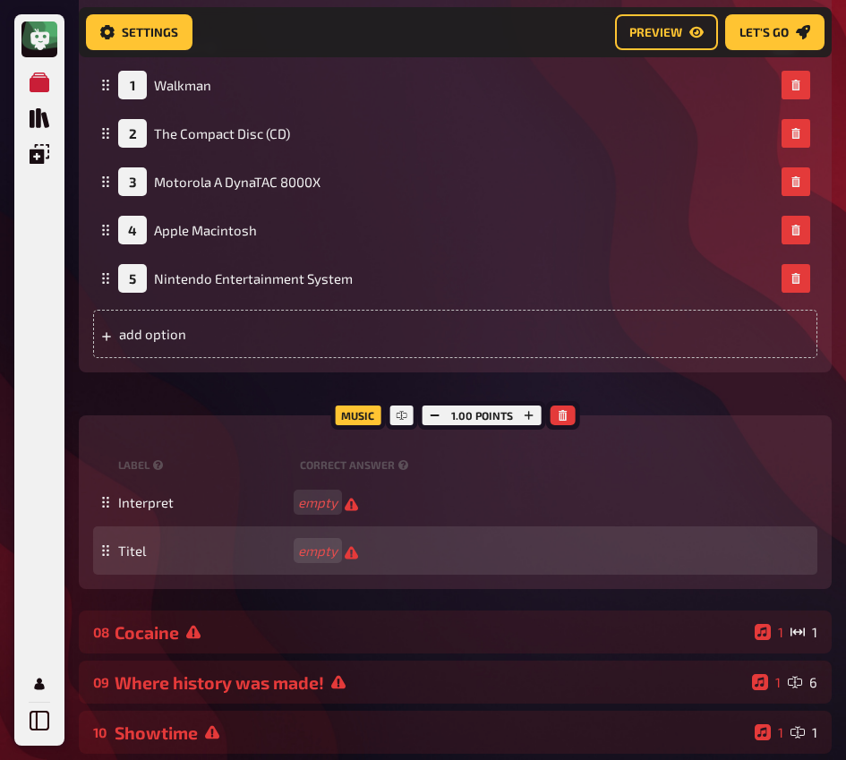
click at [338, 563] on div "Titel empty" at bounding box center [455, 550] width 724 height 48
paste span
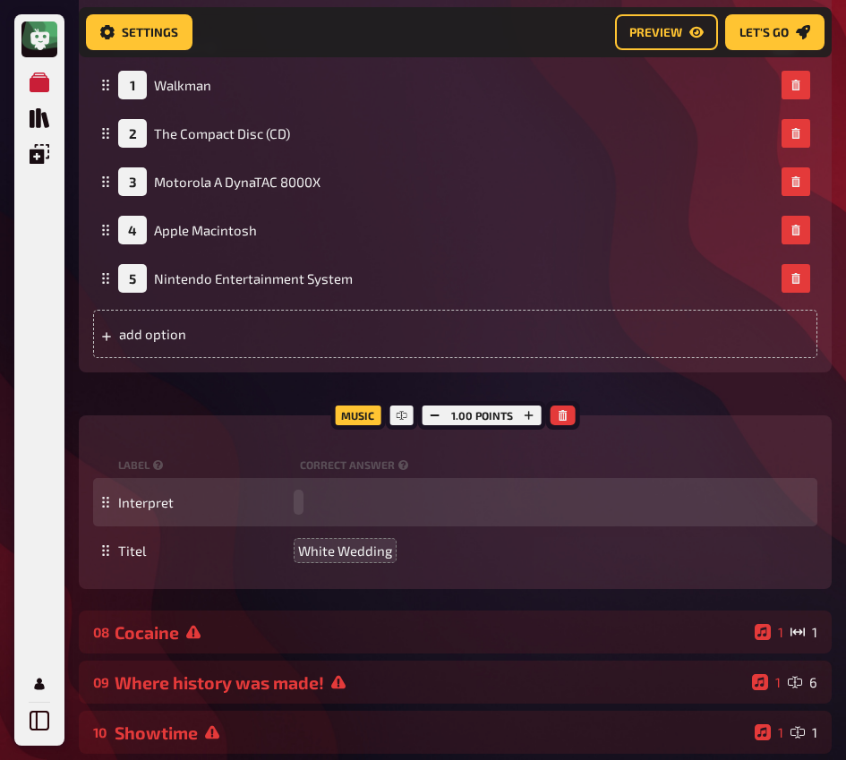
paste span
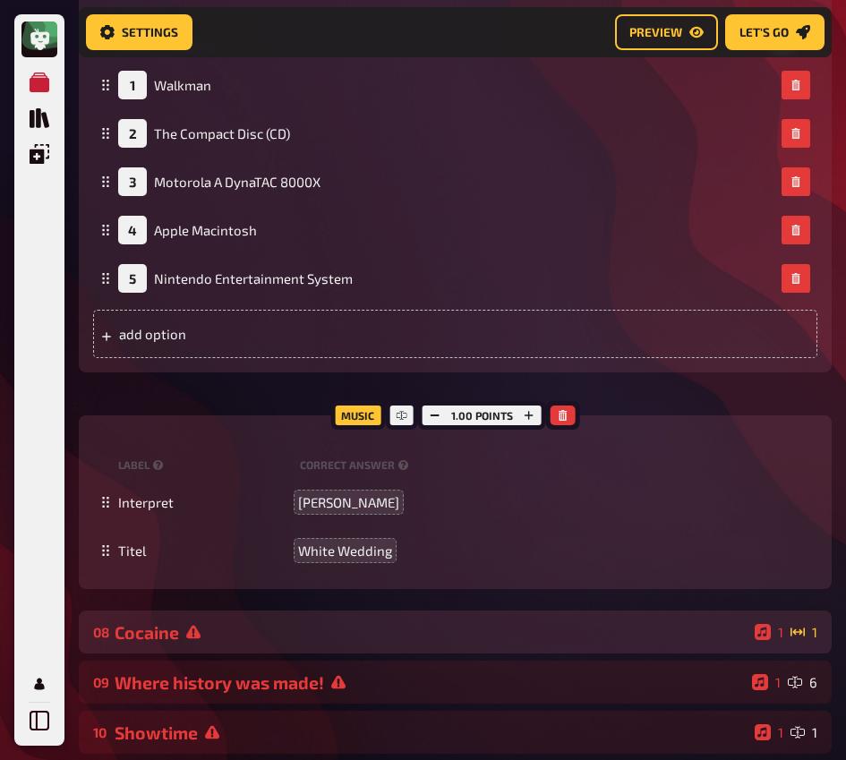
click at [312, 622] on div "08 Cocaine 1 1" at bounding box center [455, 631] width 753 height 43
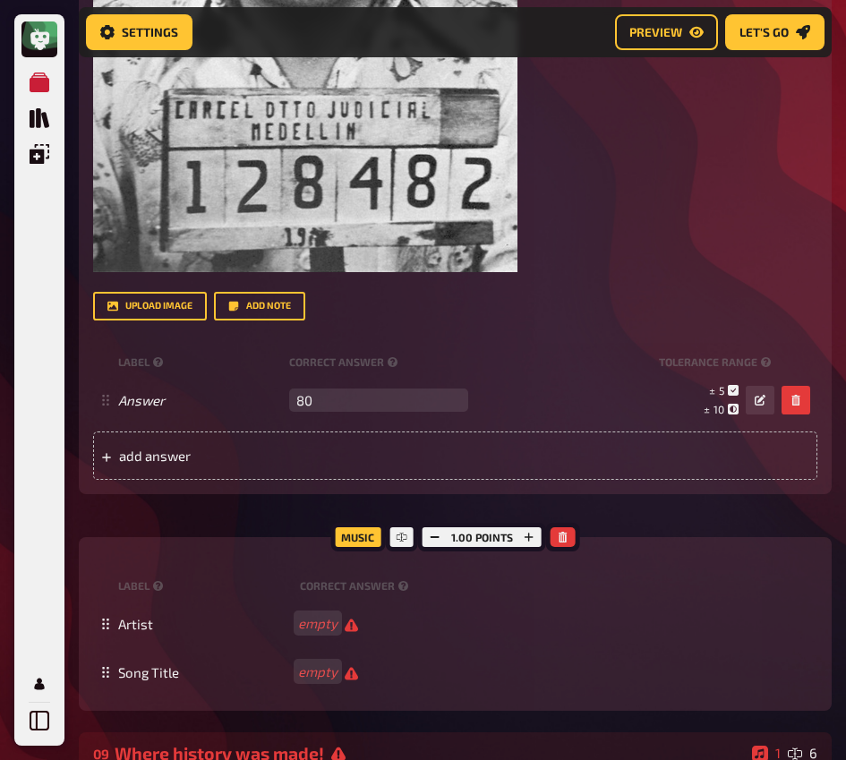
scroll to position [5140, 0]
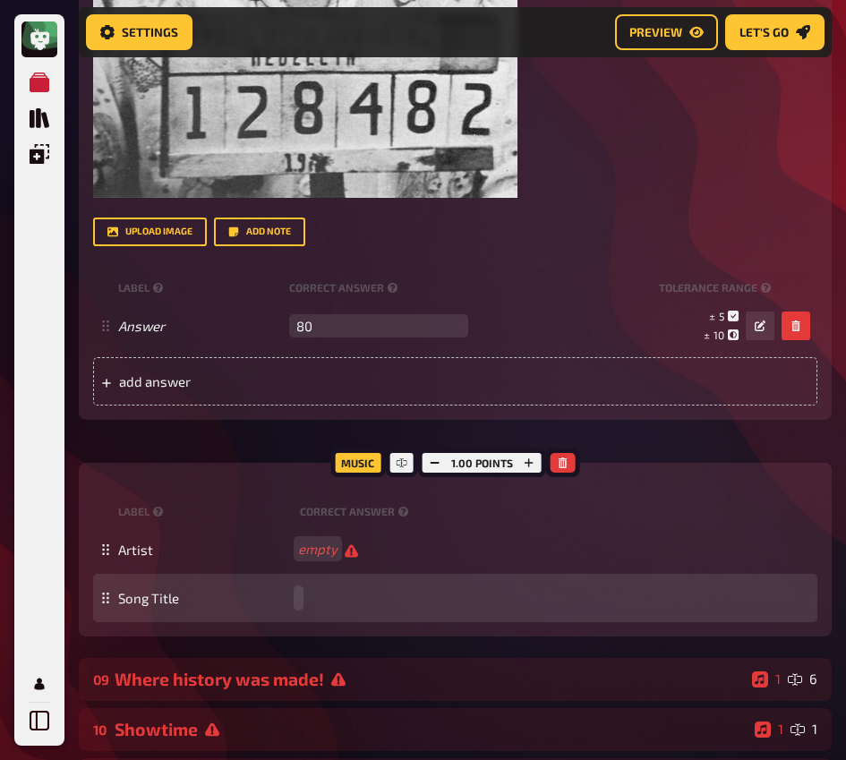
paste span
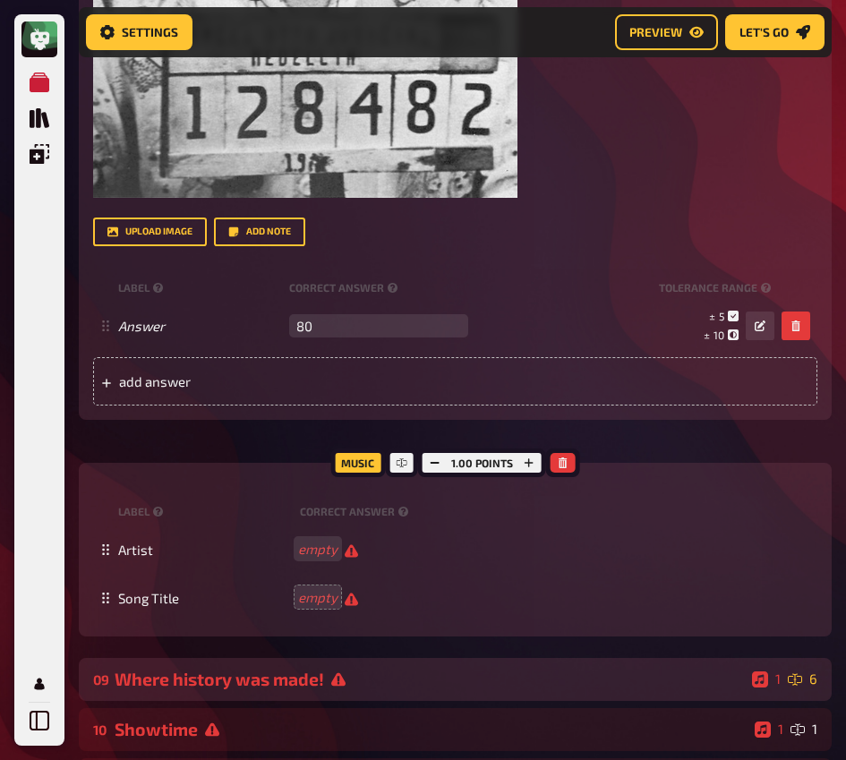
click at [188, 658] on div "09 Where history was made! 1 6" at bounding box center [455, 679] width 753 height 43
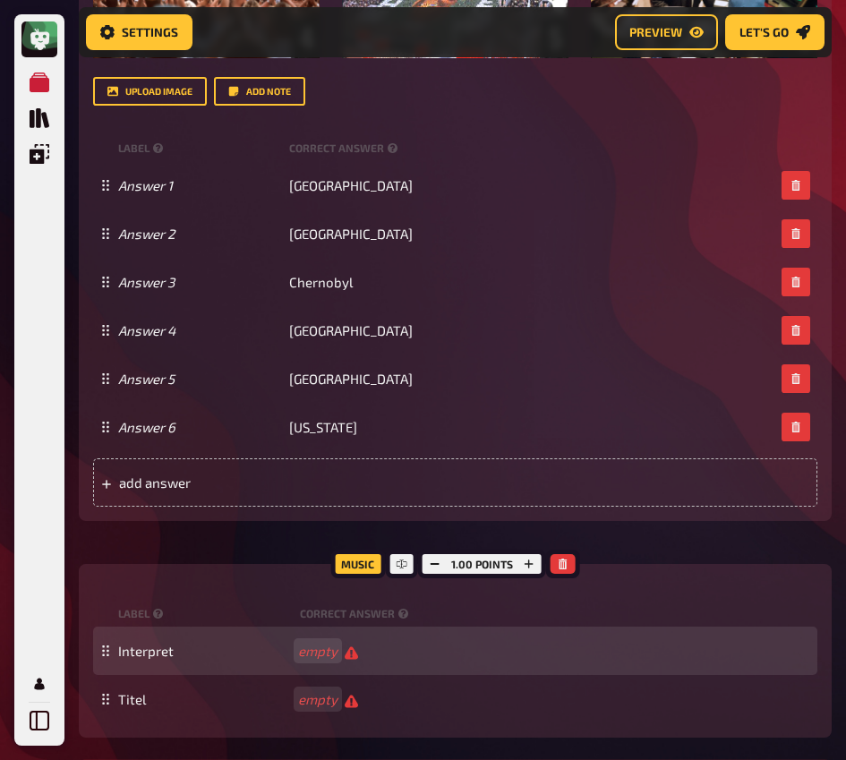
scroll to position [6284, 0]
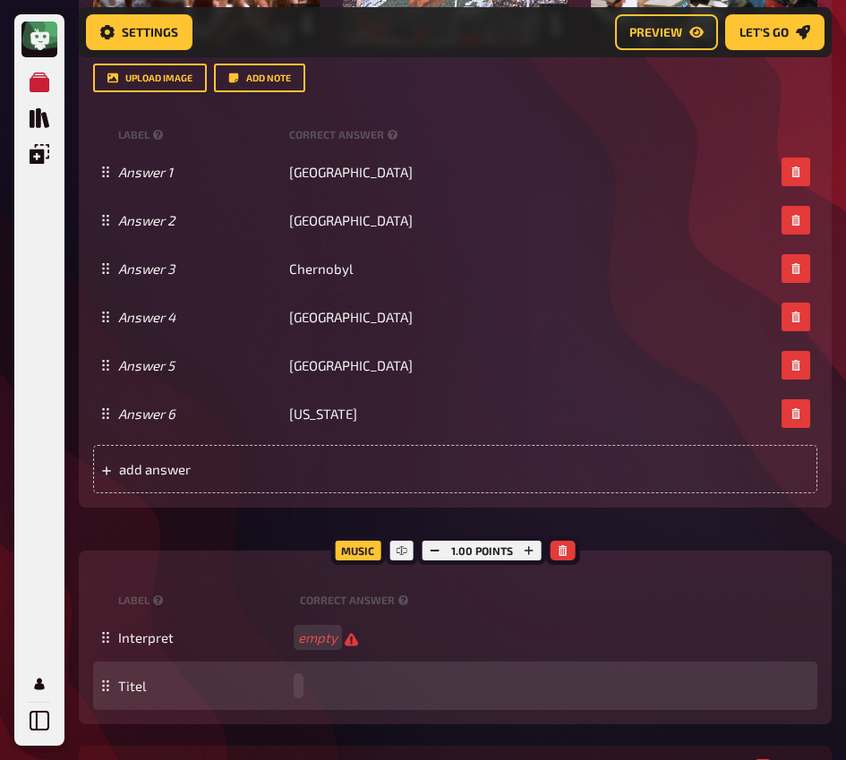
paste span
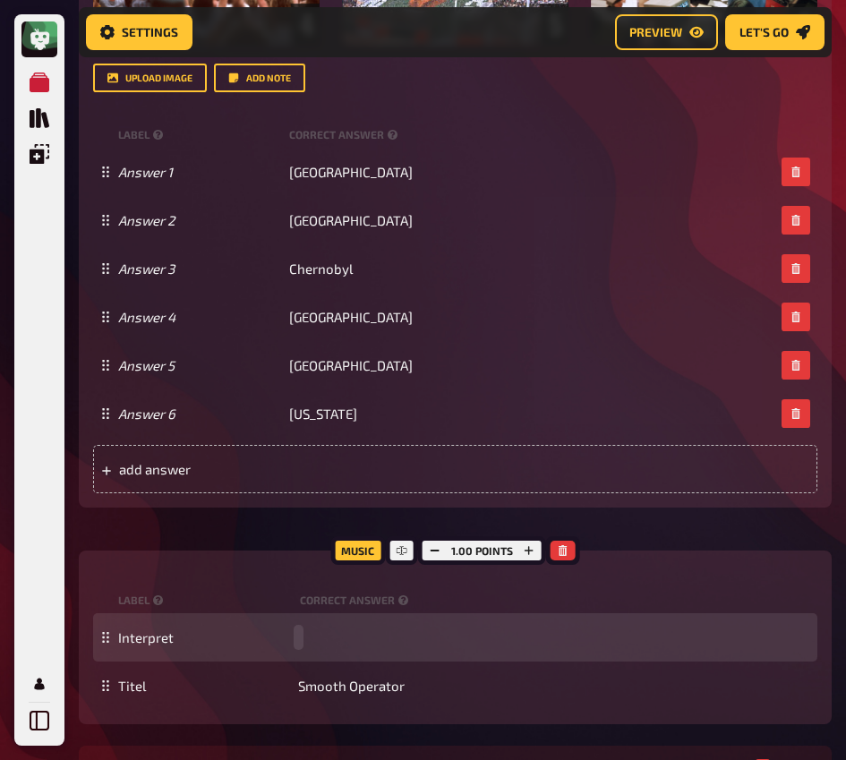
paste span
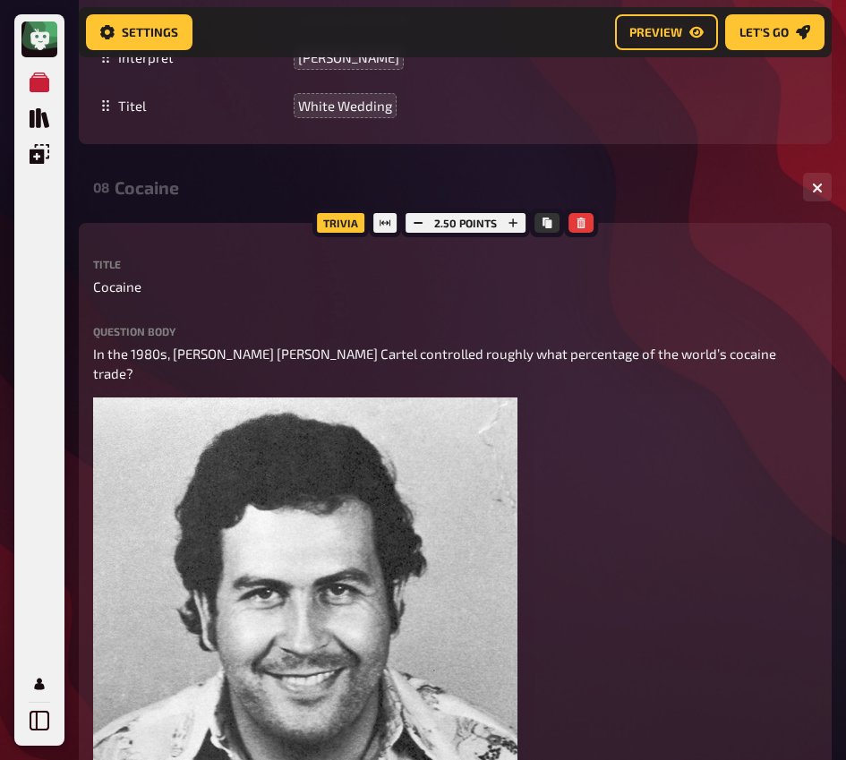
scroll to position [4238, 0]
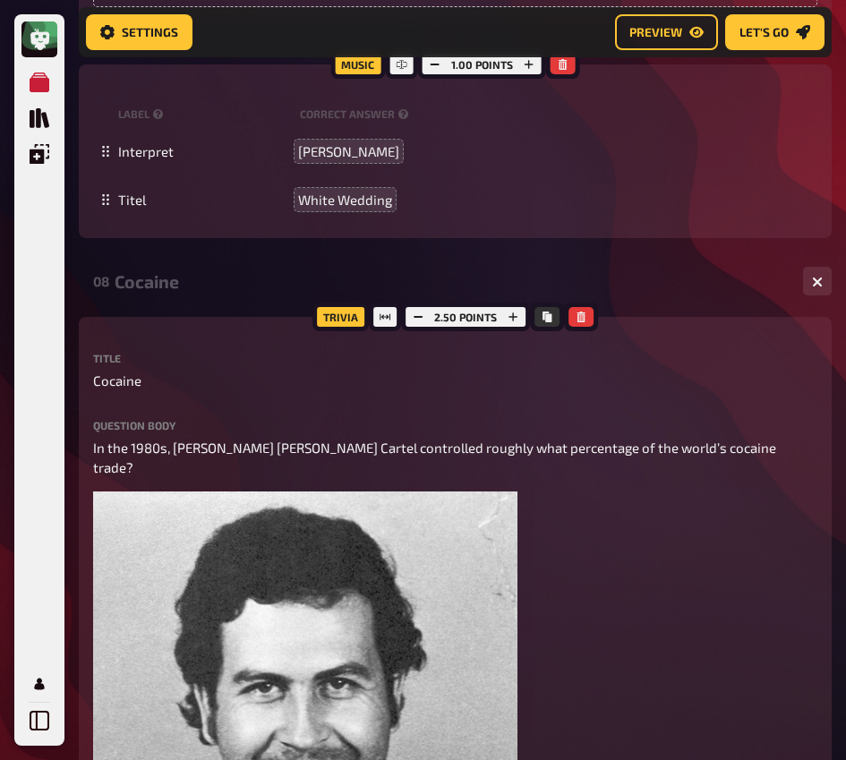
click at [193, 294] on div "08 Cocaine 1 1" at bounding box center [455, 281] width 753 height 43
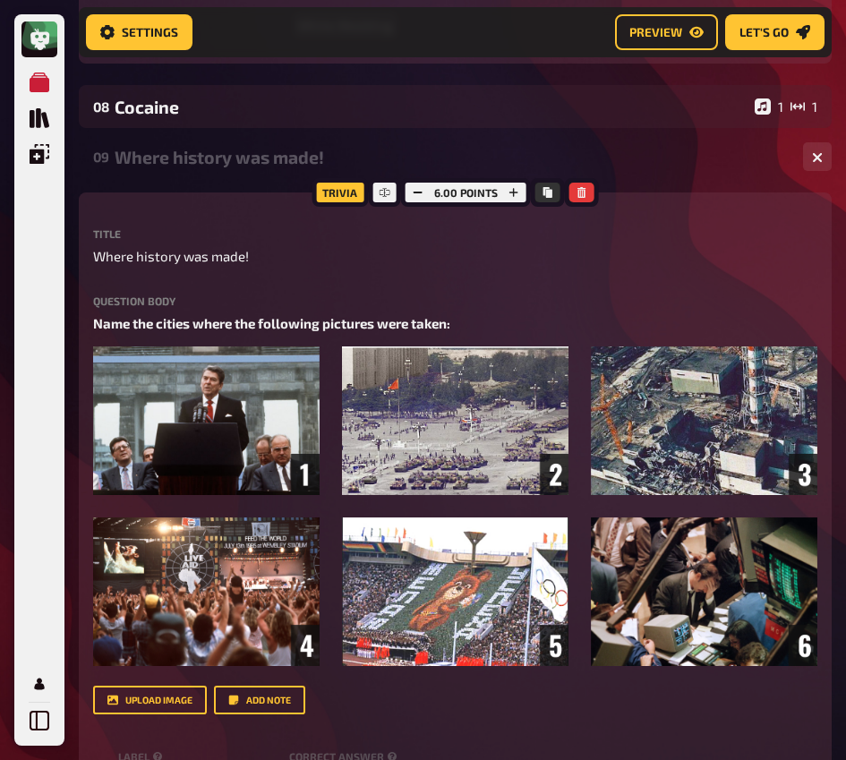
scroll to position [4209, 0]
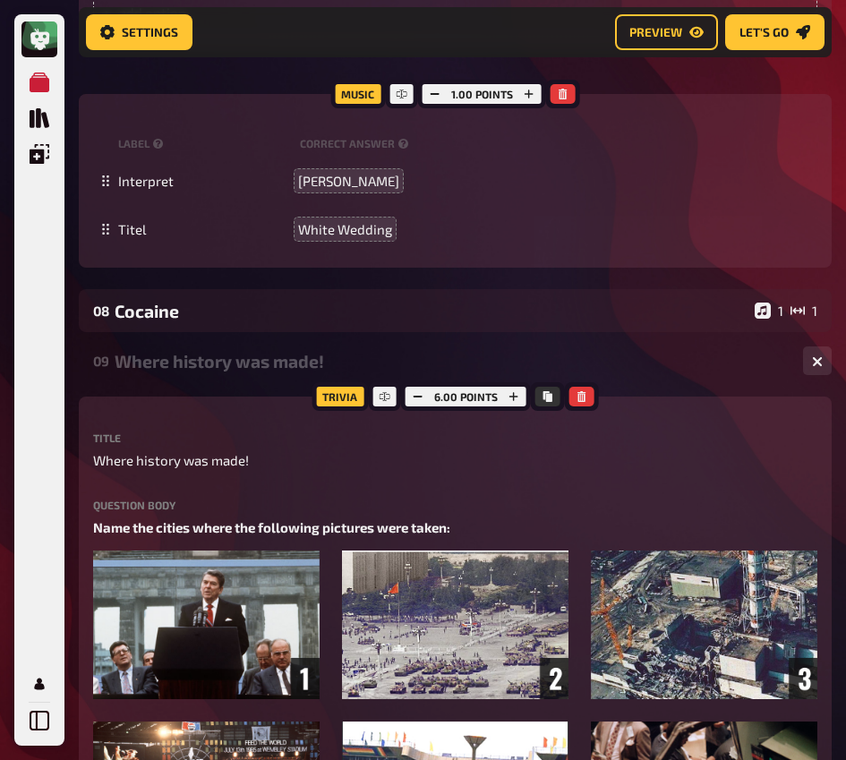
click at [218, 353] on div "Where history was made!" at bounding box center [452, 361] width 674 height 21
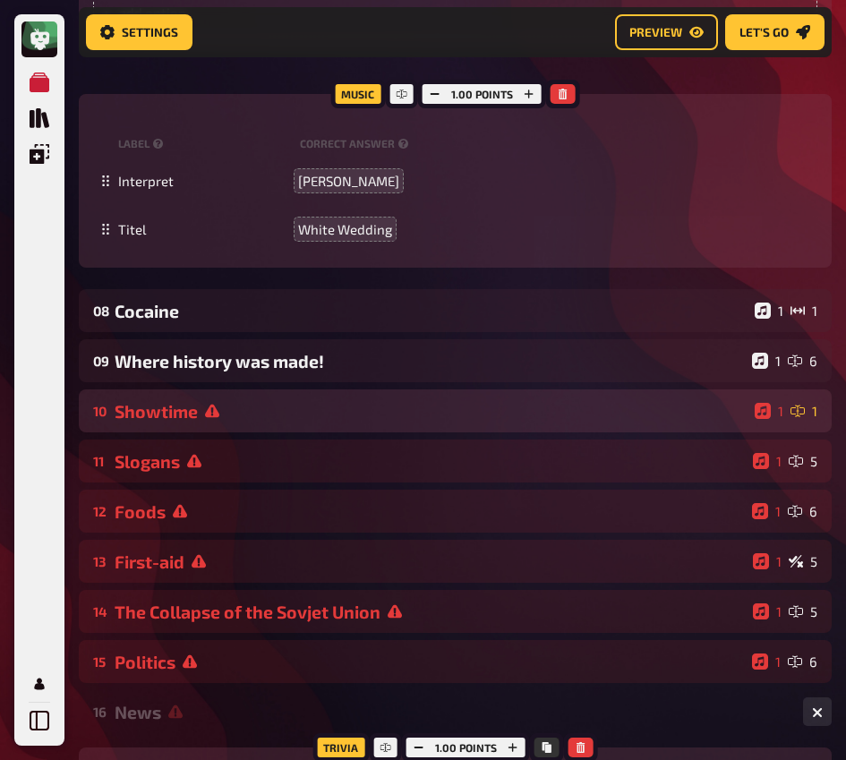
click at [221, 405] on div "Showtime" at bounding box center [431, 411] width 633 height 21
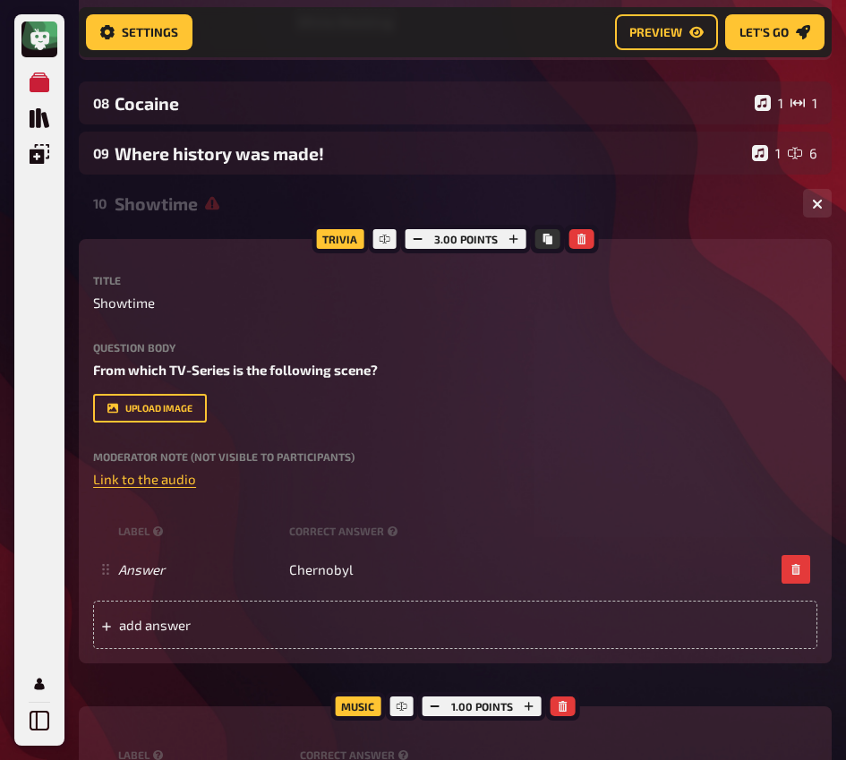
scroll to position [4769, 0]
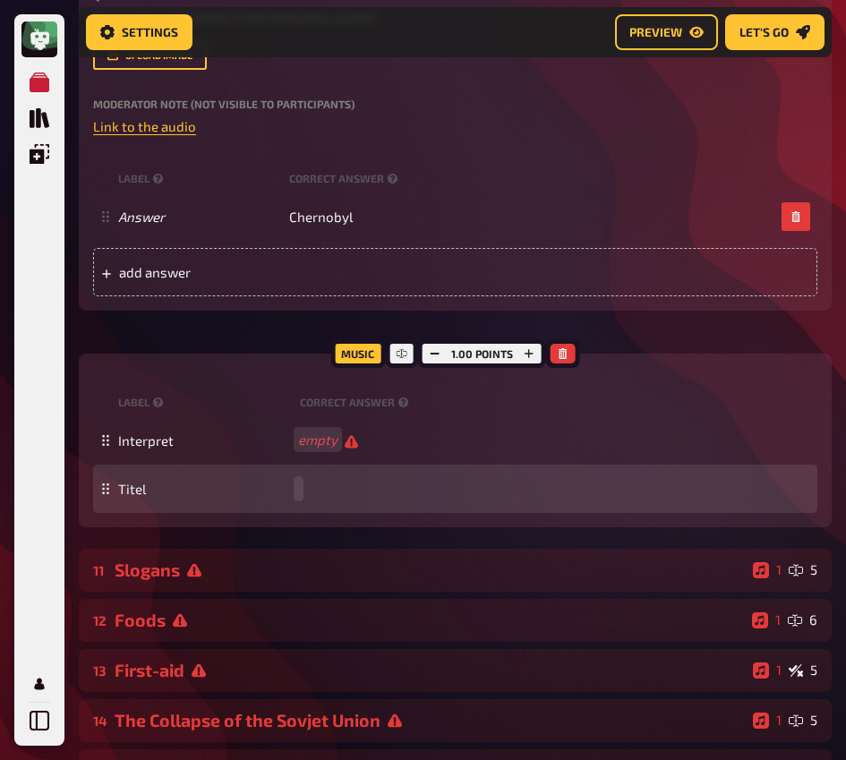
paste span
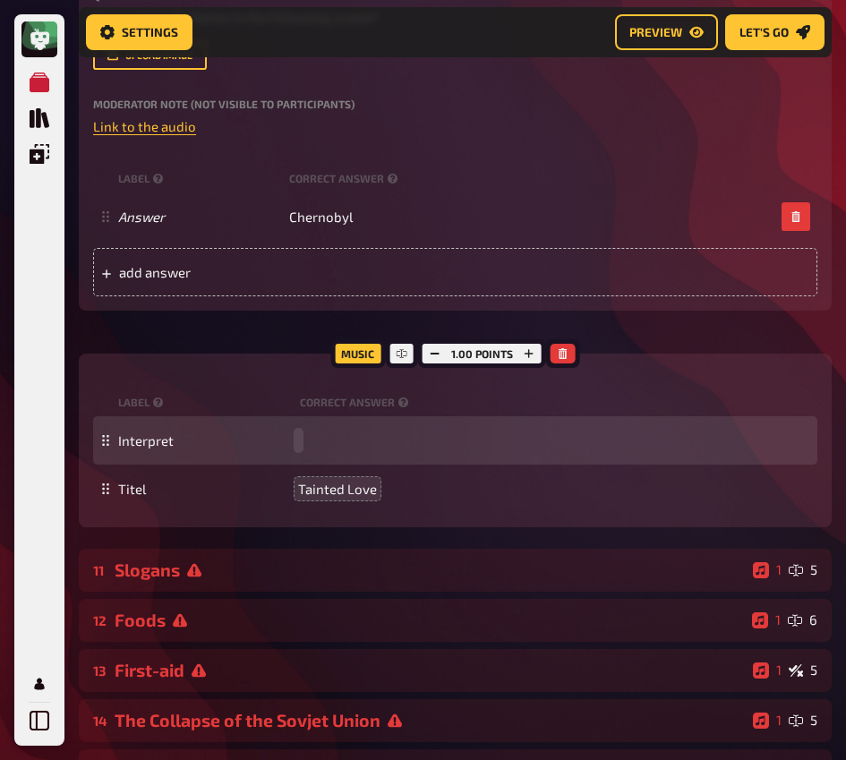
paste span
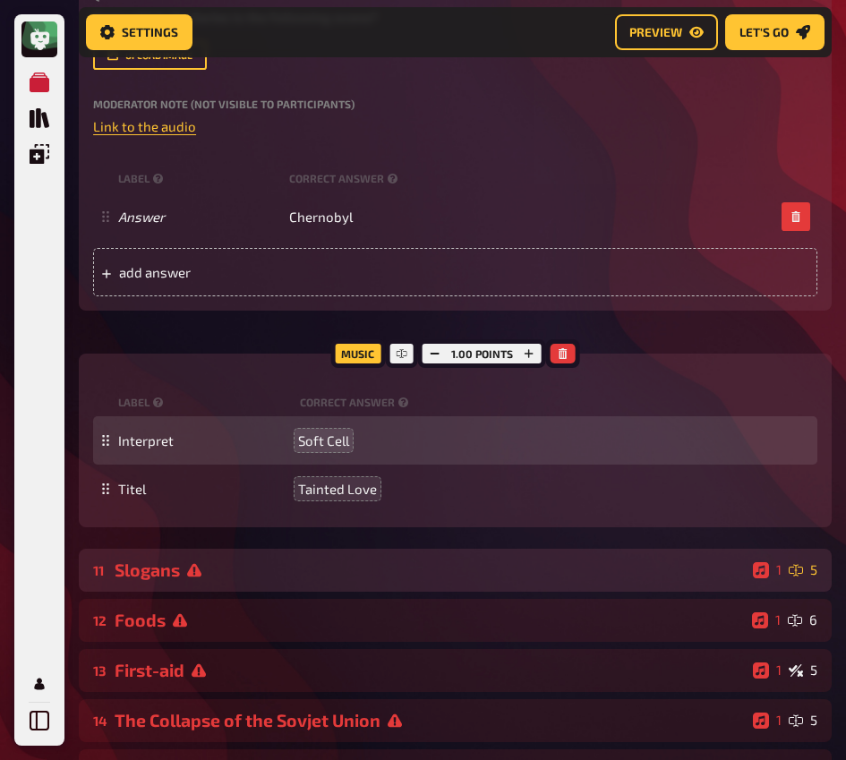
click at [362, 559] on div "11 Slogans 1 5" at bounding box center [455, 570] width 753 height 43
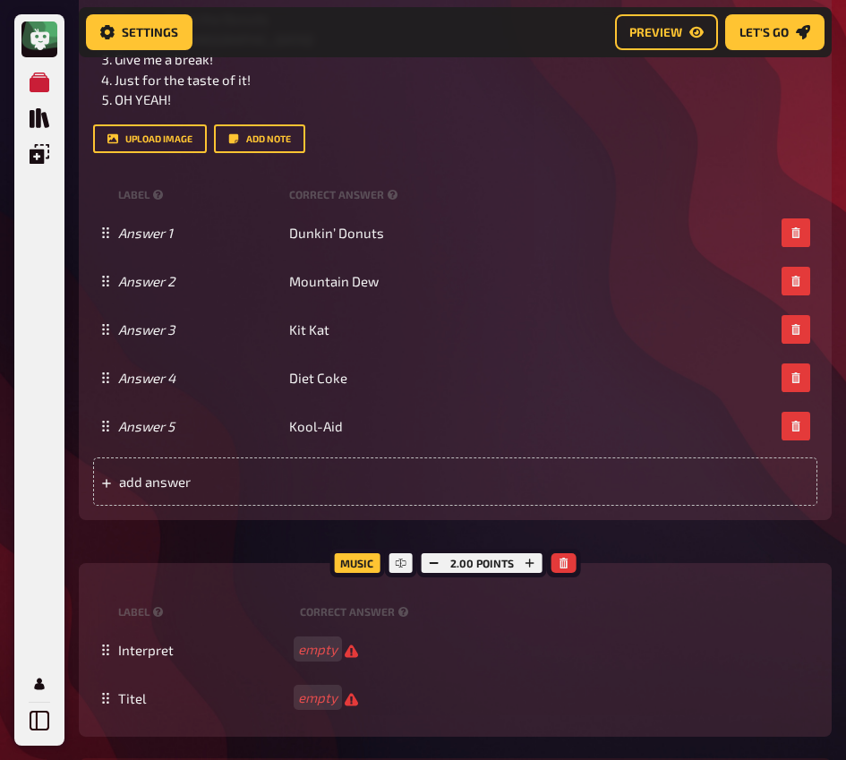
scroll to position [5661, 0]
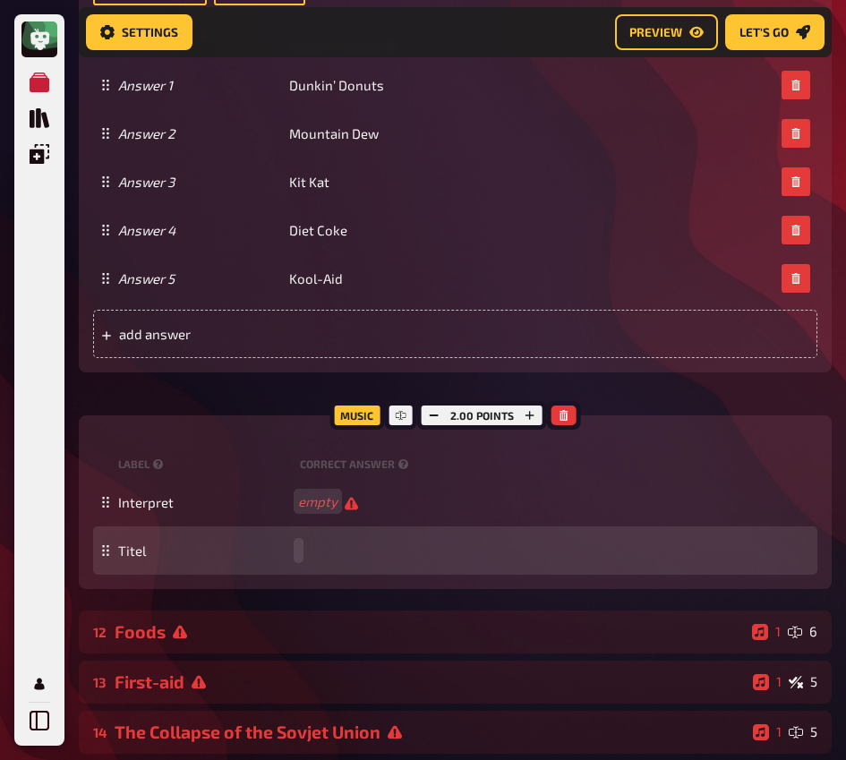
paste span
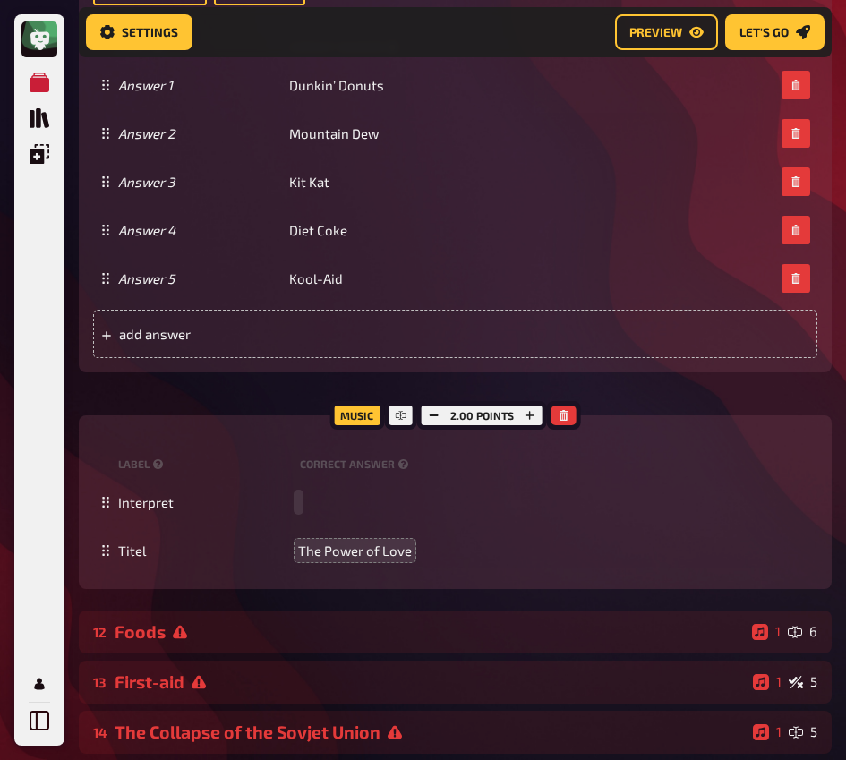
paste span
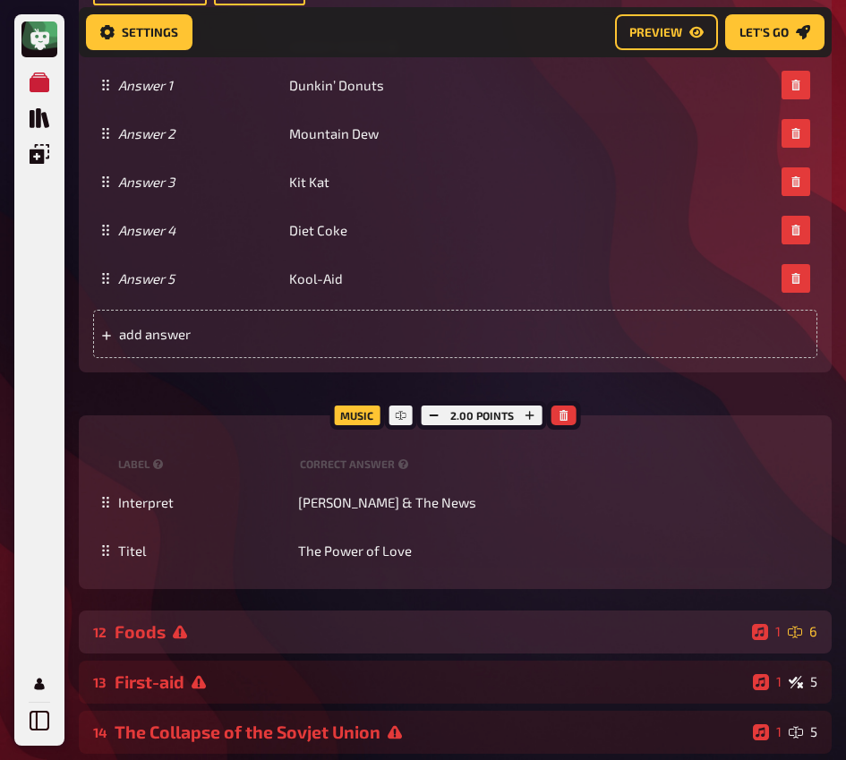
click at [316, 645] on div "12 Foods 1 6" at bounding box center [455, 631] width 753 height 43
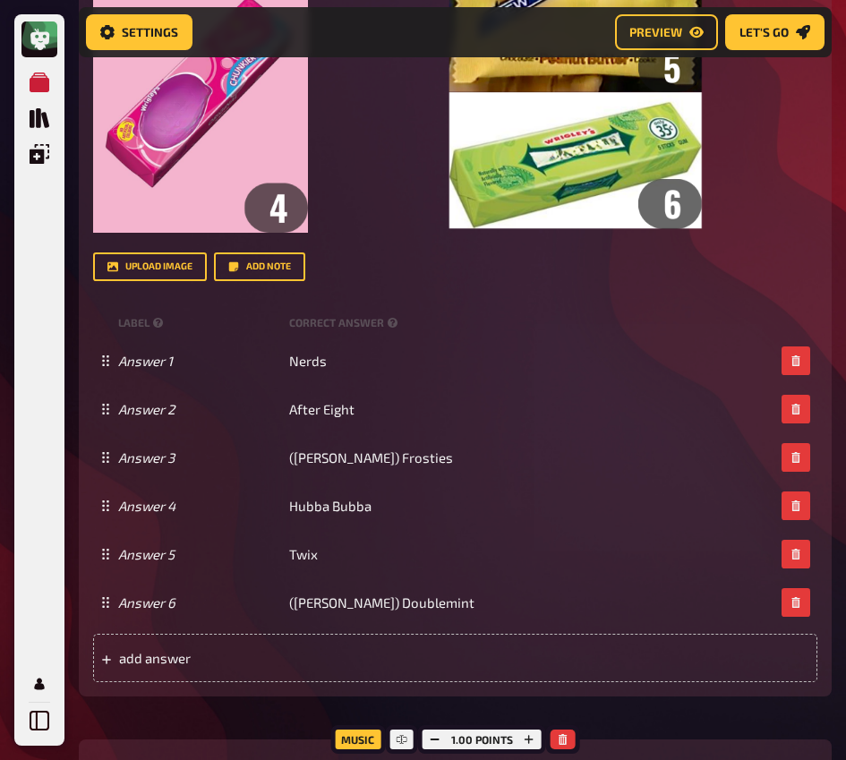
scroll to position [7208, 0]
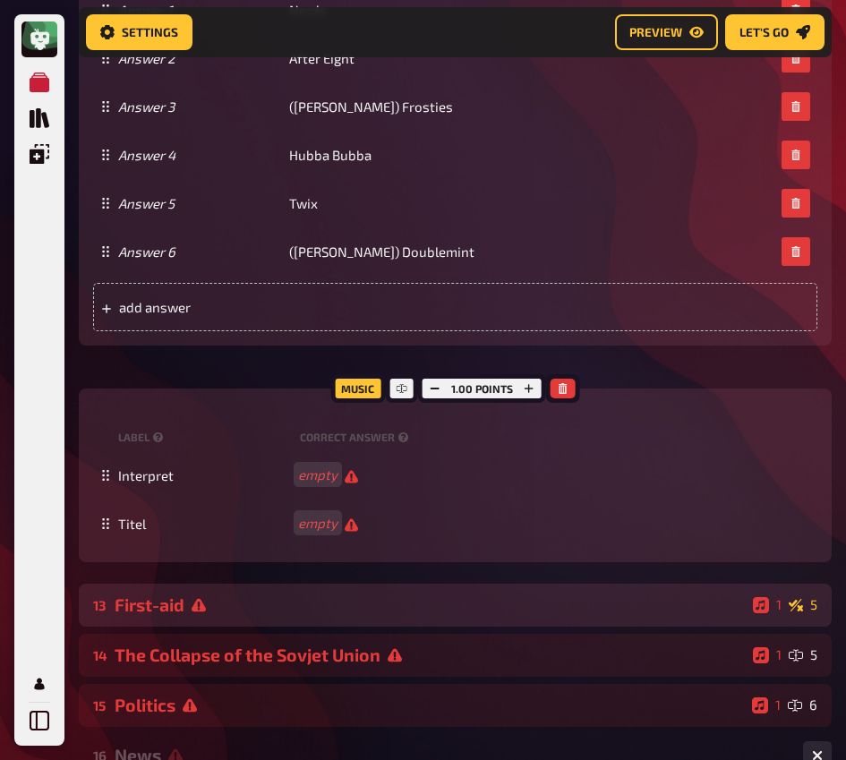
click at [326, 608] on div "First-aid" at bounding box center [430, 604] width 631 height 21
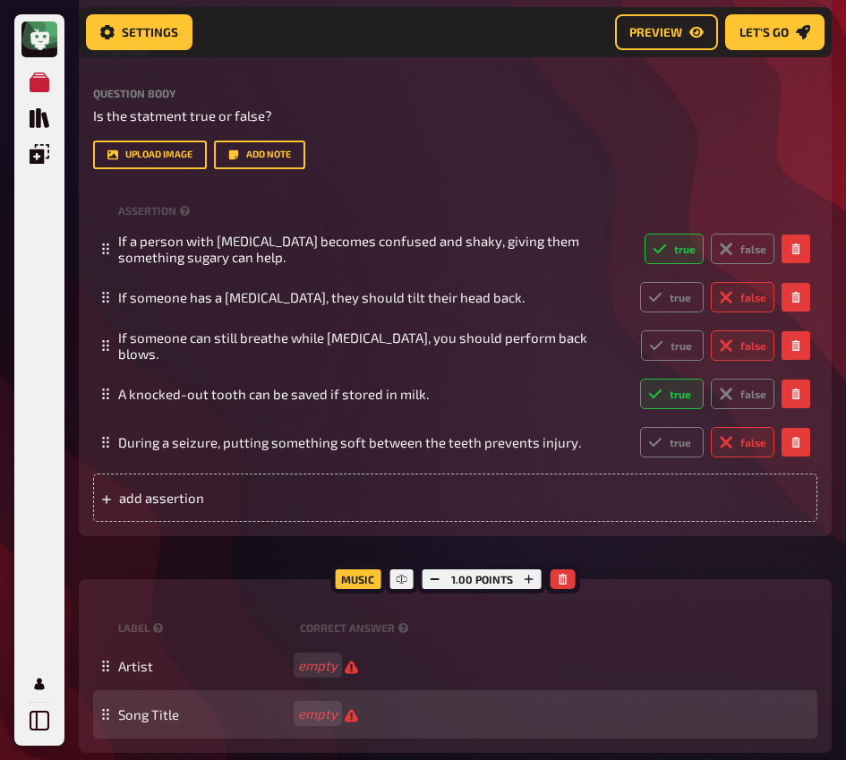
scroll to position [7961, 0]
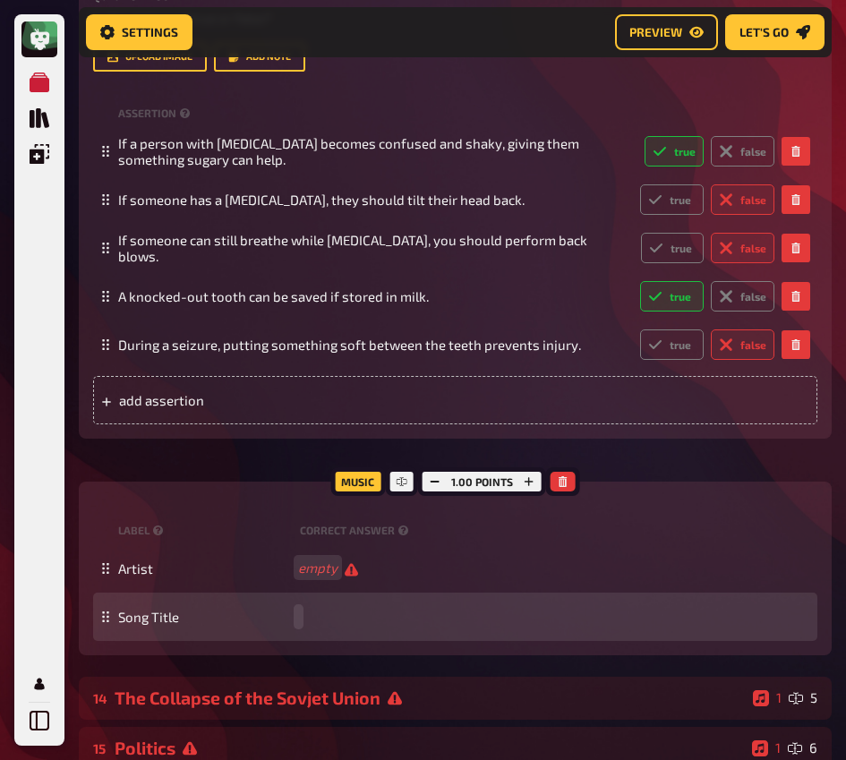
paste span
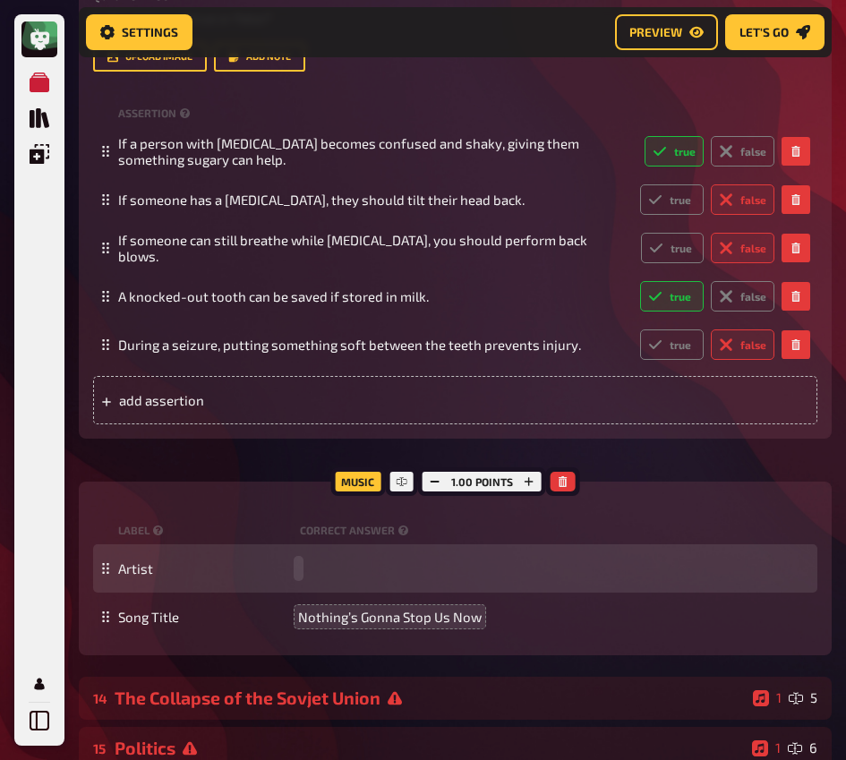
paste span
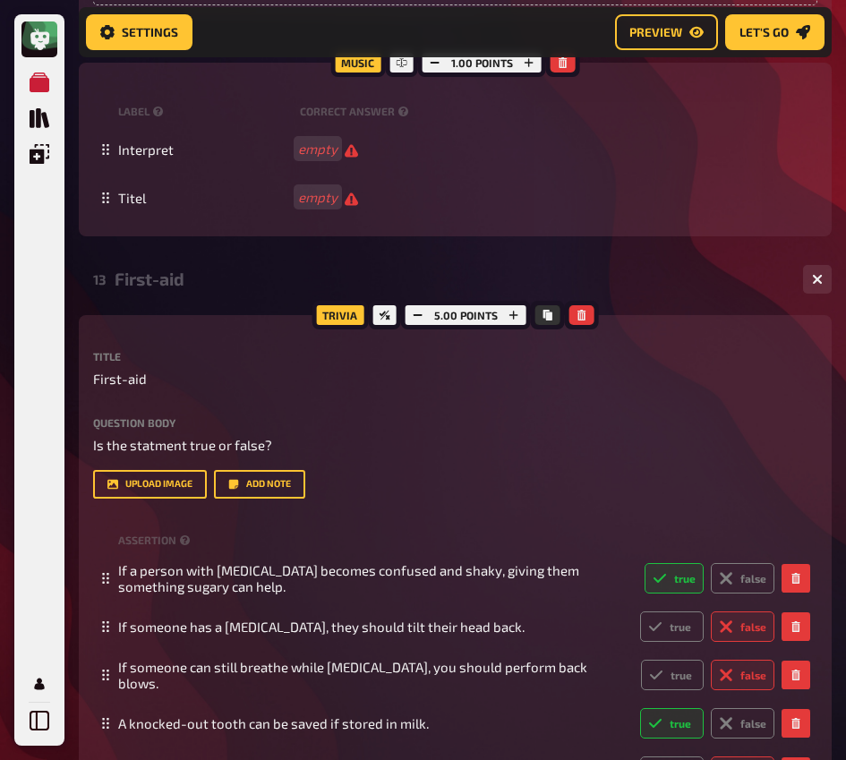
scroll to position [7459, 0]
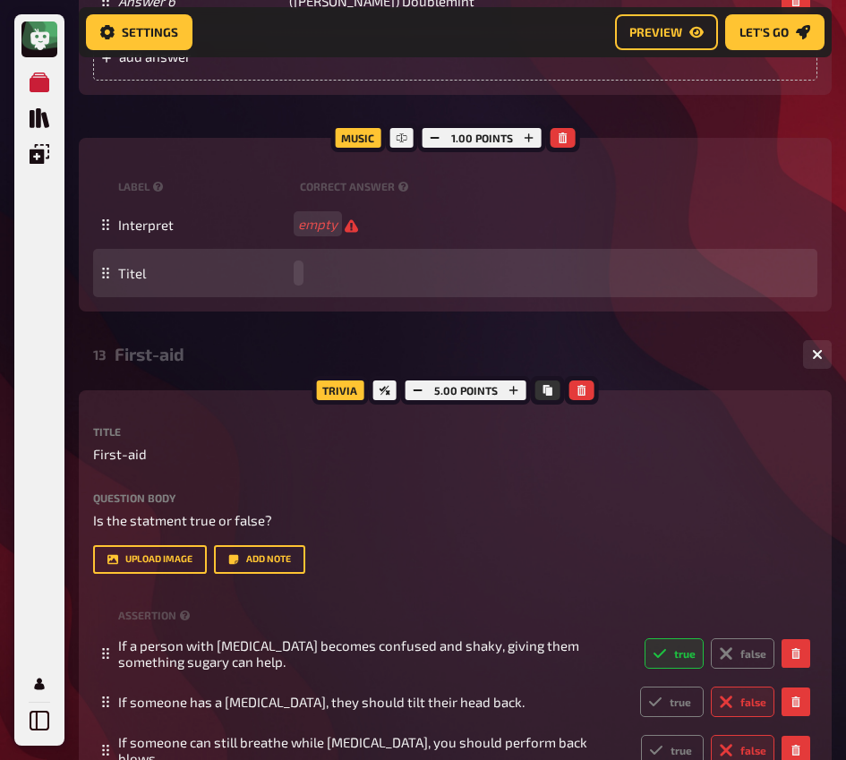
paste span
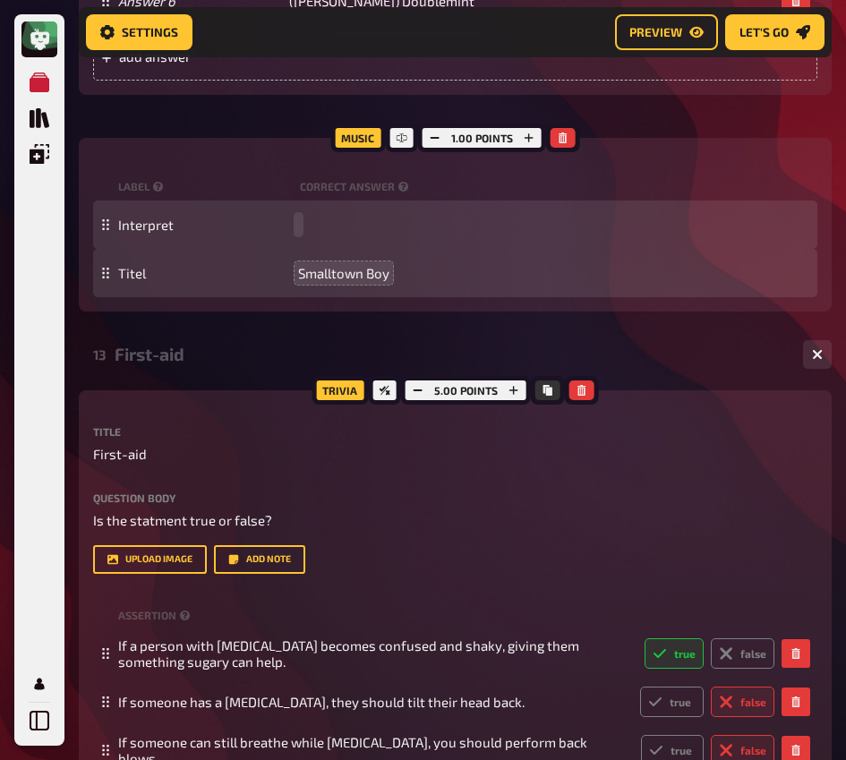
click at [312, 226] on div "Interpret" at bounding box center [464, 225] width 692 height 16
paste span
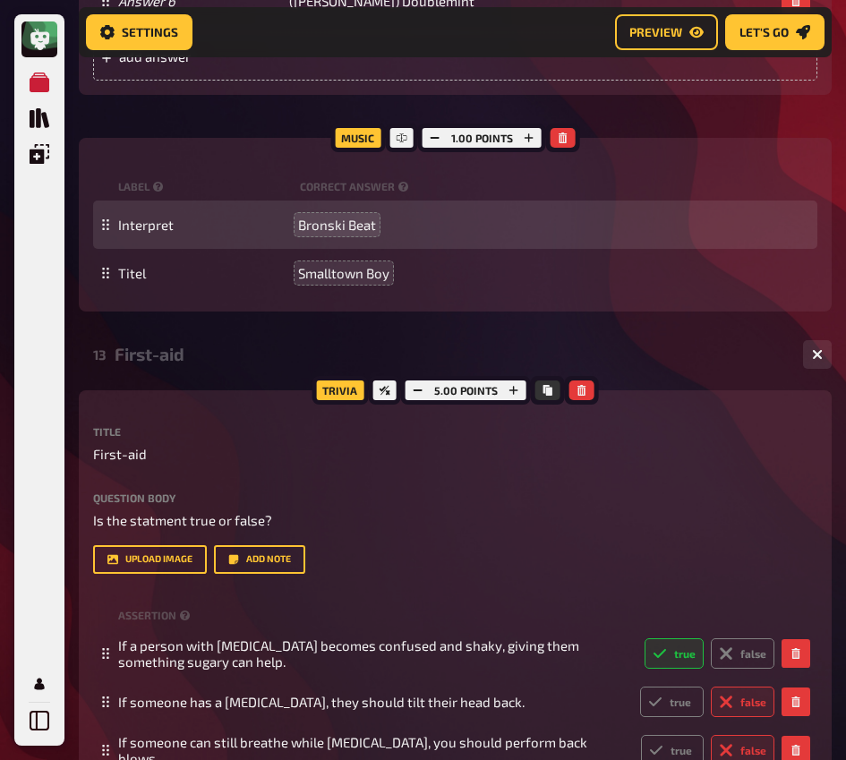
click at [198, 364] on div "First-aid" at bounding box center [452, 354] width 674 height 21
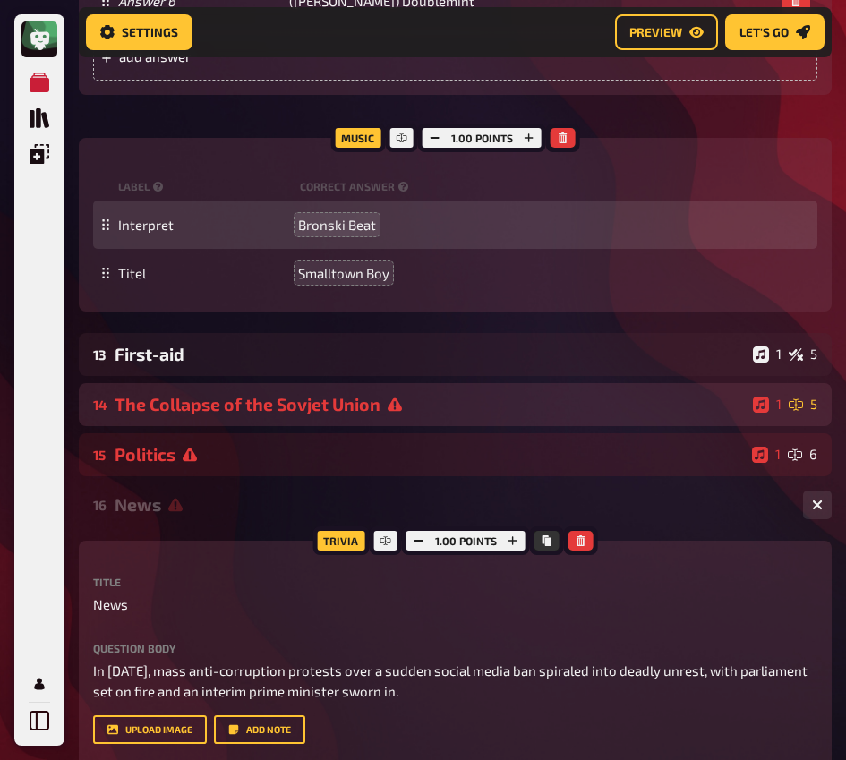
click at [210, 413] on div "The Collapse of the Sovjet Union" at bounding box center [430, 404] width 631 height 21
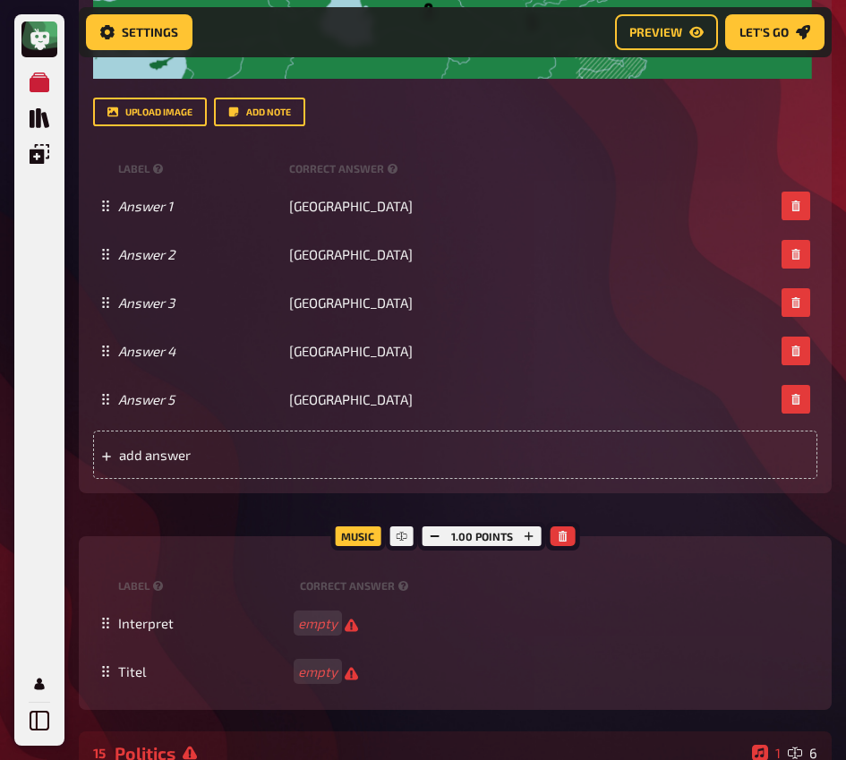
scroll to position [8455, 0]
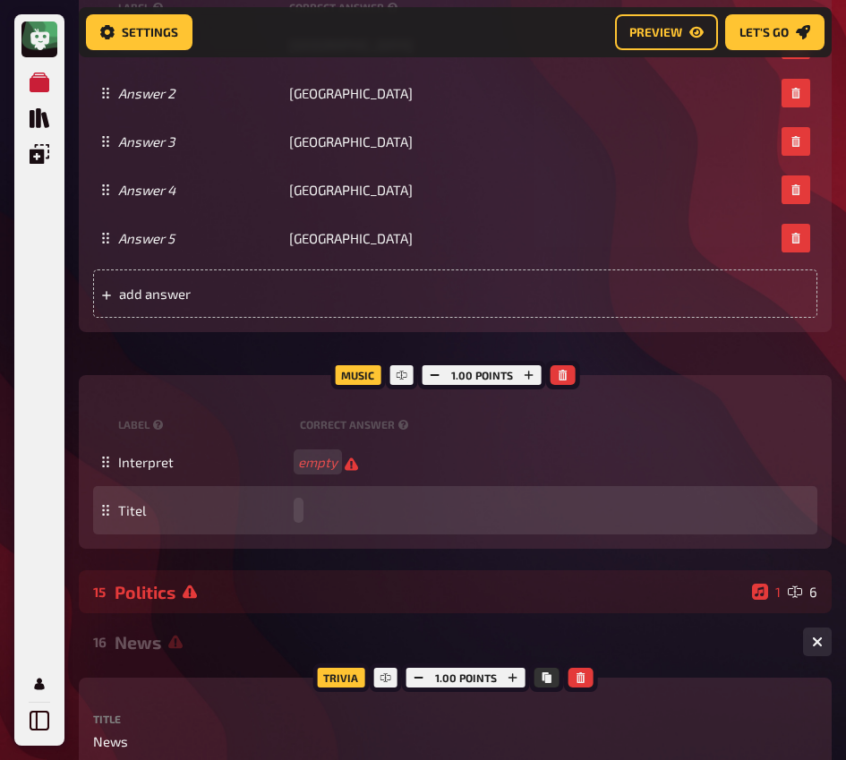
paste span
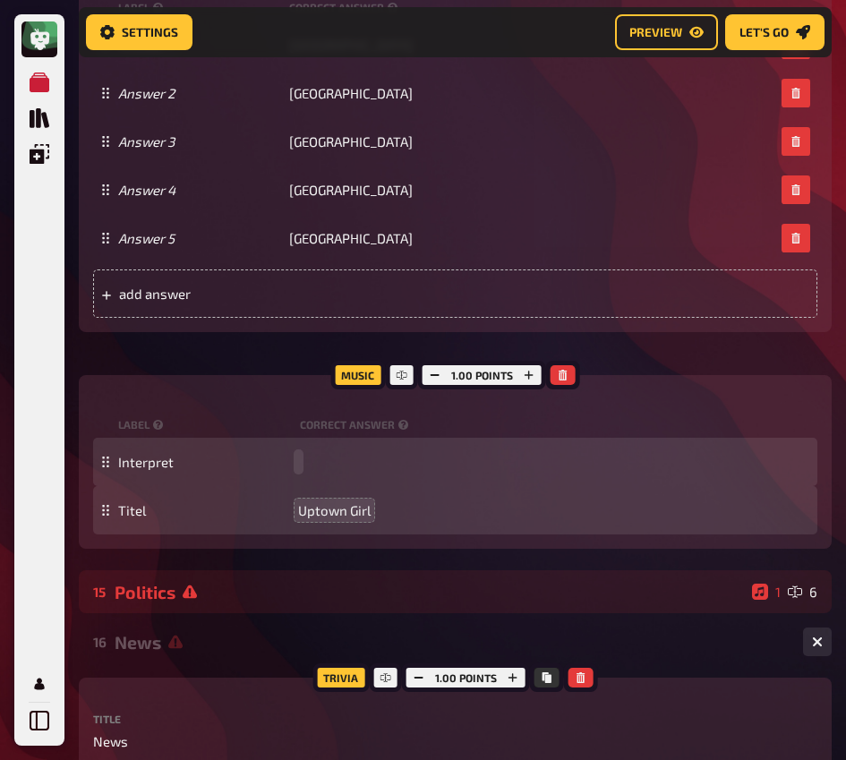
click at [318, 470] on div "Interpret" at bounding box center [464, 462] width 692 height 16
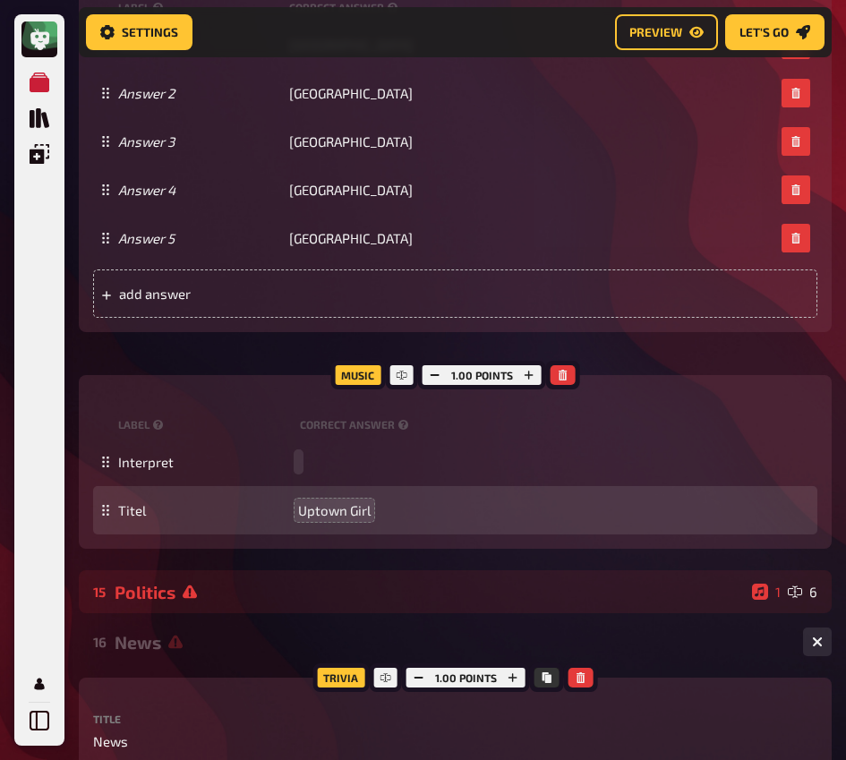
paste span
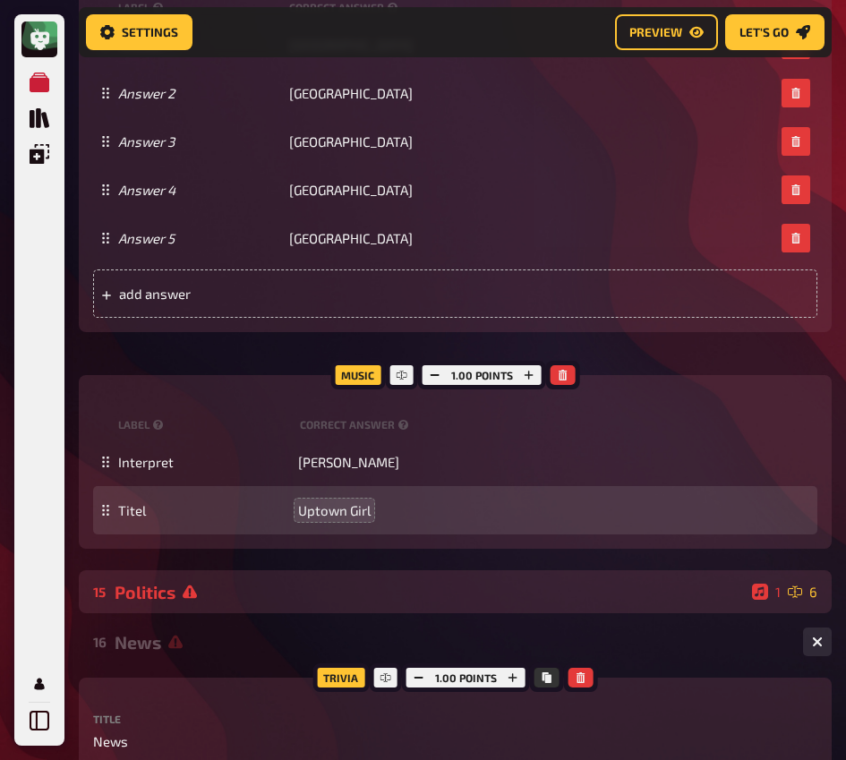
click at [285, 606] on div "15 Politics 1 6" at bounding box center [455, 591] width 753 height 43
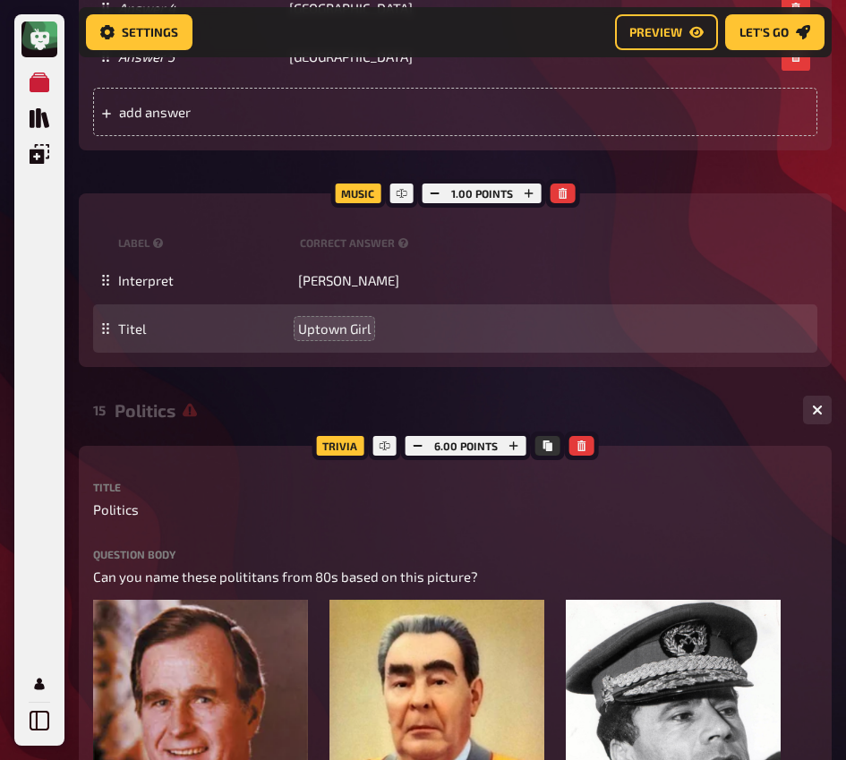
scroll to position [8636, 0]
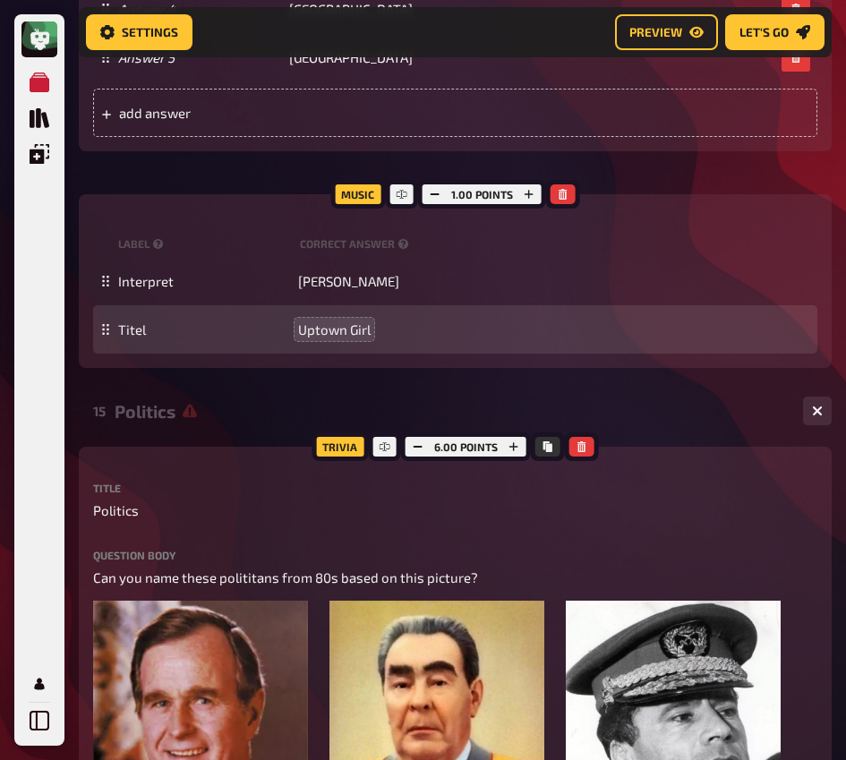
click at [161, 416] on div "Politics" at bounding box center [452, 411] width 674 height 21
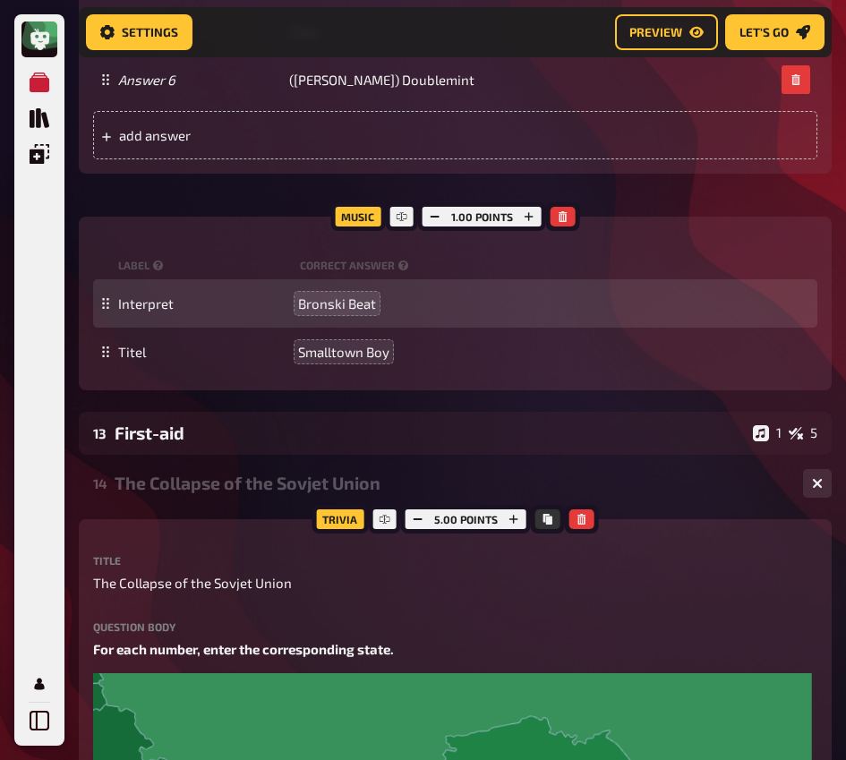
scroll to position [7296, 0]
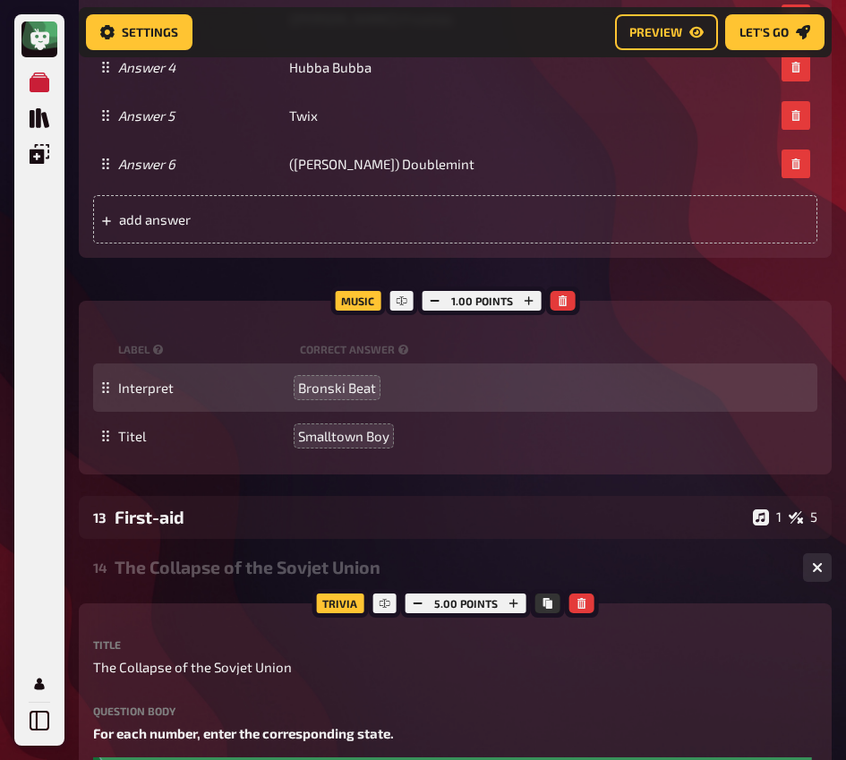
click at [201, 564] on div "The Collapse of the Sovjet Union" at bounding box center [452, 567] width 674 height 21
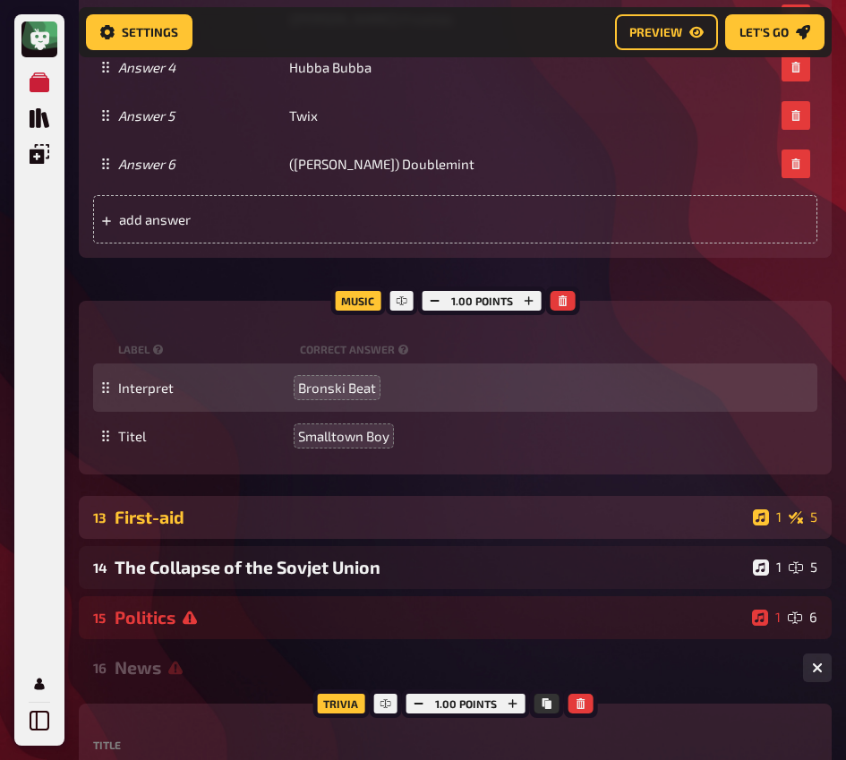
click at [216, 518] on div "First-aid" at bounding box center [430, 517] width 631 height 21
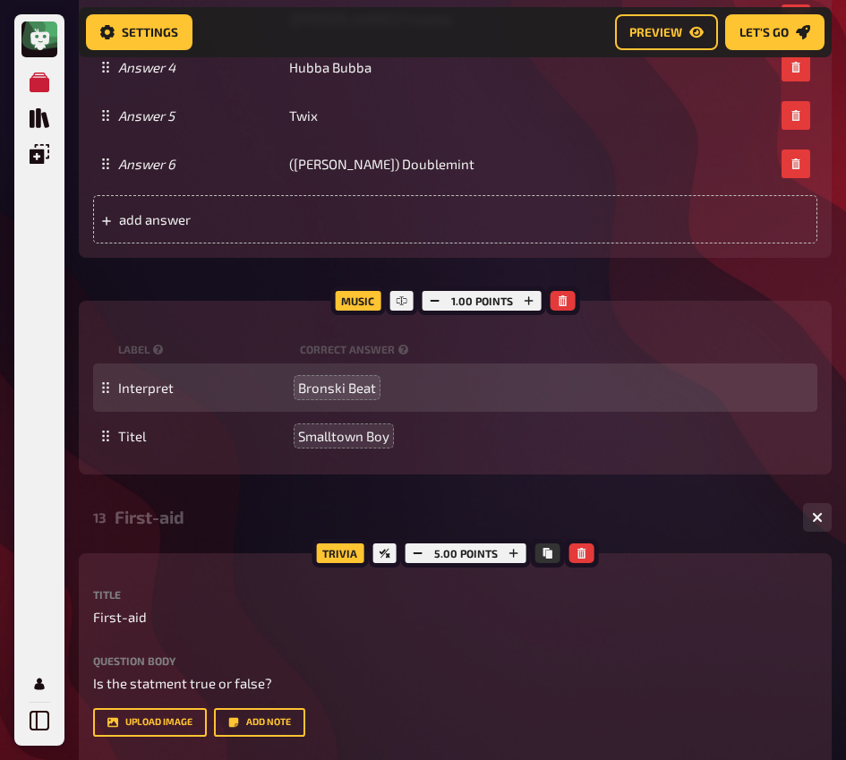
click at [216, 518] on div "First-aid" at bounding box center [452, 517] width 674 height 21
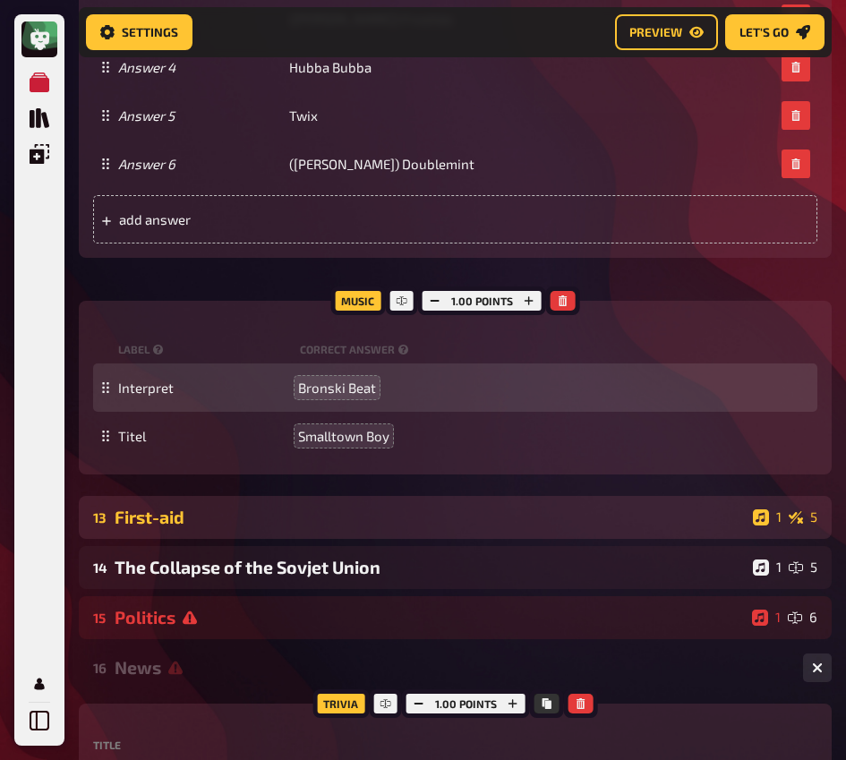
scroll to position [7135, 0]
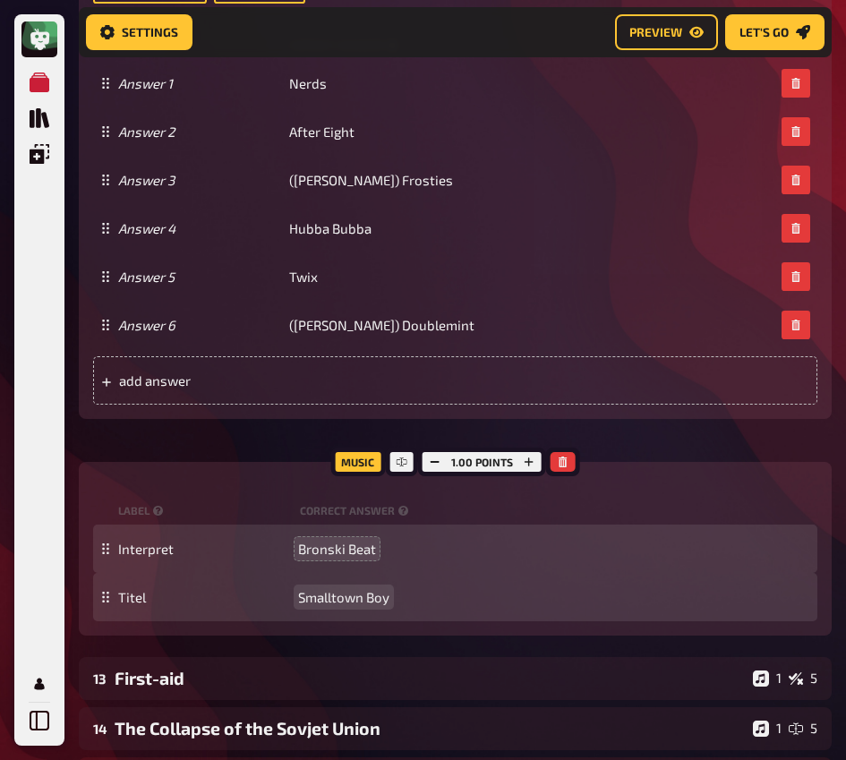
click at [341, 609] on div "Titel Smalltown Boy" at bounding box center [455, 597] width 724 height 48
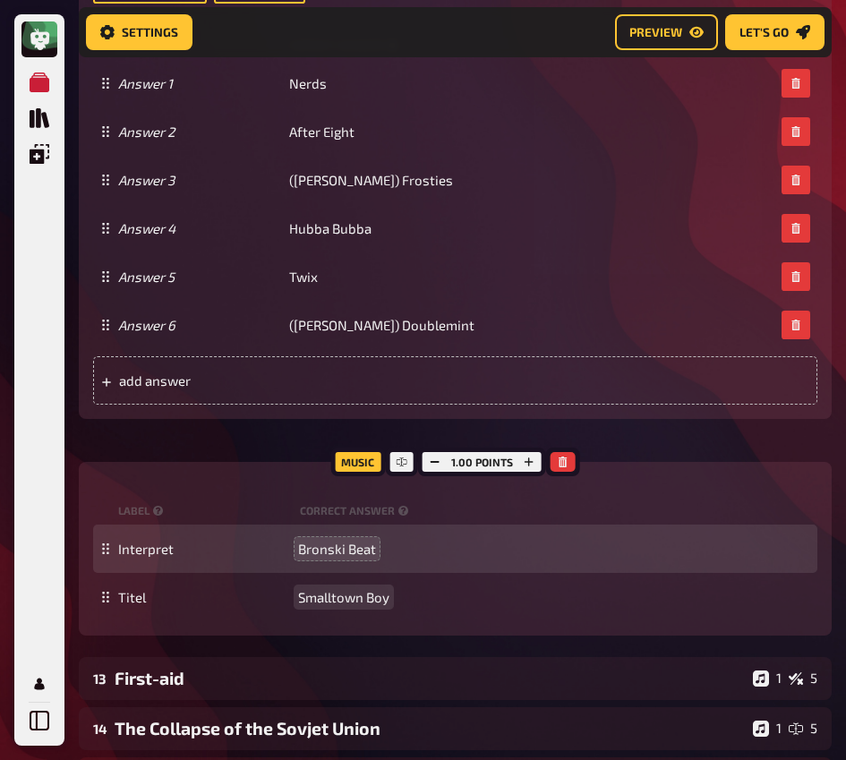
click at [349, 602] on span "Smalltown Boy" at bounding box center [343, 597] width 91 height 16
copy span "Smalltown Boy"
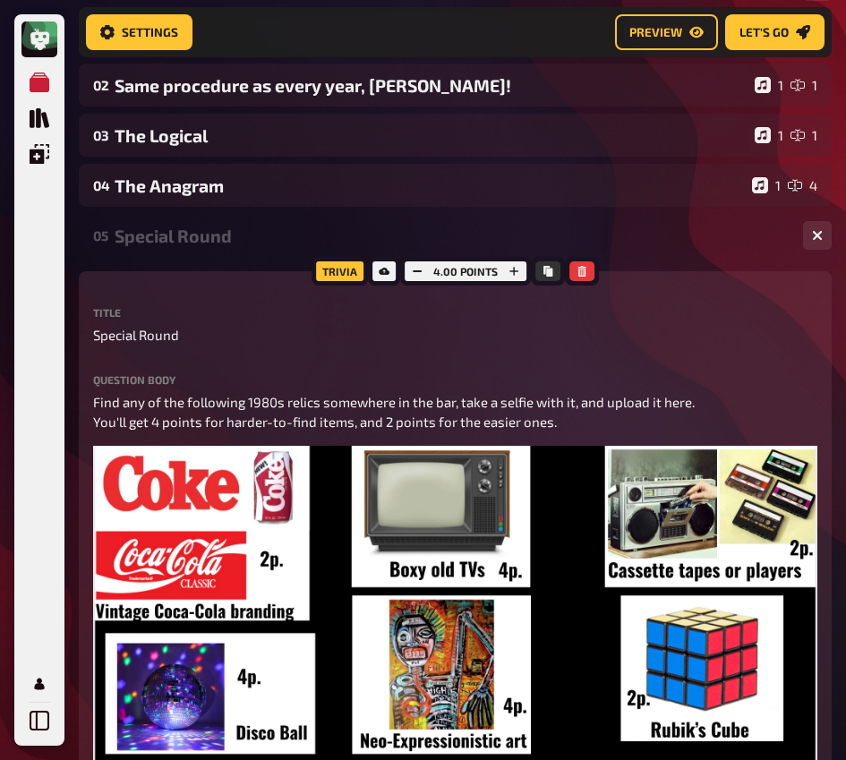
scroll to position [0, 0]
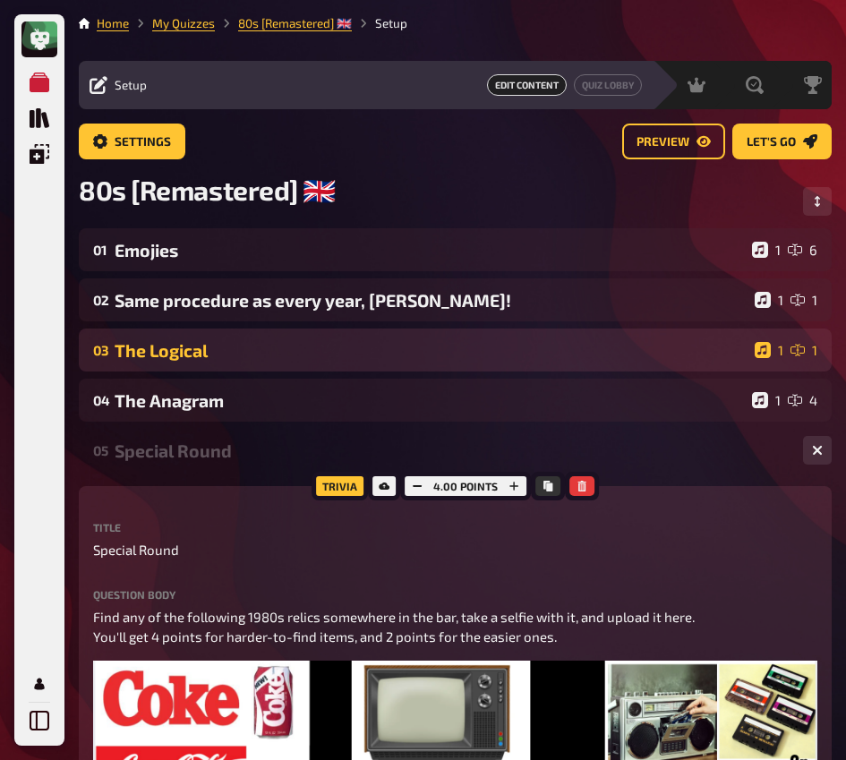
click at [196, 366] on div "03 The Logical 1 1" at bounding box center [455, 350] width 753 height 43
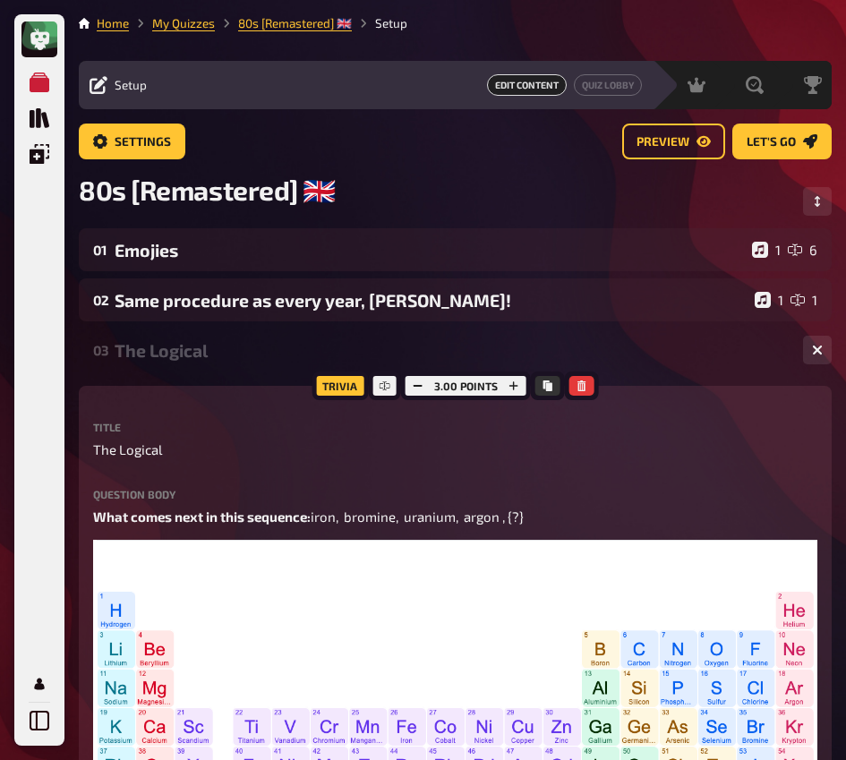
click at [216, 360] on div "The Logical" at bounding box center [452, 350] width 674 height 21
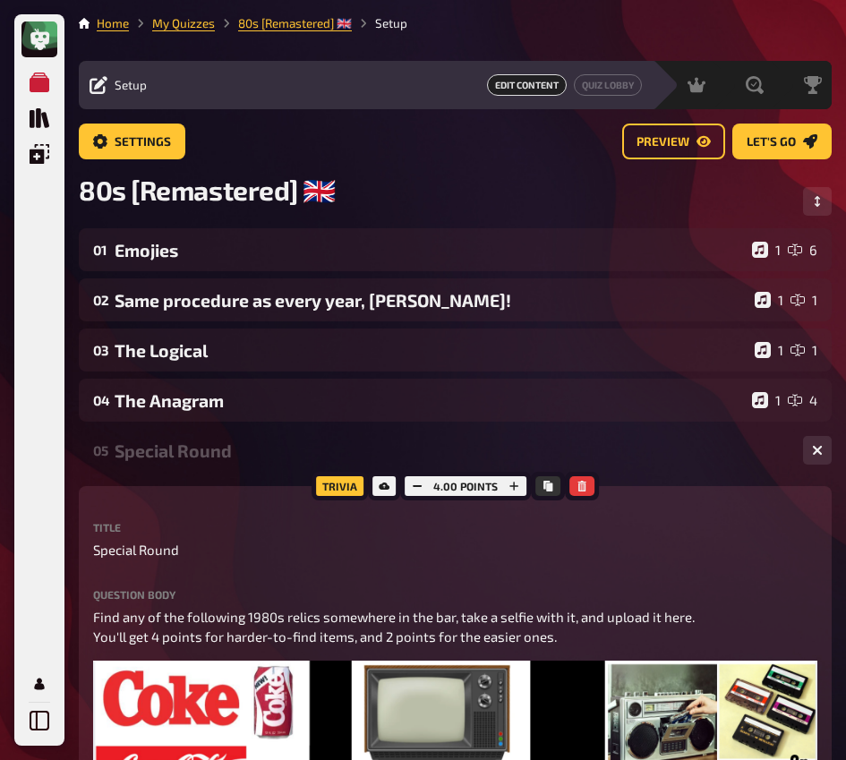
click at [203, 471] on div "05 Special Round 1 1" at bounding box center [455, 450] width 753 height 43
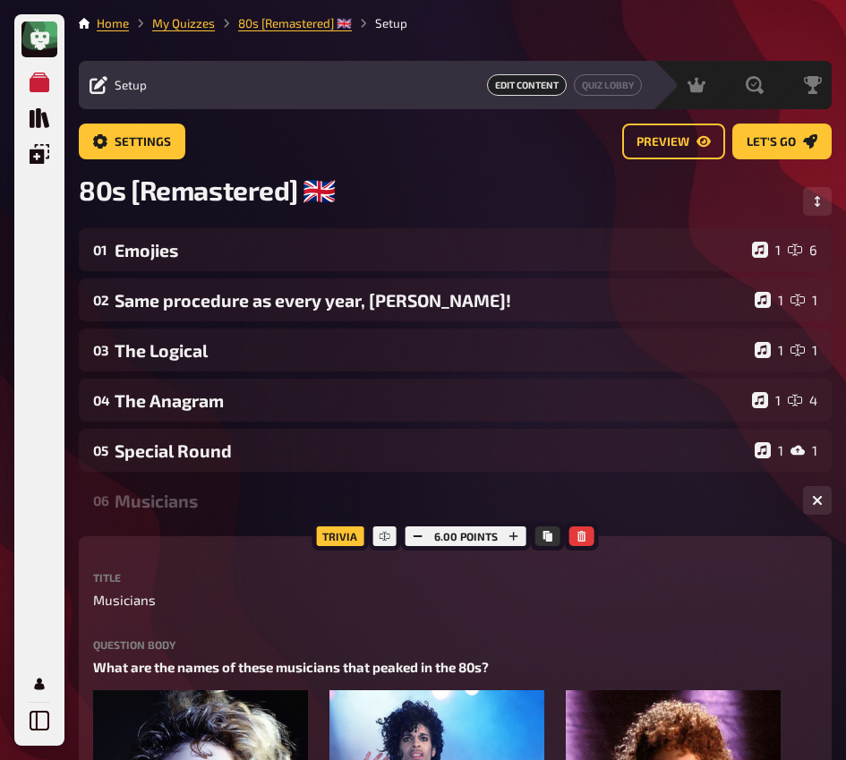
click at [195, 499] on div "Musicians" at bounding box center [452, 501] width 674 height 21
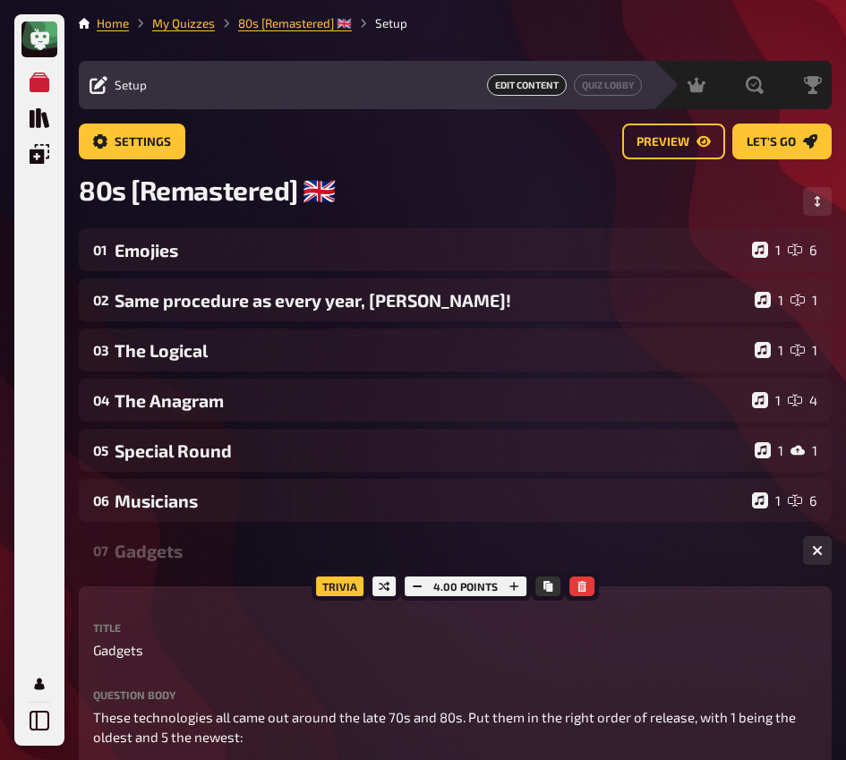
click at [206, 543] on div "Gadgets" at bounding box center [452, 551] width 674 height 21
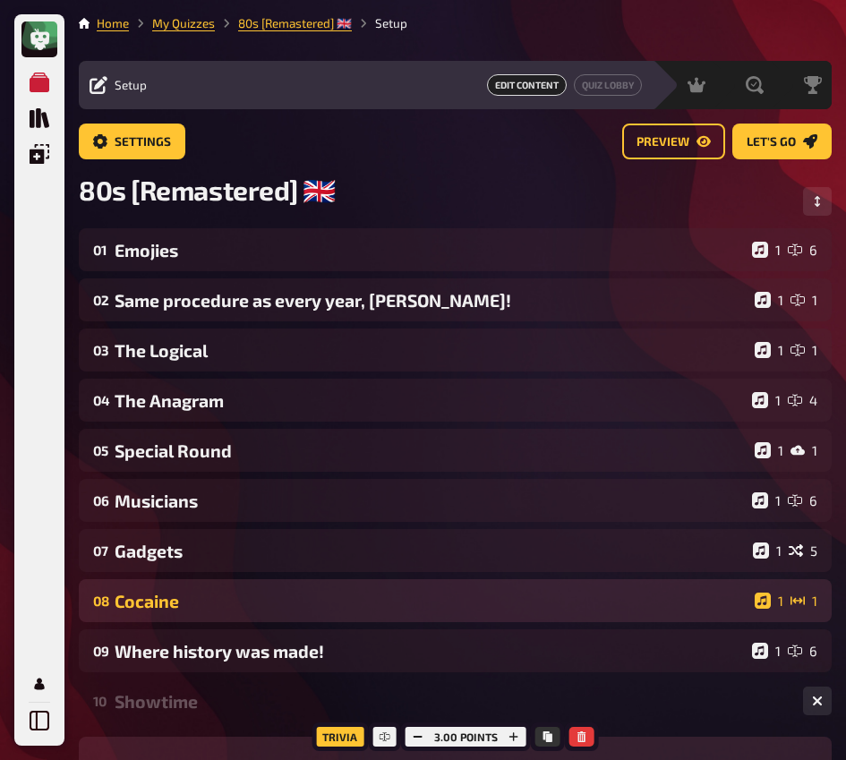
click at [195, 585] on div "08 Cocaine 1 1" at bounding box center [455, 600] width 753 height 43
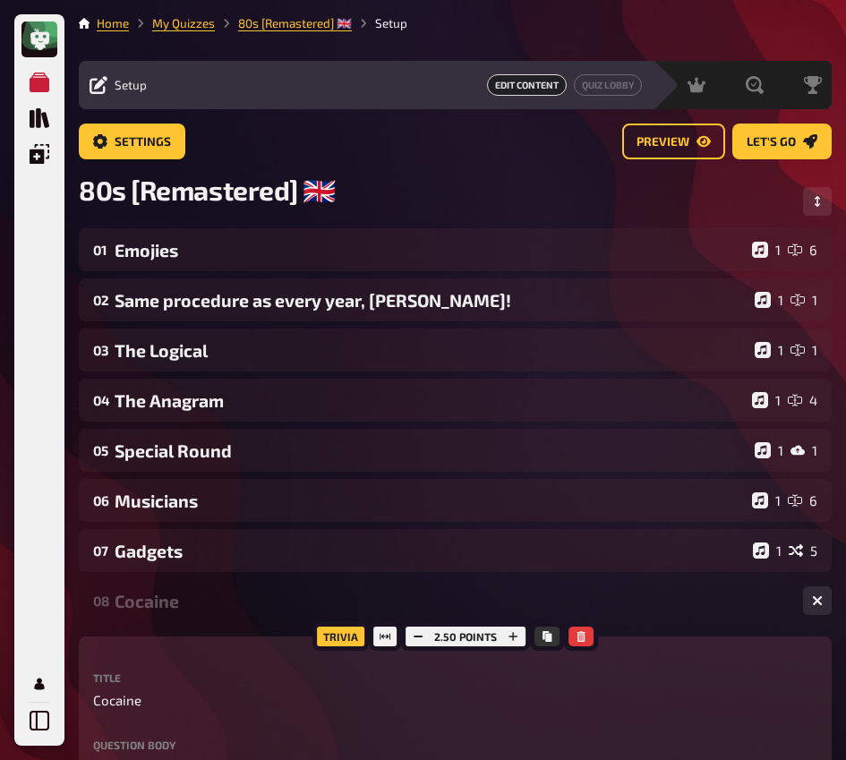
drag, startPoint x: 198, startPoint y: 593, endPoint x: 207, endPoint y: 631, distance: 38.6
click at [198, 594] on div "Cocaine" at bounding box center [452, 601] width 674 height 21
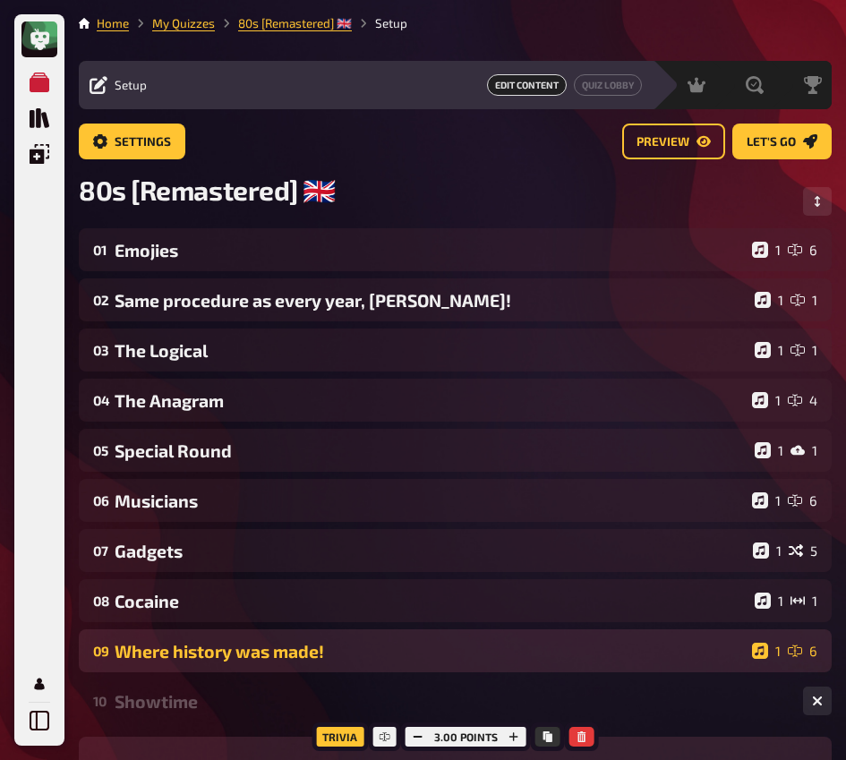
click at [195, 656] on div "Where history was made!" at bounding box center [430, 651] width 630 height 21
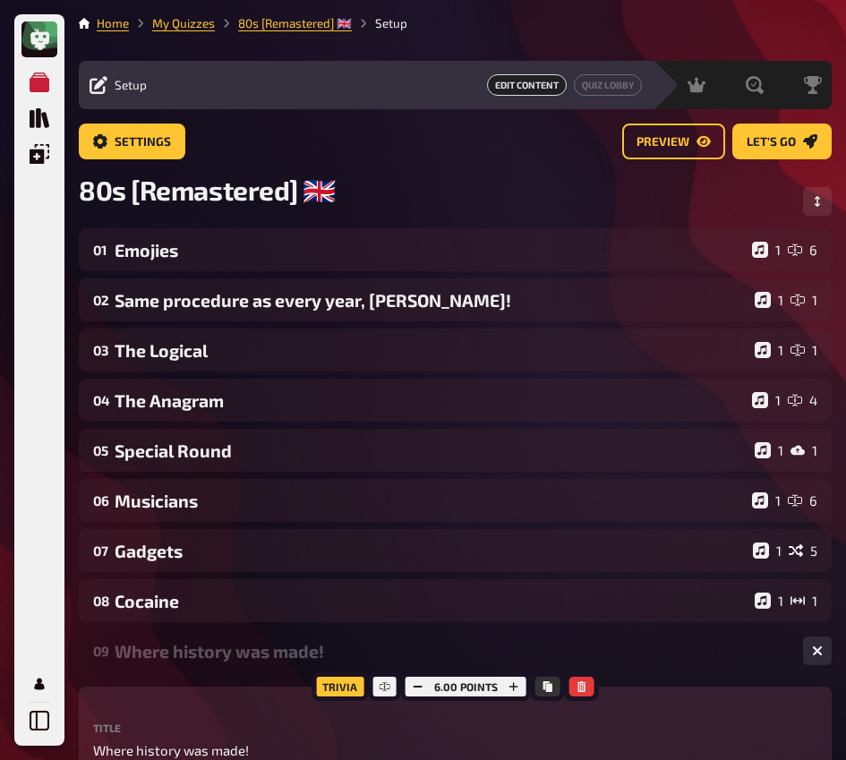
click at [193, 660] on div "Where history was made!" at bounding box center [452, 651] width 674 height 21
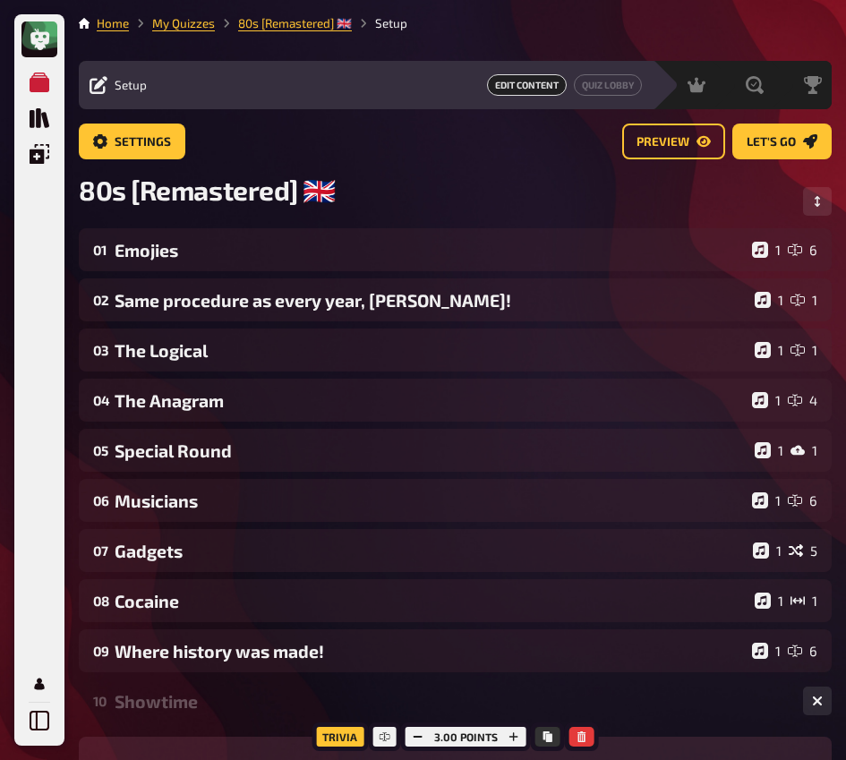
click at [185, 669] on div "Showtime" at bounding box center [452, 701] width 674 height 21
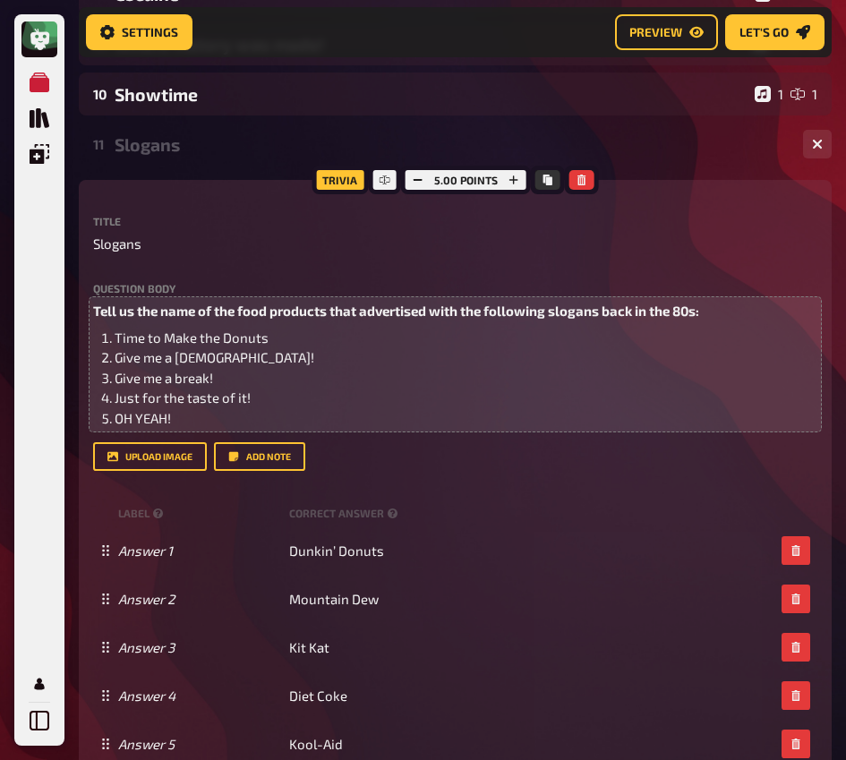
scroll to position [252, 0]
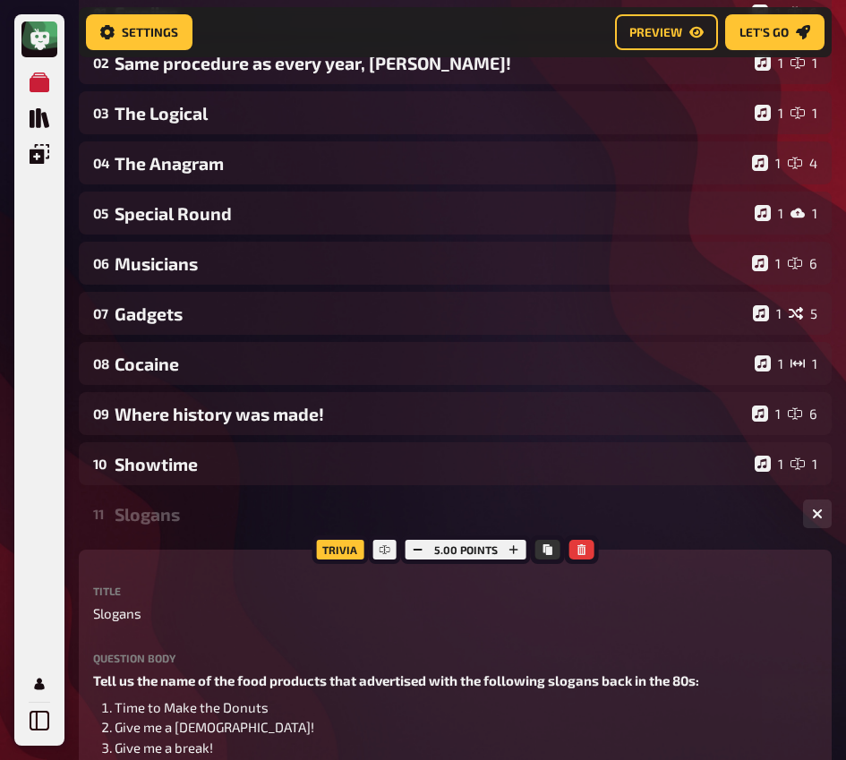
click at [184, 530] on div "11 Slogans 1 5" at bounding box center [455, 513] width 753 height 43
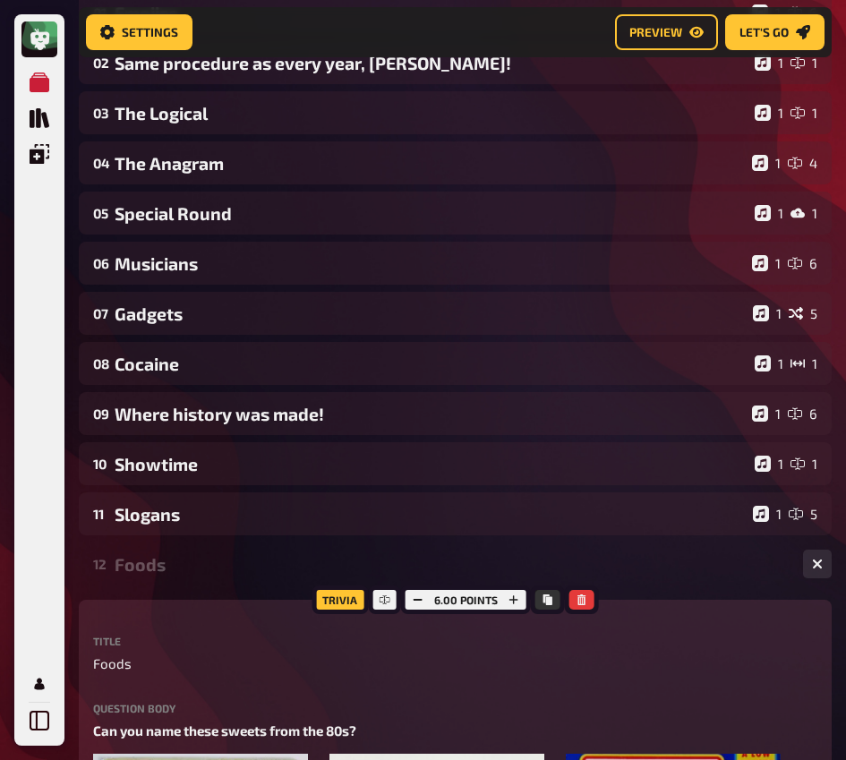
click at [173, 574] on div "Foods" at bounding box center [452, 564] width 674 height 21
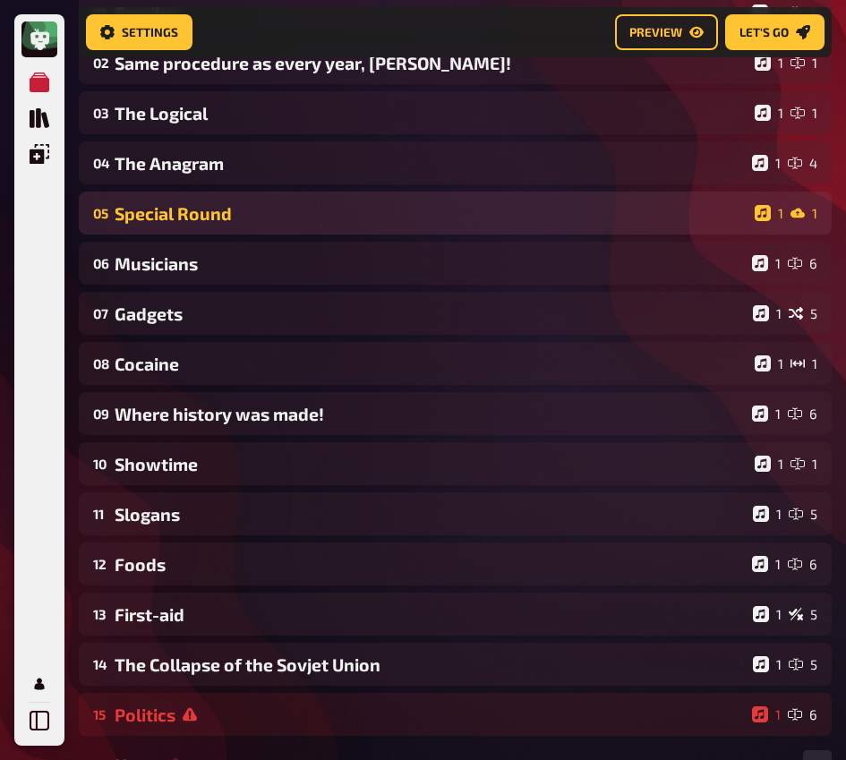
click at [269, 227] on div "05 Special Round 1 1" at bounding box center [455, 213] width 753 height 43
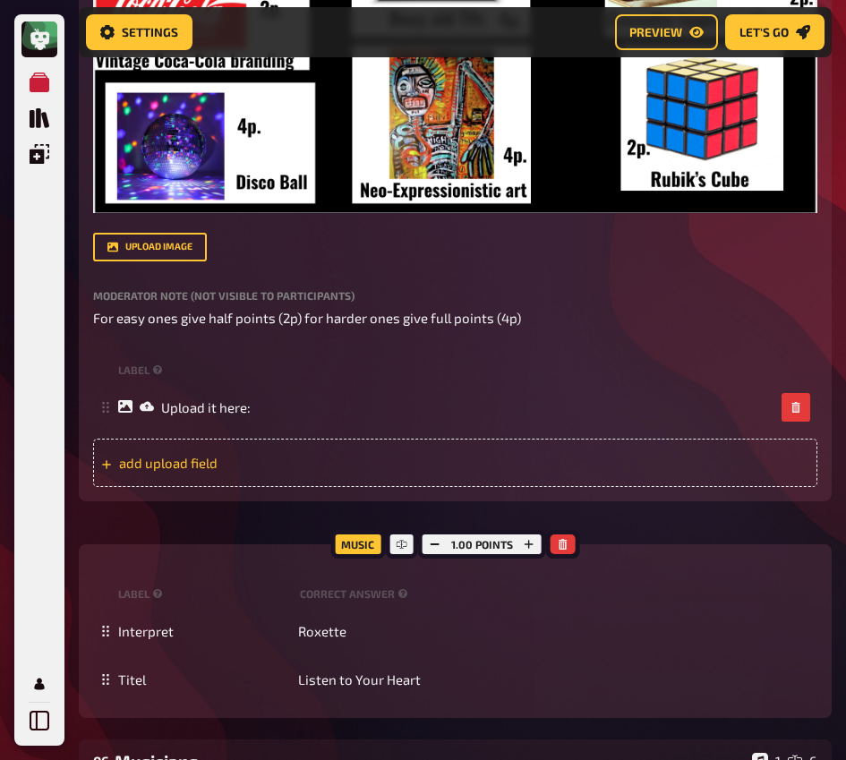
scroll to position [864, 0]
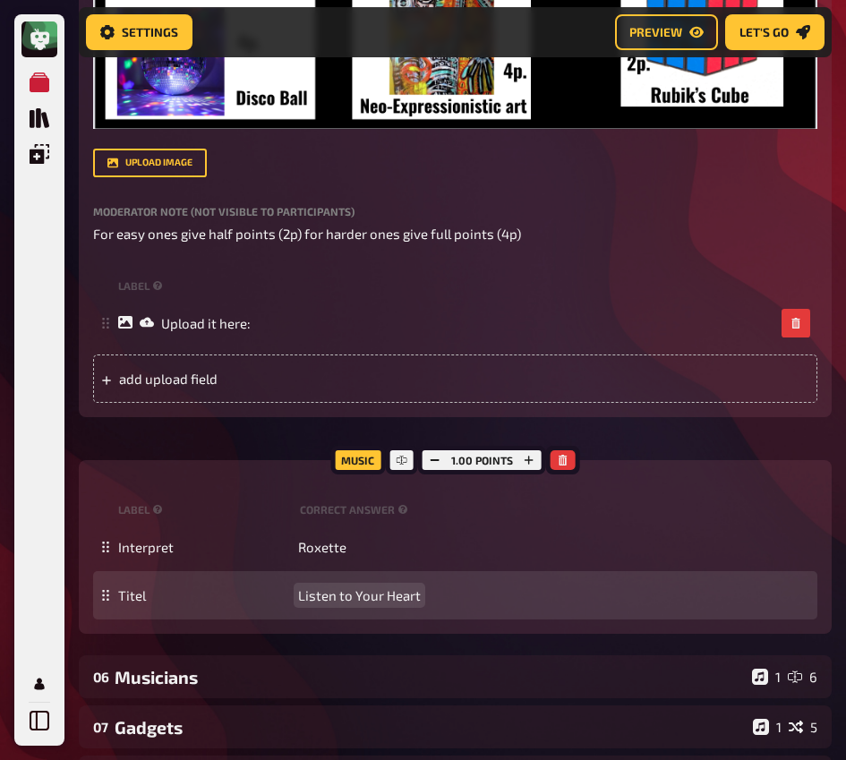
click at [349, 600] on span "Listen to Your Heart" at bounding box center [359, 595] width 123 height 16
paste span
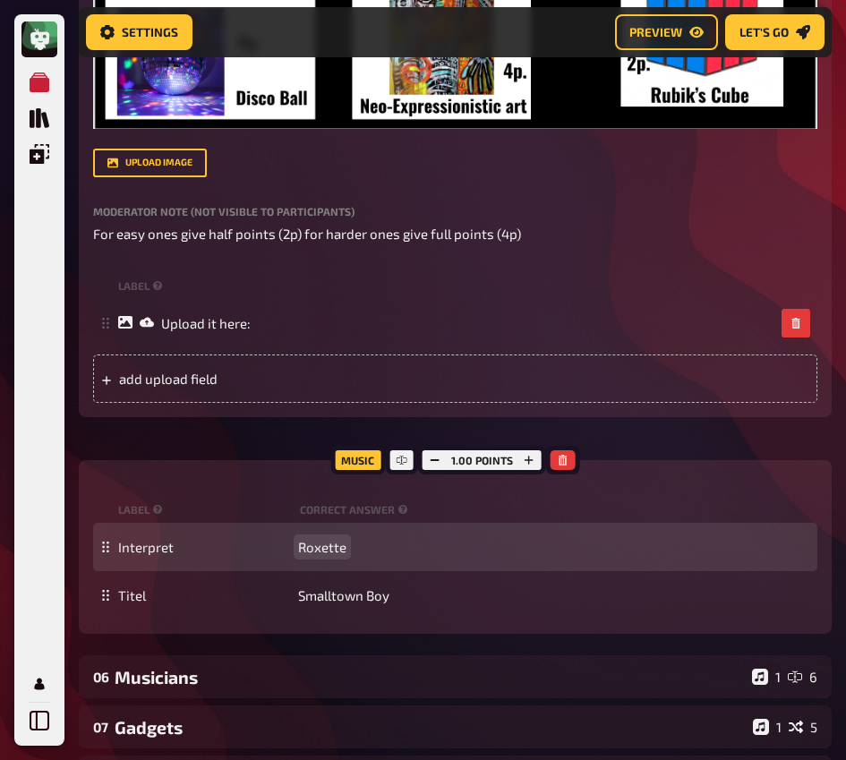
click at [331, 559] on div "Interpret Roxette" at bounding box center [455, 547] width 724 height 48
click at [332, 547] on span "Roxette" at bounding box center [322, 547] width 48 height 16
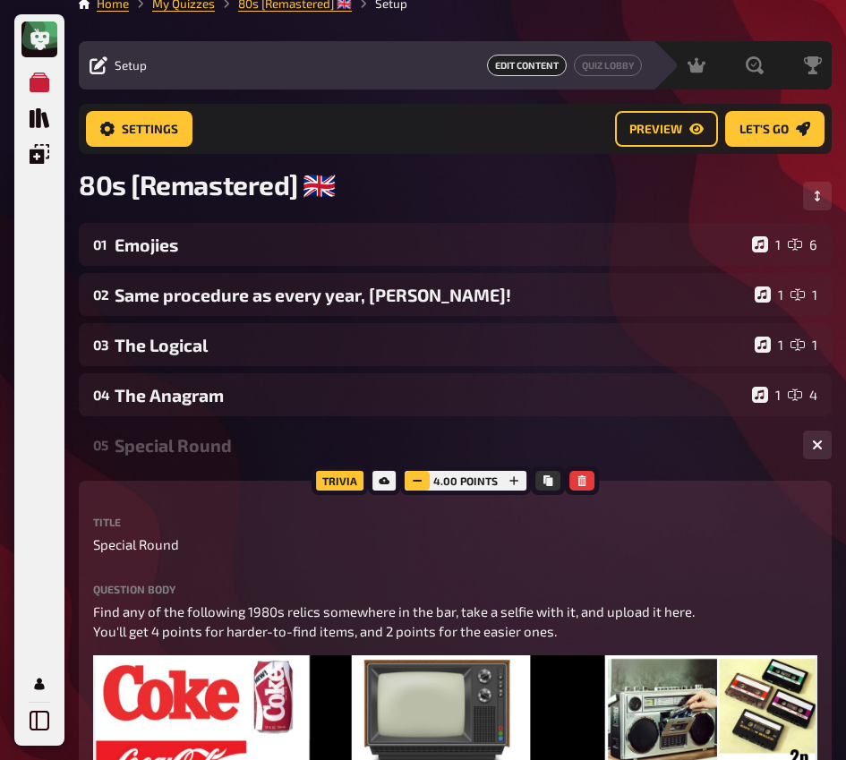
scroll to position [0, 0]
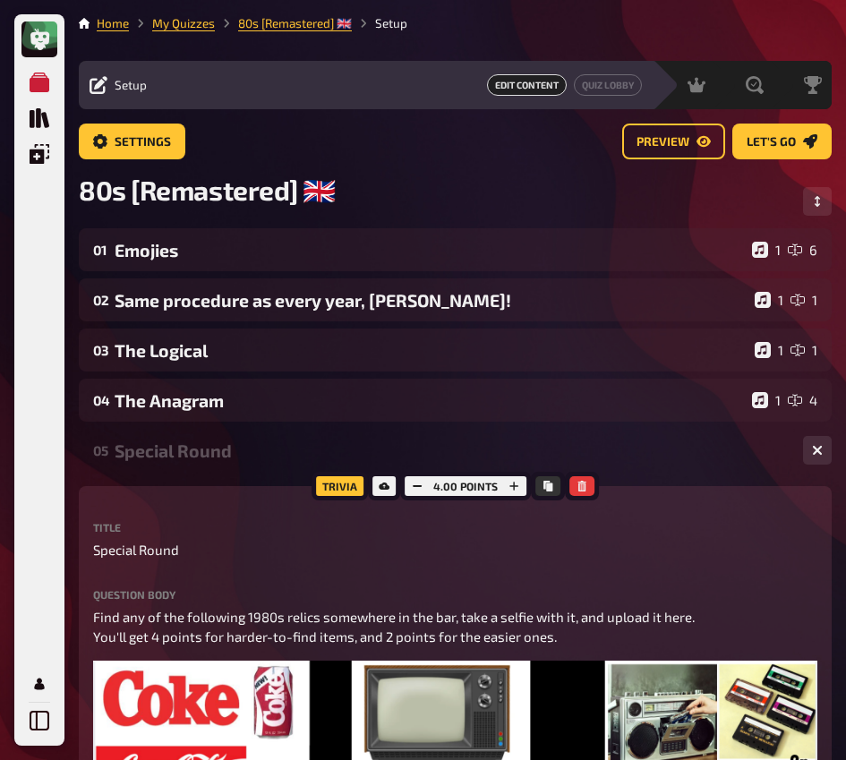
click at [228, 453] on div "Special Round" at bounding box center [452, 450] width 674 height 21
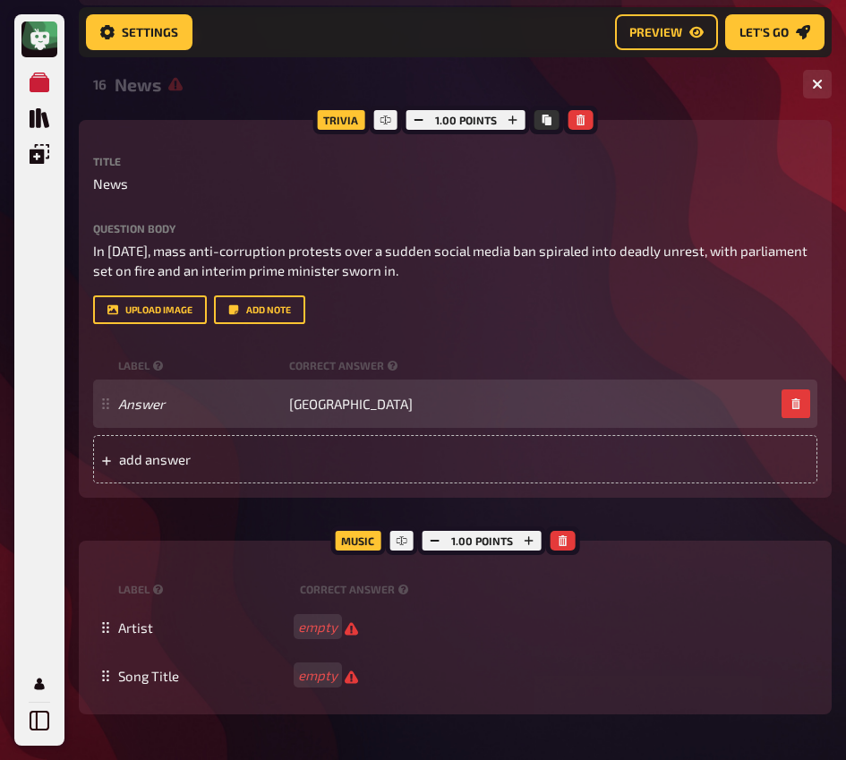
scroll to position [792, 0]
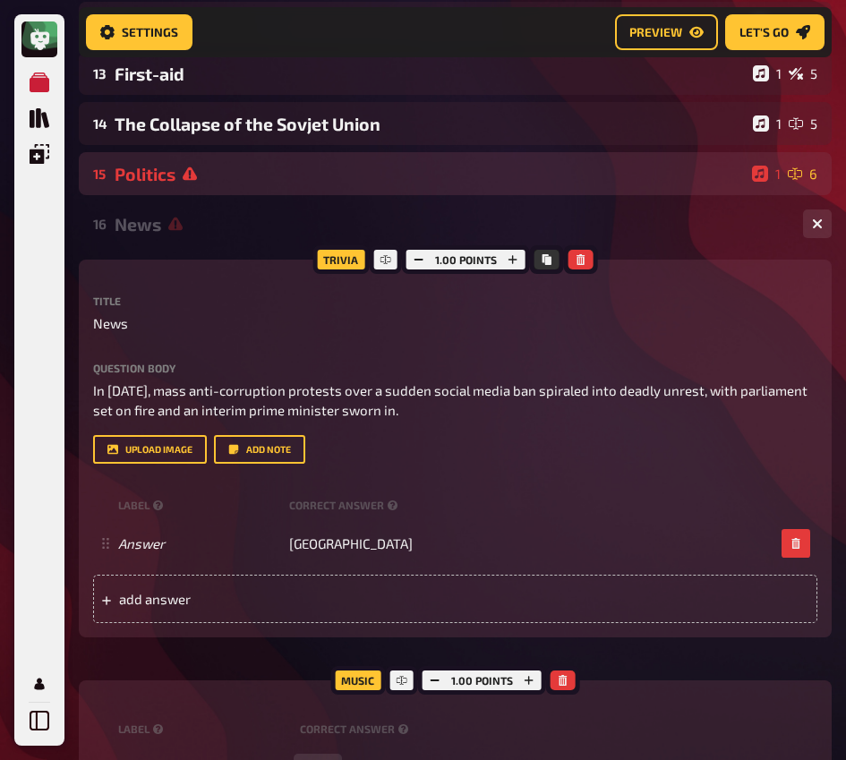
click at [234, 166] on div "Politics" at bounding box center [430, 174] width 630 height 21
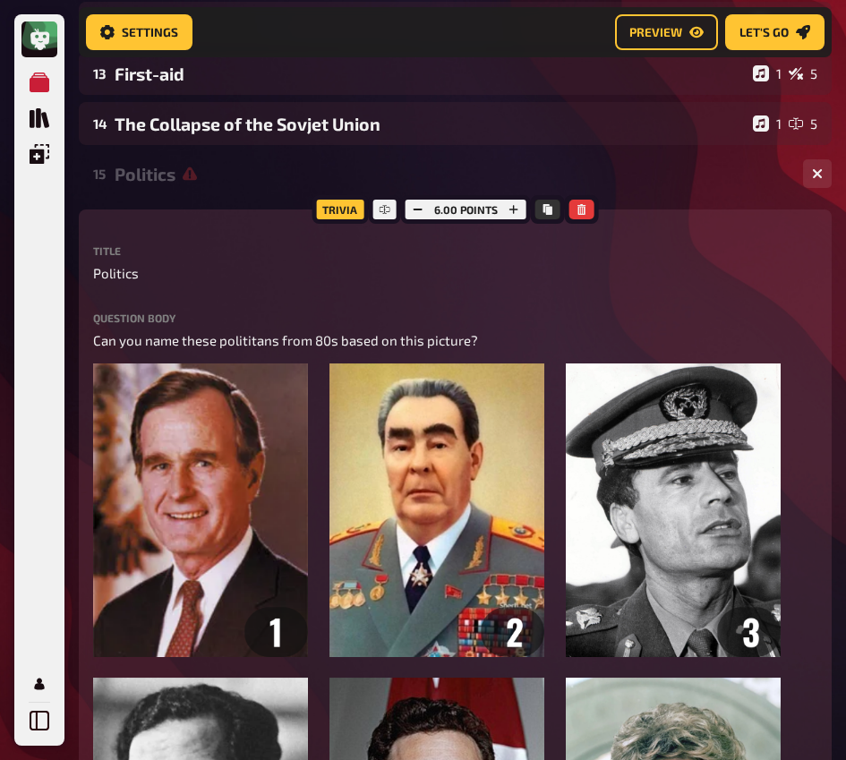
click at [186, 181] on div "Politics" at bounding box center [452, 174] width 674 height 21
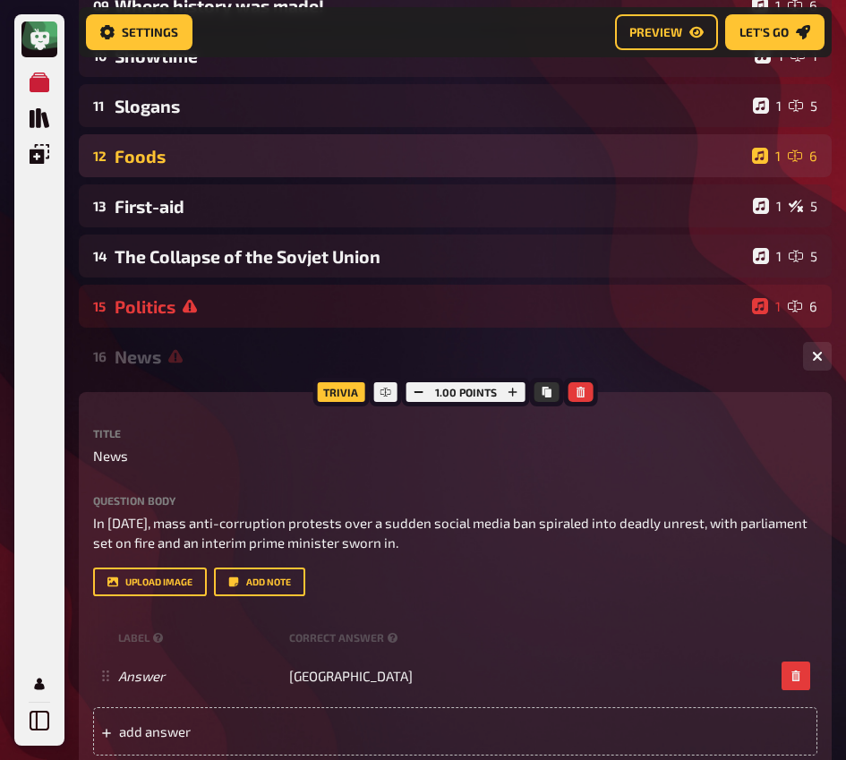
click at [186, 152] on div "Foods" at bounding box center [430, 156] width 630 height 21
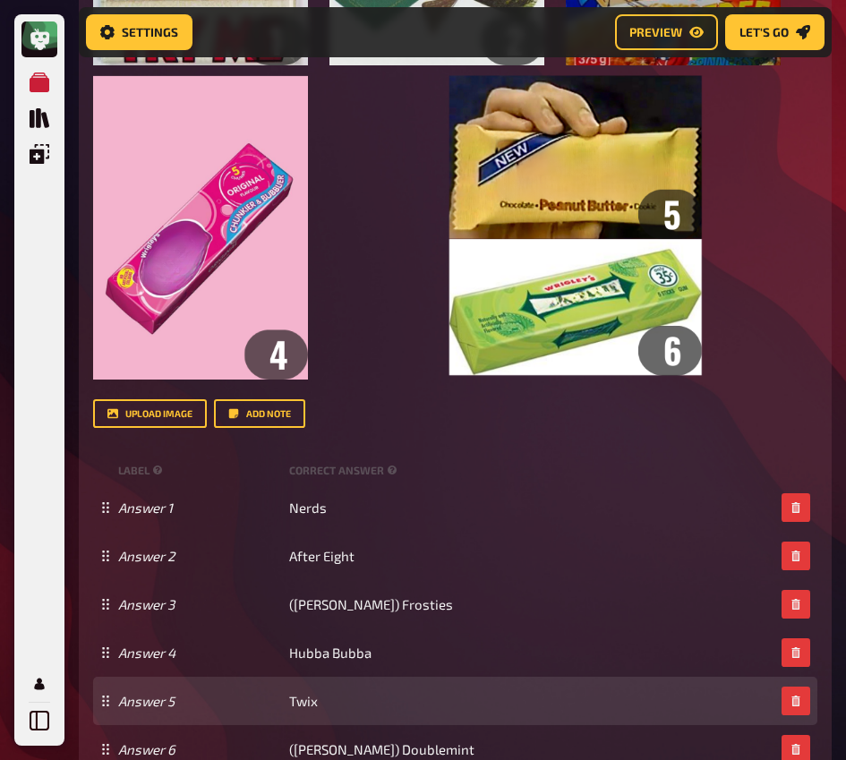
scroll to position [1607, 0]
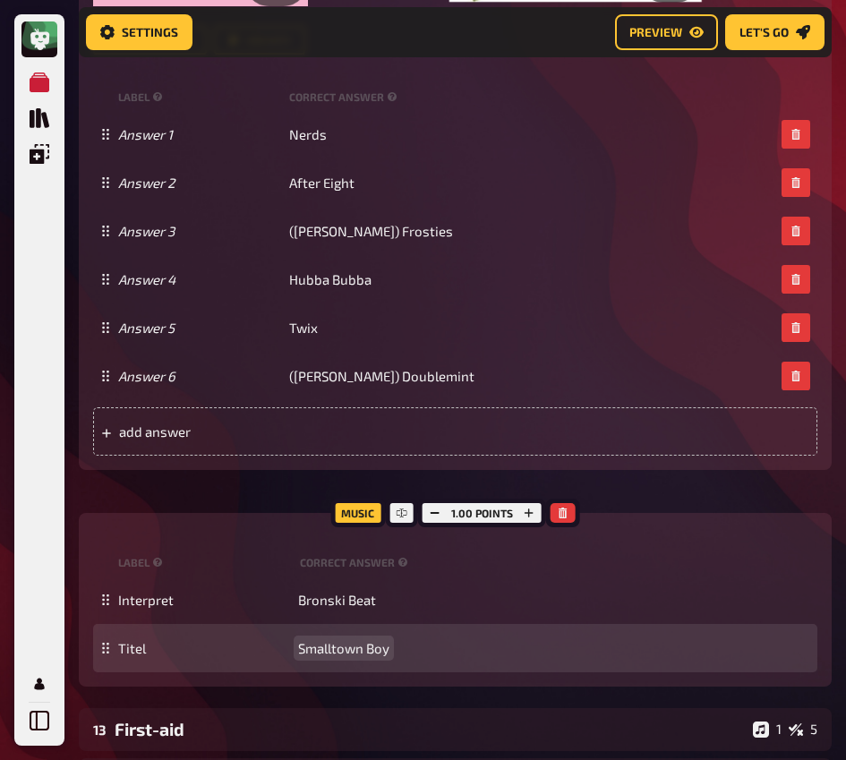
click at [342, 652] on span "Smalltown Boy" at bounding box center [343, 648] width 91 height 16
click at [343, 652] on span "Smalltown Boy" at bounding box center [343, 648] width 91 height 16
click at [318, 649] on span "L Boy" at bounding box center [314, 648] width 33 height 16
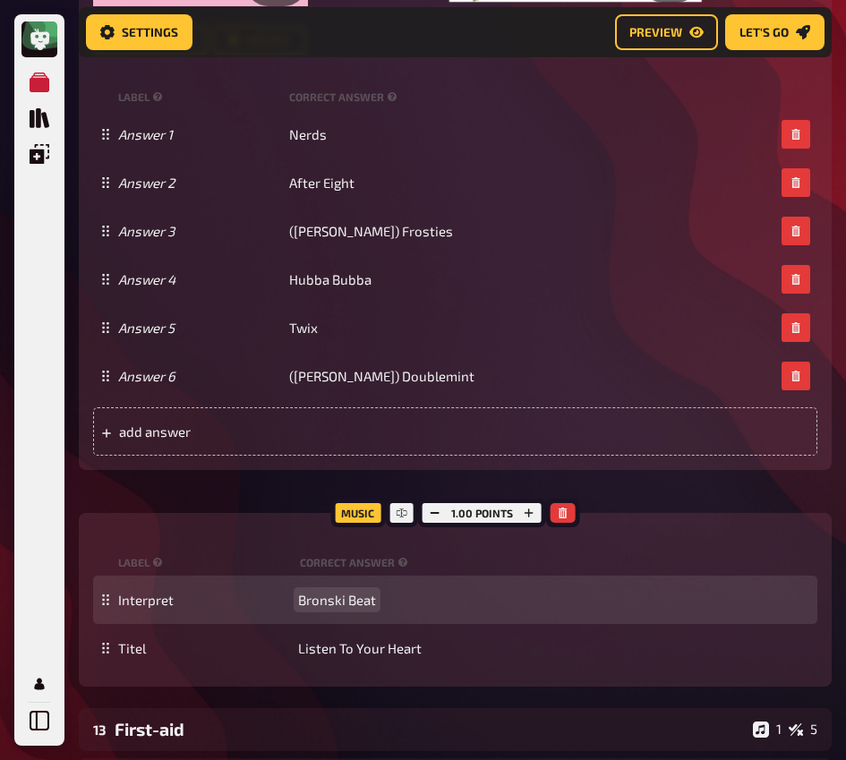
click at [326, 613] on div "Interpret Bronski Beat" at bounding box center [455, 600] width 724 height 48
click at [337, 605] on span "Bronski Beat" at bounding box center [337, 600] width 78 height 16
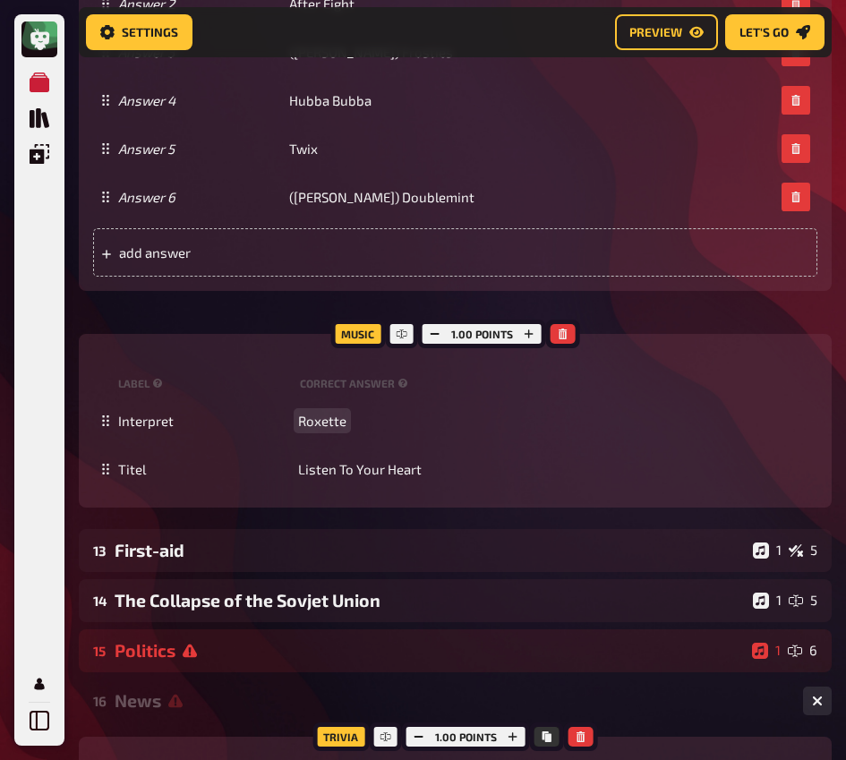
scroll to position [1931, 0]
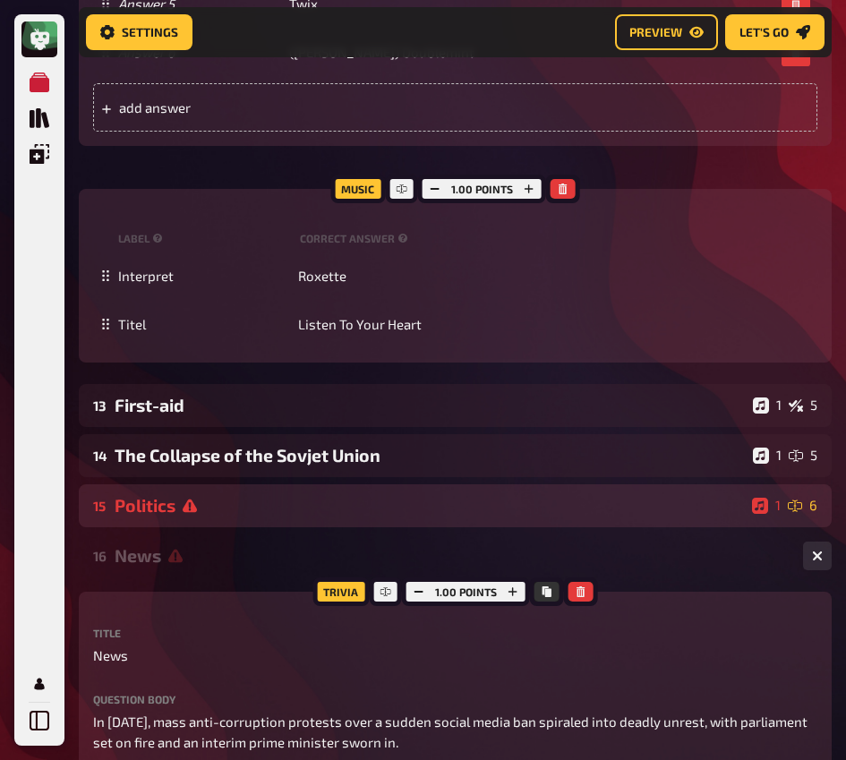
click at [216, 521] on div "15 Politics 1 6" at bounding box center [455, 505] width 753 height 43
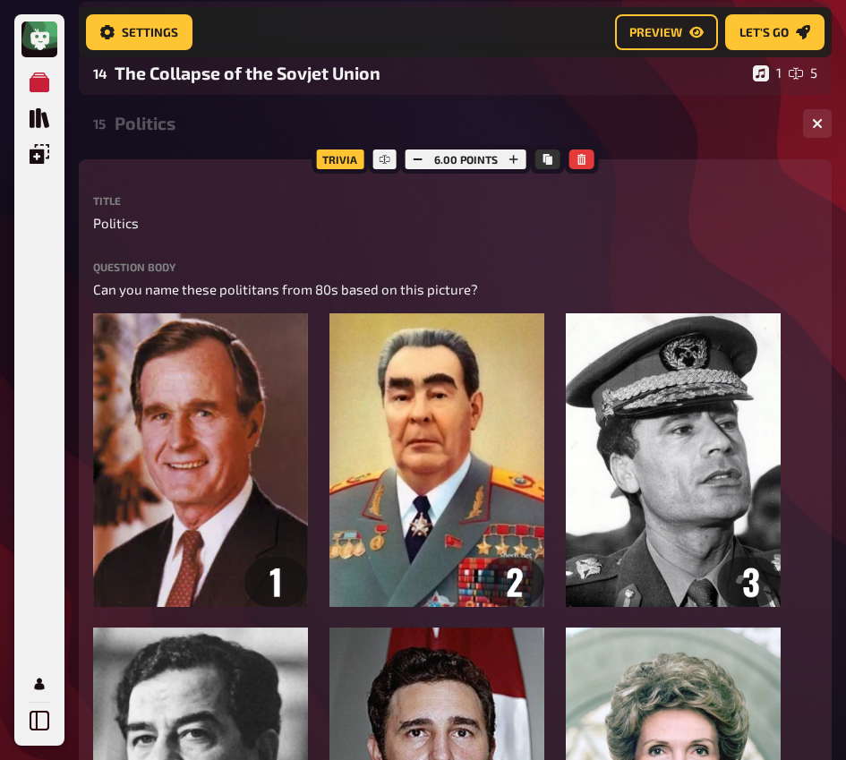
scroll to position [2236, 0]
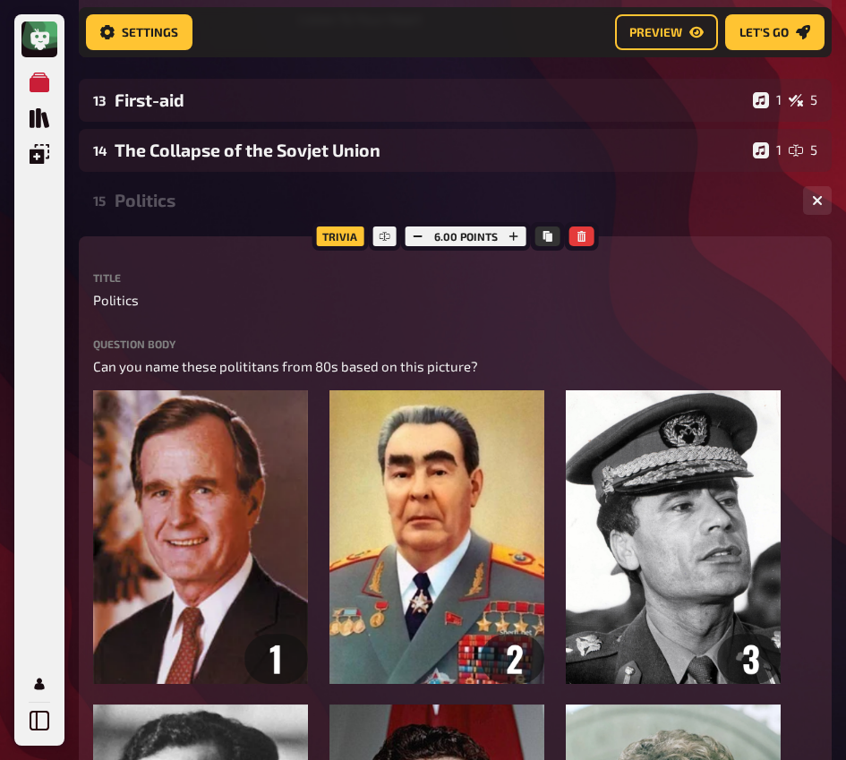
click at [158, 208] on div "Politics" at bounding box center [452, 200] width 674 height 21
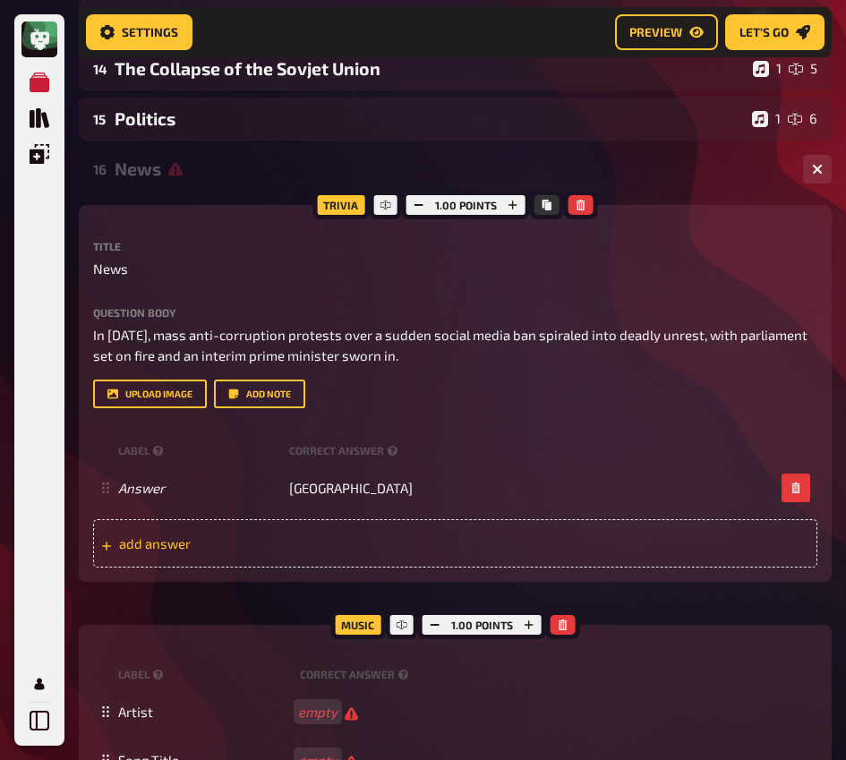
scroll to position [2384, 0]
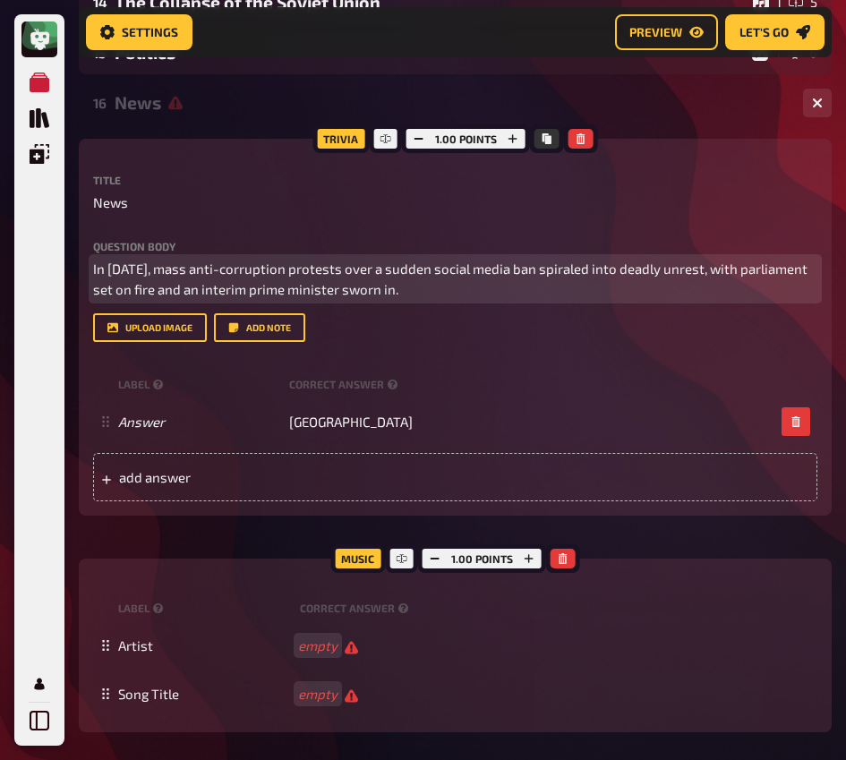
click at [281, 277] on span "In [DATE], mass anti-corruption protests over a sudden social media ban spirale…" at bounding box center [451, 278] width 717 height 37
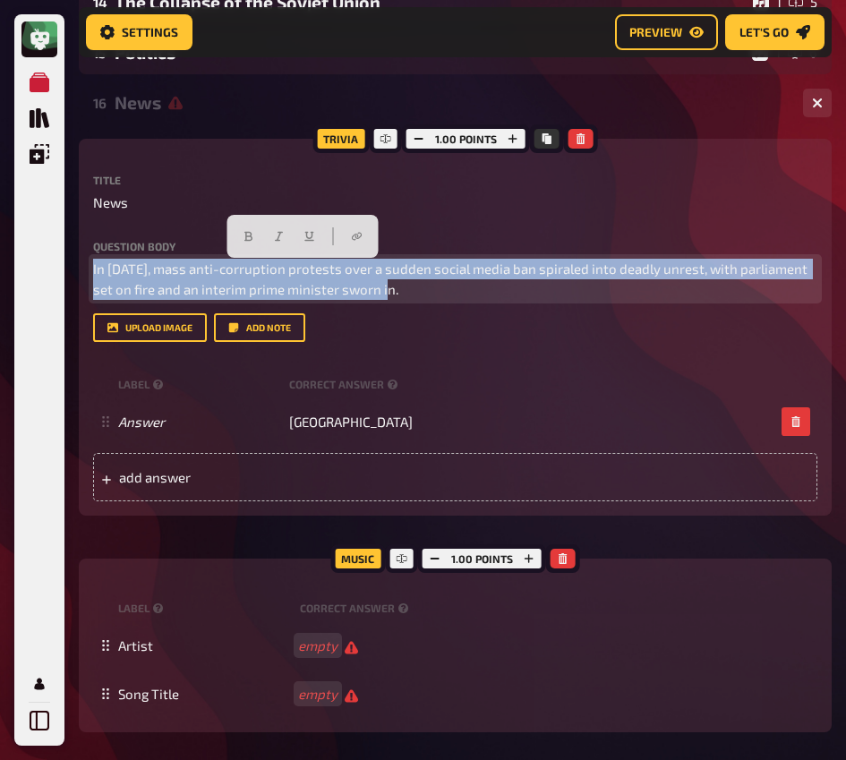
click at [281, 277] on span "In [DATE], mass anti-corruption protests over a sudden social media ban spirale…" at bounding box center [451, 278] width 717 height 37
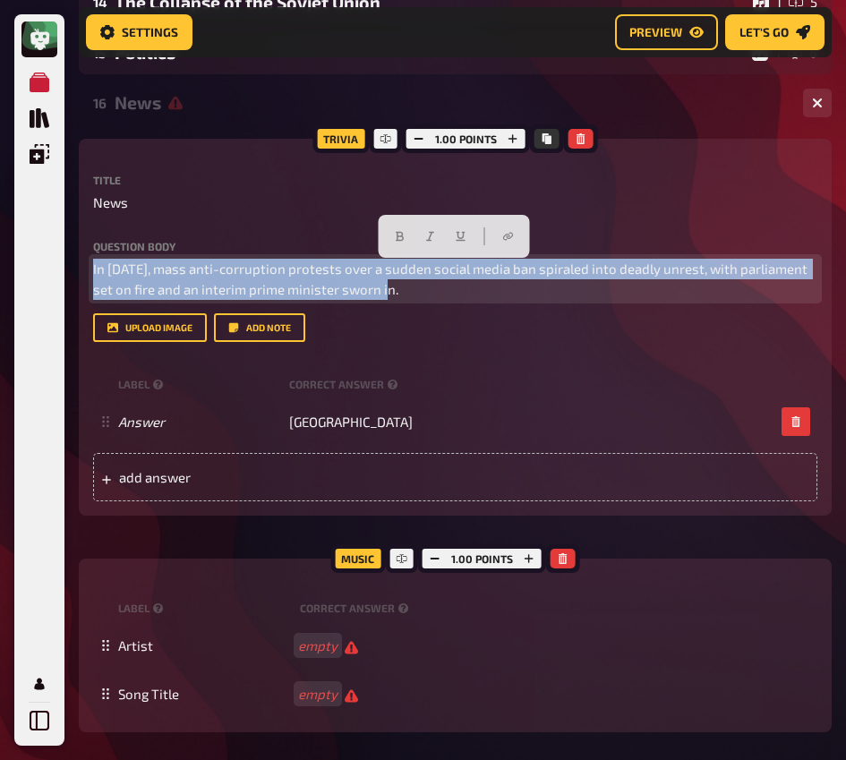
paste div
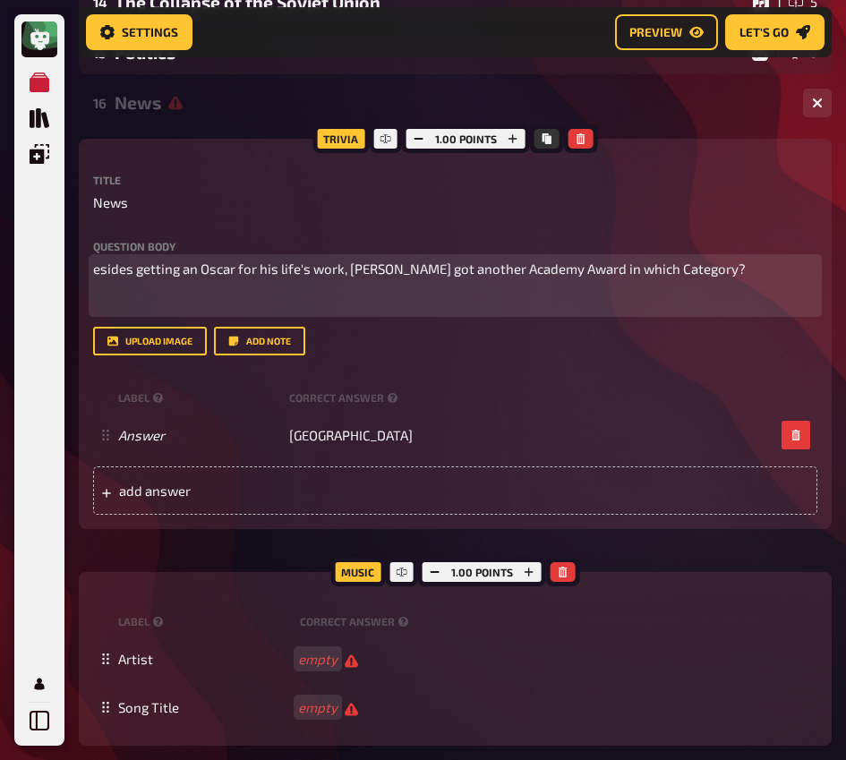
click at [98, 269] on span "esides getting an Oscar for his life's work, [PERSON_NAME] got another Academy …" at bounding box center [419, 268] width 653 height 16
click at [774, 275] on li "Besides getting an Oscar for his life's work, [PERSON_NAME] got another Academy…" at bounding box center [466, 269] width 703 height 21
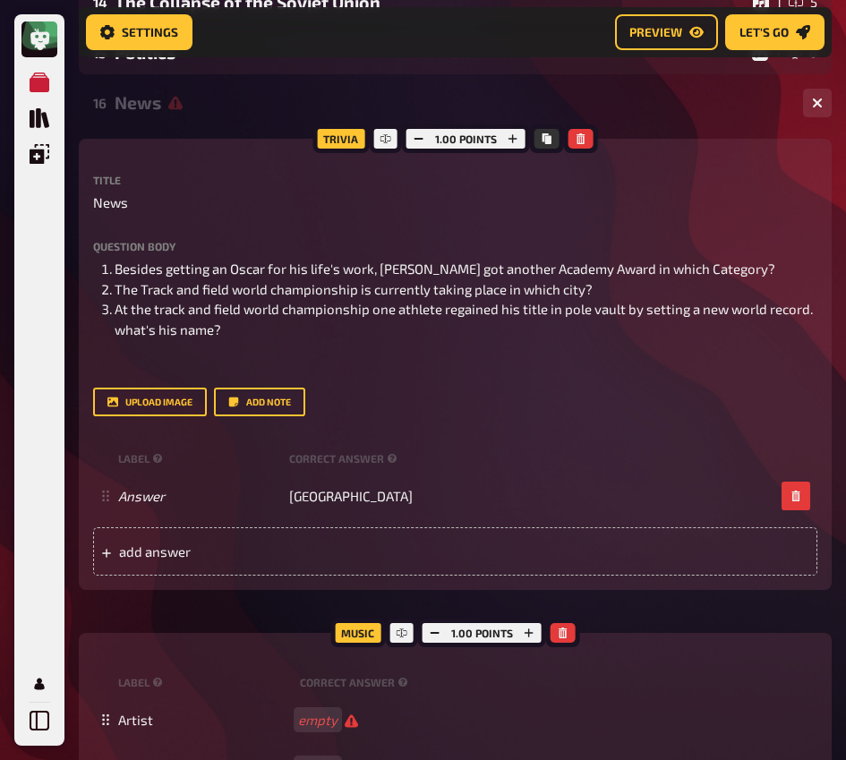
click at [772, 259] on div "Question body Besides getting an Oscar for his life's work, [PERSON_NAME] got a…" at bounding box center [455, 307] width 724 height 132
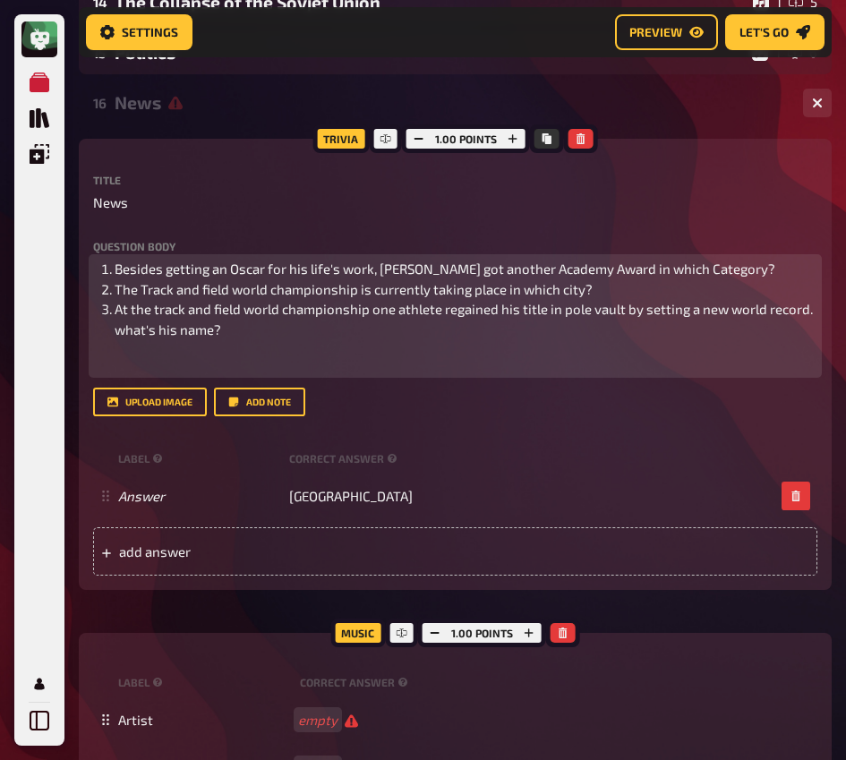
click at [773, 266] on li "Besides getting an Oscar for his life's work, [PERSON_NAME] got another Academy…" at bounding box center [466, 269] width 703 height 21
click at [115, 265] on li "Besides getting an Oscar for his life's work, [PERSON_NAME] got another Academy…" at bounding box center [466, 269] width 703 height 21
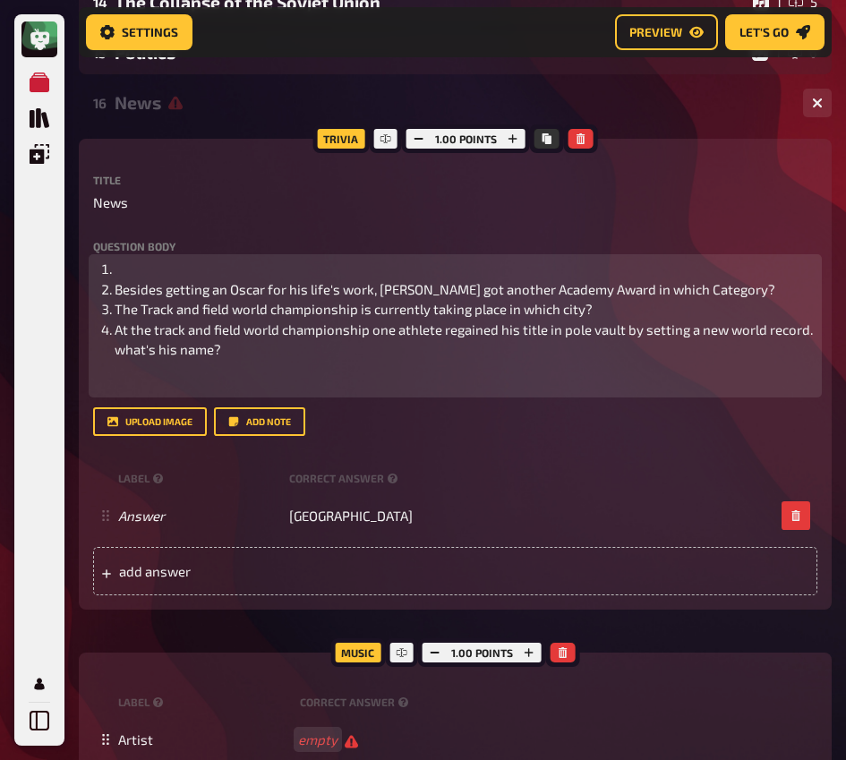
click at [134, 266] on li "﻿" at bounding box center [466, 269] width 703 height 21
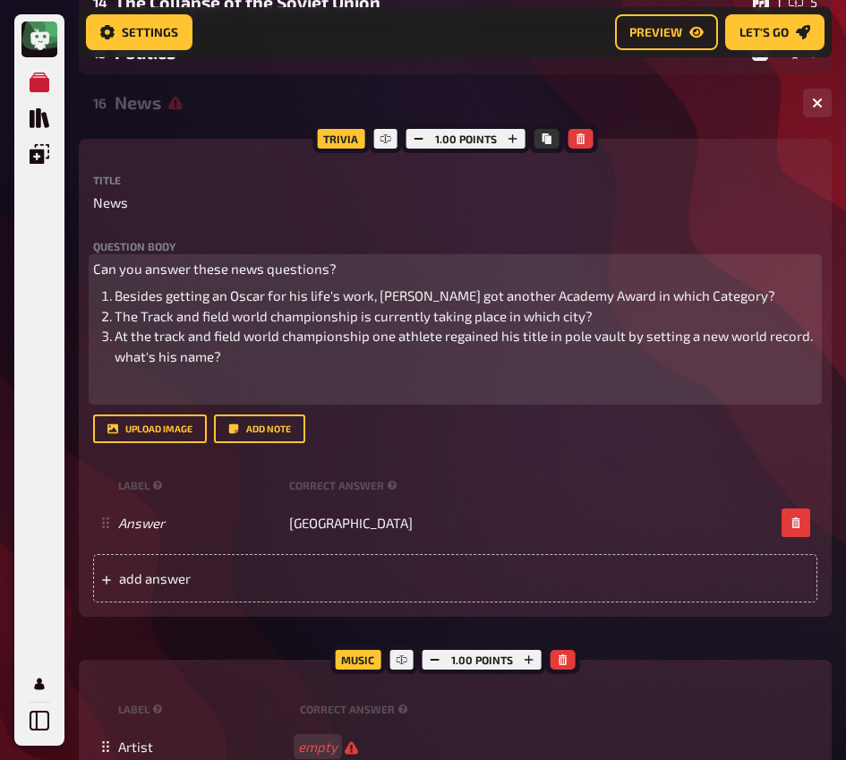
click at [222, 272] on span "Can you answer these news questions?" at bounding box center [214, 268] width 243 height 16
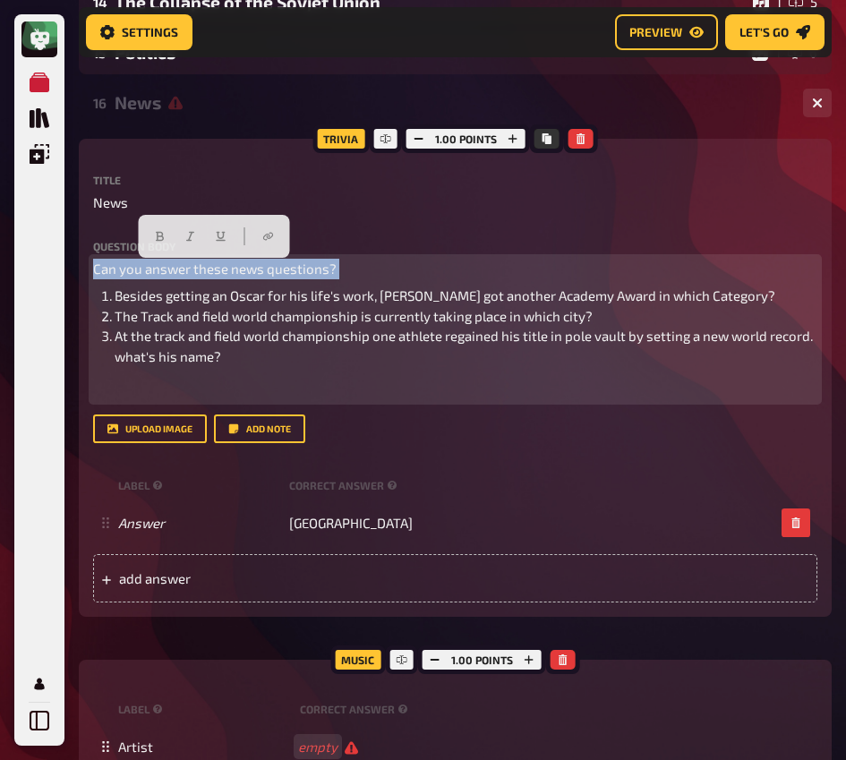
click at [222, 272] on span "Can you answer these news questions?" at bounding box center [214, 268] width 243 height 16
copy span "Can you answer these news questions?"
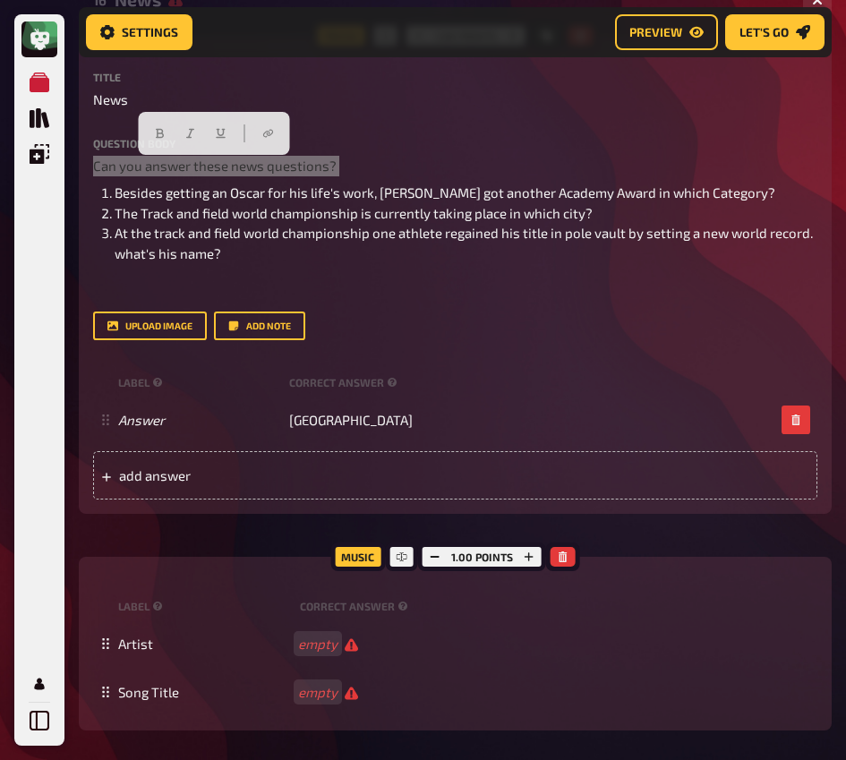
scroll to position [2710, 0]
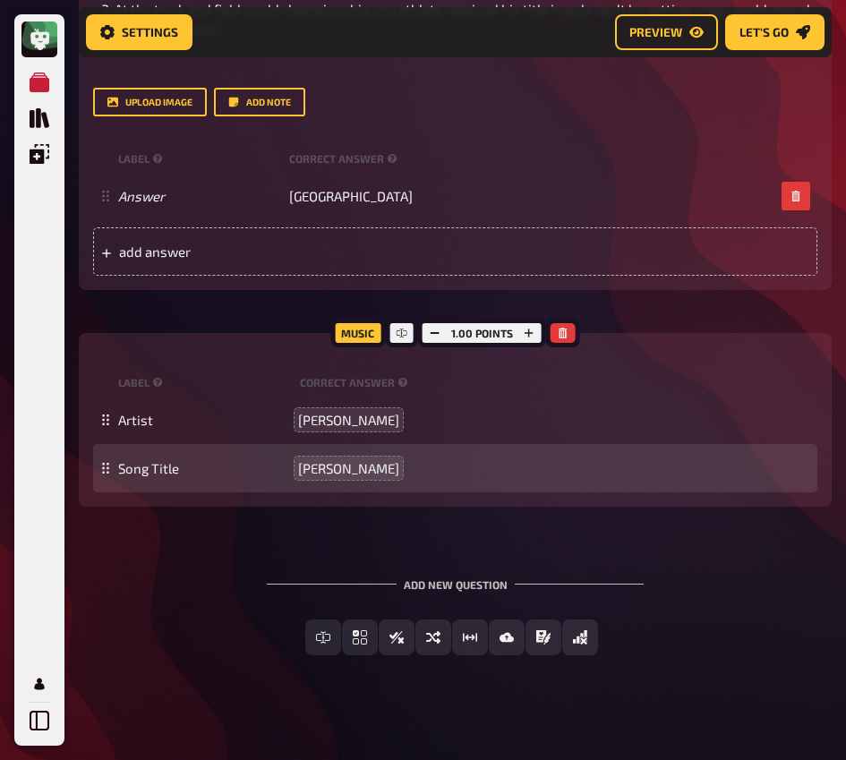
click at [281, 558] on div "Add new question" at bounding box center [455, 577] width 377 height 55
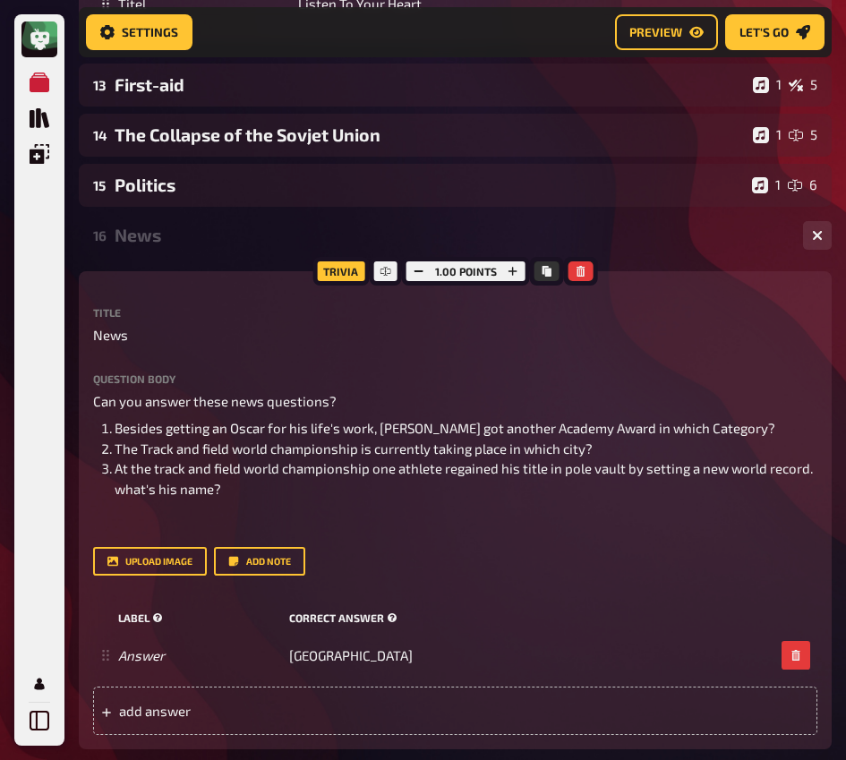
scroll to position [2280, 0]
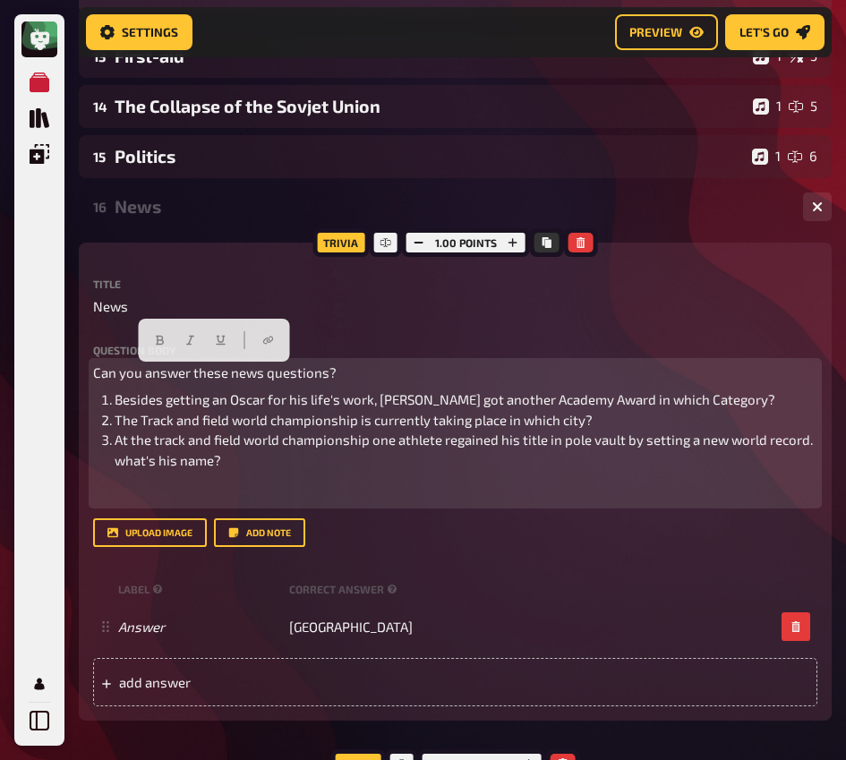
drag, startPoint x: 363, startPoint y: 374, endPoint x: 72, endPoint y: 376, distance: 290.9
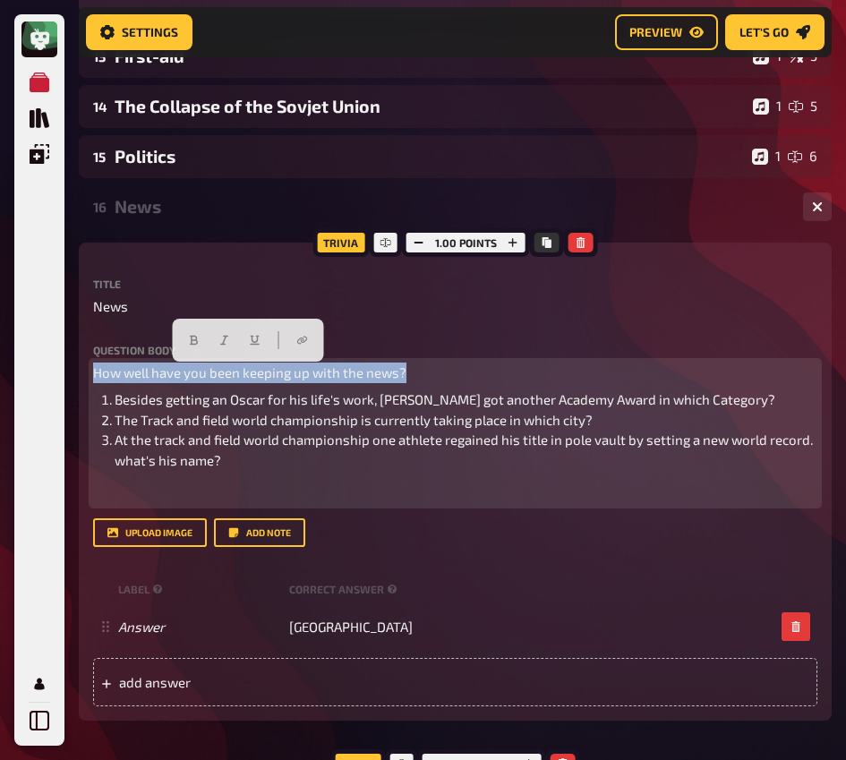
drag, startPoint x: 422, startPoint y: 375, endPoint x: -2, endPoint y: 362, distance: 424.5
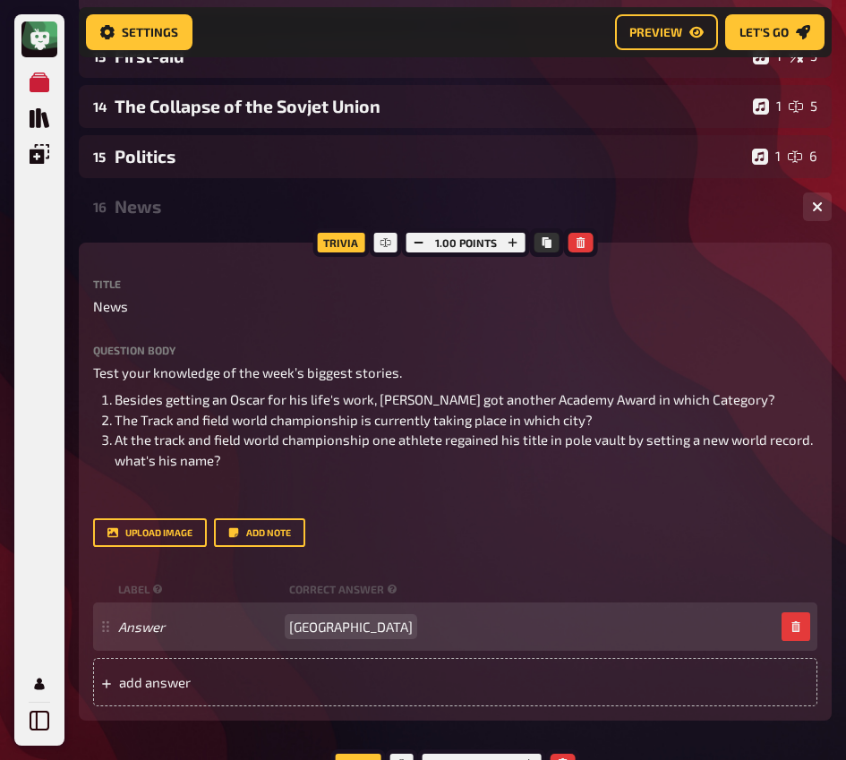
click at [306, 632] on span "[GEOGRAPHIC_DATA]" at bounding box center [351, 627] width 124 height 16
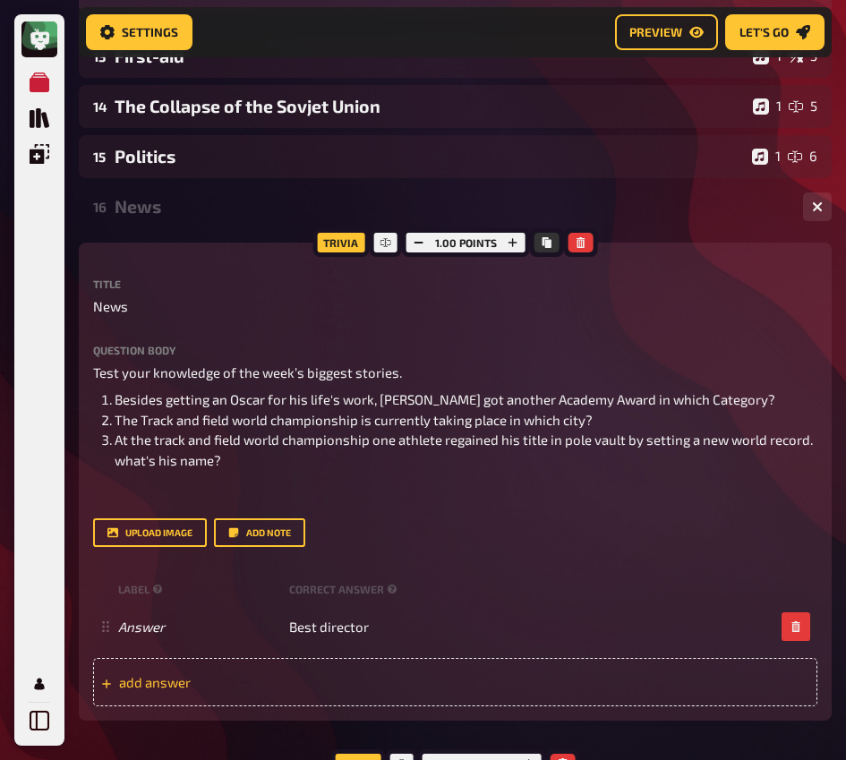
click at [357, 669] on div "add answer" at bounding box center [455, 682] width 724 height 48
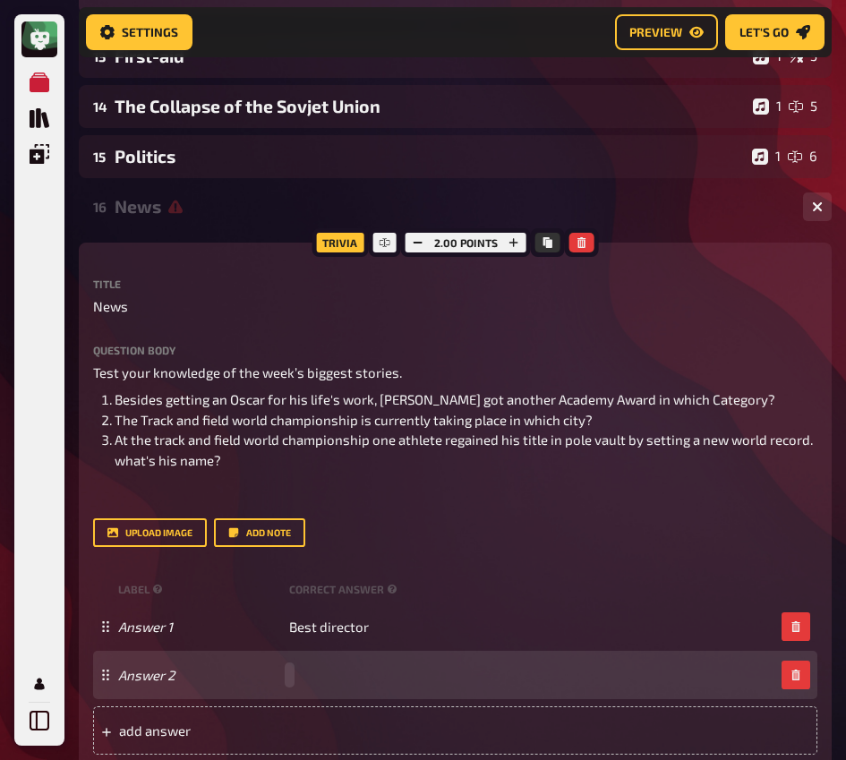
paste span
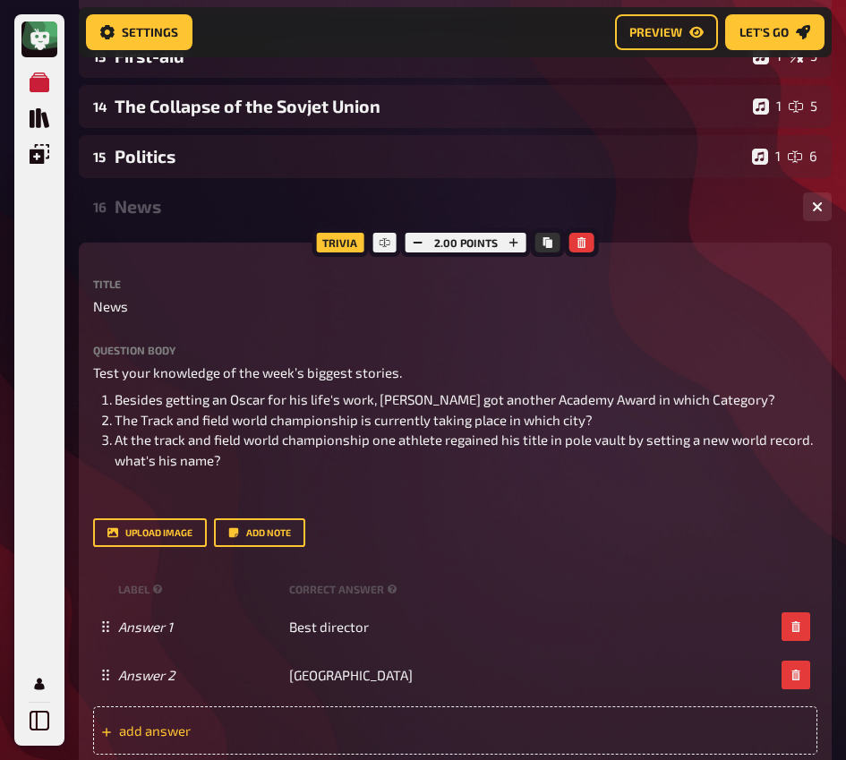
click at [326, 669] on div "add answer" at bounding box center [455, 730] width 724 height 48
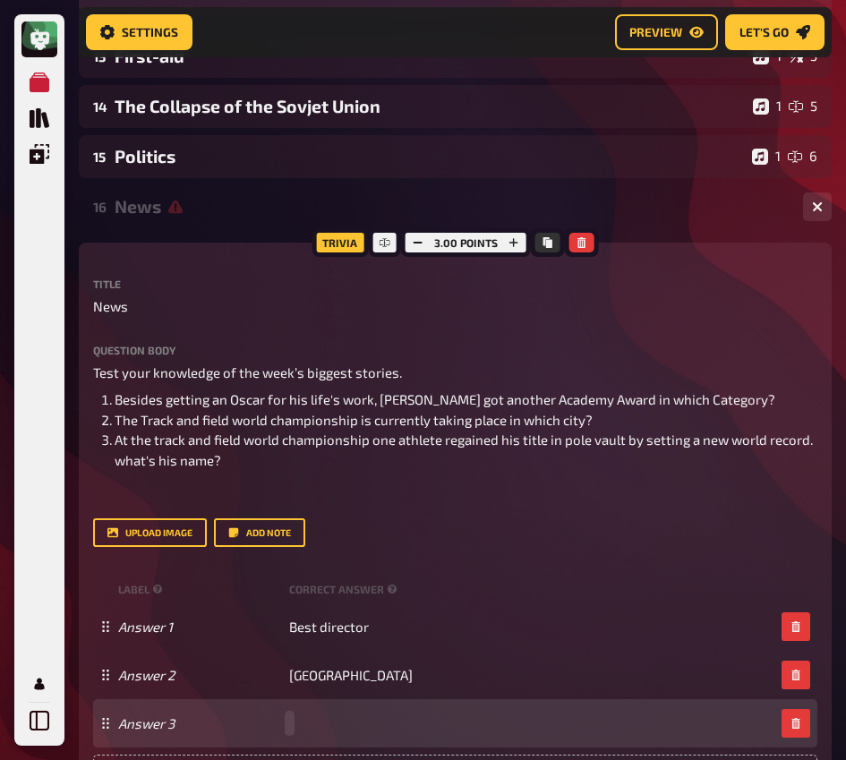
paste span
click at [348, 669] on span "[PERSON_NAME]" at bounding box center [339, 723] width 101 height 16
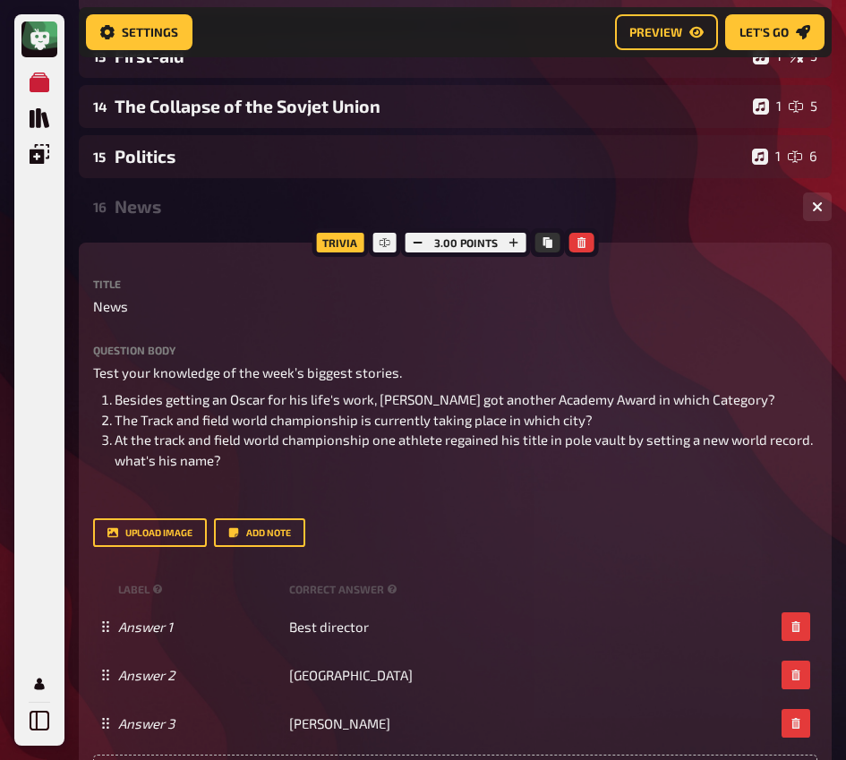
click at [206, 211] on div "News" at bounding box center [452, 206] width 674 height 21
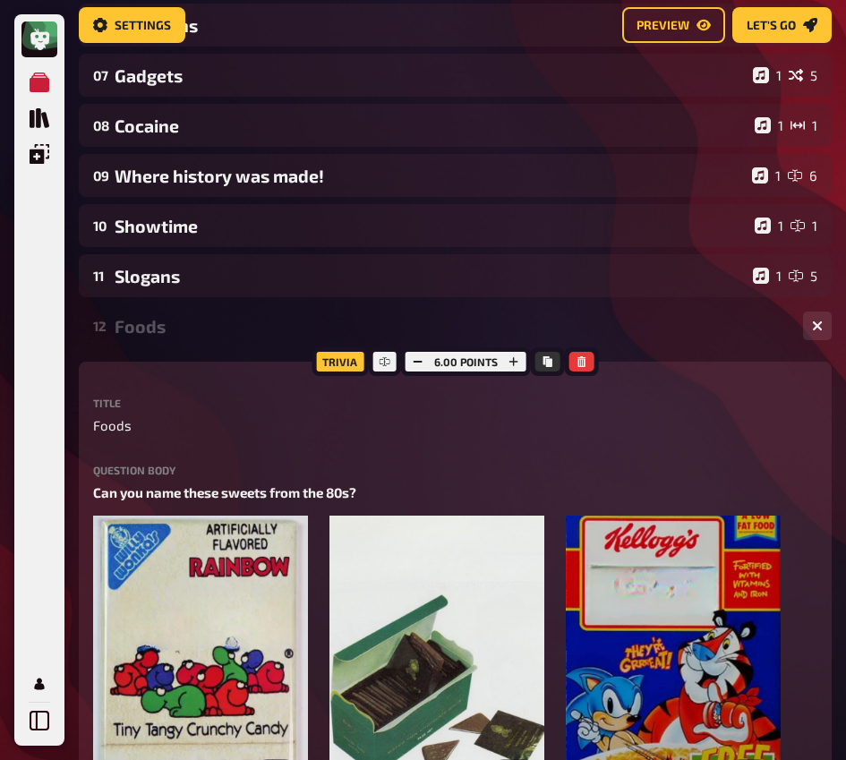
scroll to position [0, 0]
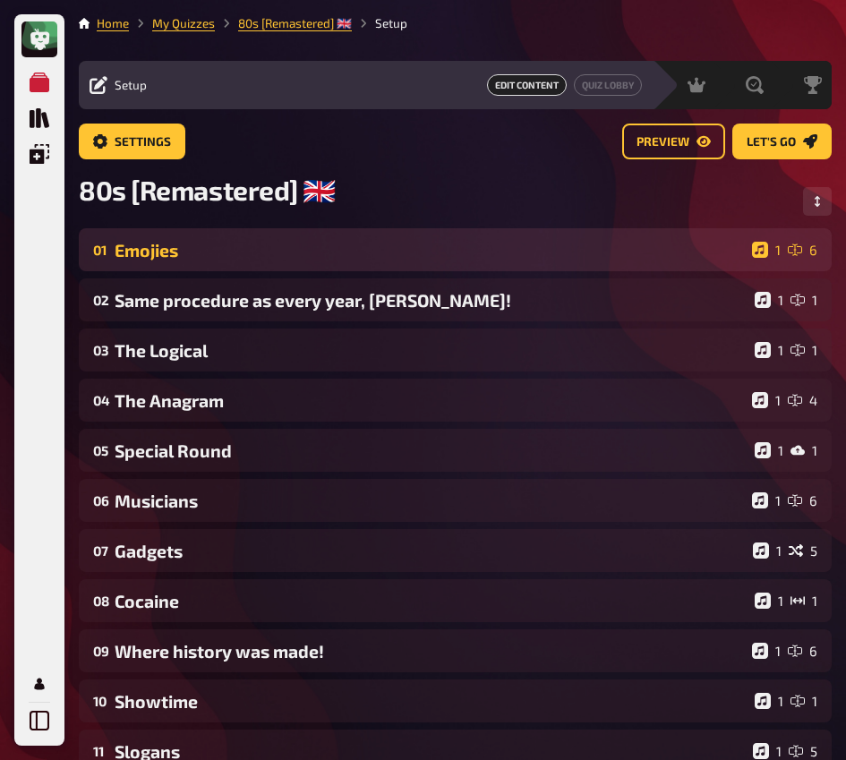
click at [219, 263] on div "01 Emojies 1 6" at bounding box center [455, 249] width 753 height 43
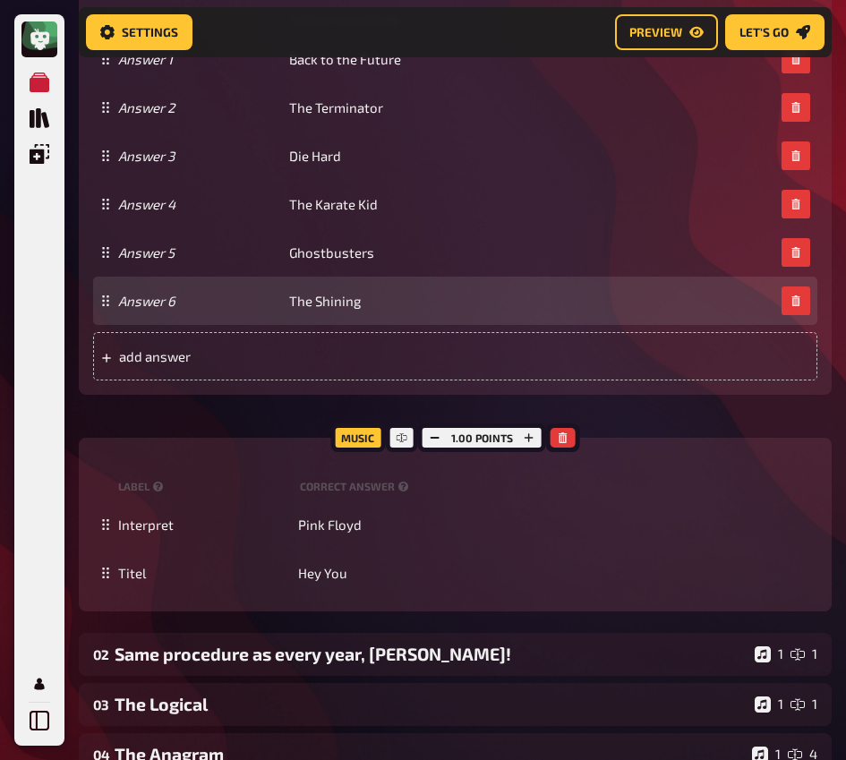
scroll to position [506, 0]
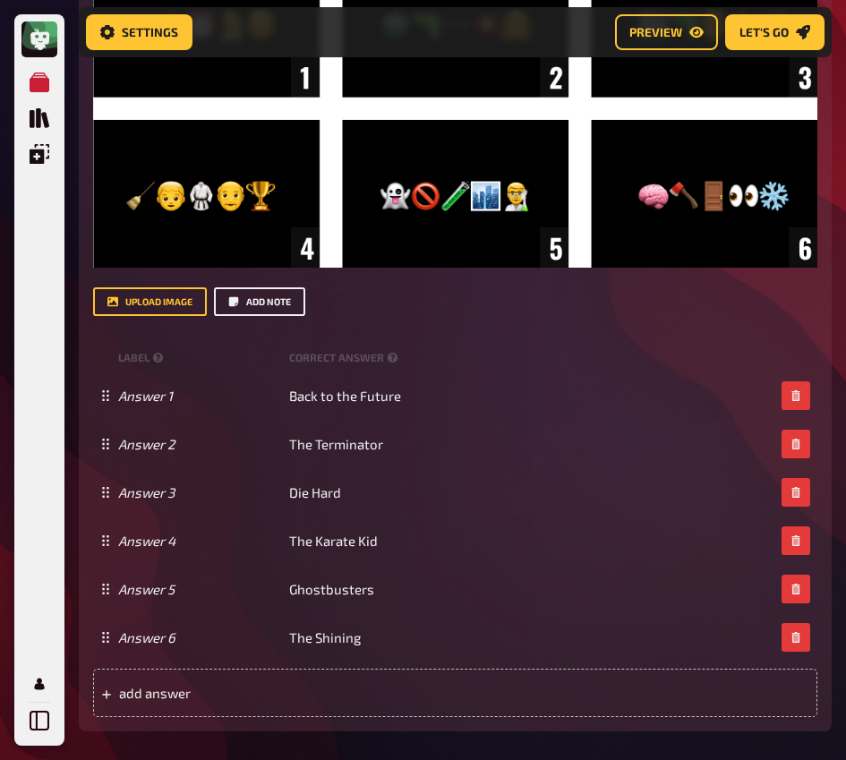
click at [248, 312] on button "Add note" at bounding box center [259, 301] width 91 height 29
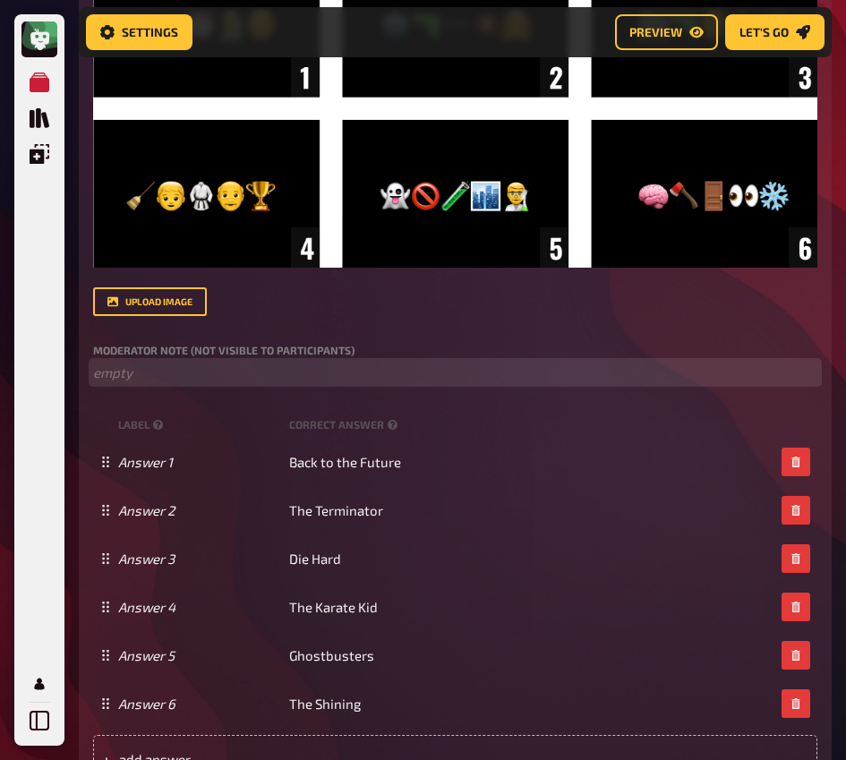
click at [216, 372] on p "﻿ empty" at bounding box center [455, 373] width 724 height 21
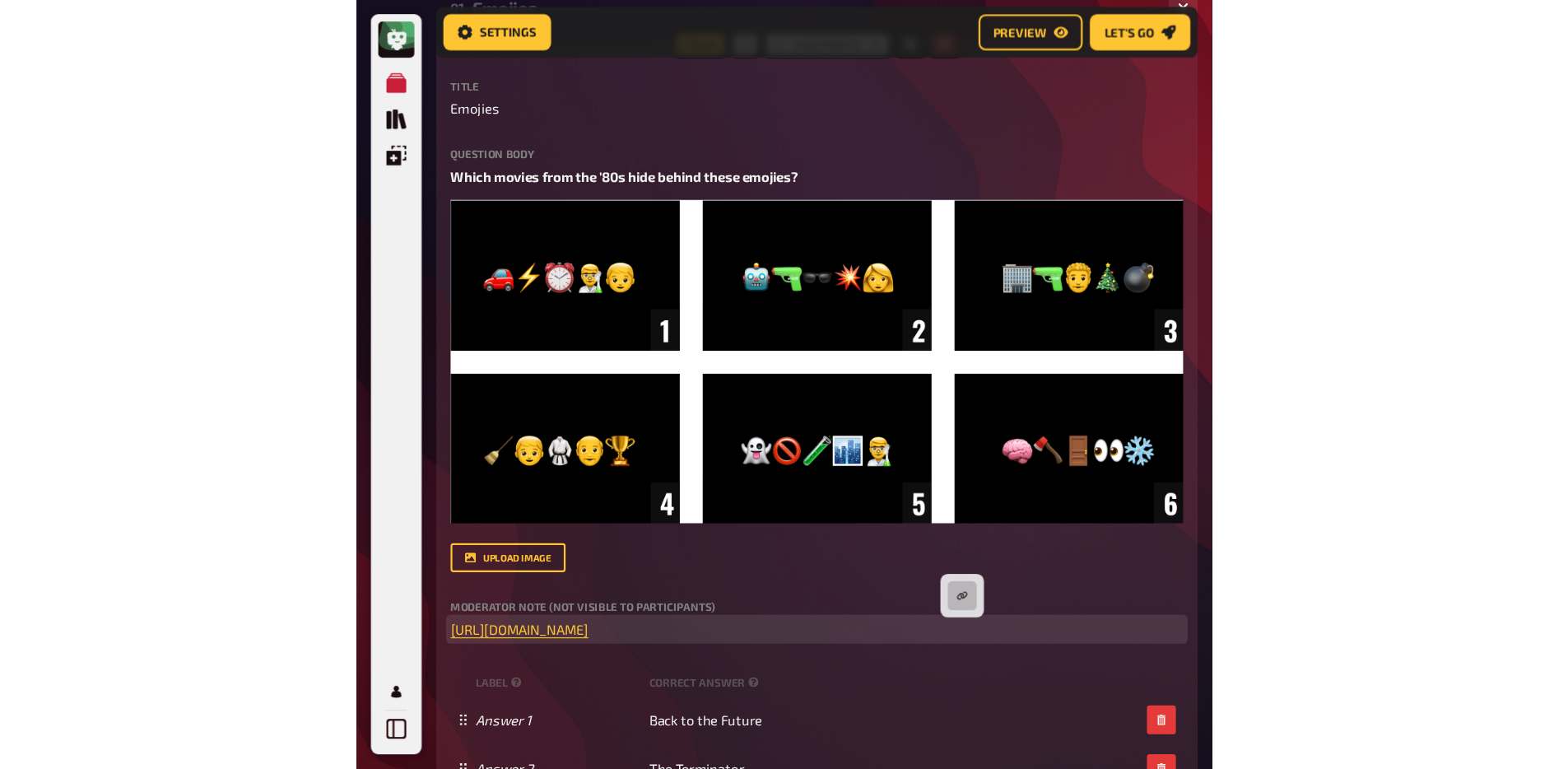
scroll to position [0, 0]
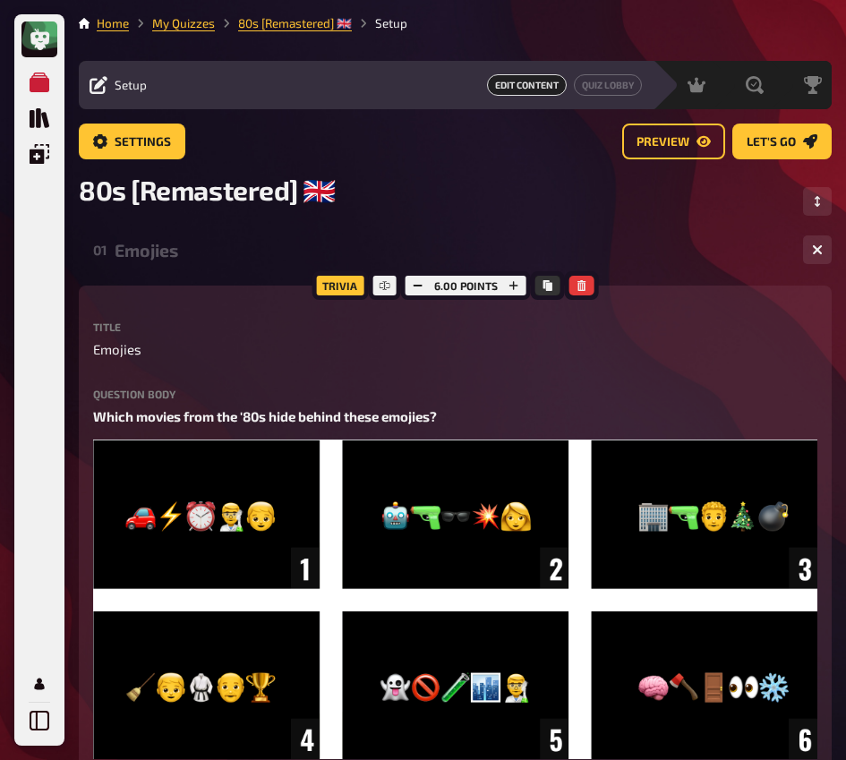
click at [193, 253] on div "Emojies" at bounding box center [452, 250] width 674 height 21
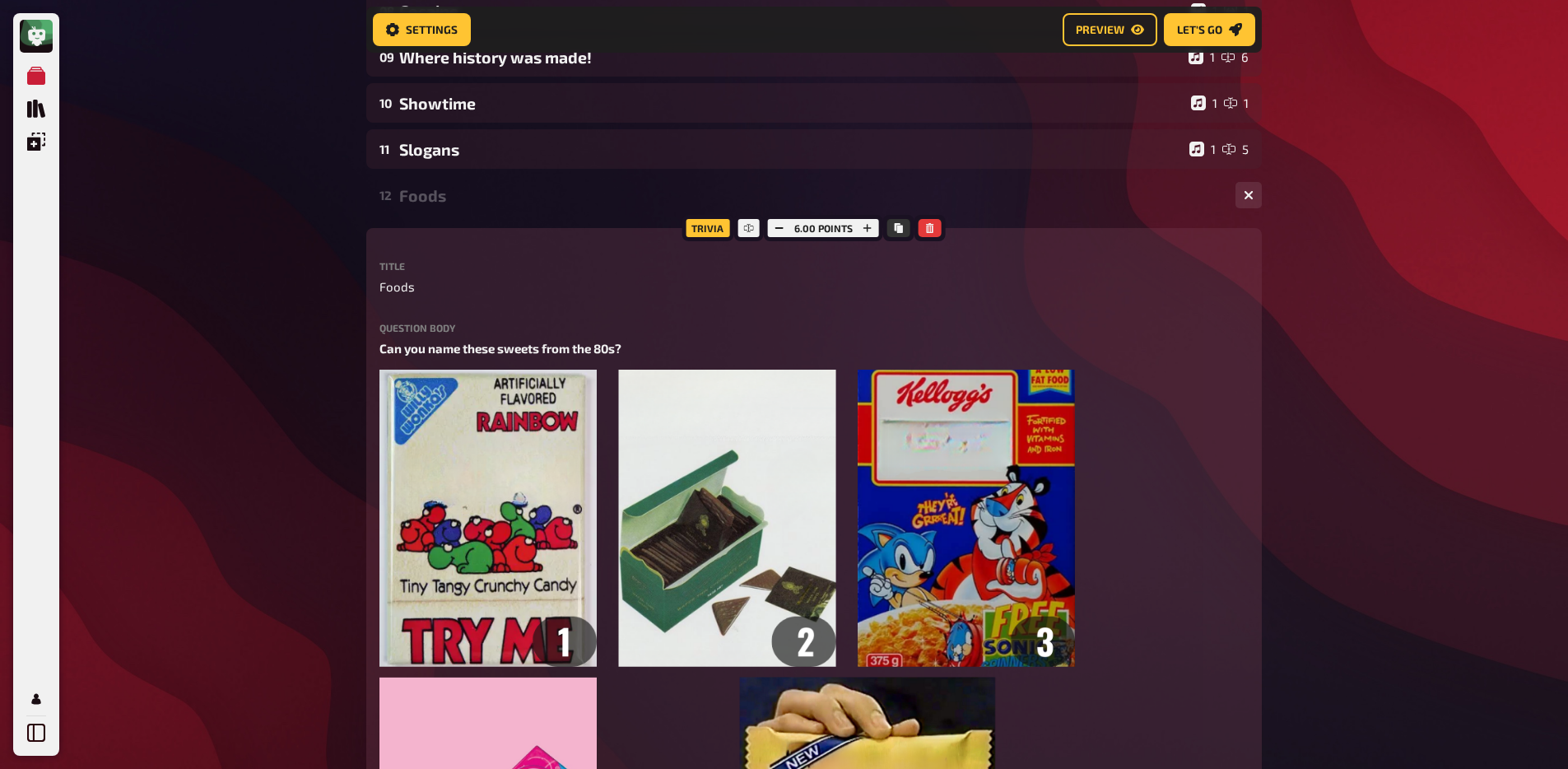
click at [468, 200] on div "Foods" at bounding box center [810, 195] width 823 height 19
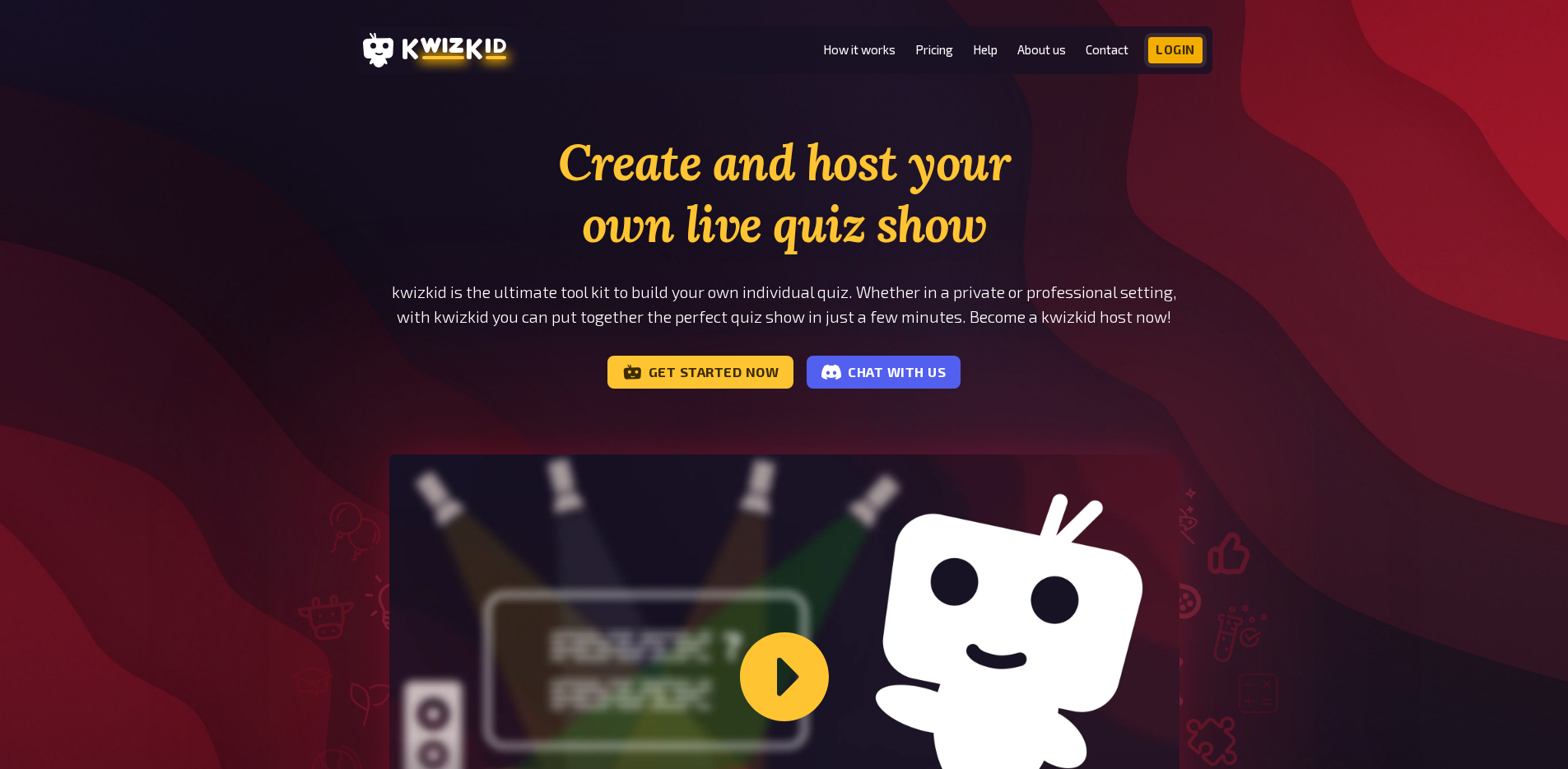
click at [1188, 59] on link "Login" at bounding box center [1175, 50] width 54 height 27
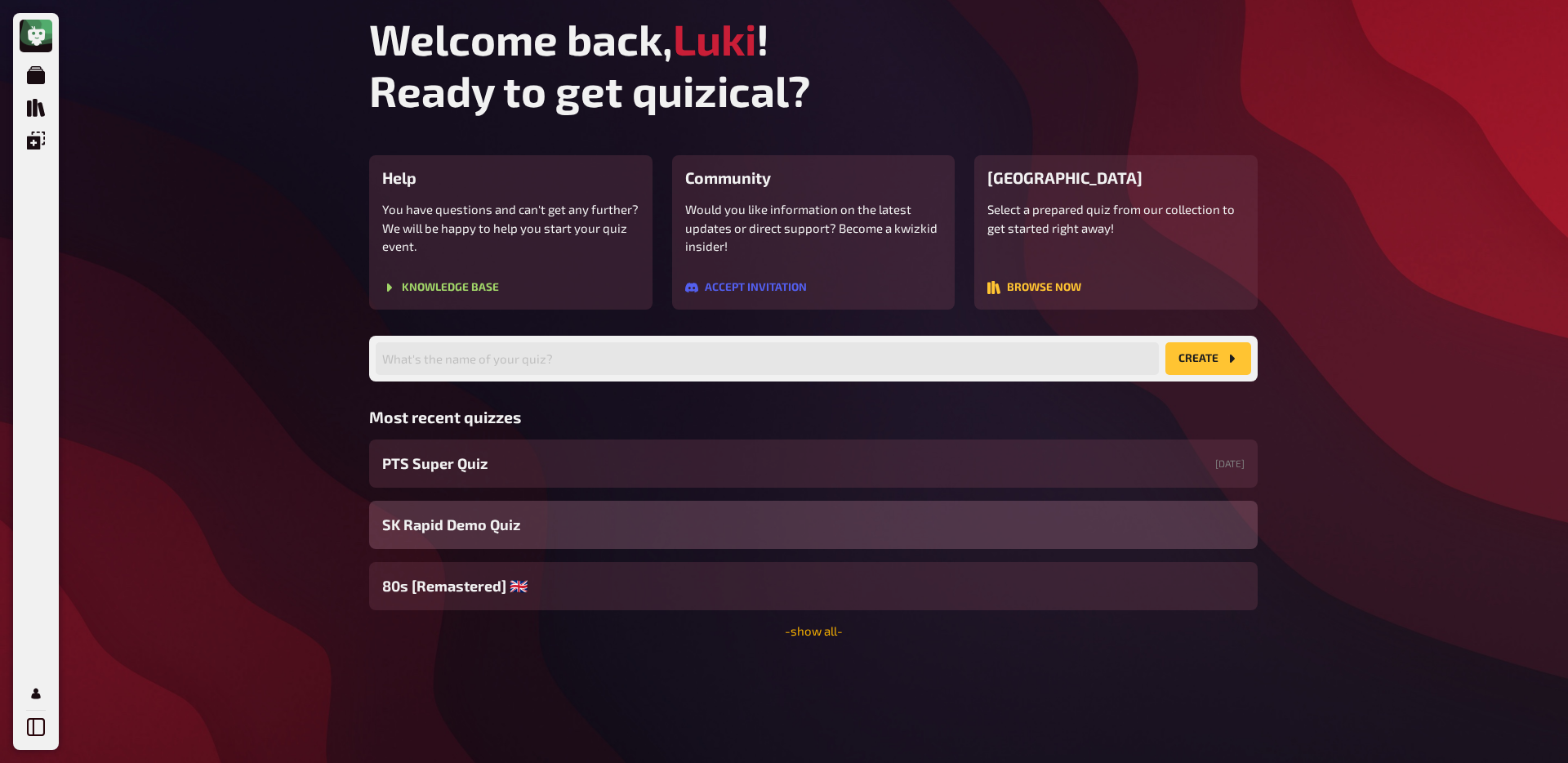
click at [801, 637] on link "- show all -" at bounding box center [814, 631] width 58 height 15
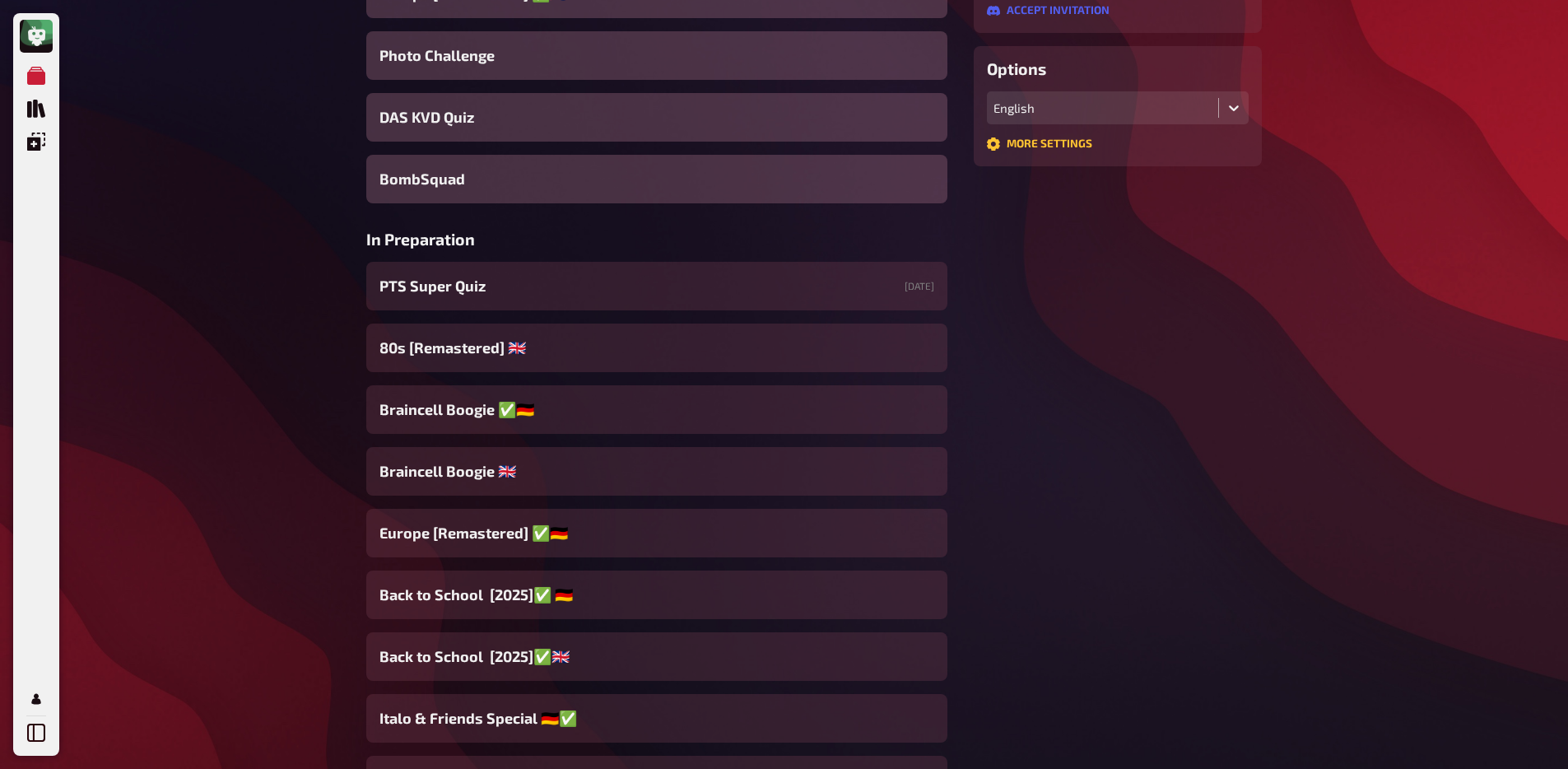
scroll to position [465, 0]
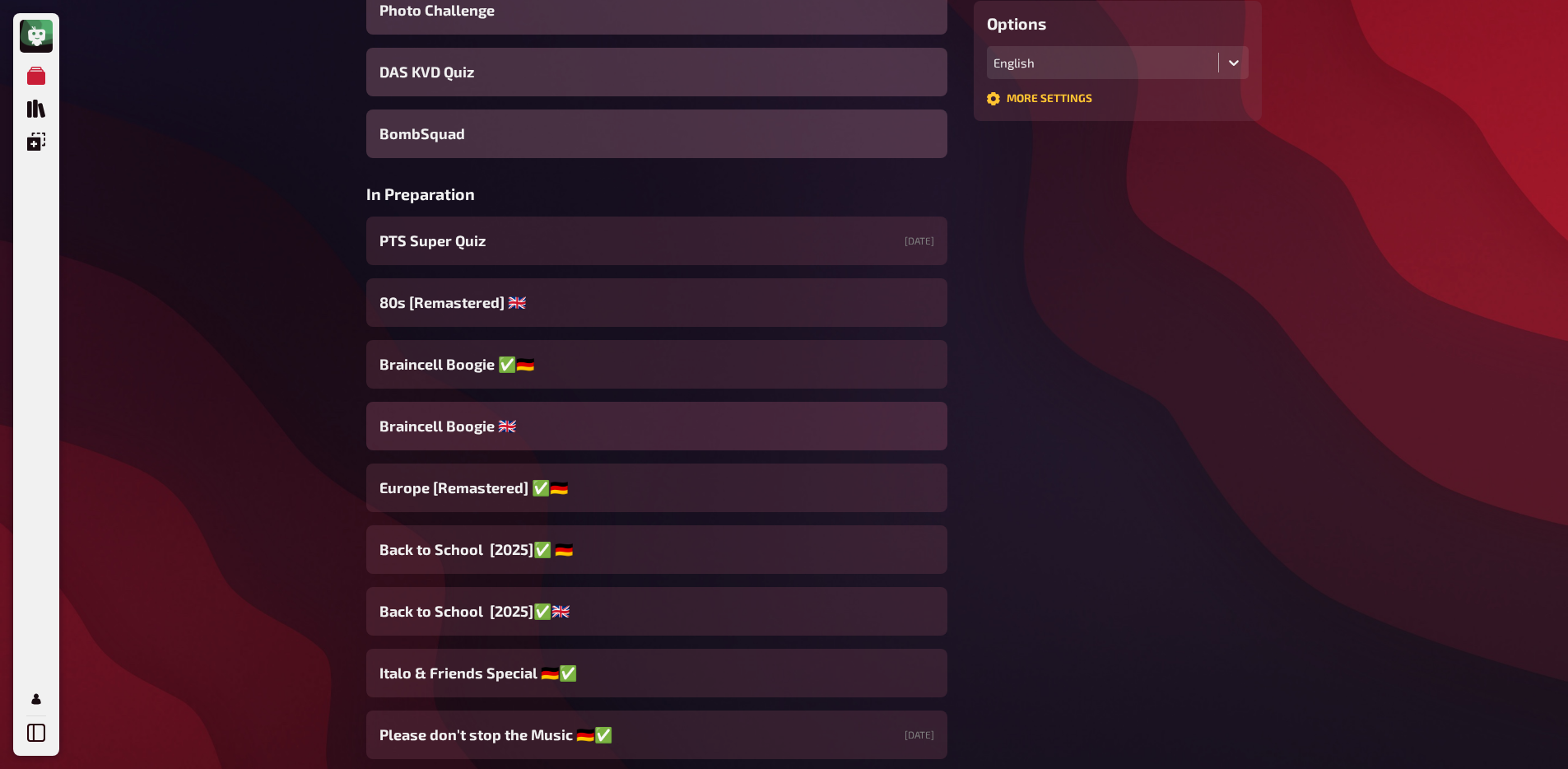
click at [521, 429] on div "Braincell Boogie 🇬🇧​" at bounding box center [657, 426] width 581 height 49
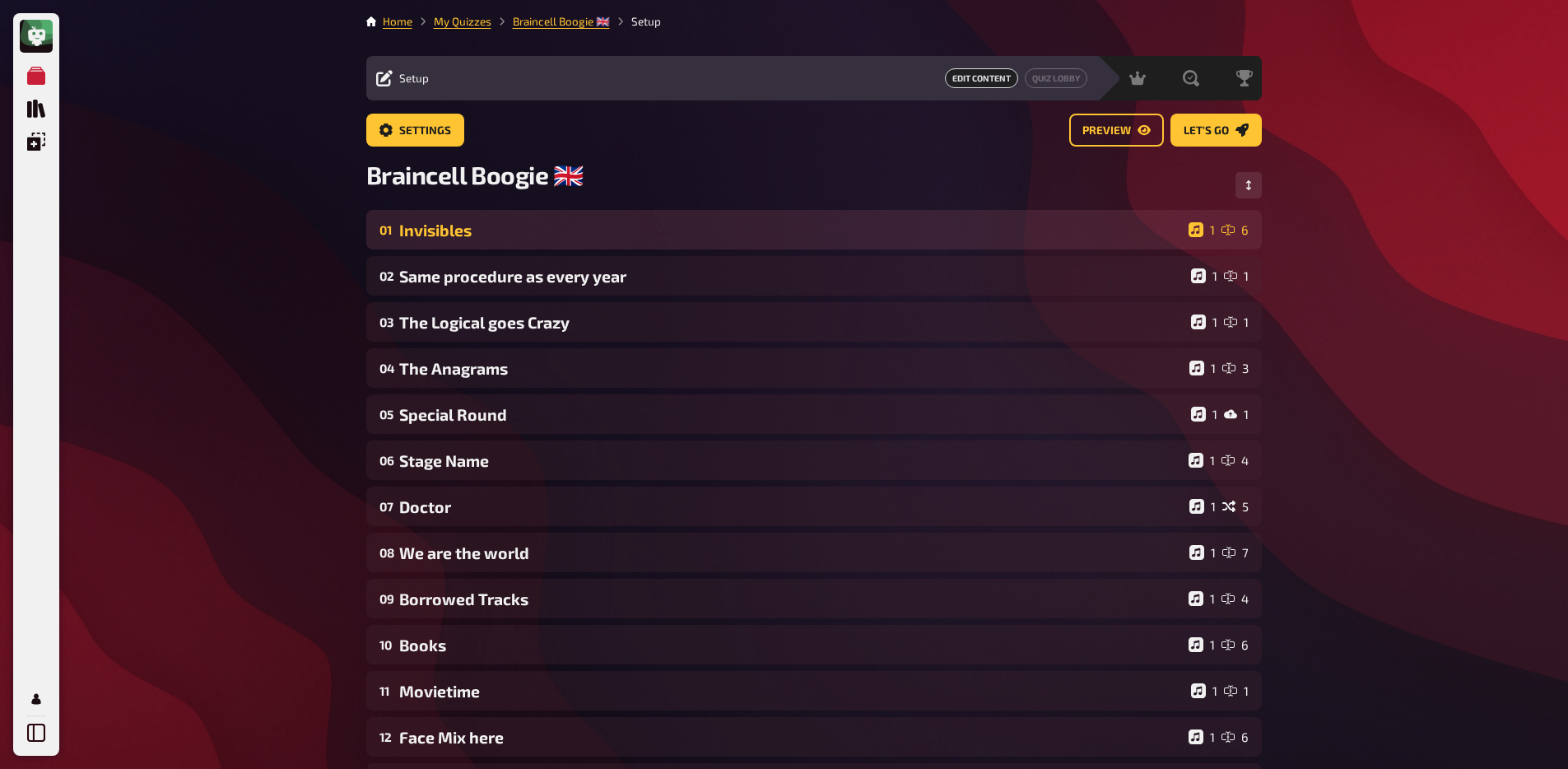
click at [498, 239] on div "Invisibles" at bounding box center [790, 230] width 783 height 19
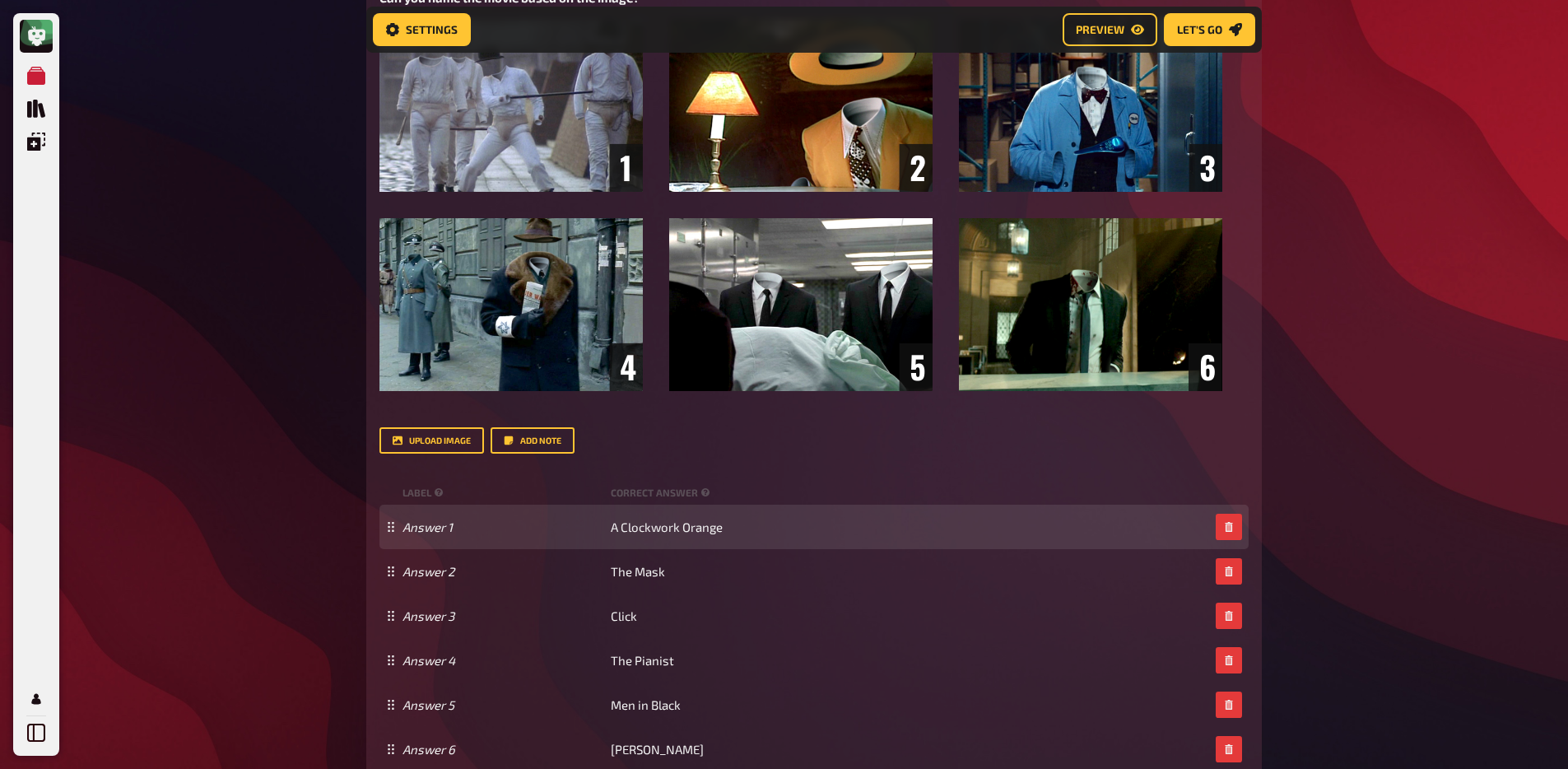
scroll to position [508, 0]
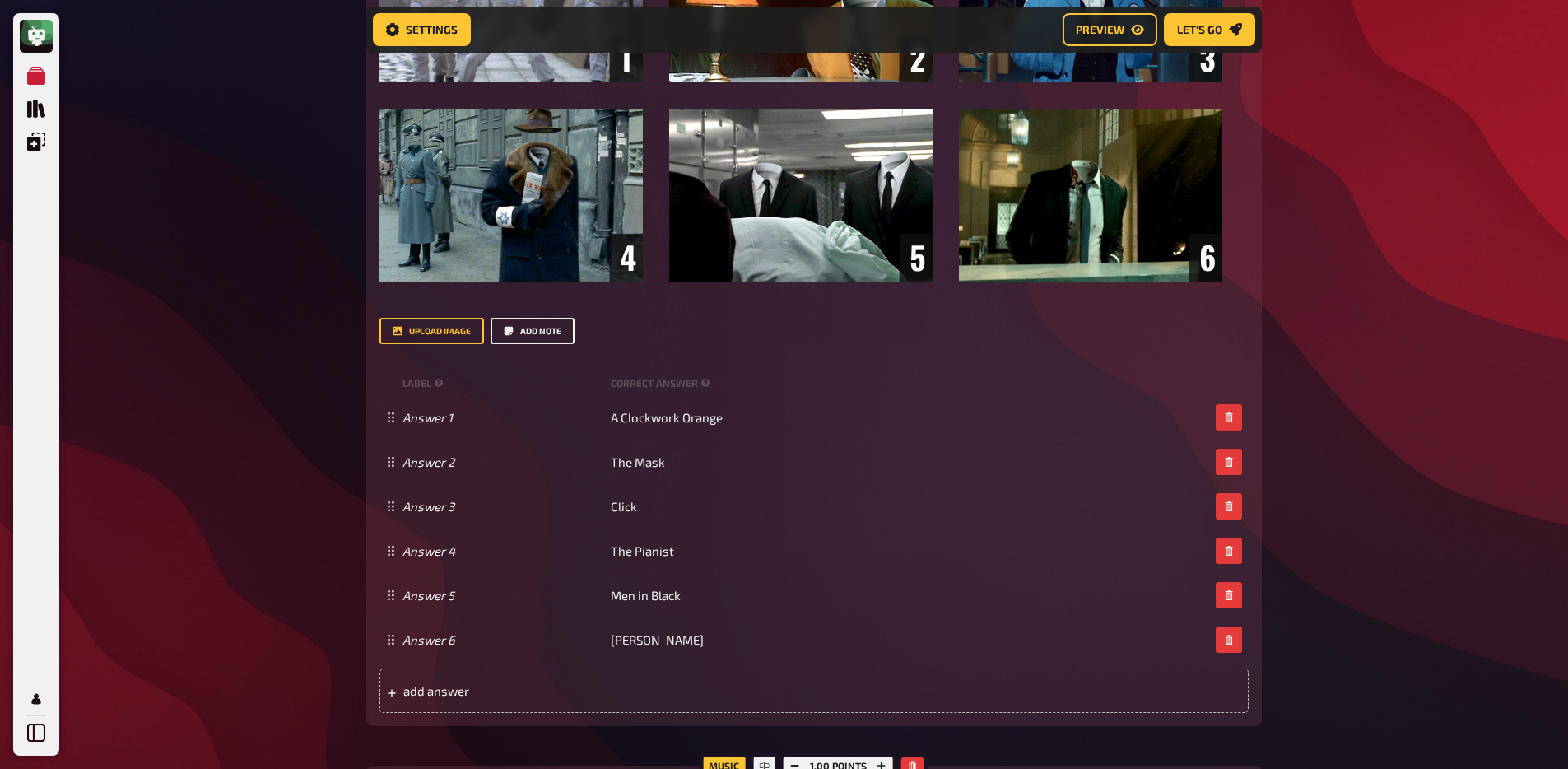
click at [536, 335] on button "Add note" at bounding box center [532, 331] width 84 height 27
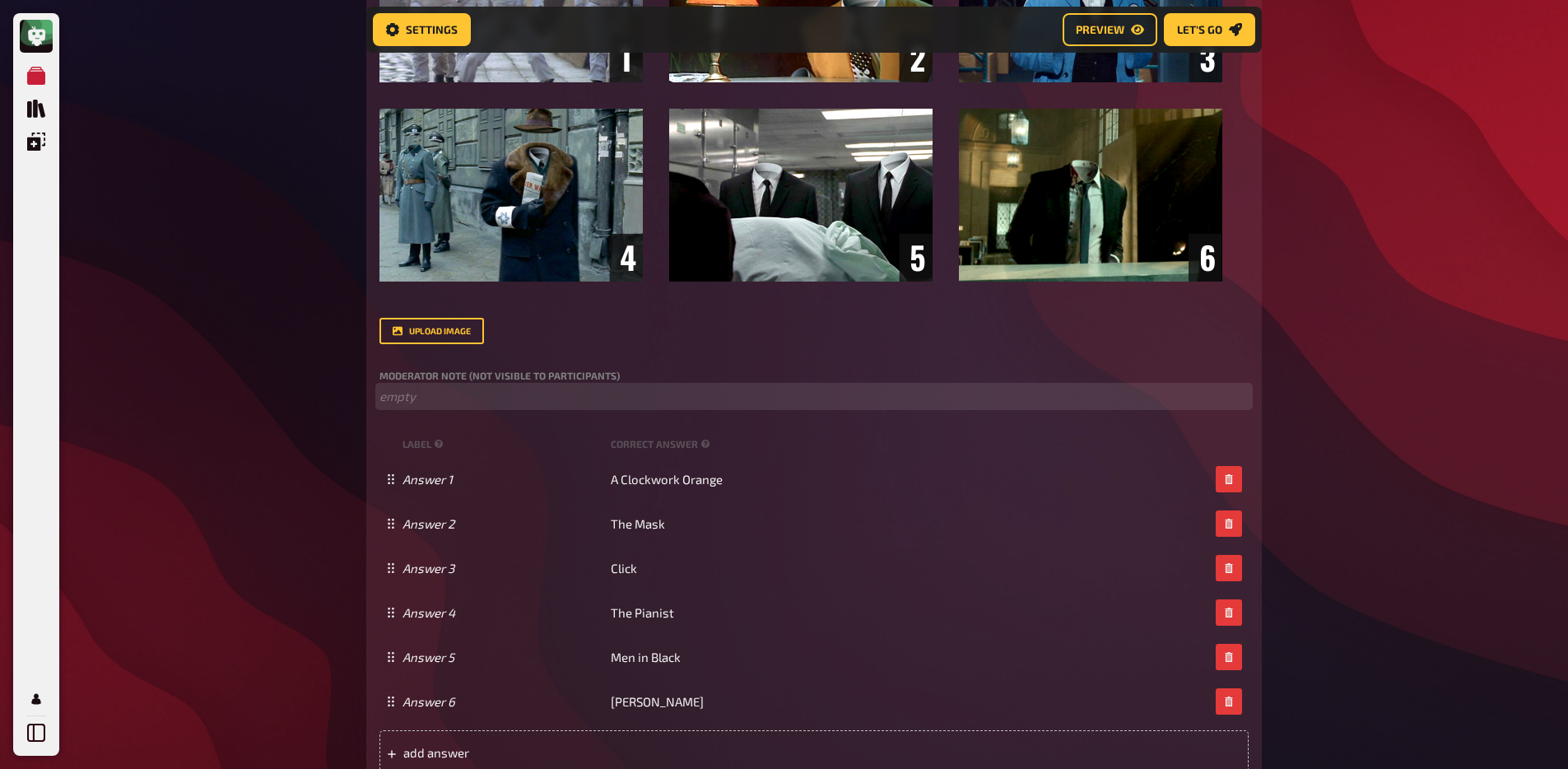
click at [464, 403] on p "﻿ empty" at bounding box center [814, 396] width 869 height 19
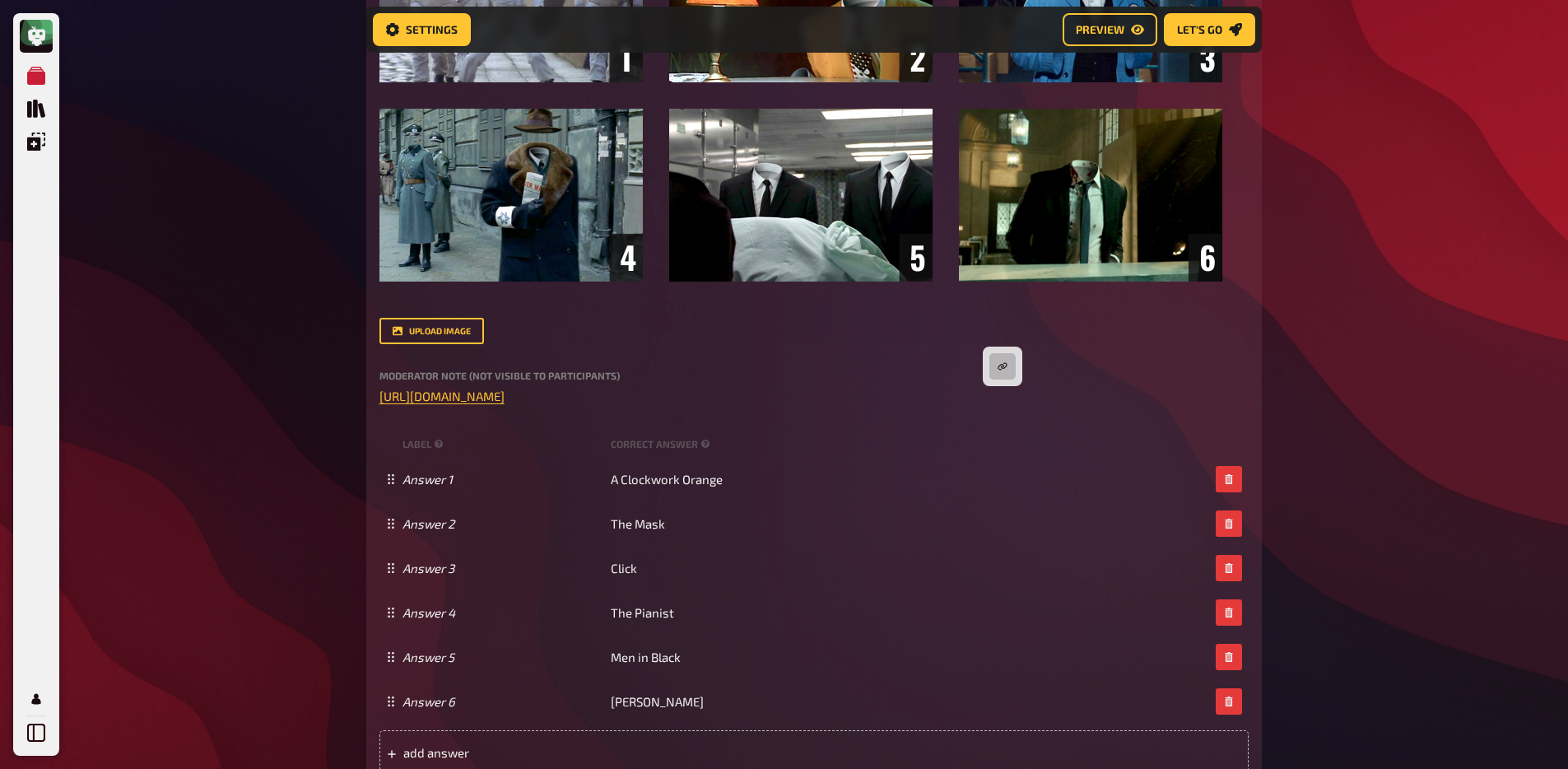
click at [182, 397] on div "My Quizzes Quiz Library Overlays Profile Home My Quizzes Braincell Boogie 🇬🇧​ S…" at bounding box center [784, 683] width 1568 height 2382
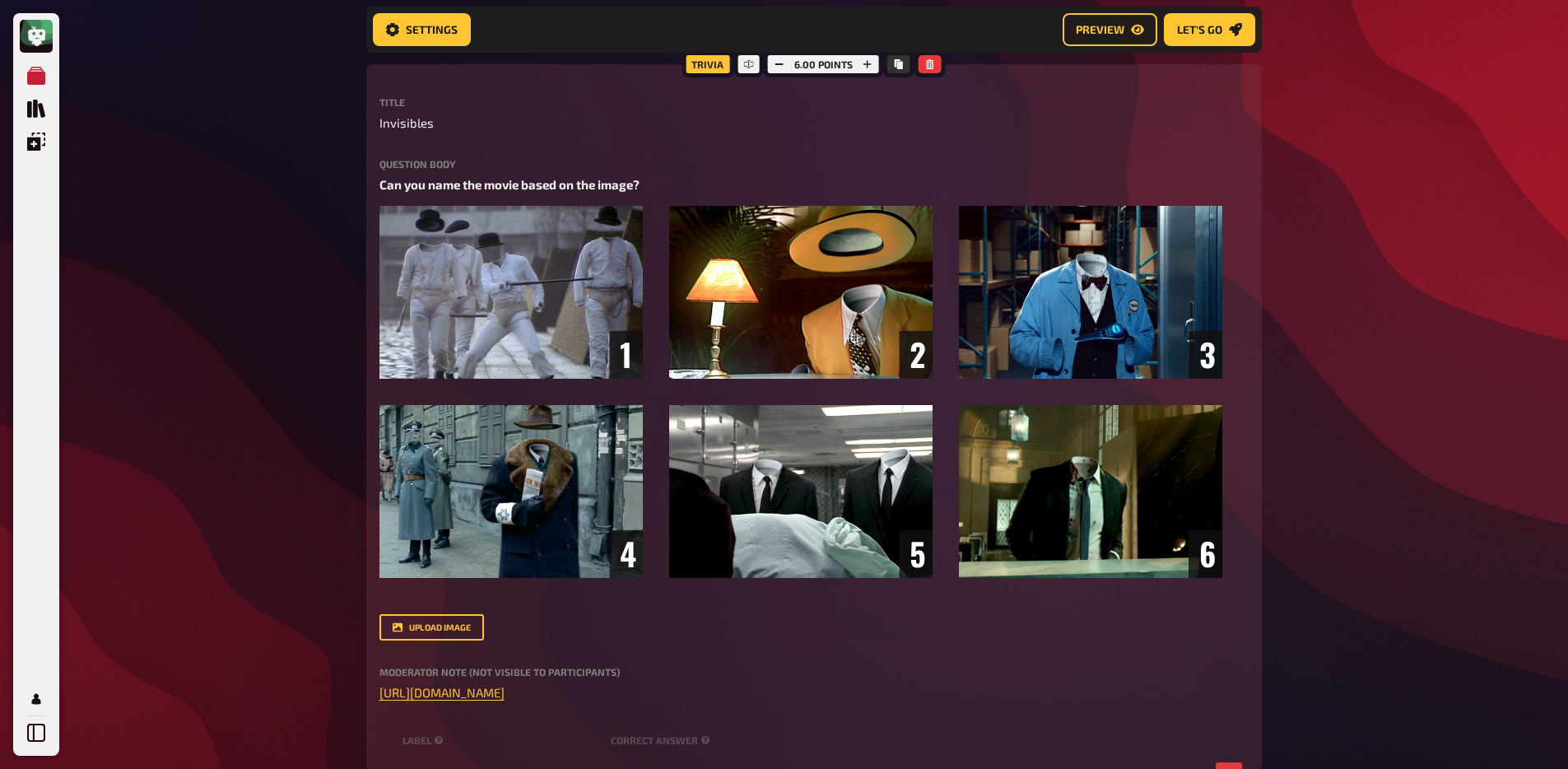
scroll to position [0, 0]
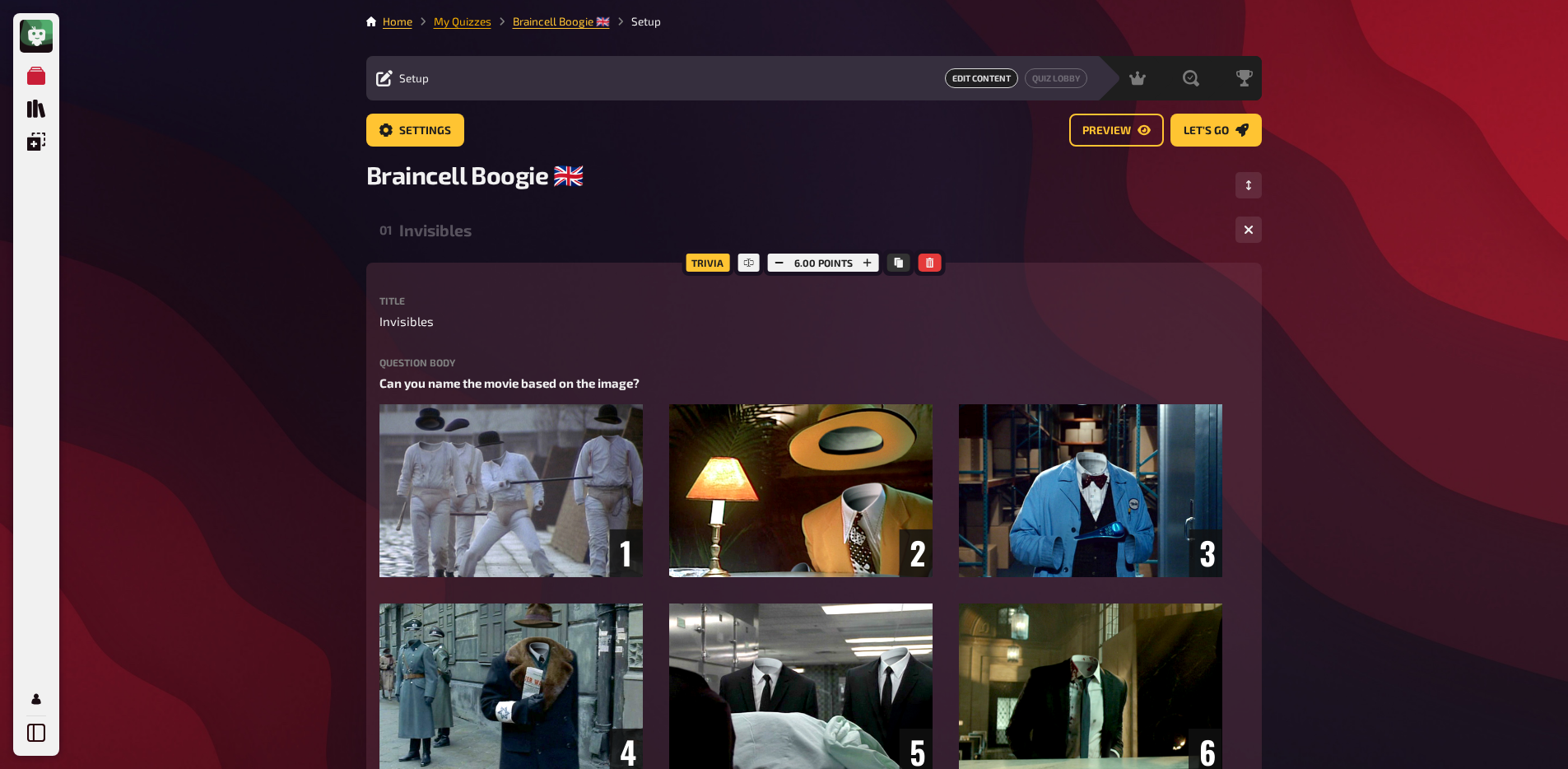
click at [463, 24] on link "My Quizzes" at bounding box center [463, 21] width 58 height 13
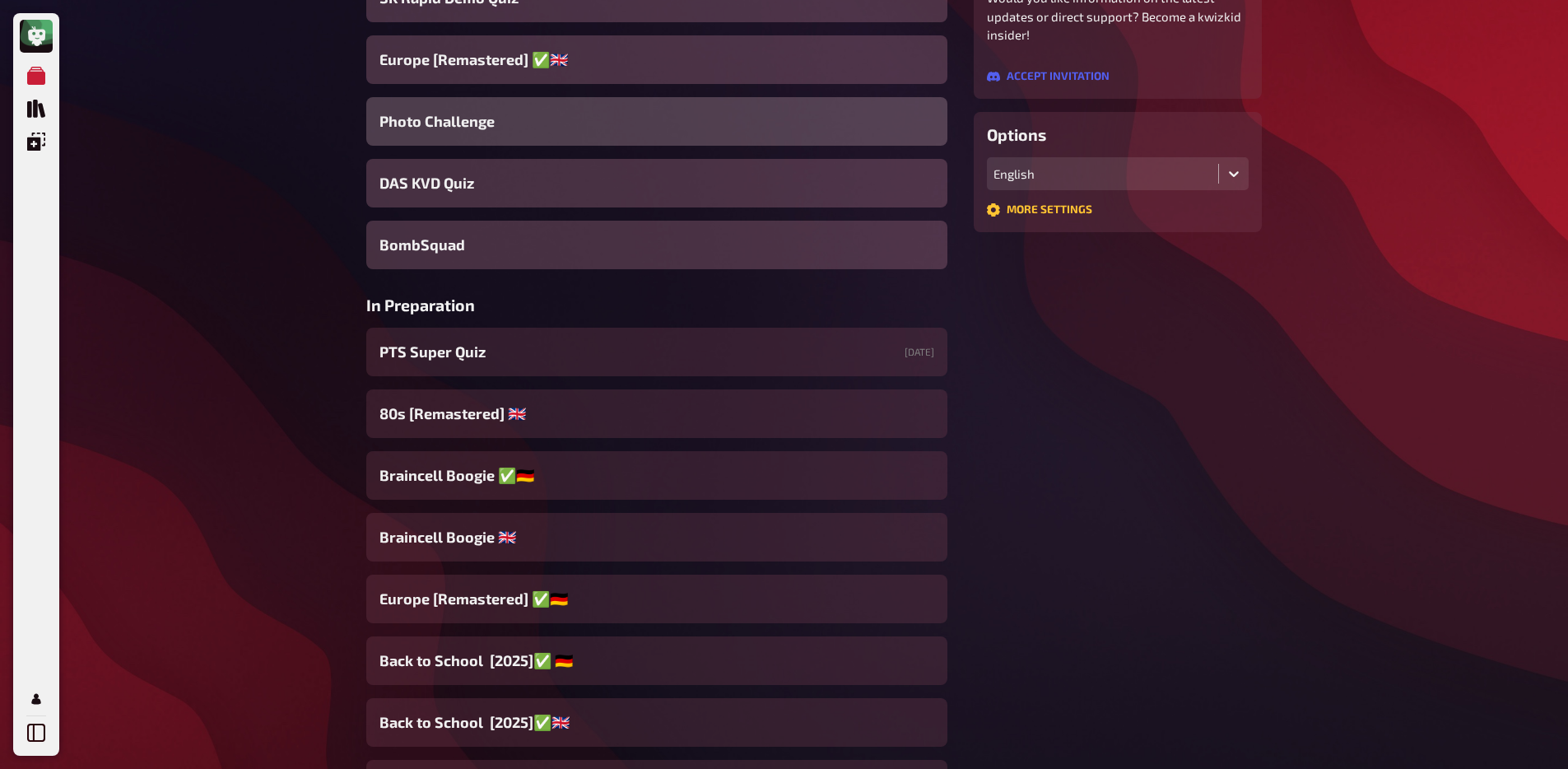
scroll to position [360, 0]
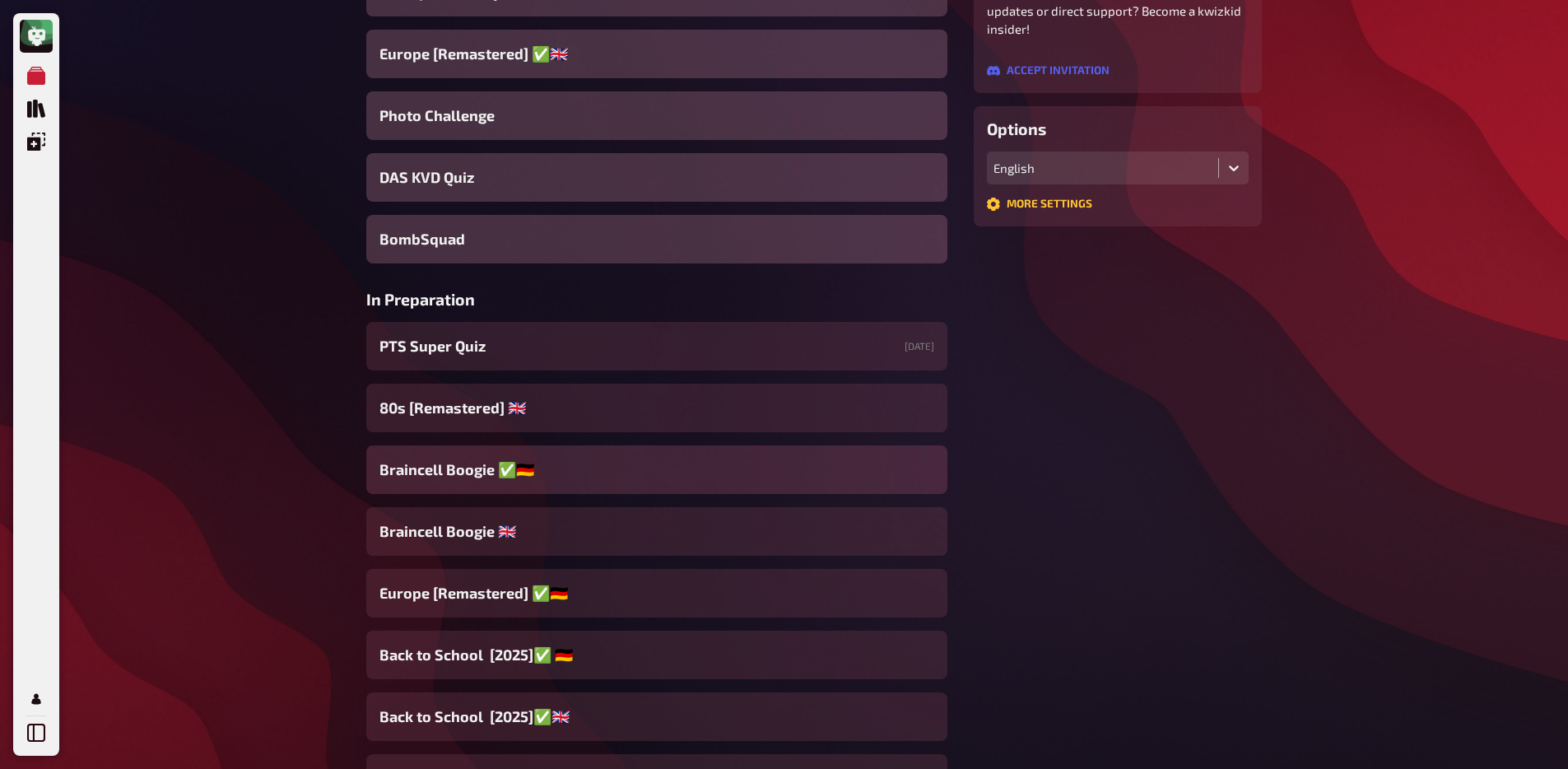
click at [502, 478] on span "Braincell Boogie ✅​🇩🇪" at bounding box center [457, 470] width 155 height 22
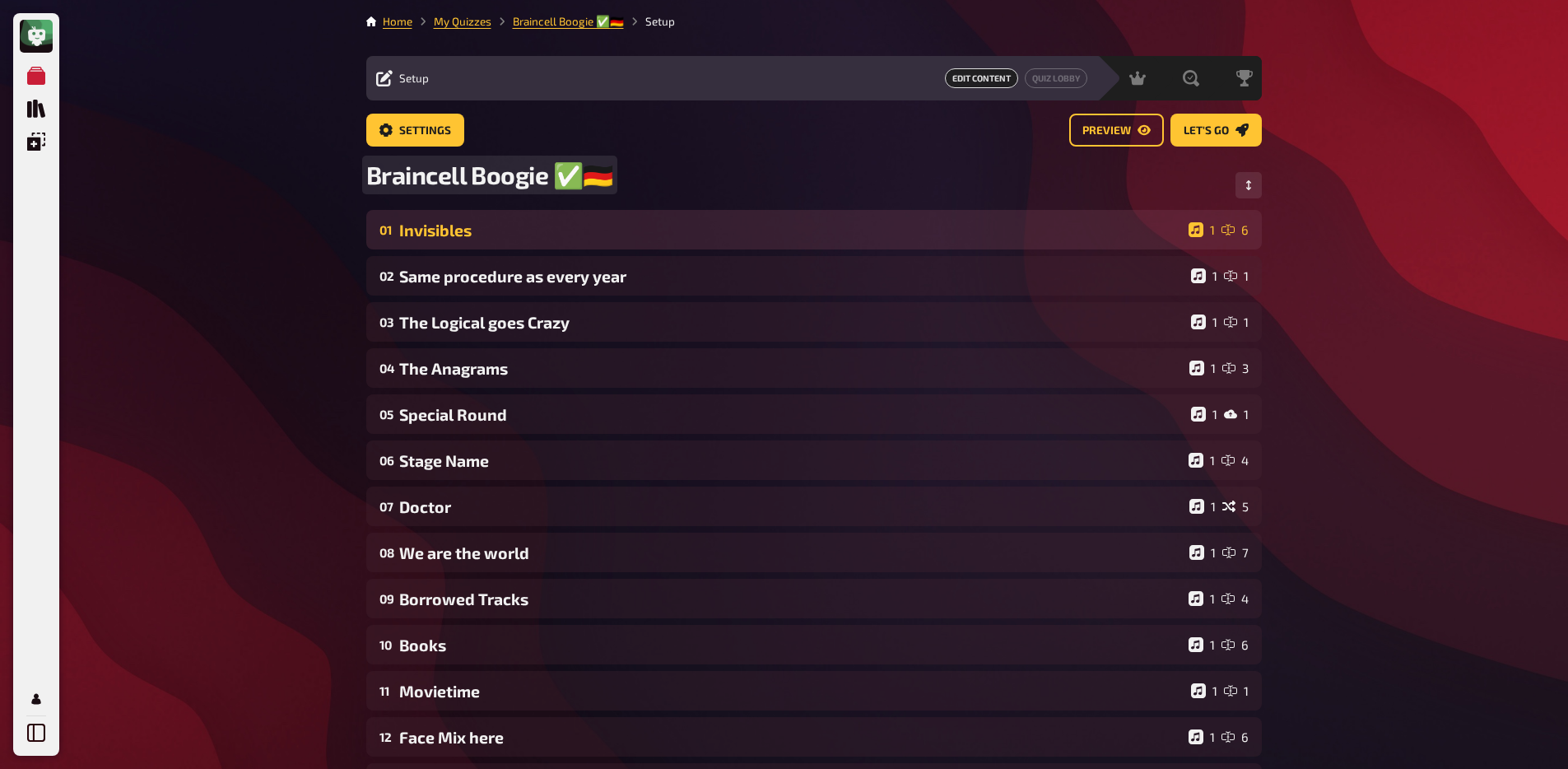
click at [498, 208] on div "Braincell Boogie ✅​🇩🇪" at bounding box center [814, 185] width 896 height 51
click at [498, 225] on div "Invisibles" at bounding box center [790, 230] width 783 height 19
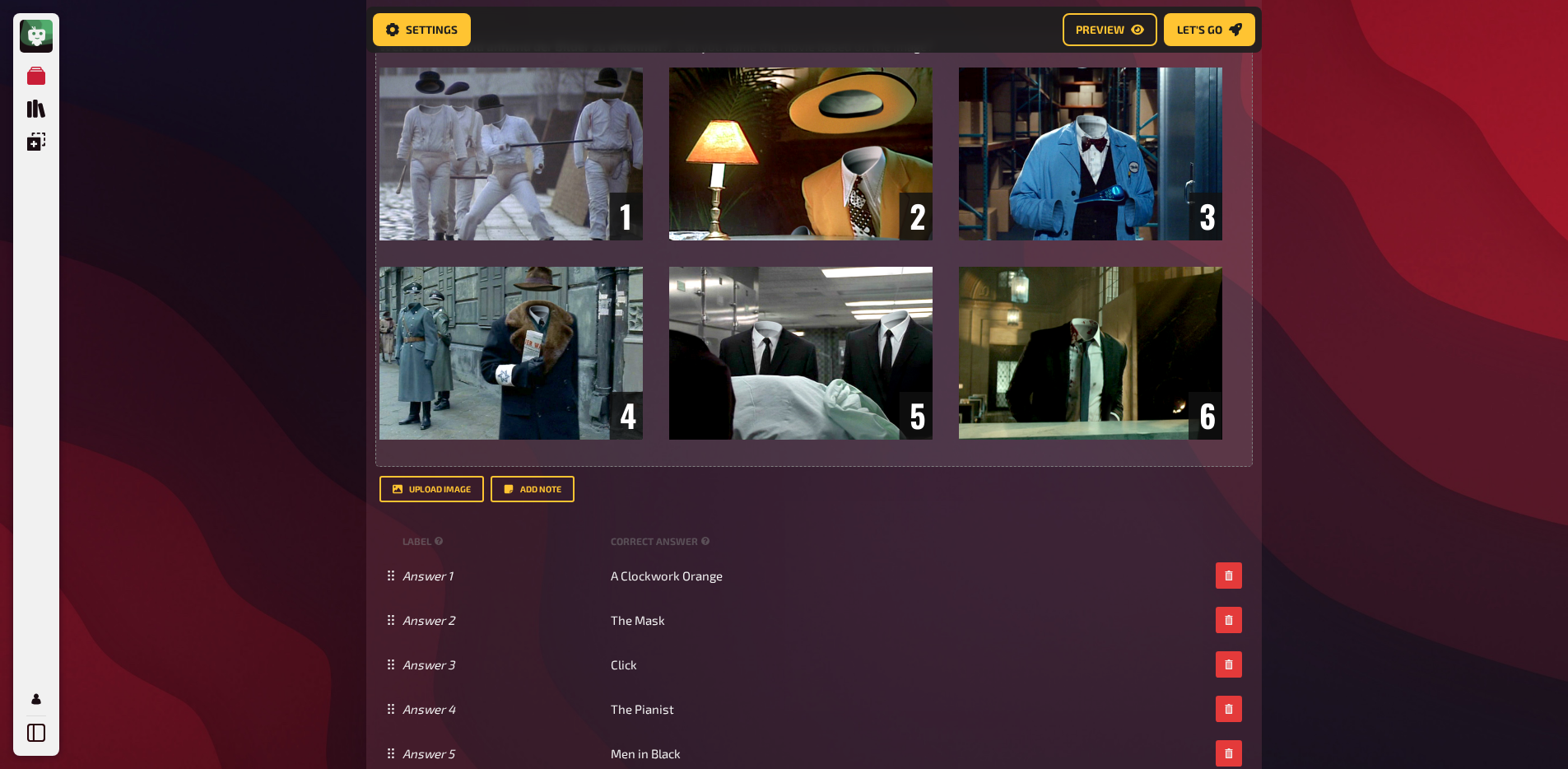
scroll to position [359, 0]
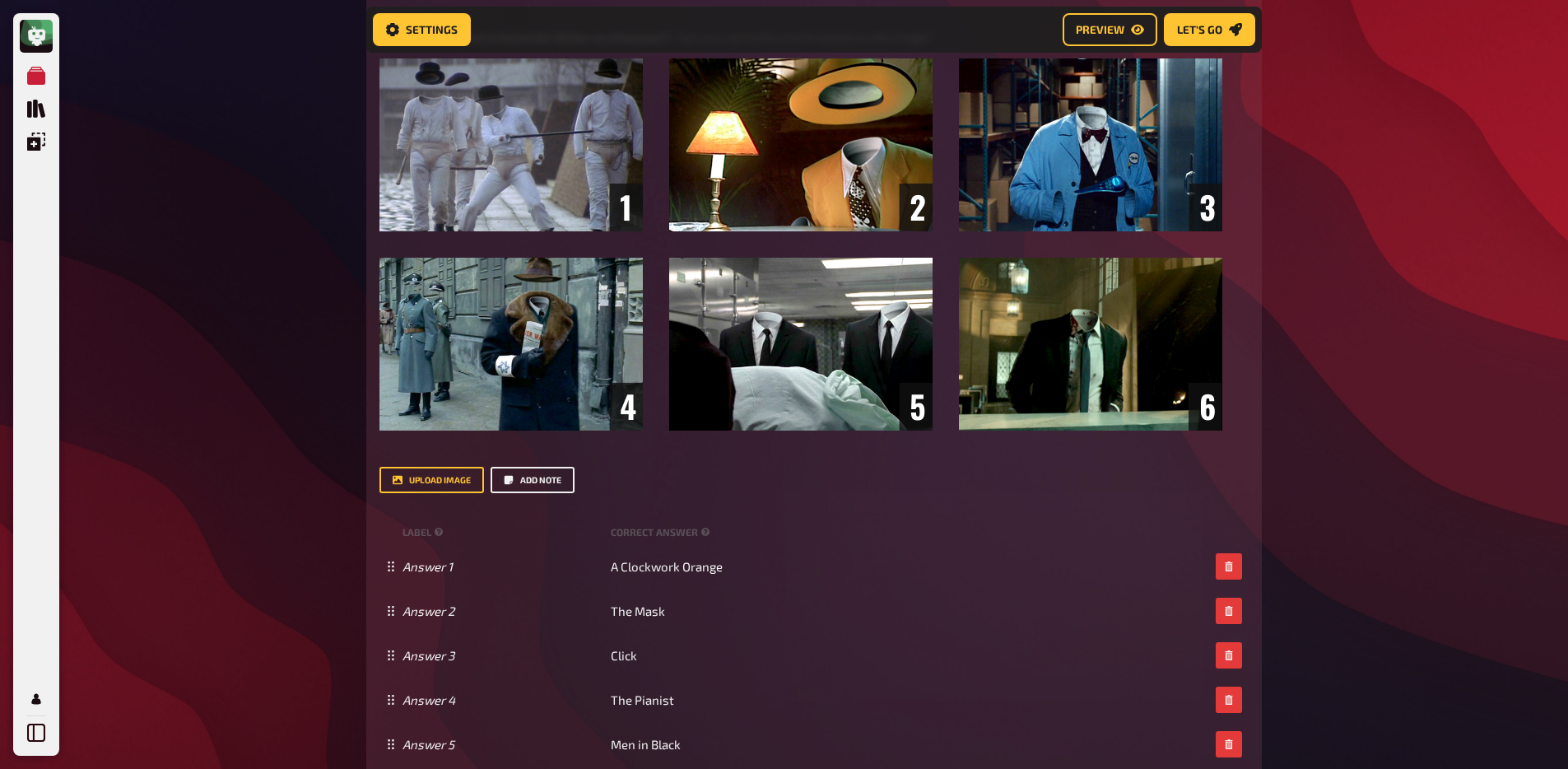
click at [522, 476] on button "Add note" at bounding box center [532, 480] width 84 height 27
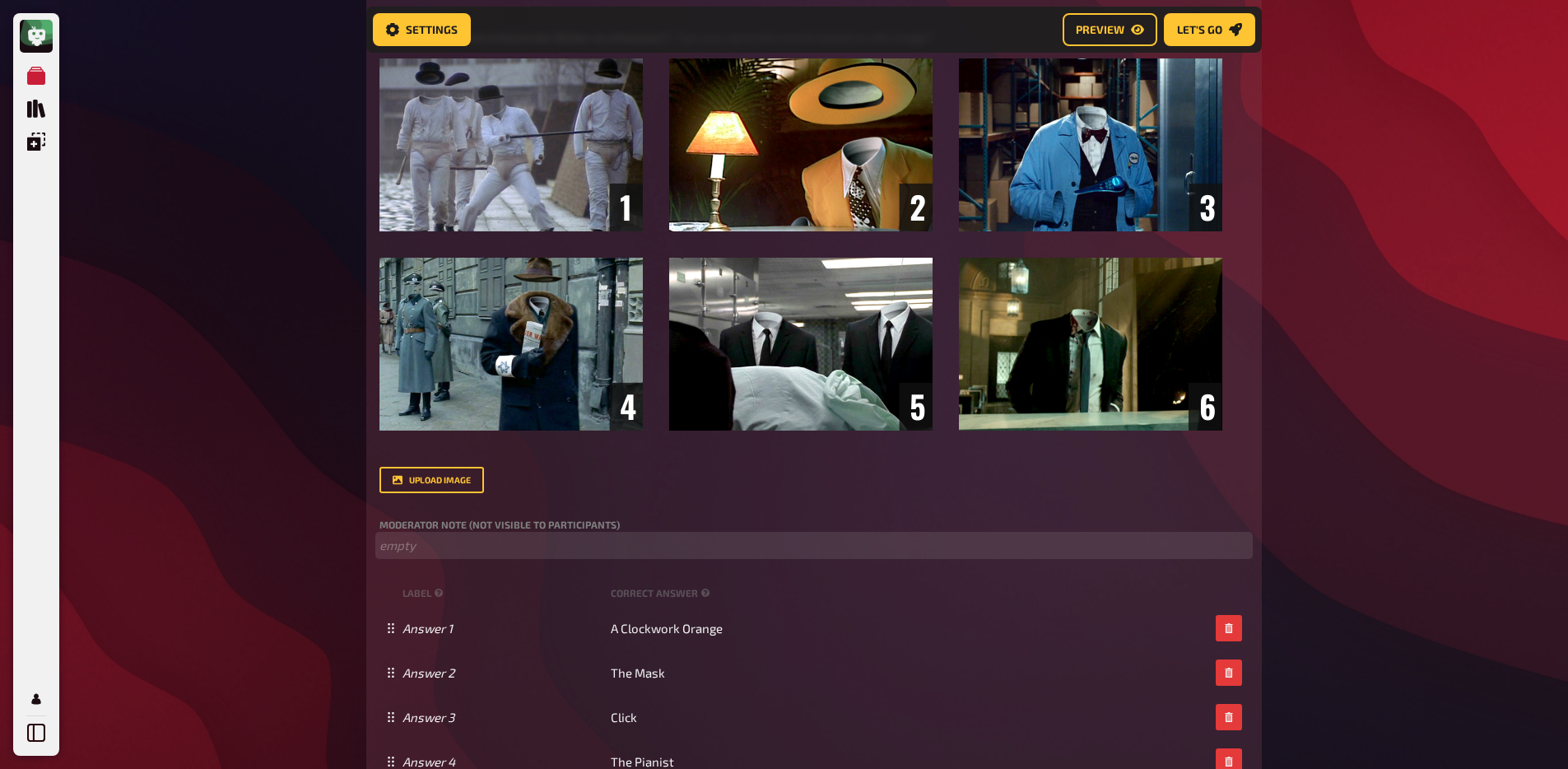
click at [479, 542] on p "﻿ empty" at bounding box center [814, 545] width 869 height 19
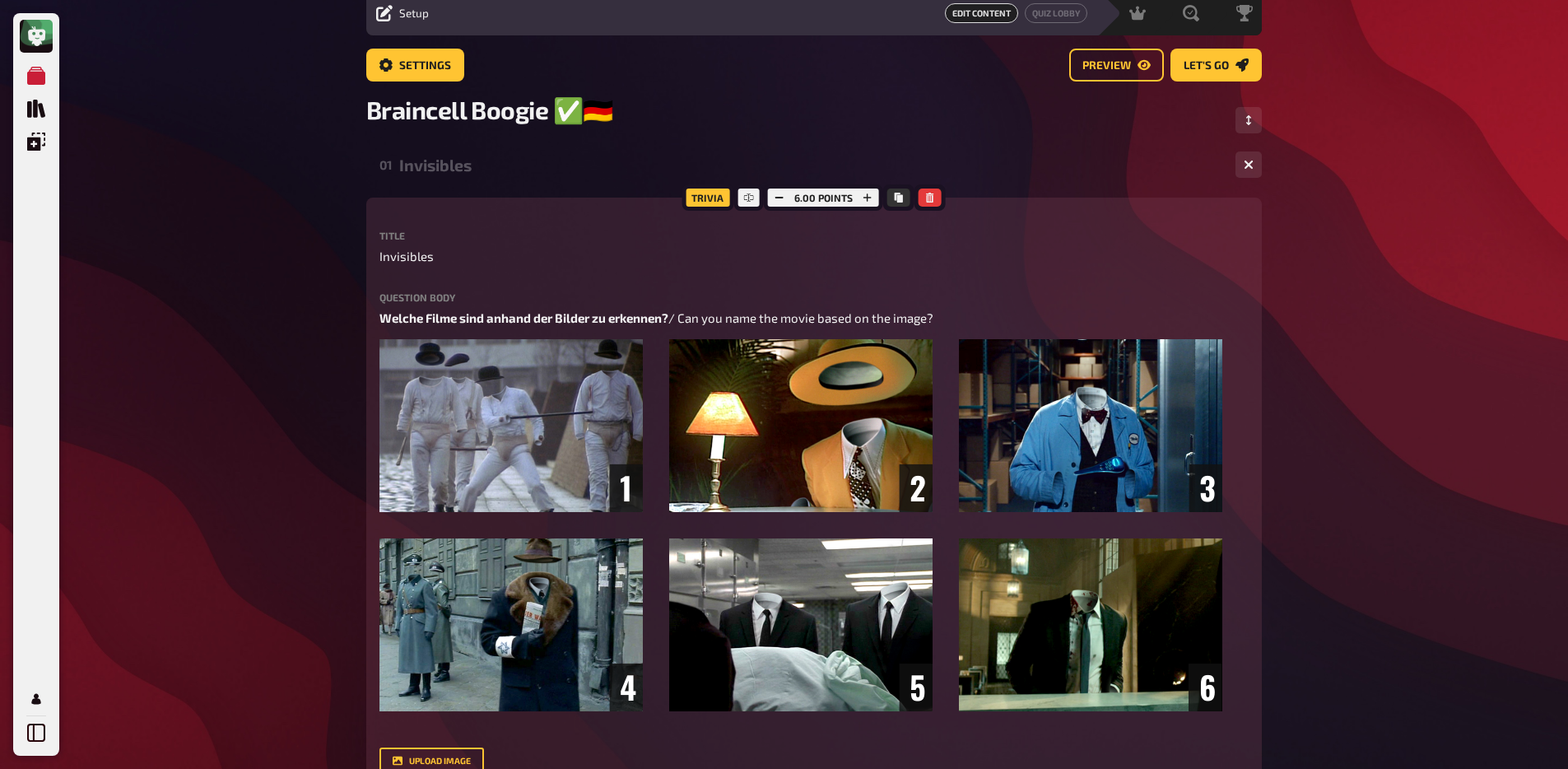
scroll to position [0, 0]
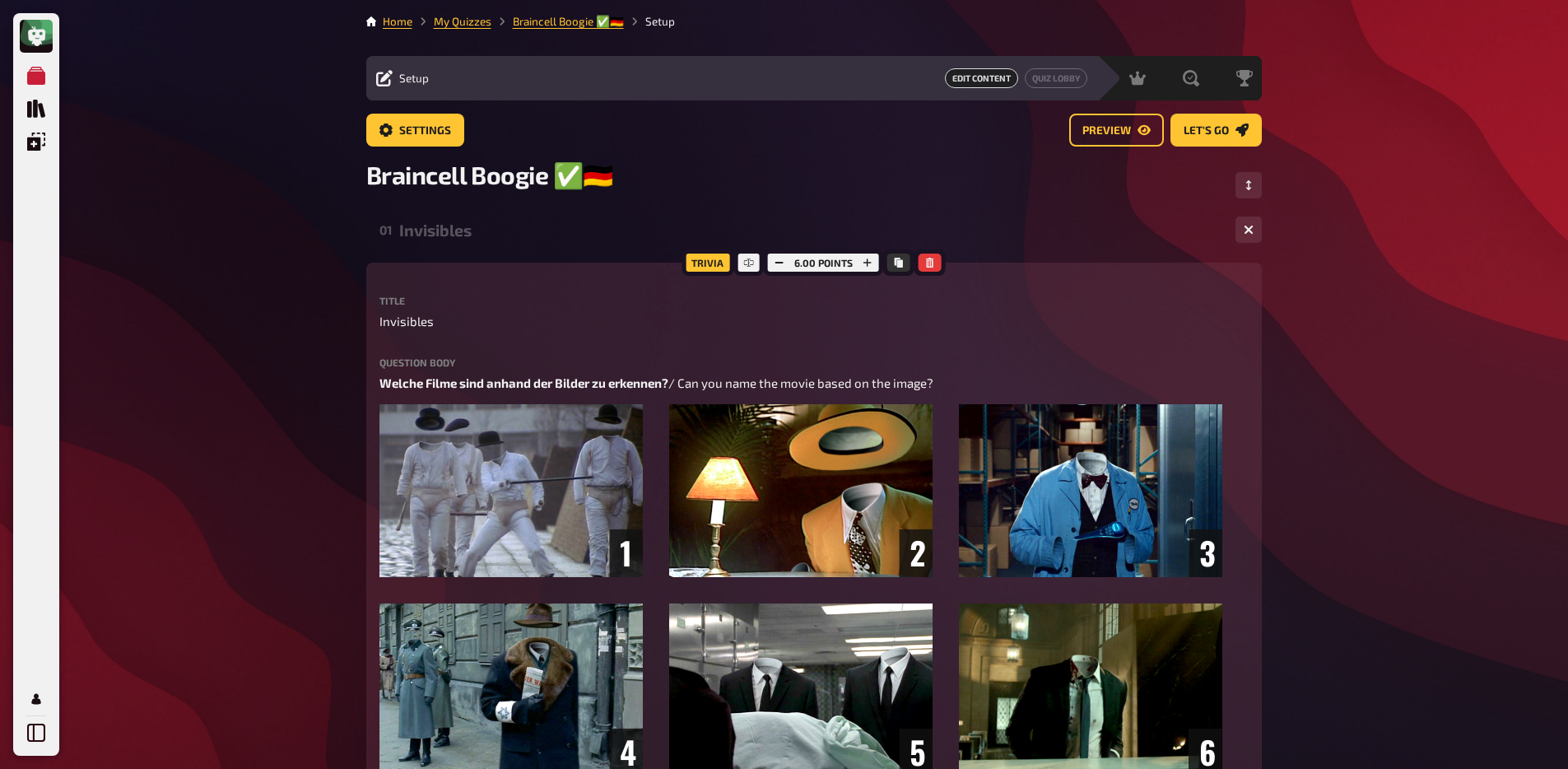
click at [461, 28] on li "My Quizzes" at bounding box center [452, 21] width 79 height 17
click at [450, 17] on link "My Quizzes" at bounding box center [463, 21] width 58 height 13
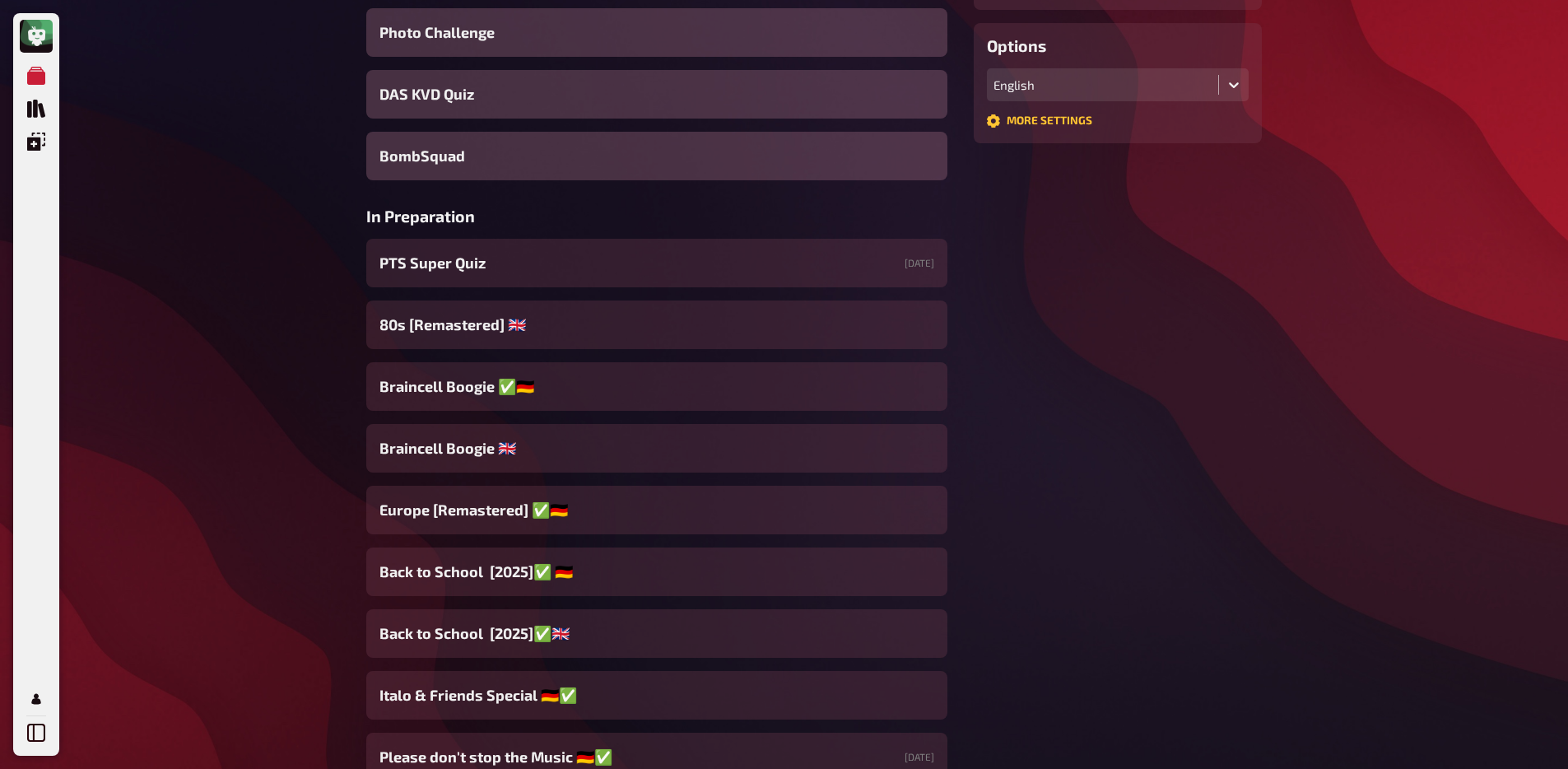
scroll to position [572, 0]
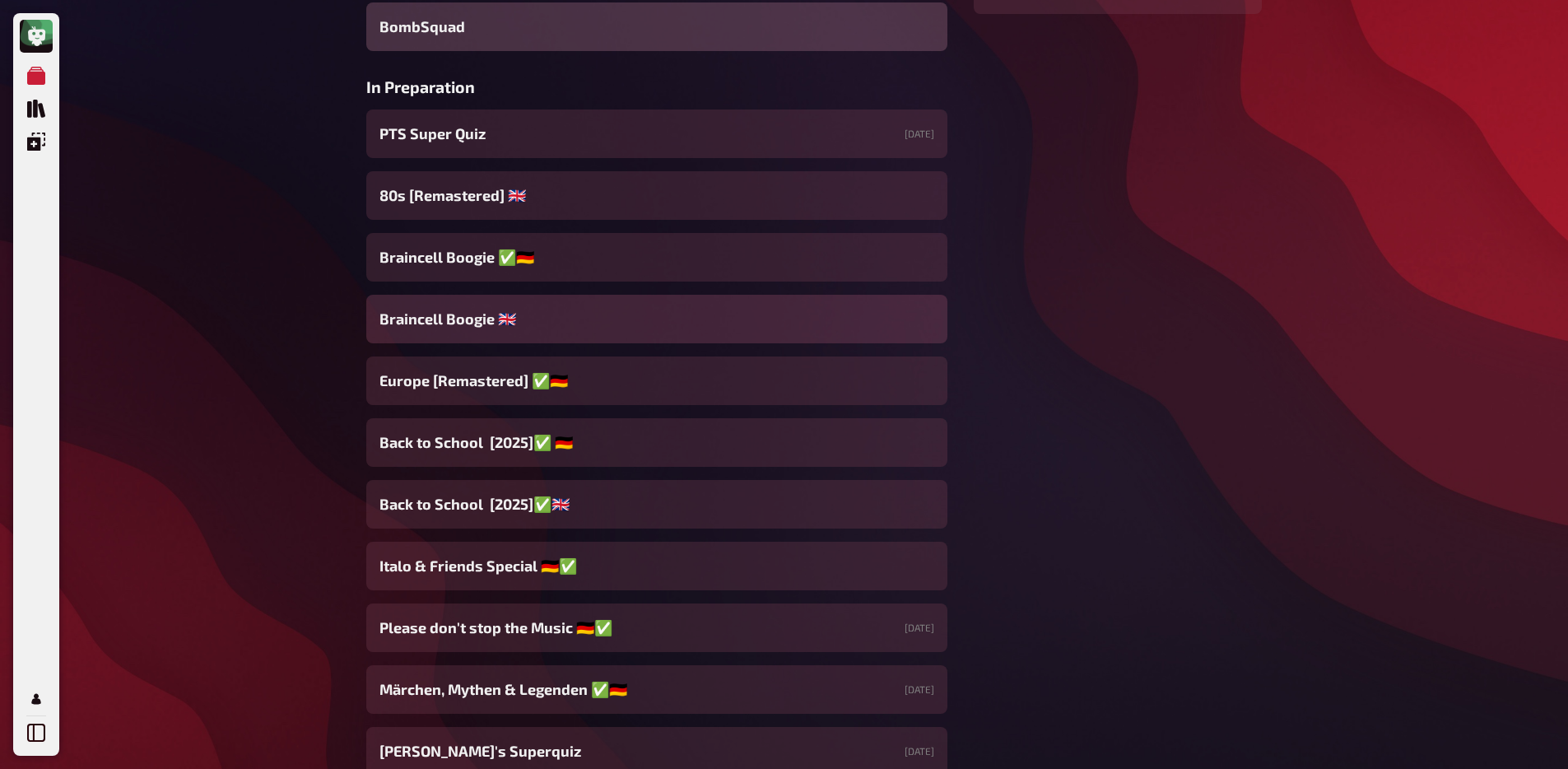
click at [527, 304] on div "Braincell Boogie 🇬🇧​" at bounding box center [657, 318] width 581 height 49
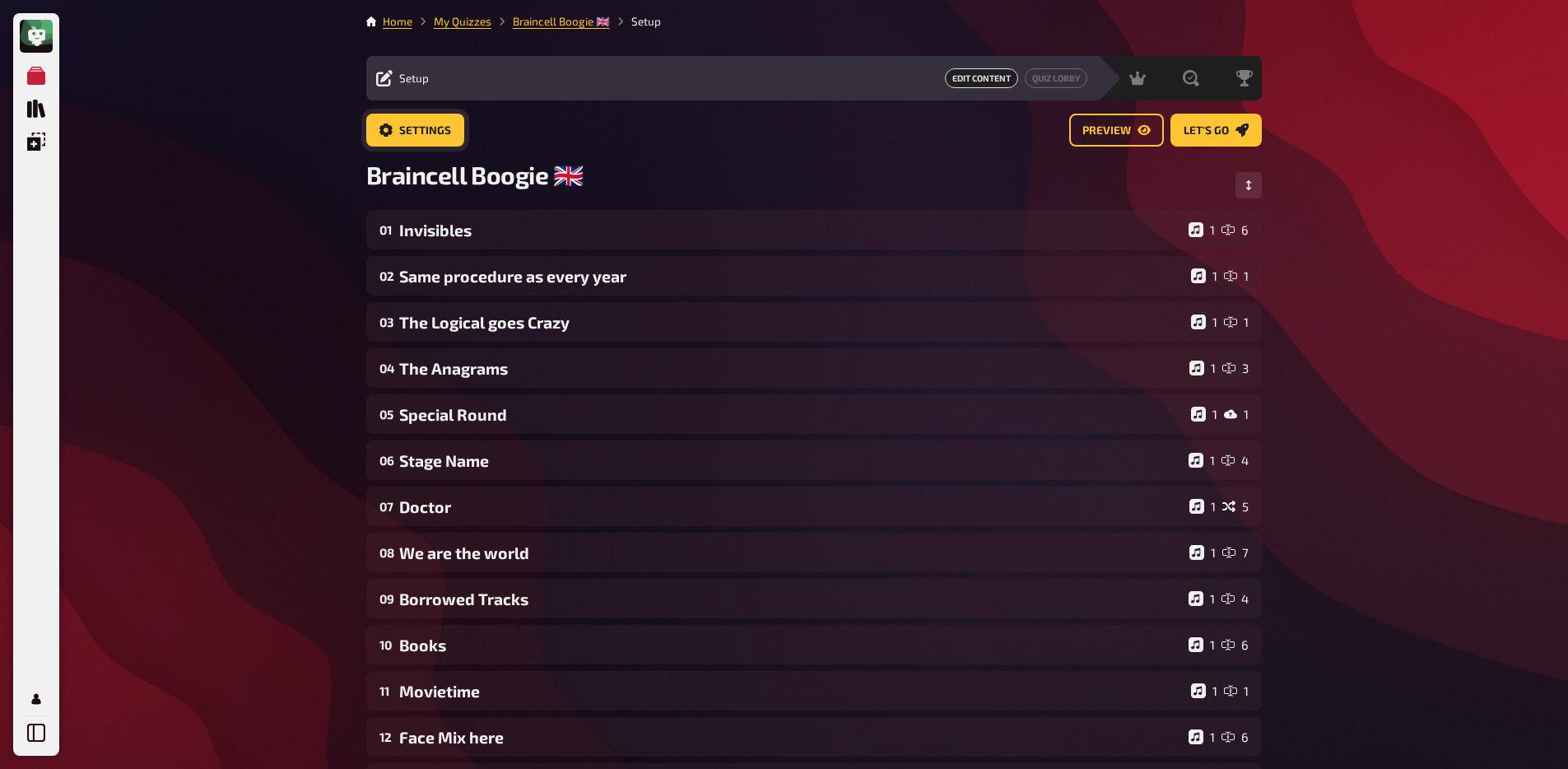
click at [428, 137] on button "Settings" at bounding box center [415, 131] width 98 height 33
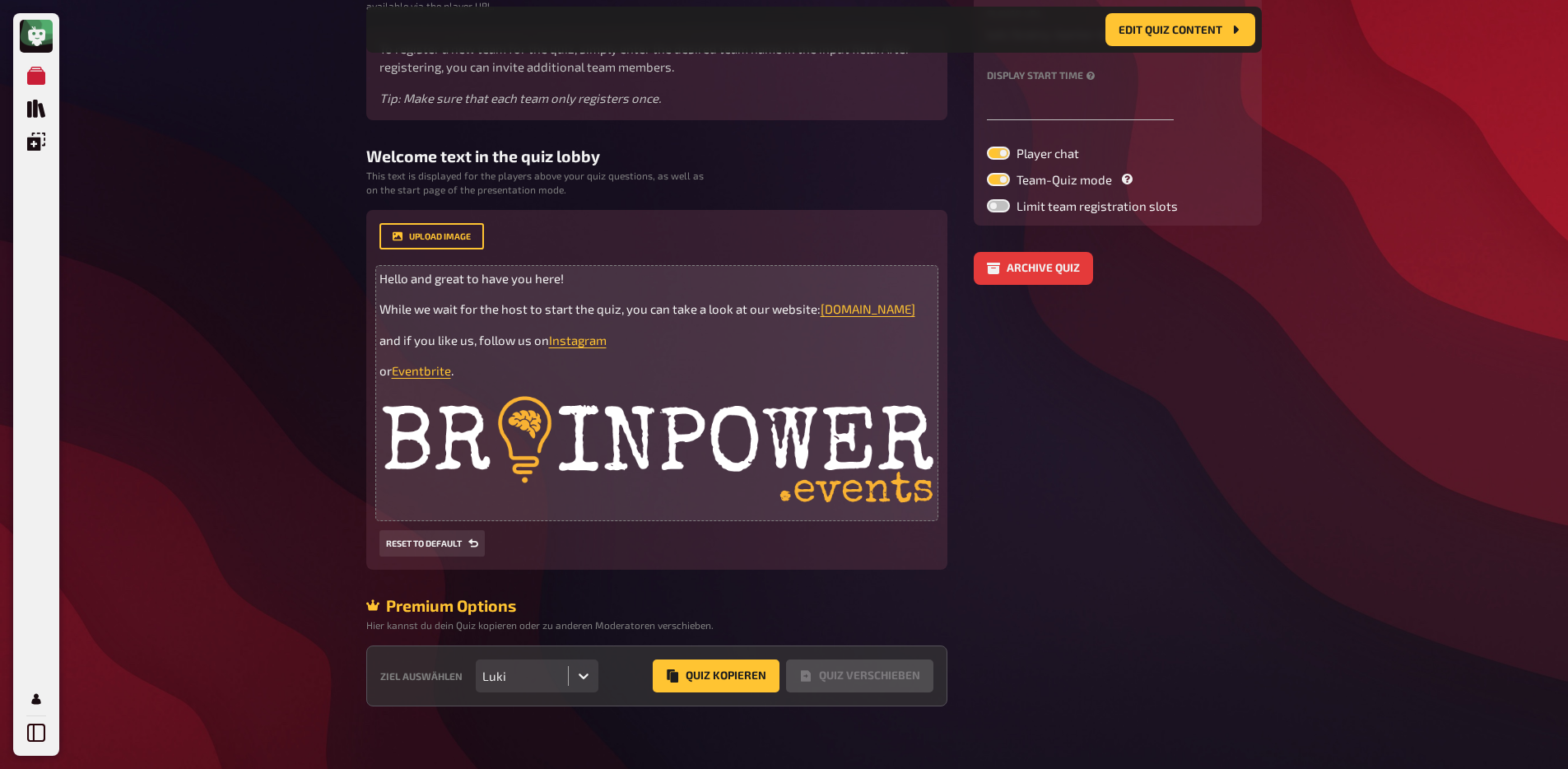
scroll to position [279, 0]
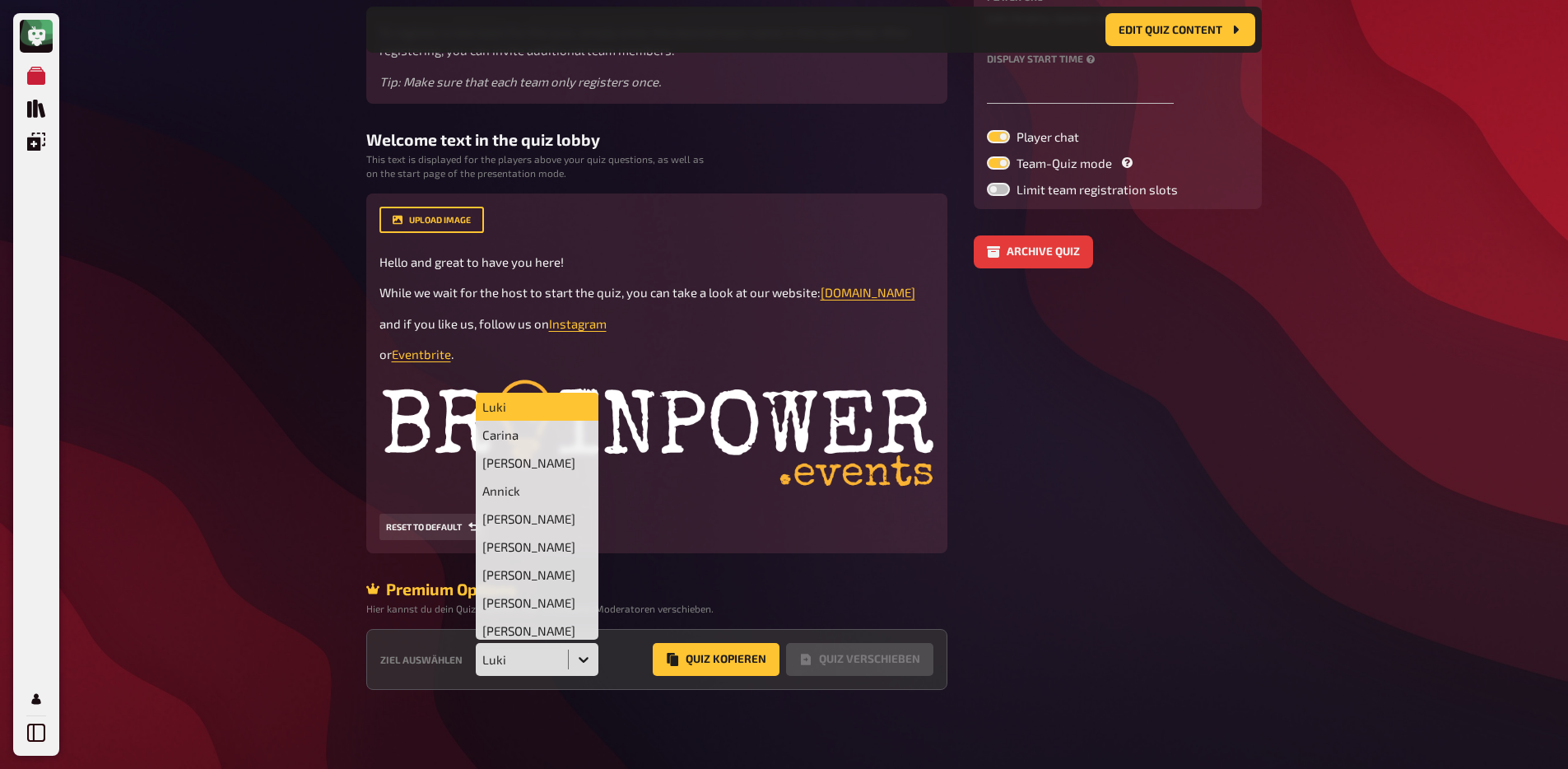
click at [573, 656] on div at bounding box center [584, 660] width 29 height 29
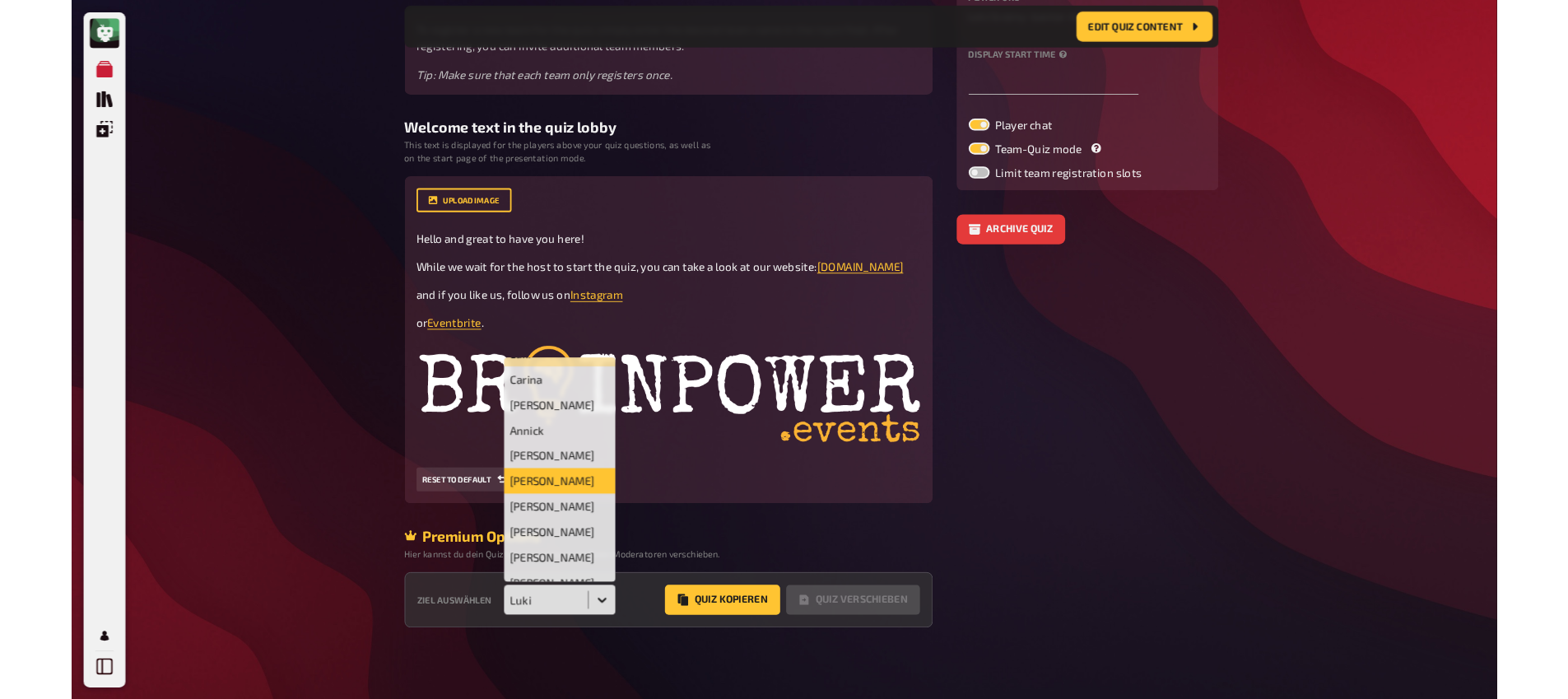
scroll to position [35, 0]
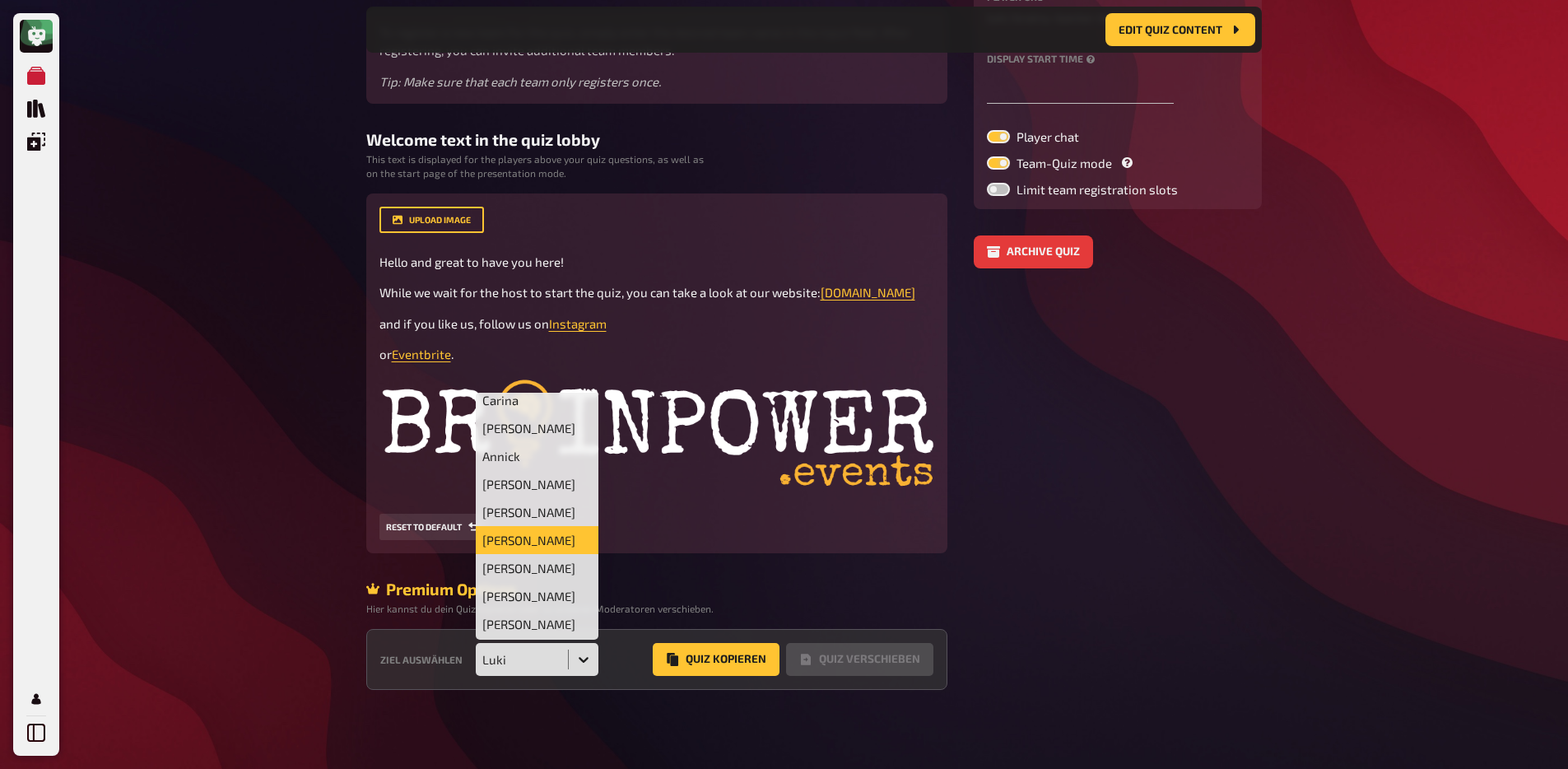
click at [532, 537] on div "Jacob" at bounding box center [537, 540] width 123 height 28
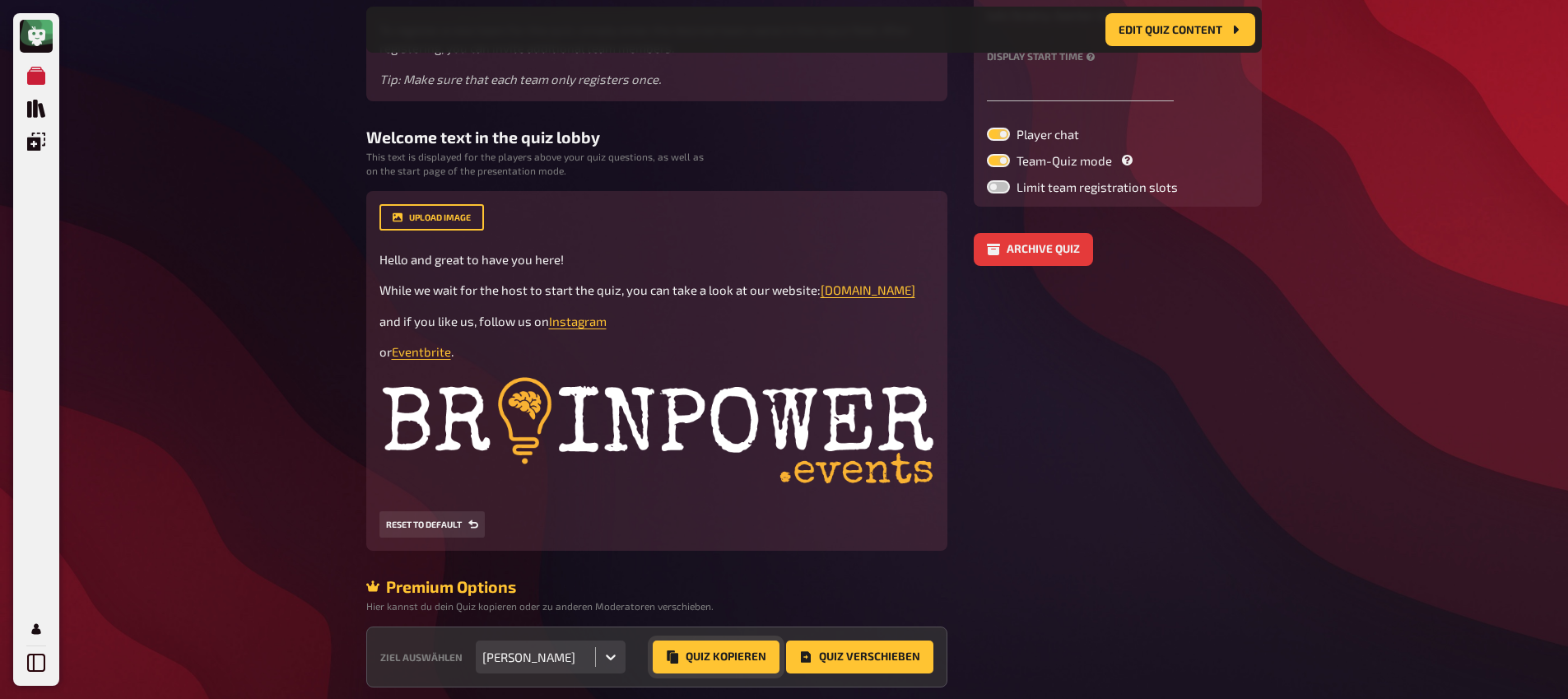
click at [693, 660] on button "Quiz Kopieren" at bounding box center [716, 657] width 127 height 33
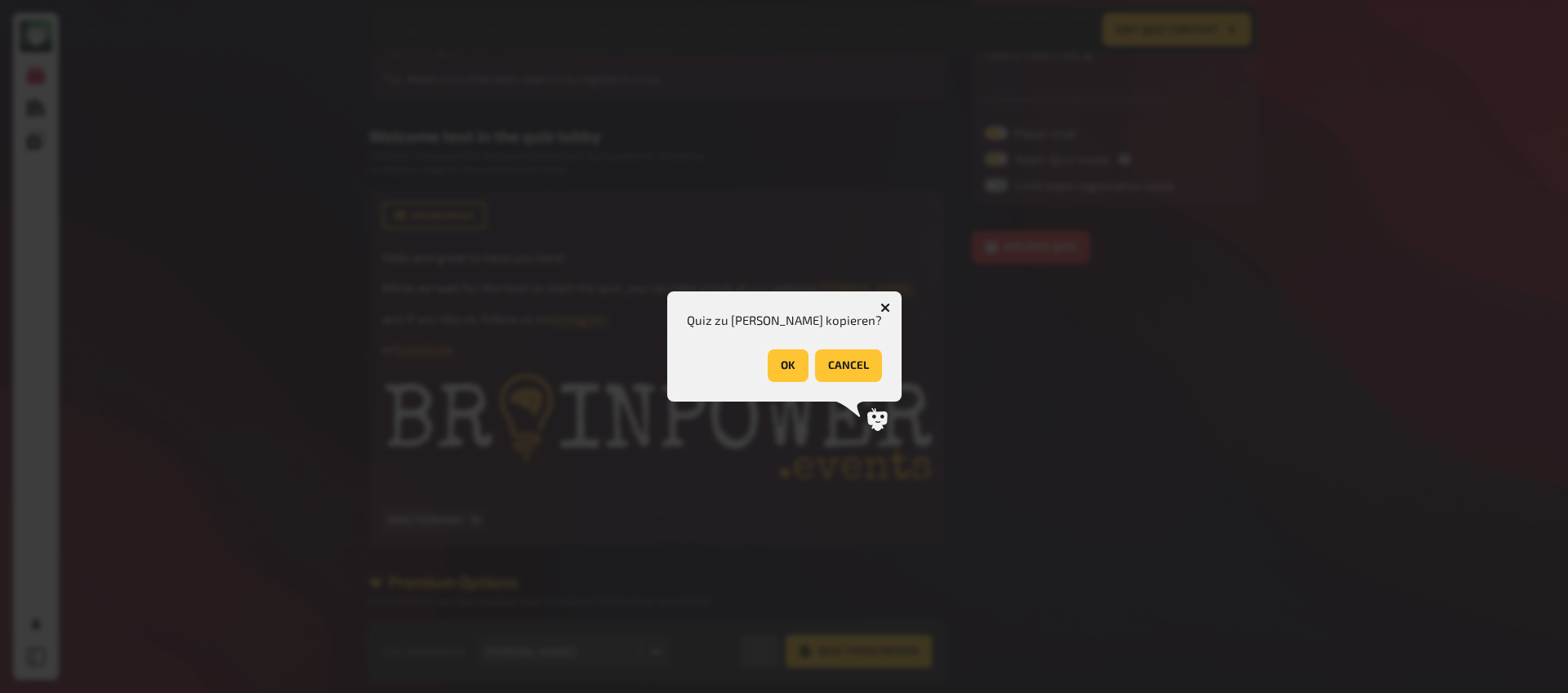
click at [773, 367] on button "OK" at bounding box center [787, 366] width 41 height 33
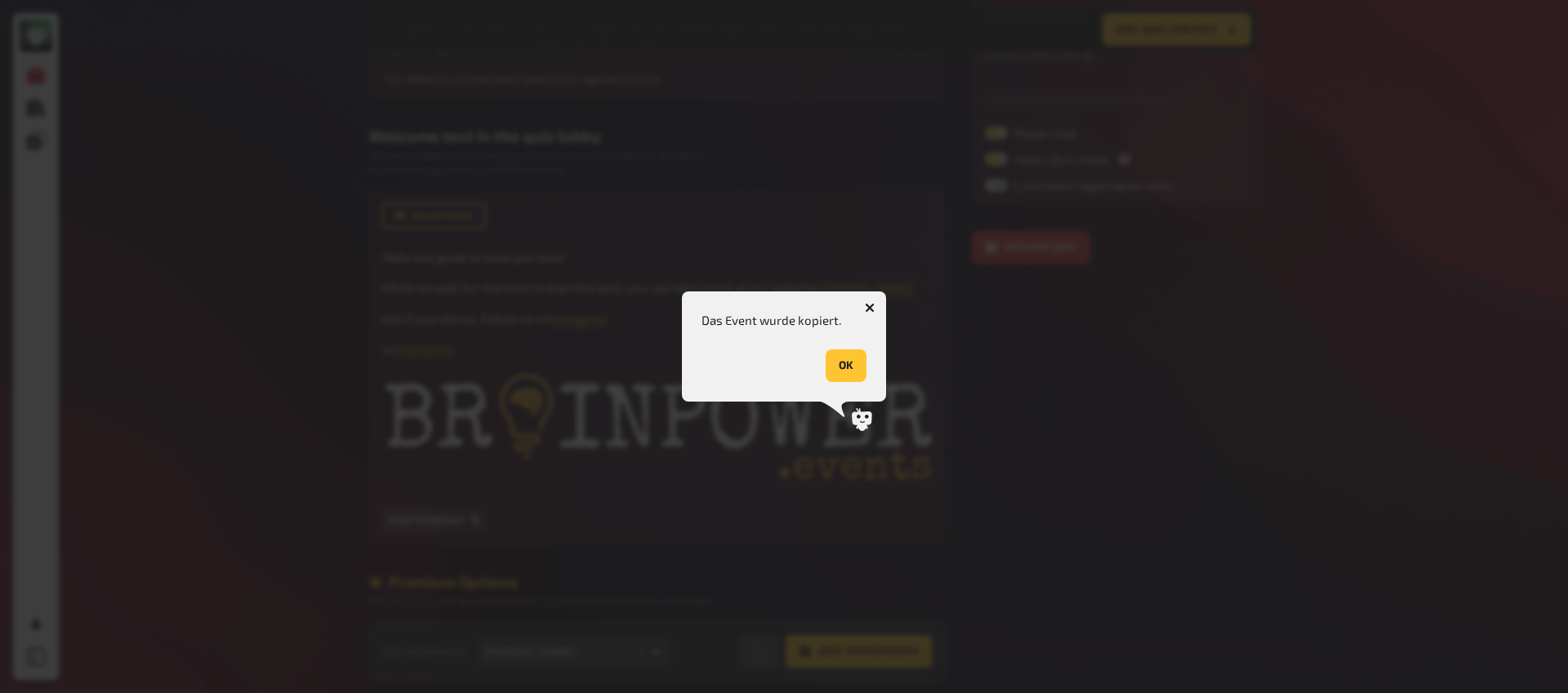
click at [839, 369] on button "OK" at bounding box center [846, 366] width 41 height 33
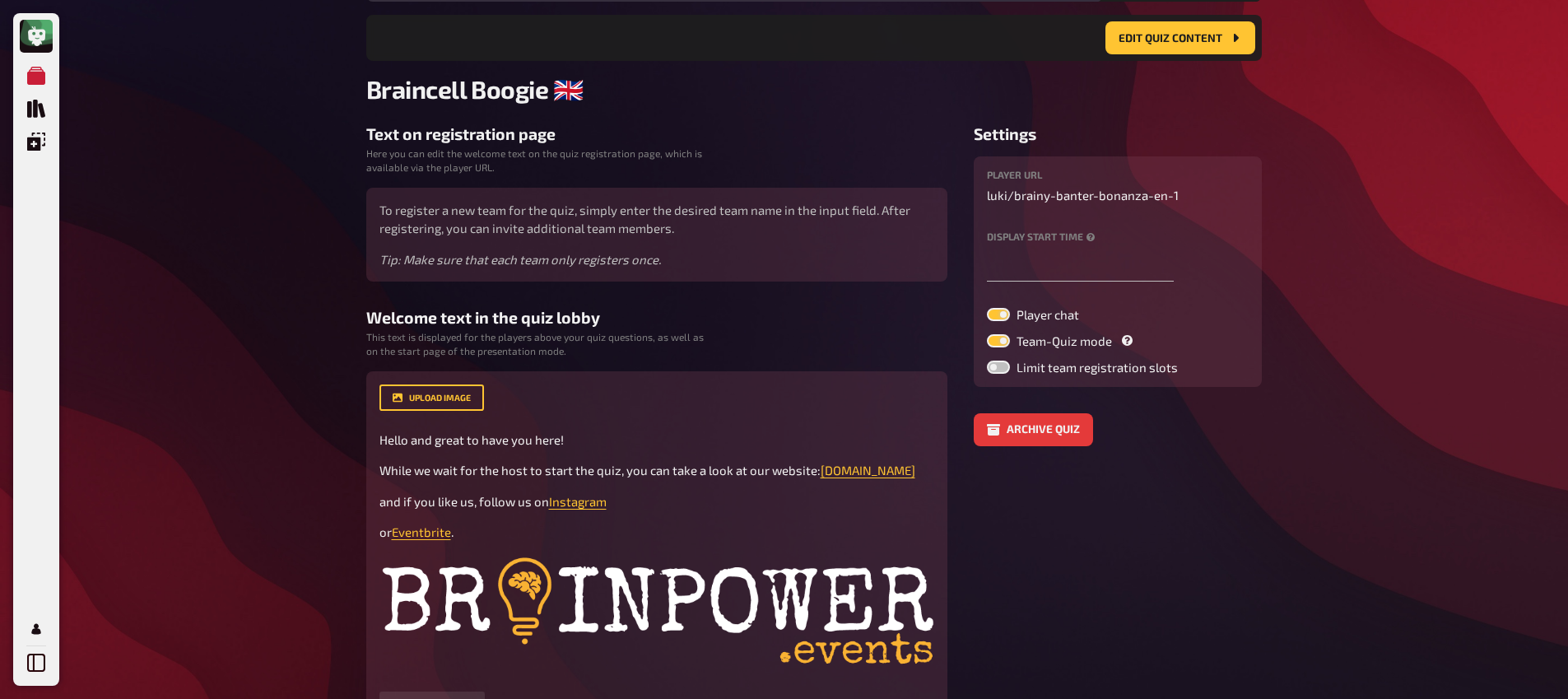
scroll to position [0, 0]
